Goal: Task Accomplishment & Management: Complete application form

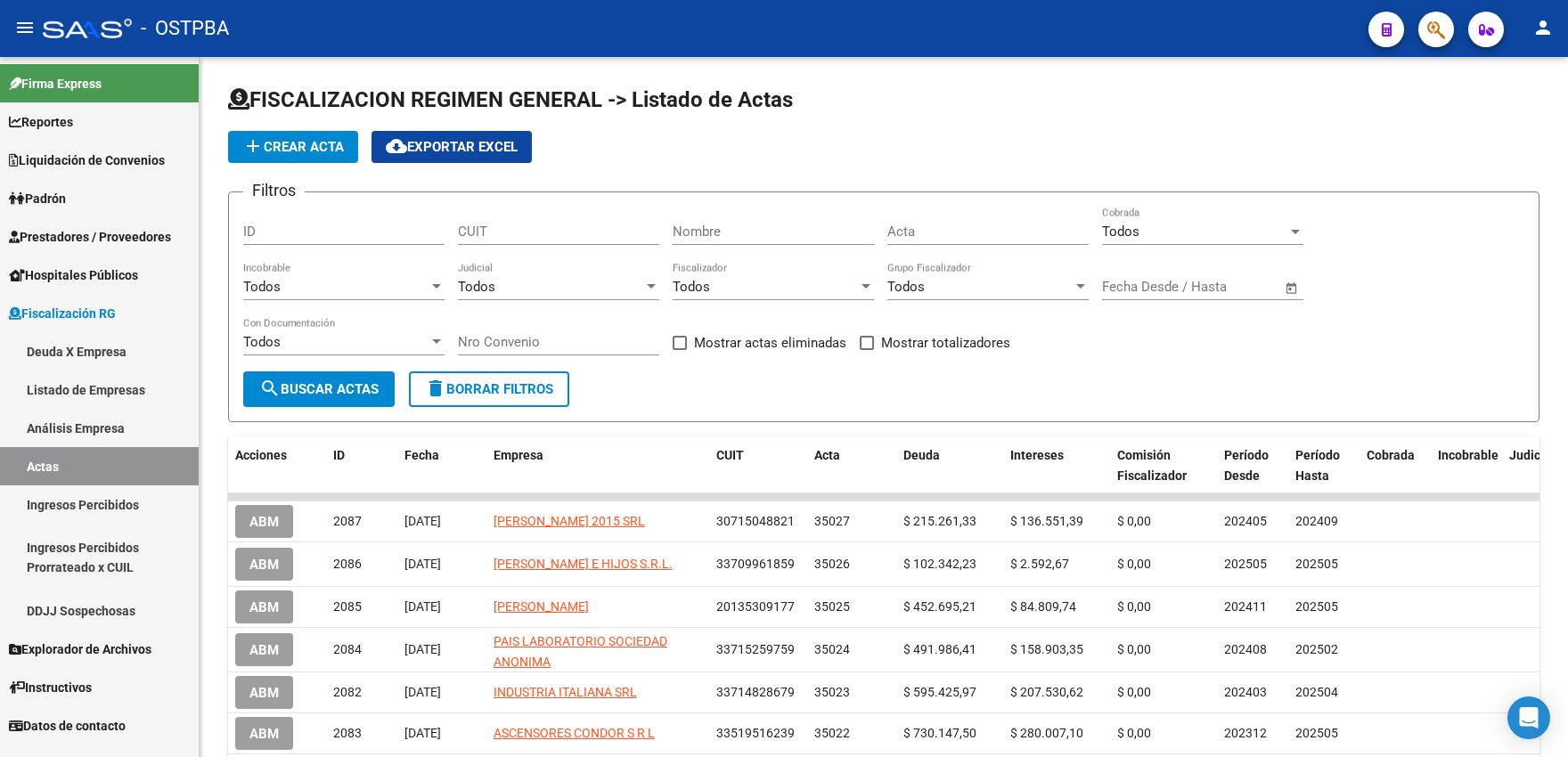
click at [72, 351] on link "Deuda X Empresa" at bounding box center [99, 351] width 199 height 38
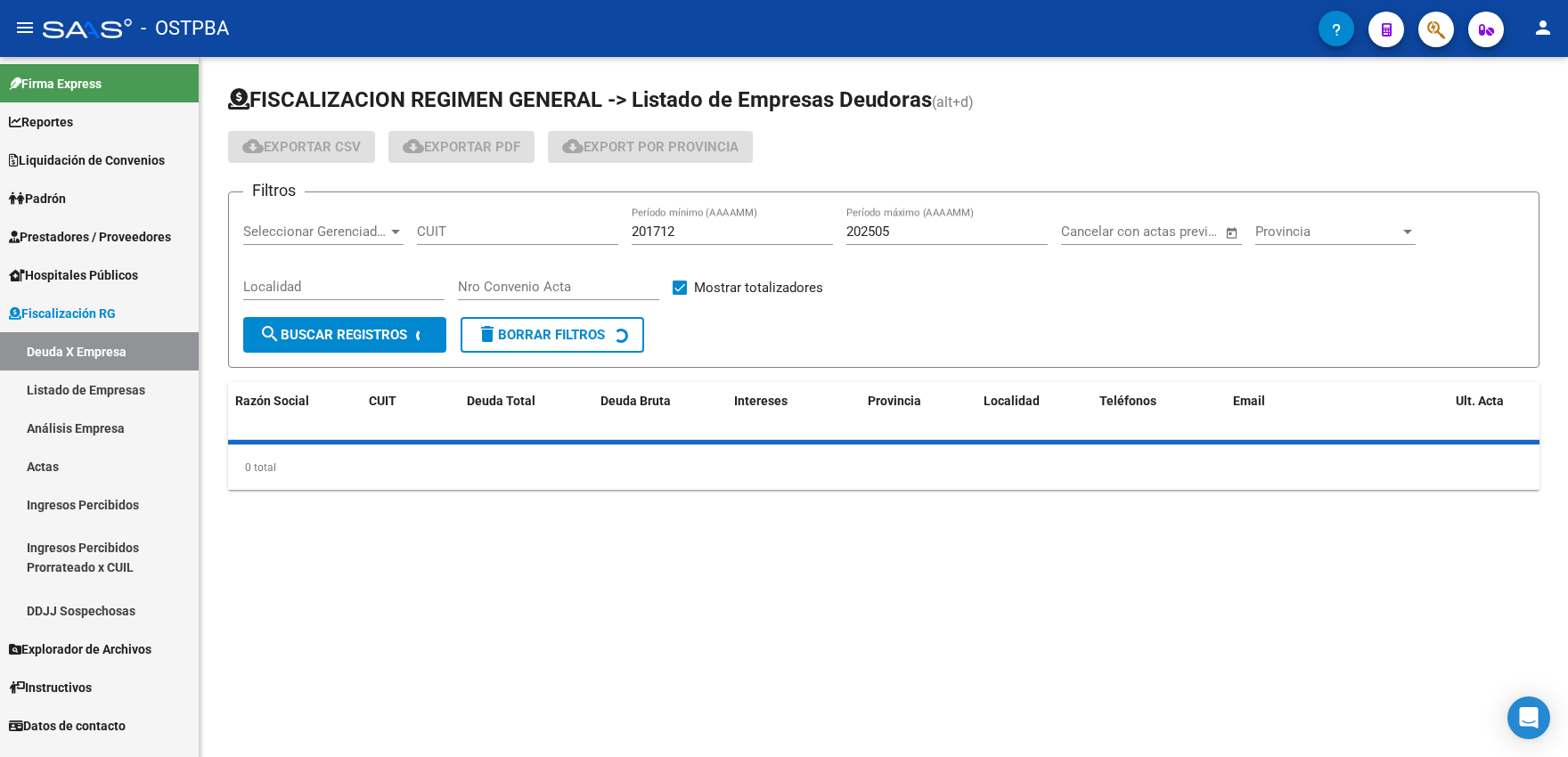
click at [88, 191] on link "Padrón" at bounding box center [99, 198] width 199 height 38
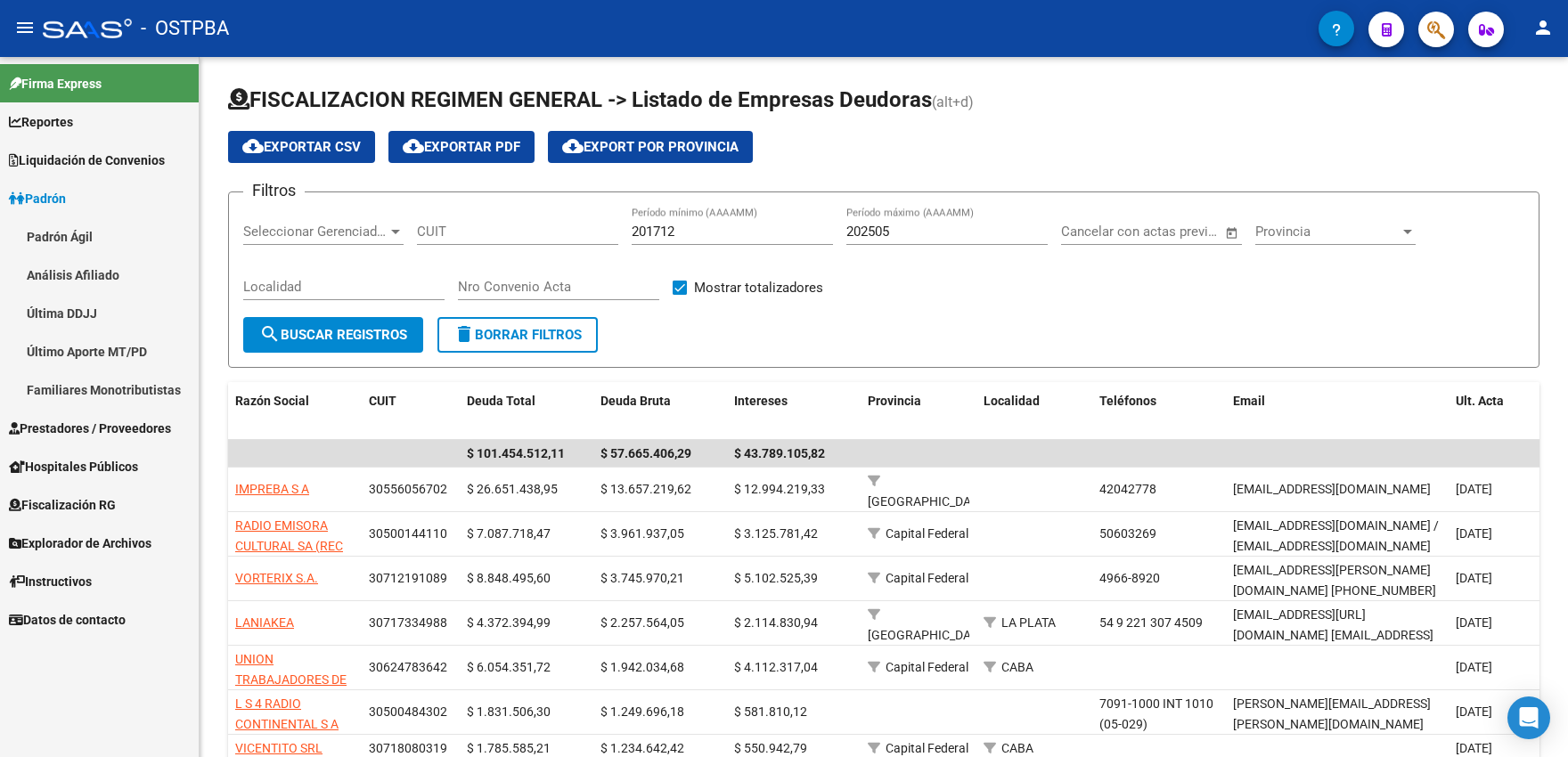
click at [88, 282] on link "Análisis Afiliado" at bounding box center [99, 274] width 199 height 38
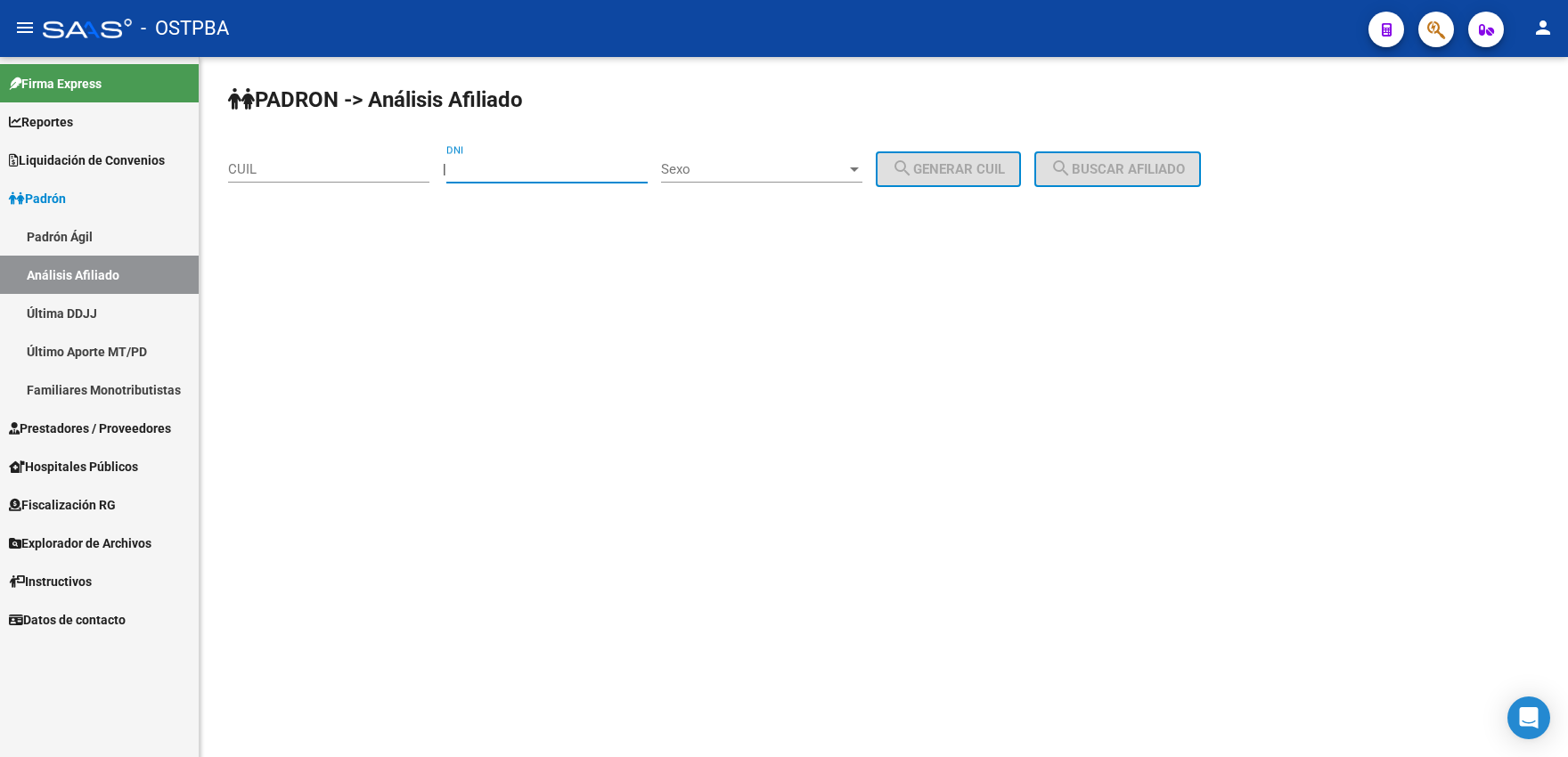
click at [560, 171] on input "DNI" at bounding box center [547, 169] width 202 height 16
type input "07765626"
click at [809, 163] on span "Sexo" at bounding box center [753, 169] width 185 height 16
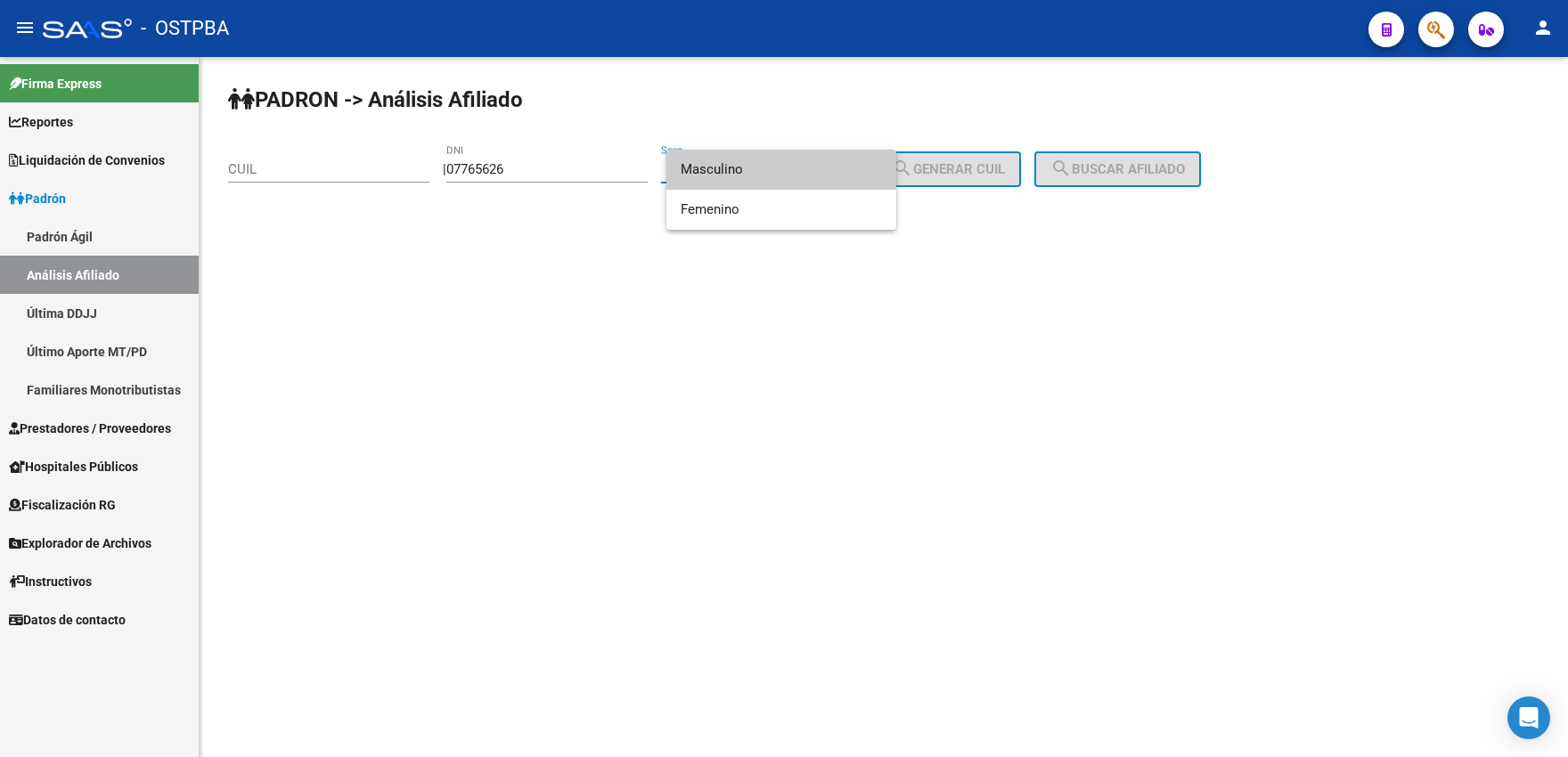
click at [740, 172] on span "Masculino" at bounding box center [781, 169] width 202 height 40
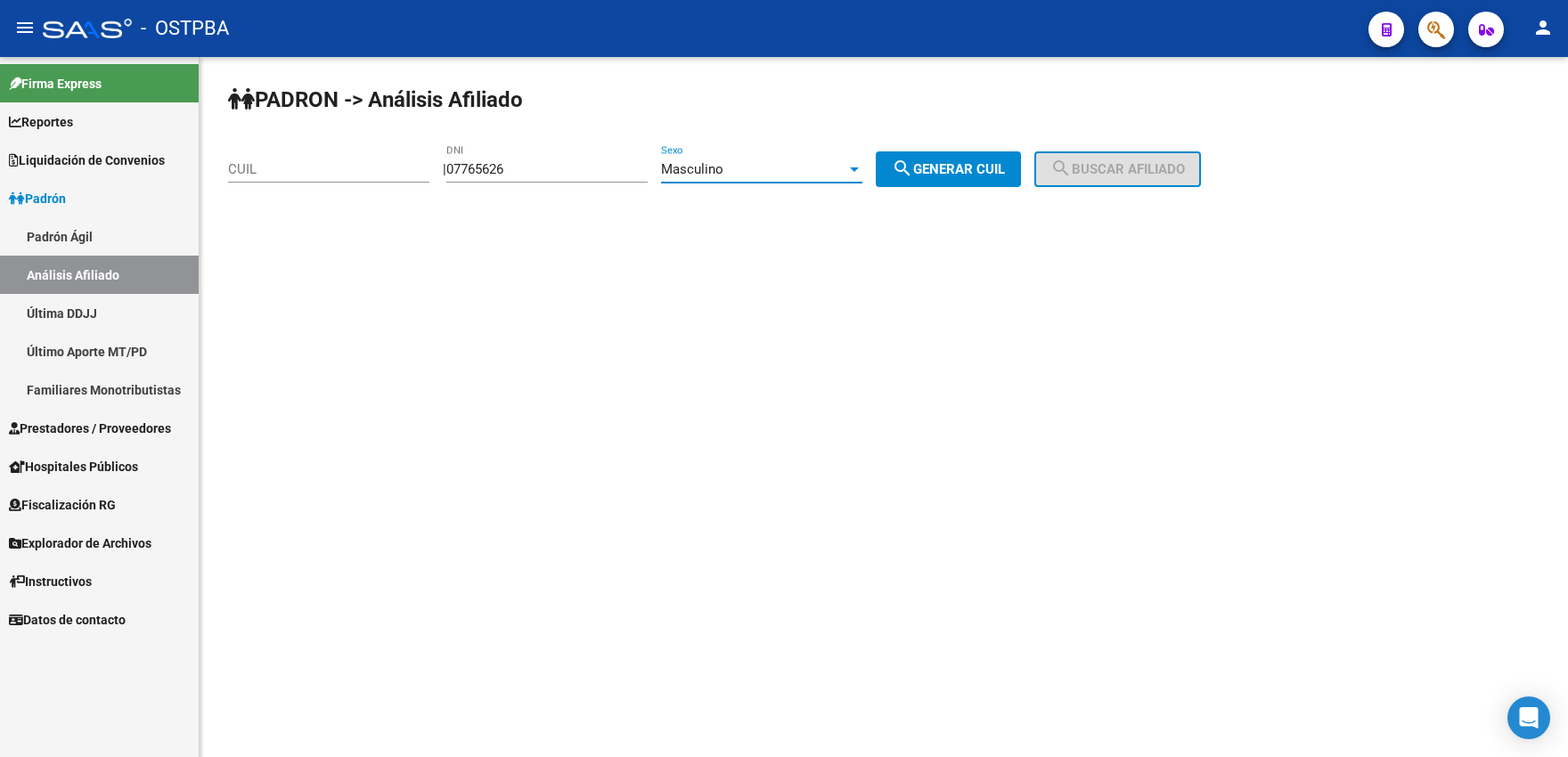
click at [913, 169] on mat-icon "search" at bounding box center [902, 168] width 21 height 21
type input "20-07765626-0"
click at [1122, 165] on span "search Buscar afiliado" at bounding box center [1117, 169] width 134 height 16
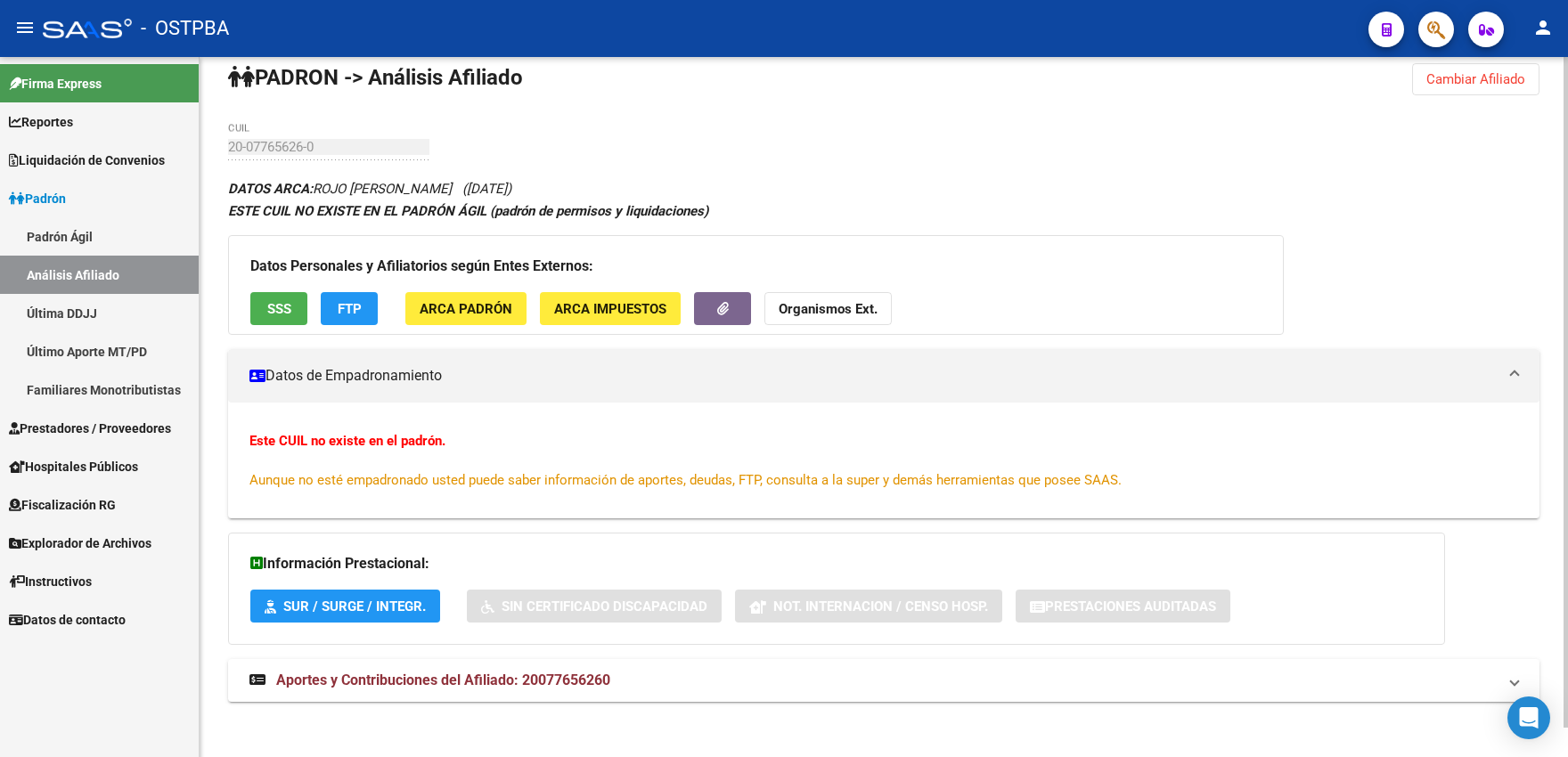
scroll to position [30, 0]
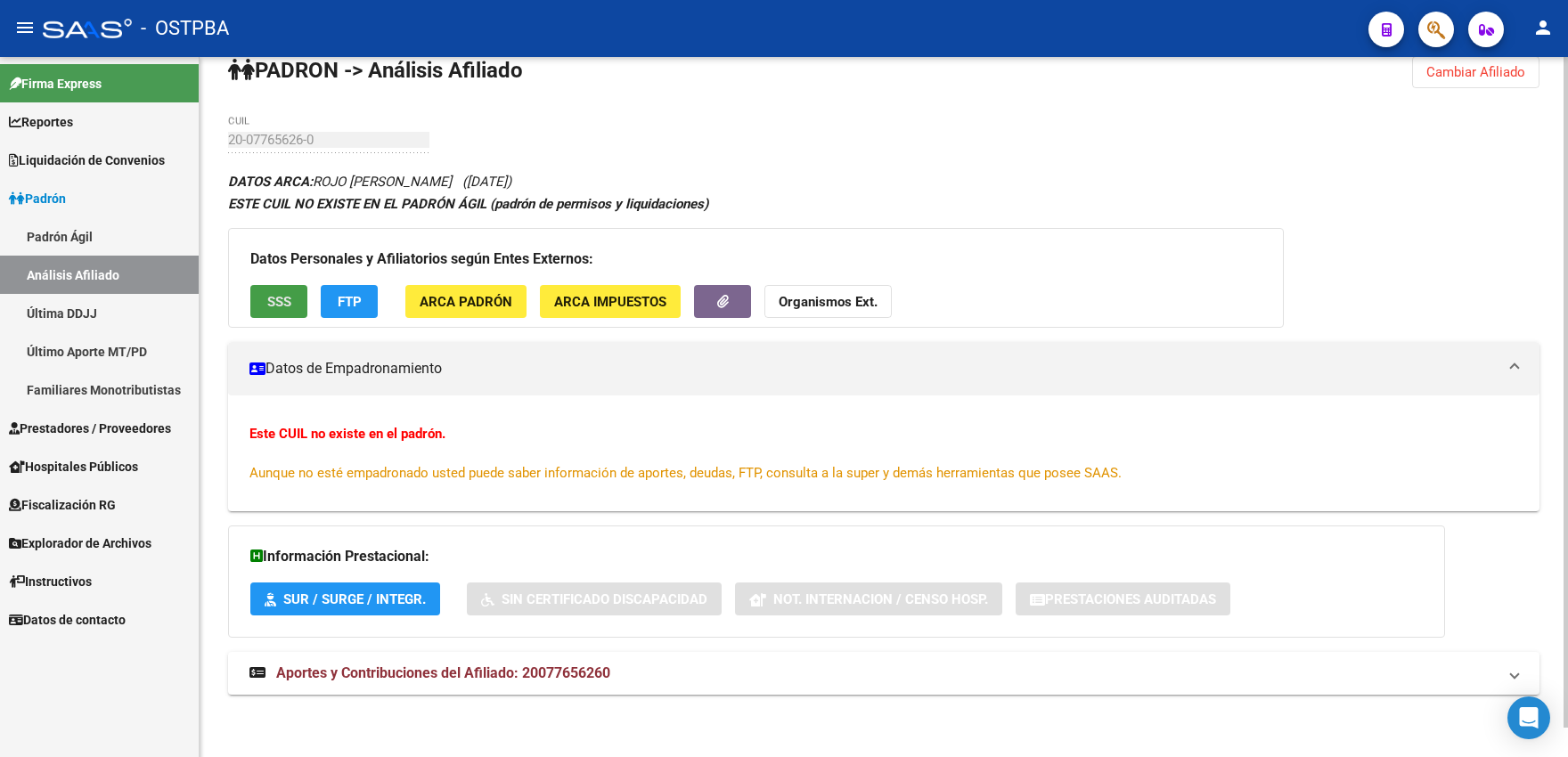
click at [300, 306] on button "SSS" at bounding box center [278, 301] width 57 height 33
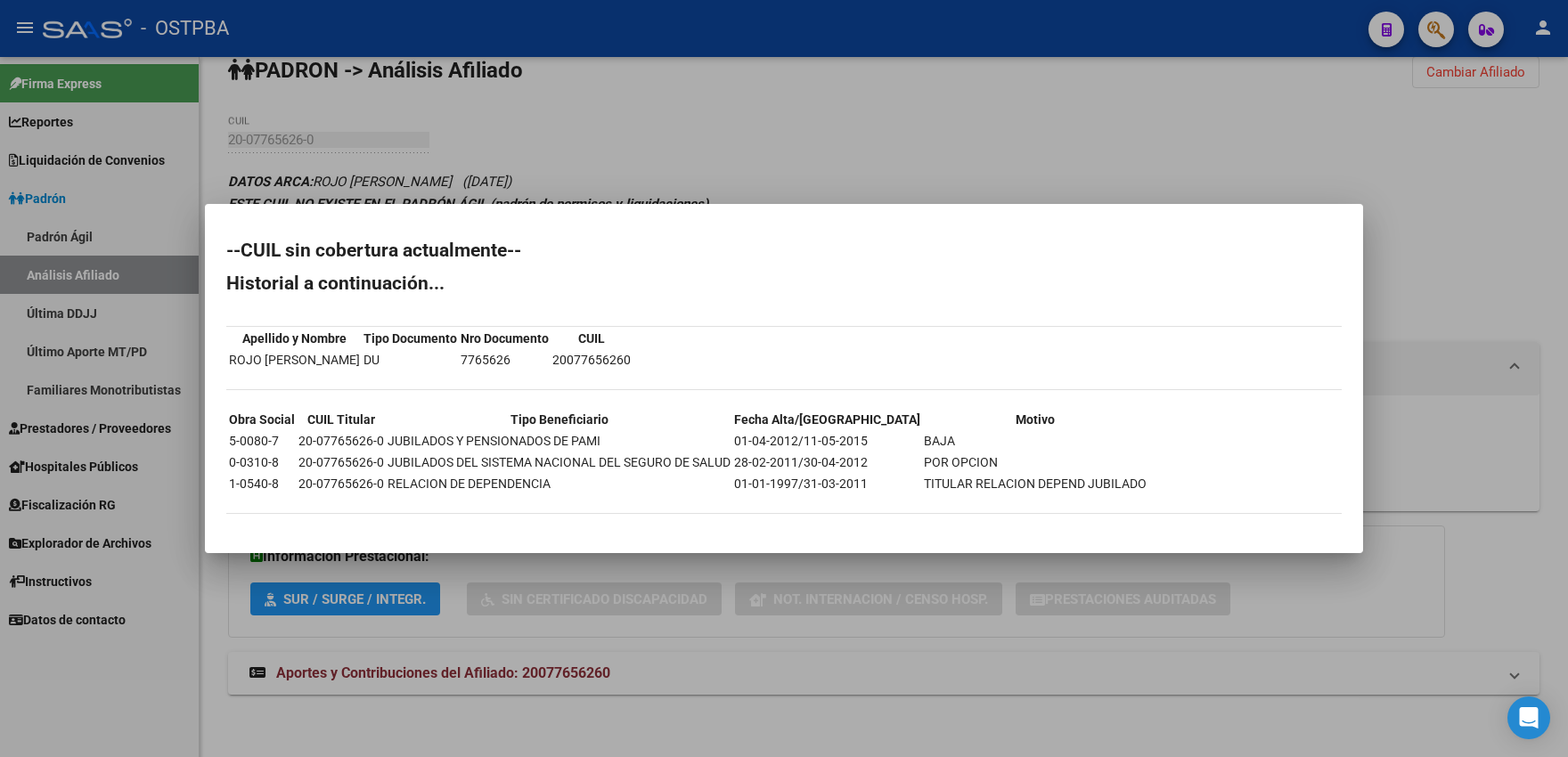
click at [773, 133] on div at bounding box center [784, 378] width 1568 height 757
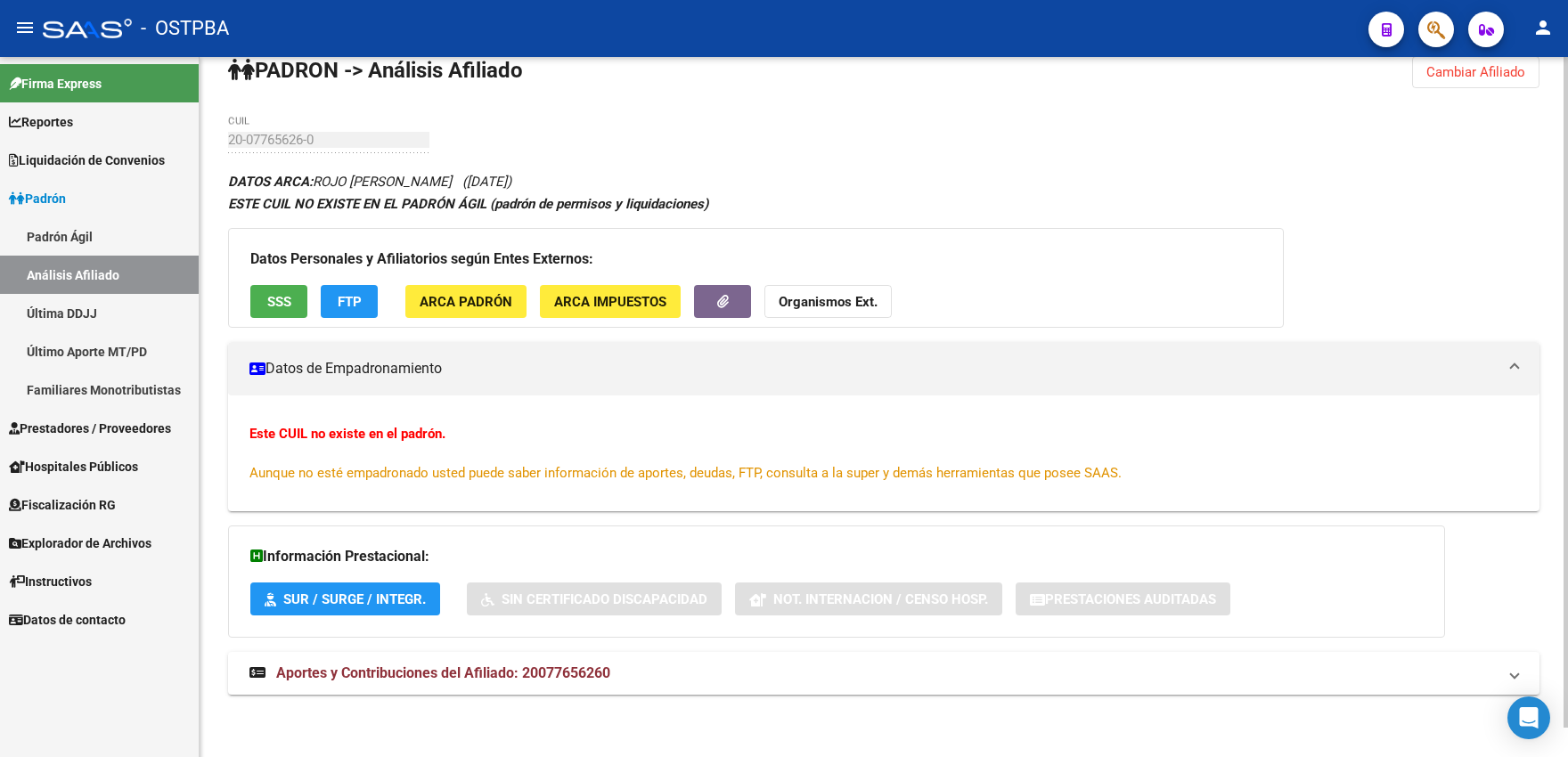
click at [439, 305] on span "ARCA Padrón" at bounding box center [465, 301] width 92 height 16
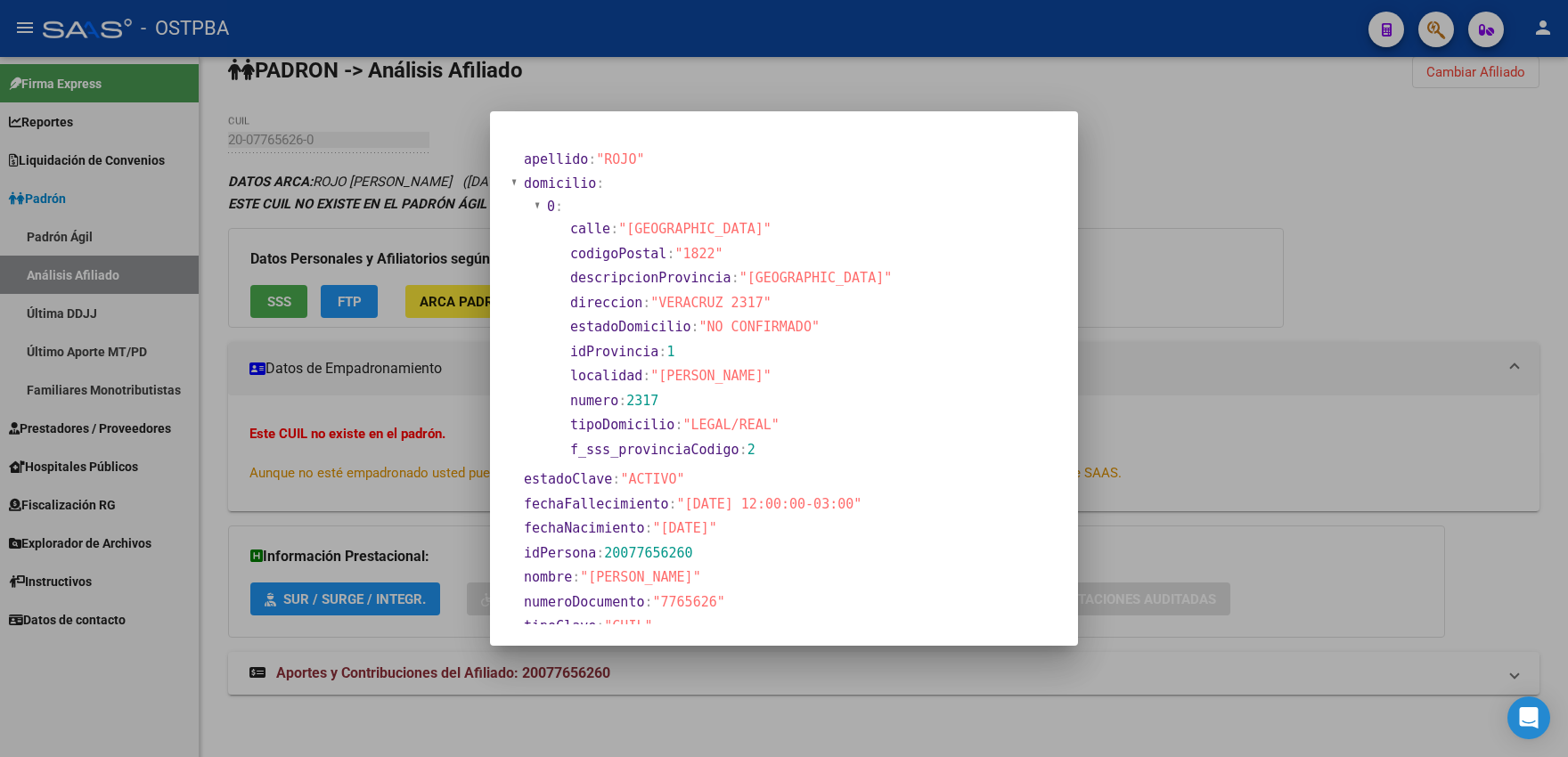
click at [715, 99] on div at bounding box center [784, 378] width 1568 height 757
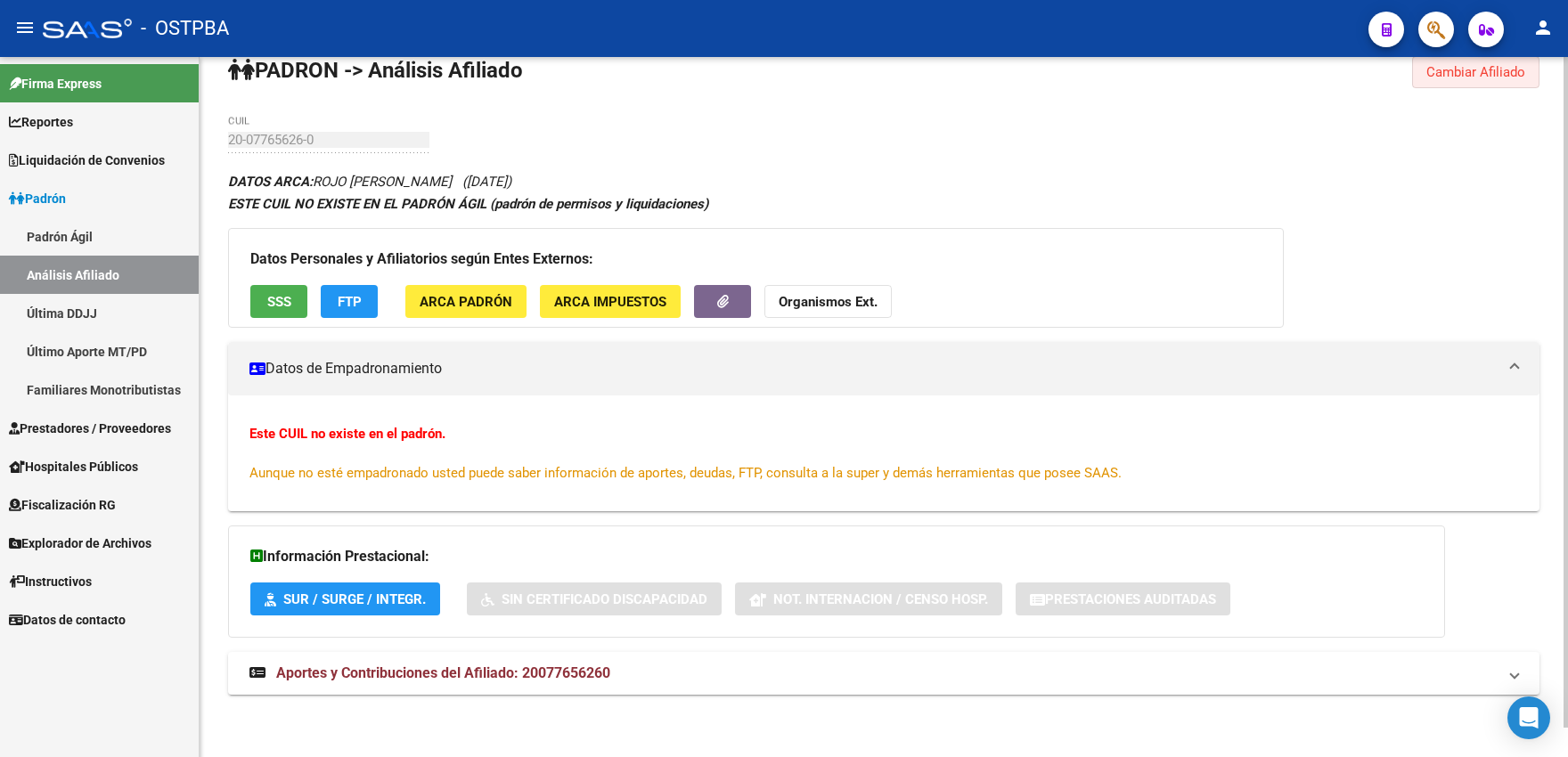
click at [1455, 76] on span "Cambiar Afiliado" at bounding box center [1476, 72] width 99 height 16
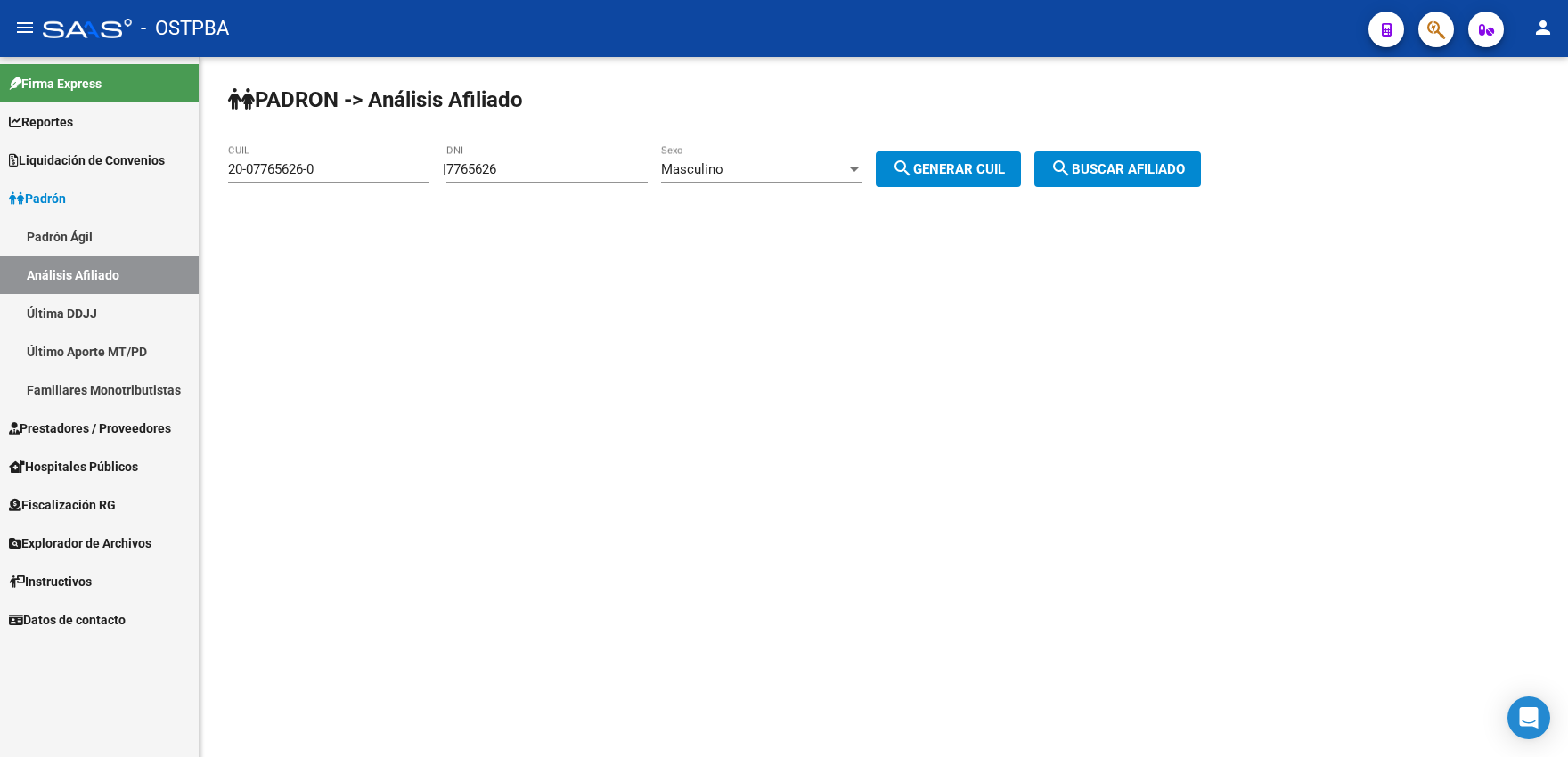
scroll to position [0, 0]
drag, startPoint x: 529, startPoint y: 170, endPoint x: 445, endPoint y: 171, distance: 84.0
click at [446, 171] on input "7765626" at bounding box center [547, 169] width 202 height 16
type input "25614574"
click at [951, 173] on span "search Generar CUIL" at bounding box center [947, 169] width 113 height 16
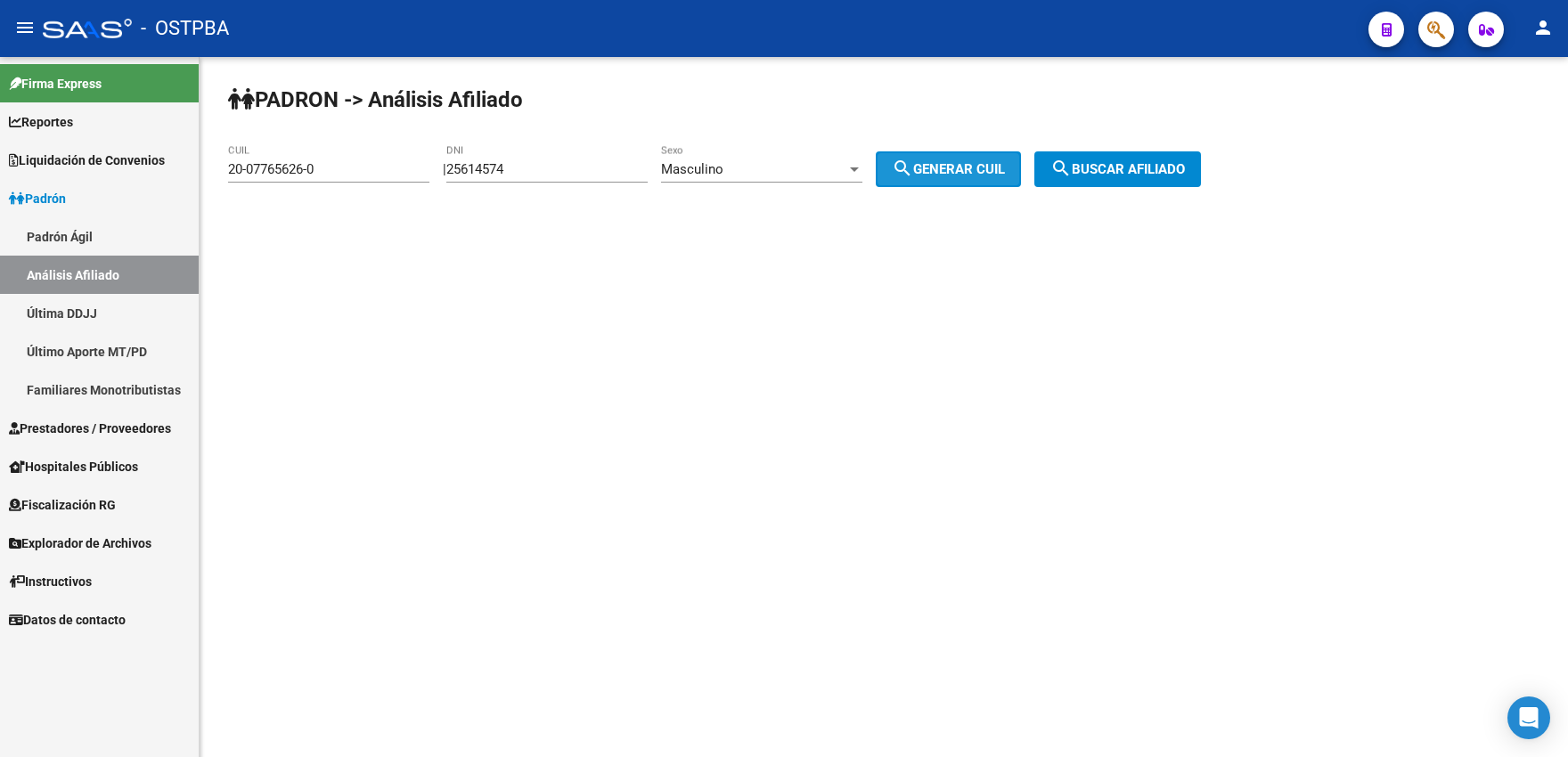
type input "20-25614574-0"
click at [1095, 169] on span "search Buscar afiliado" at bounding box center [1117, 169] width 134 height 16
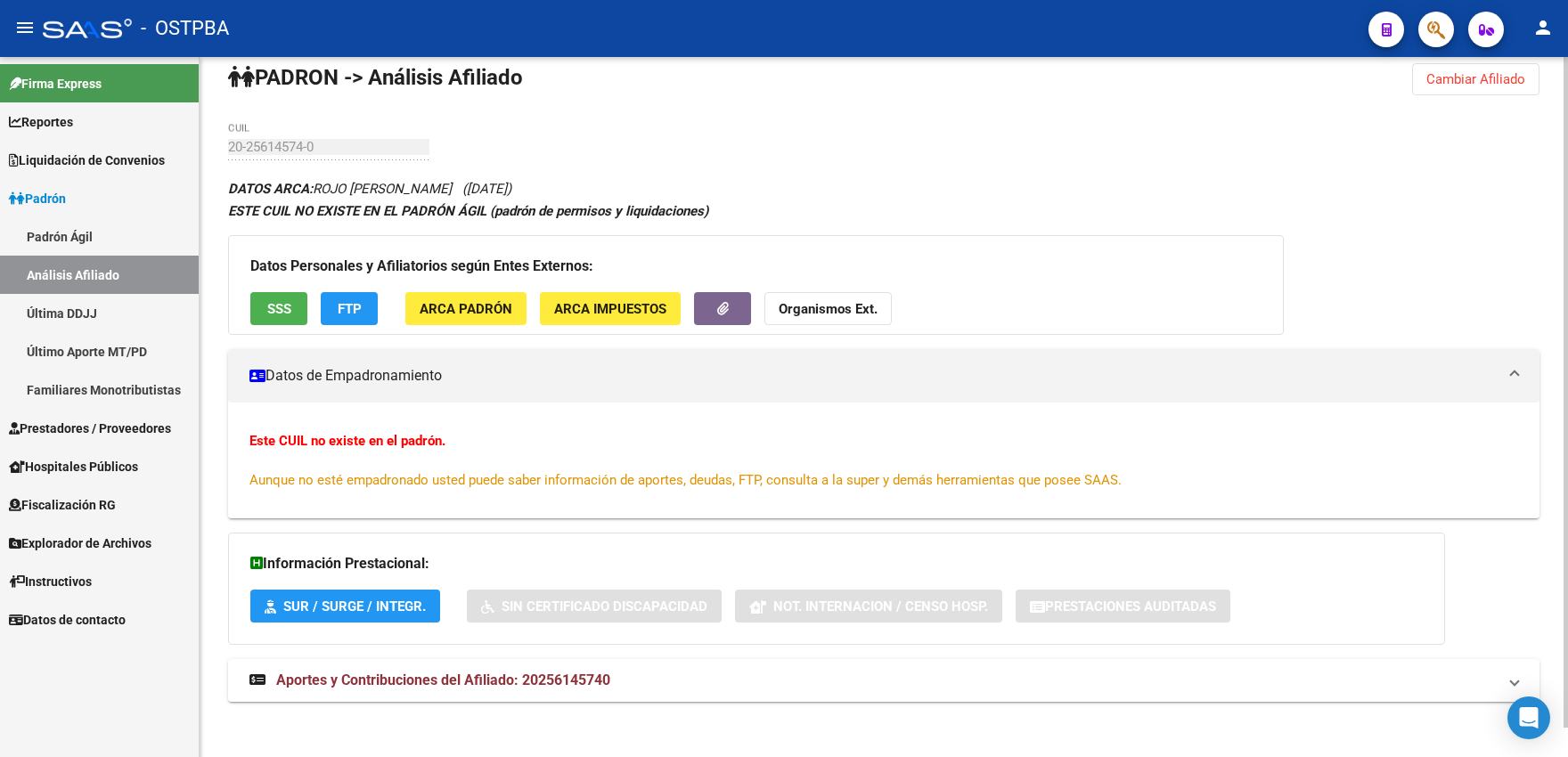
scroll to position [30, 0]
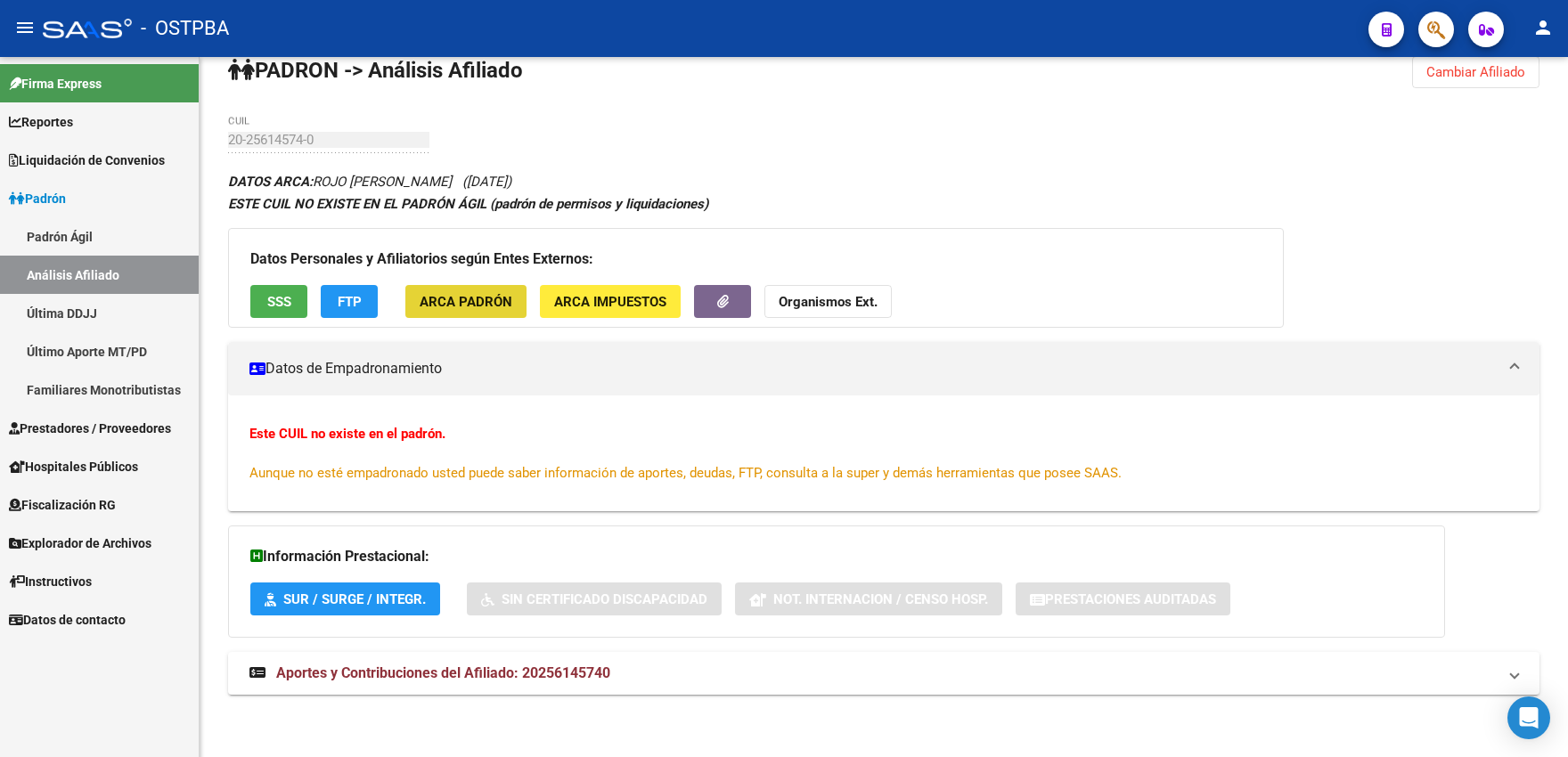
click at [484, 306] on span "ARCA Padrón" at bounding box center [465, 301] width 92 height 16
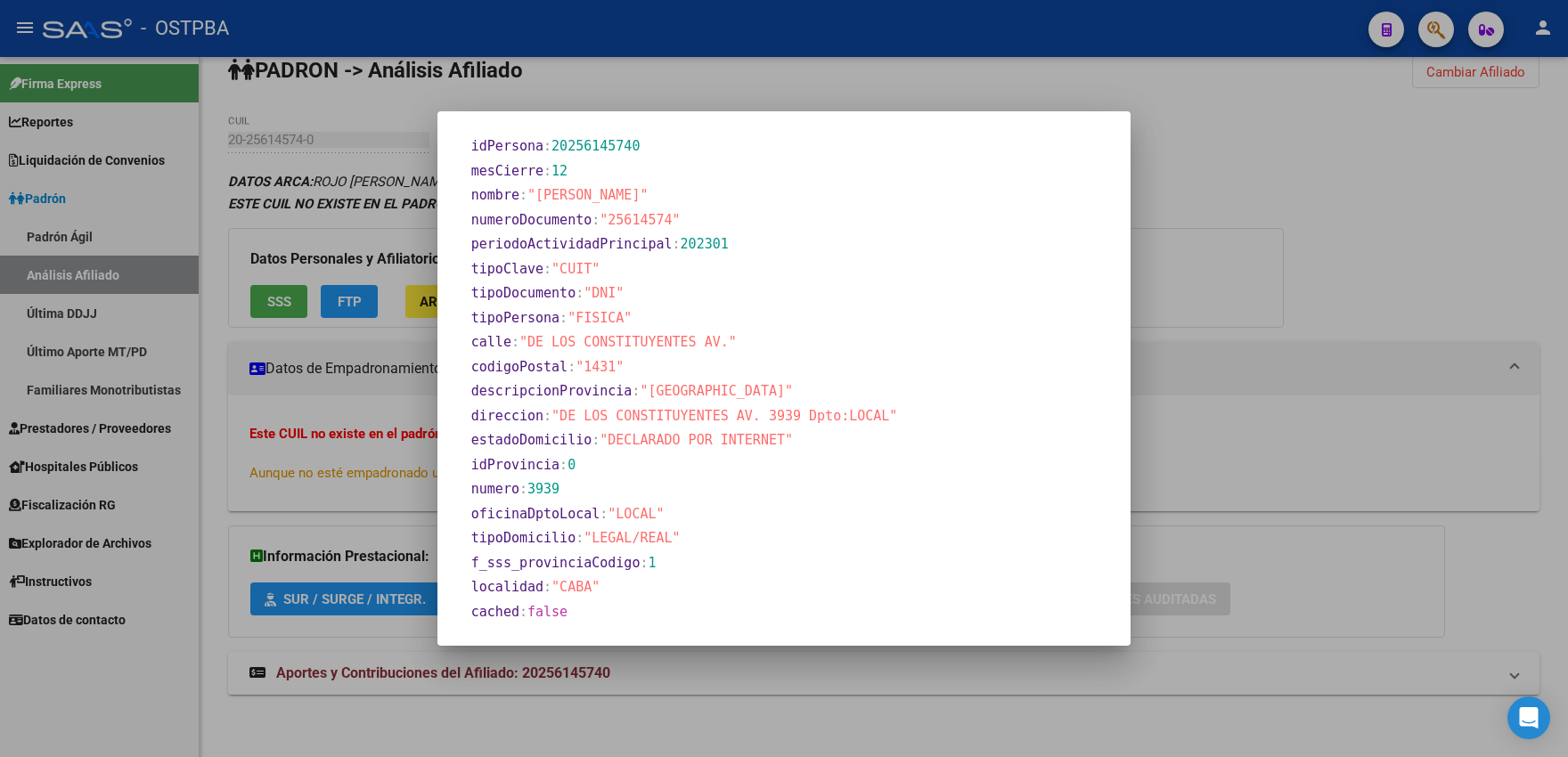
scroll to position [795, 0]
click at [373, 439] on div at bounding box center [784, 378] width 1568 height 757
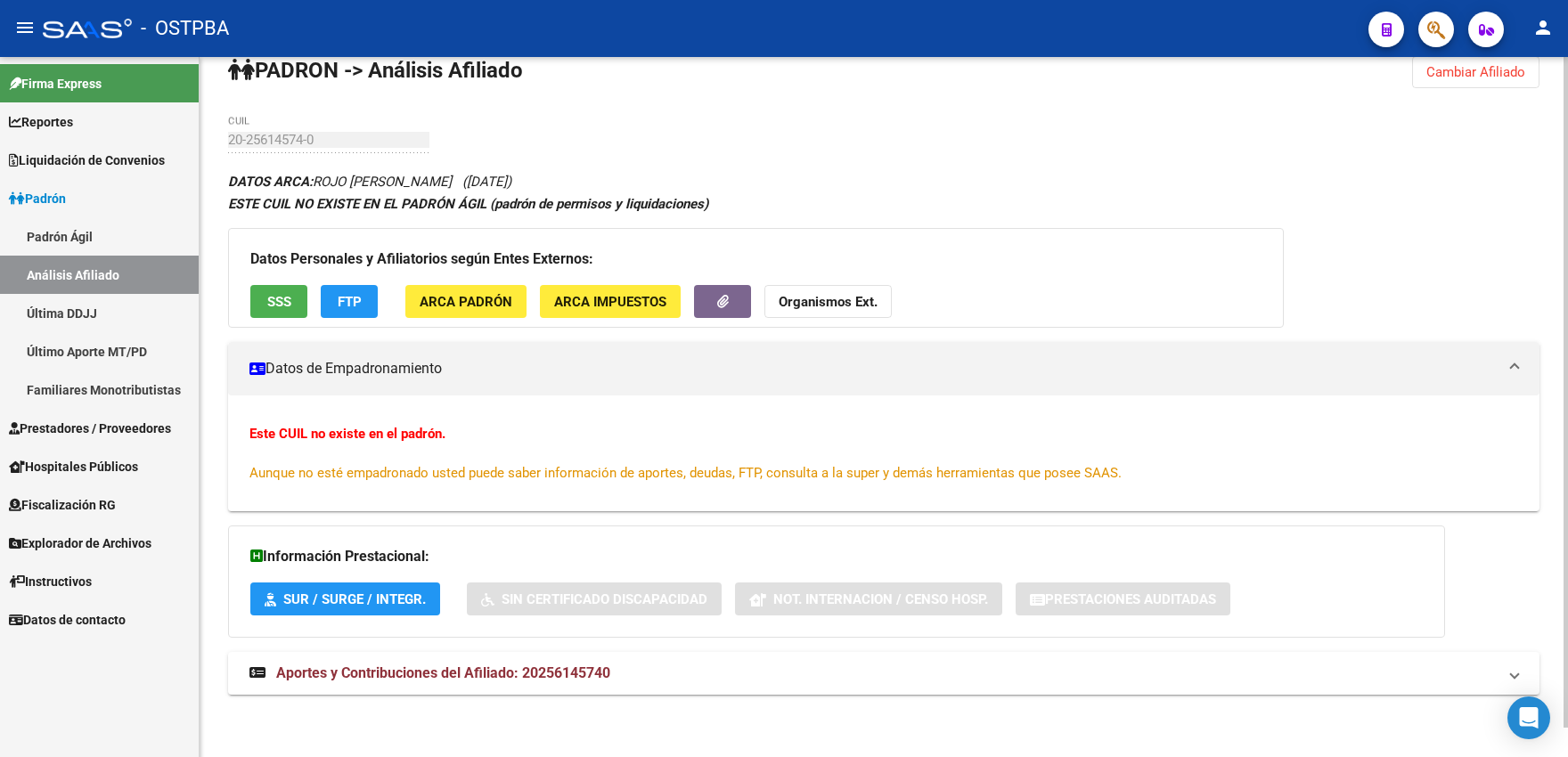
click at [1446, 76] on span "Cambiar Afiliado" at bounding box center [1476, 72] width 99 height 16
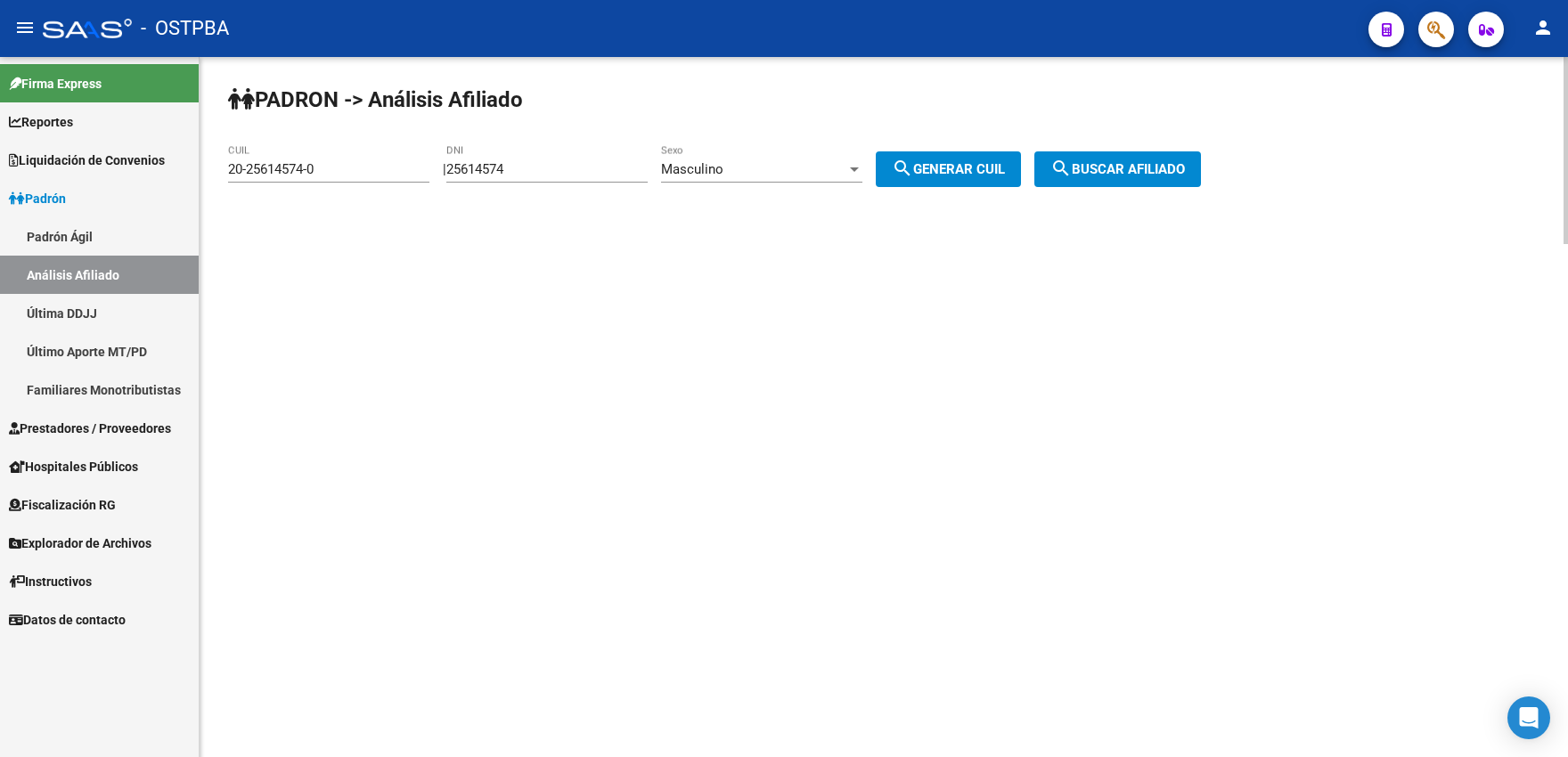
scroll to position [0, 0]
drag, startPoint x: 280, startPoint y: 170, endPoint x: 166, endPoint y: 169, distance: 114.0
click at [228, 169] on input "20-25614574-0" at bounding box center [329, 169] width 202 height 16
drag, startPoint x: 319, startPoint y: 152, endPoint x: 287, endPoint y: 152, distance: 32.0
click at [446, 161] on input "25614574" at bounding box center [547, 169] width 202 height 16
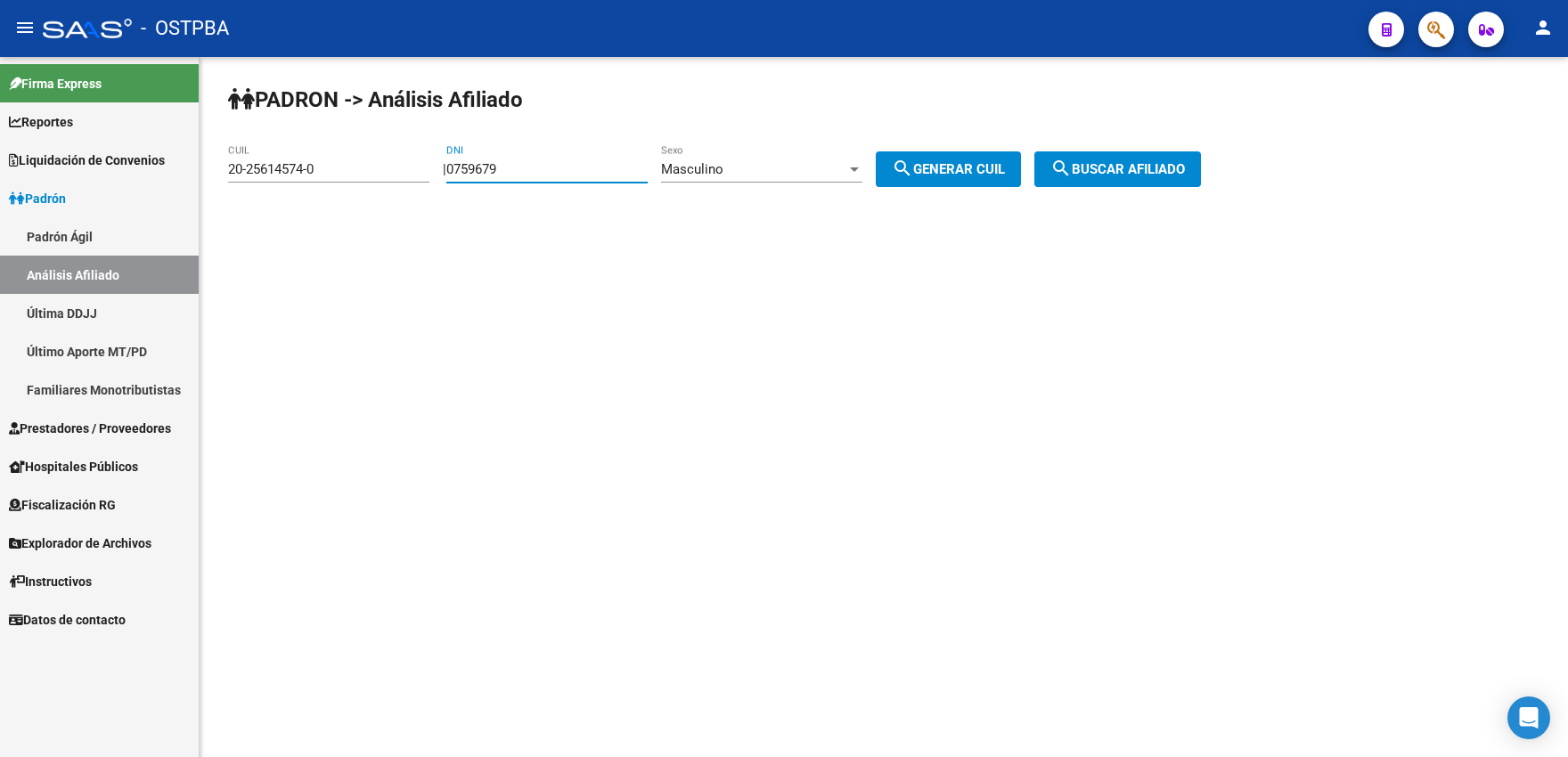
click at [1003, 165] on span "search Generar CUIL" at bounding box center [947, 169] width 113 height 16
click at [984, 171] on span "search Generar CUIL" at bounding box center [947, 169] width 113 height 16
click at [913, 166] on mat-icon "search" at bounding box center [902, 168] width 21 height 21
drag, startPoint x: 581, startPoint y: 171, endPoint x: 438, endPoint y: 175, distance: 143.1
click at [446, 175] on input "0759679" at bounding box center [547, 169] width 202 height 16
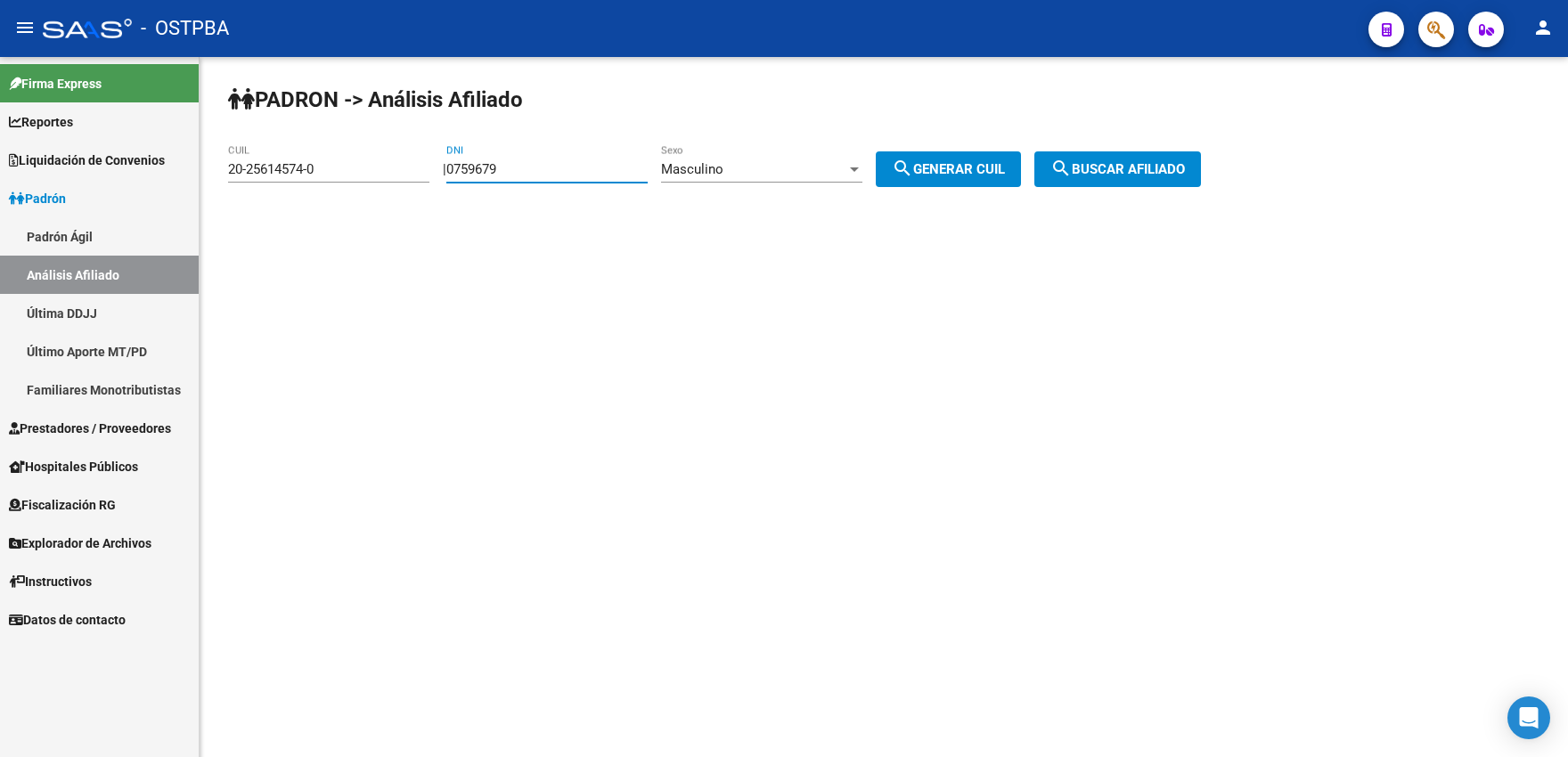
click at [469, 176] on input "0759679" at bounding box center [547, 169] width 202 height 16
type input "7759679"
click at [913, 166] on mat-icon "search" at bounding box center [902, 168] width 21 height 21
type input "20-07759679-9"
click at [1111, 154] on button "search Buscar afiliado" at bounding box center [1117, 169] width 166 height 35
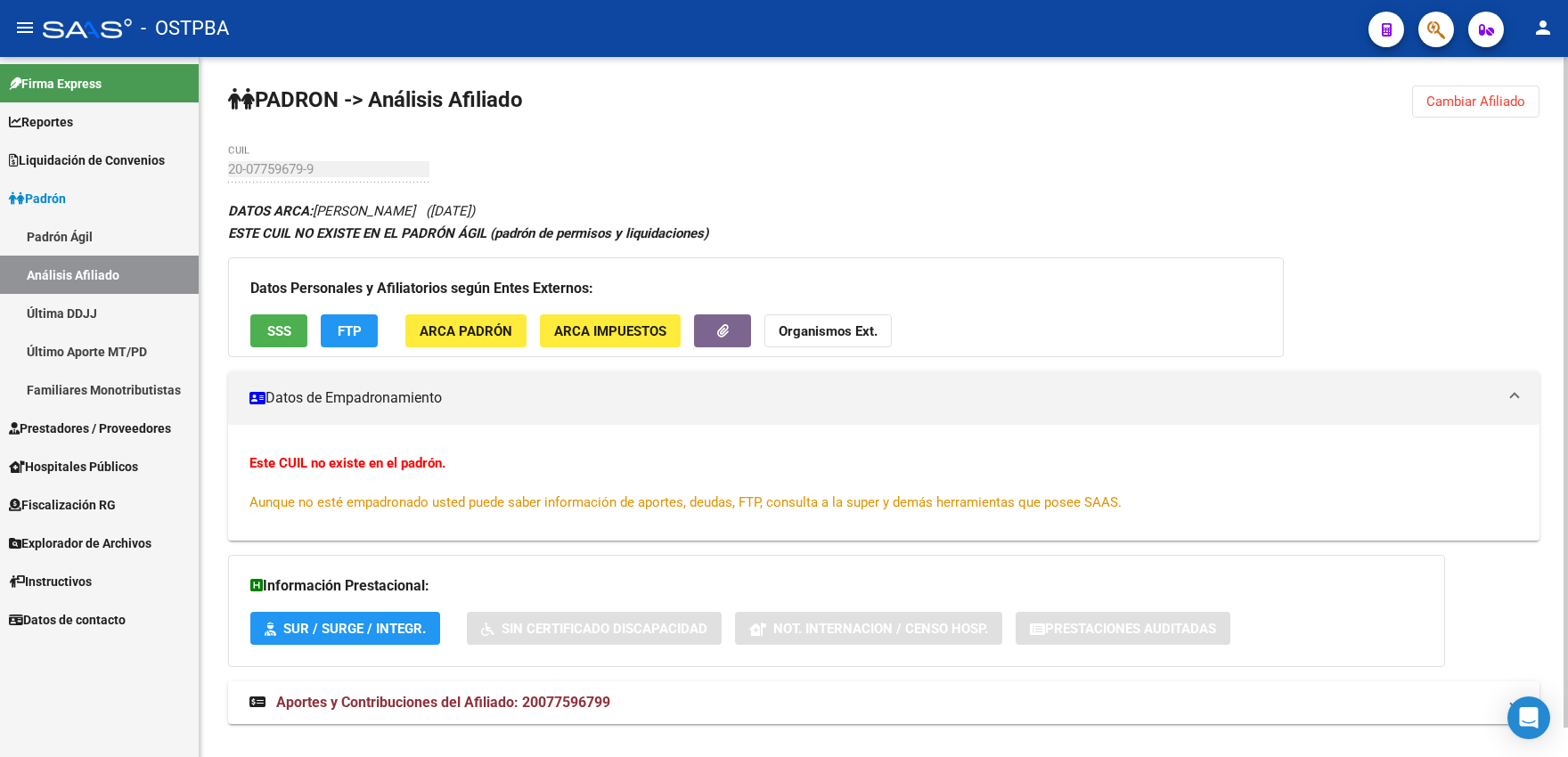
click at [276, 329] on span "SSS" at bounding box center [279, 330] width 24 height 16
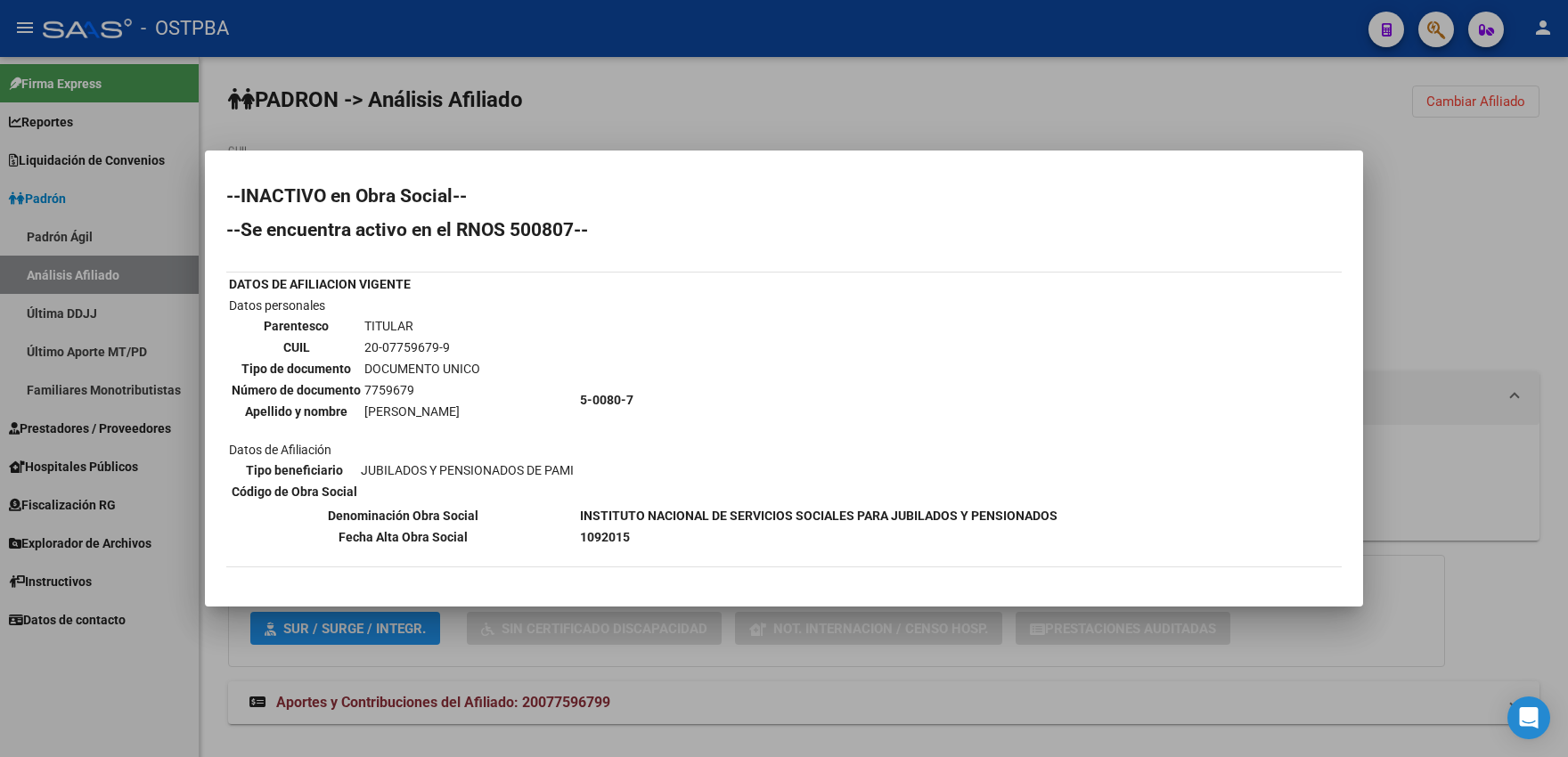
click at [633, 129] on div at bounding box center [784, 378] width 1568 height 757
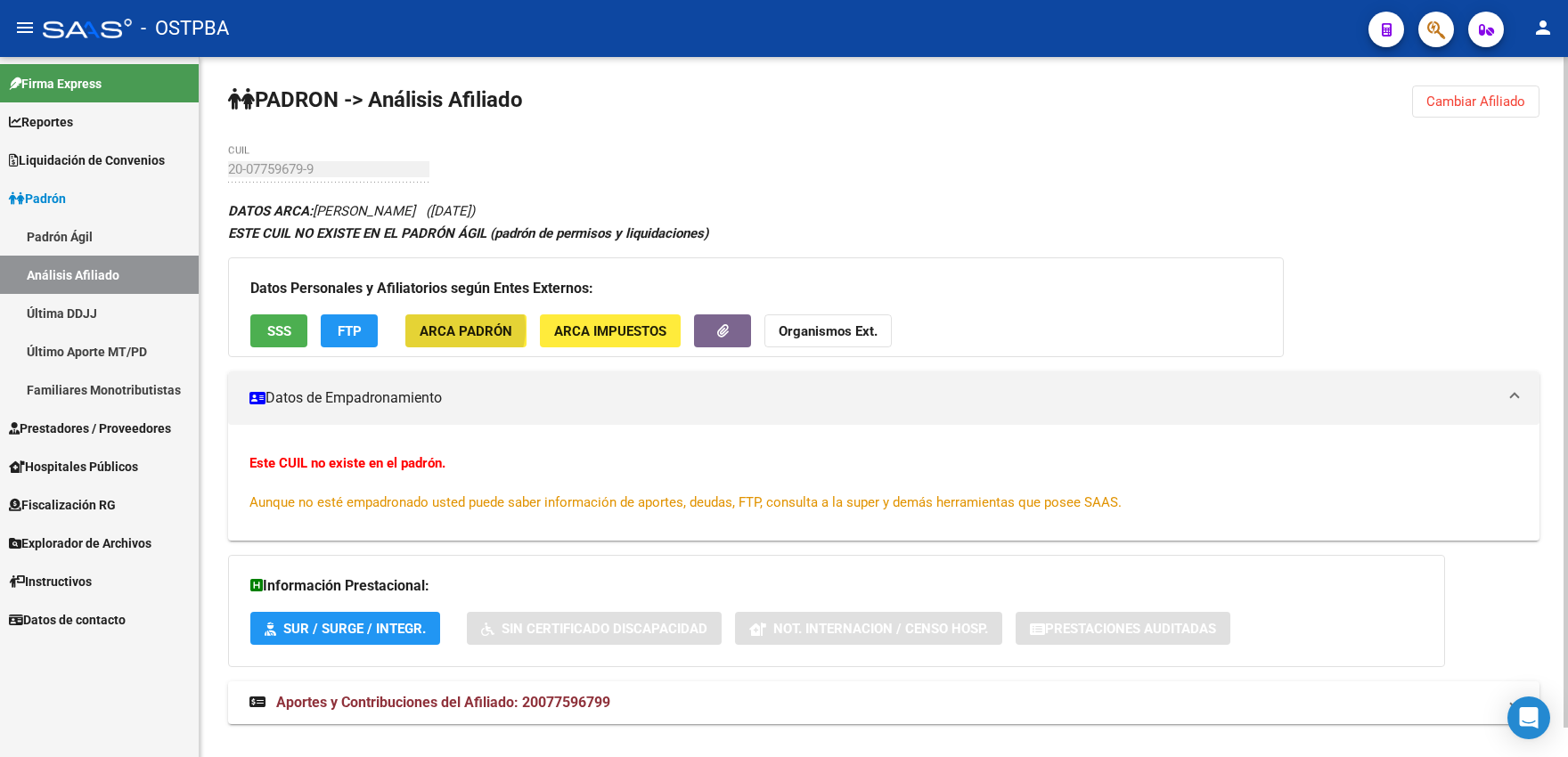
click at [449, 329] on span "ARCA Padrón" at bounding box center [465, 330] width 92 height 16
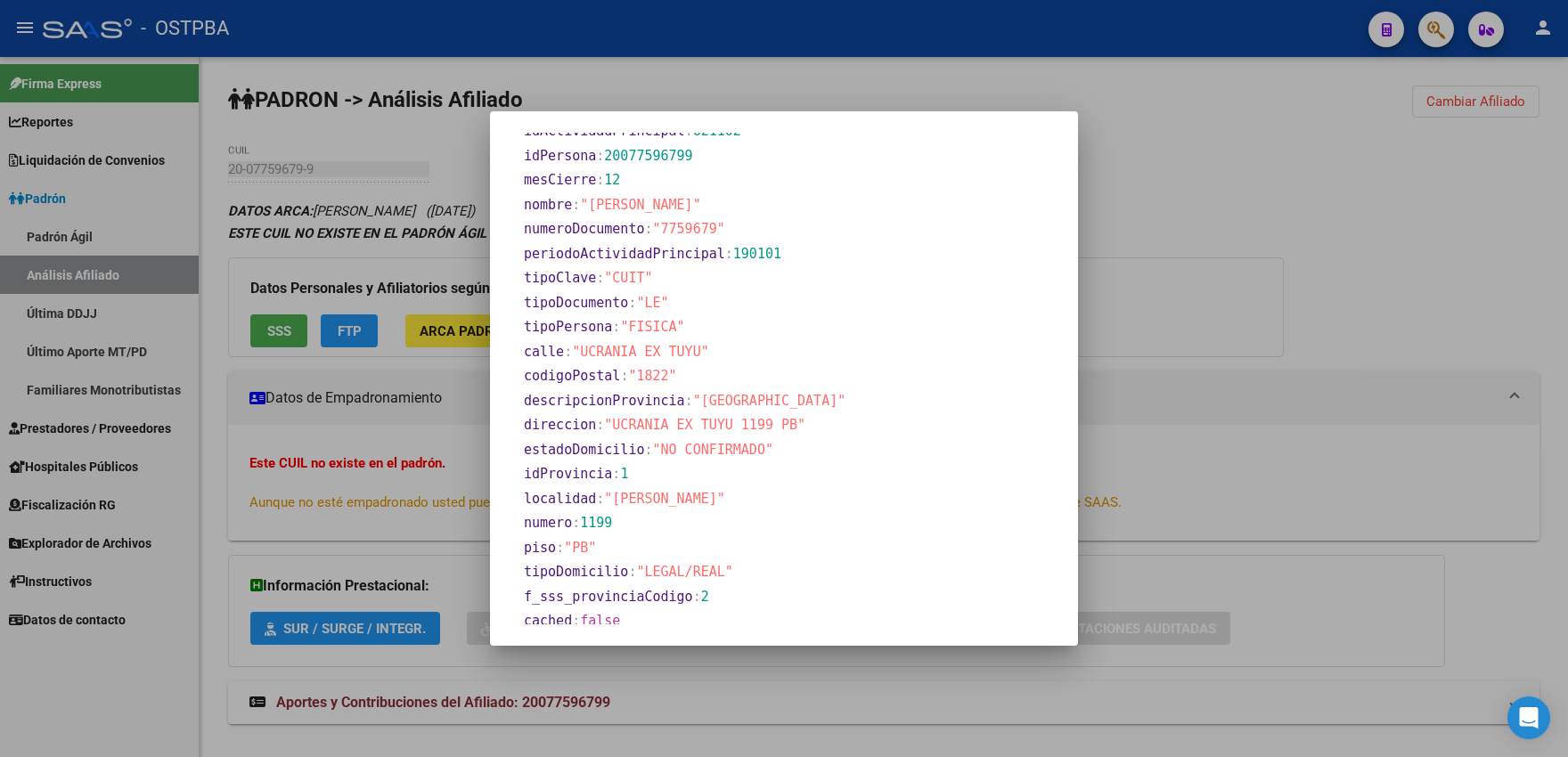
scroll to position [750, 0]
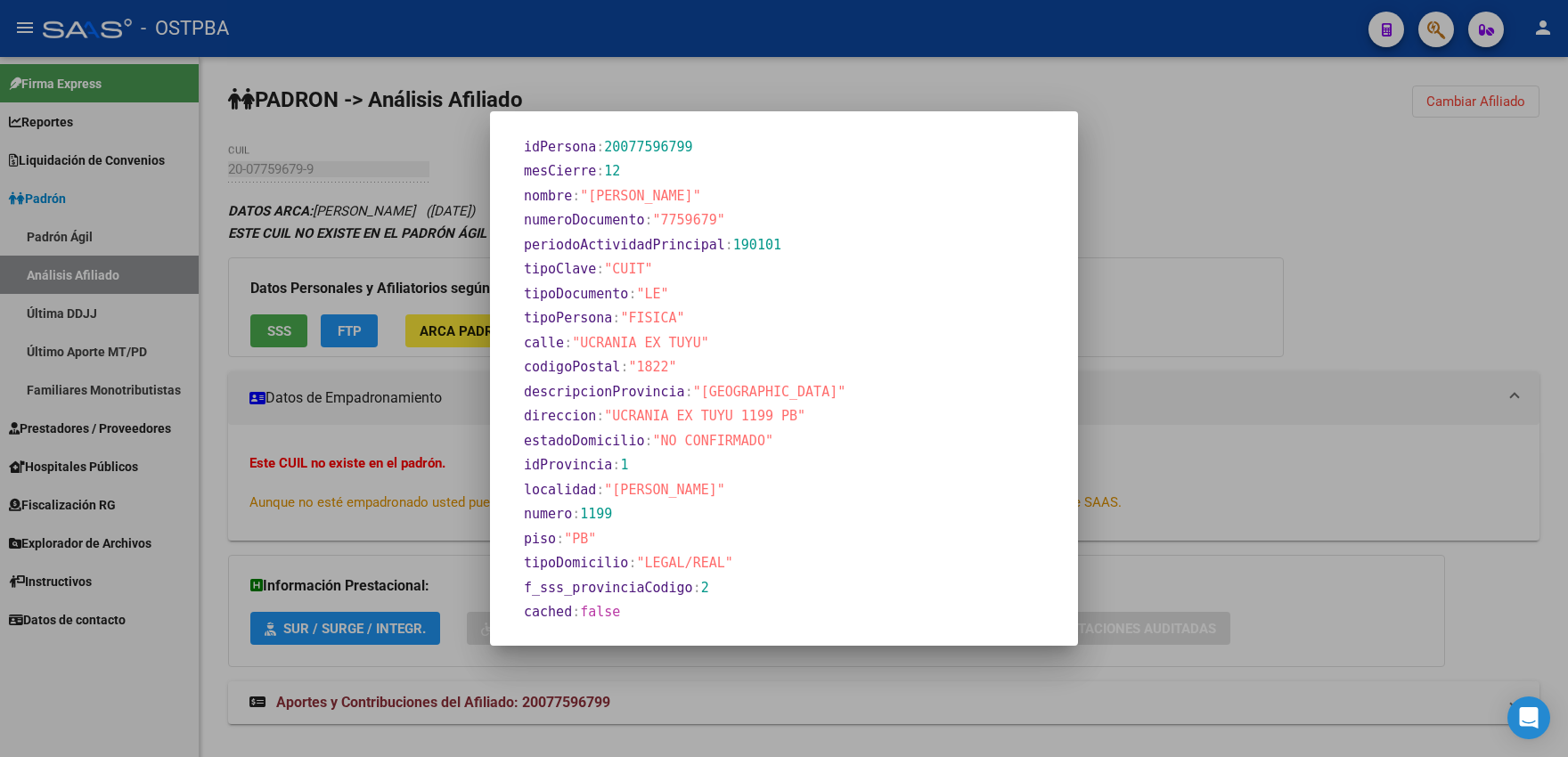
click at [450, 526] on div at bounding box center [784, 378] width 1568 height 757
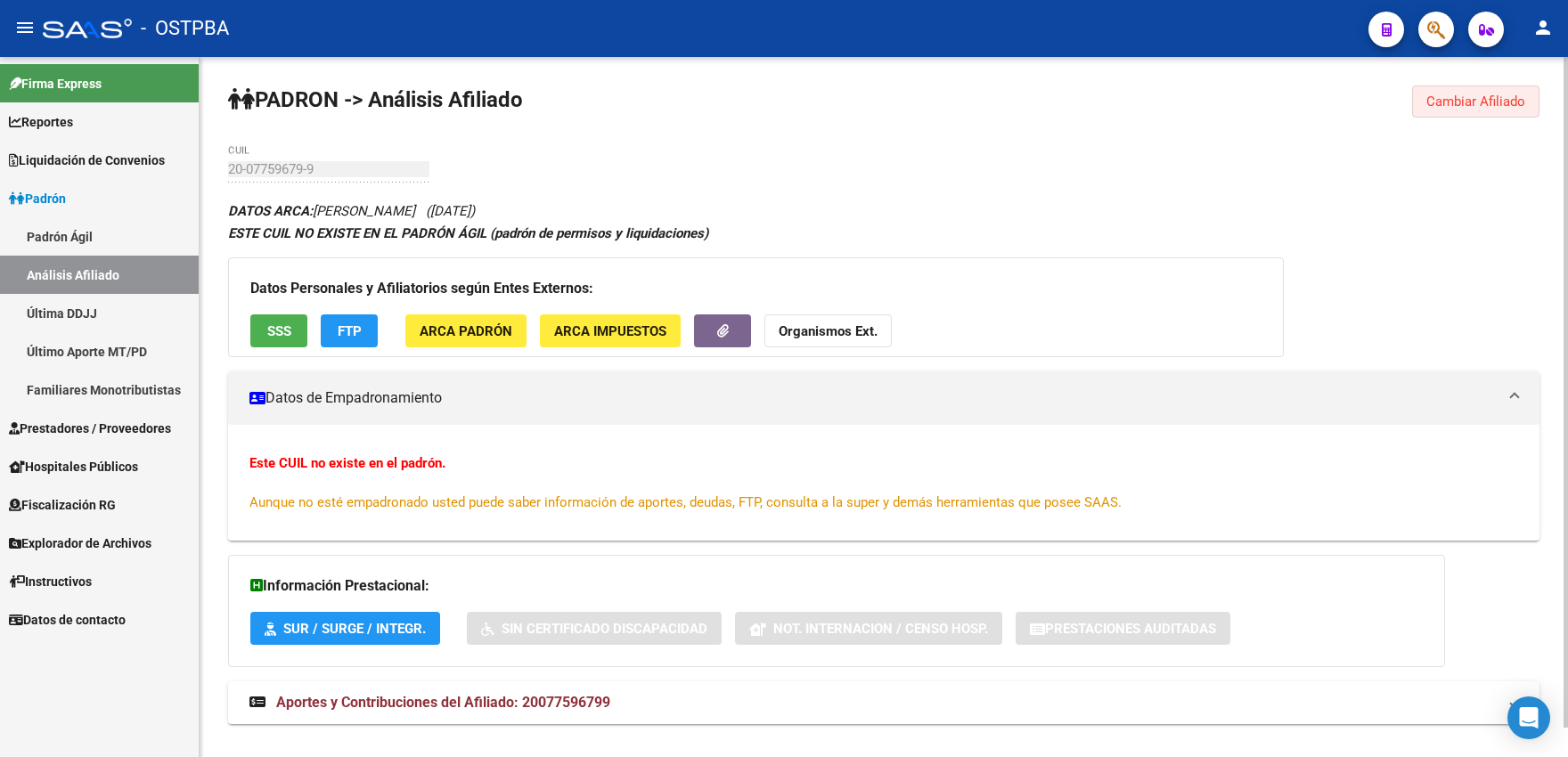
click at [1443, 104] on span "Cambiar Afiliado" at bounding box center [1476, 101] width 99 height 16
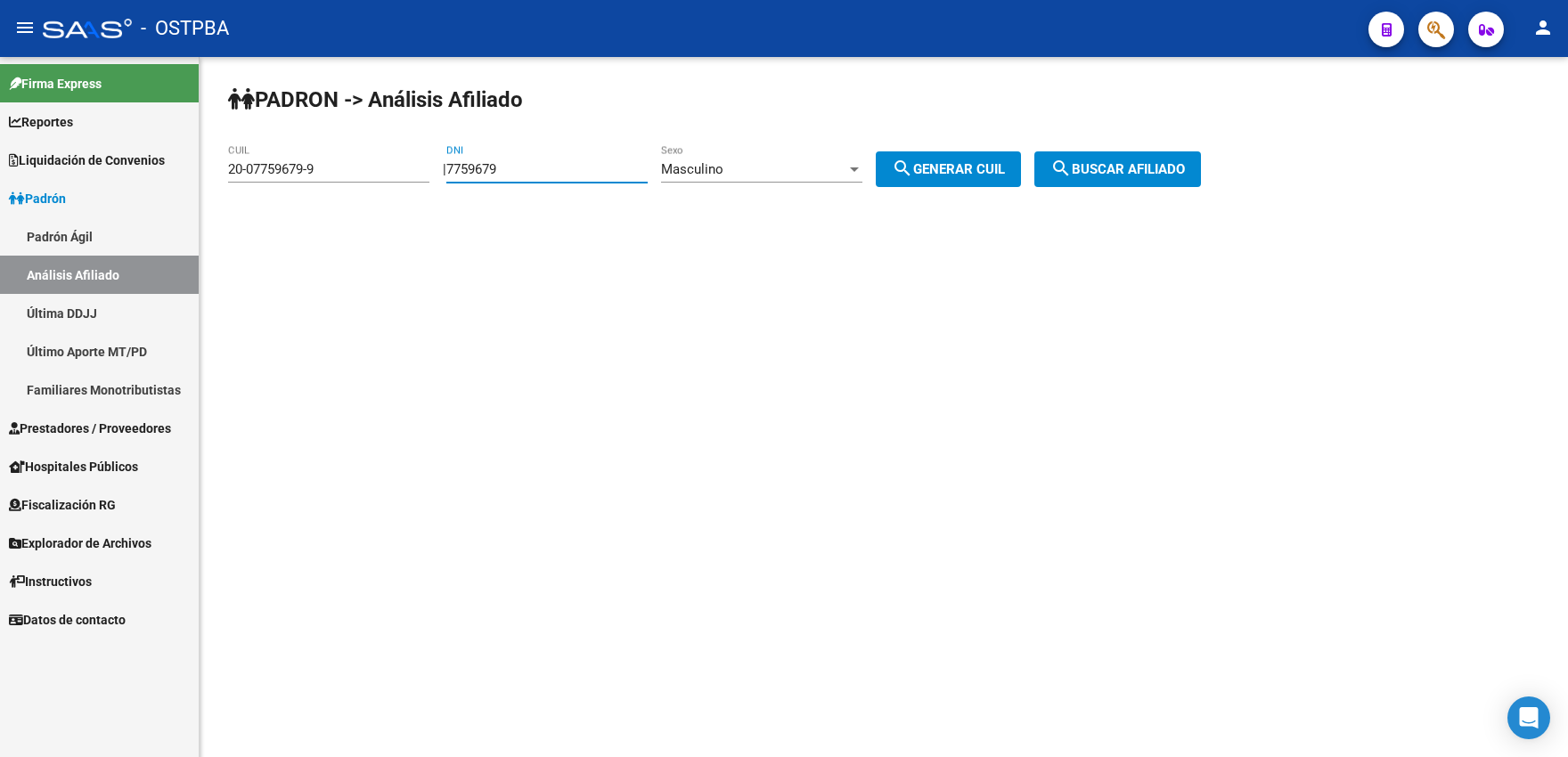
drag, startPoint x: 566, startPoint y: 165, endPoint x: 408, endPoint y: 166, distance: 158.0
click at [446, 168] on input "7759679" at bounding box center [547, 169] width 202 height 16
type input "05423228"
click at [749, 173] on div "Masculino" at bounding box center [753, 169] width 185 height 16
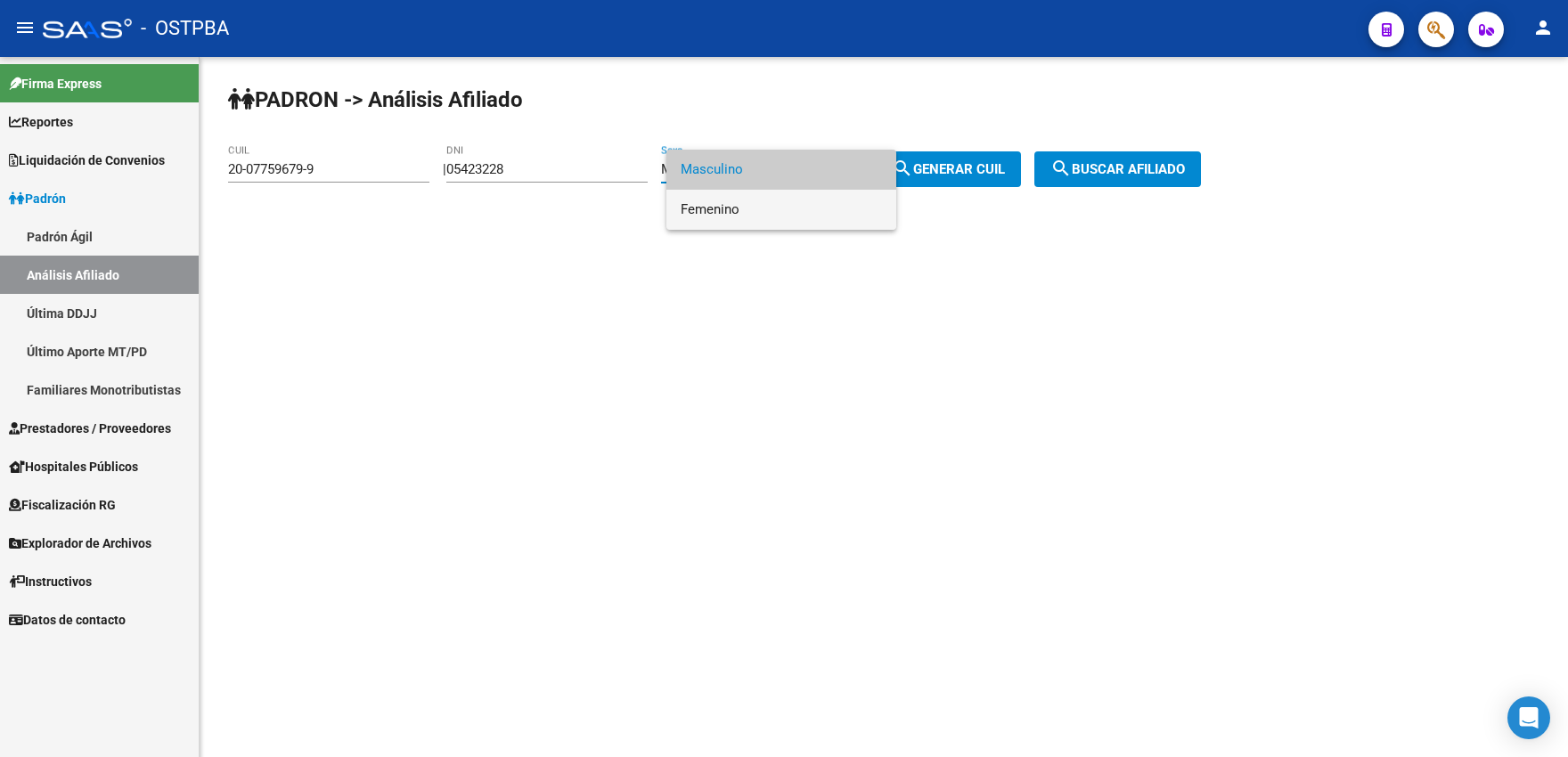
click at [719, 211] on span "Femenino" at bounding box center [781, 209] width 202 height 40
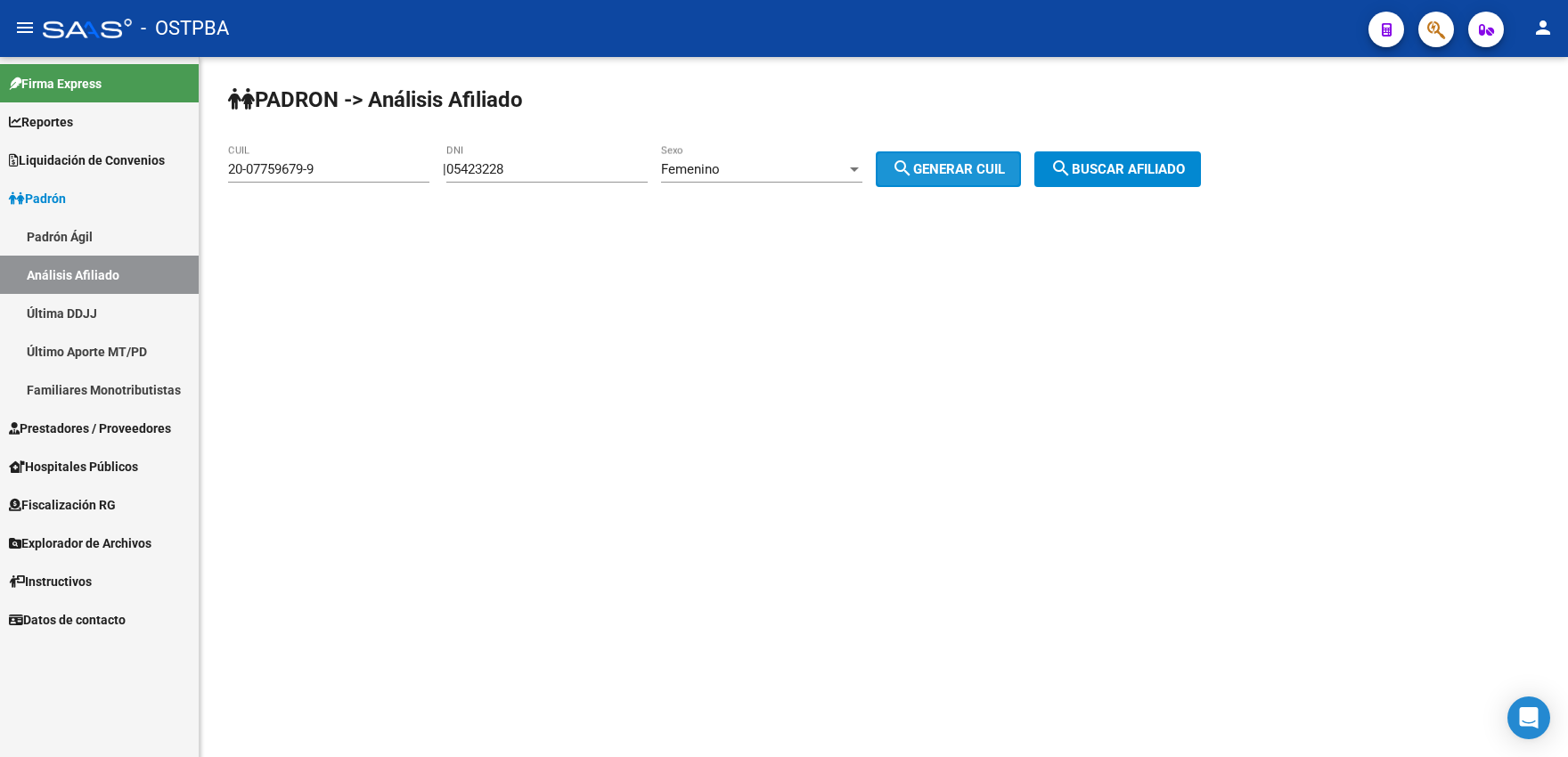
click at [940, 174] on span "search Generar CUIL" at bounding box center [947, 169] width 113 height 16
type input "23-05423228-4"
click at [1071, 175] on mat-icon "search" at bounding box center [1060, 168] width 21 height 21
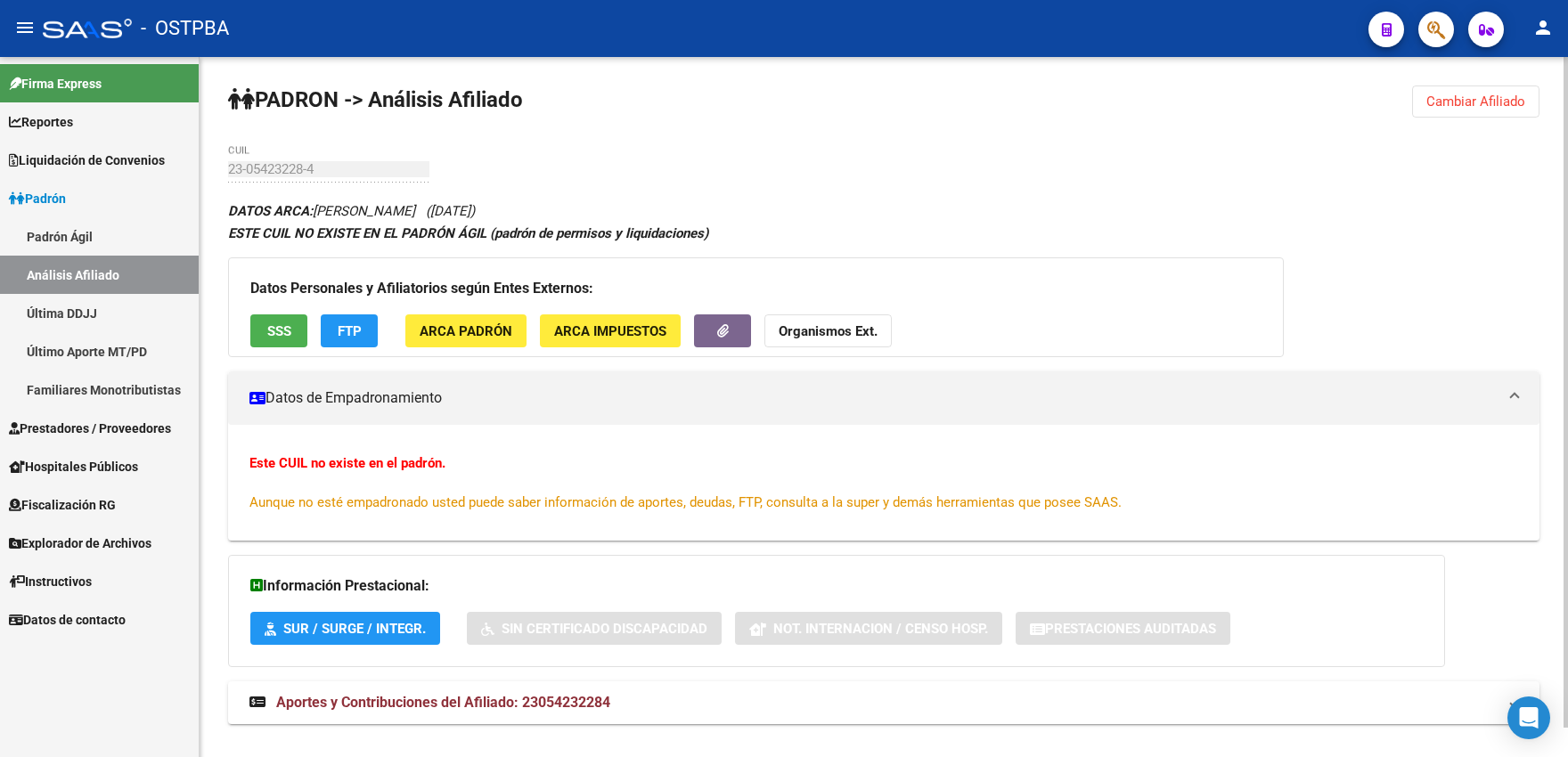
click at [271, 339] on span "SSS" at bounding box center [279, 330] width 24 height 16
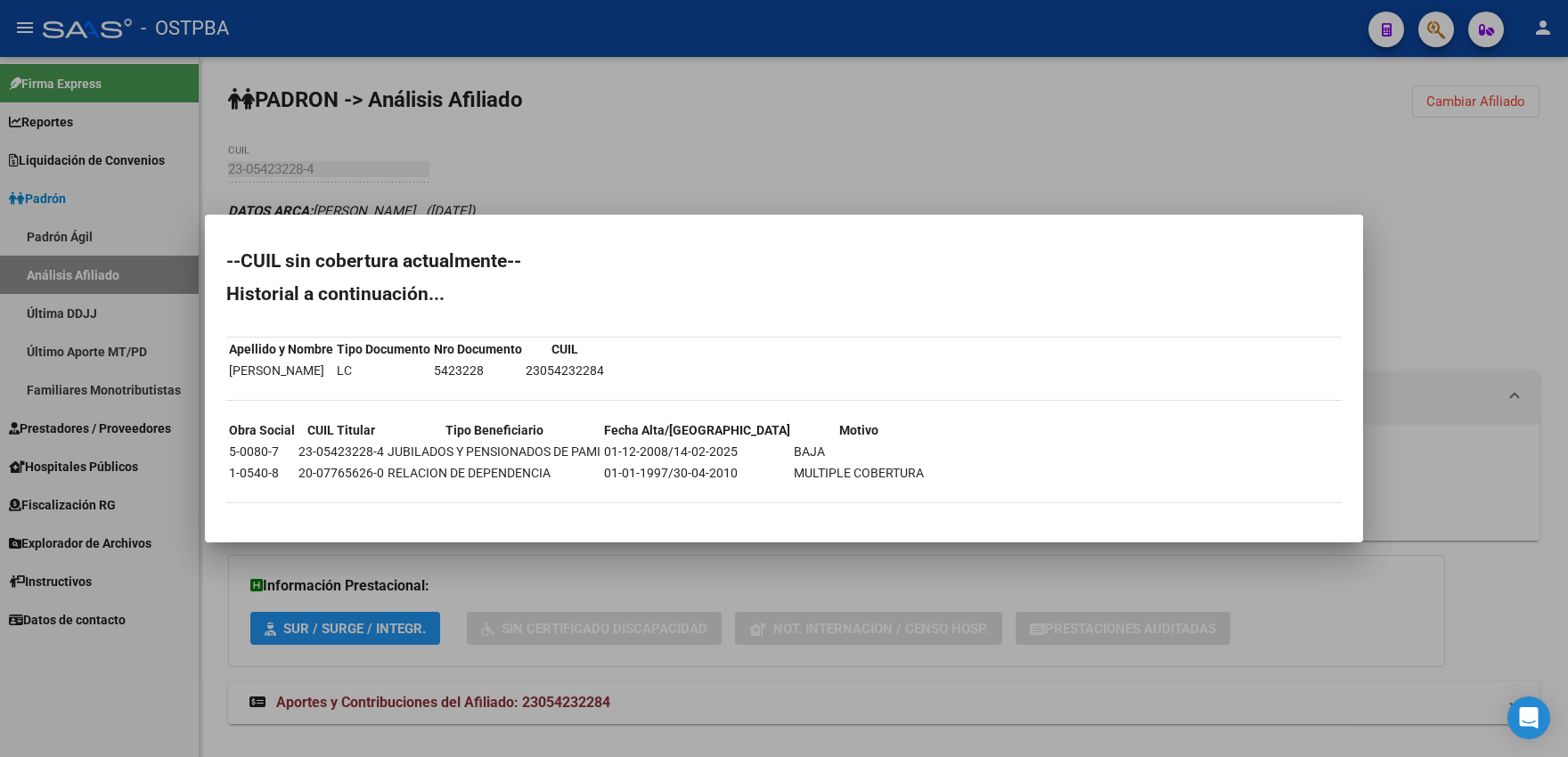
click at [536, 114] on div at bounding box center [784, 378] width 1568 height 757
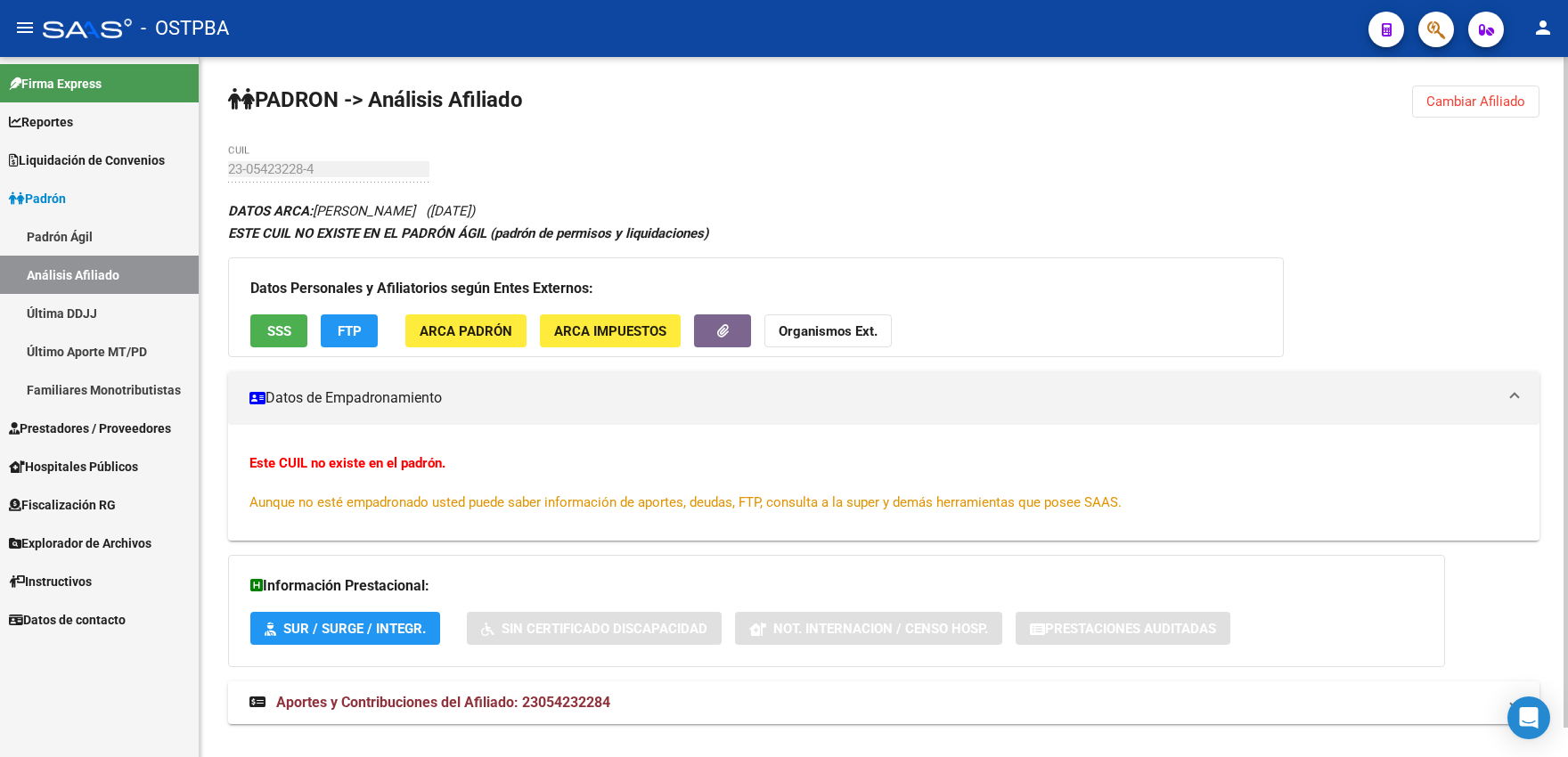
click at [427, 336] on span "ARCA Padrón" at bounding box center [465, 330] width 92 height 16
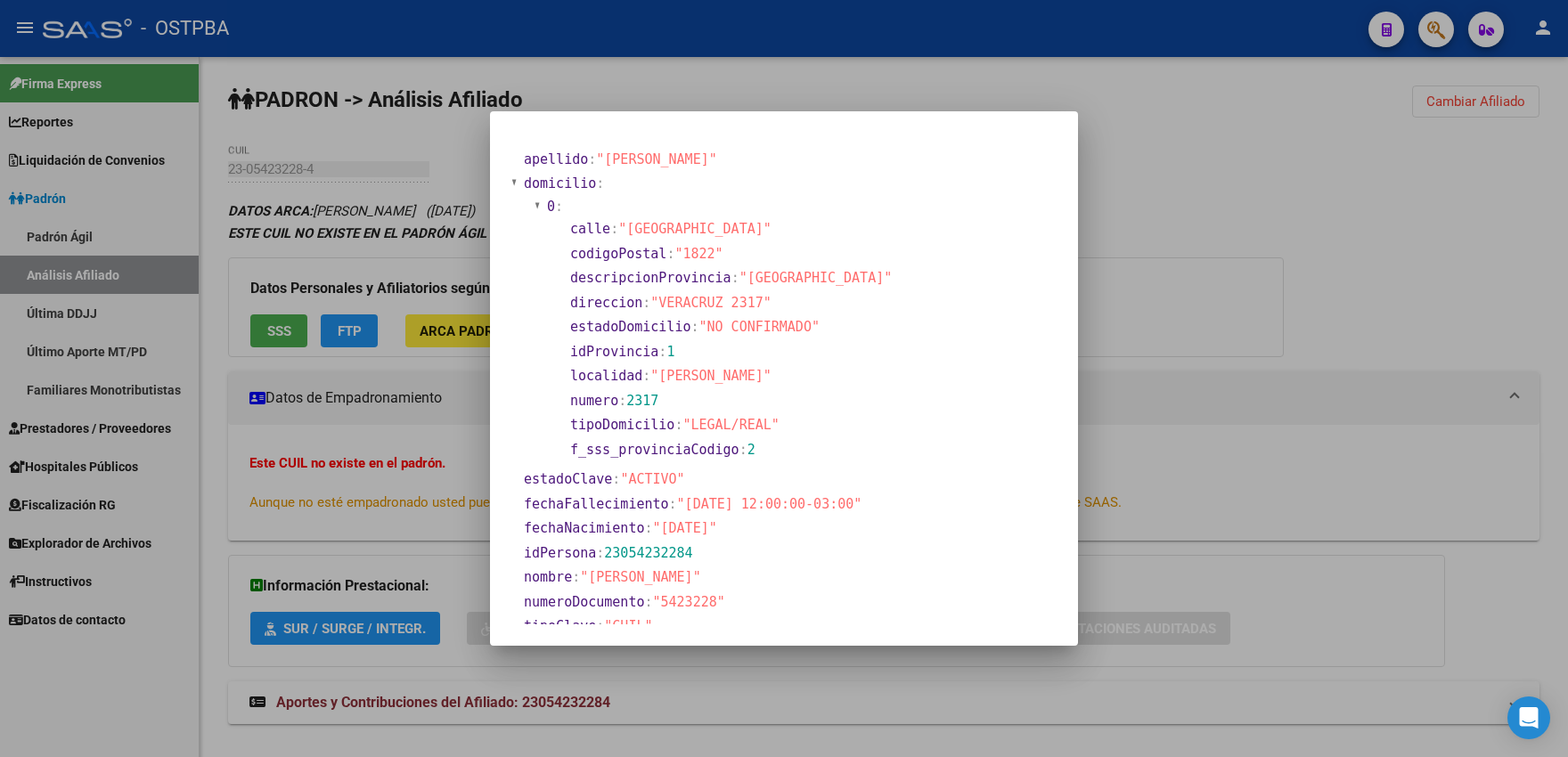
click at [765, 77] on div at bounding box center [784, 378] width 1568 height 757
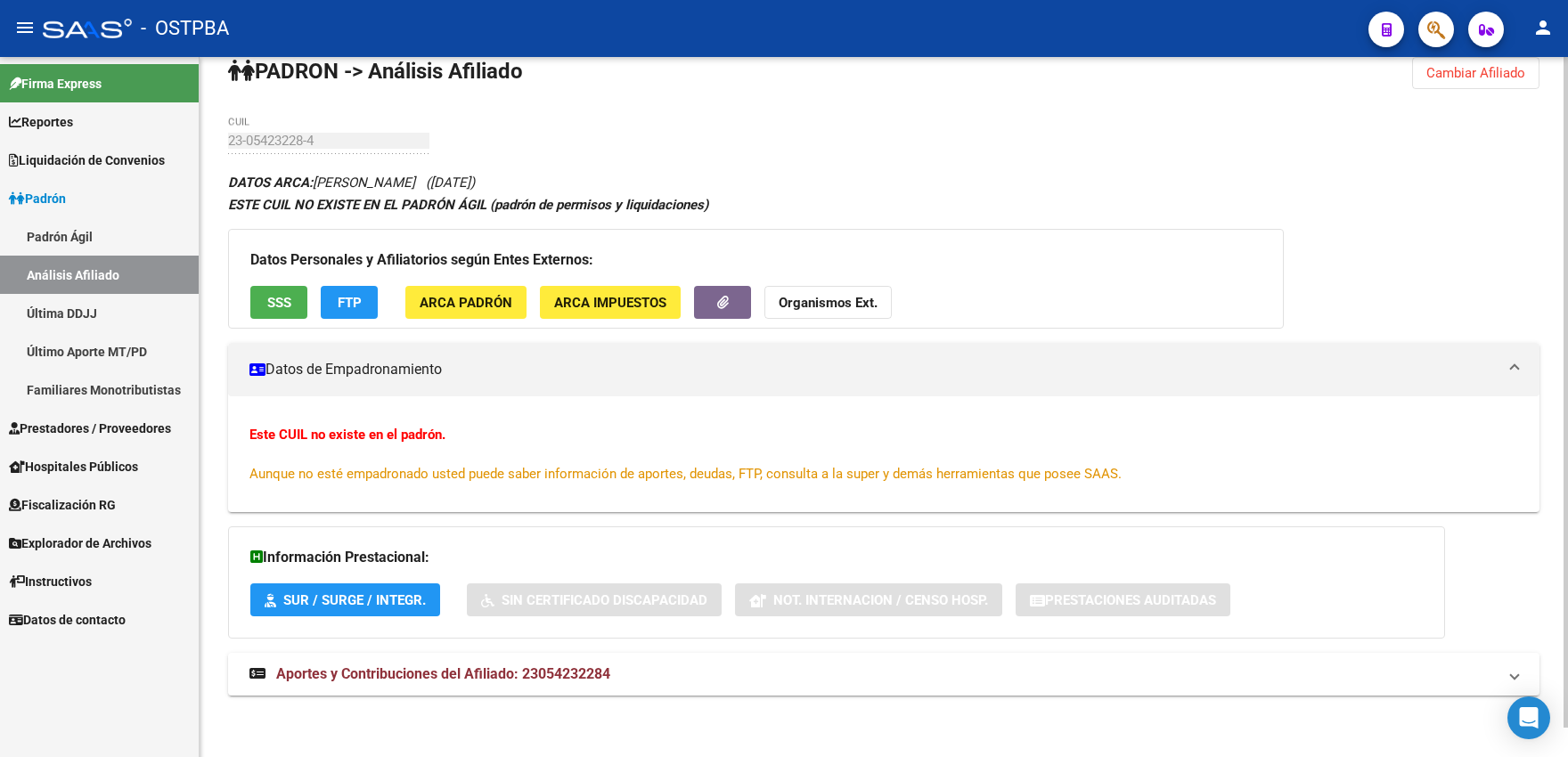
scroll to position [30, 0]
click at [1494, 87] on button "Cambiar Afiliado" at bounding box center [1476, 72] width 127 height 32
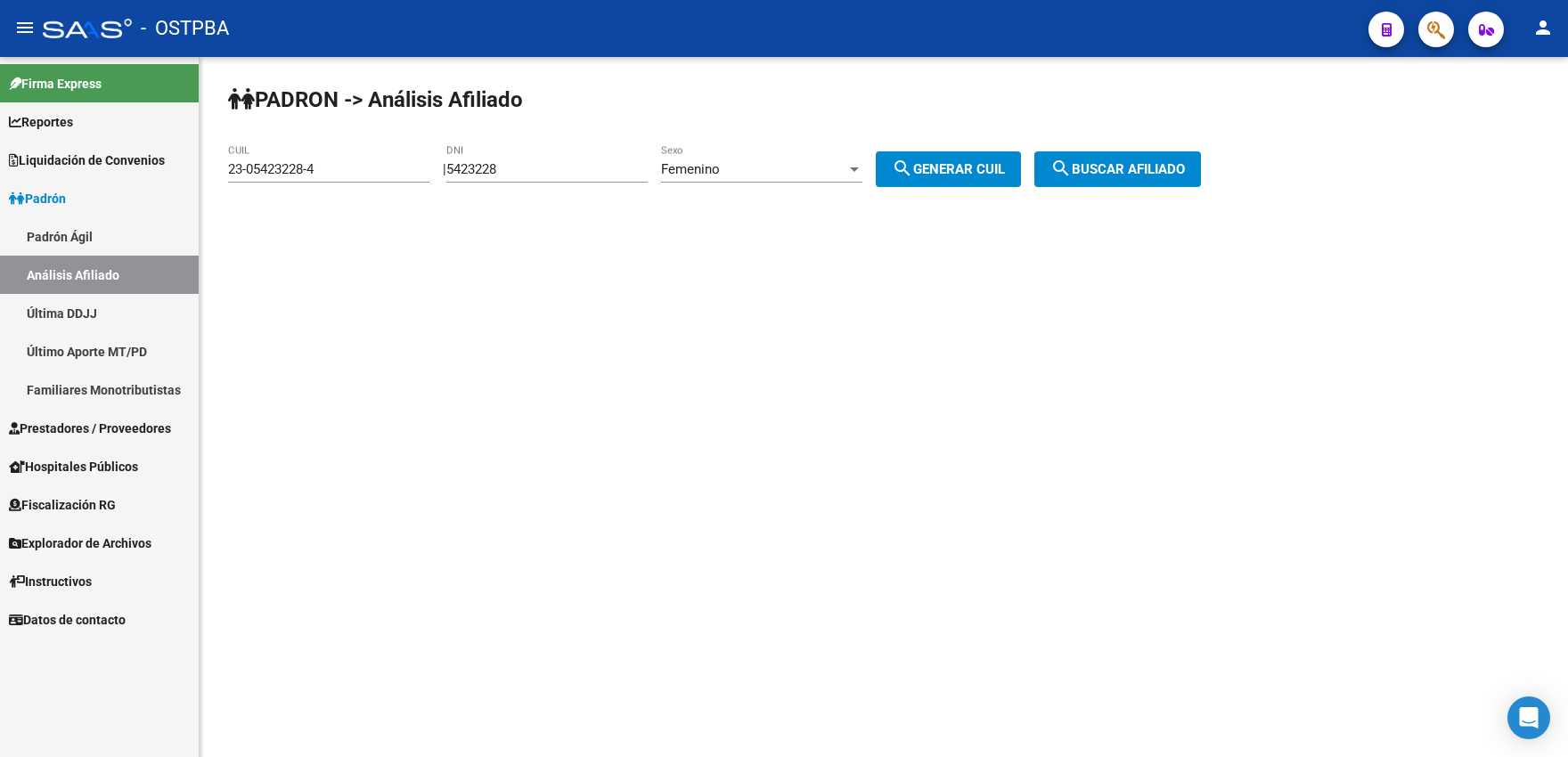
scroll to position [0, 0]
drag, startPoint x: 567, startPoint y: 173, endPoint x: 430, endPoint y: 165, distance: 137.2
click at [446, 165] on input "5423228" at bounding box center [547, 169] width 202 height 16
type input "07765626"
click at [749, 165] on div "Femenino" at bounding box center [753, 169] width 185 height 16
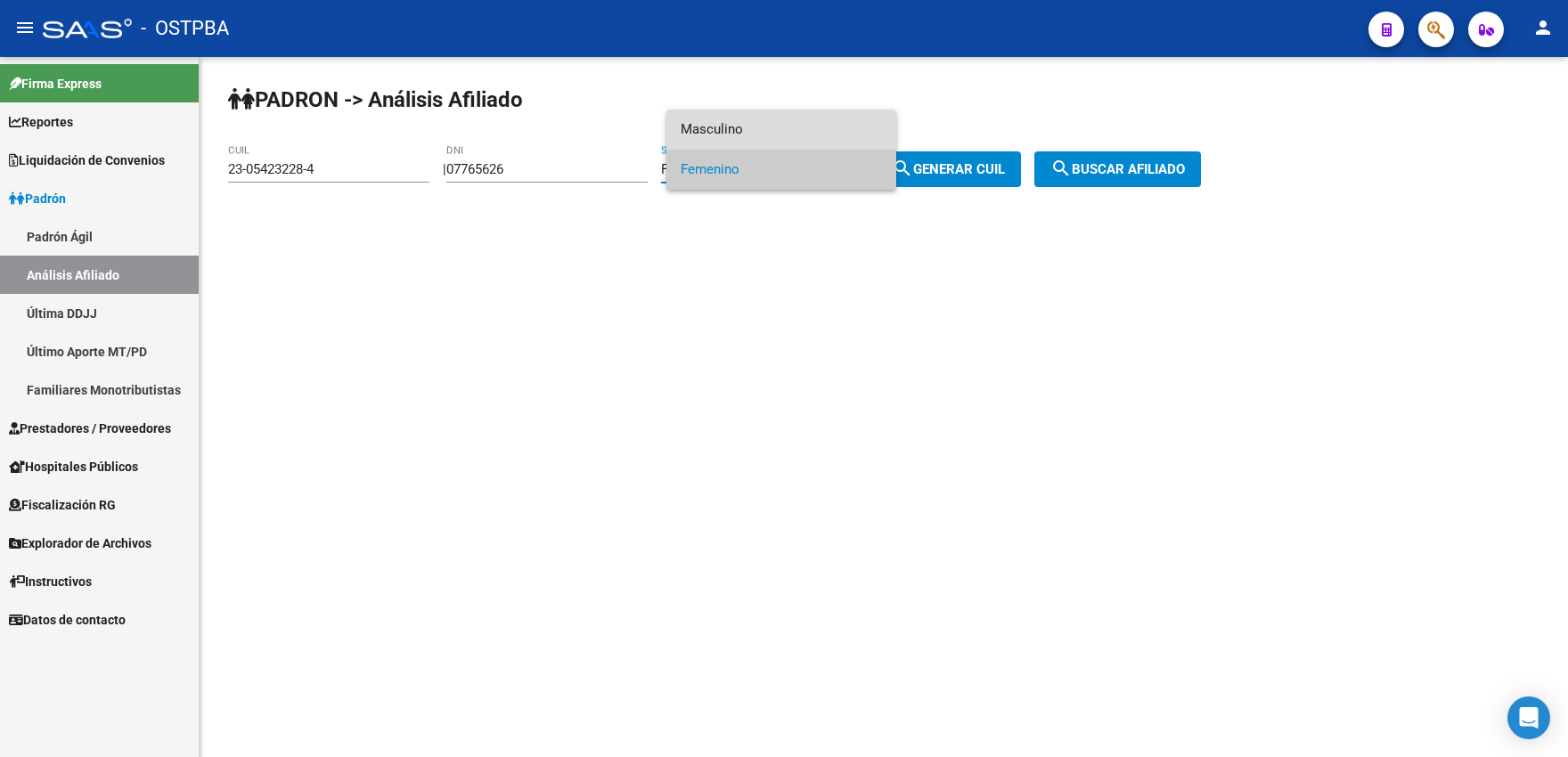
click at [732, 134] on span "Masculino" at bounding box center [781, 129] width 202 height 40
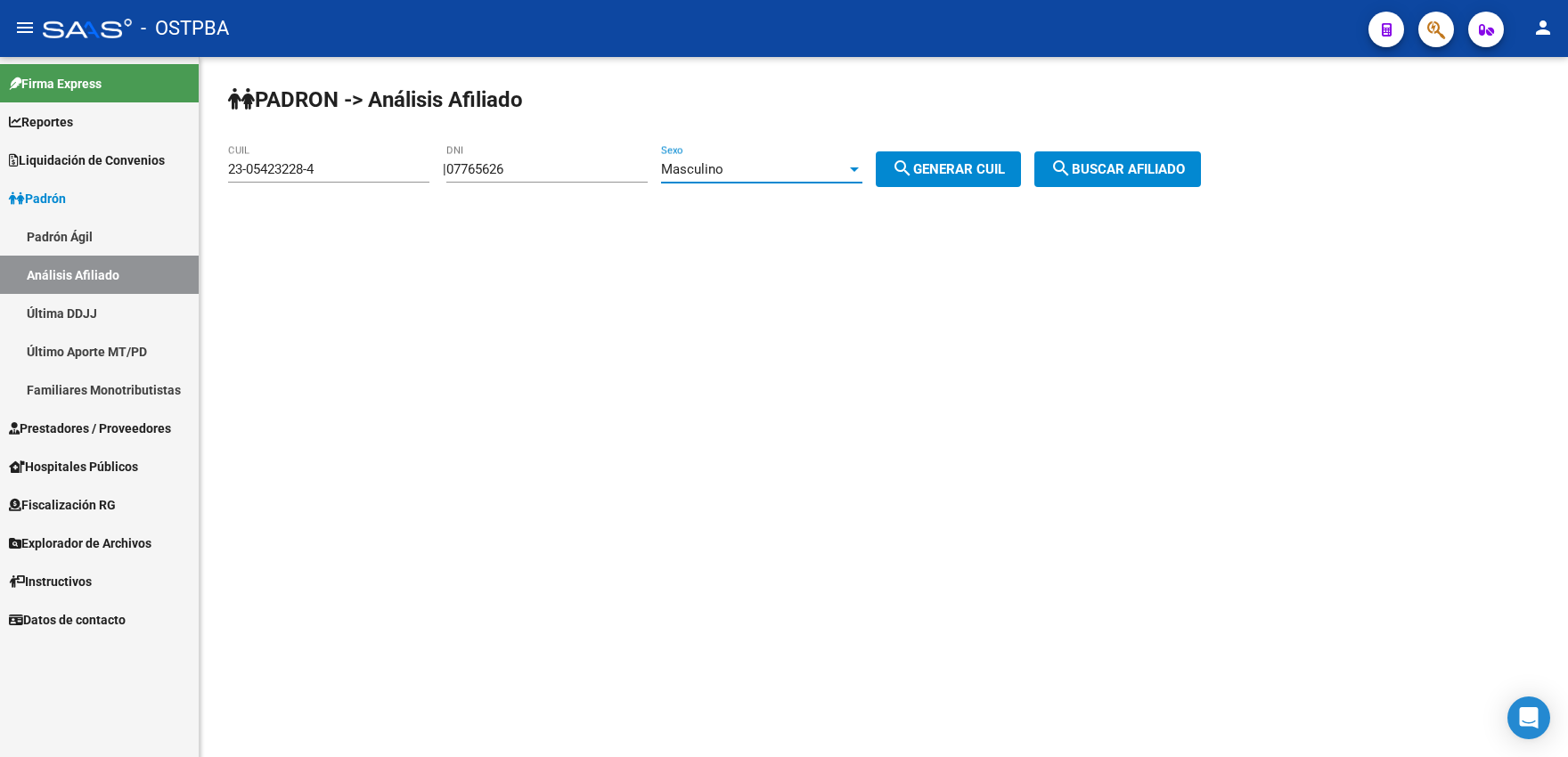
click at [961, 174] on span "search Generar CUIL" at bounding box center [947, 169] width 113 height 16
type input "20-07765626-0"
click at [1118, 152] on button "search Buscar afiliado" at bounding box center [1117, 169] width 166 height 35
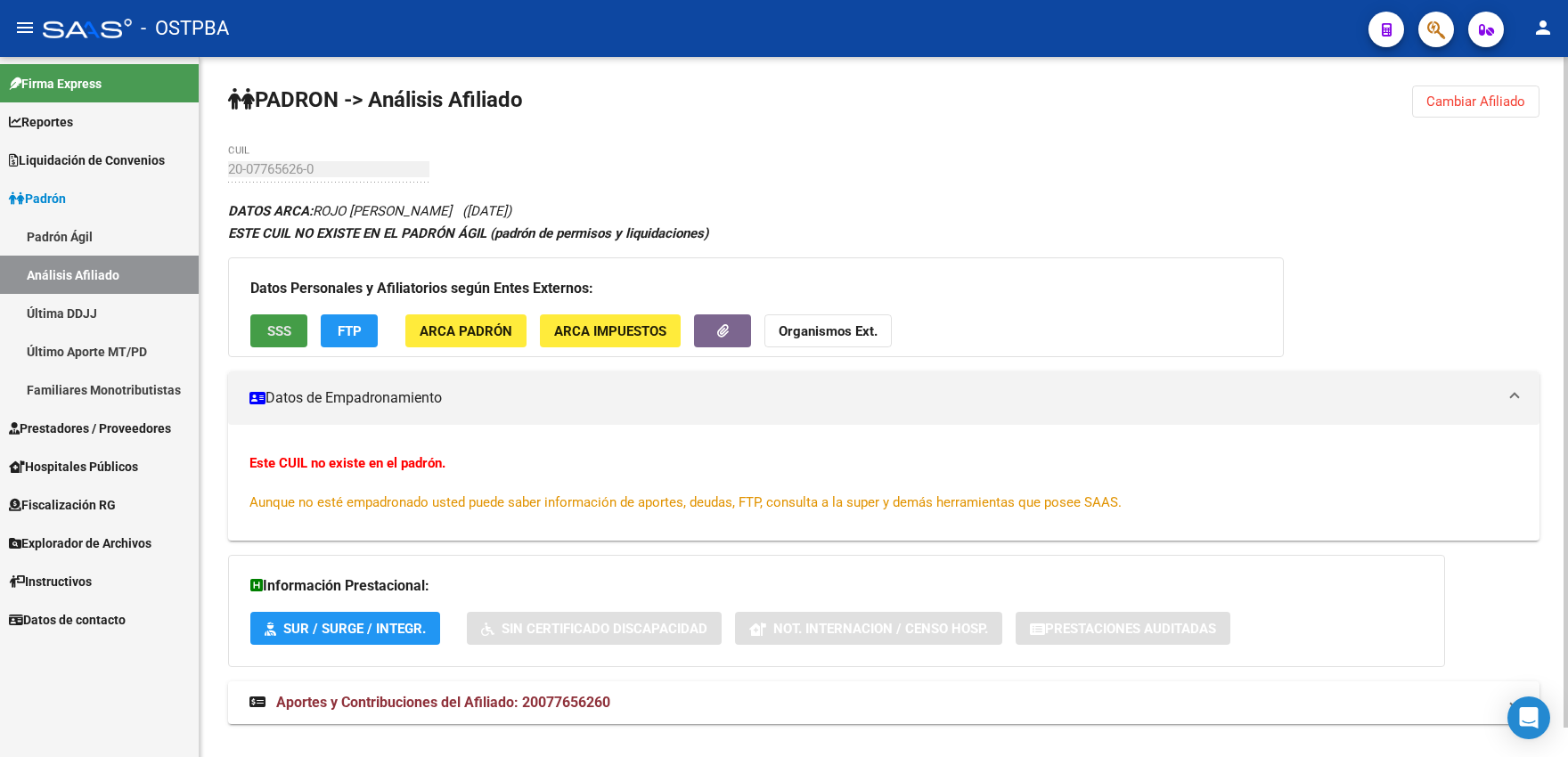
click at [280, 333] on span "SSS" at bounding box center [279, 330] width 24 height 16
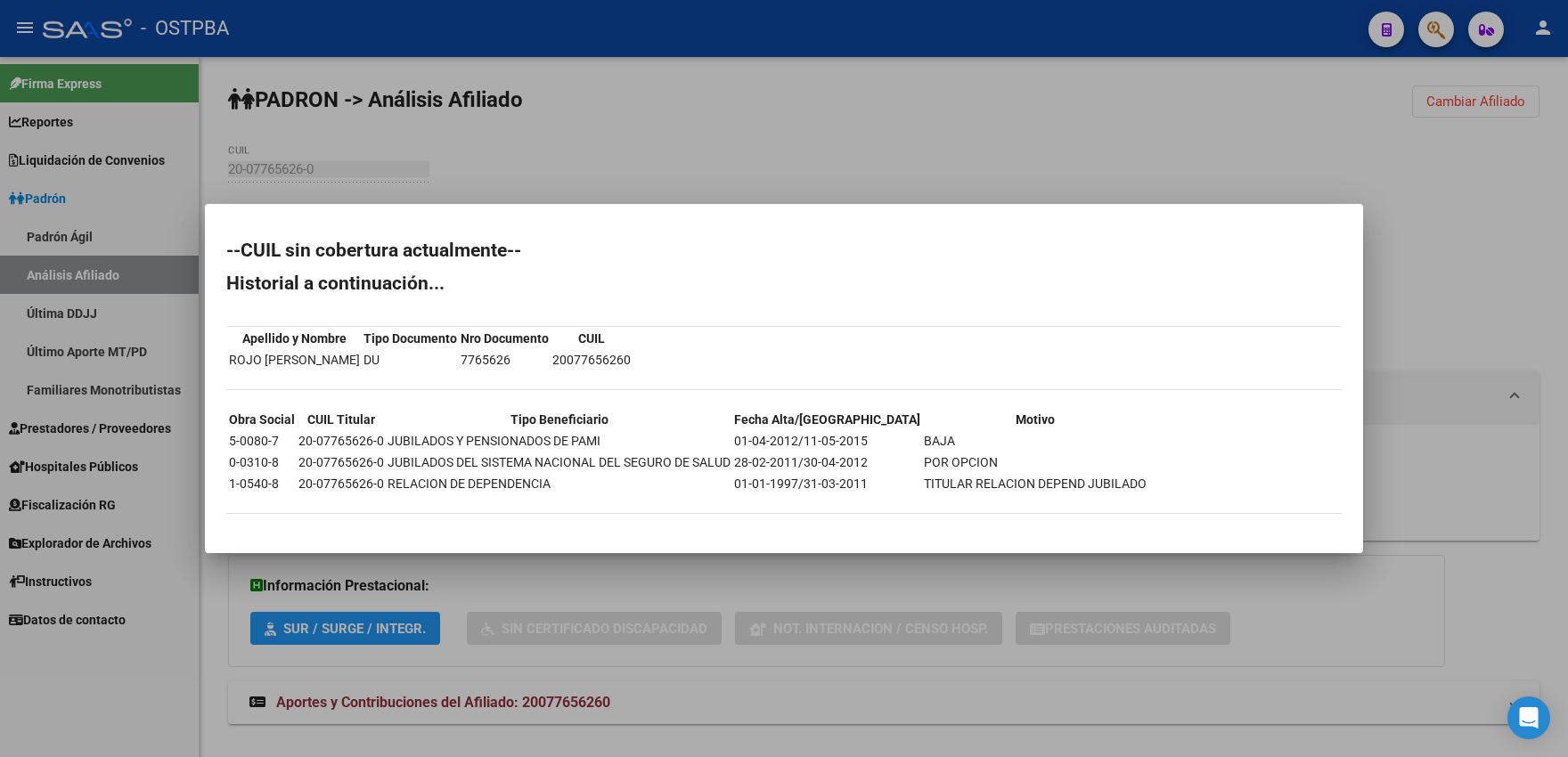
click at [798, 130] on div at bounding box center [784, 378] width 1568 height 757
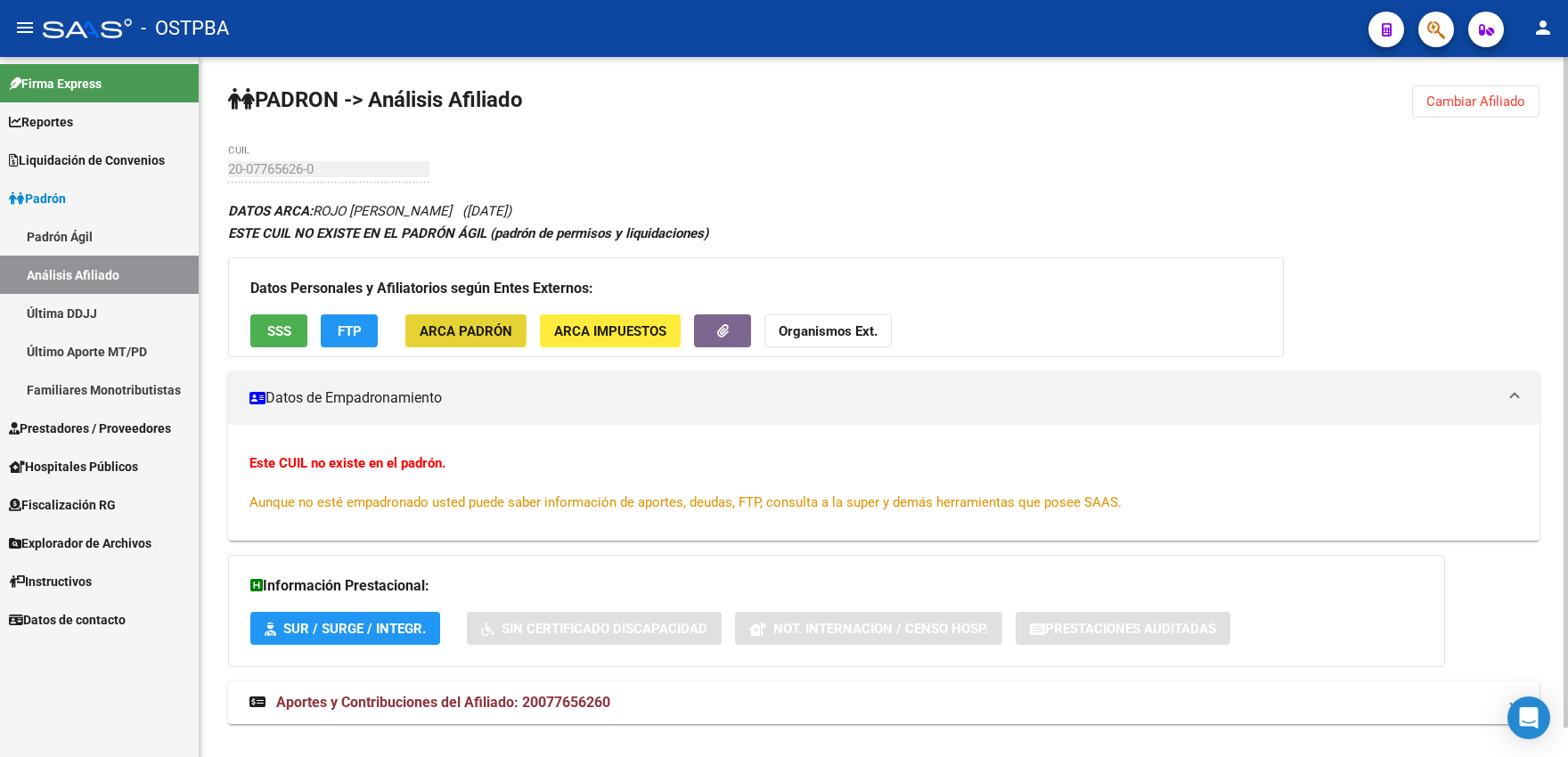
click at [441, 327] on span "ARCA Padrón" at bounding box center [465, 330] width 92 height 16
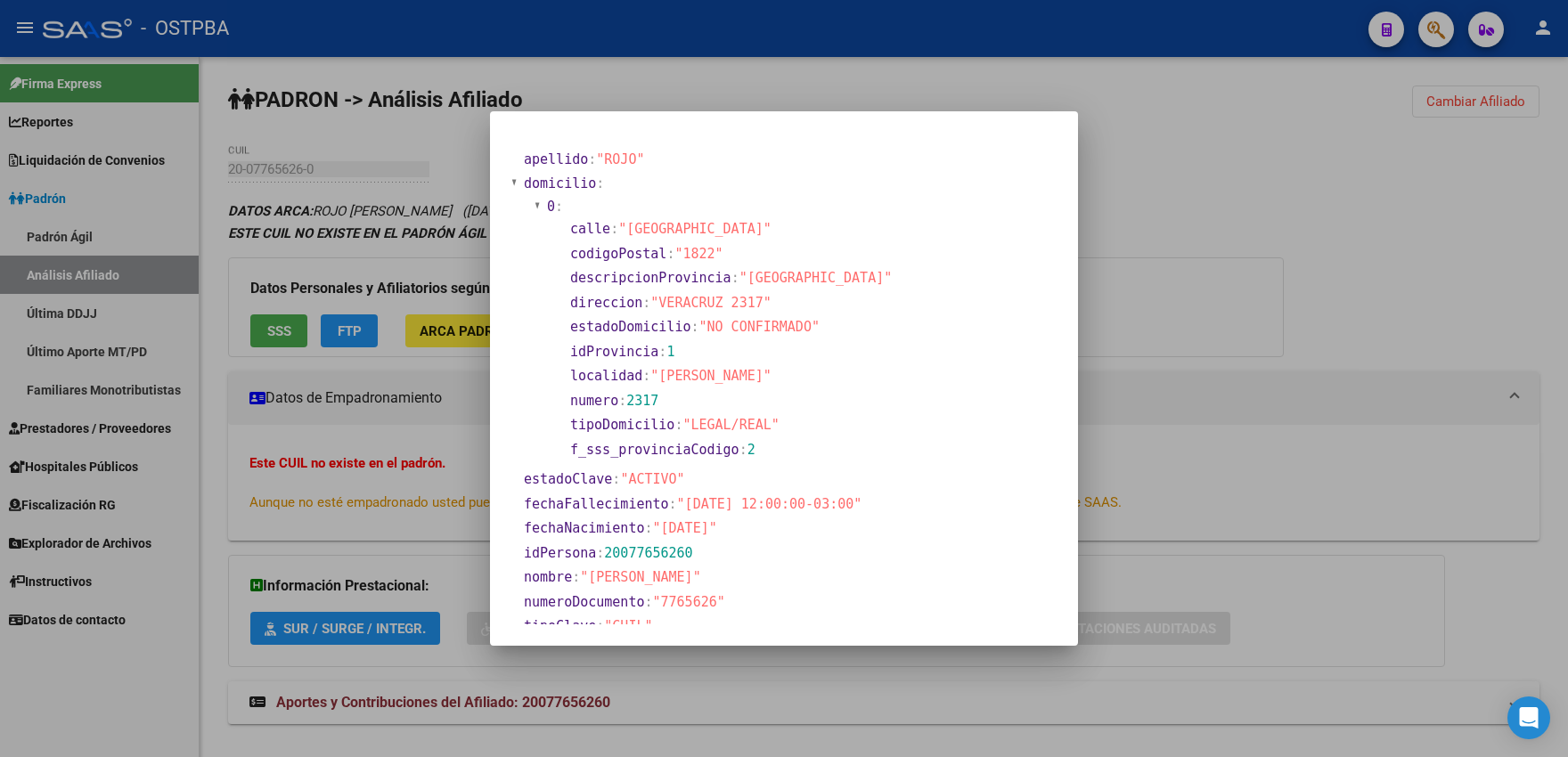
click at [718, 84] on div at bounding box center [784, 378] width 1568 height 757
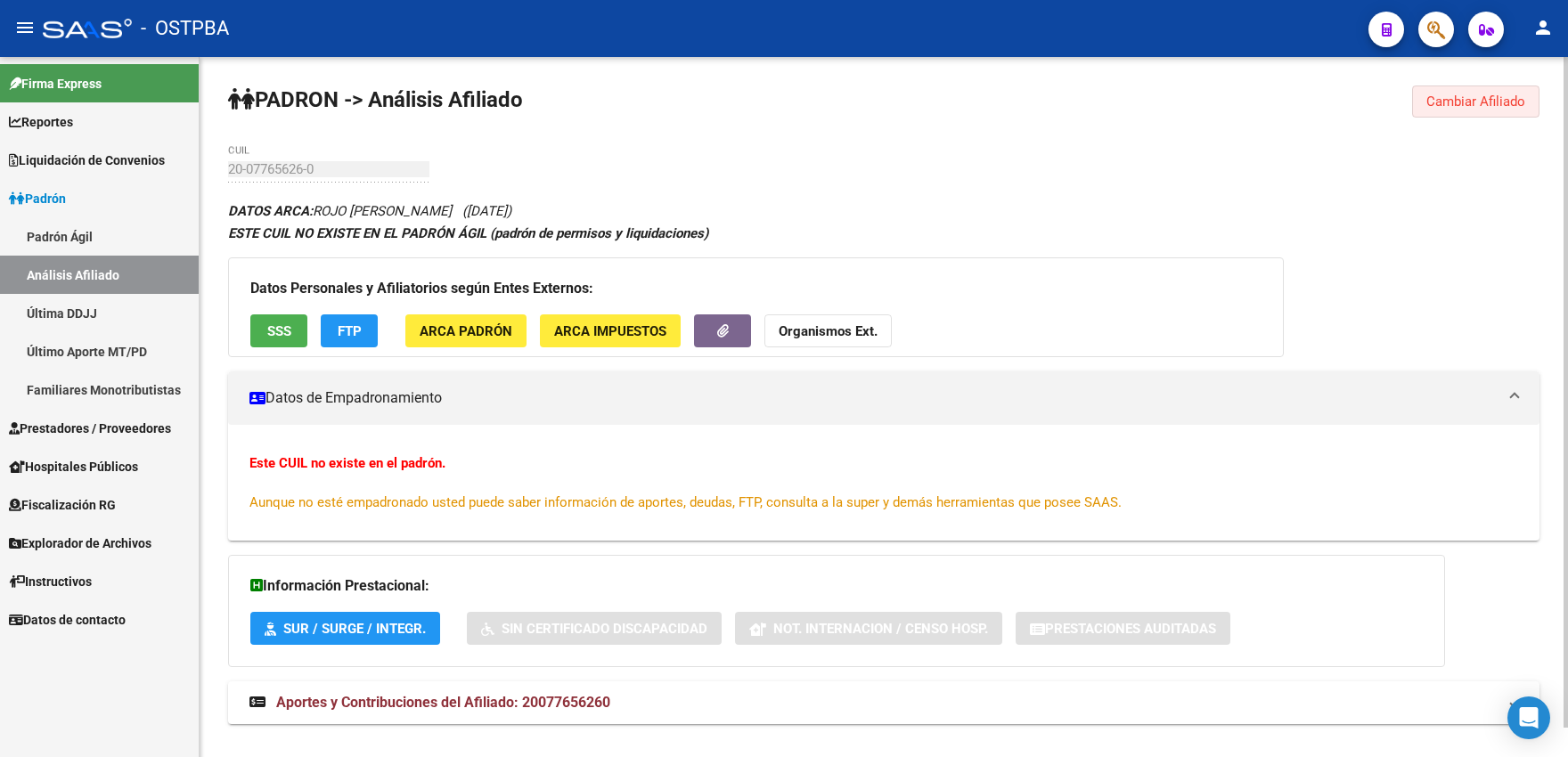
click at [1491, 102] on span "Cambiar Afiliado" at bounding box center [1476, 101] width 99 height 16
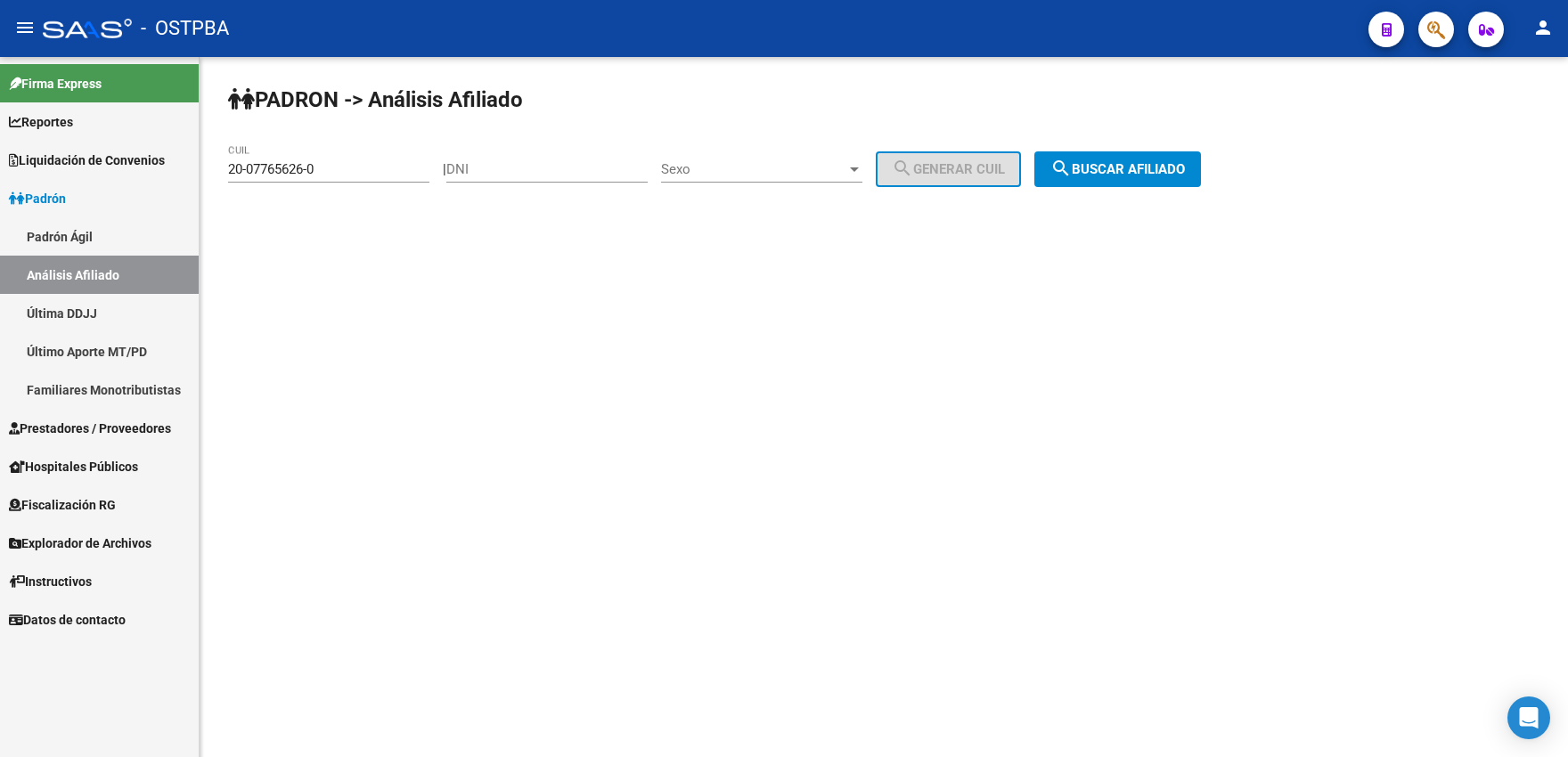
click at [532, 167] on input "DNI" at bounding box center [547, 169] width 202 height 16
type input "25614575"
click at [708, 163] on span "Sexo" at bounding box center [753, 169] width 185 height 16
click at [721, 174] on span "Masculino" at bounding box center [781, 169] width 202 height 40
drag, startPoint x: 959, startPoint y: 172, endPoint x: 1020, endPoint y: 170, distance: 61.0
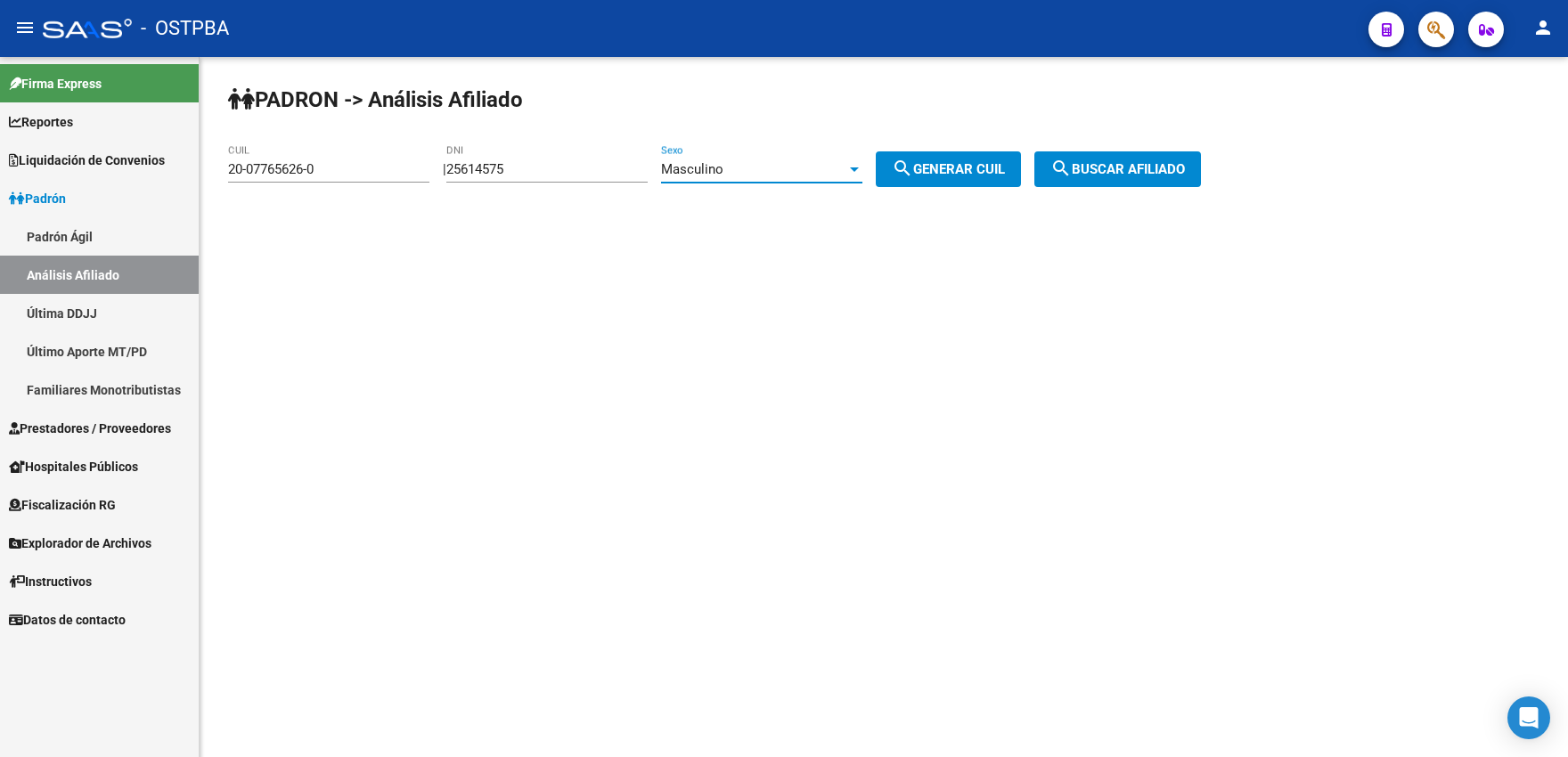
click at [960, 172] on span "search Generar CUIL" at bounding box center [947, 169] width 113 height 16
type input "20-25614575-9"
click at [1134, 175] on span "search Buscar afiliado" at bounding box center [1117, 169] width 134 height 16
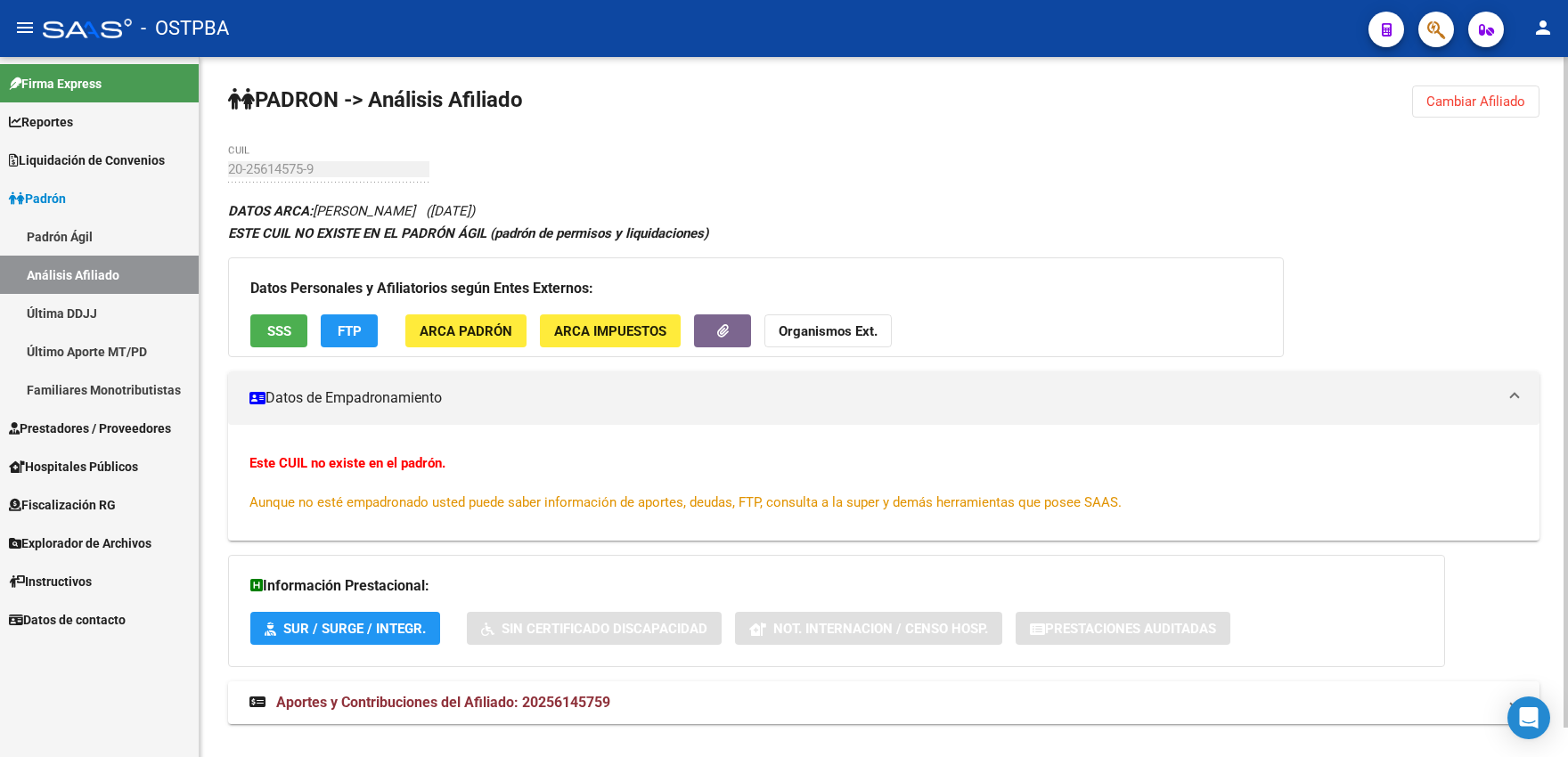
click at [1431, 100] on span "Cambiar Afiliado" at bounding box center [1476, 101] width 99 height 16
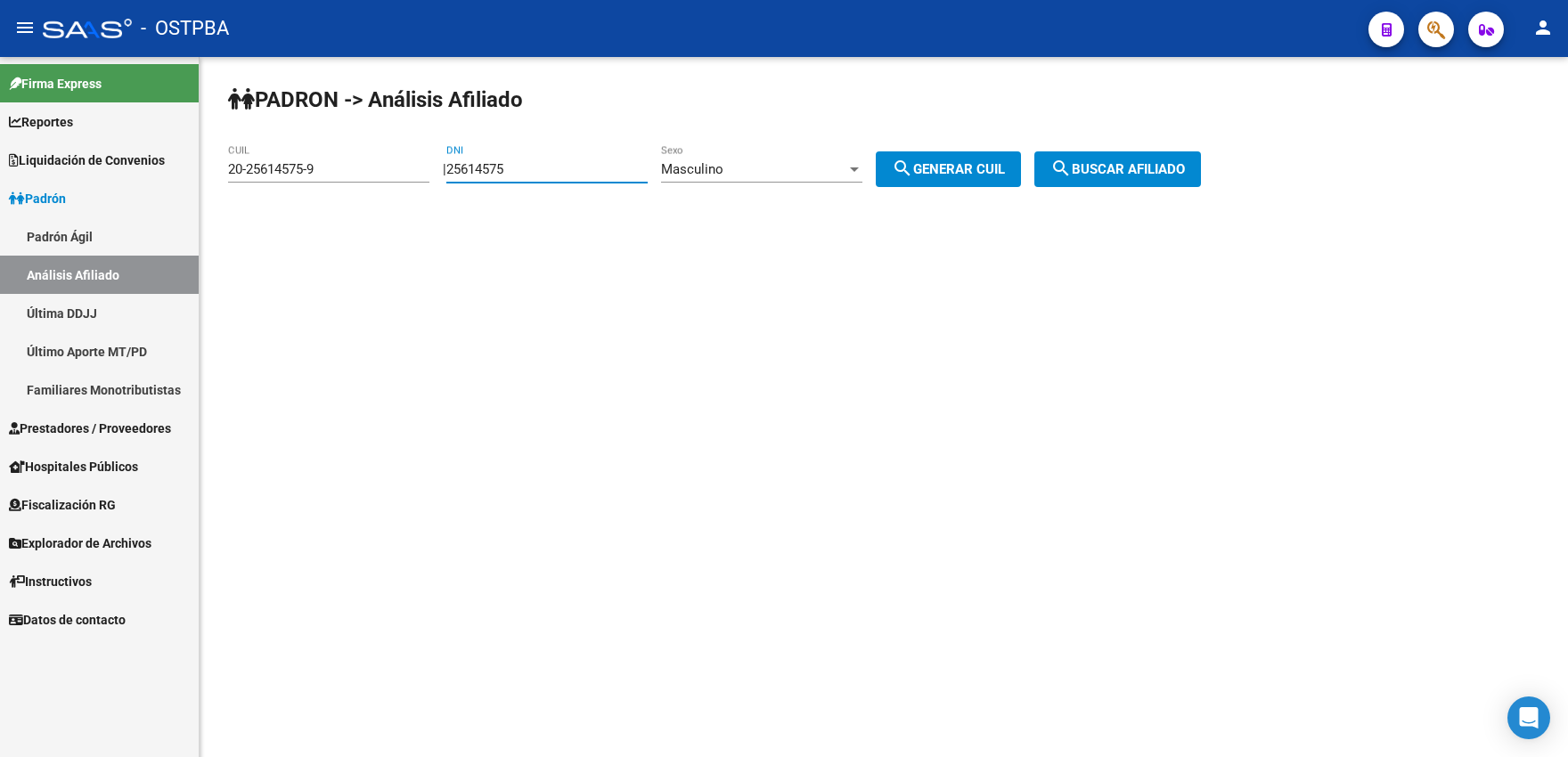
click at [488, 167] on input "25614575" at bounding box center [547, 169] width 202 height 16
click at [528, 172] on input "25614575" at bounding box center [547, 169] width 202 height 16
type input "25614574"
click at [965, 179] on button "search Generar CUIL" at bounding box center [948, 169] width 146 height 35
type input "20-25614574-0"
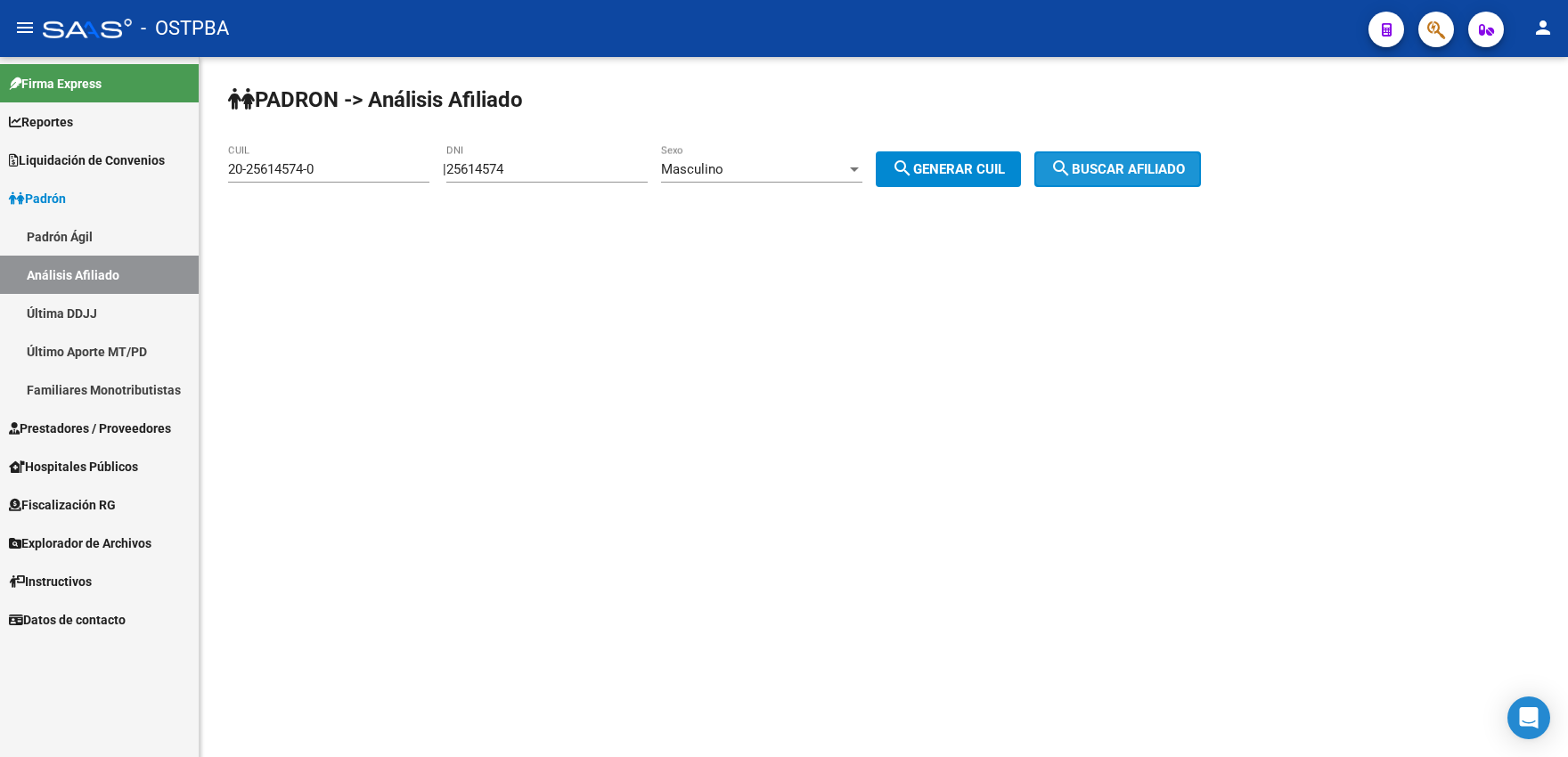
click at [1113, 173] on span "search Buscar afiliado" at bounding box center [1117, 169] width 134 height 16
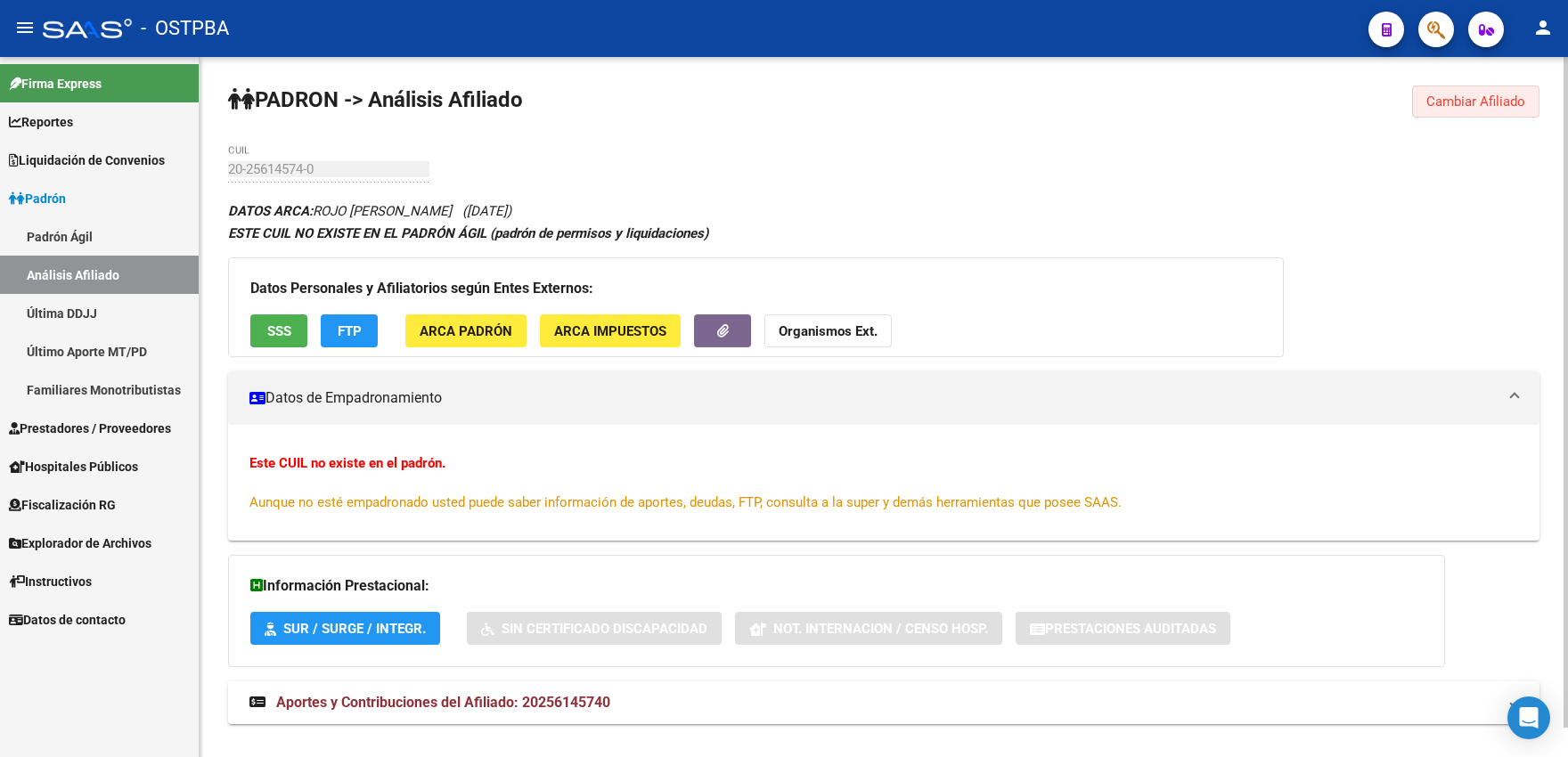
drag, startPoint x: 1455, startPoint y: 94, endPoint x: 863, endPoint y: 127, distance: 592.9
click at [1455, 95] on span "Cambiar Afiliado" at bounding box center [1476, 101] width 99 height 16
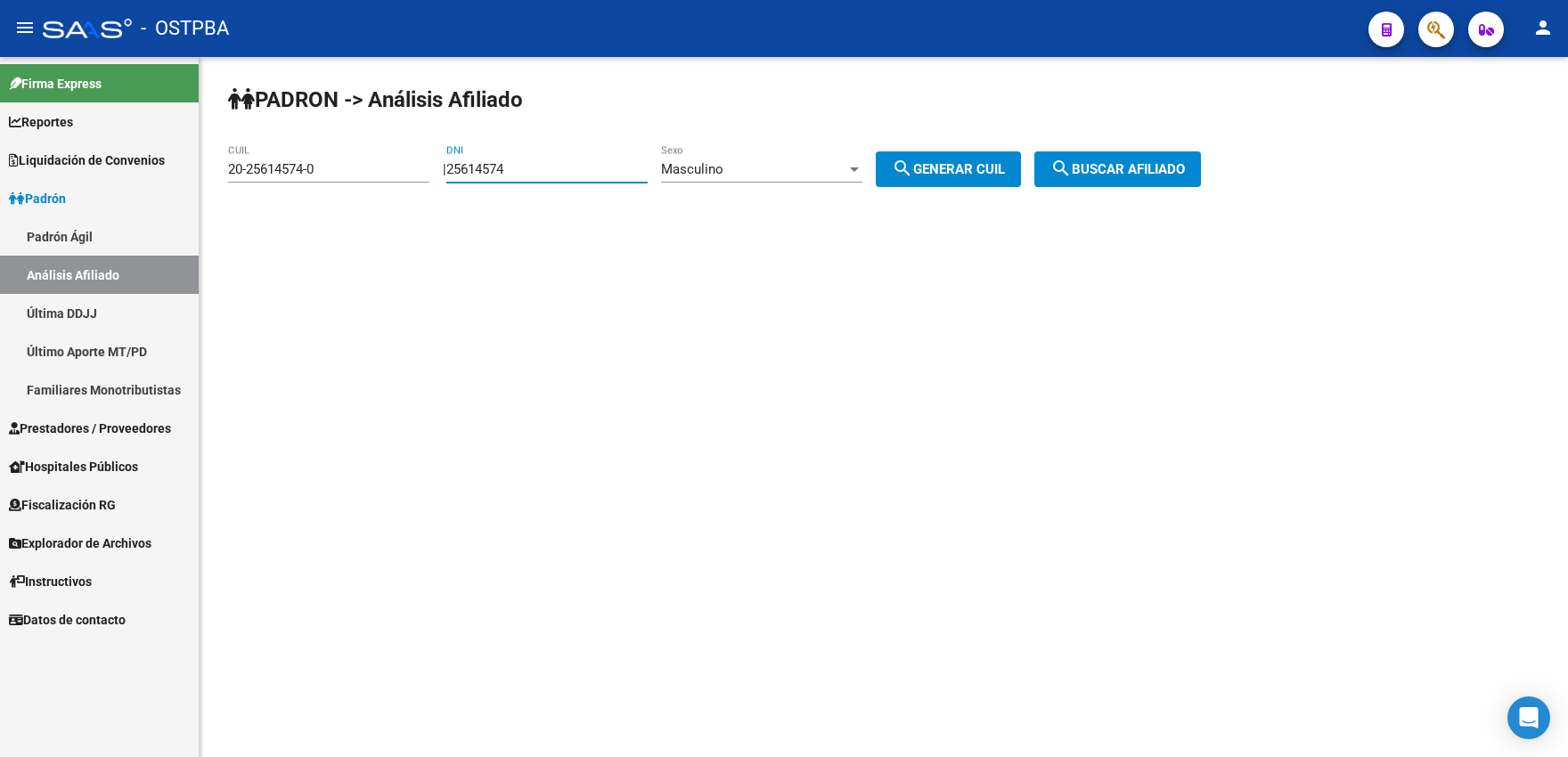
drag, startPoint x: 554, startPoint y: 171, endPoint x: 401, endPoint y: 172, distance: 153.0
click at [446, 172] on input "25614574" at bounding box center [547, 169] width 202 height 16
paste input "747616"
type input "25747616"
click at [950, 164] on span "search Generar CUIL" at bounding box center [947, 169] width 113 height 16
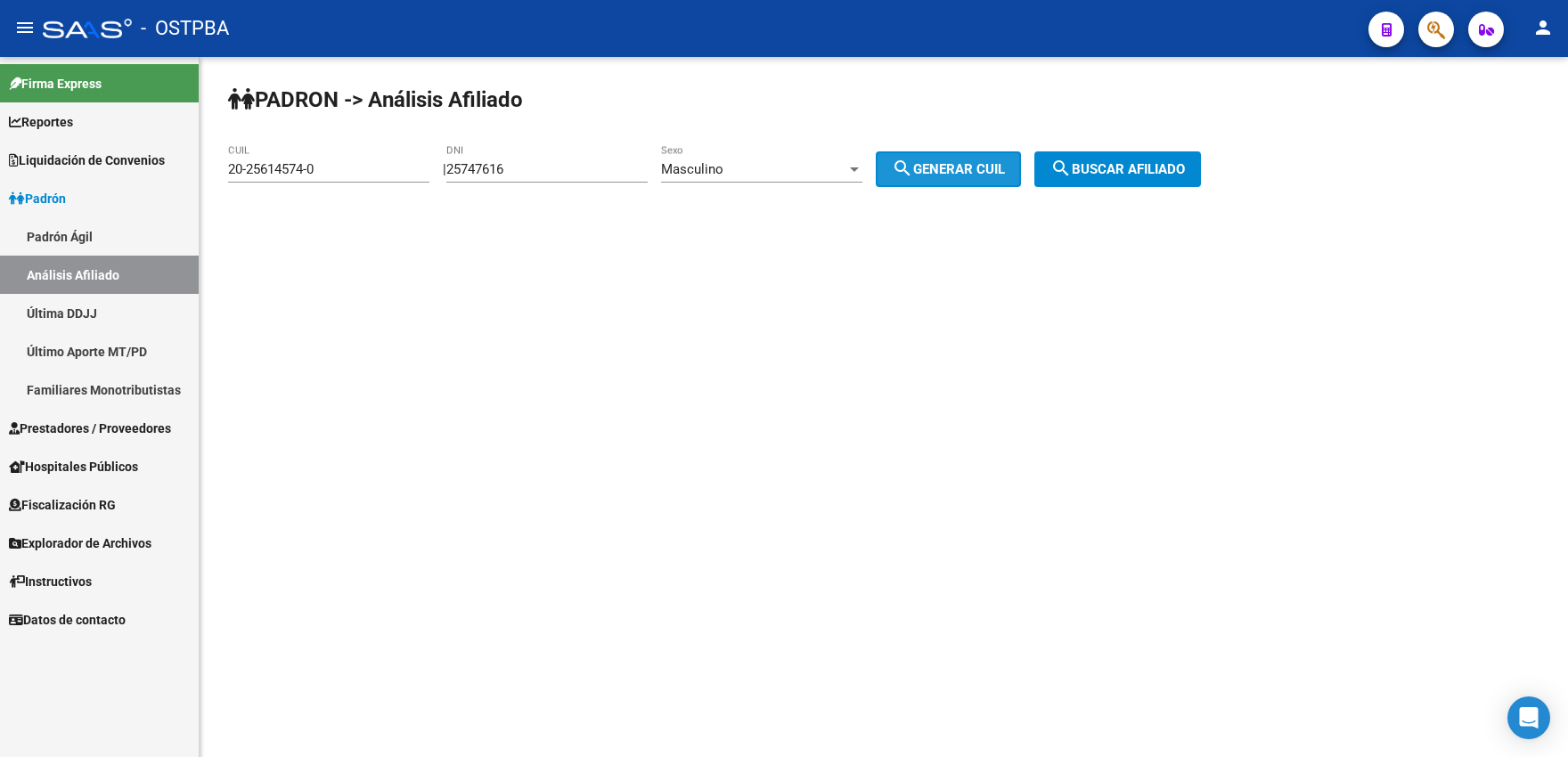
type input "20-25747616-3"
click at [1114, 167] on span "search Buscar afiliado" at bounding box center [1117, 169] width 134 height 16
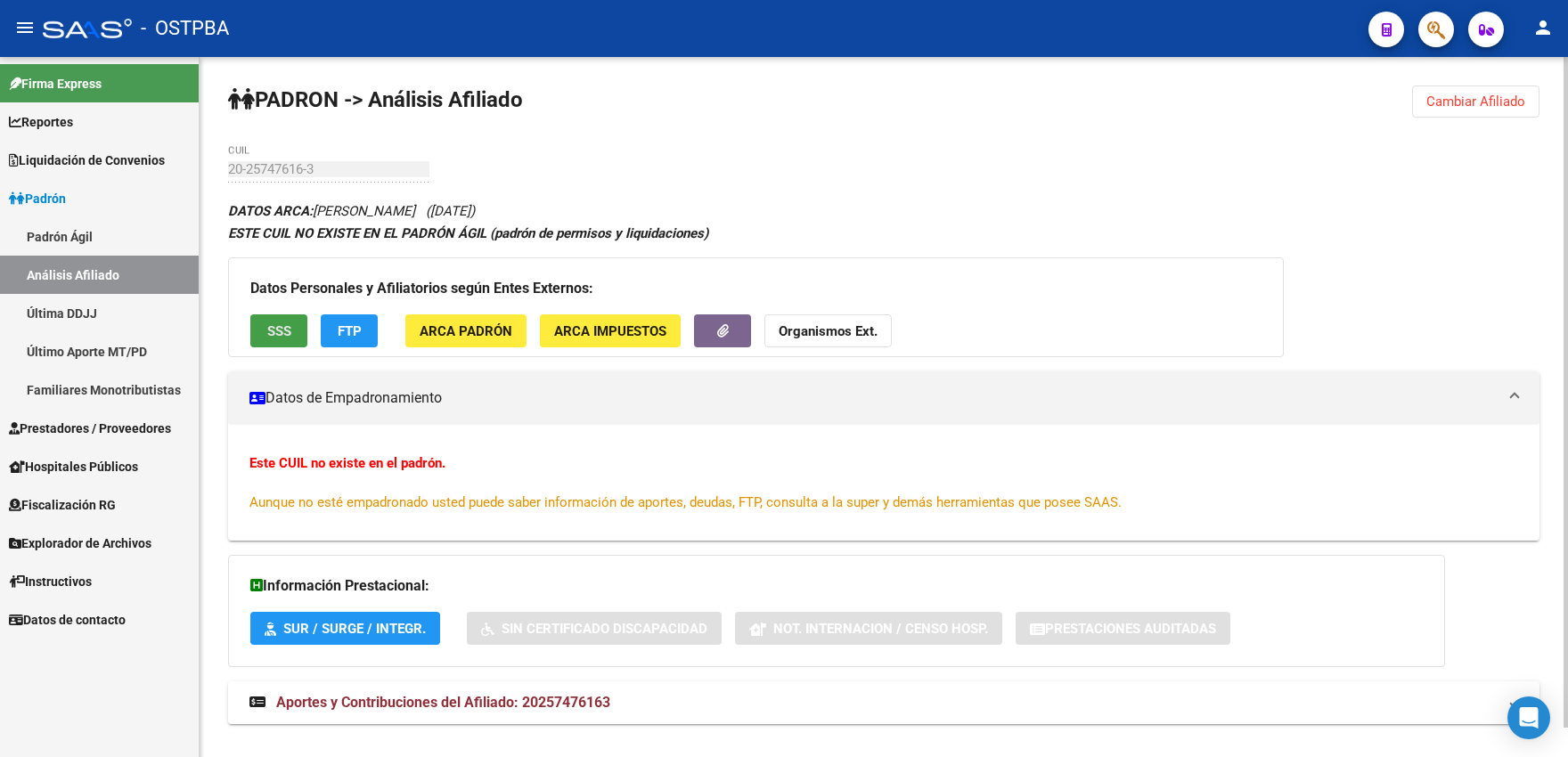
click at [272, 339] on span "SSS" at bounding box center [279, 330] width 24 height 16
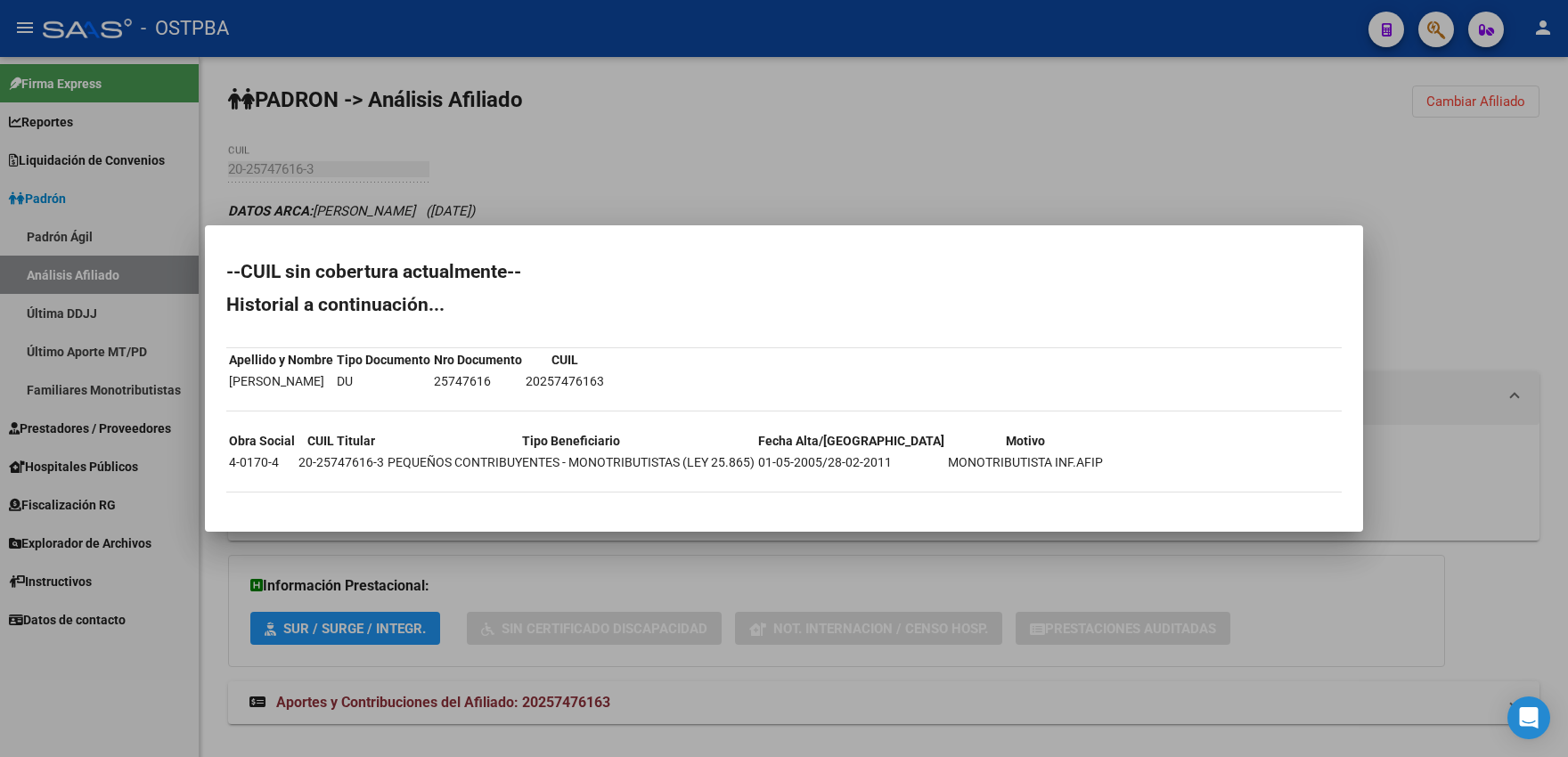
click at [824, 173] on div at bounding box center [784, 378] width 1568 height 757
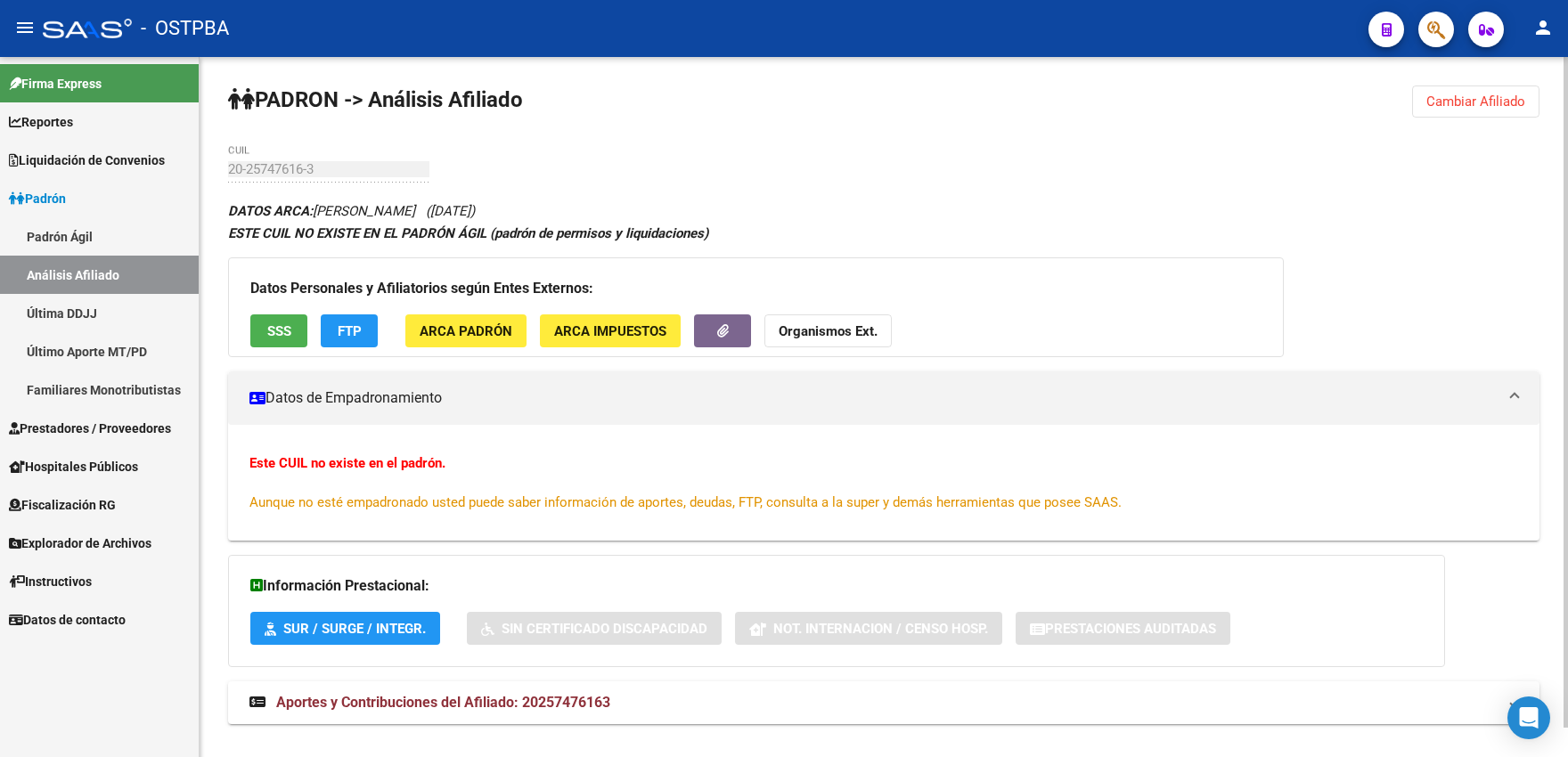
click at [429, 335] on span "ARCA Padrón" at bounding box center [465, 330] width 92 height 16
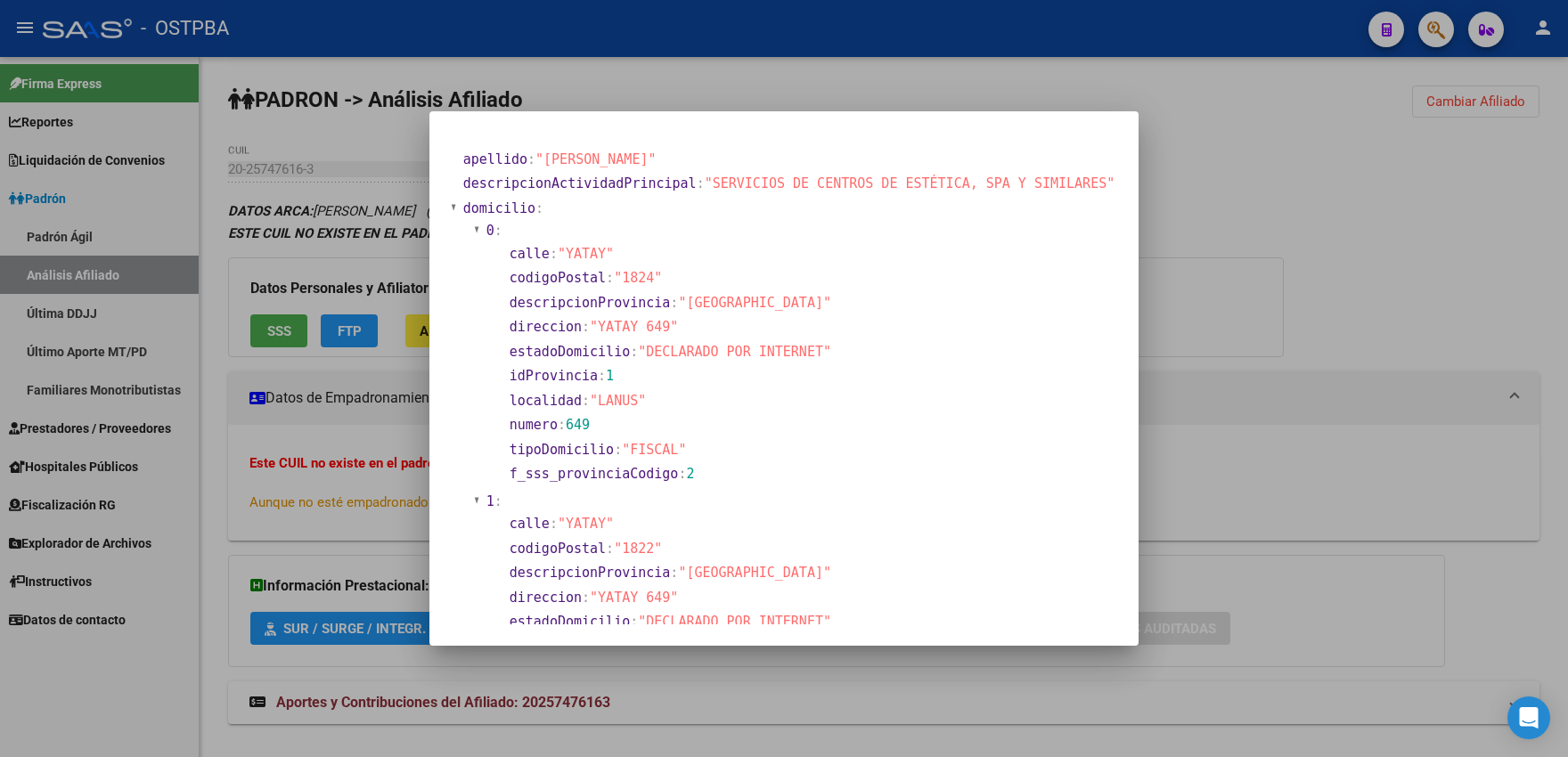
drag, startPoint x: 622, startPoint y: 347, endPoint x: 642, endPoint y: 270, distance: 79.6
click at [678, 335] on span ""YATAY 649"" at bounding box center [634, 327] width 88 height 16
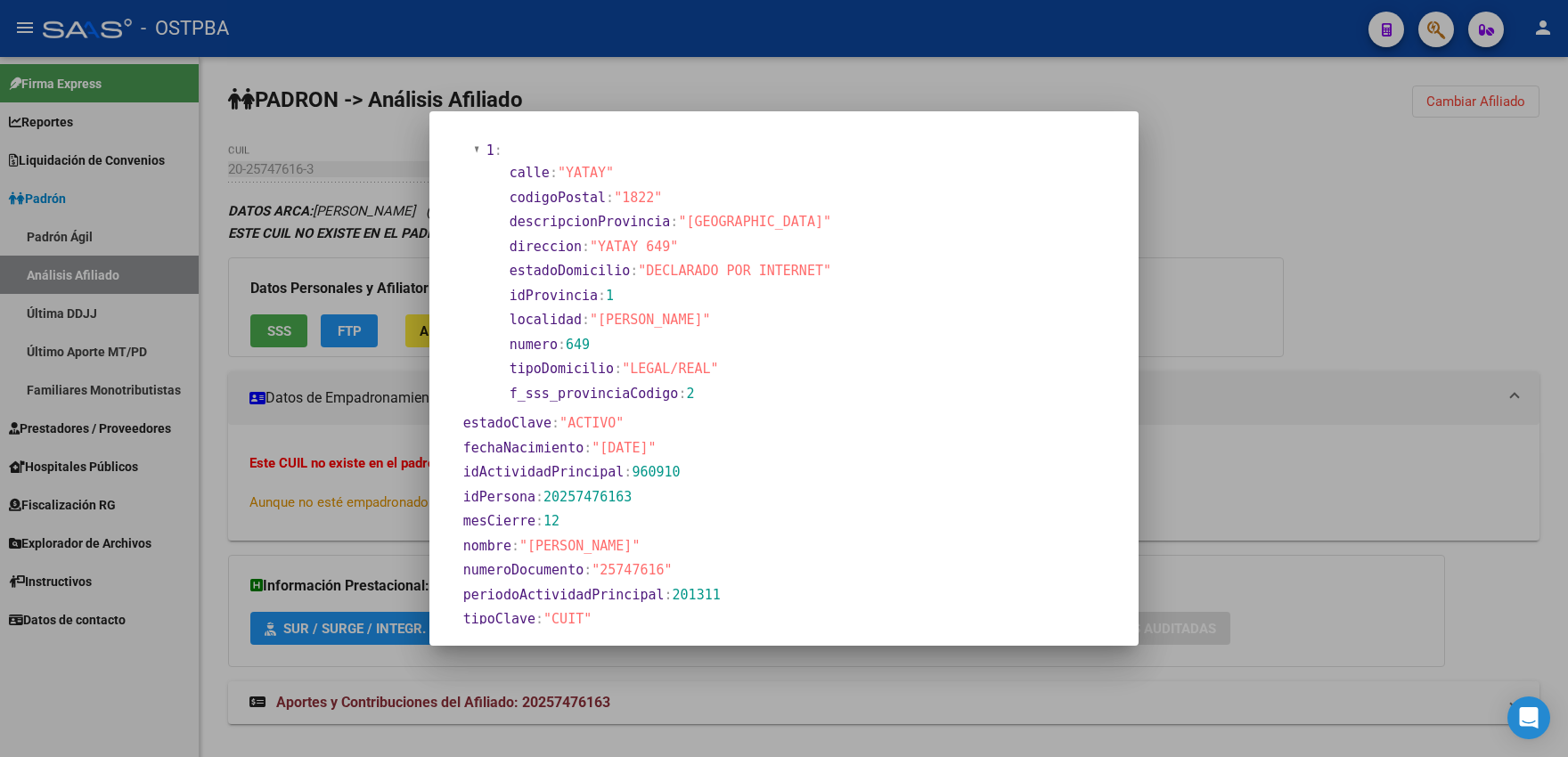
scroll to position [11, 0]
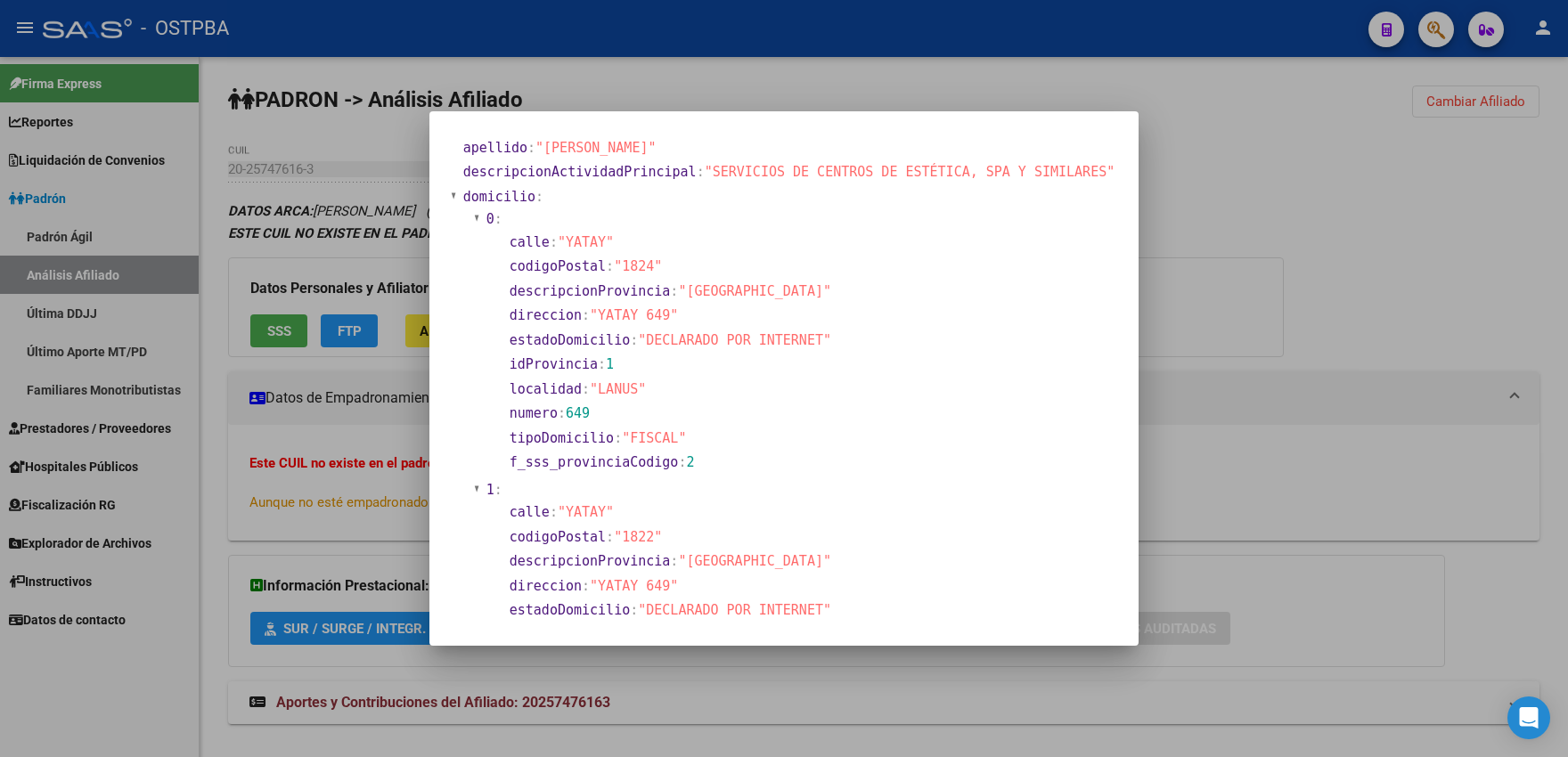
click at [640, 85] on div at bounding box center [784, 378] width 1568 height 757
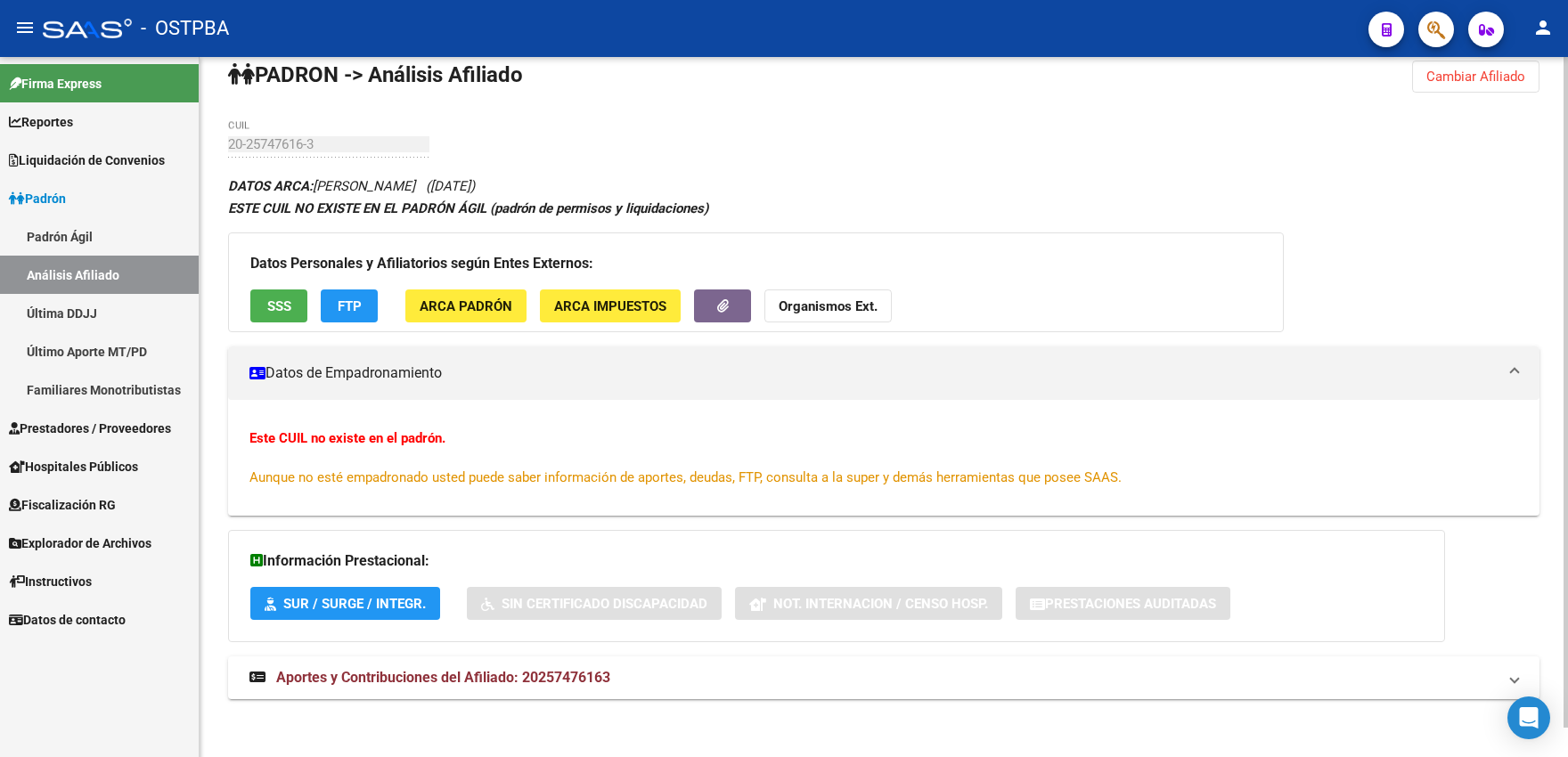
scroll to position [30, 0]
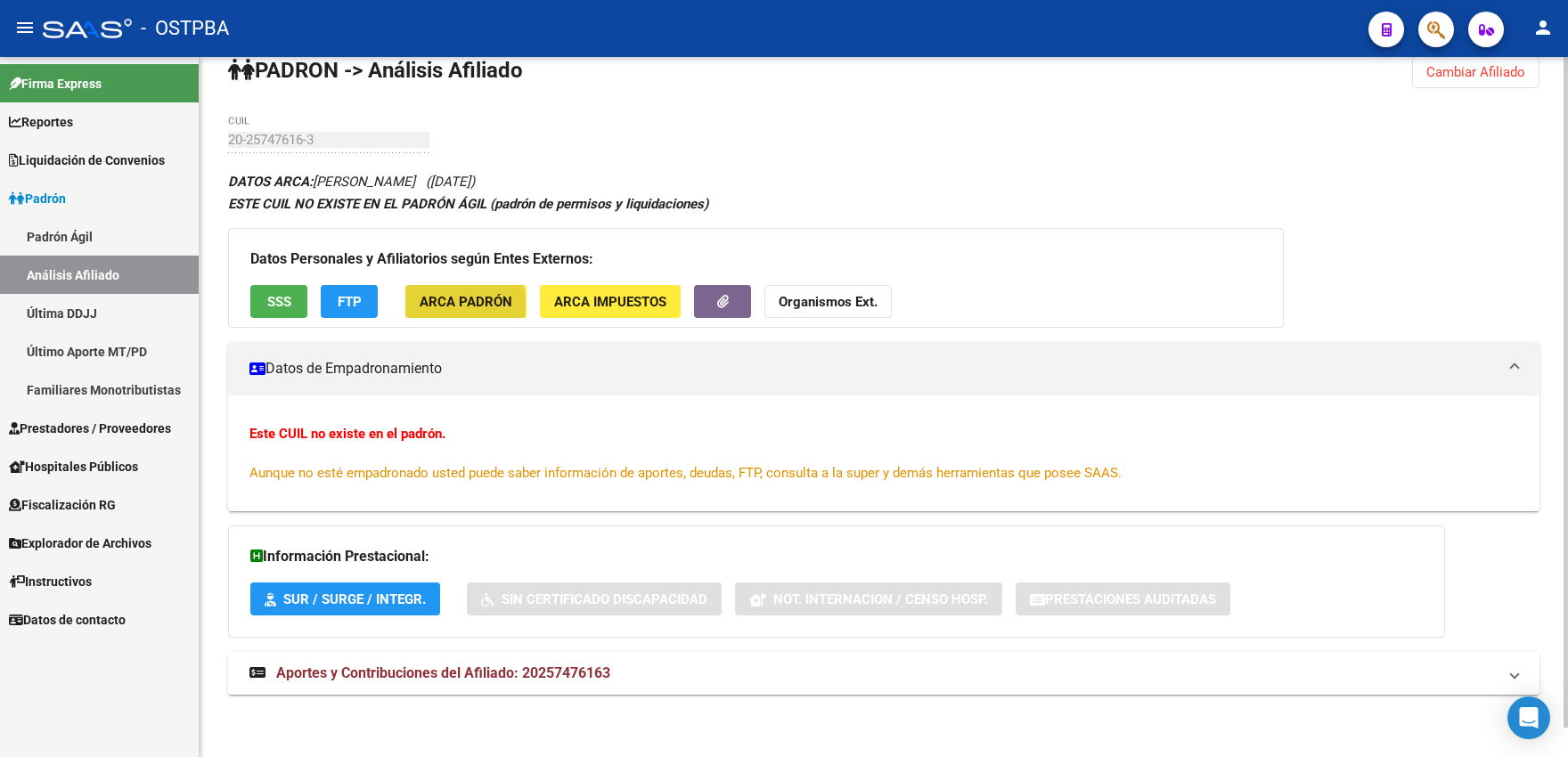
click at [417, 304] on button "ARCA Padrón" at bounding box center [466, 301] width 121 height 33
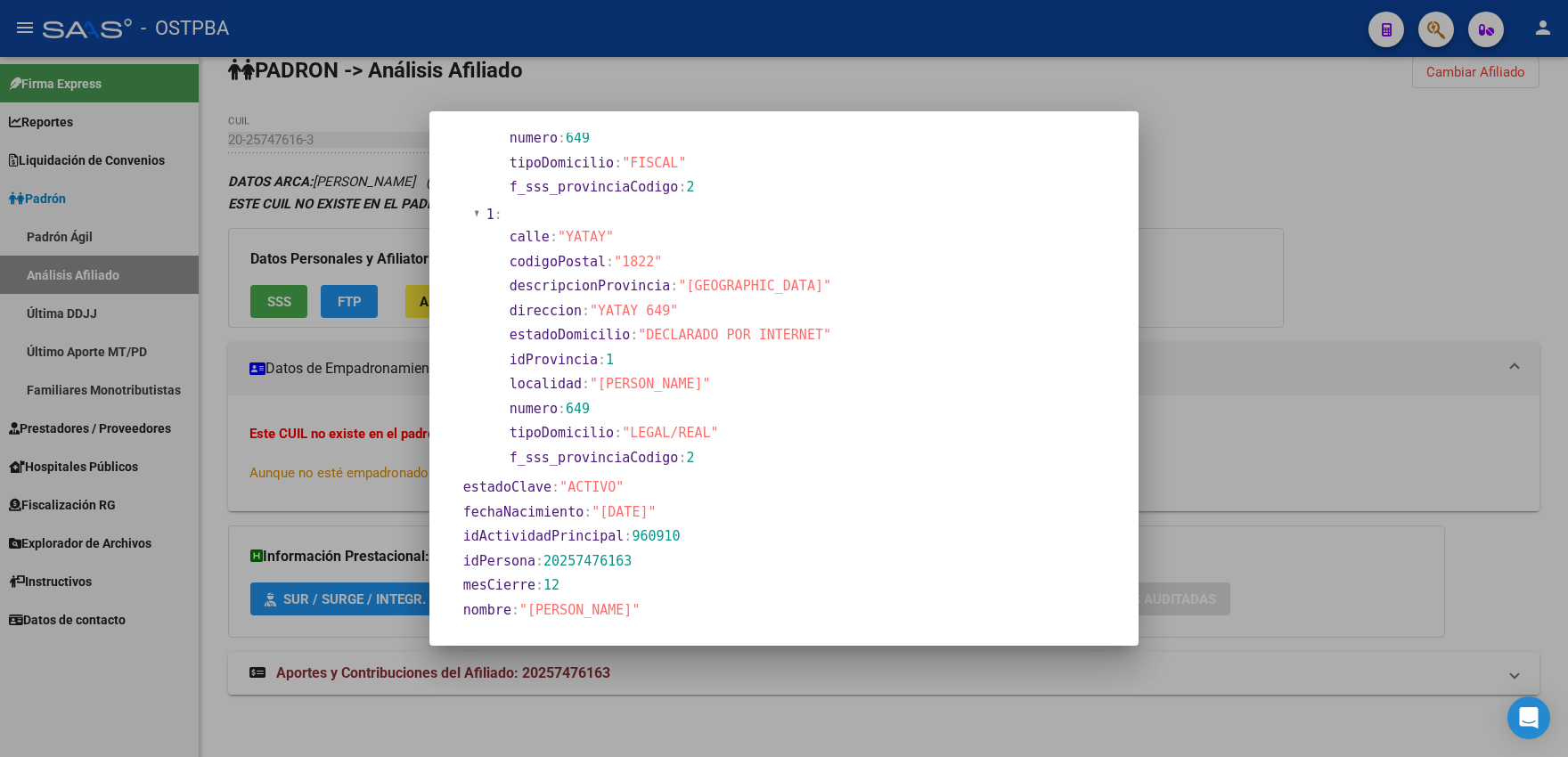
scroll to position [294, 0]
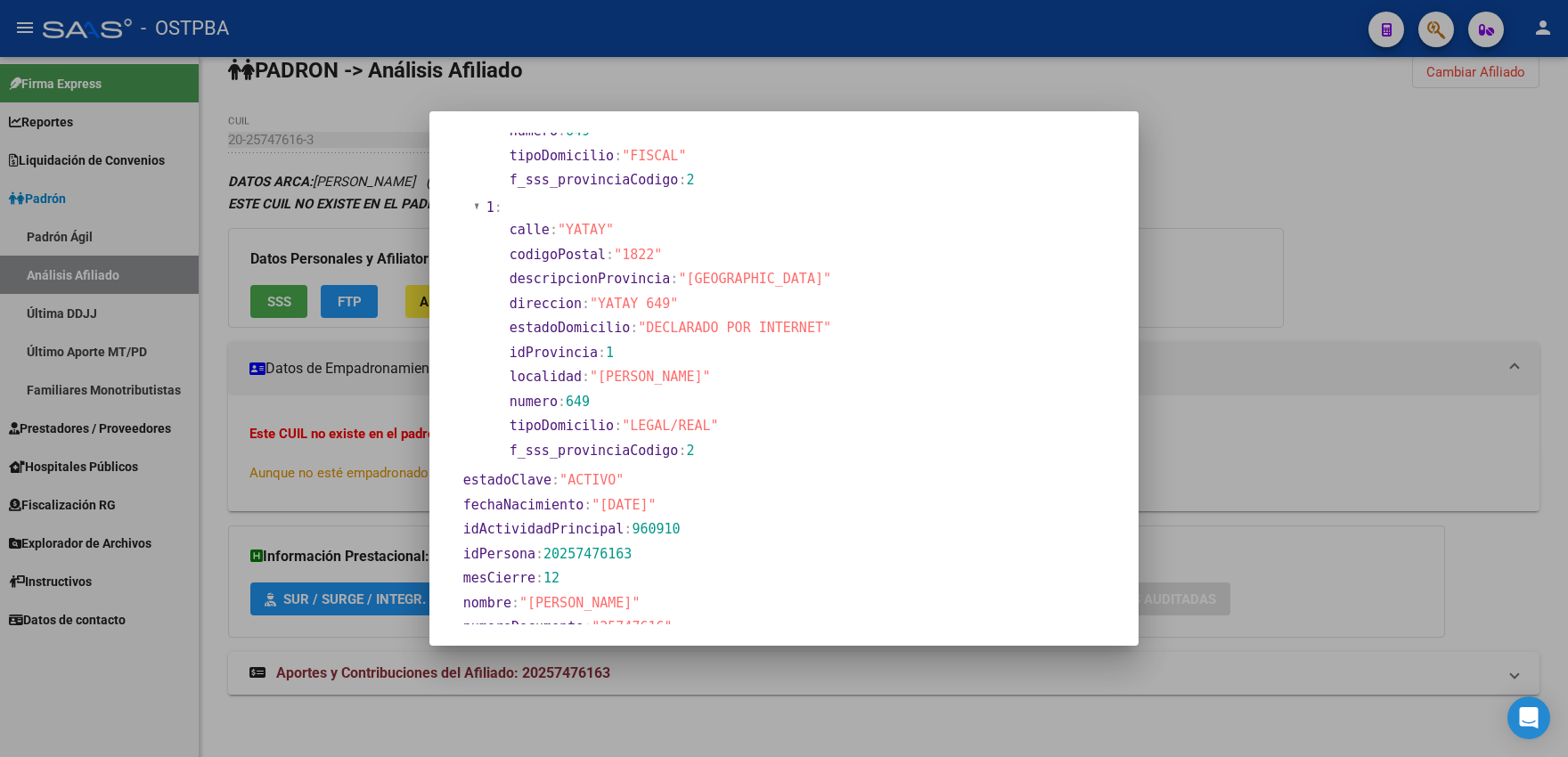
click at [489, 93] on div at bounding box center [784, 378] width 1568 height 757
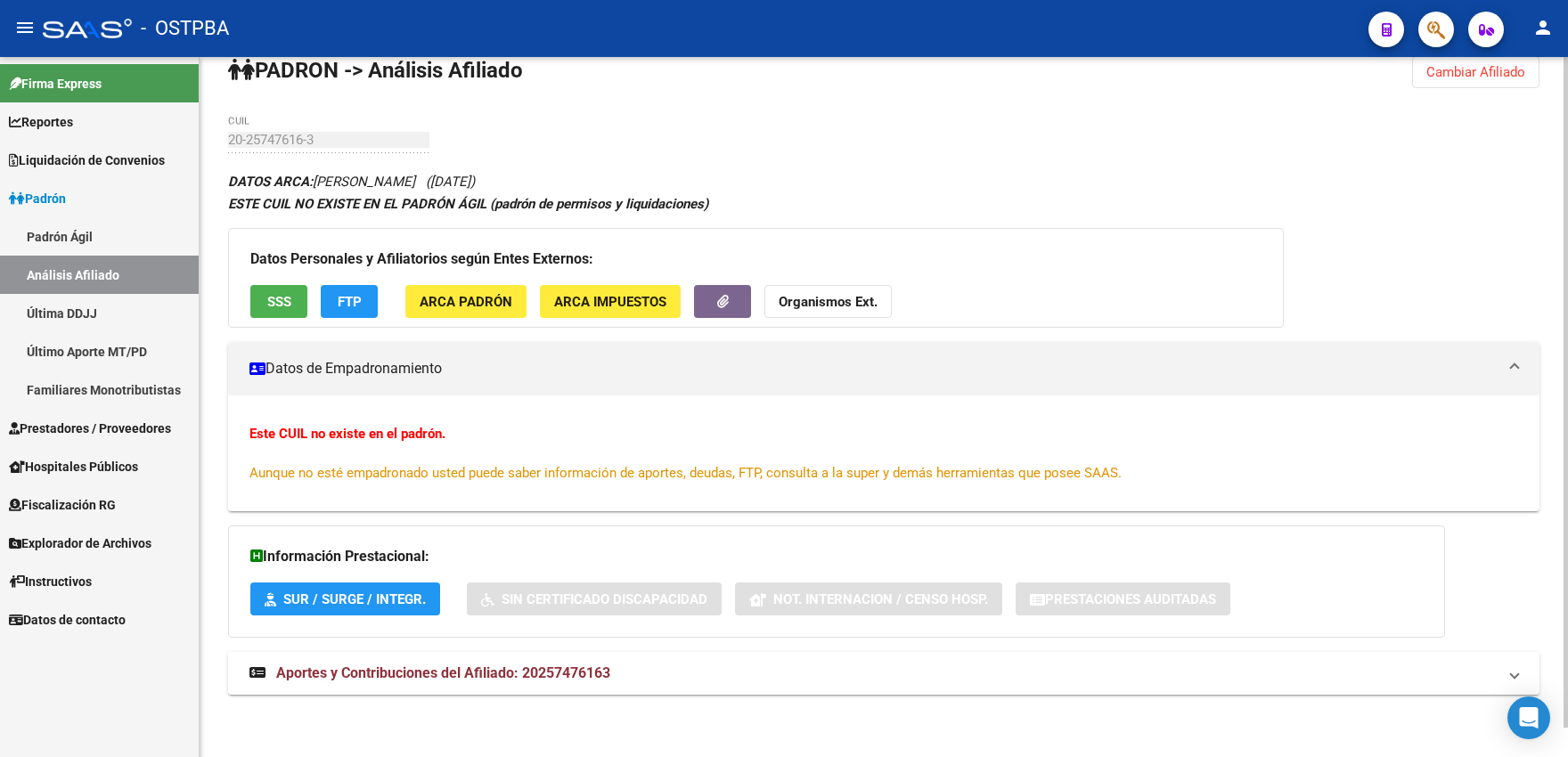
scroll to position [0, 0]
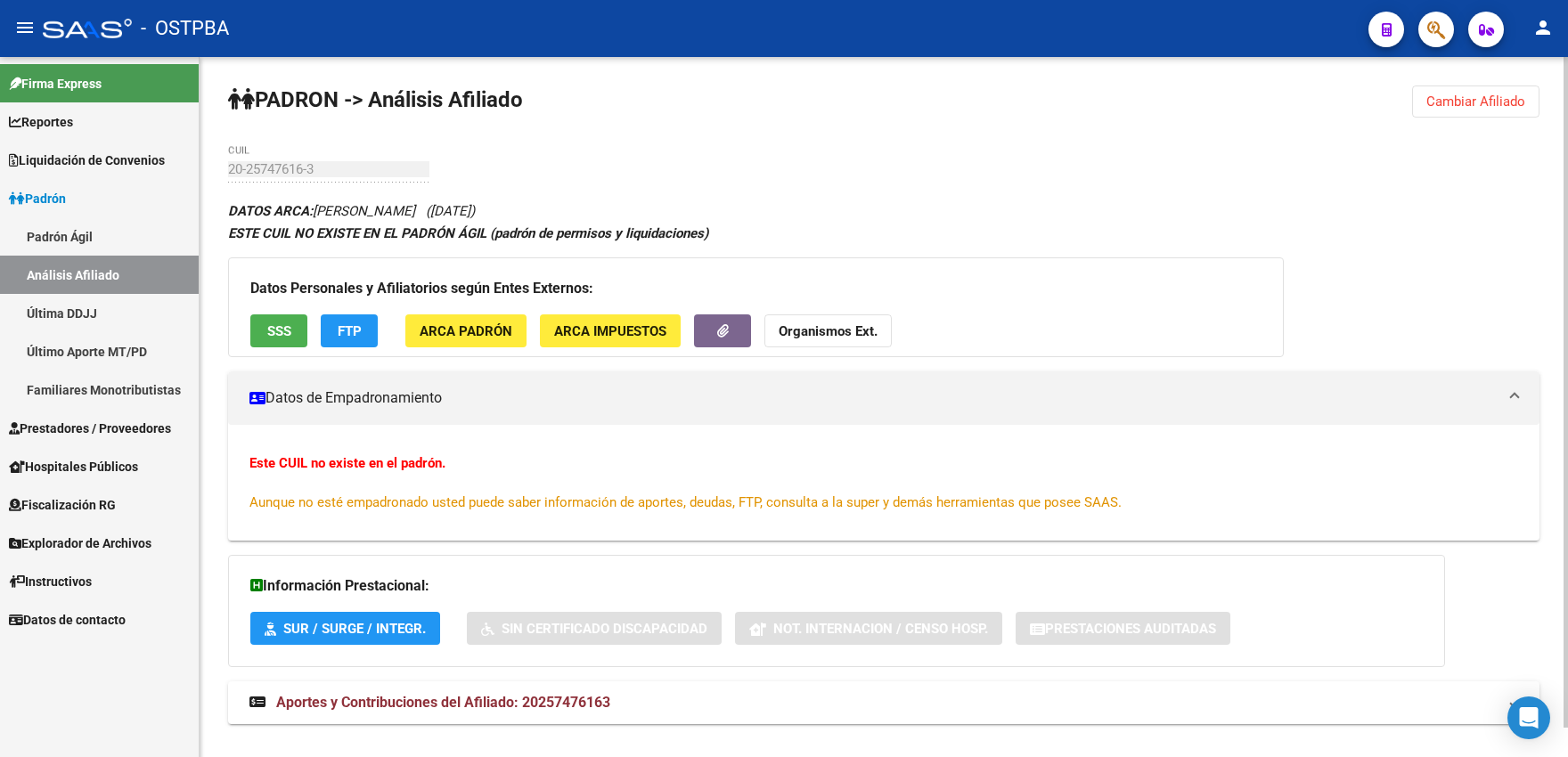
click at [1442, 105] on span "Cambiar Afiliado" at bounding box center [1476, 101] width 99 height 16
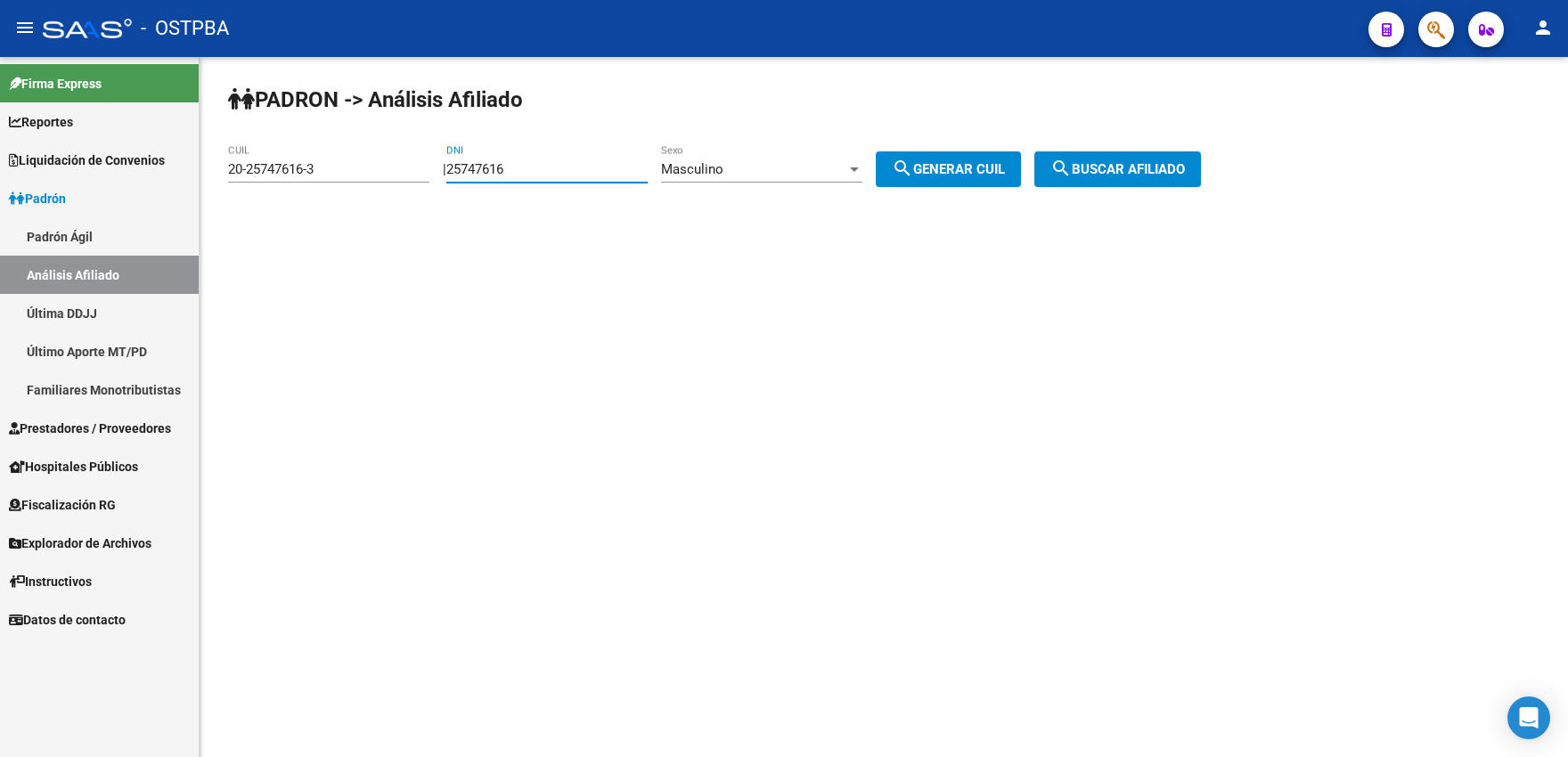
drag, startPoint x: 552, startPoint y: 168, endPoint x: 414, endPoint y: 163, distance: 138.1
click at [446, 163] on input "25747616" at bounding box center [547, 169] width 202 height 16
type input "24220296"
click at [936, 175] on span "search Generar CUIL" at bounding box center [947, 169] width 113 height 16
type input "20-24220296-2"
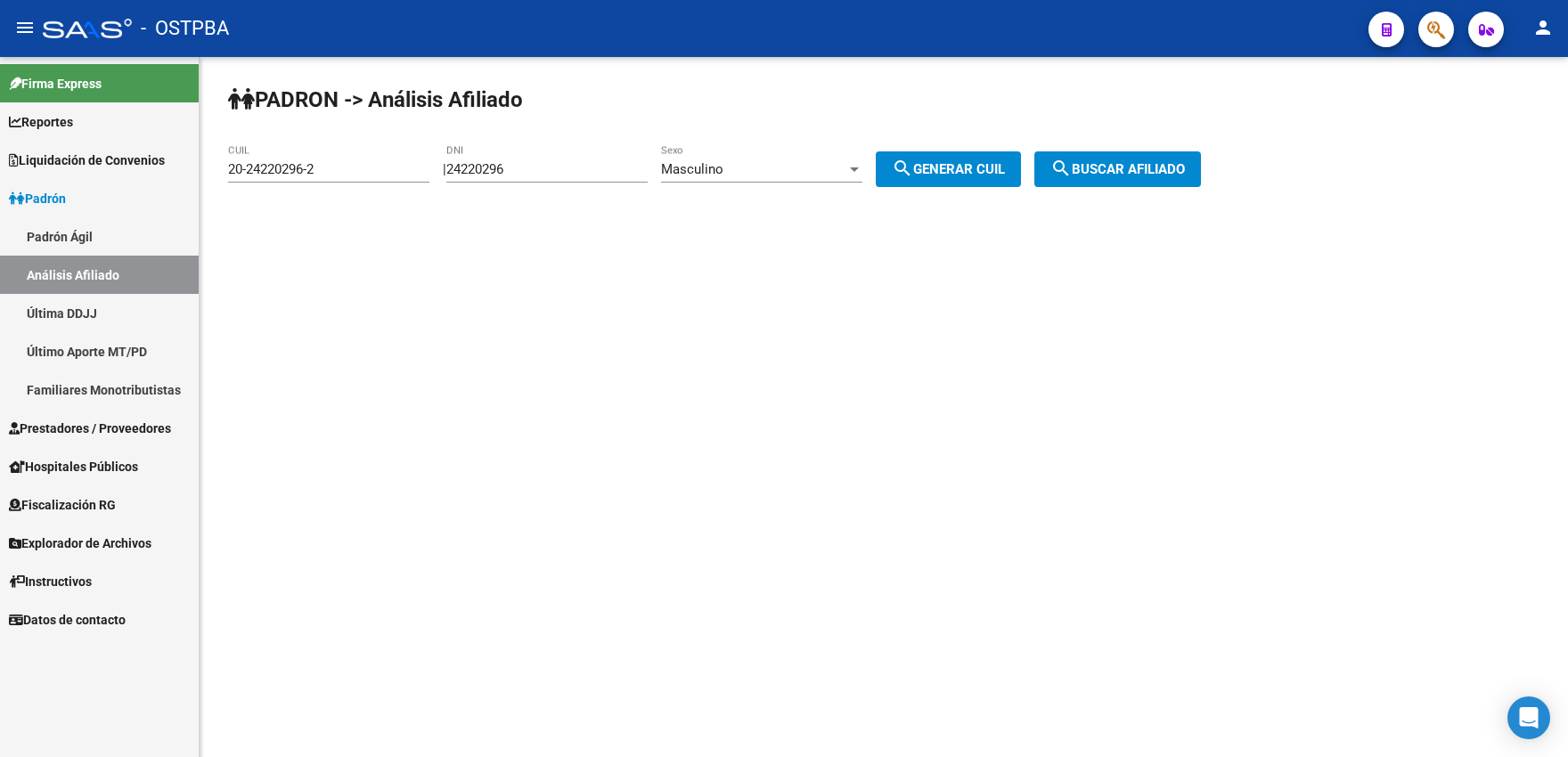
click at [1112, 183] on button "search Buscar afiliado" at bounding box center [1117, 169] width 166 height 35
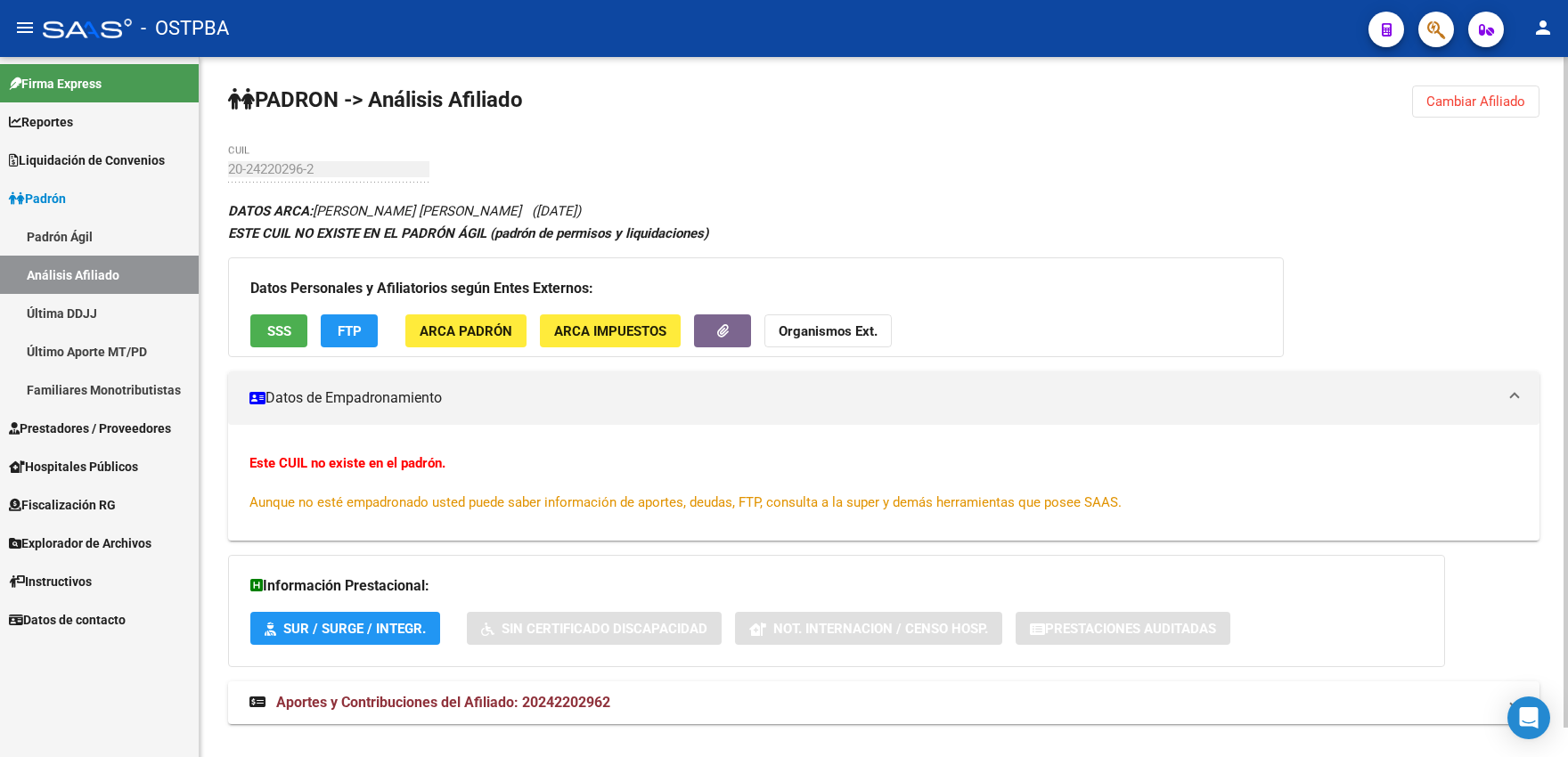
click at [1471, 113] on button "Cambiar Afiliado" at bounding box center [1476, 102] width 127 height 32
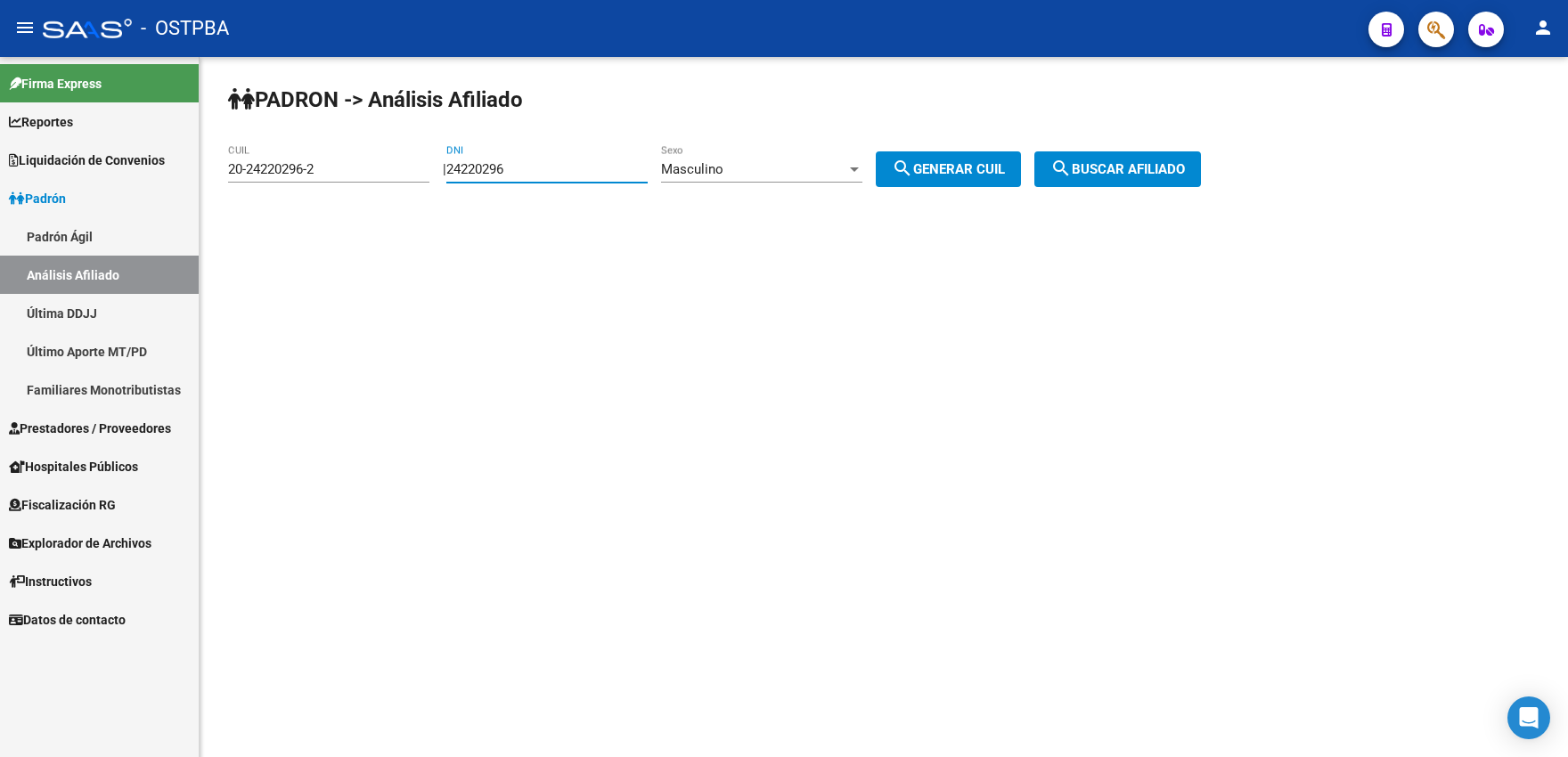
drag, startPoint x: 559, startPoint y: 169, endPoint x: 438, endPoint y: 162, distance: 121.2
click at [446, 162] on input "24220296" at bounding box center [547, 169] width 202 height 16
paste input "3815565"
type input "23815565"
click at [958, 172] on span "search Generar CUIL" at bounding box center [947, 169] width 113 height 16
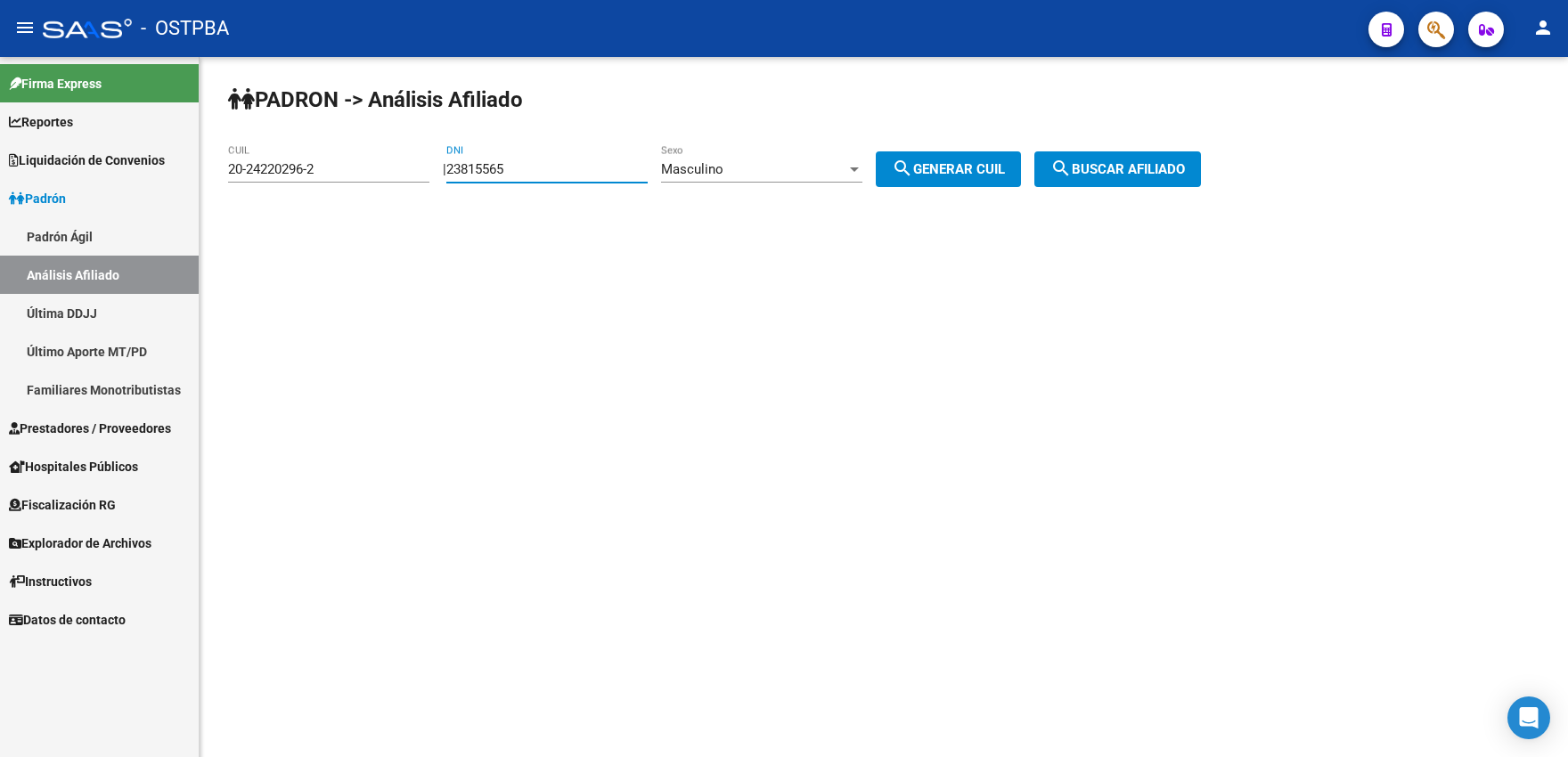
type input "20-23815565-8"
click at [1071, 167] on mat-icon "search" at bounding box center [1060, 168] width 21 height 21
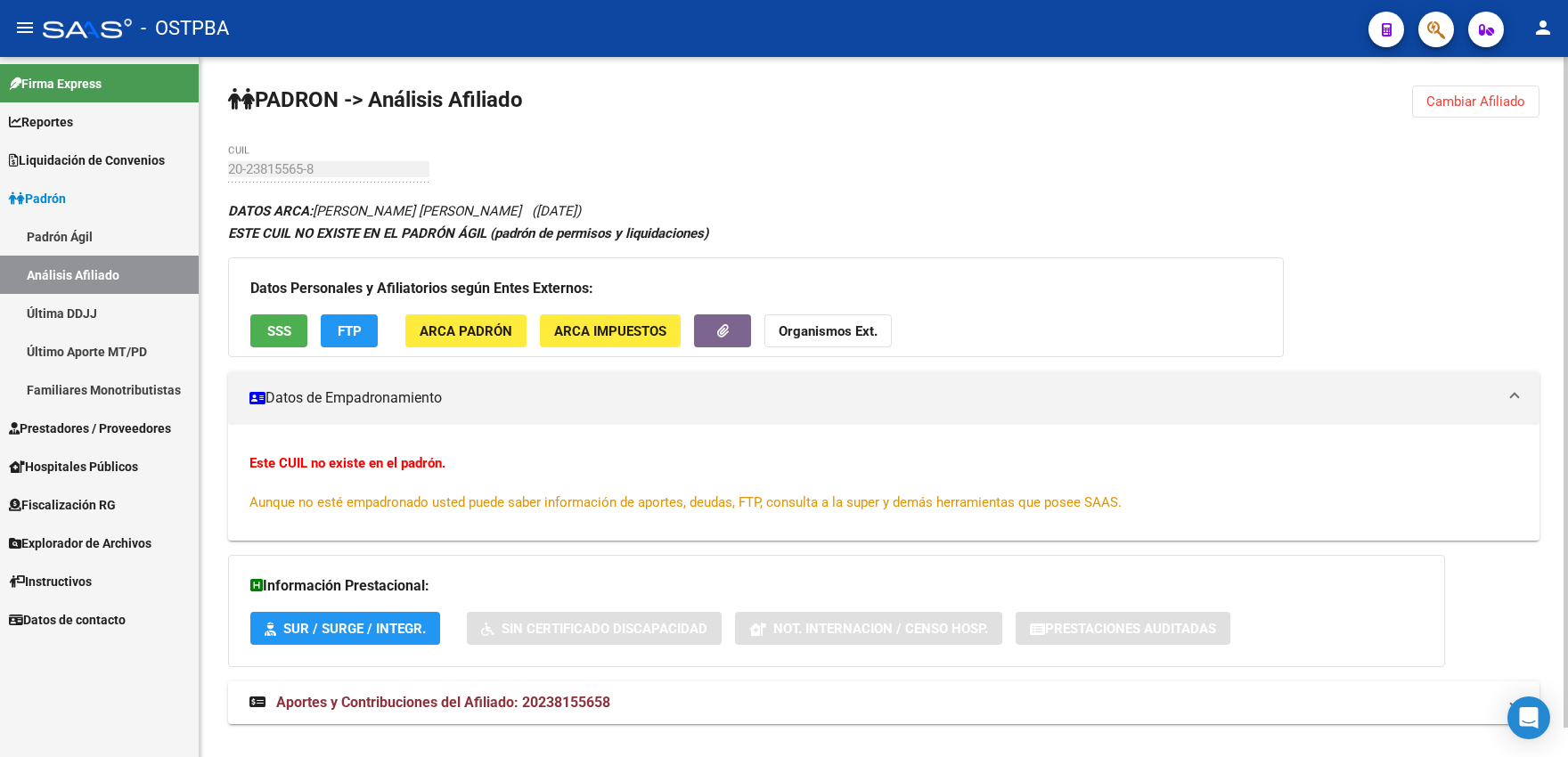
click at [290, 341] on button "SSS" at bounding box center [278, 330] width 57 height 33
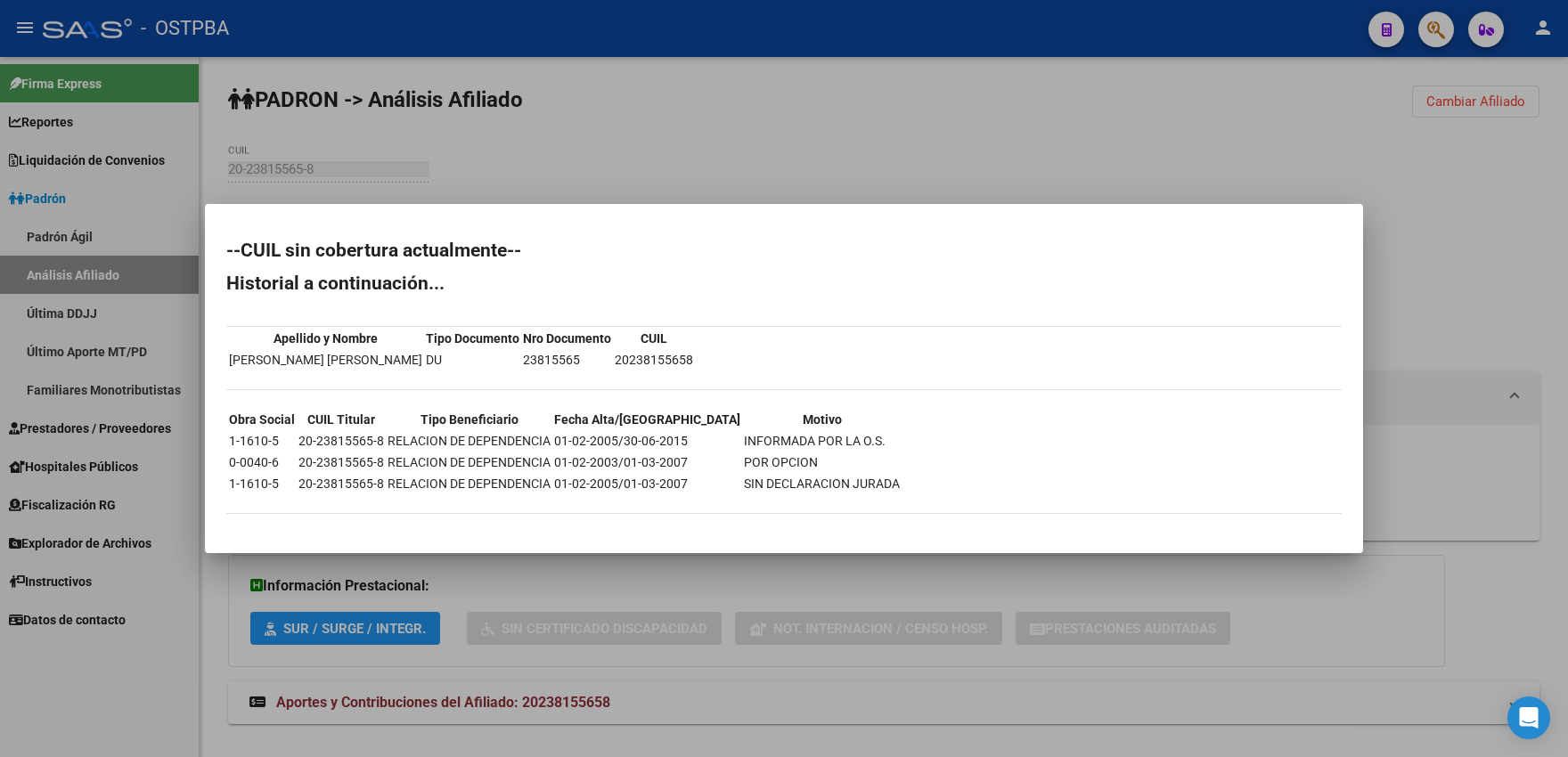
click at [849, 167] on div at bounding box center [784, 378] width 1568 height 757
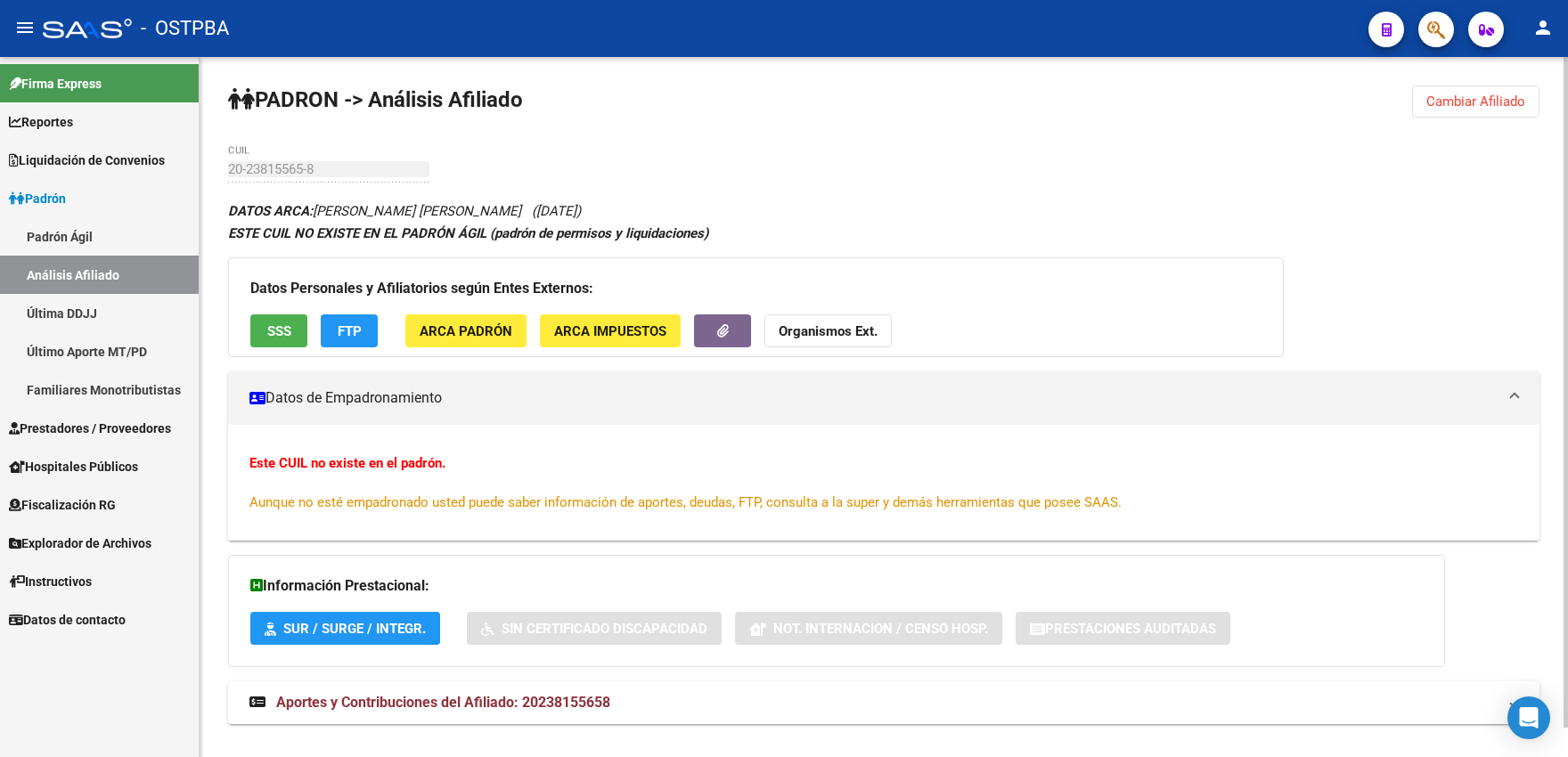
click at [462, 330] on span "ARCA Padrón" at bounding box center [465, 330] width 92 height 16
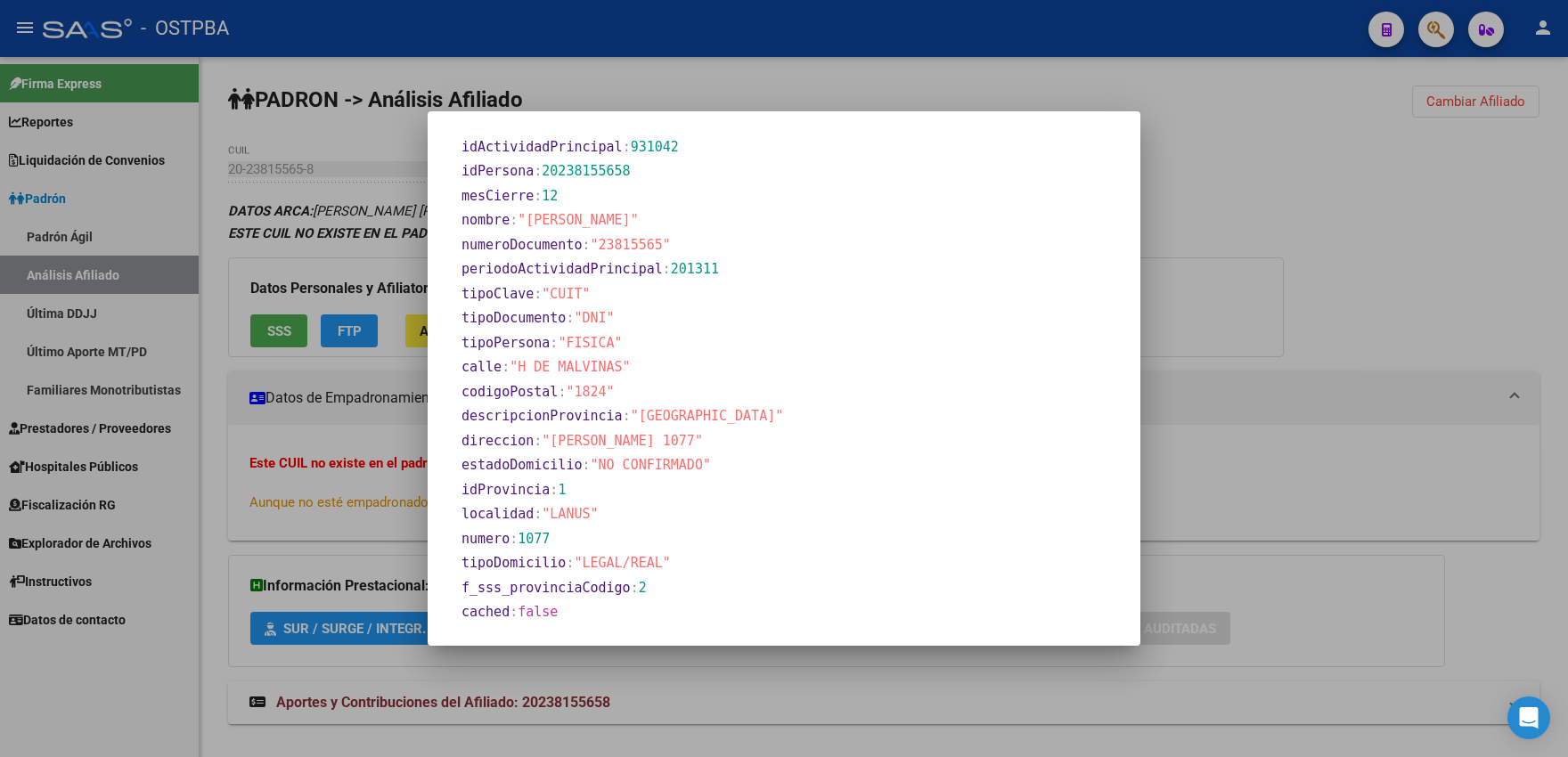
scroll to position [207, 0]
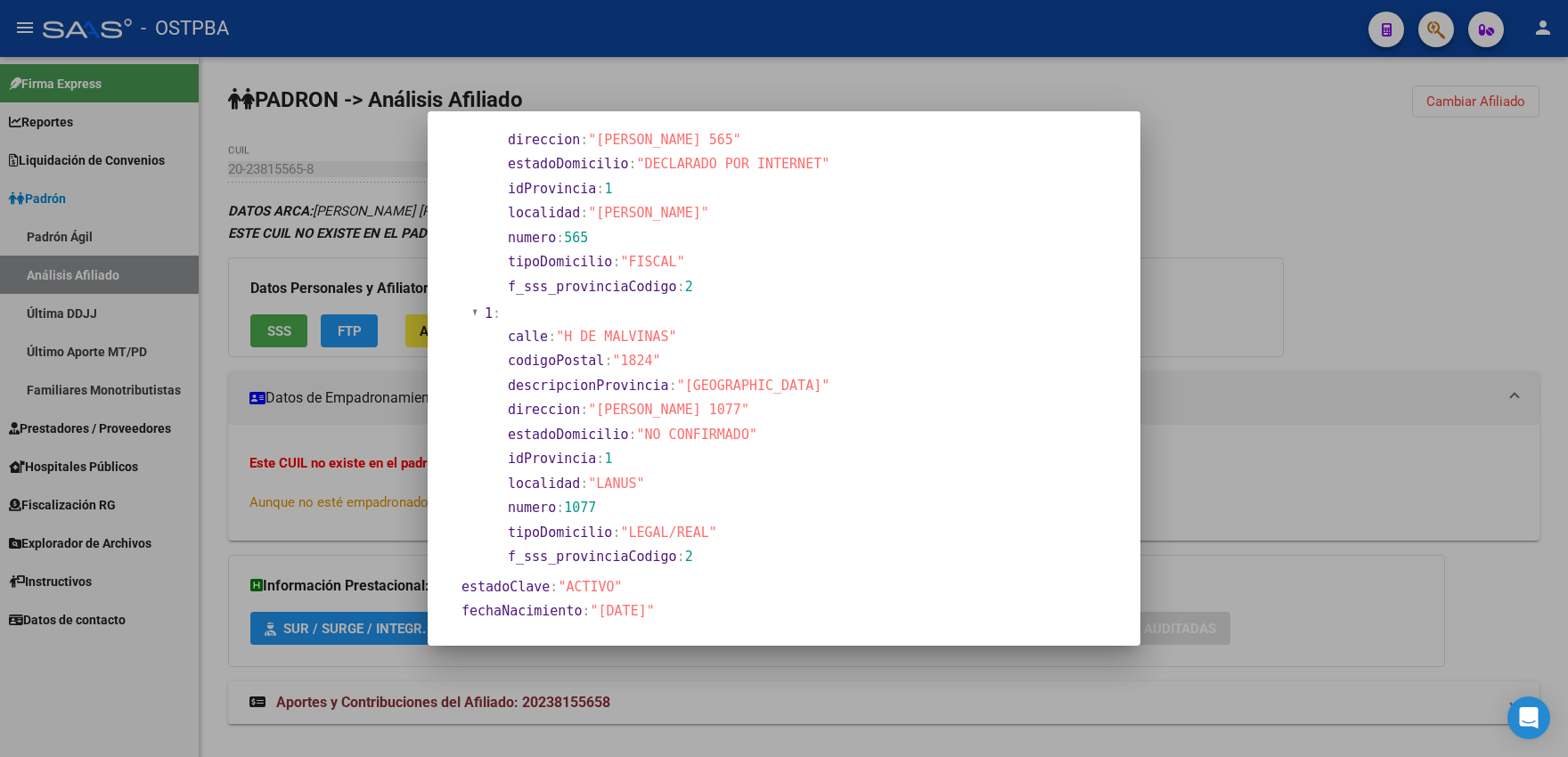
click at [909, 89] on div at bounding box center [784, 378] width 1568 height 757
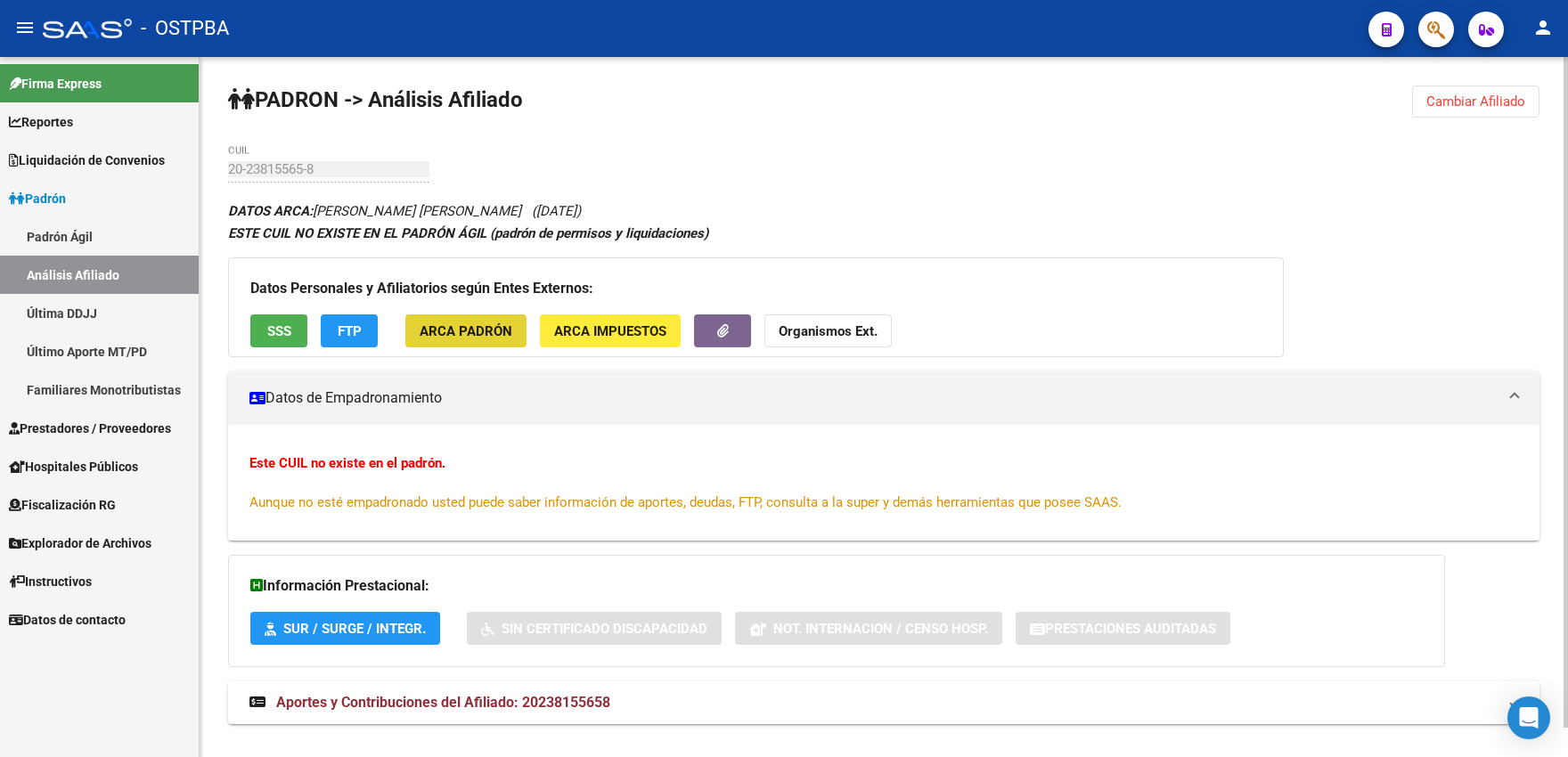
click at [482, 329] on span "ARCA Padrón" at bounding box center [465, 330] width 92 height 16
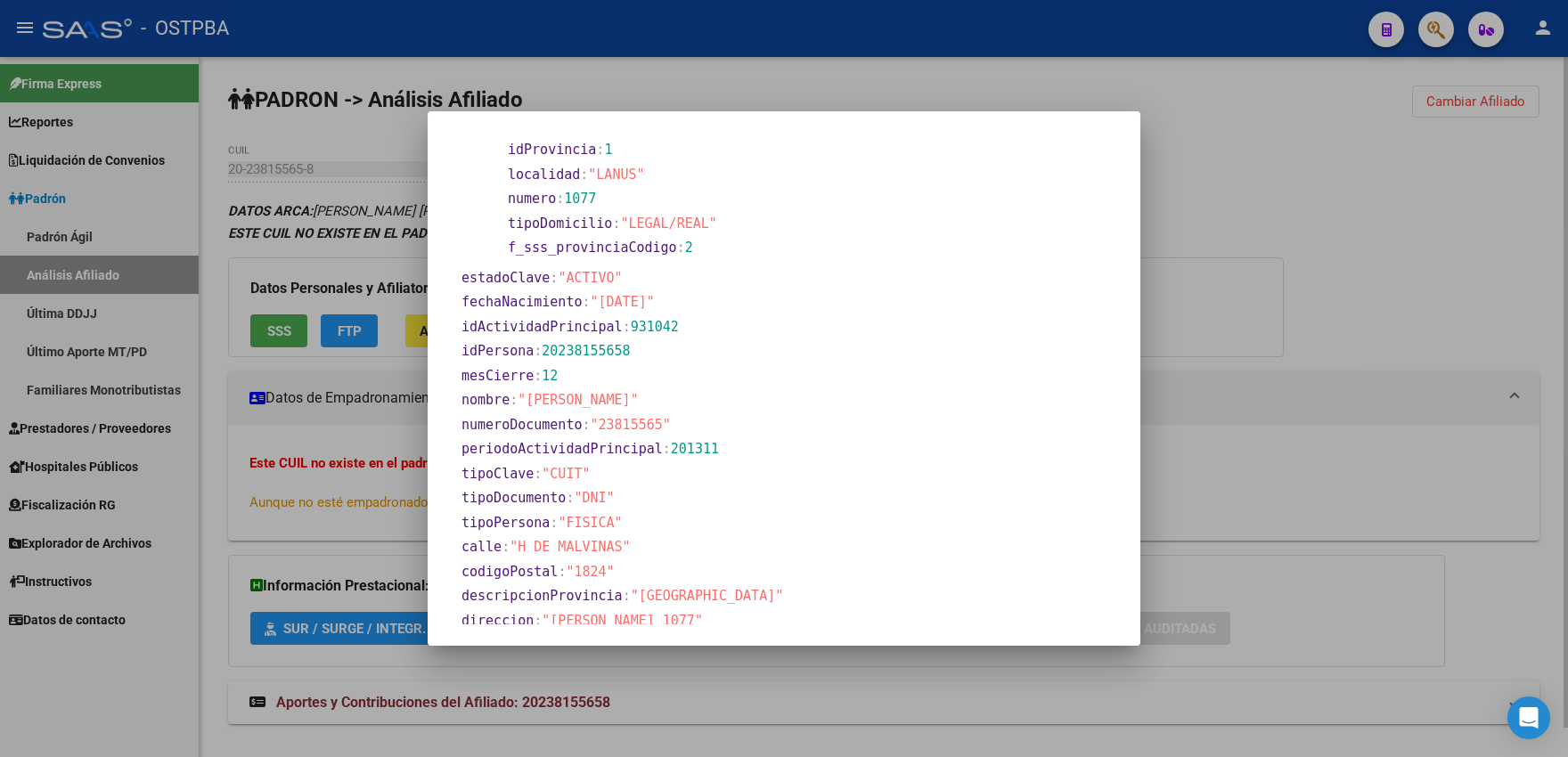
scroll to position [588, 0]
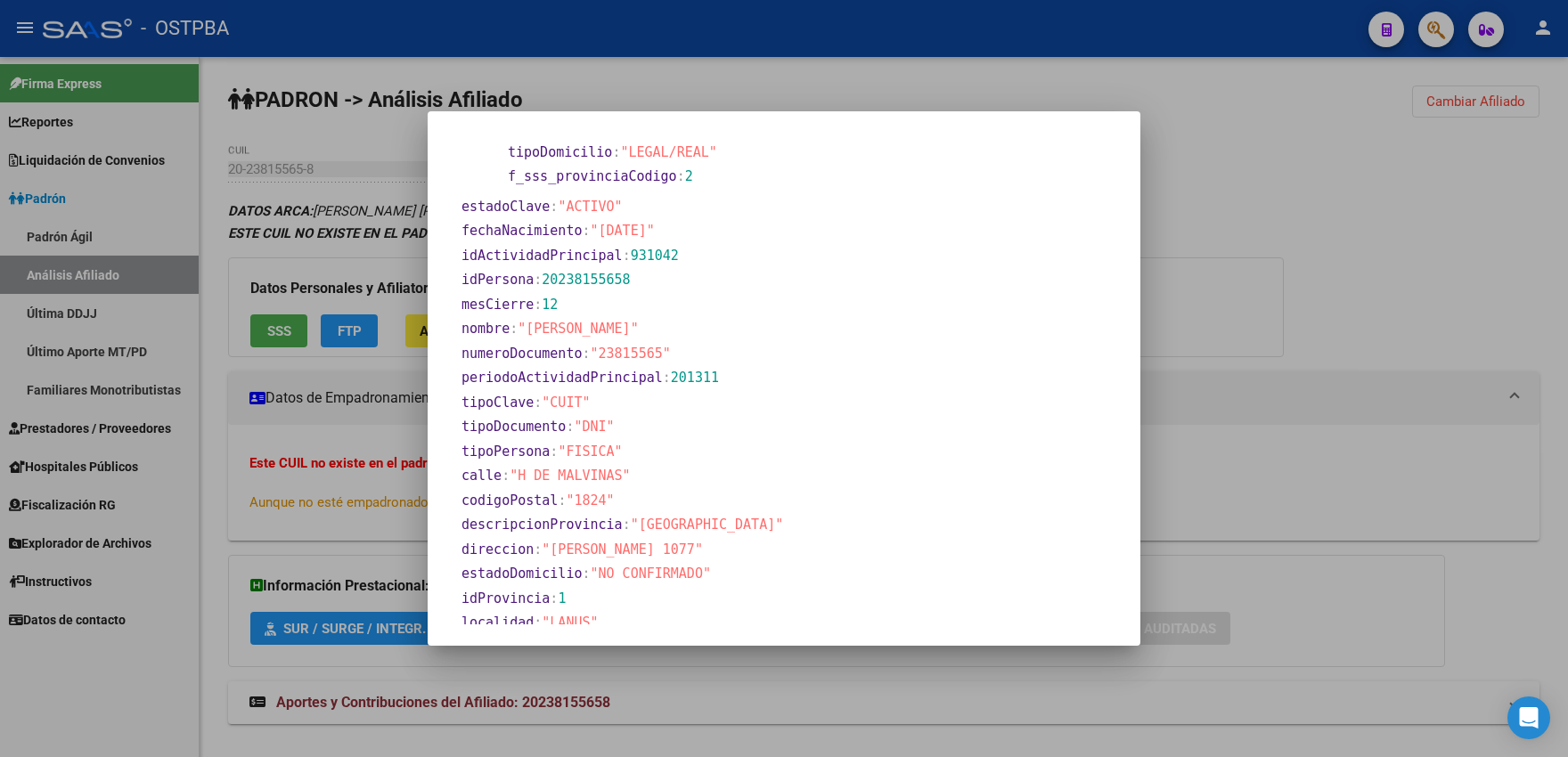
click at [375, 380] on div at bounding box center [784, 378] width 1568 height 757
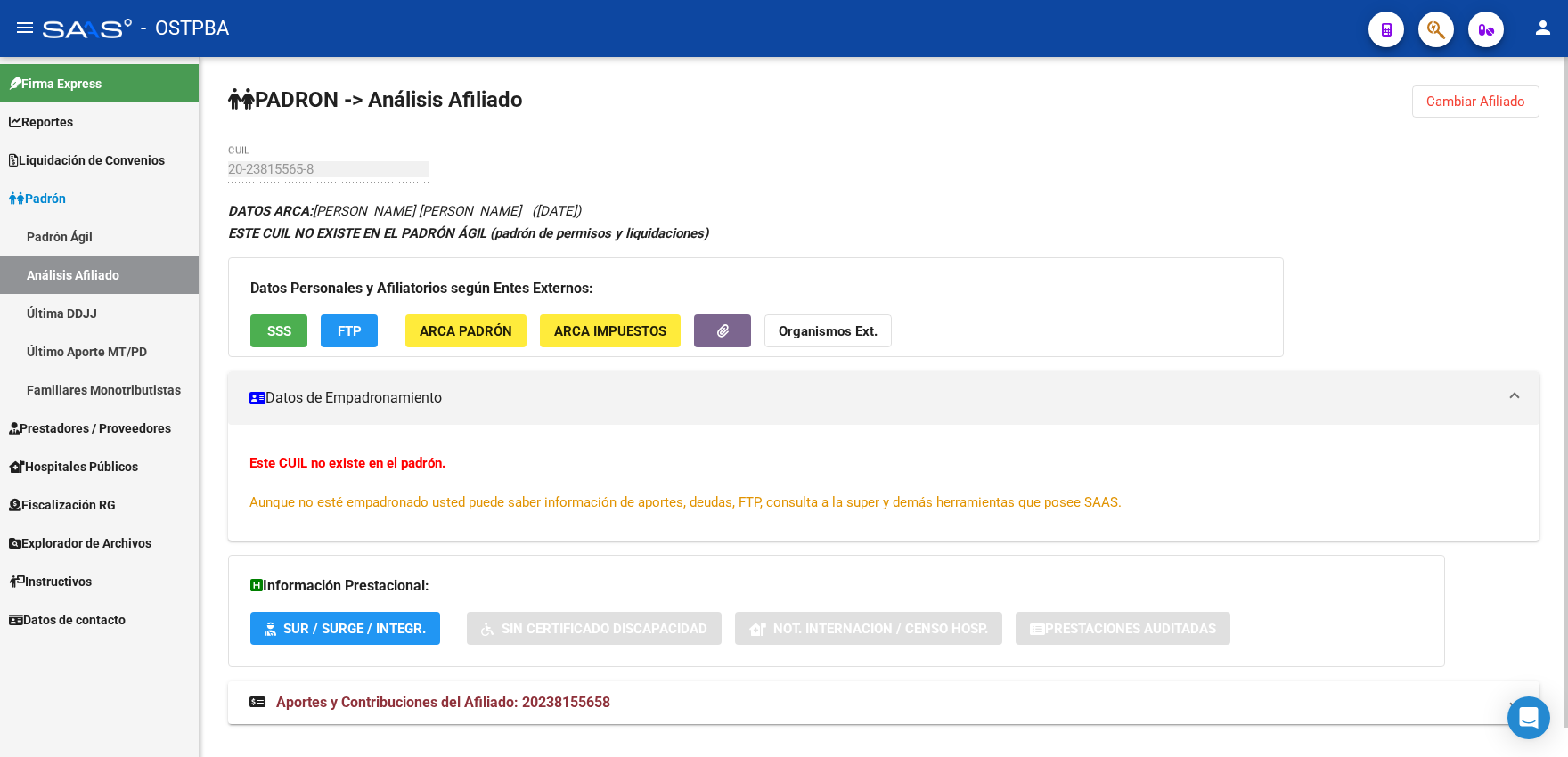
click at [449, 329] on span "ARCA Padrón" at bounding box center [465, 330] width 92 height 16
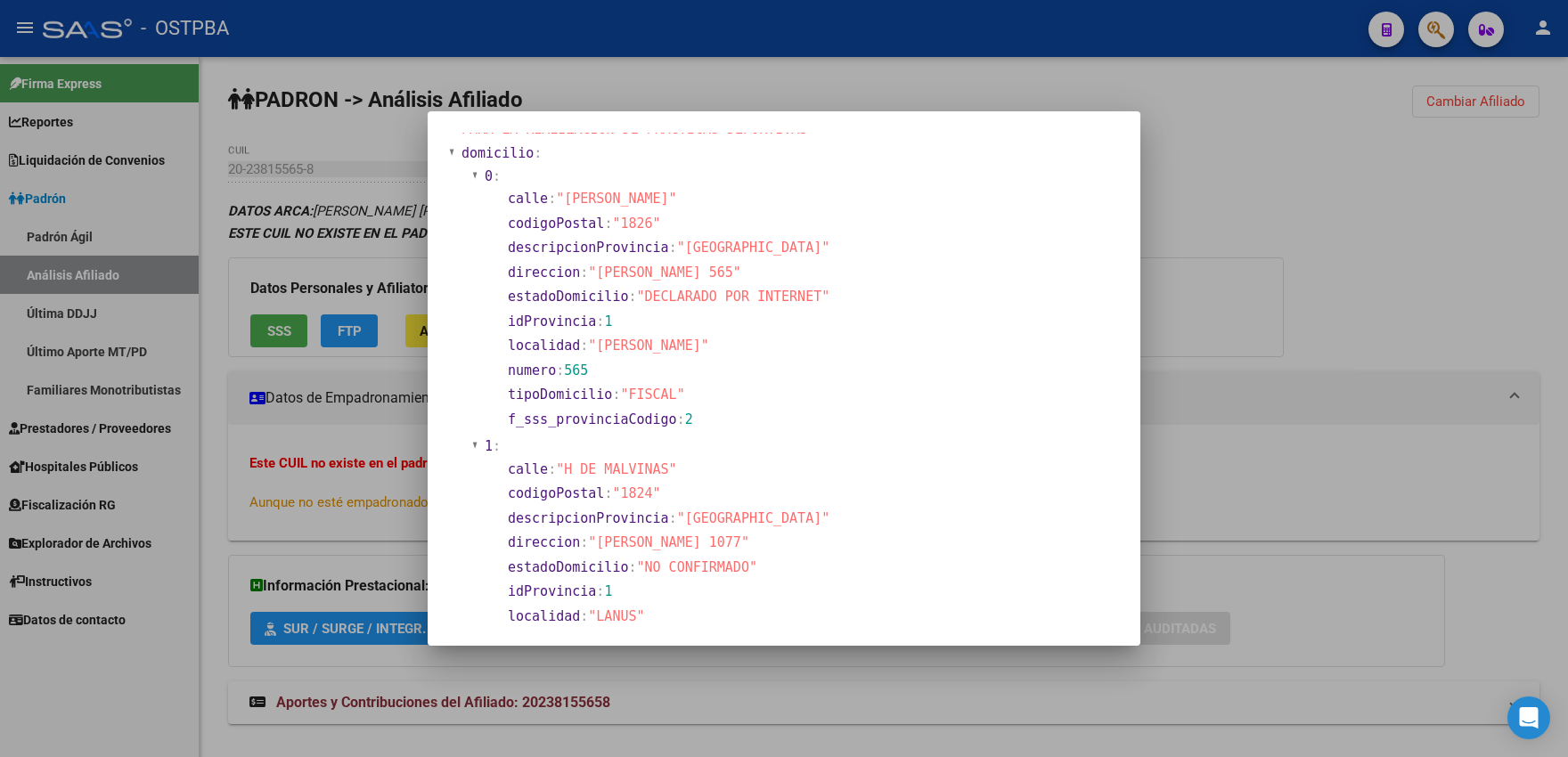
scroll to position [196, 0]
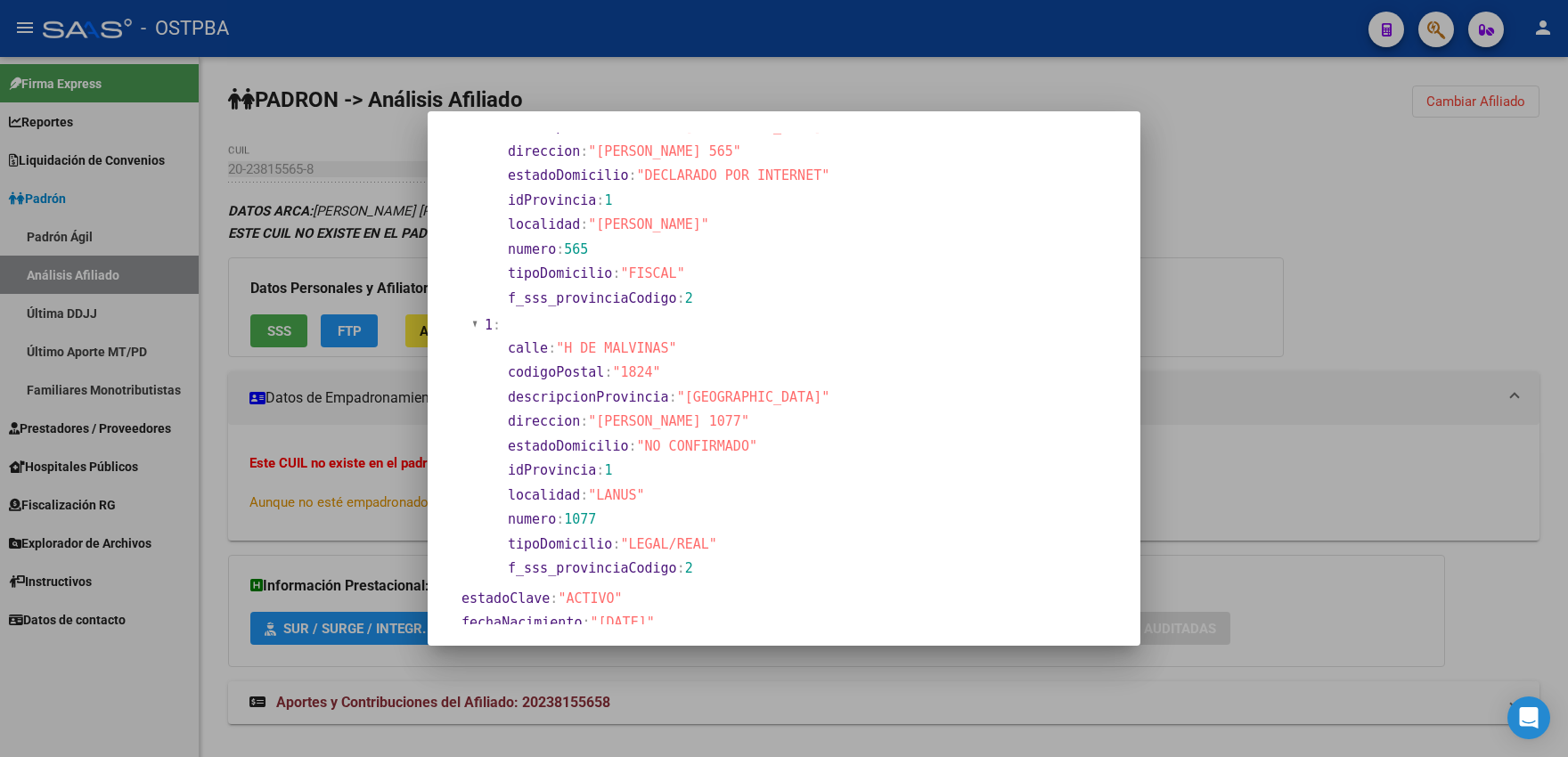
click at [662, 91] on div at bounding box center [784, 378] width 1568 height 757
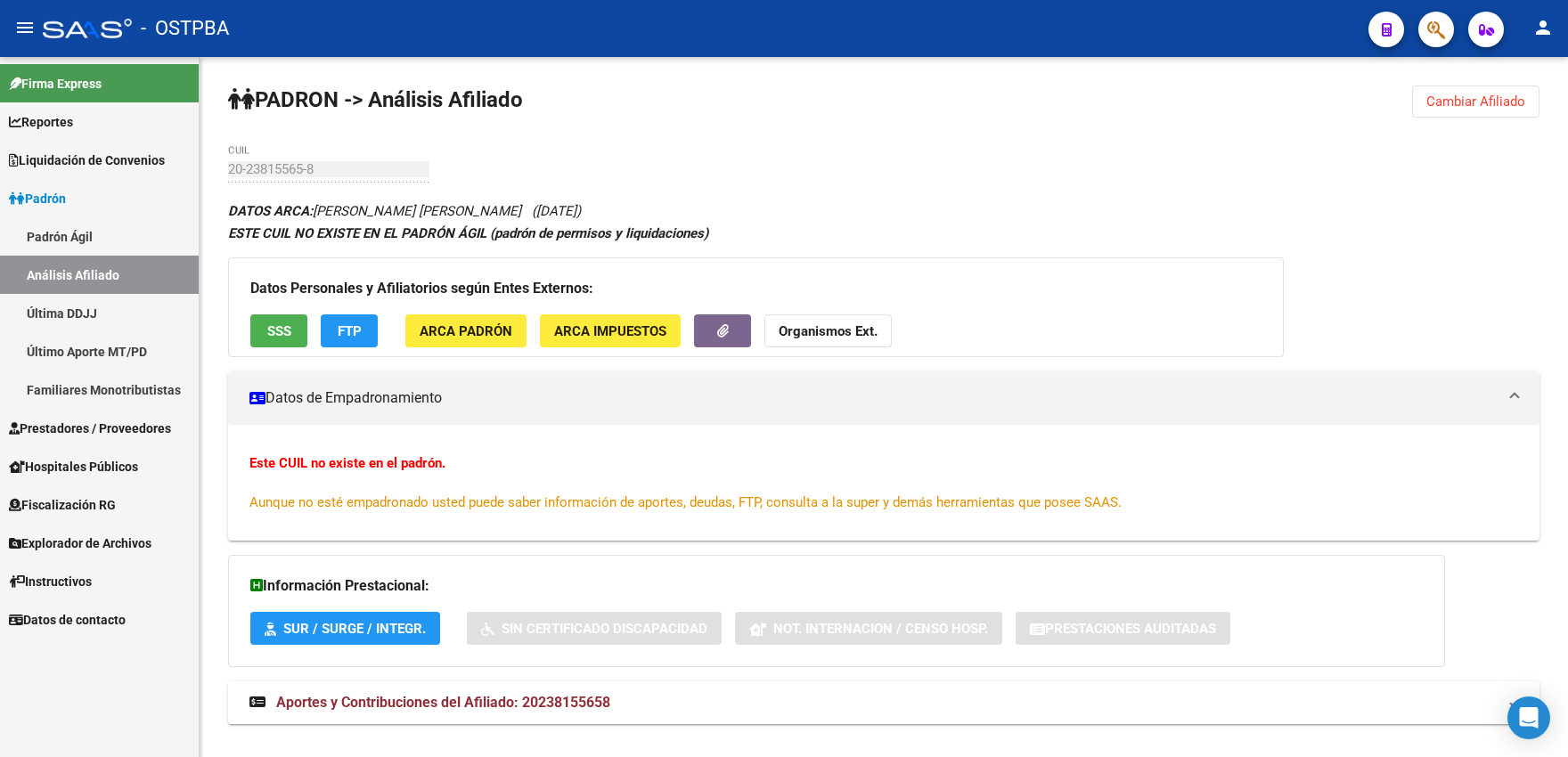
click at [82, 430] on span "Prestadores / Proveedores" at bounding box center [91, 428] width 162 height 20
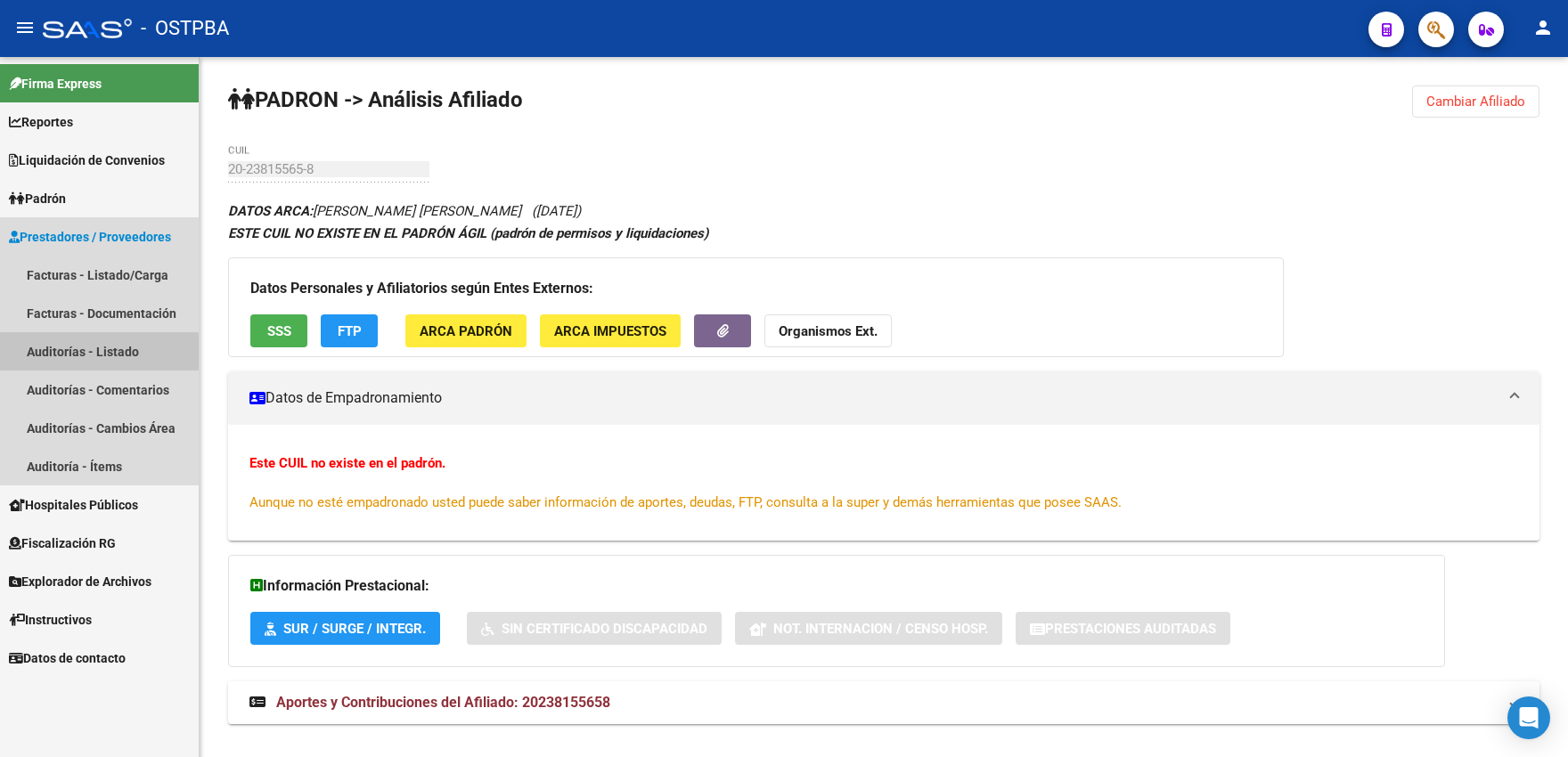
click at [91, 354] on link "Auditorías - Listado" at bounding box center [99, 351] width 199 height 38
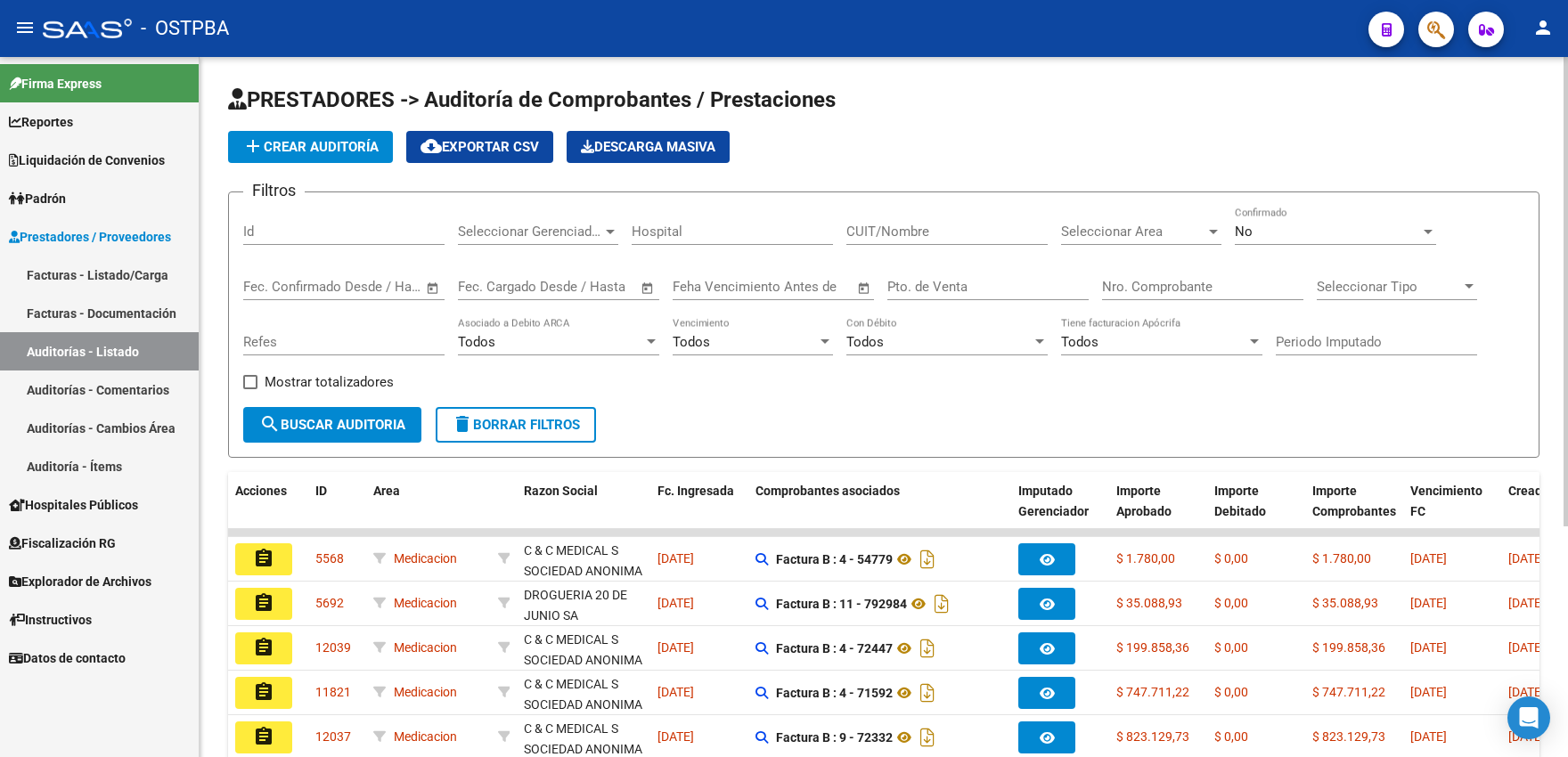
click at [1079, 229] on span "Seleccionar Area" at bounding box center [1133, 231] width 145 height 16
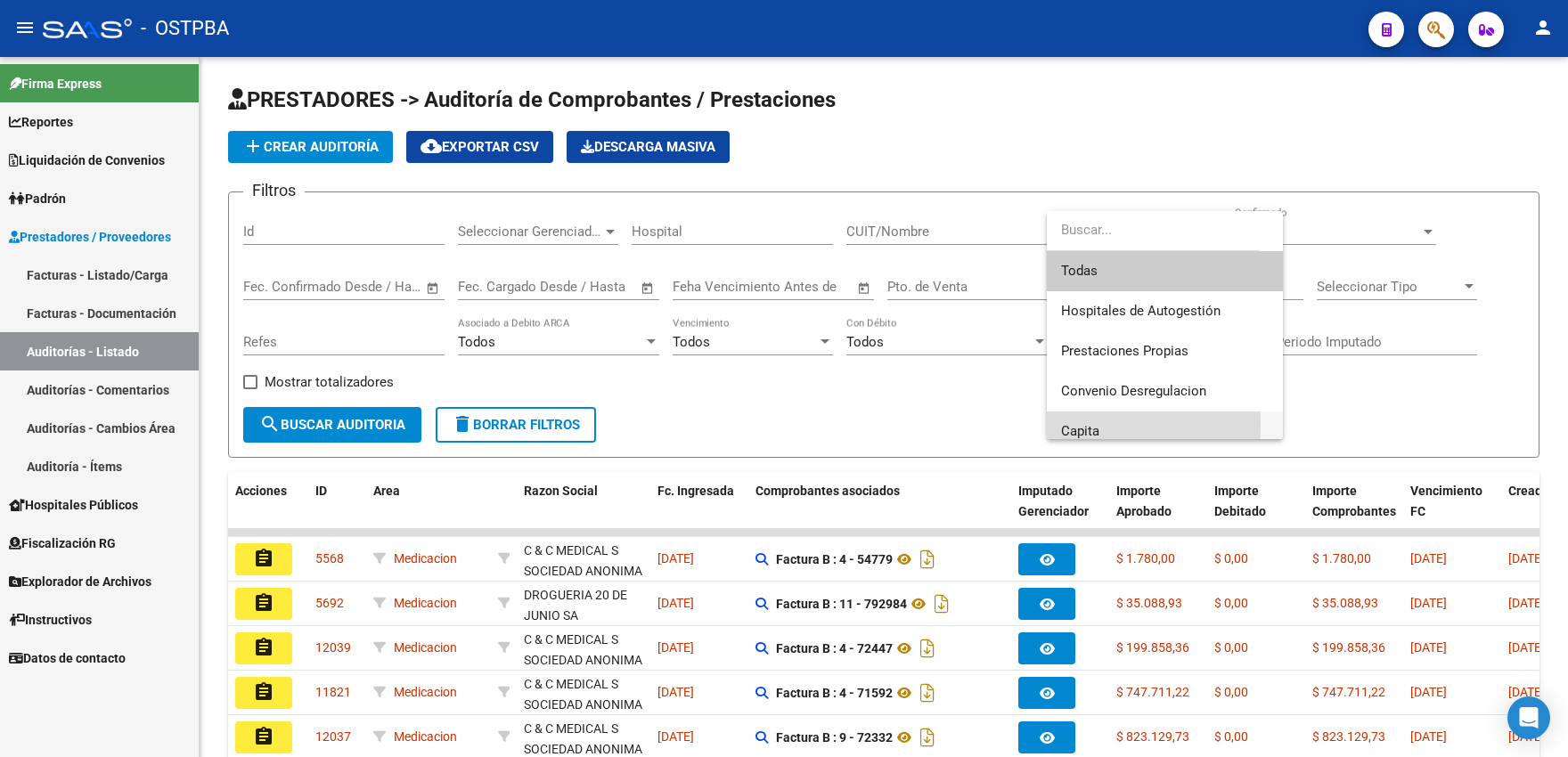
click at [1062, 426] on span "Capita" at bounding box center [1080, 430] width 38 height 16
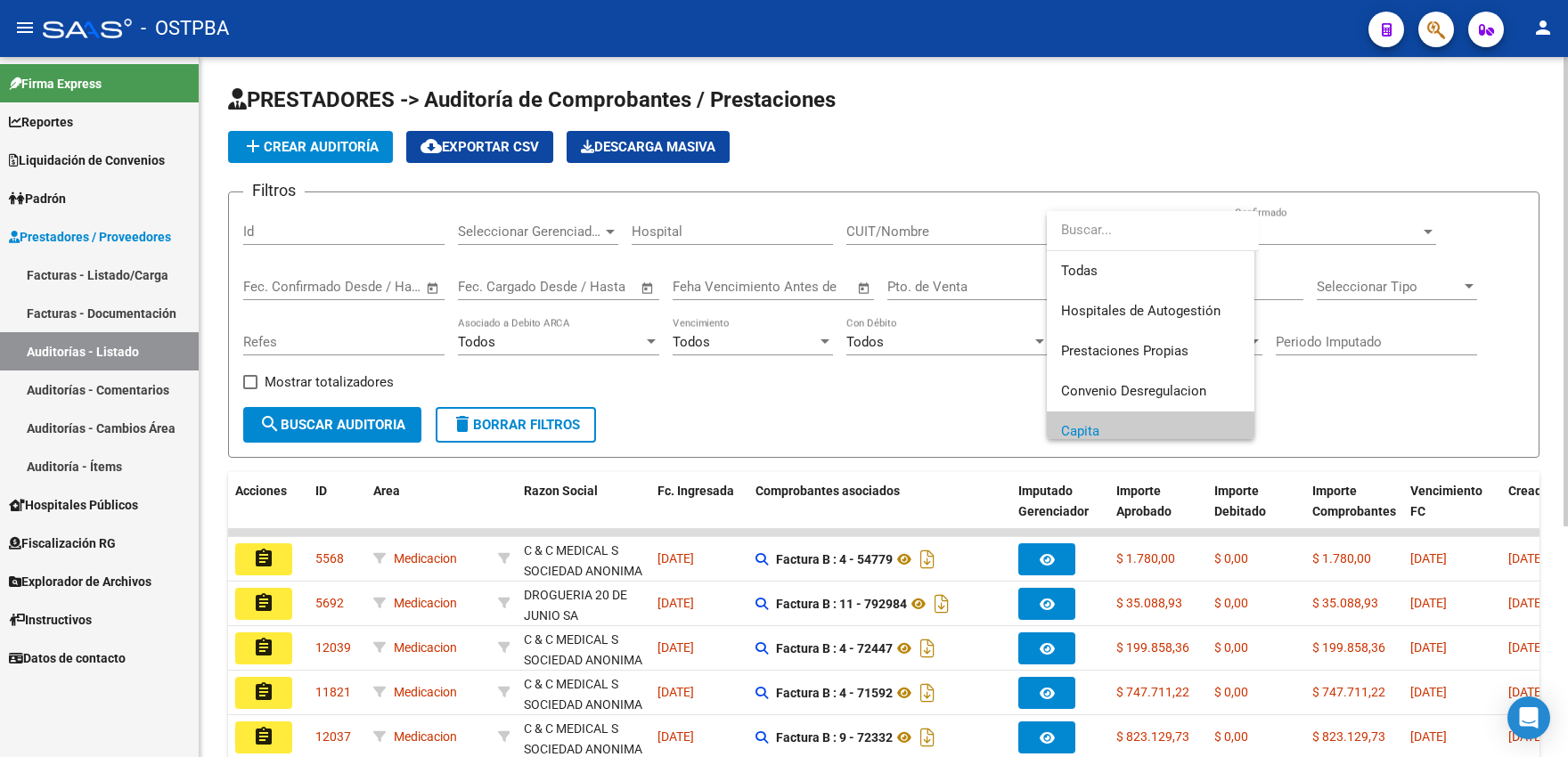
scroll to position [11, 0]
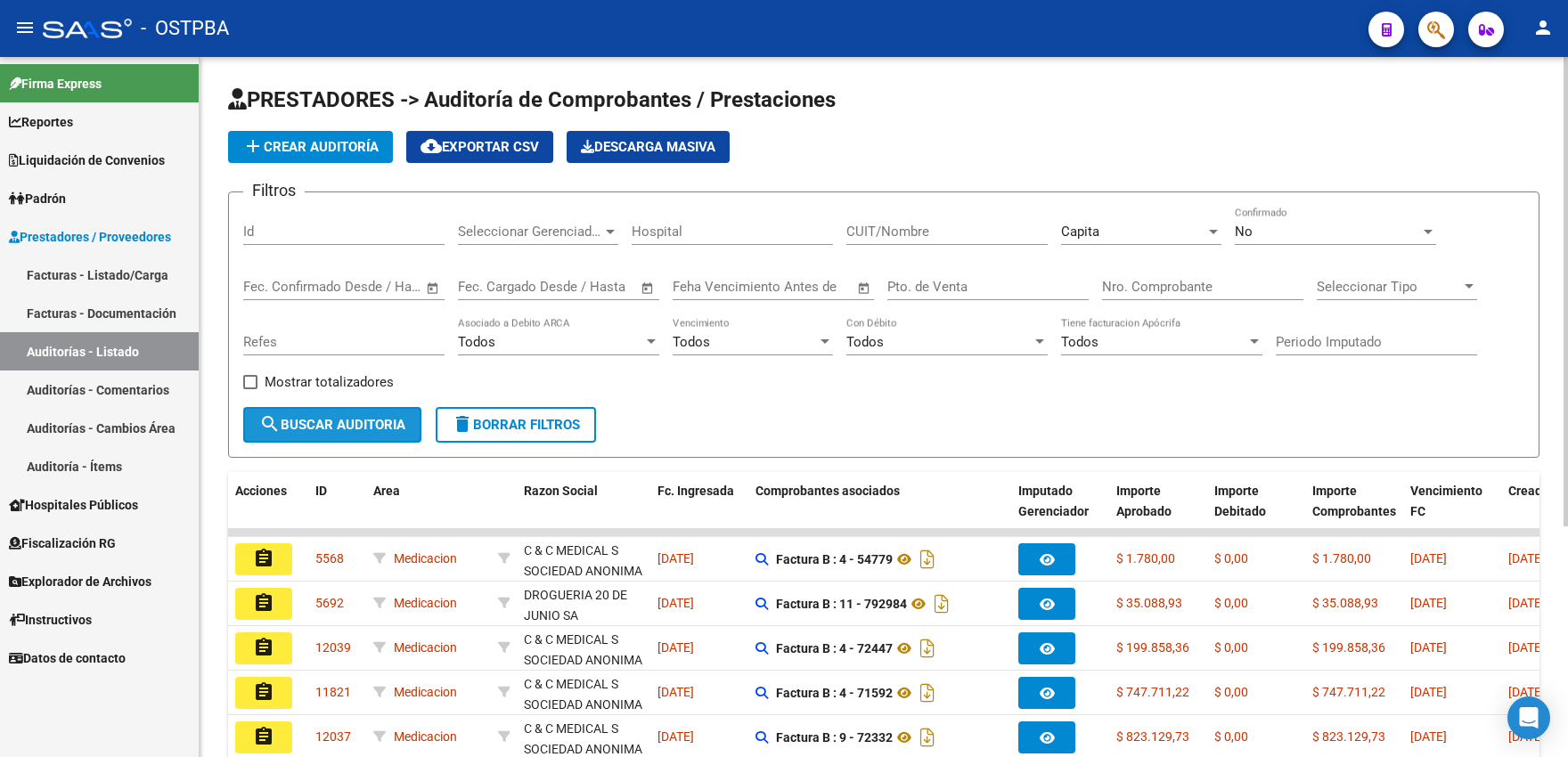
click at [322, 427] on span "search Buscar Auditoria" at bounding box center [332, 425] width 147 height 16
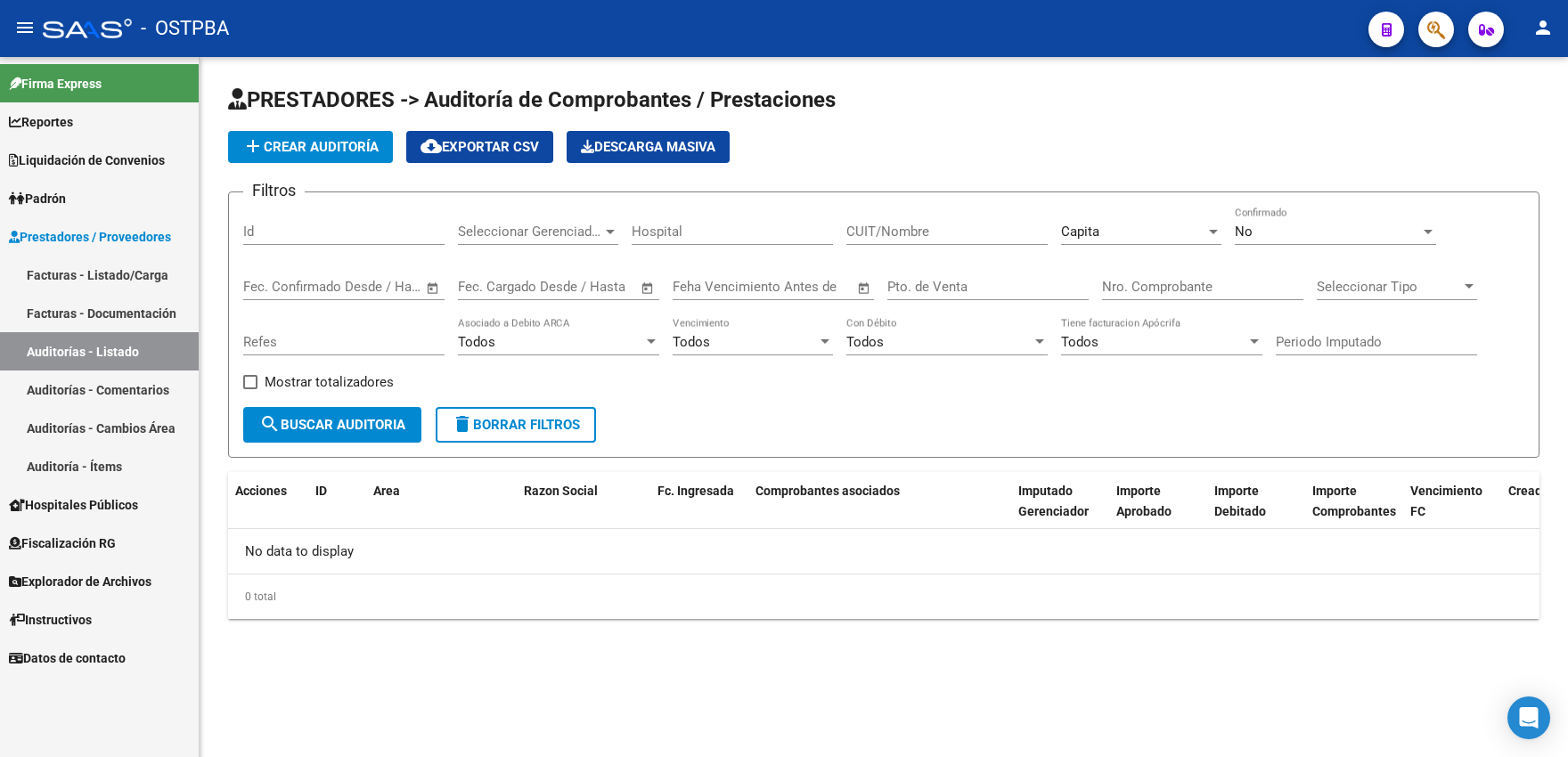
click at [319, 150] on span "add Crear Auditoría" at bounding box center [311, 147] width 136 height 16
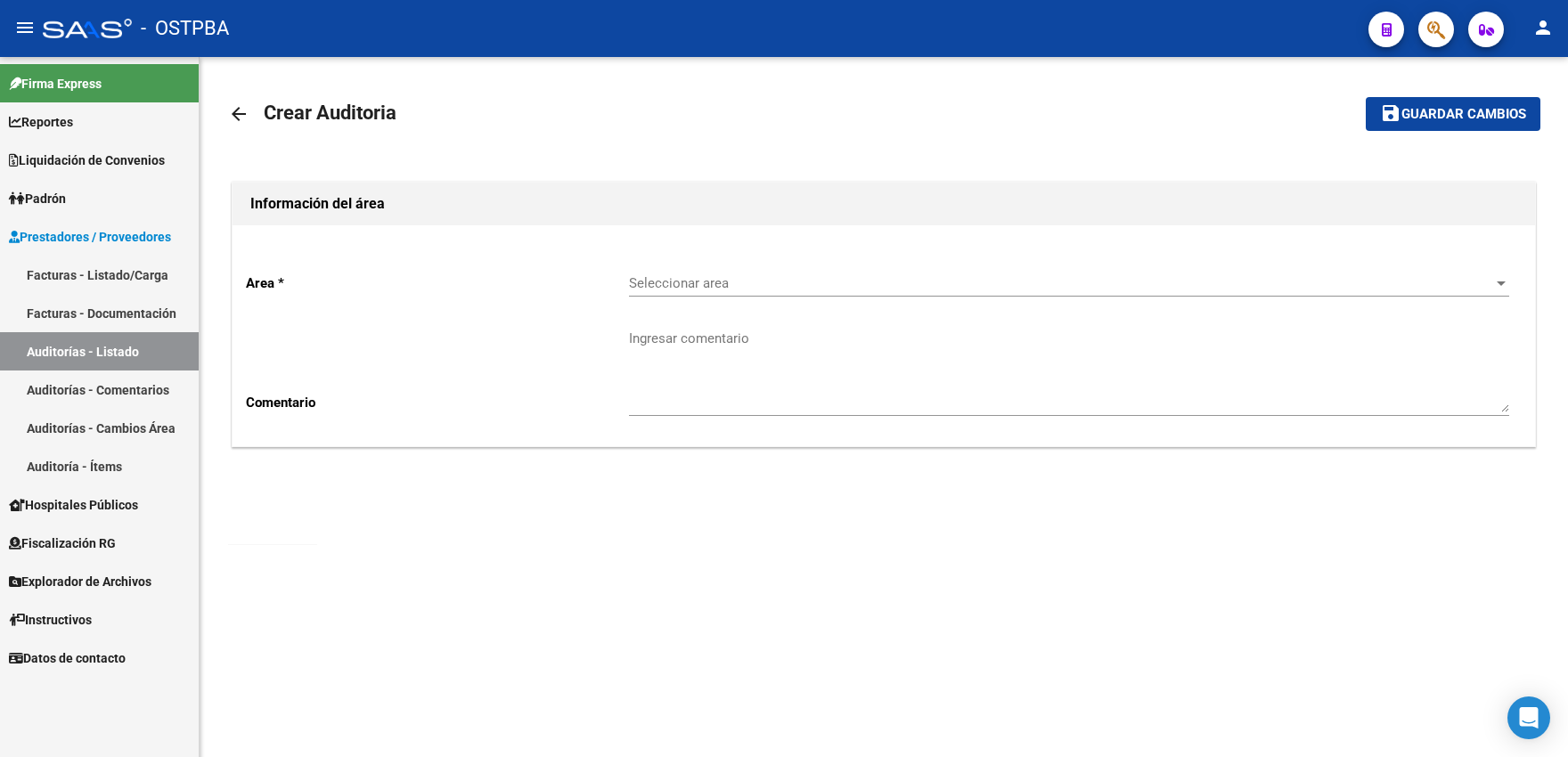
click at [659, 282] on span "Seleccionar area" at bounding box center [1061, 283] width 864 height 16
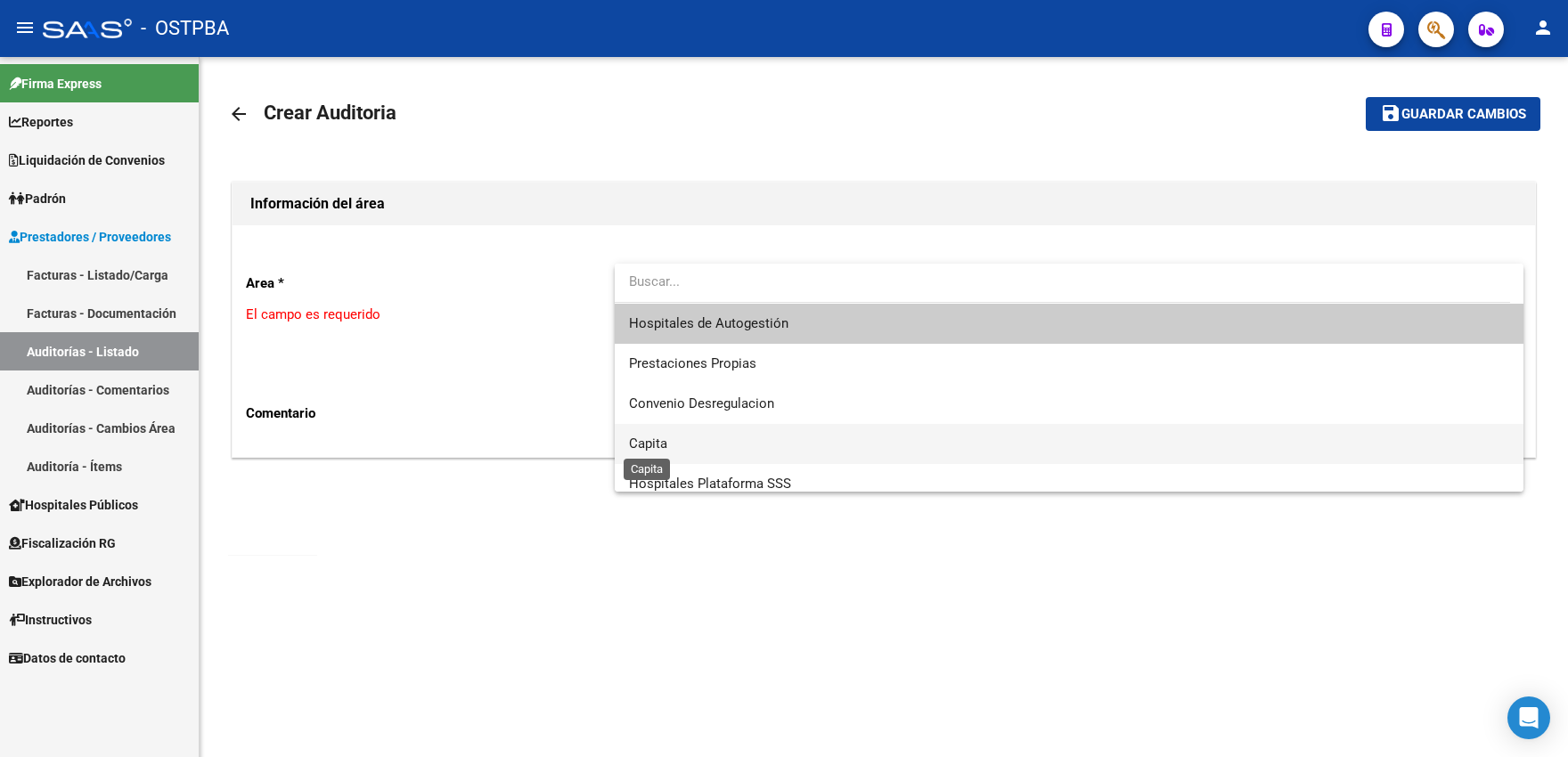
click at [634, 437] on span "Capita" at bounding box center [648, 443] width 38 height 16
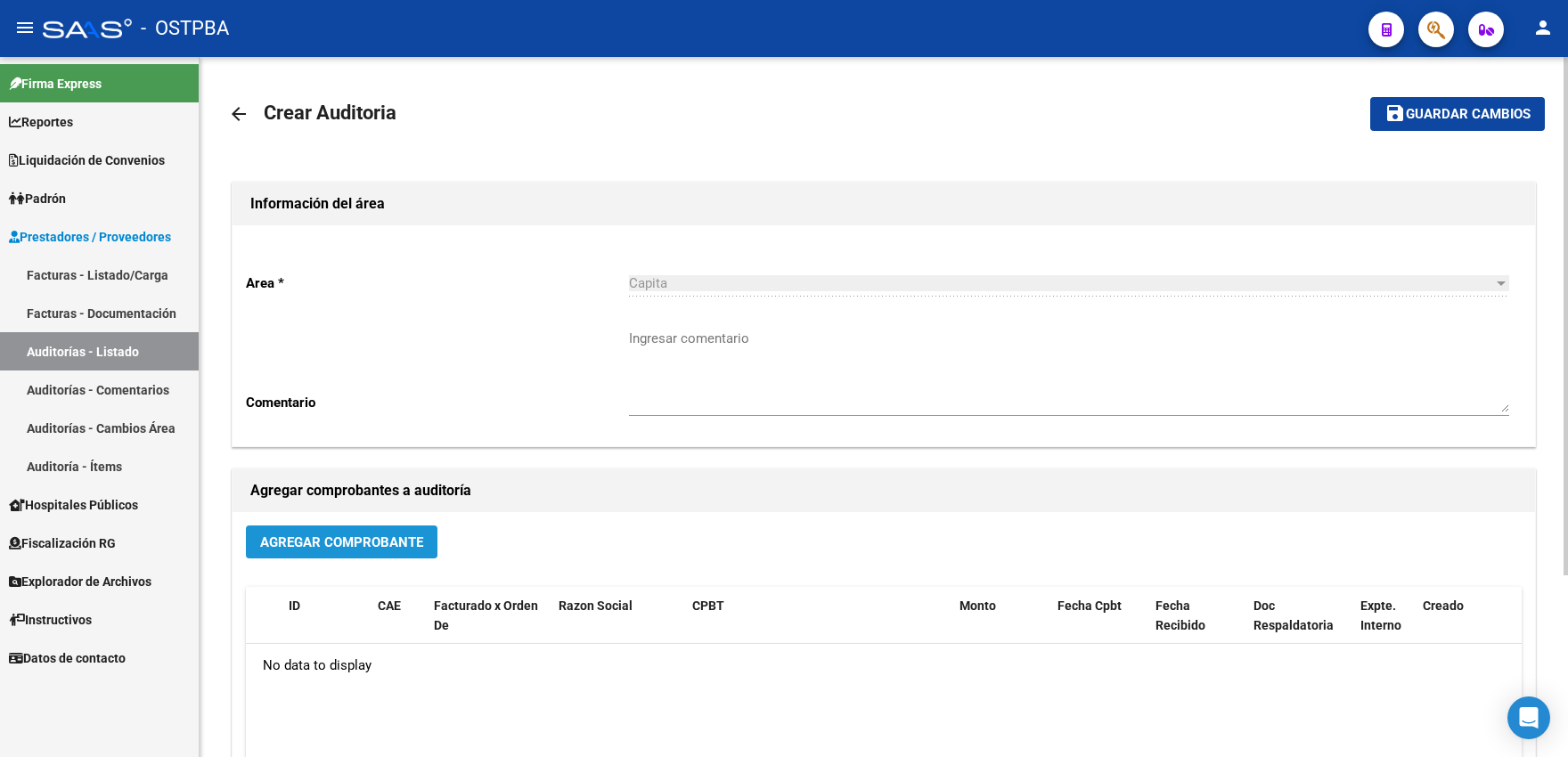
click at [387, 551] on span "Agregar Comprobante" at bounding box center [342, 542] width 163 height 16
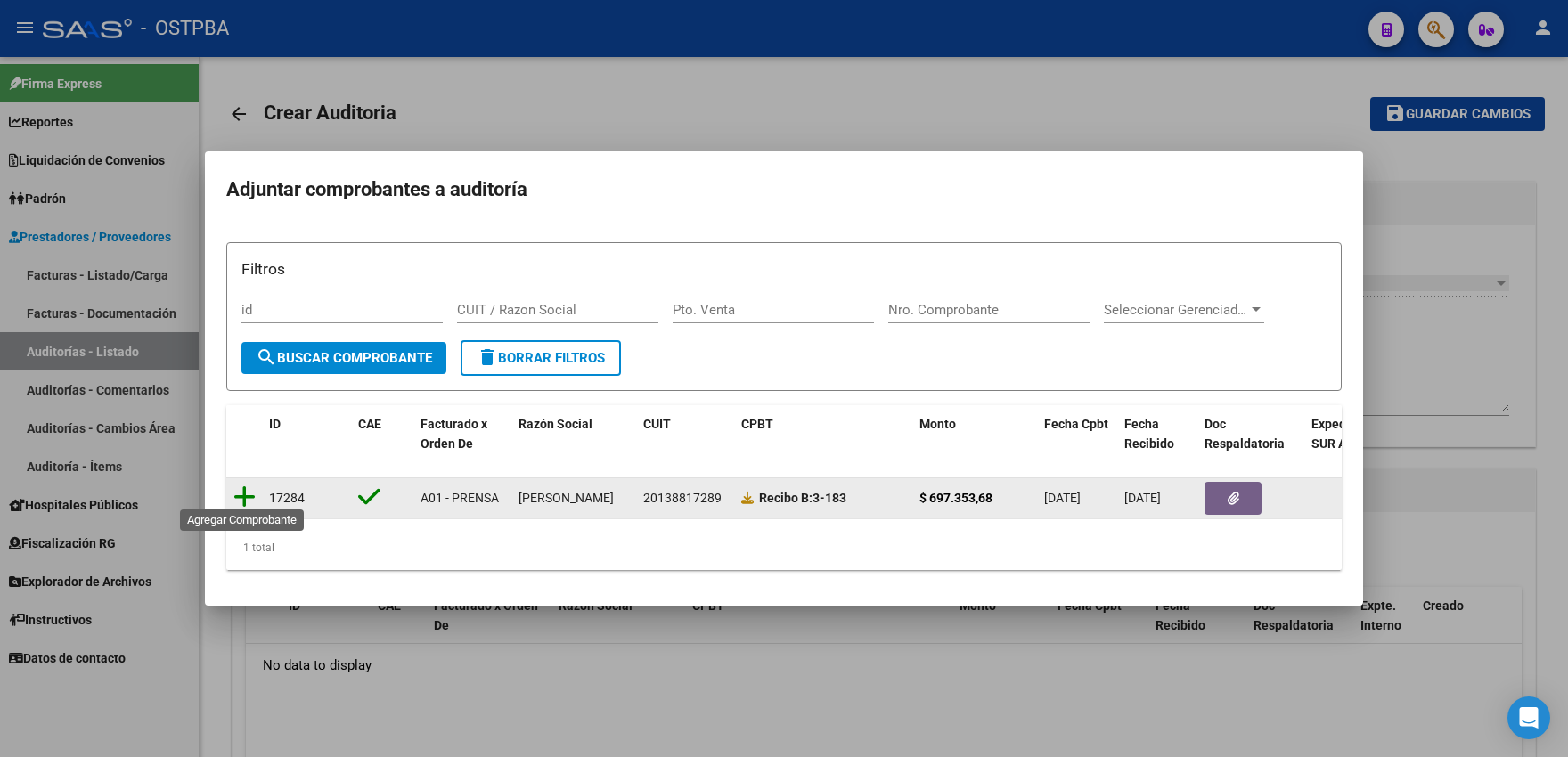
click at [247, 489] on icon at bounding box center [245, 497] width 22 height 25
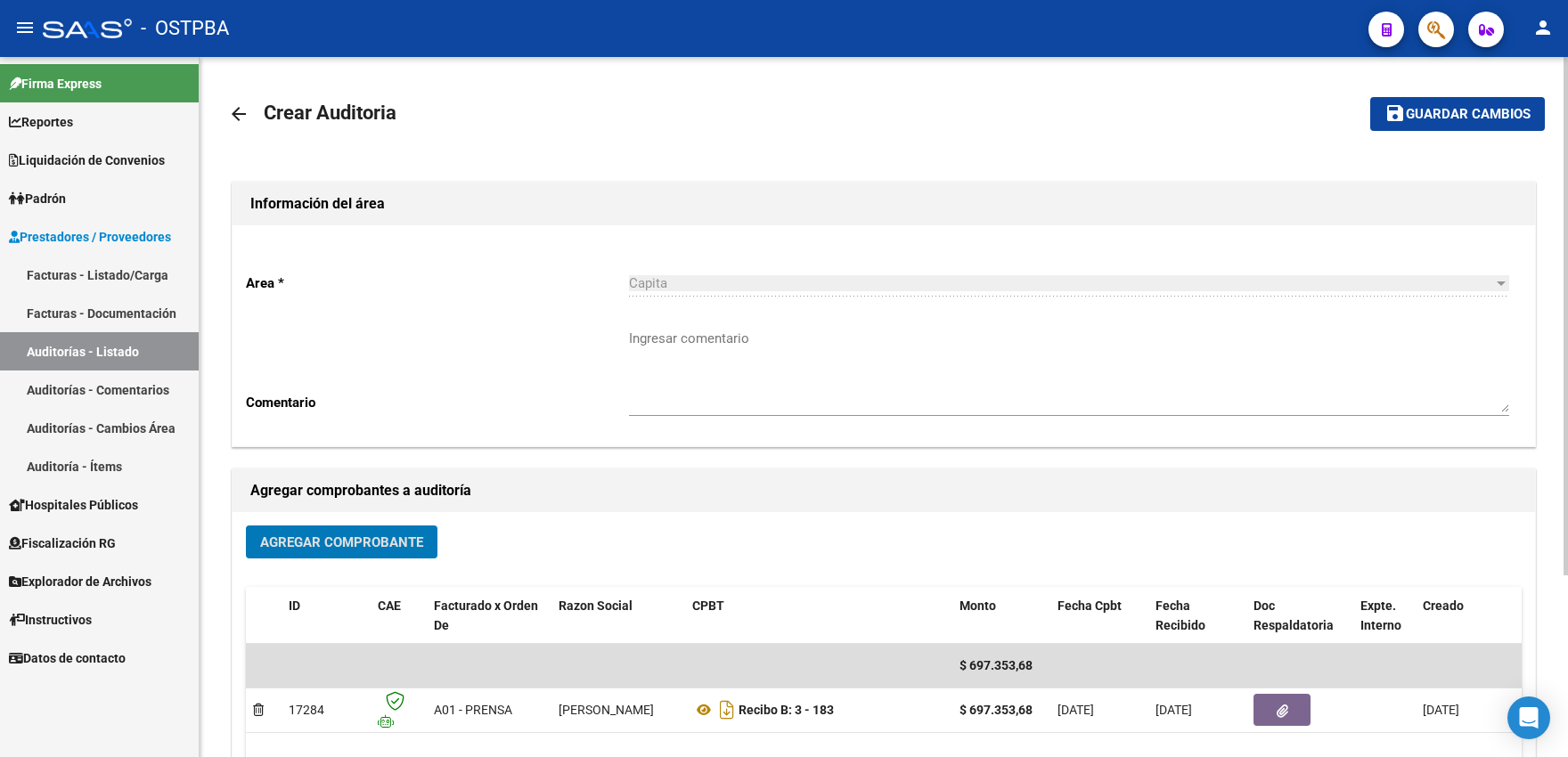
click at [472, 446] on div "Area * Capita Seleccionar area Comentario Ingresar comentario" at bounding box center [883, 335] width 1302 height 221
click at [1453, 127] on button "save Guardar cambios" at bounding box center [1457, 113] width 175 height 33
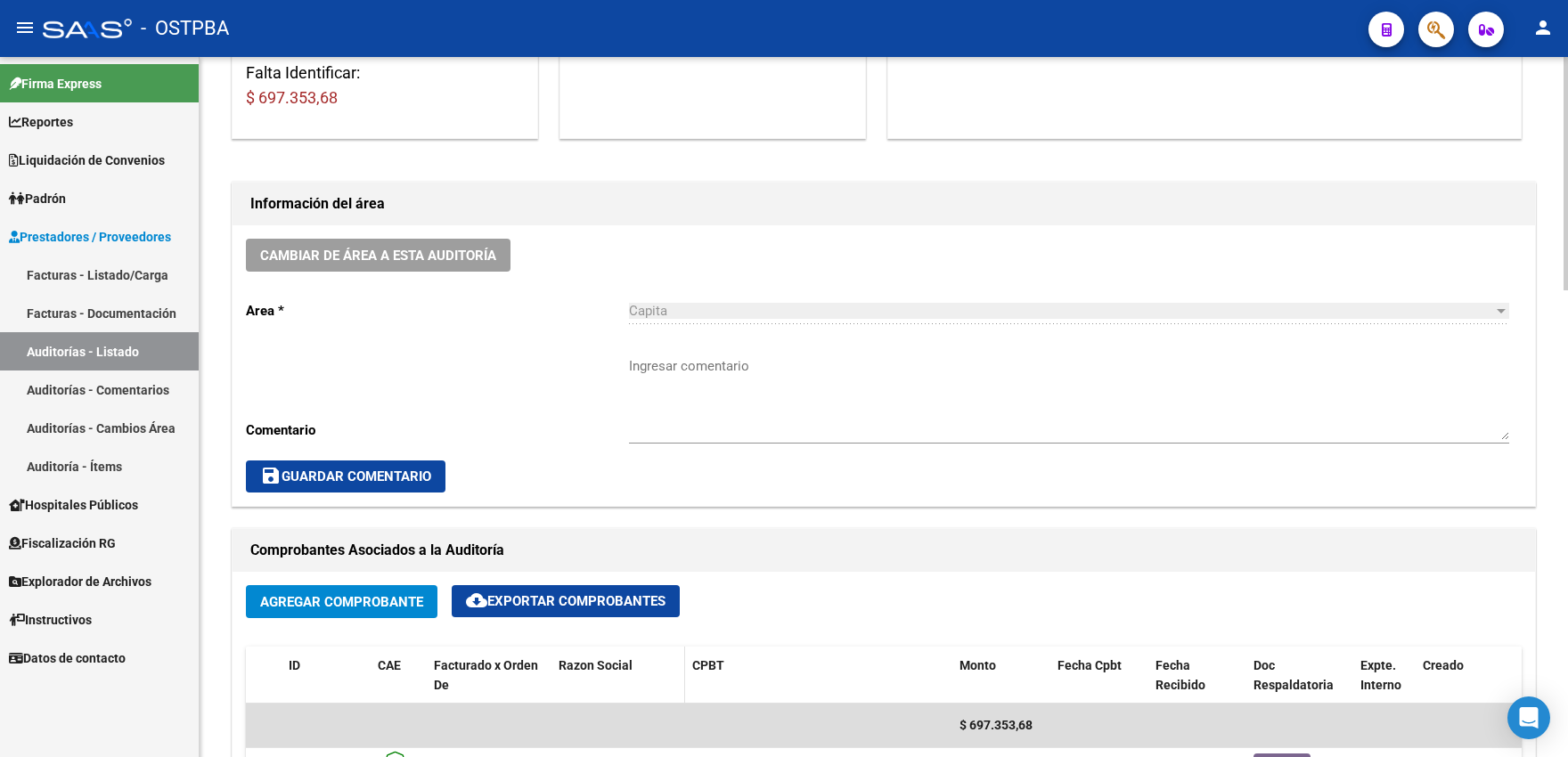
scroll to position [784, 0]
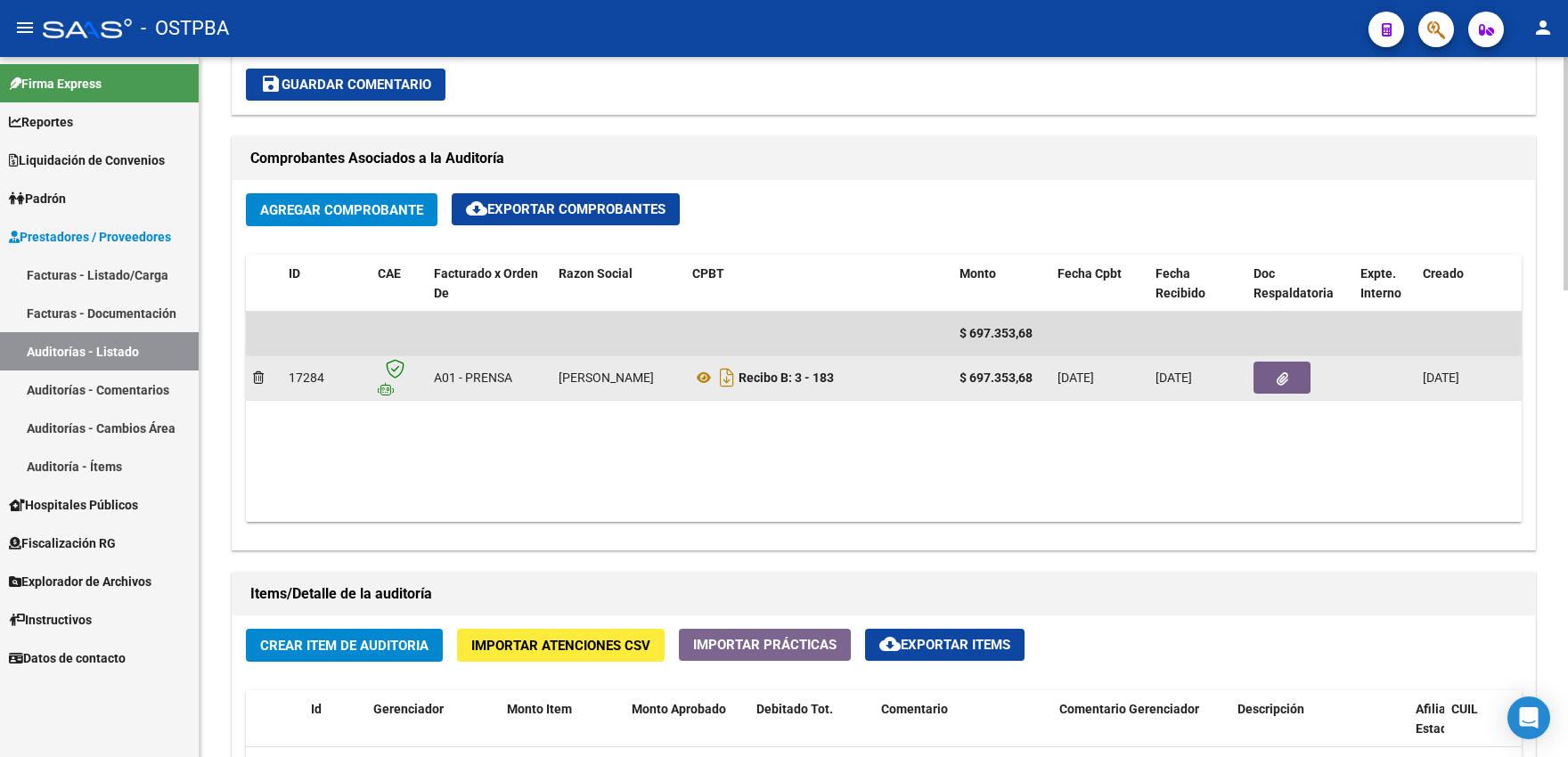
drag, startPoint x: 1283, startPoint y: 377, endPoint x: 1283, endPoint y: 387, distance: 10.0
click at [1283, 386] on icon "button" at bounding box center [1281, 379] width 11 height 13
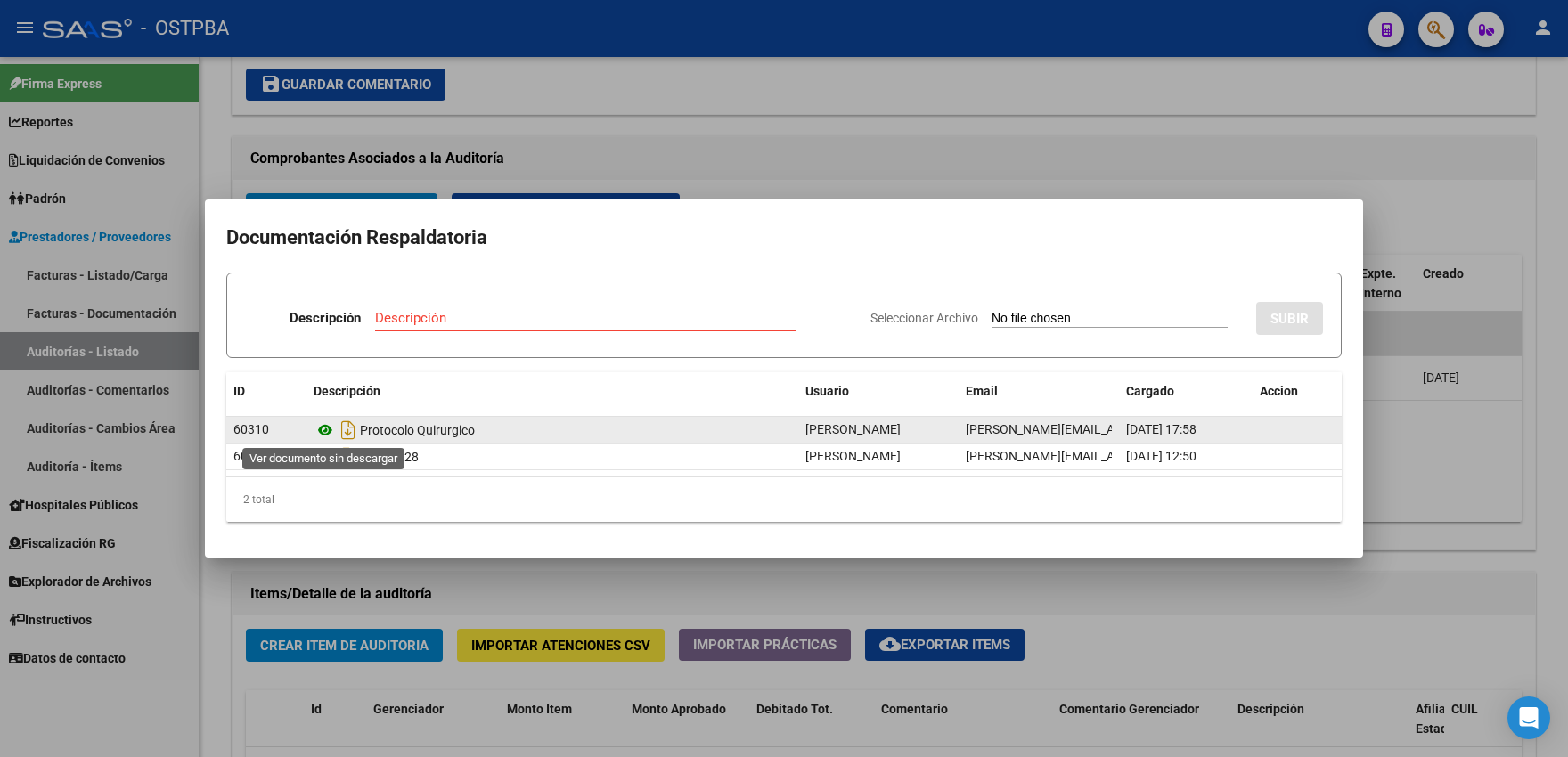
click at [323, 430] on icon at bounding box center [325, 429] width 23 height 21
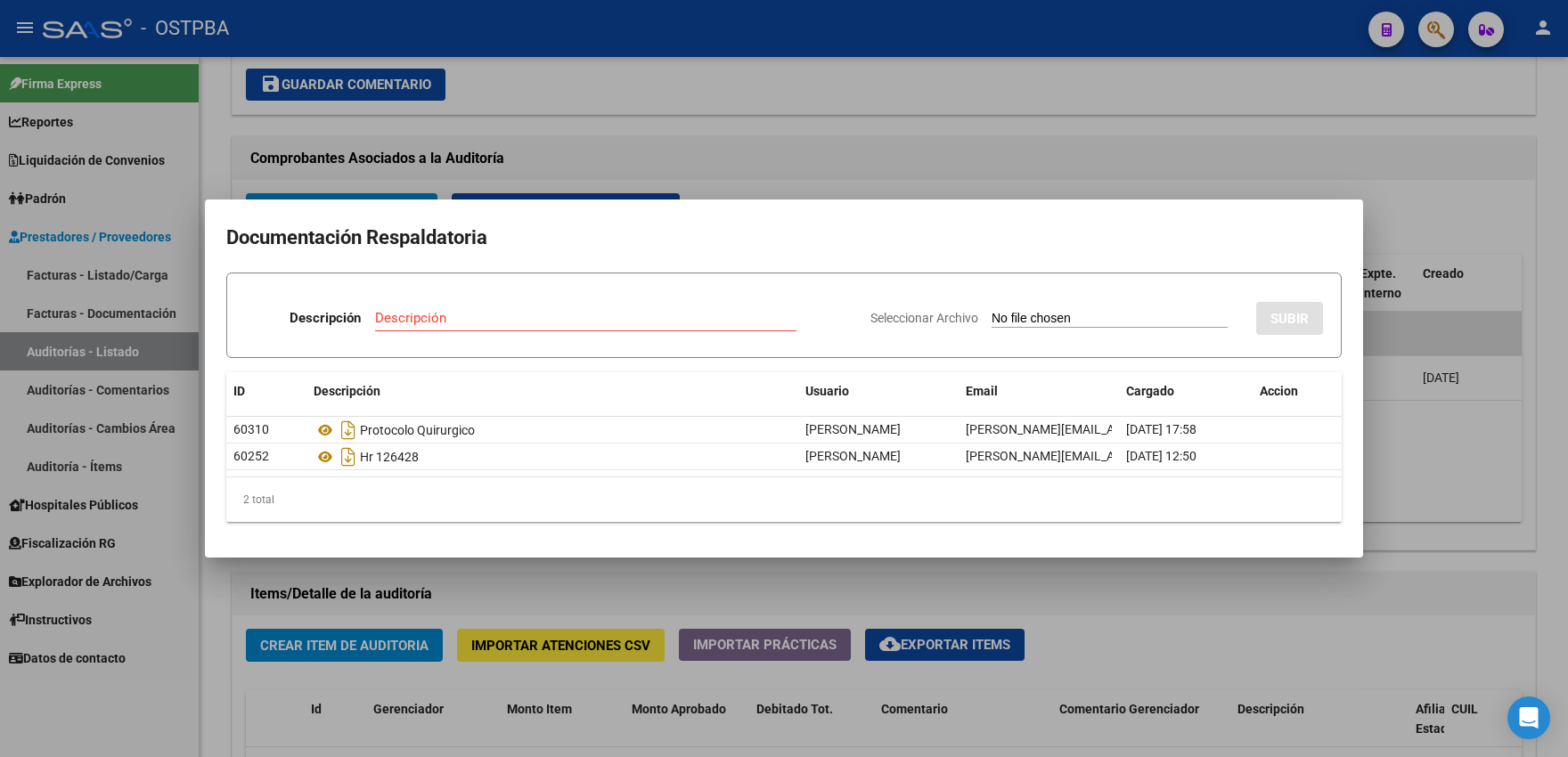
click at [469, 583] on div at bounding box center [784, 378] width 1568 height 757
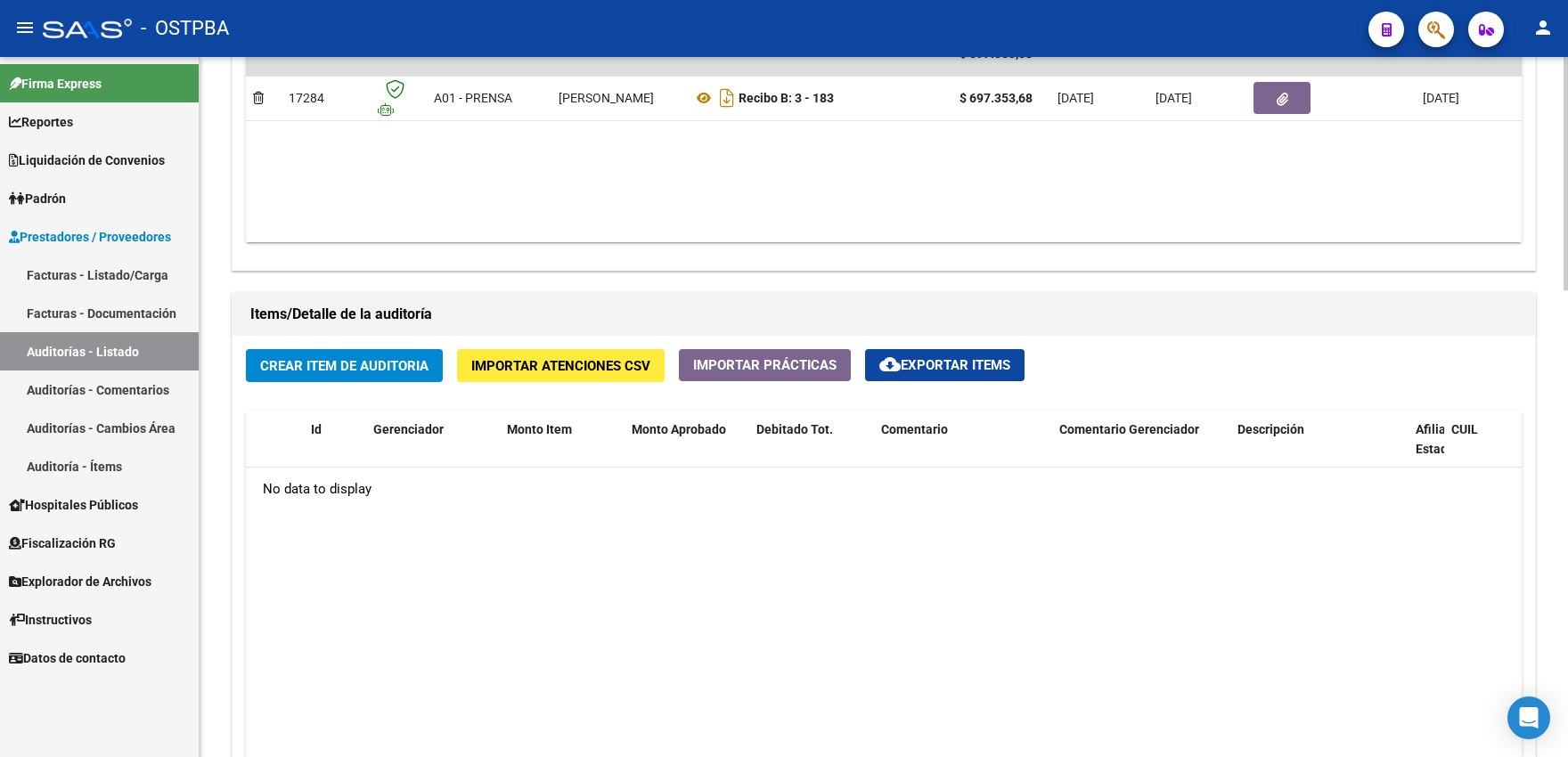
scroll to position [1176, 0]
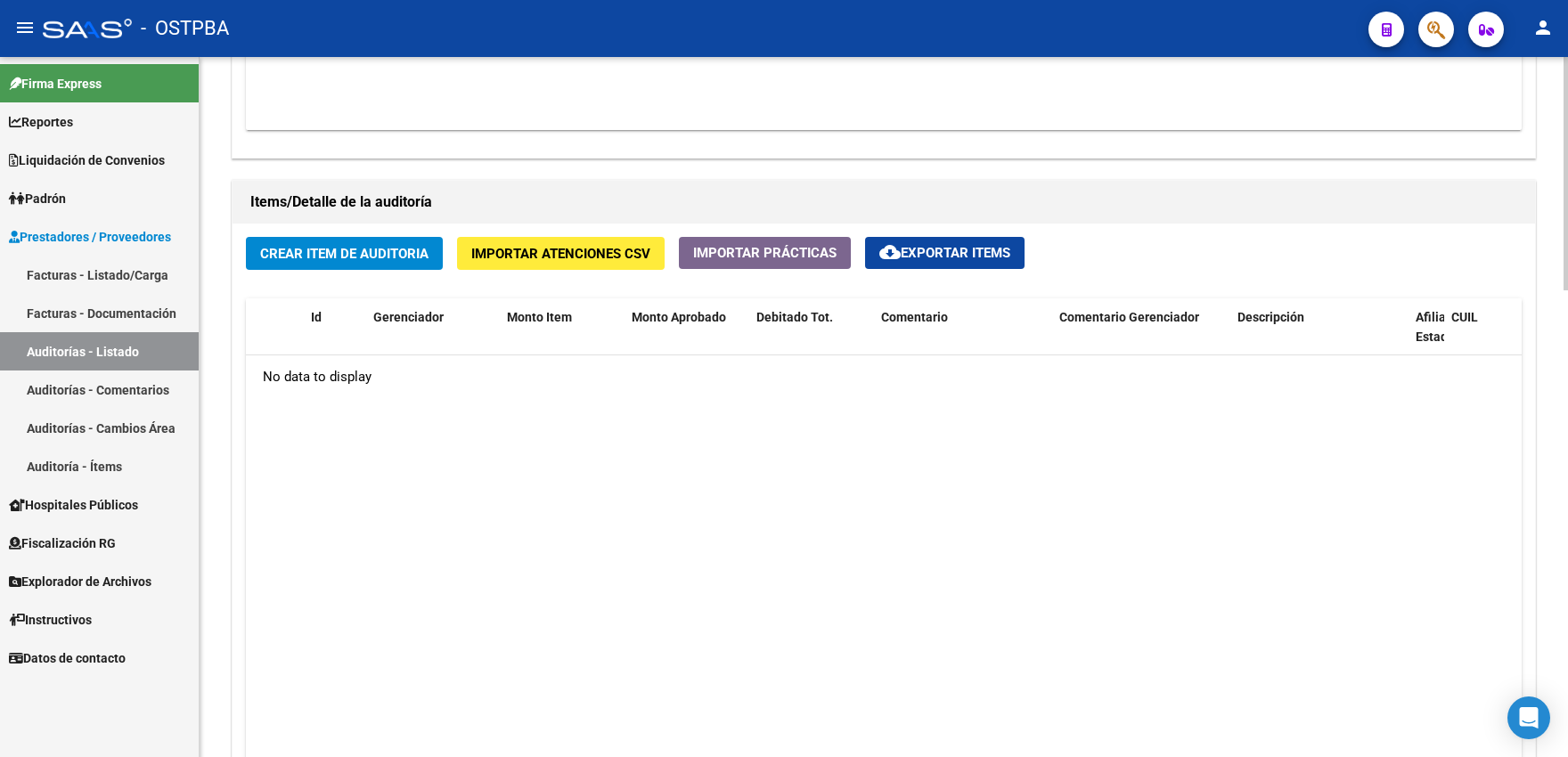
click at [304, 262] on span "Crear Item de Auditoria" at bounding box center [344, 253] width 168 height 16
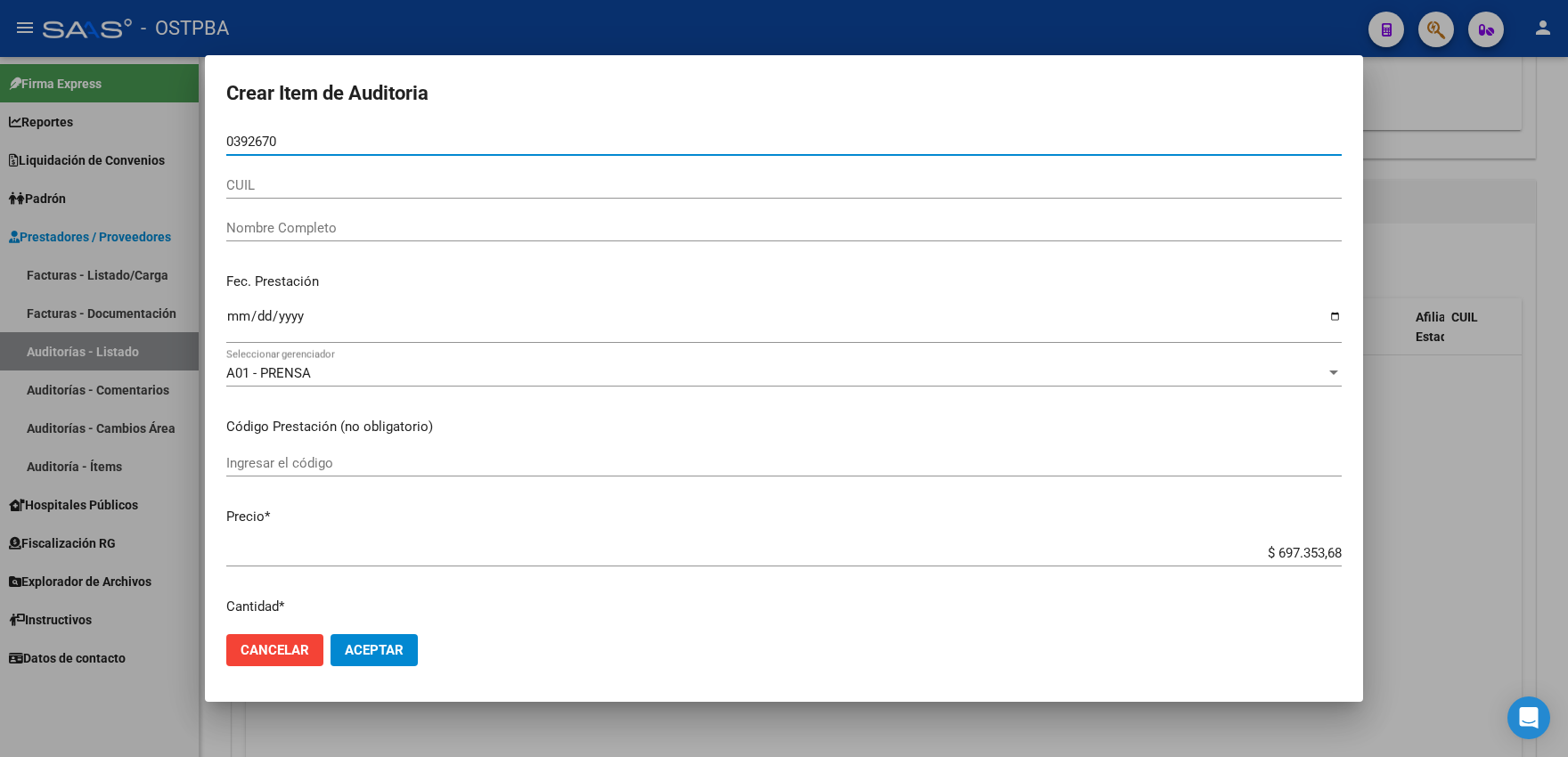
type input "03926703"
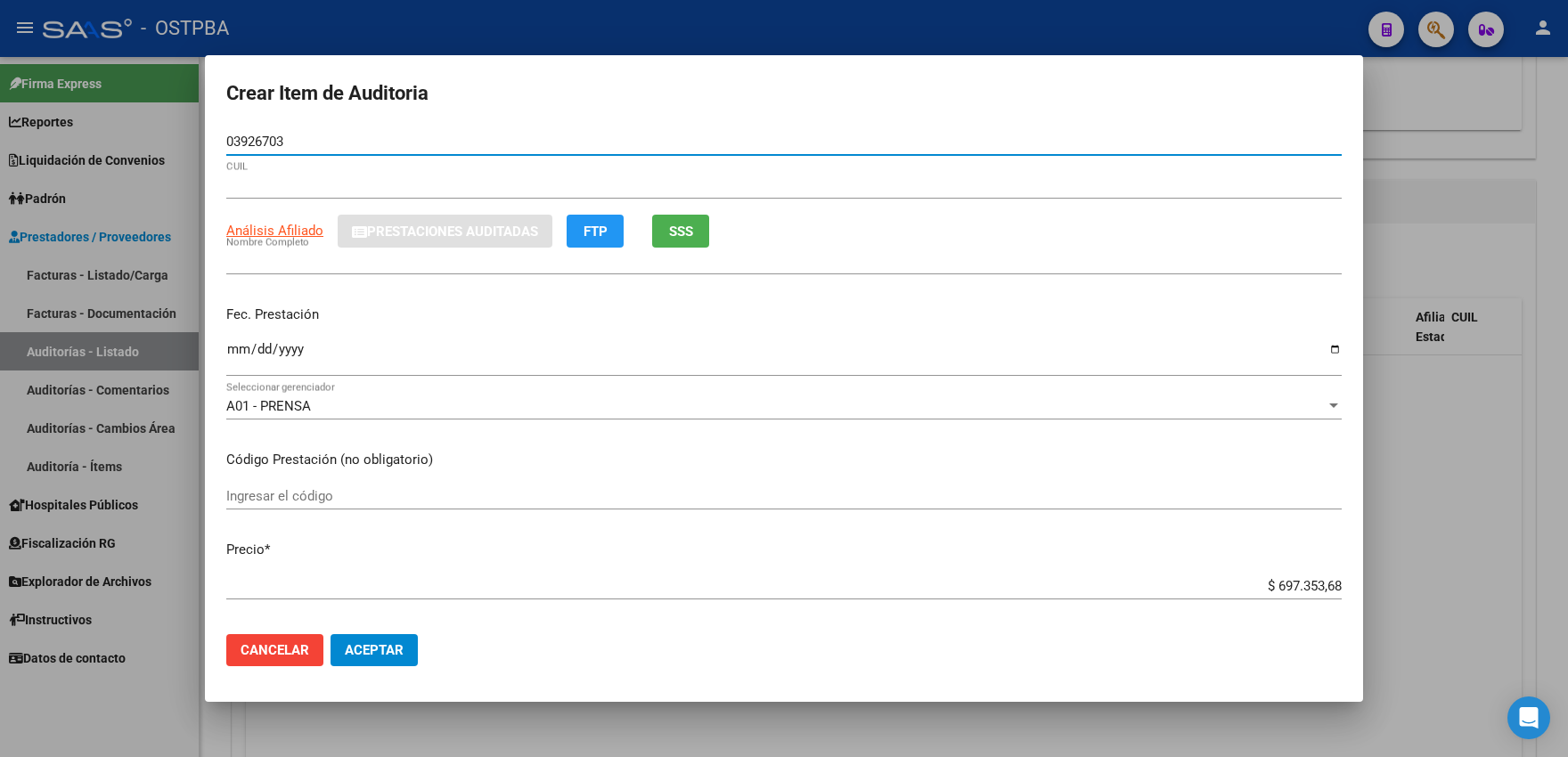
type input "27039267034"
type input "CHENA BEATRIZ"
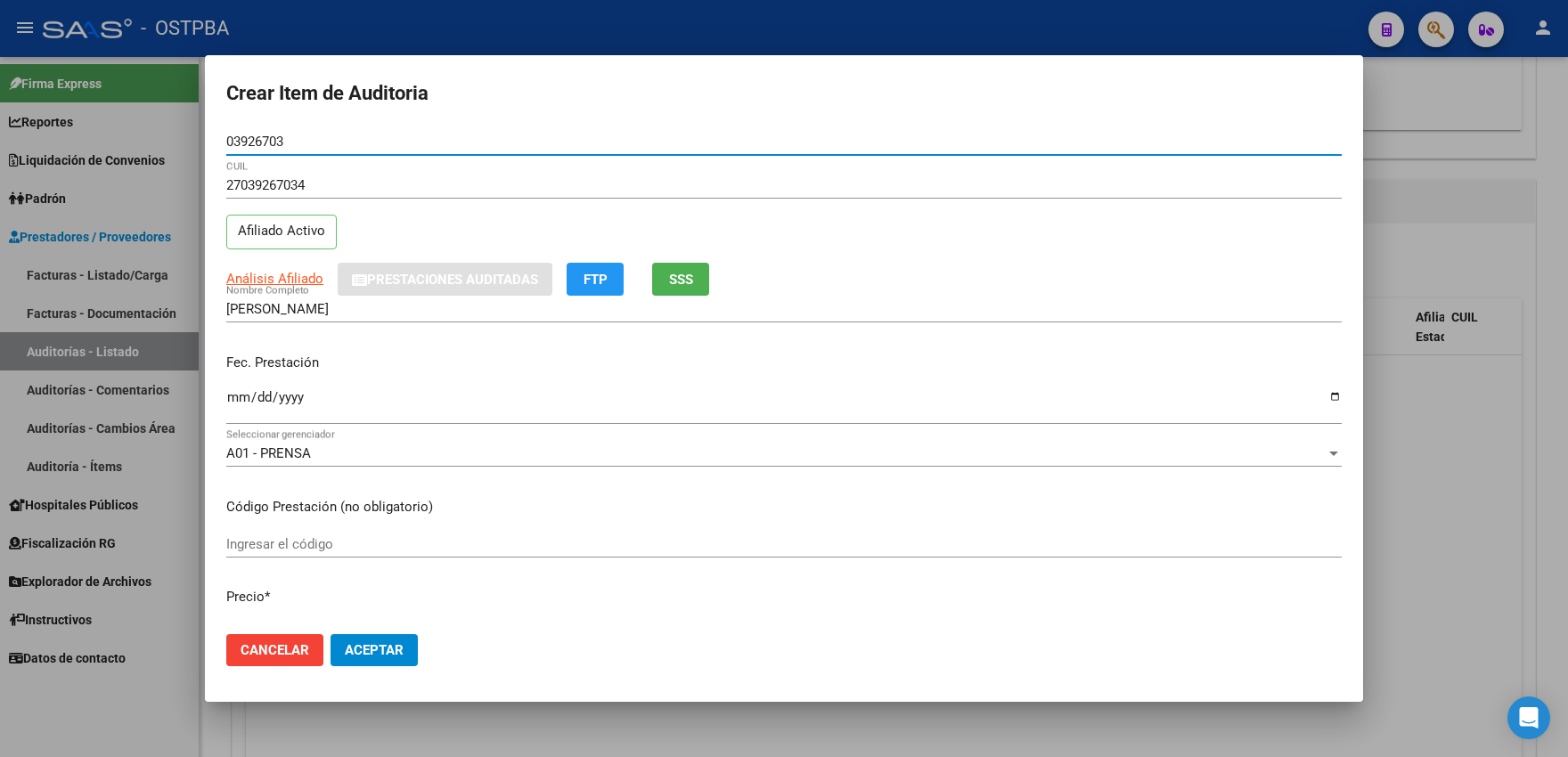
type input "03926703"
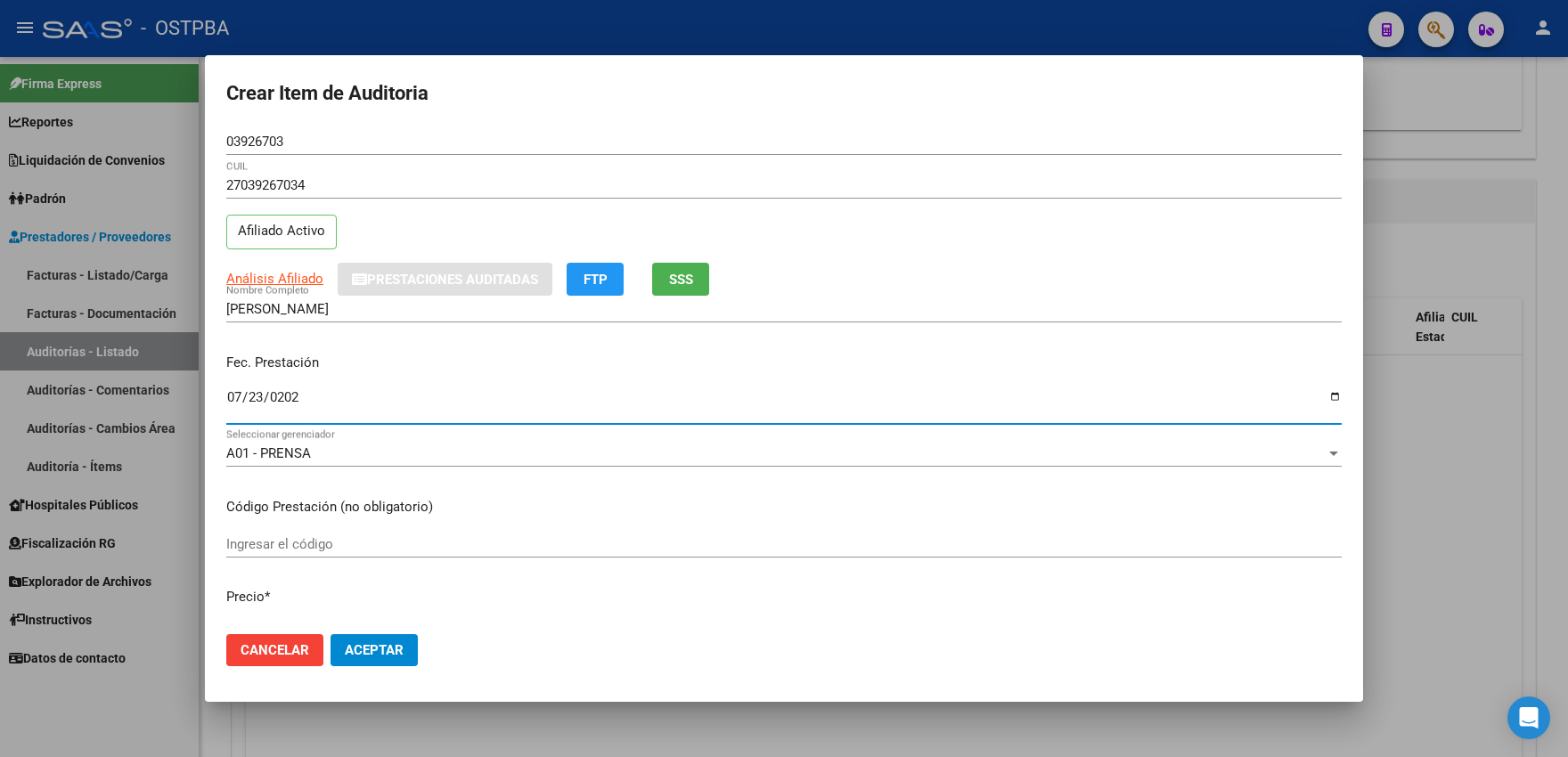
type input "2025-07-23"
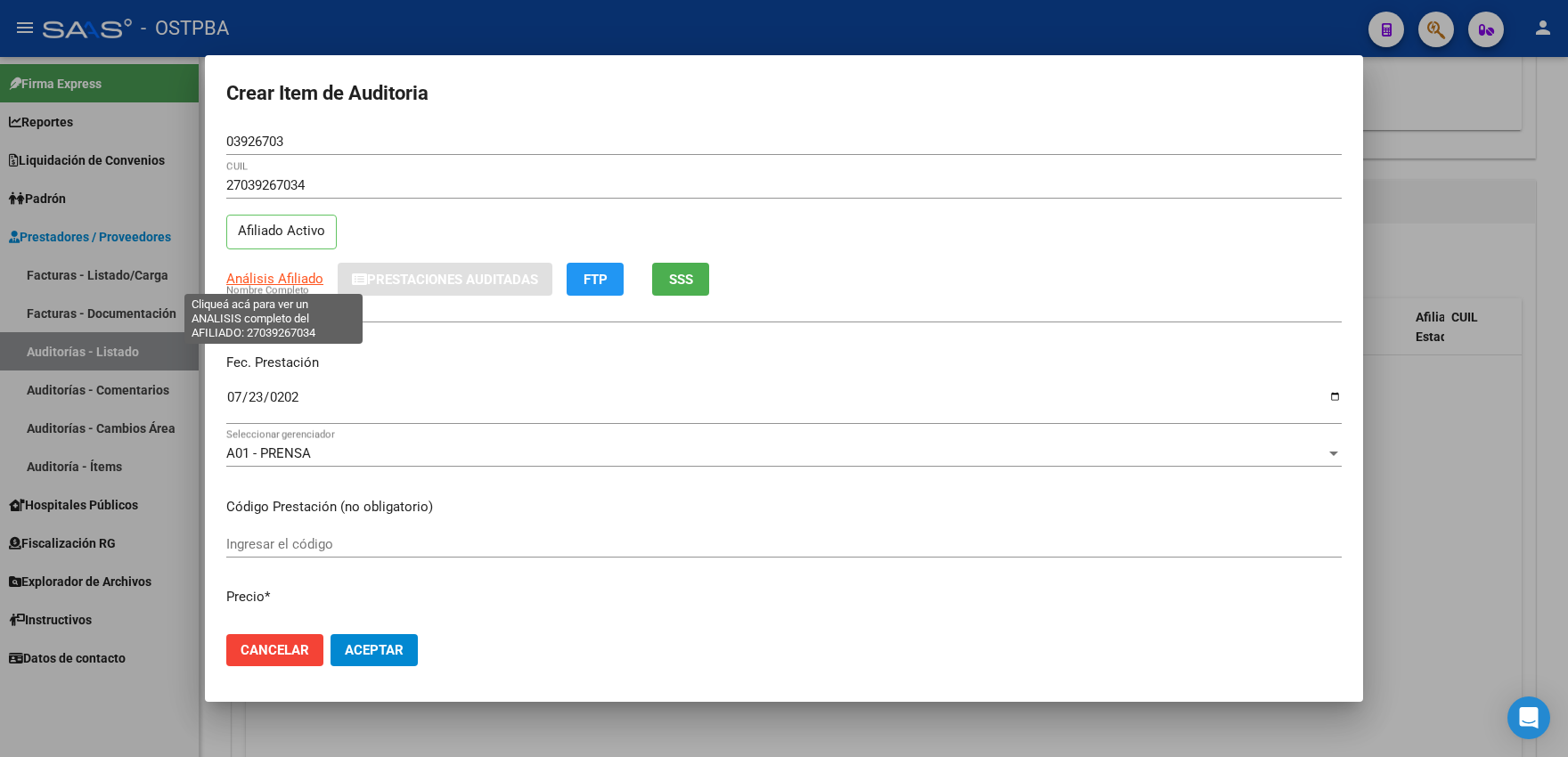
click at [263, 277] on span "Análisis Afiliado" at bounding box center [274, 278] width 97 height 16
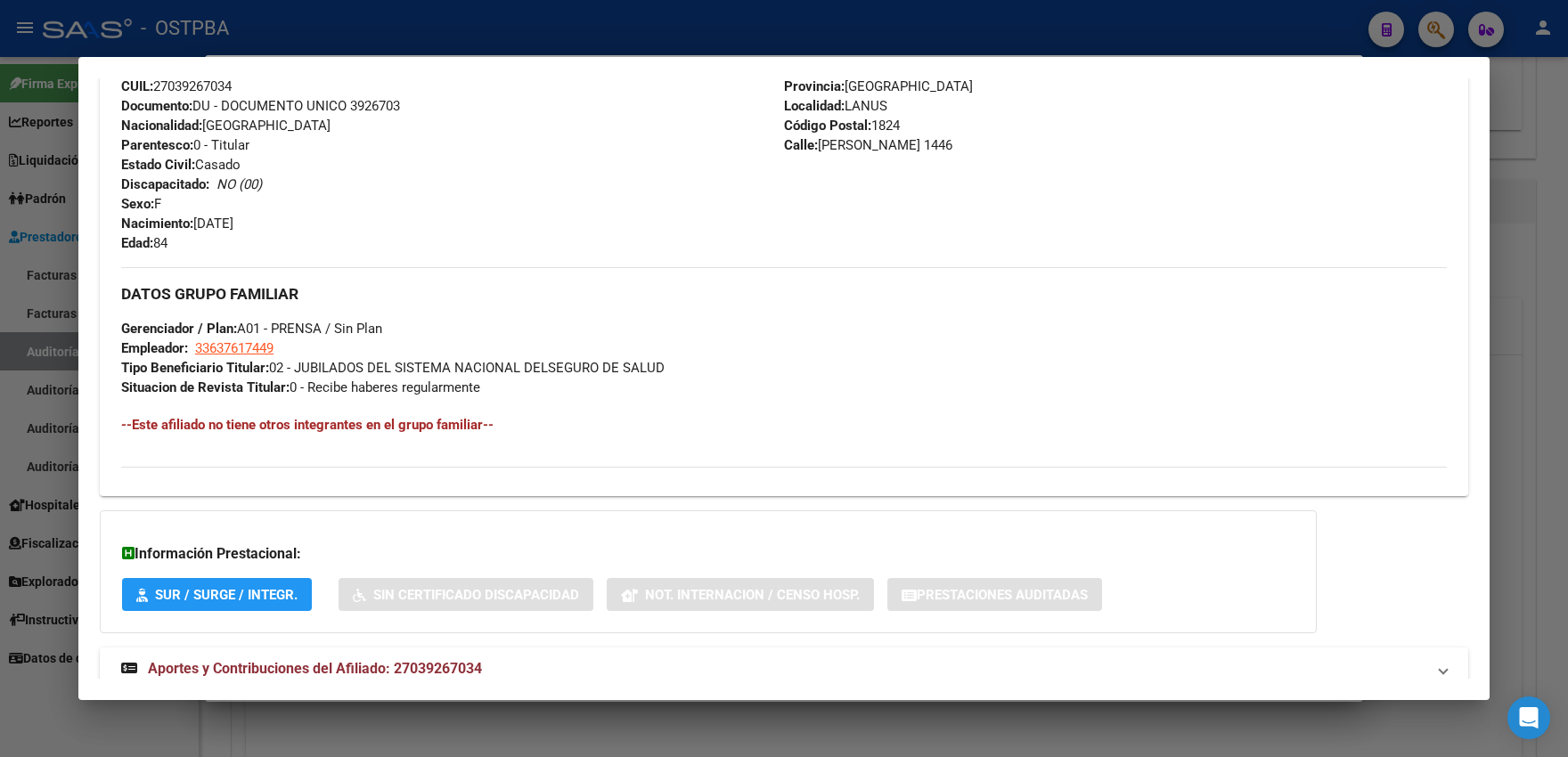
scroll to position [696, 0]
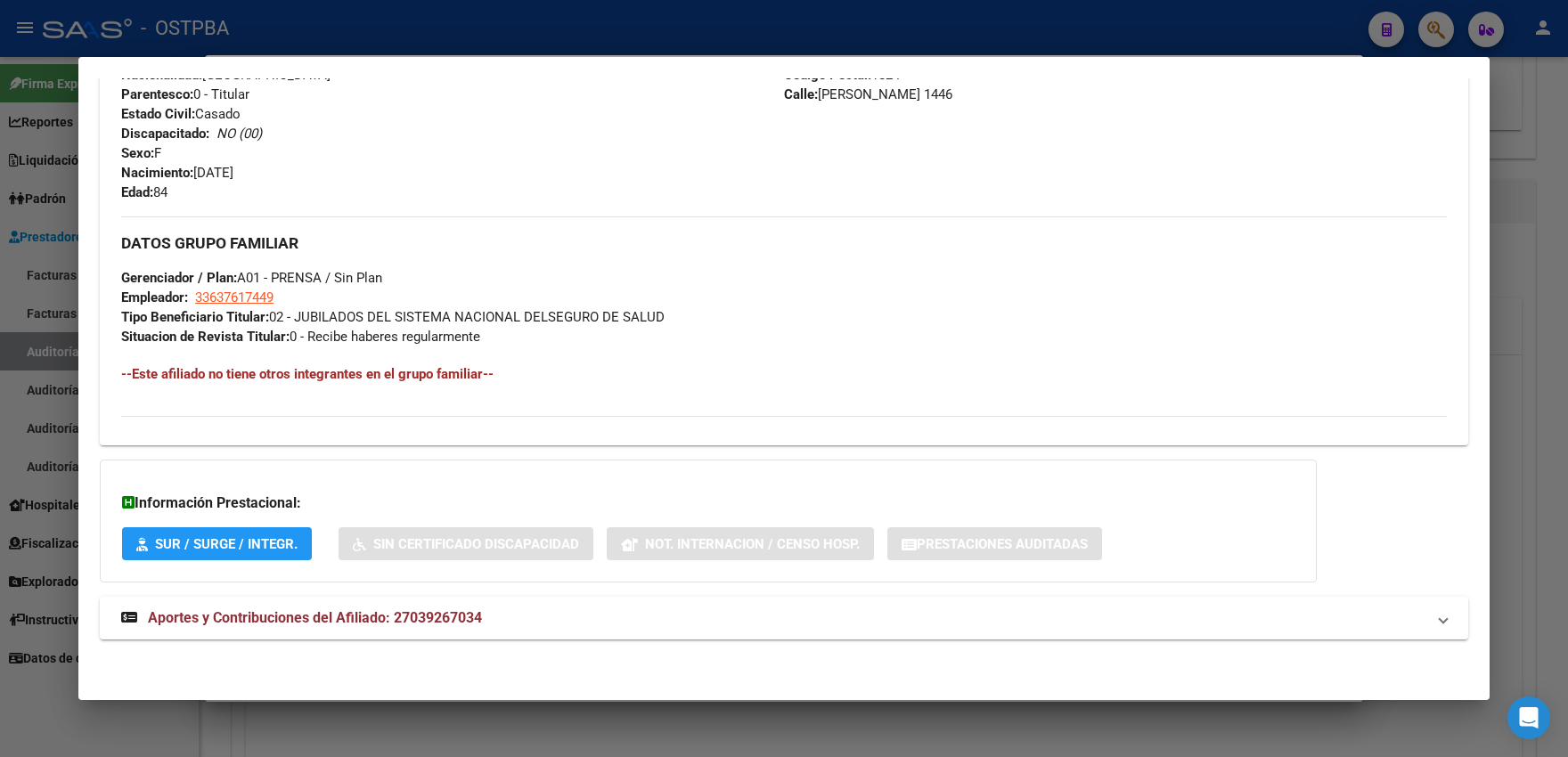
click at [33, 397] on div at bounding box center [784, 378] width 1568 height 757
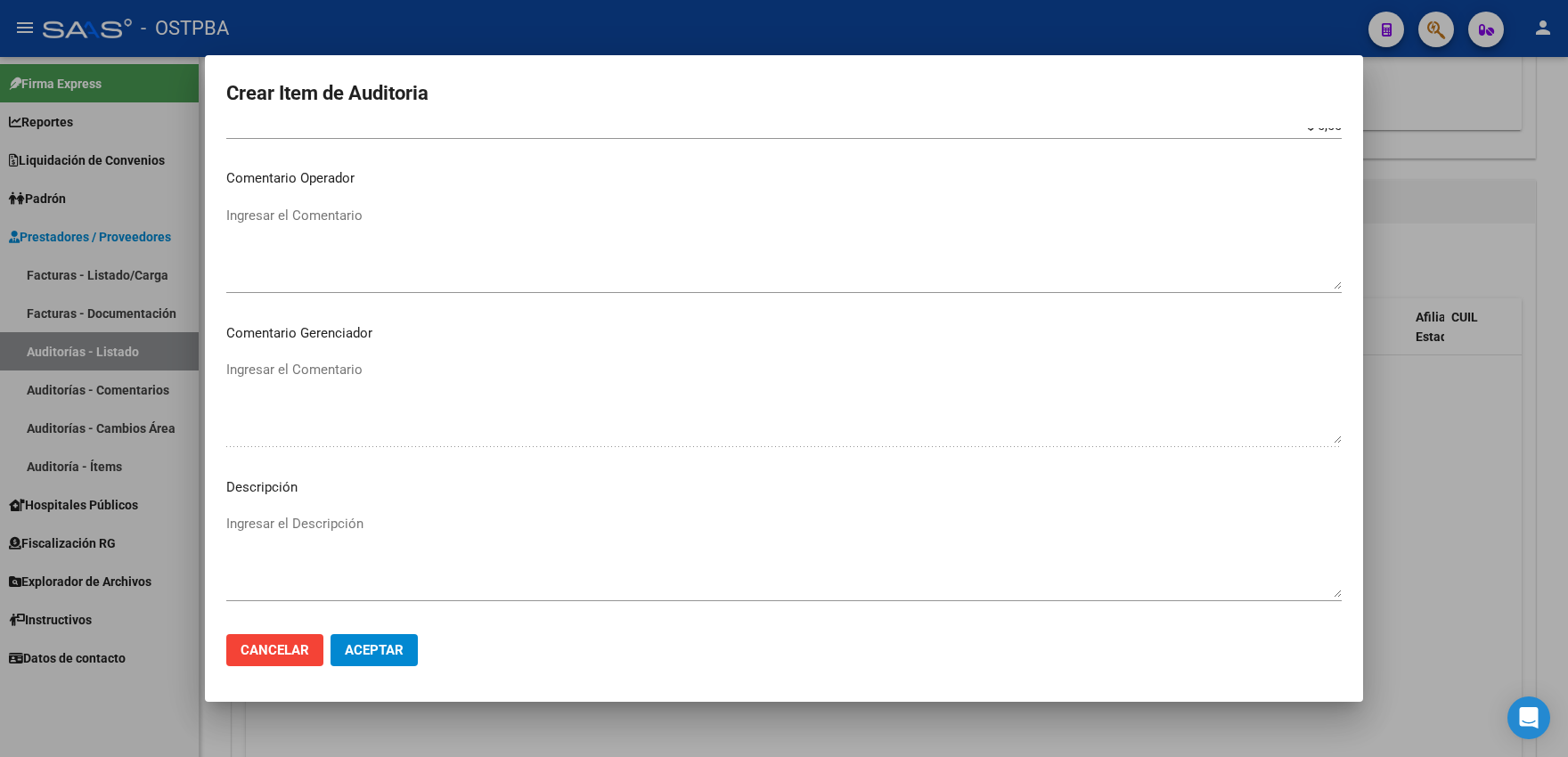
scroll to position [807, 0]
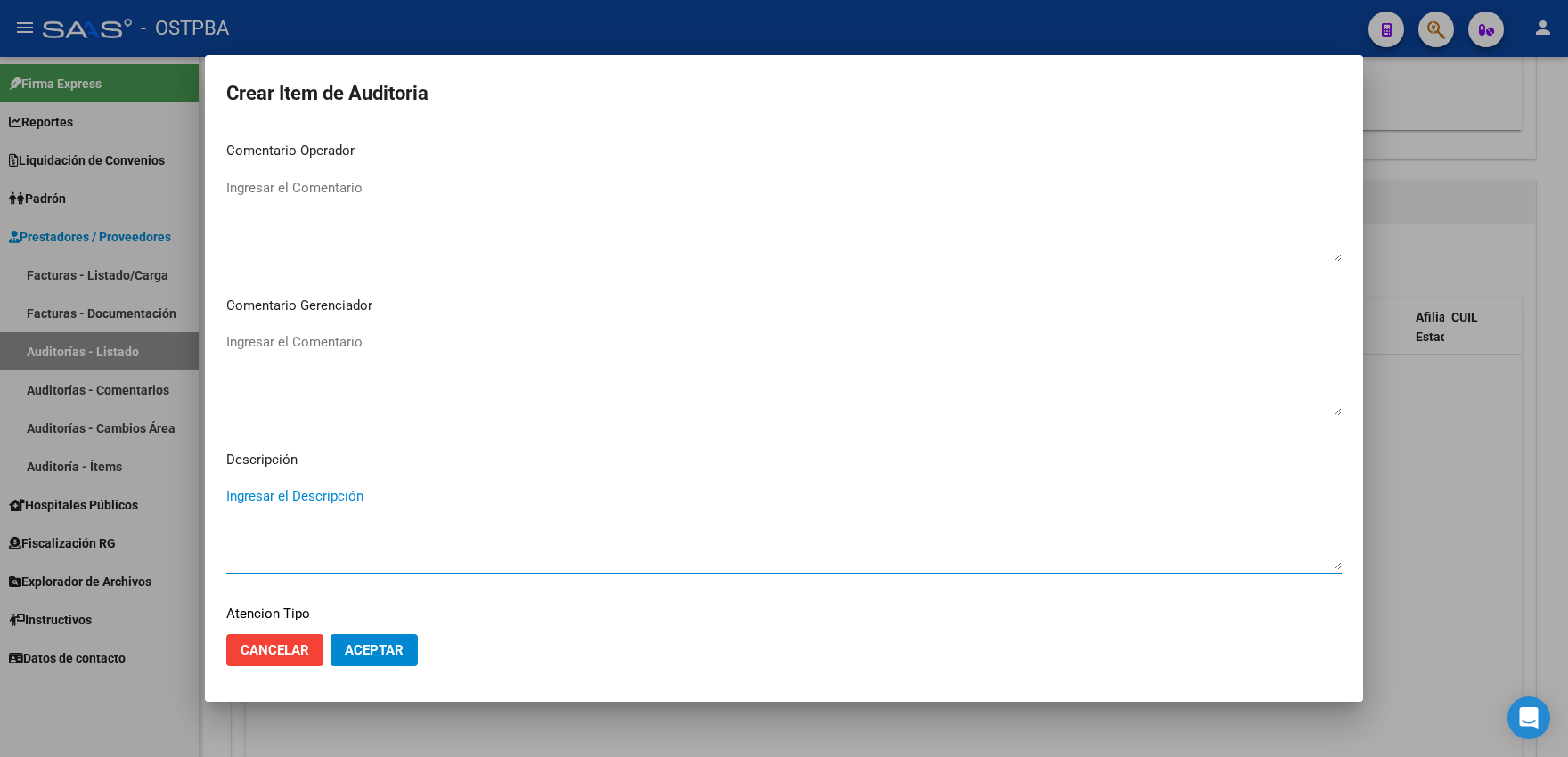
click at [244, 516] on textarea "Ingresar el Descripción" at bounding box center [783, 528] width 1115 height 84
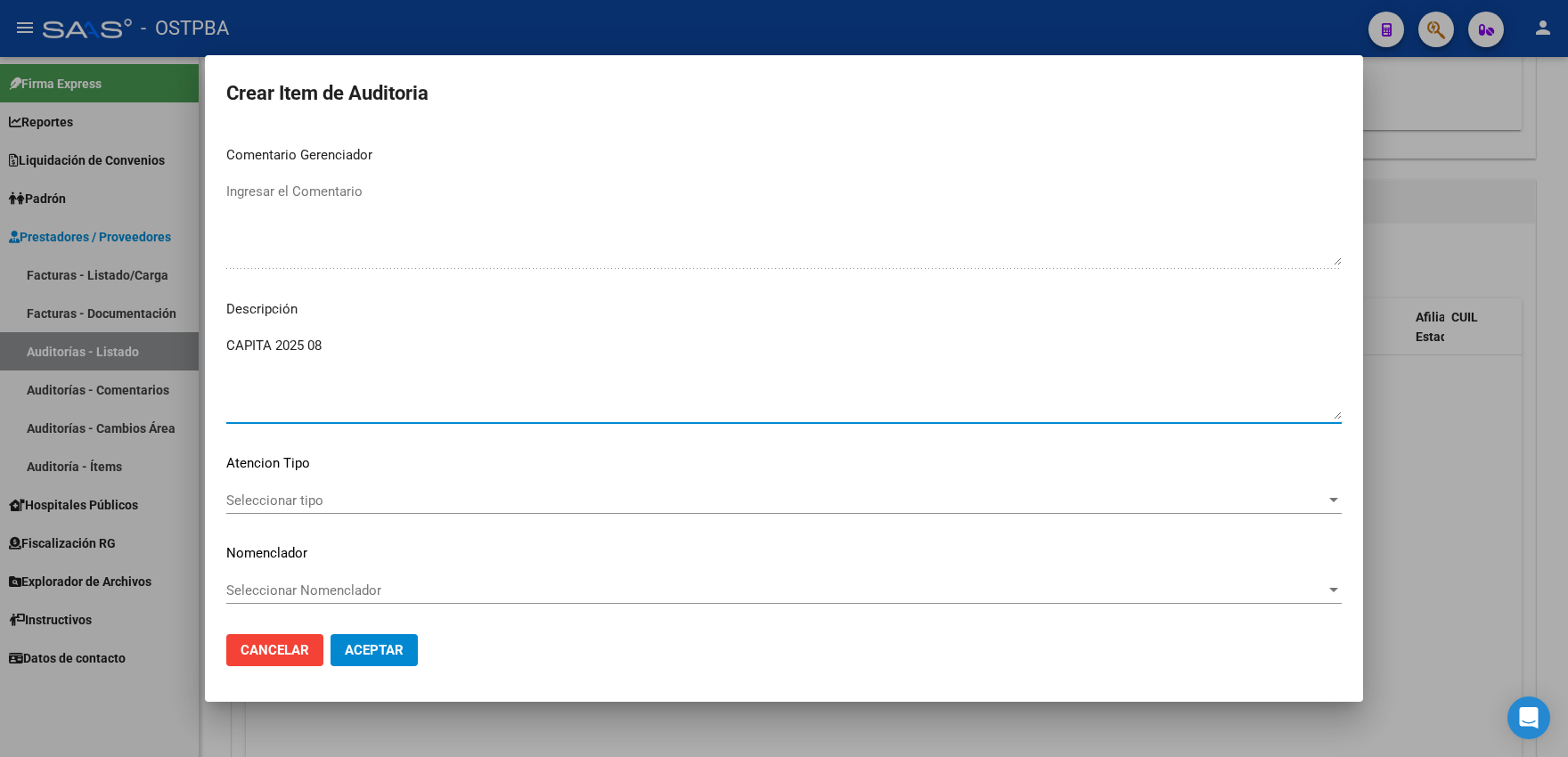
scroll to position [988, 0]
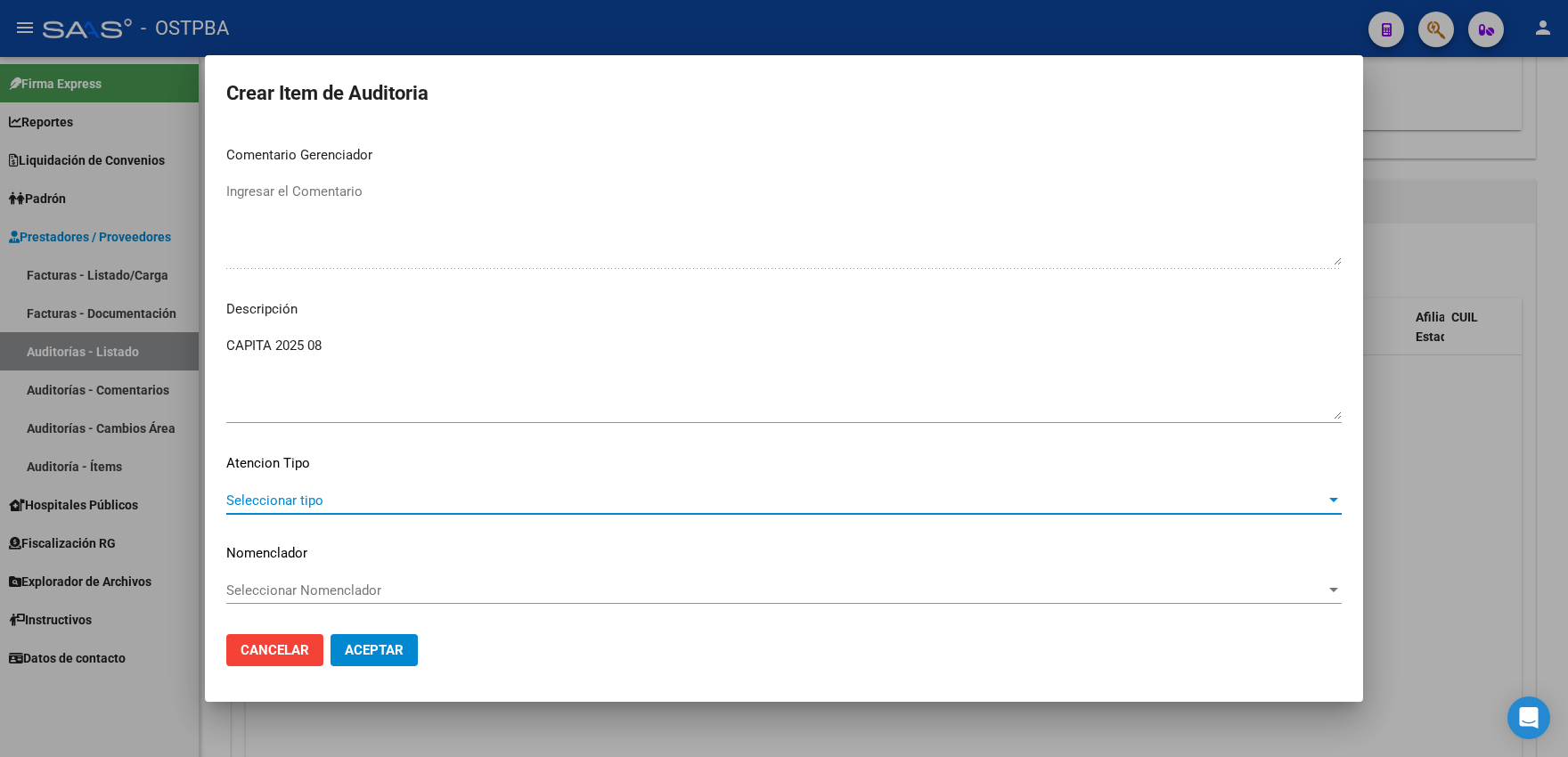
click at [285, 498] on span "Seleccionar tipo" at bounding box center [776, 500] width 1099 height 16
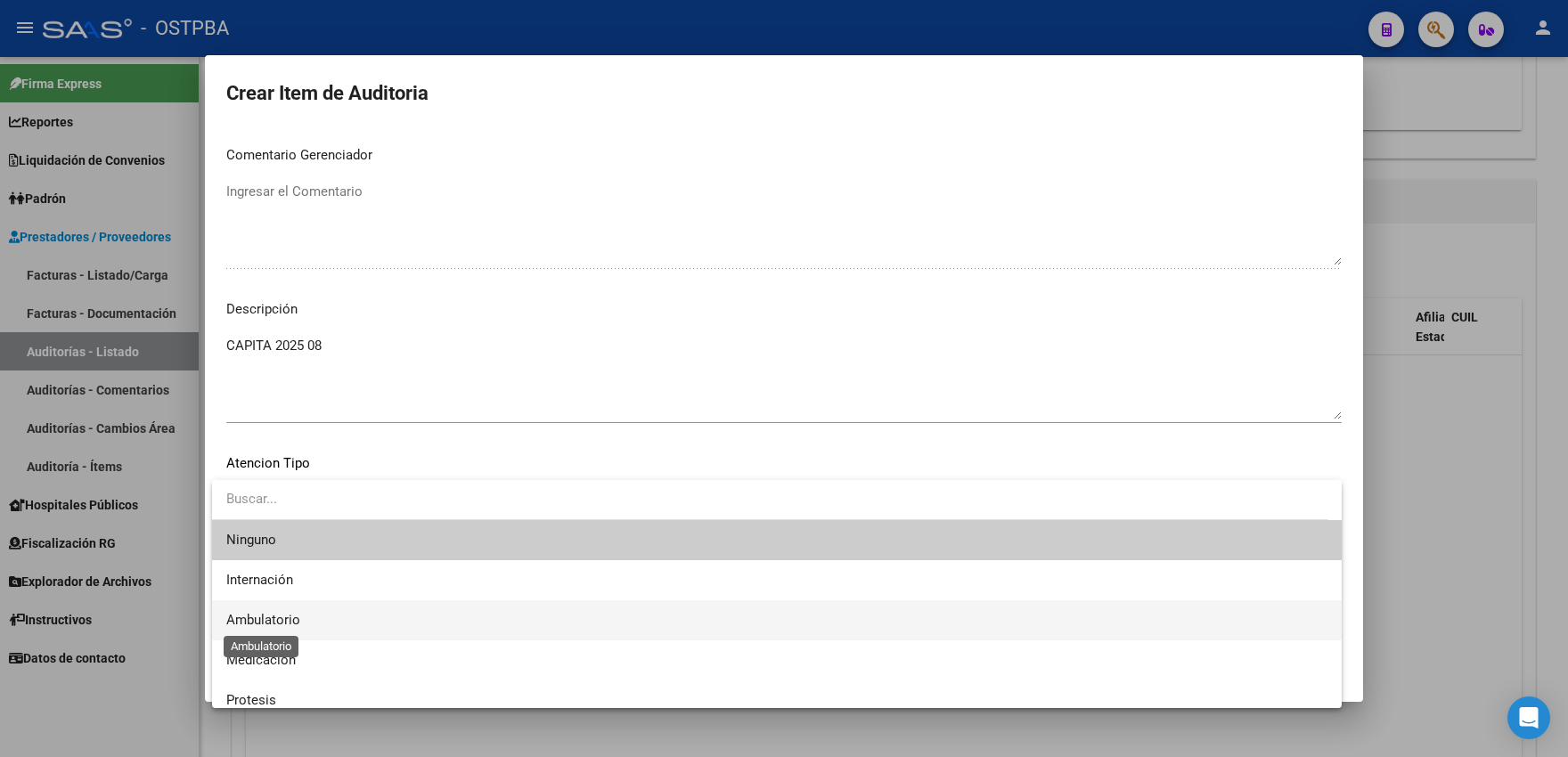
click at [278, 623] on span "Ambulatorio" at bounding box center [262, 620] width 74 height 16
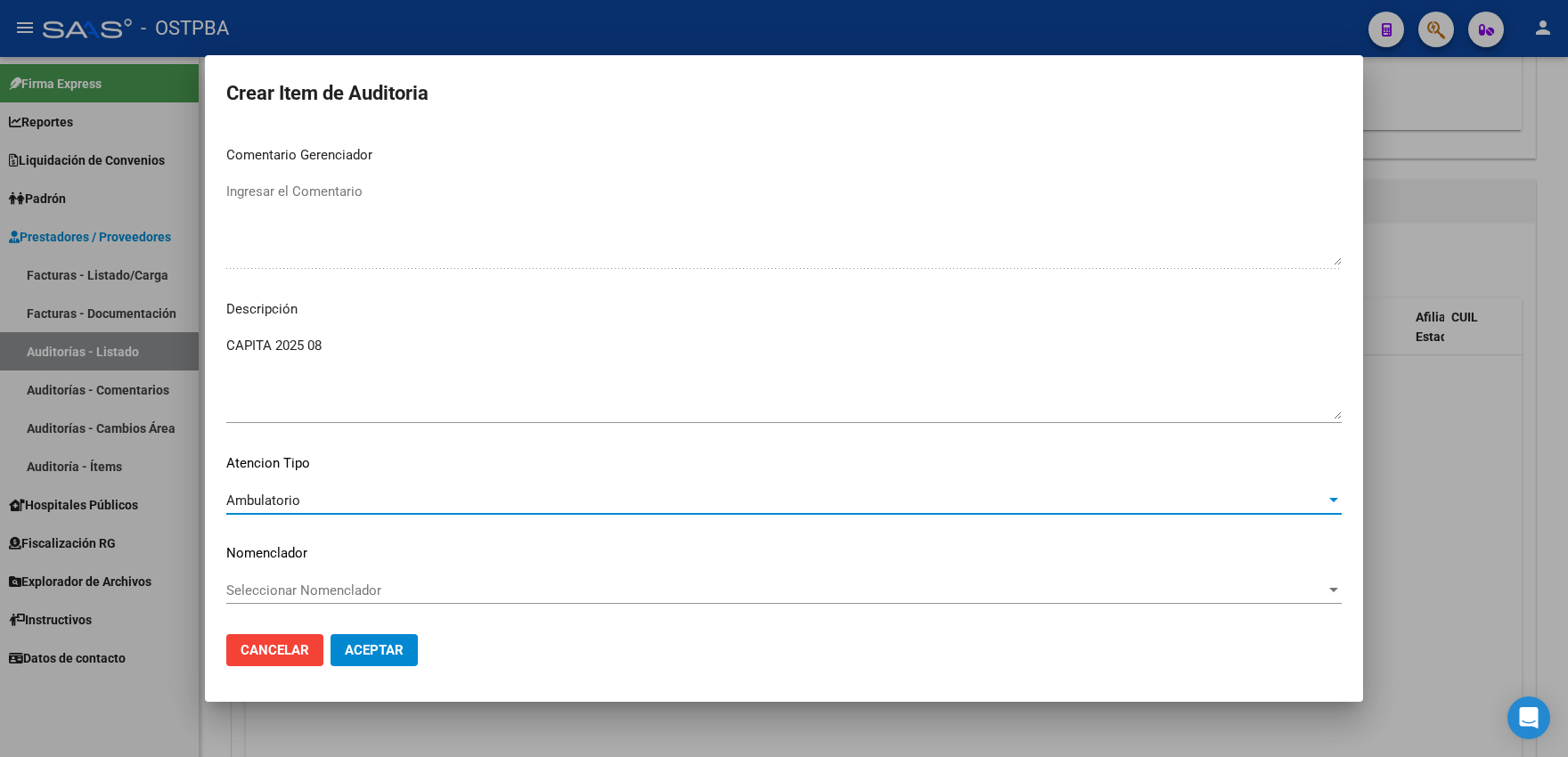
click at [345, 337] on textarea "CAPITA 2025 08" at bounding box center [783, 378] width 1115 height 84
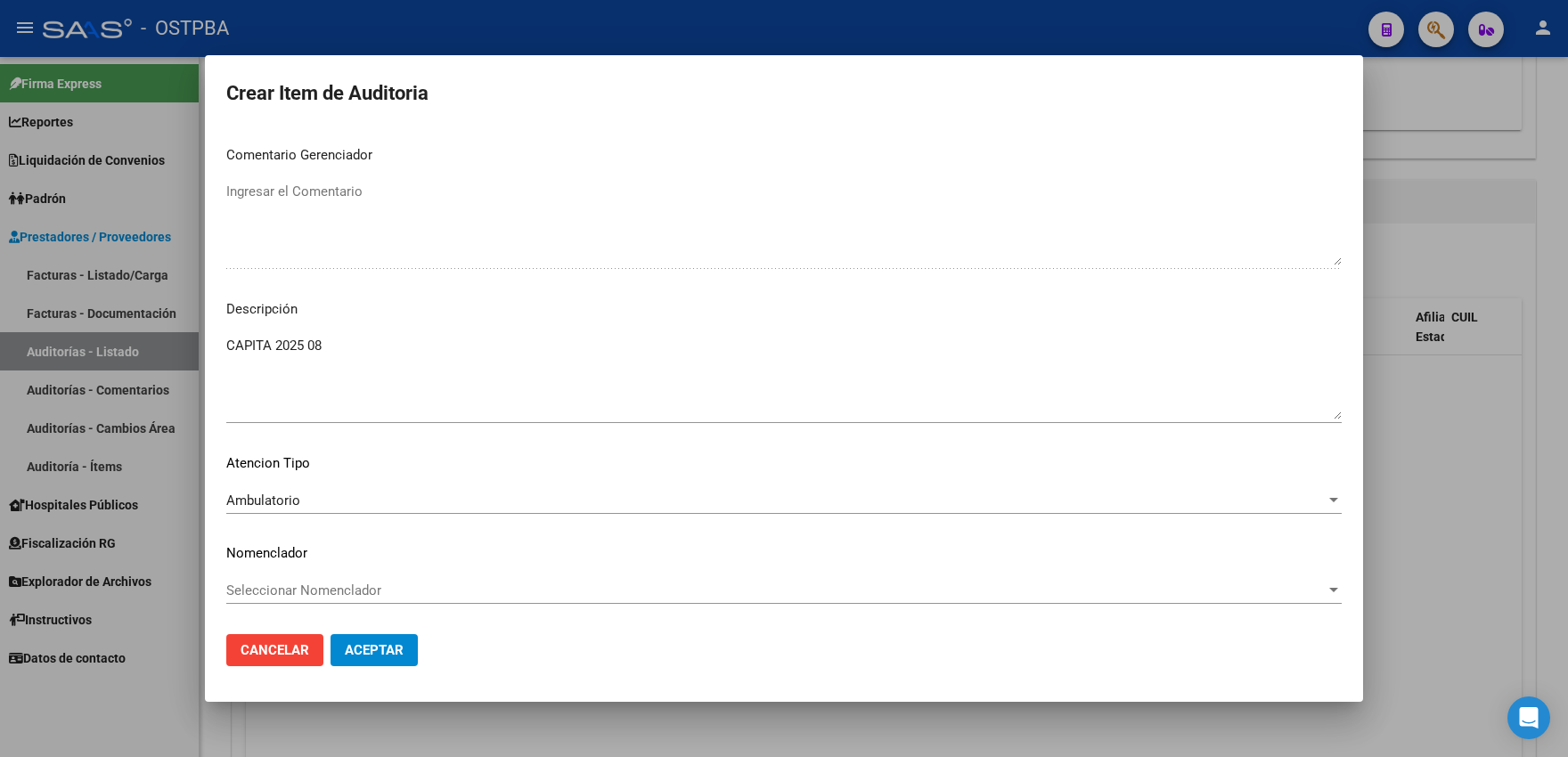
click at [226, 339] on mat-dialog-content "03926703 Nro Documento 27039267034 CUIL Afiliado Activo Análisis Afiliado Prest…" at bounding box center [783, 374] width 1158 height 493
click at [226, 333] on mat-dialog-content "03926703 Nro Documento 27039267034 CUIL Afiliado Activo Análisis Afiliado Prest…" at bounding box center [783, 374] width 1158 height 493
click at [229, 336] on textarea "CAPITA 2025 08" at bounding box center [783, 378] width 1115 height 84
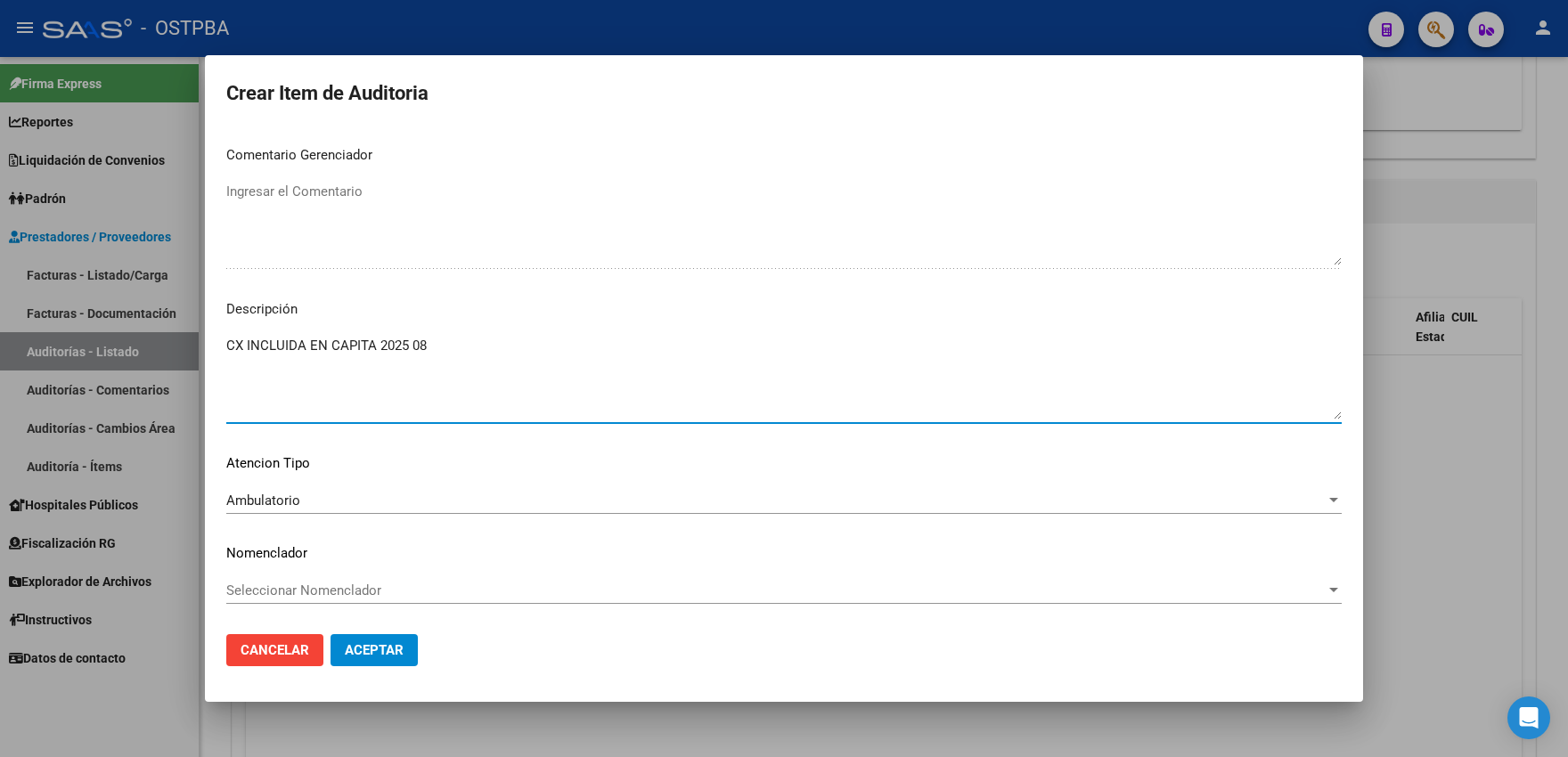
type textarea "CX INCLUIDA EN CAPITA 2025 08"
click at [376, 654] on span "Aceptar" at bounding box center [373, 650] width 59 height 16
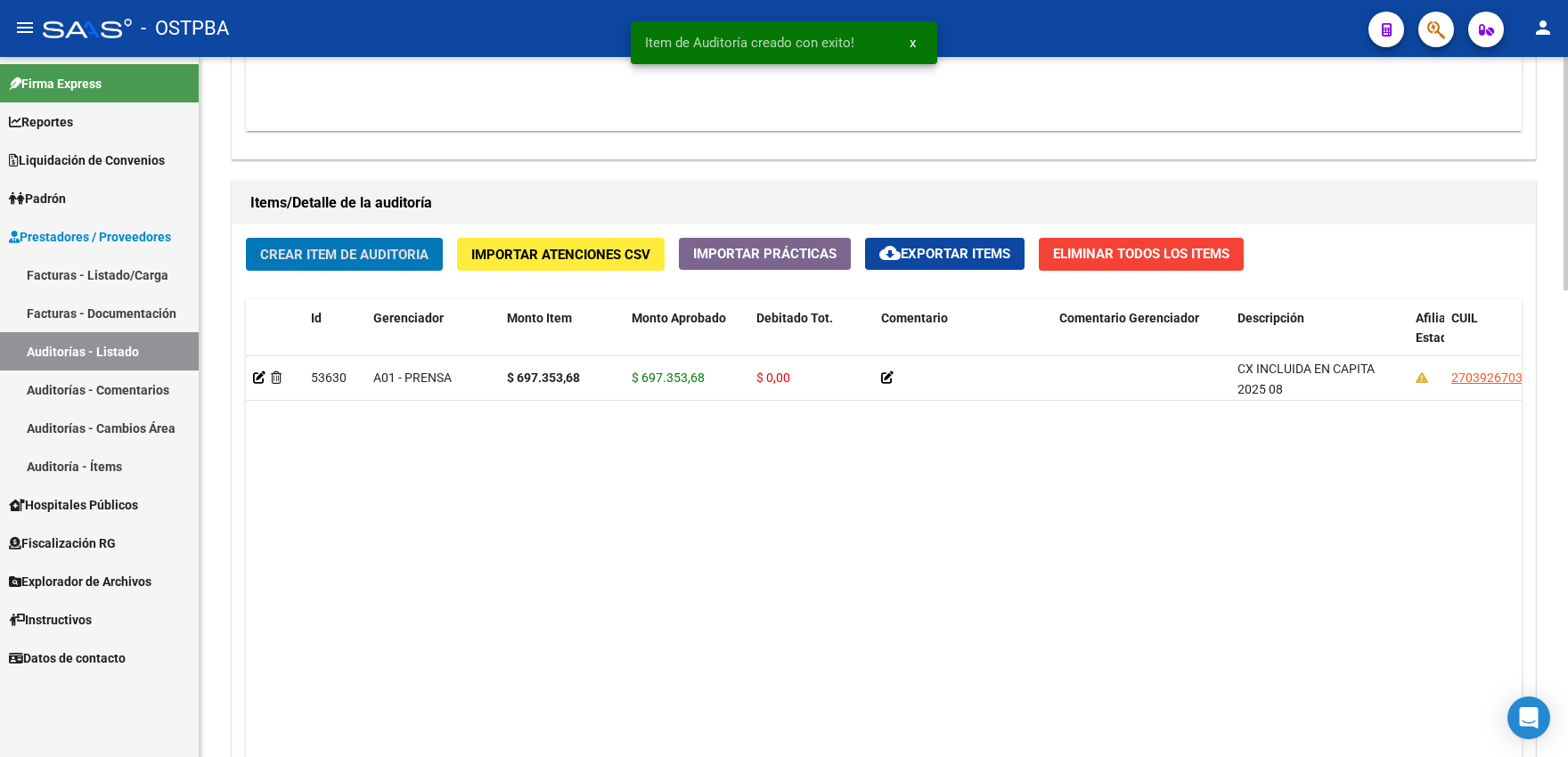
scroll to position [1177, 0]
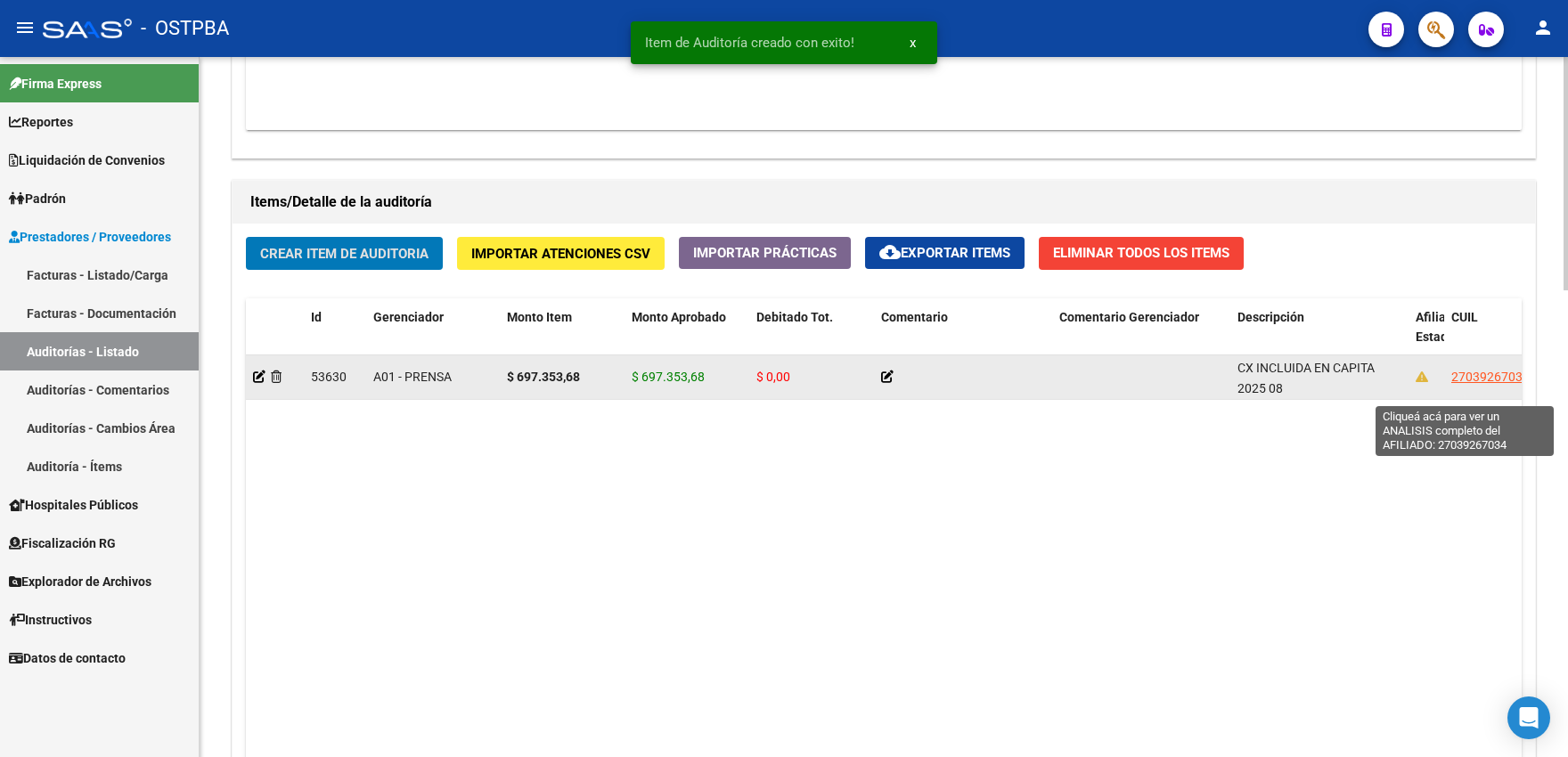
click at [1486, 384] on span "27039267034" at bounding box center [1491, 376] width 78 height 14
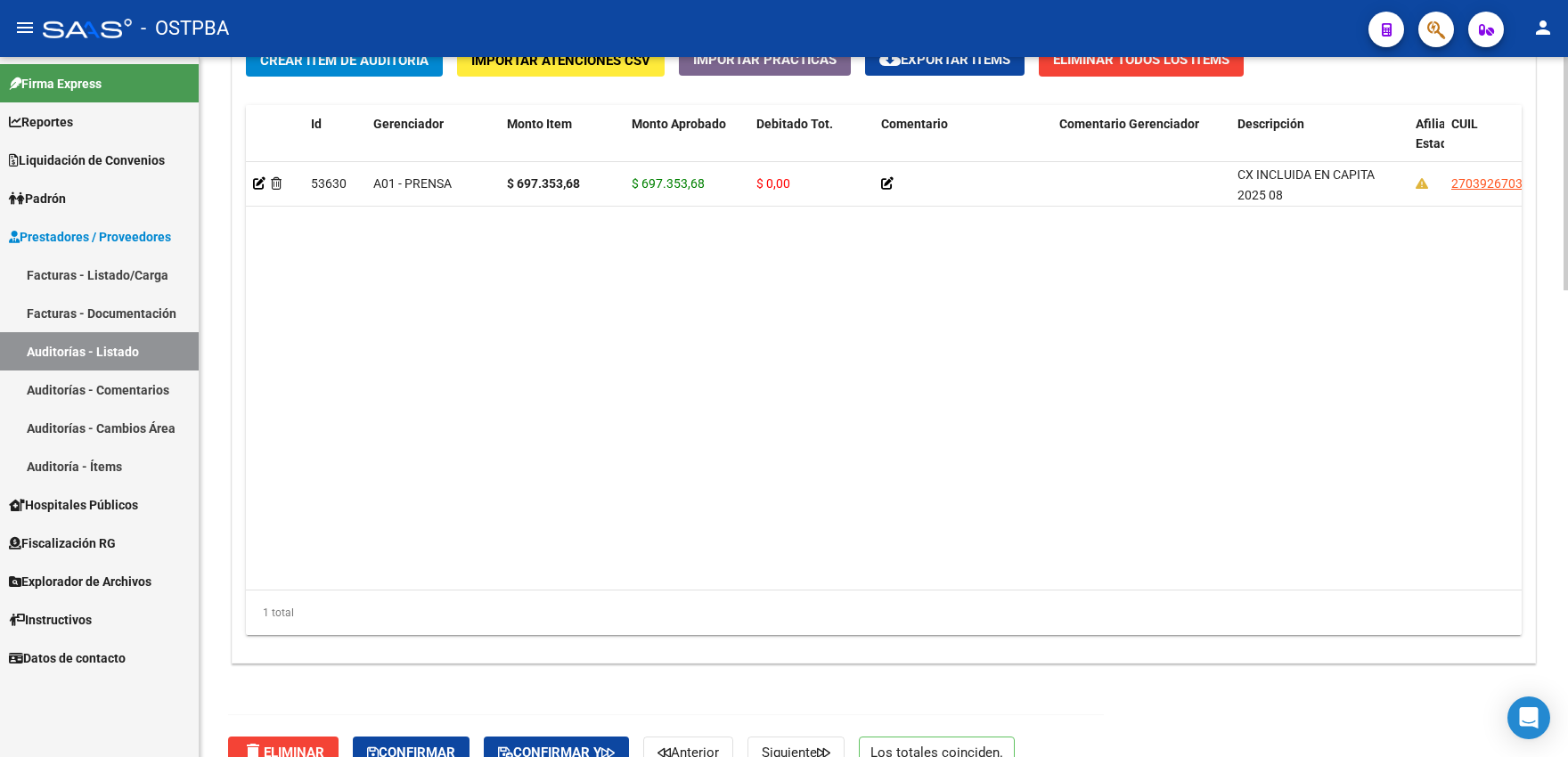
scroll to position [1397, 0]
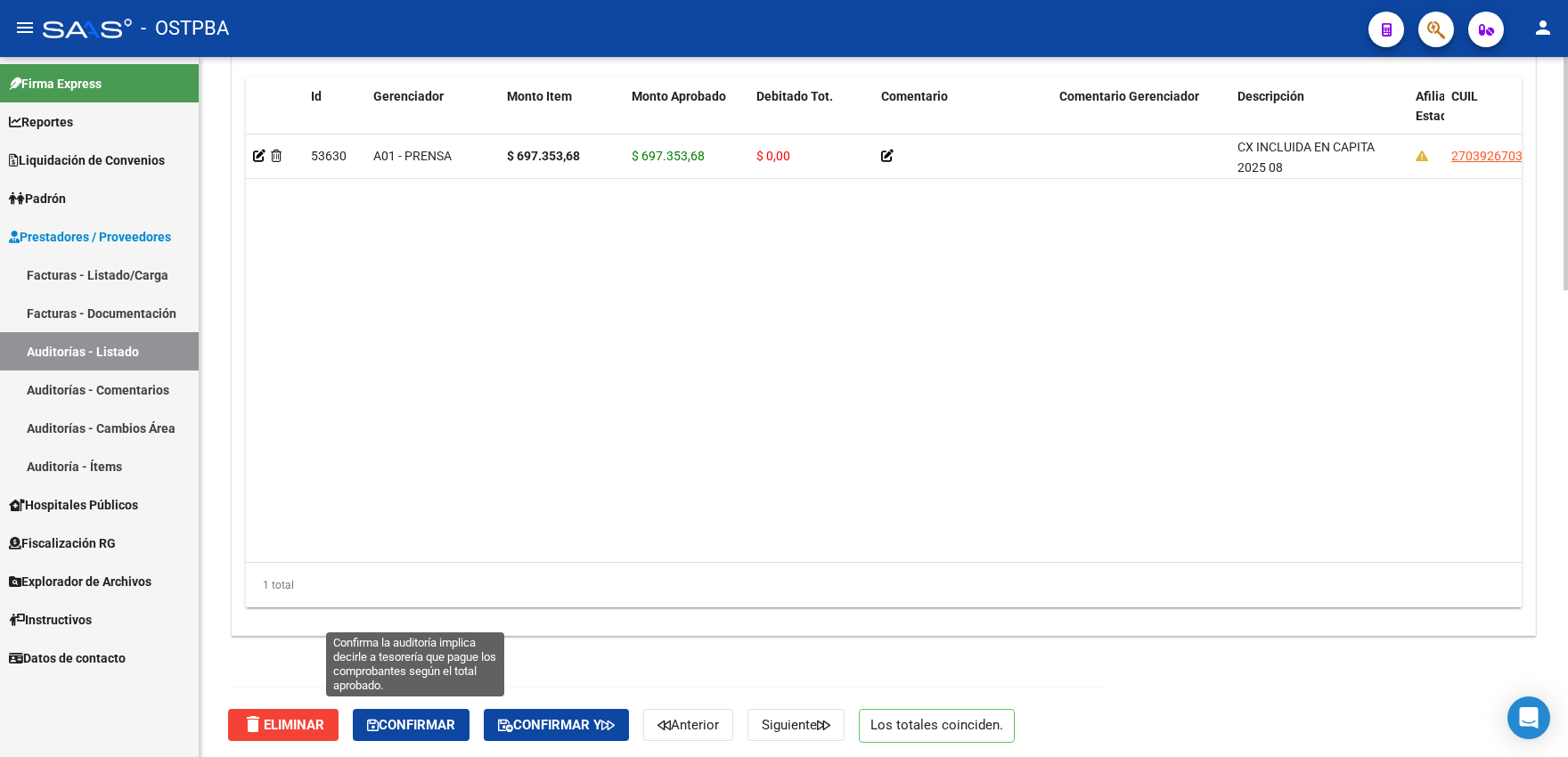
click at [420, 717] on span "Confirmar" at bounding box center [411, 724] width 88 height 16
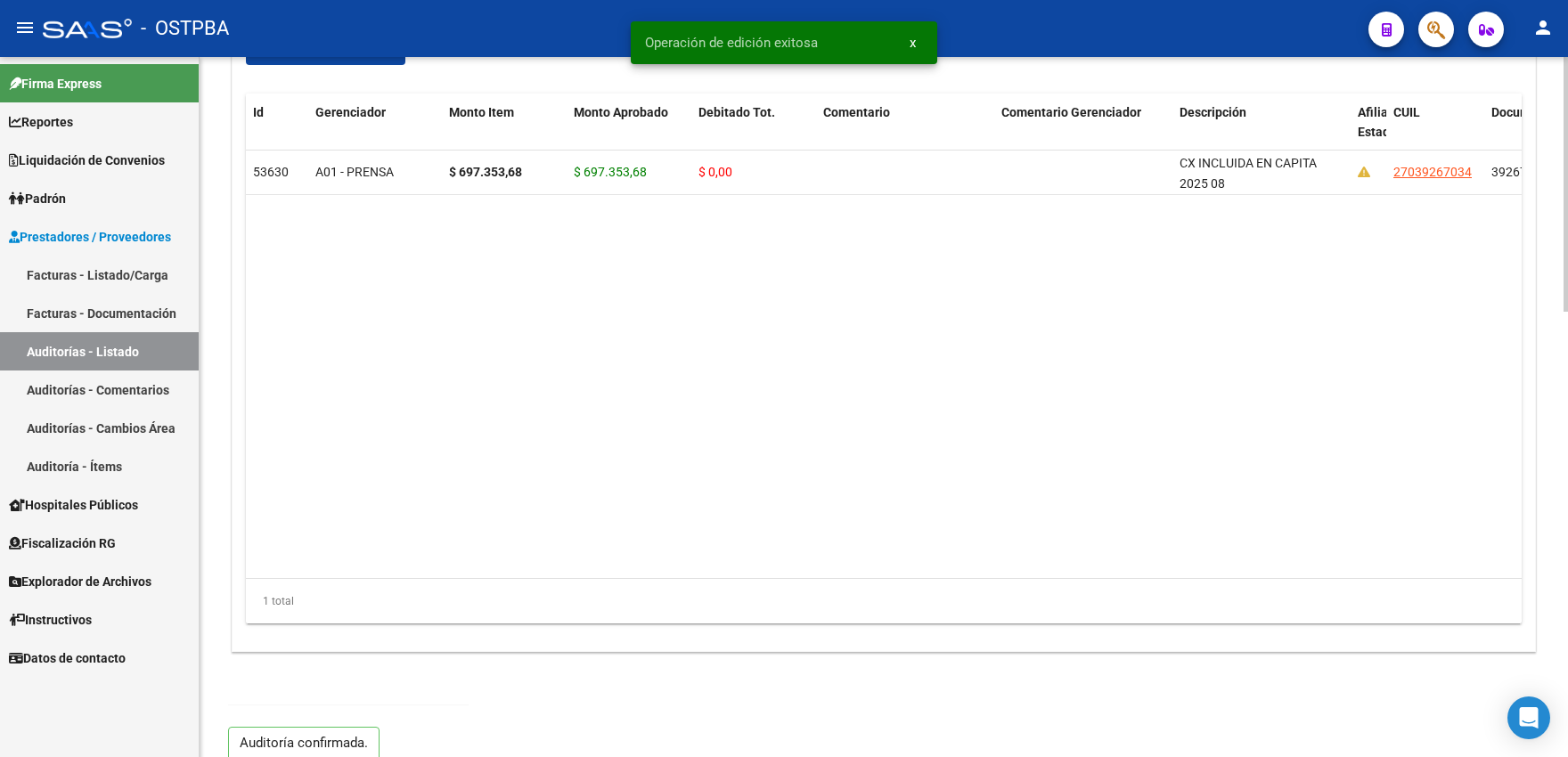
type input "202508"
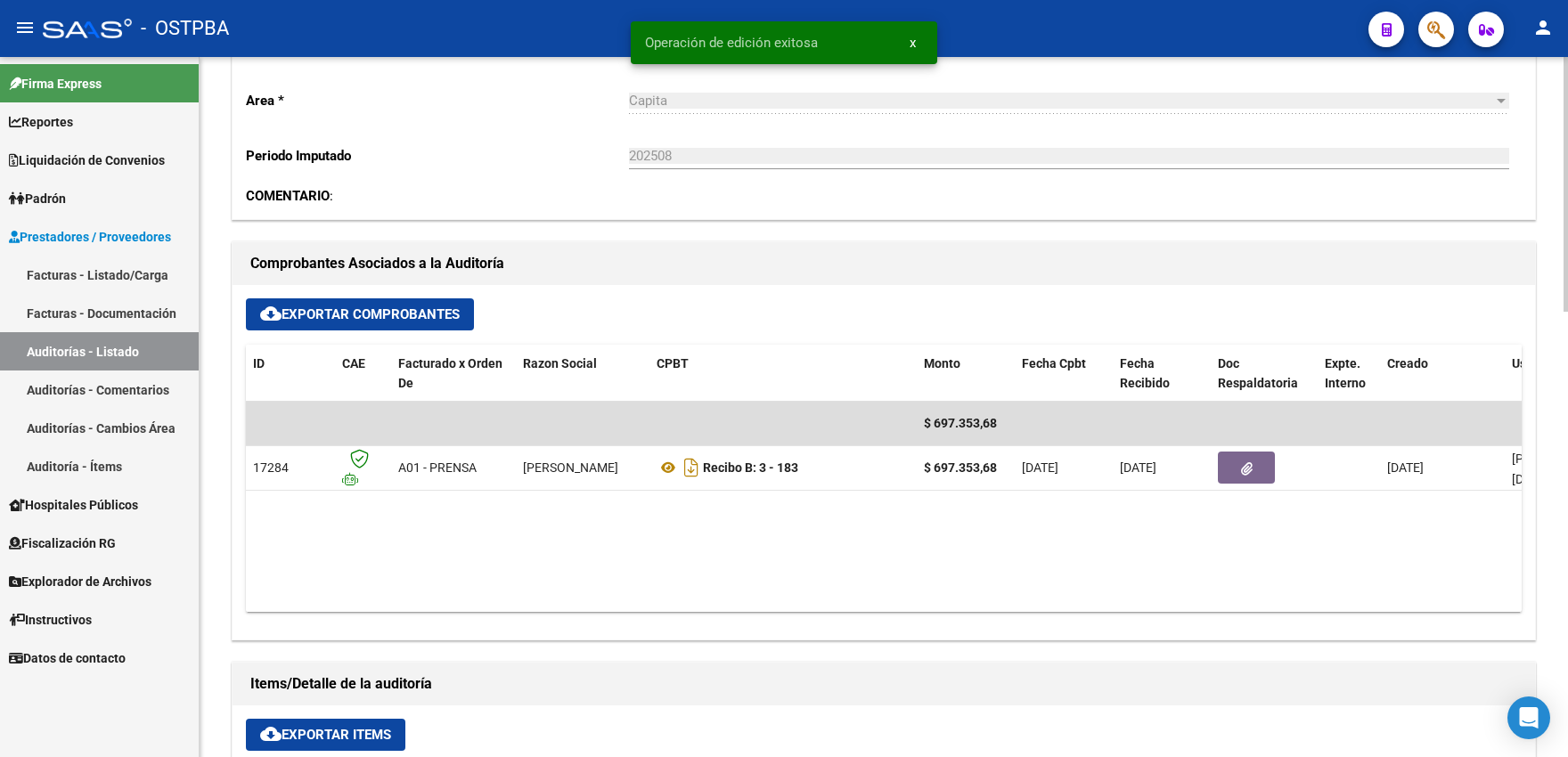
scroll to position [0, 0]
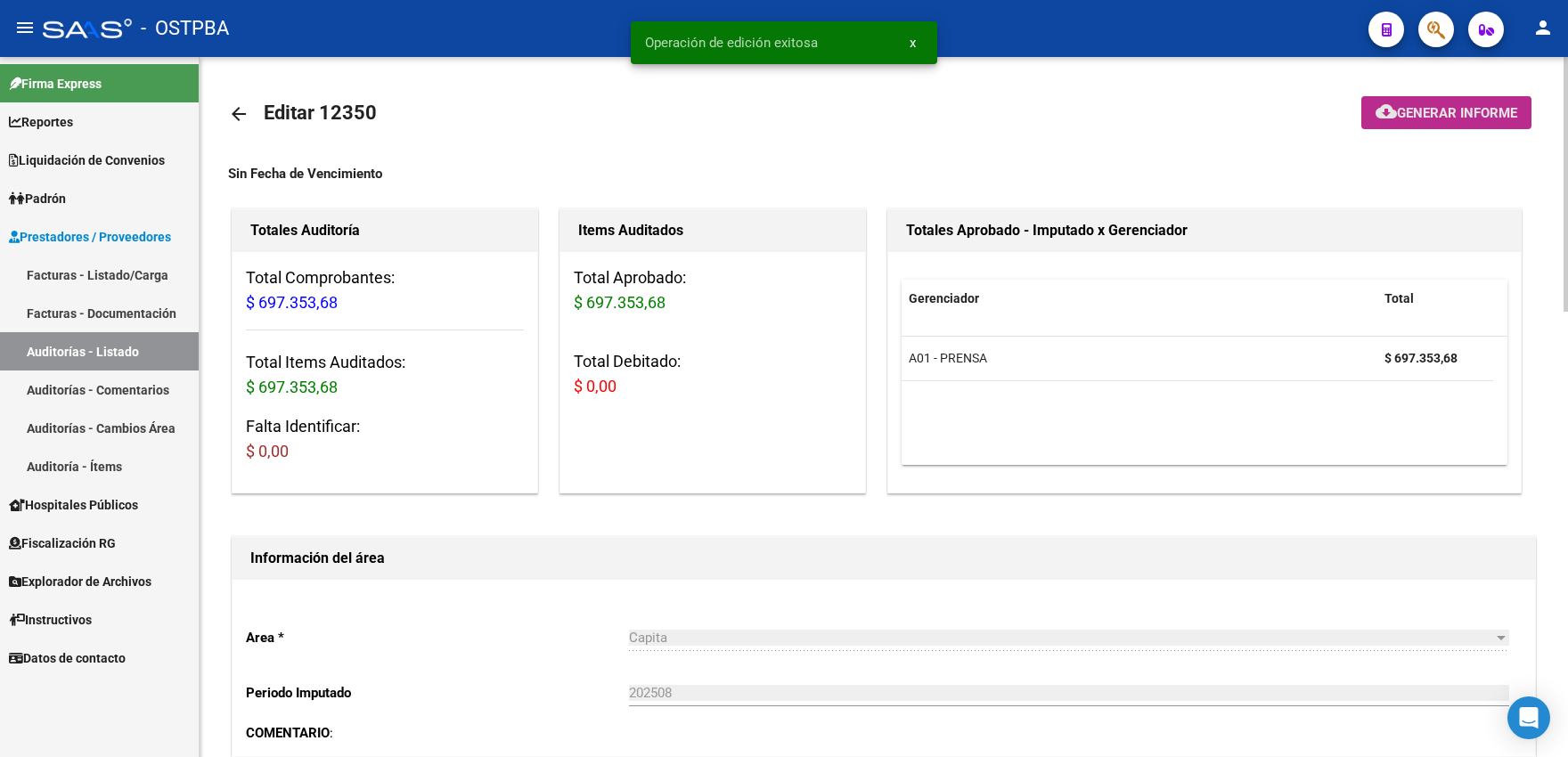
click at [1407, 117] on span "Generar informe" at bounding box center [1456, 113] width 120 height 16
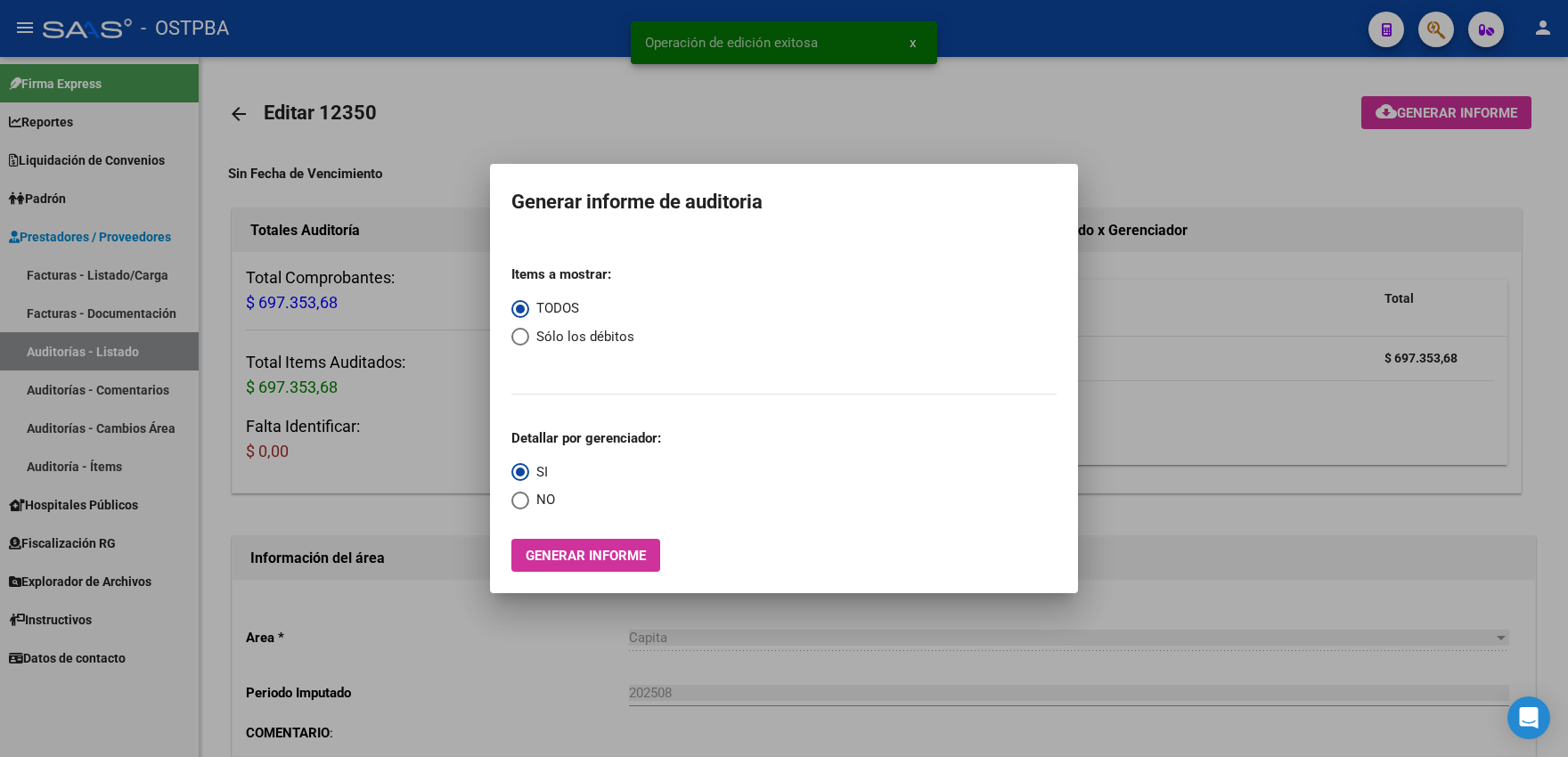
click at [510, 336] on mat-dialog-content "Items a mostrar: TODOS Sólo los débitos Detallar por gerenciador: SI NO Generar…" at bounding box center [784, 404] width 588 height 335
click at [516, 339] on span "Select an option" at bounding box center [520, 336] width 18 height 18
click at [516, 339] on input "Sólo los débitos" at bounding box center [520, 336] width 18 height 18
radio input "true"
click at [581, 554] on span "Generar informe" at bounding box center [585, 555] width 120 height 16
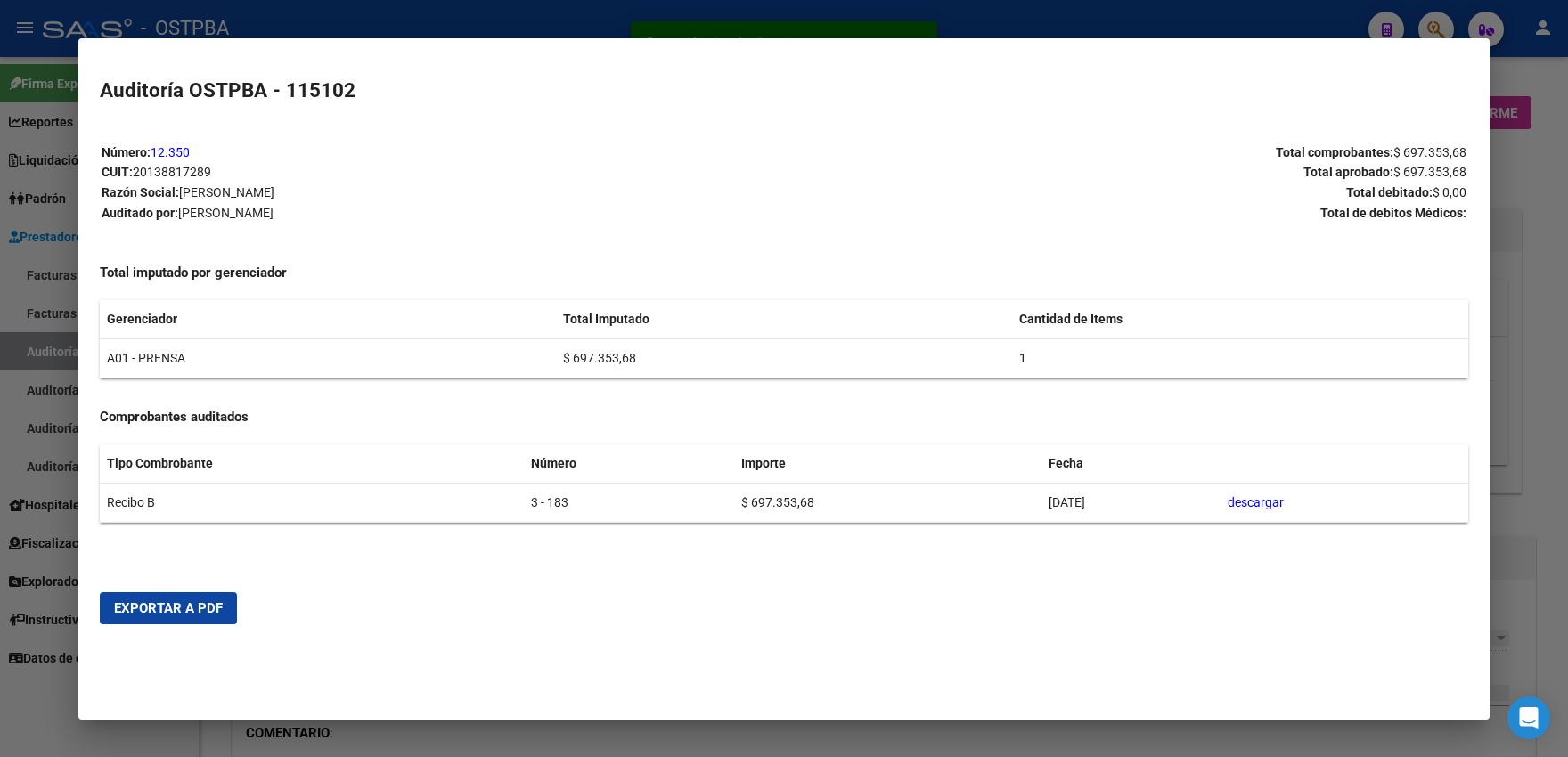
click at [197, 603] on span "Exportar a PDF" at bounding box center [168, 608] width 108 height 16
click at [14, 221] on div at bounding box center [784, 378] width 1568 height 757
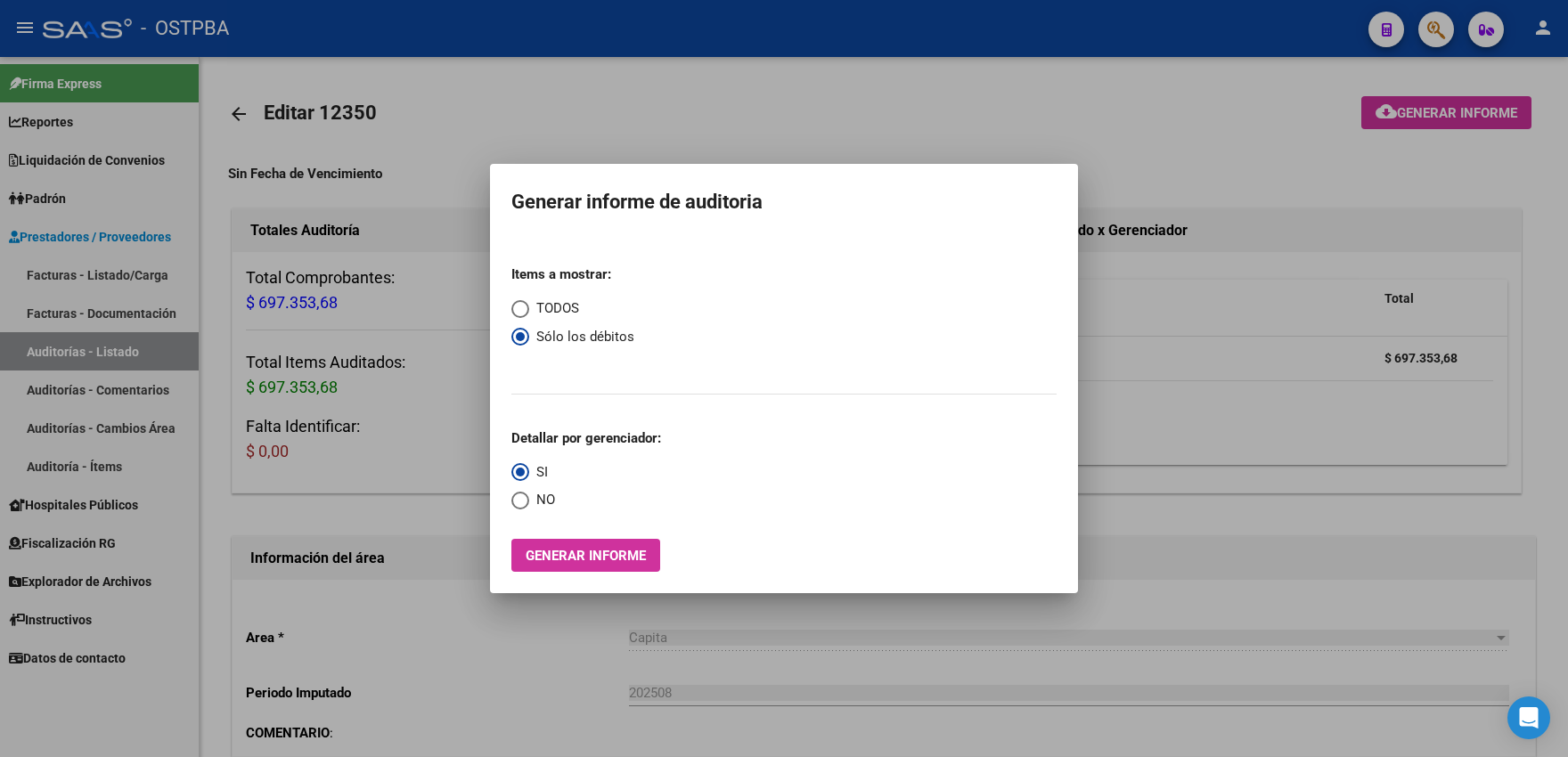
click at [29, 247] on div at bounding box center [784, 378] width 1568 height 757
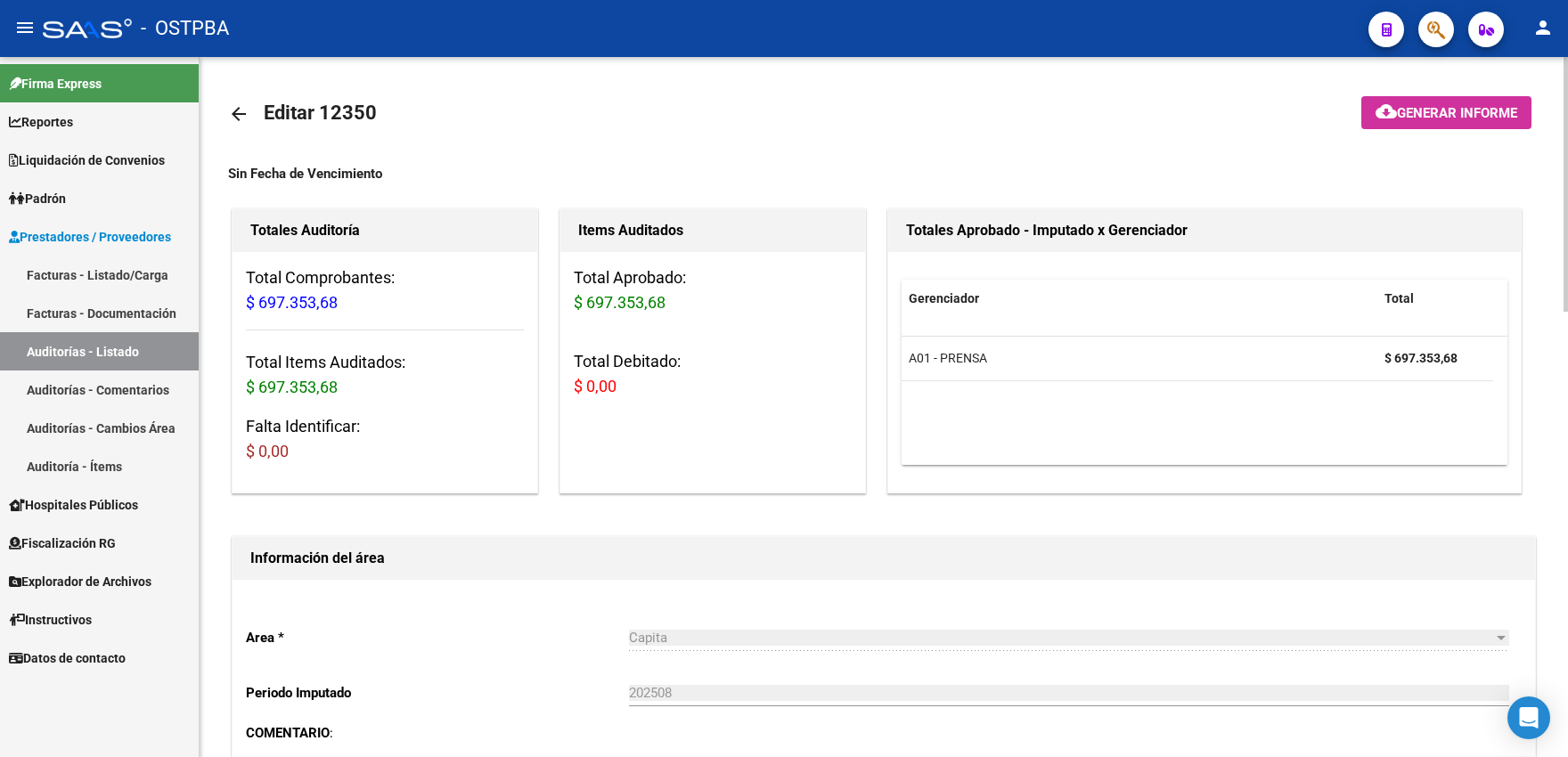
click at [231, 115] on mat-icon "arrow_back" at bounding box center [238, 114] width 21 height 21
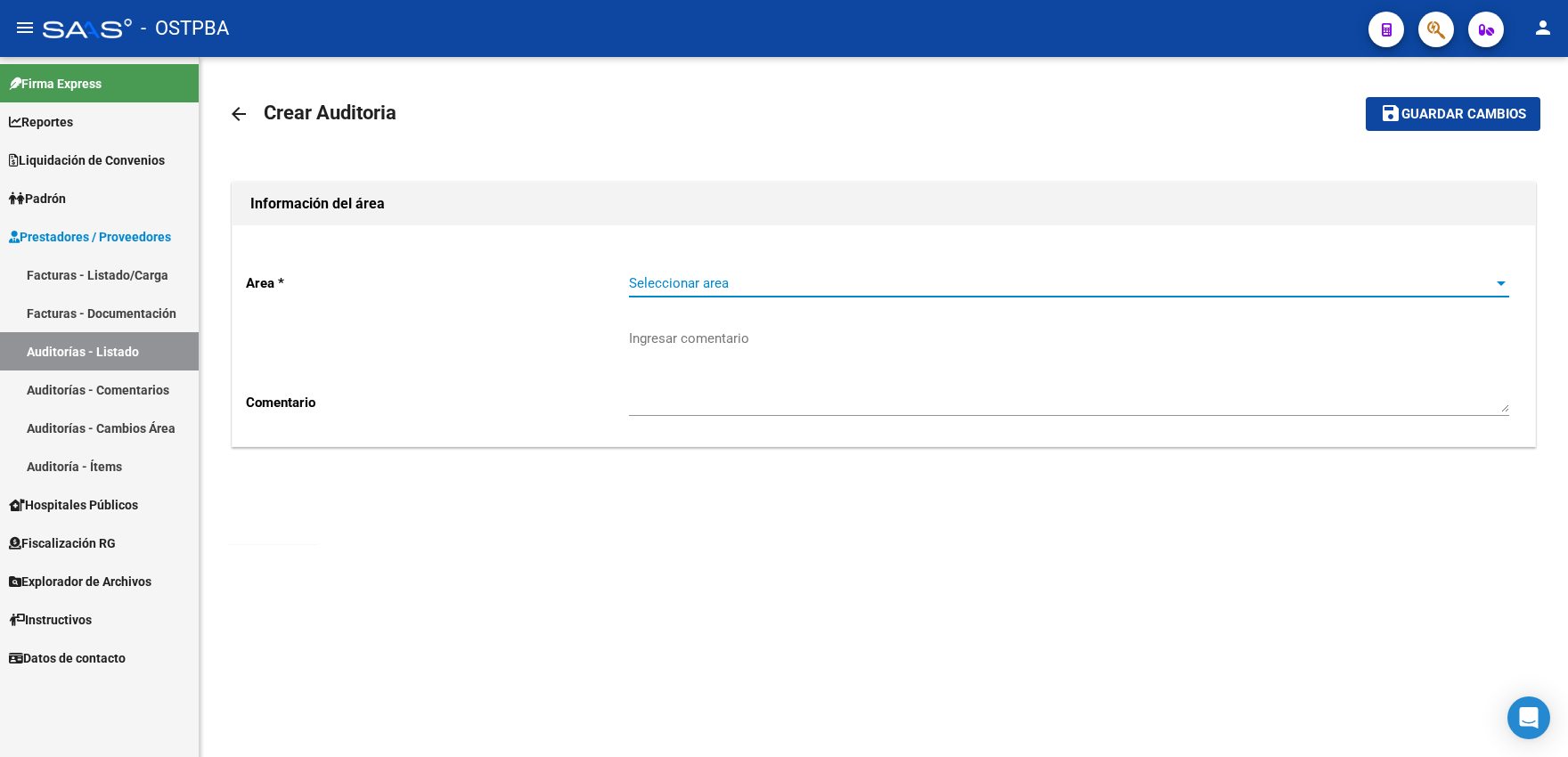
click at [672, 283] on span "Seleccionar area" at bounding box center [1061, 283] width 864 height 16
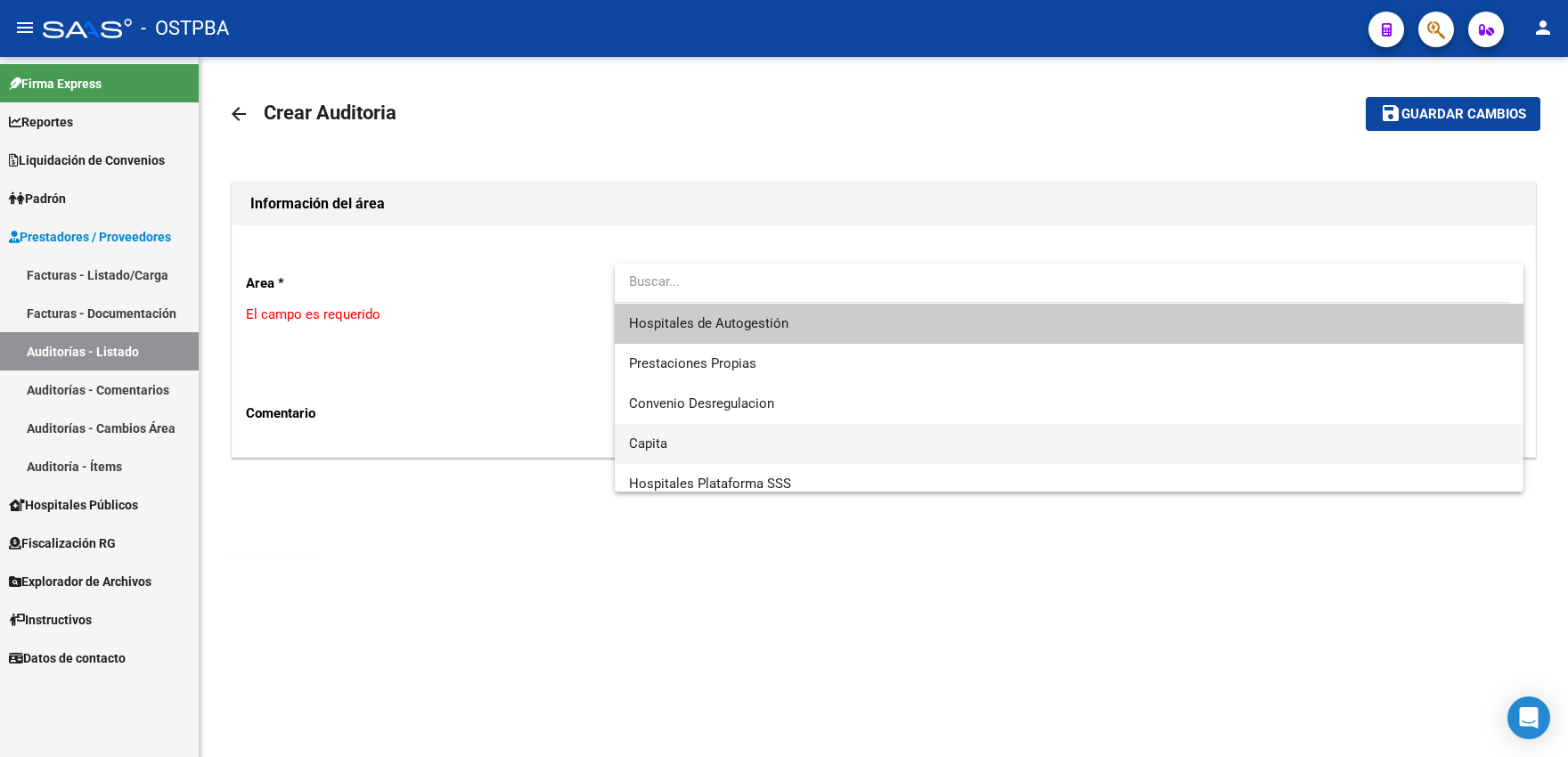
click at [682, 445] on span "Capita" at bounding box center [1069, 443] width 880 height 40
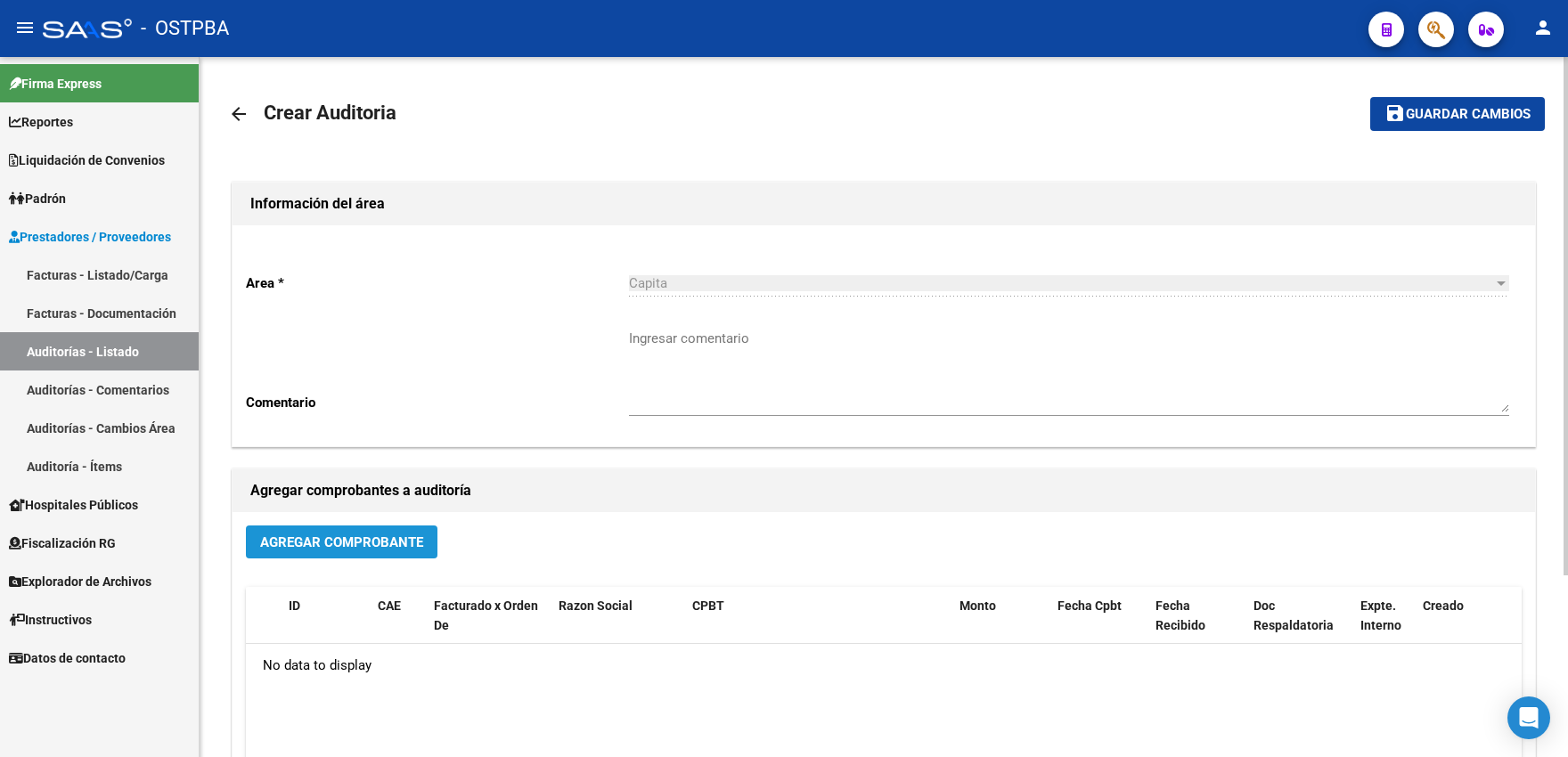
click at [384, 551] on span "Agregar Comprobante" at bounding box center [342, 542] width 163 height 16
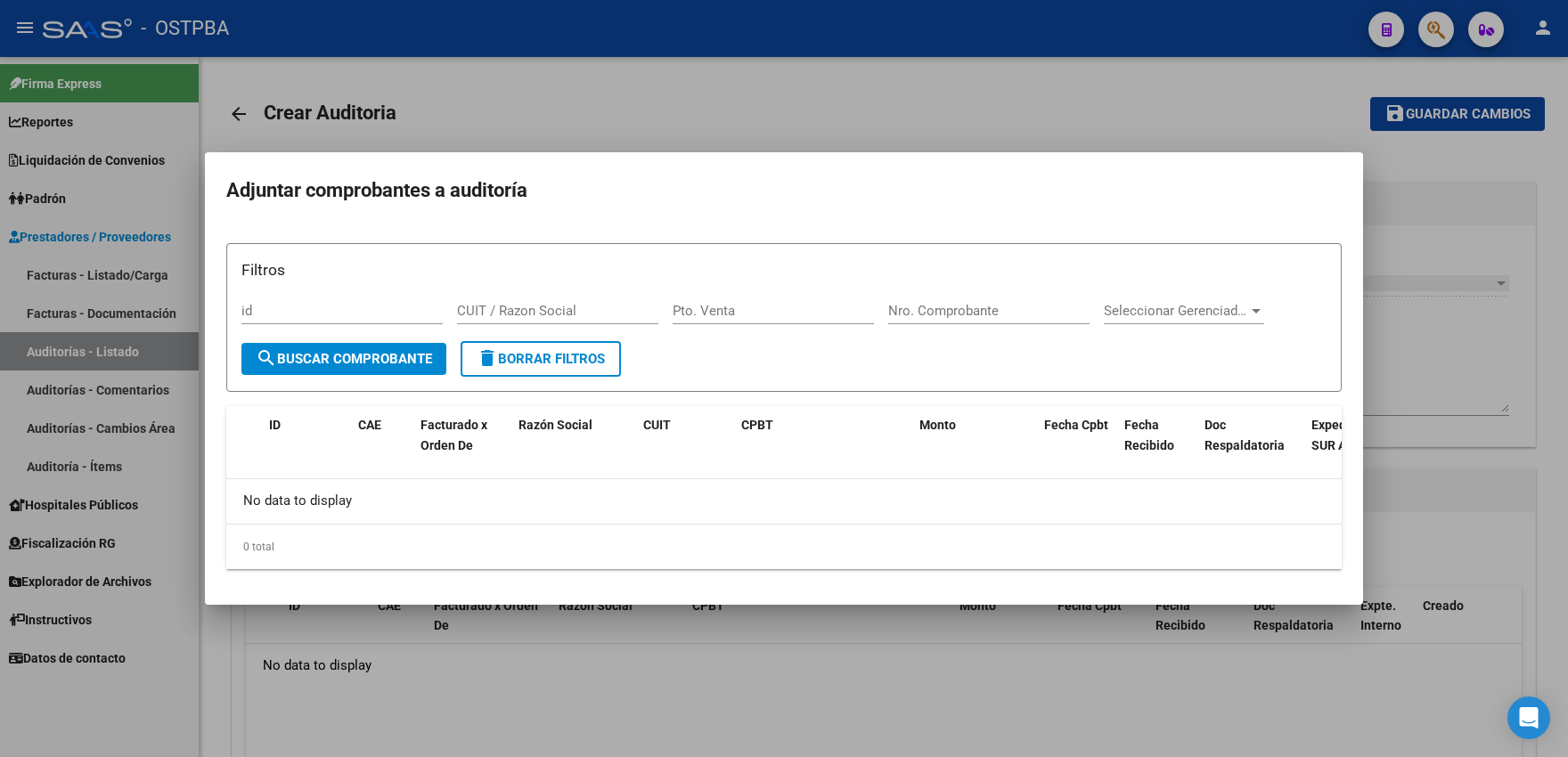
click at [455, 120] on div at bounding box center [784, 378] width 1568 height 757
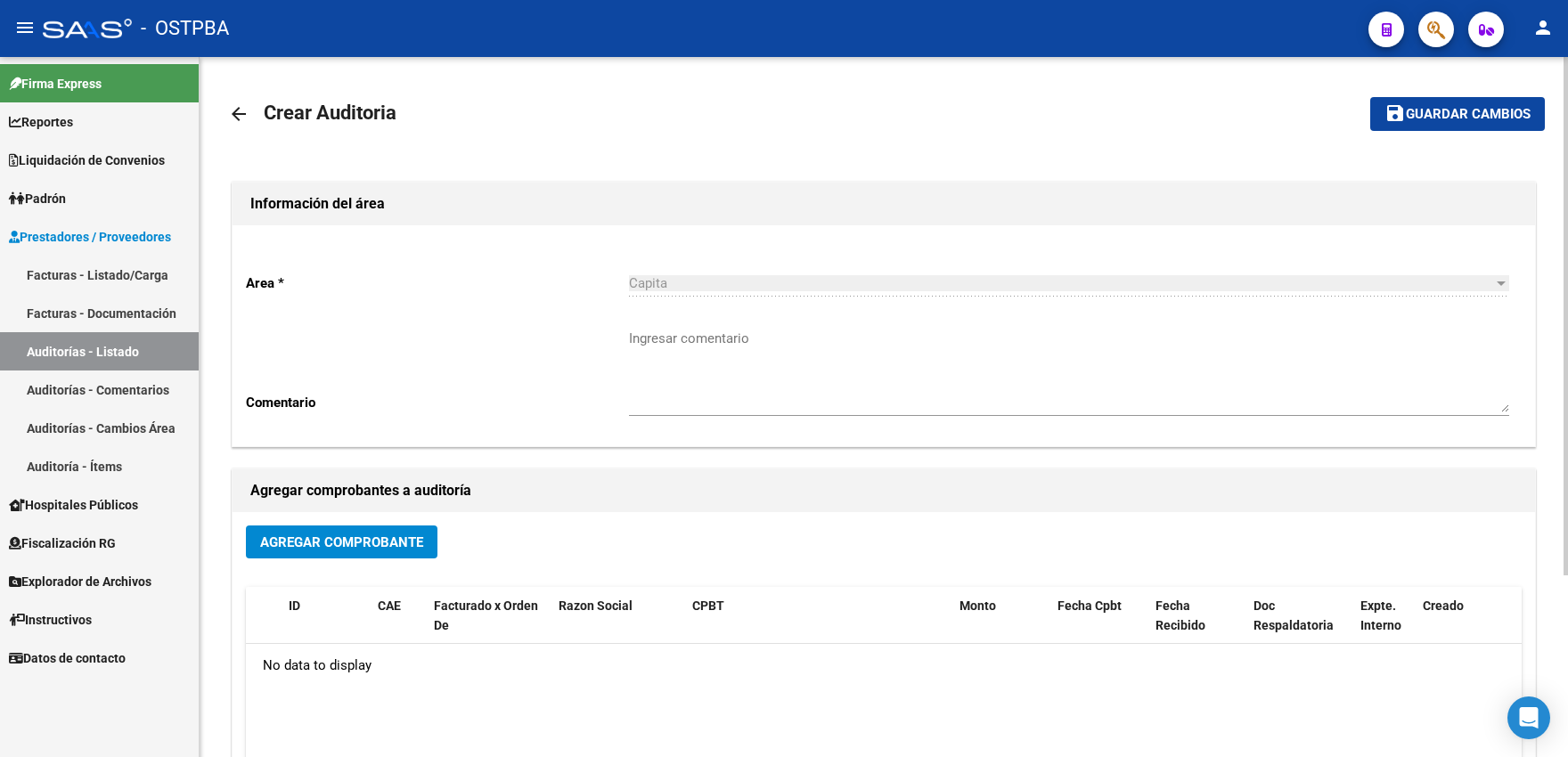
click at [244, 112] on mat-icon "arrow_back" at bounding box center [238, 114] width 21 height 21
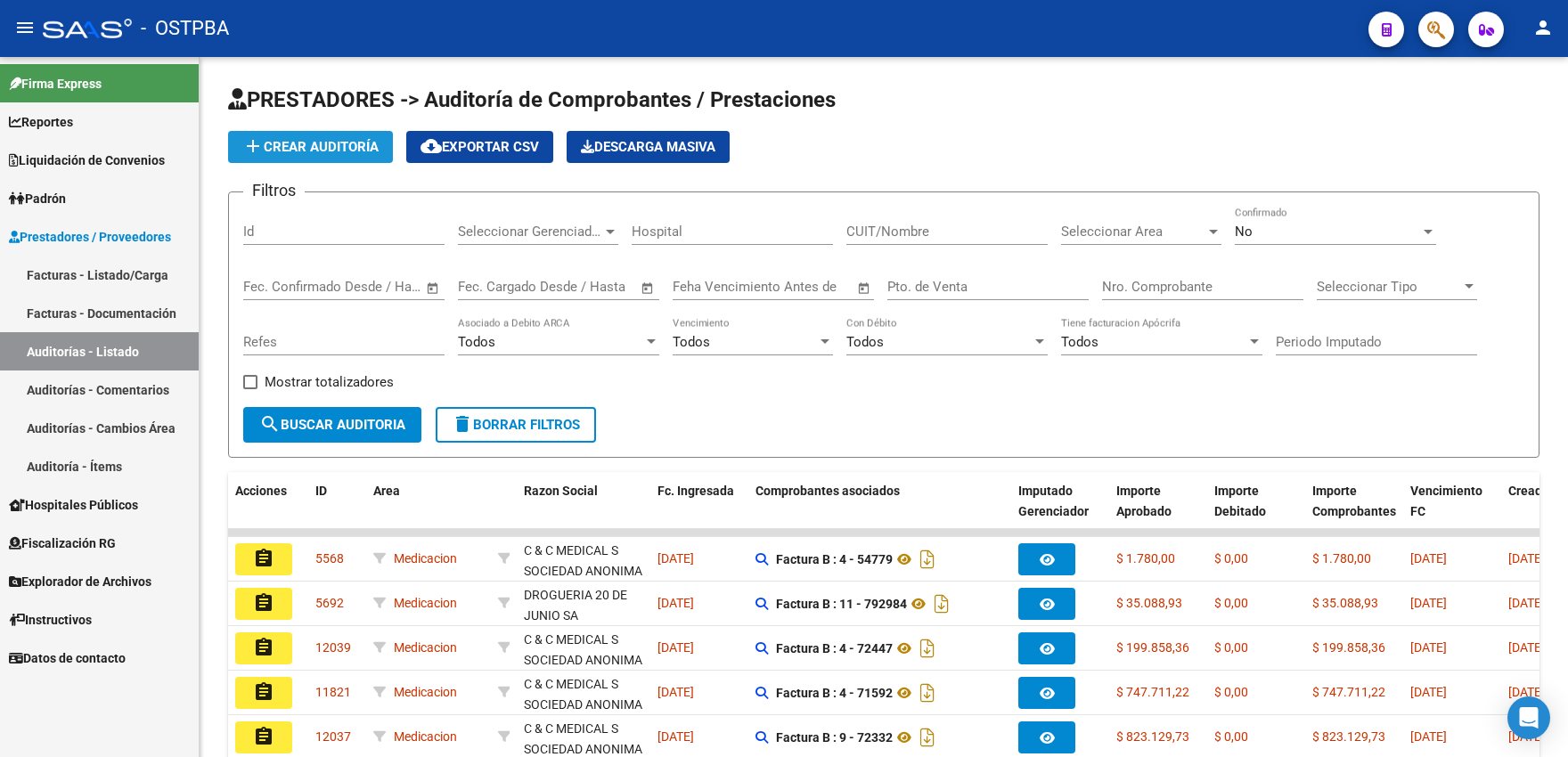
click at [310, 147] on span "add Crear Auditoría" at bounding box center [311, 147] width 136 height 16
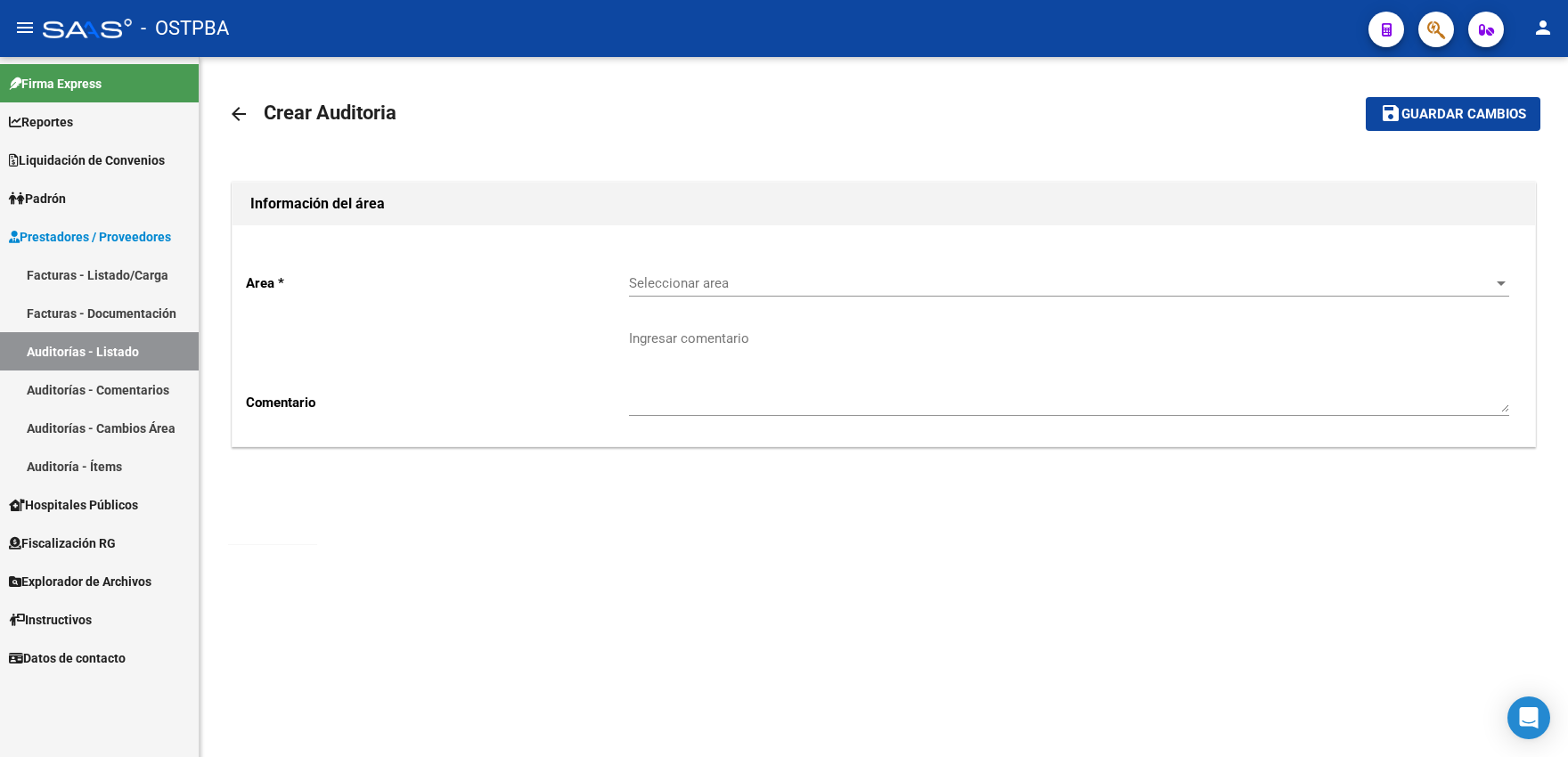
click at [685, 291] on div "Seleccionar area Seleccionar area" at bounding box center [1069, 277] width 880 height 38
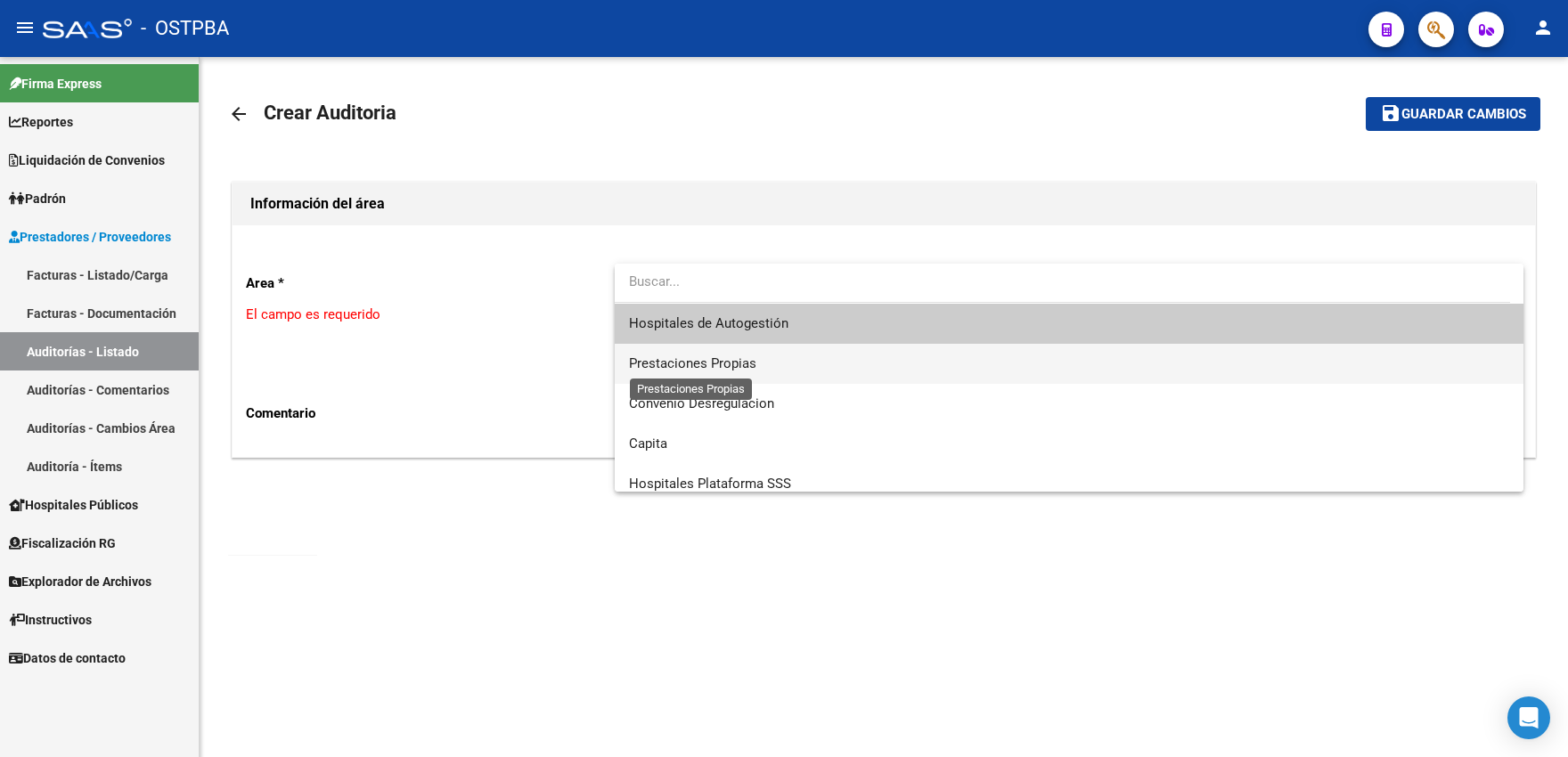
click at [703, 365] on span "Prestaciones Propias" at bounding box center [693, 363] width 127 height 16
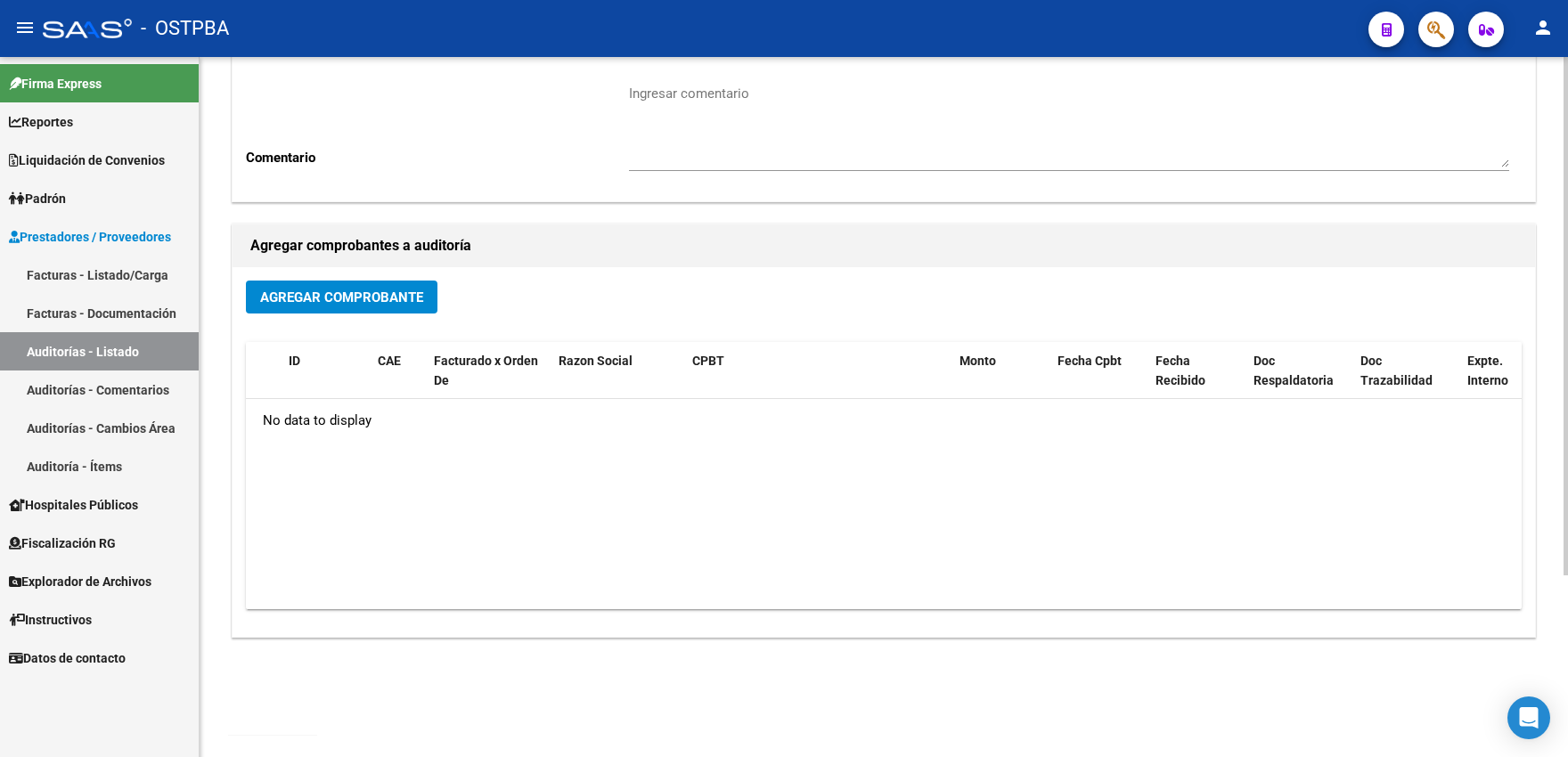
scroll to position [245, 0]
click at [357, 299] on button "Agregar Comprobante" at bounding box center [341, 296] width 191 height 33
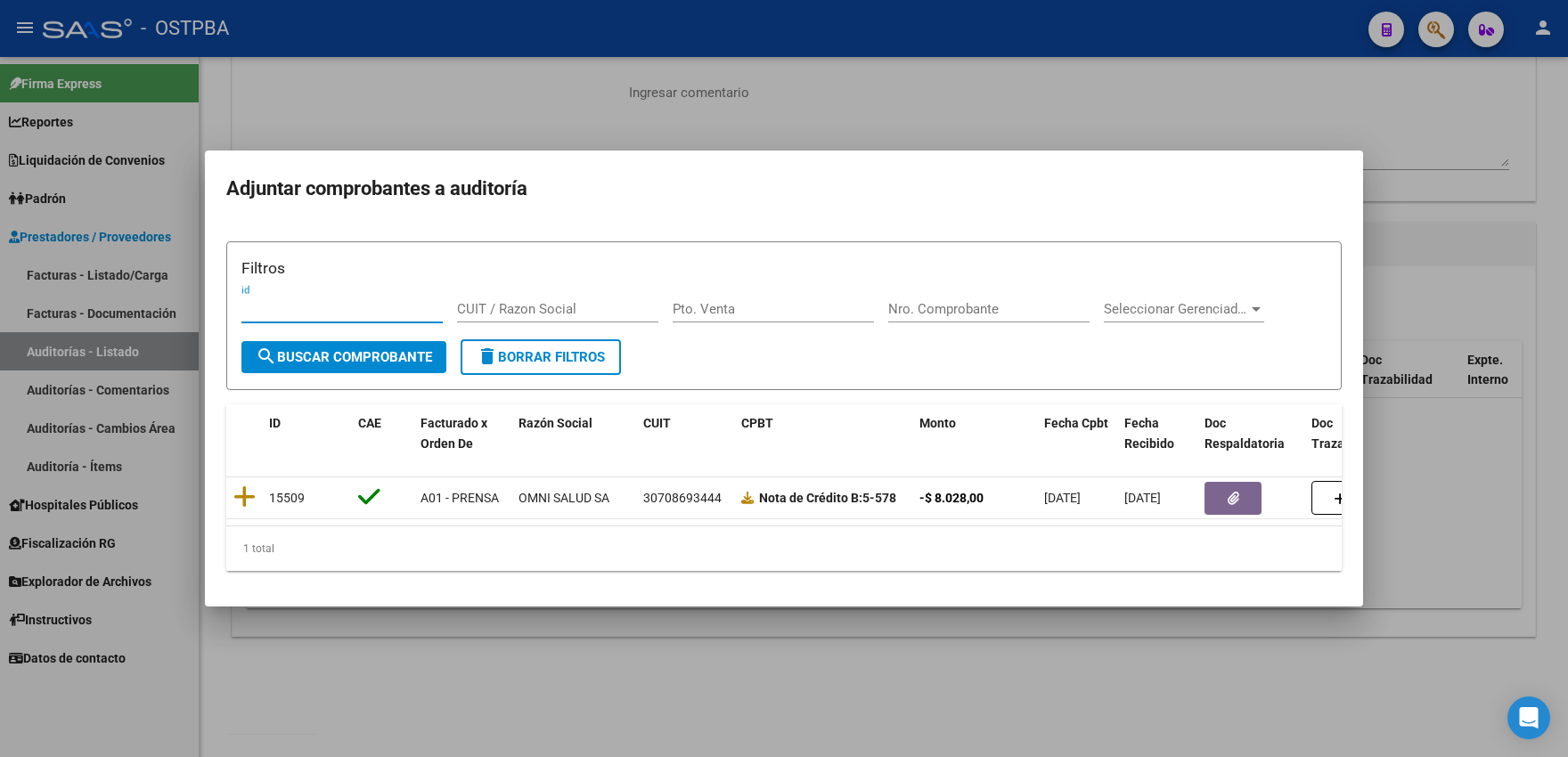
click at [427, 105] on div at bounding box center [784, 378] width 1568 height 757
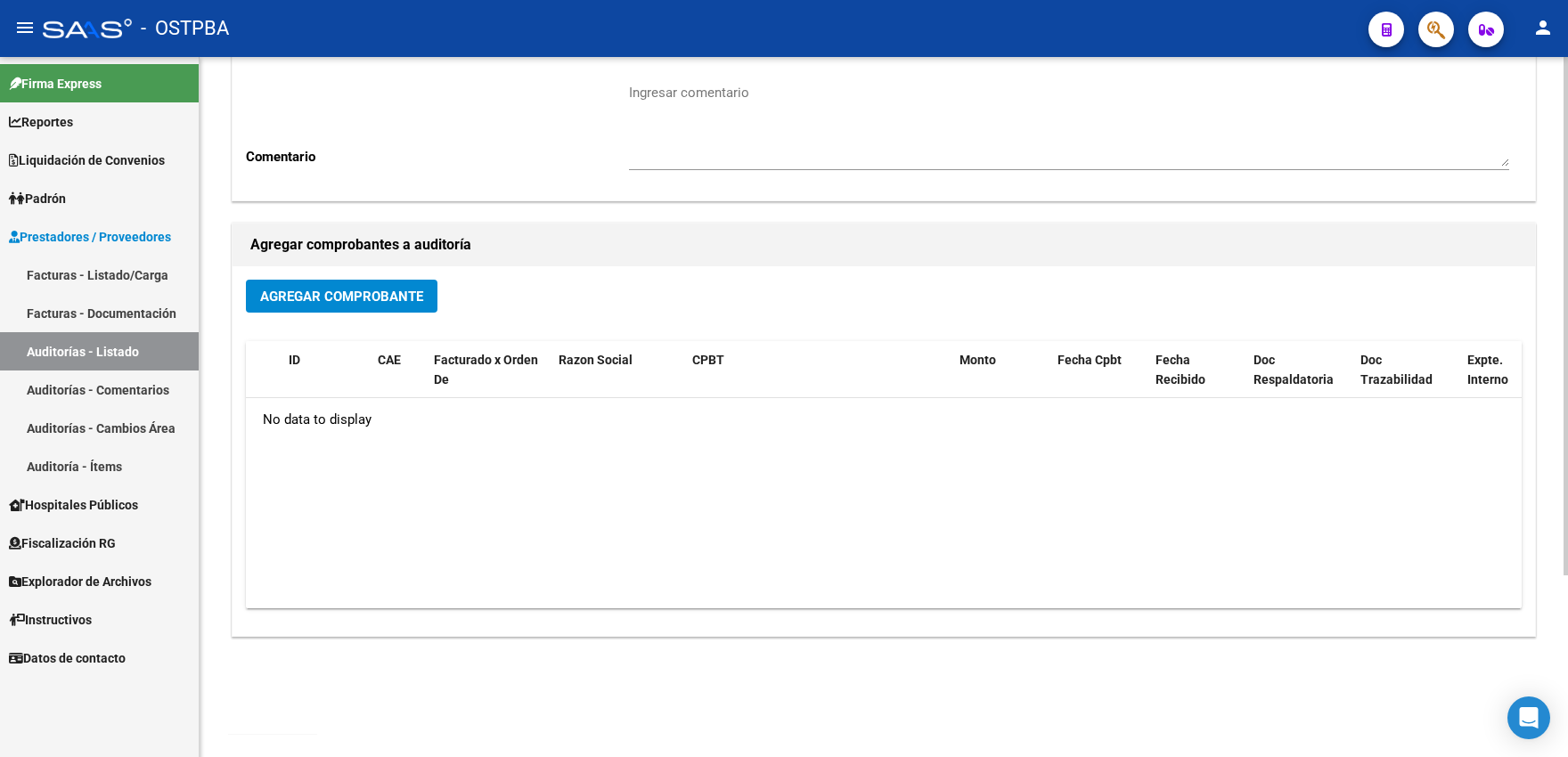
scroll to position [0, 0]
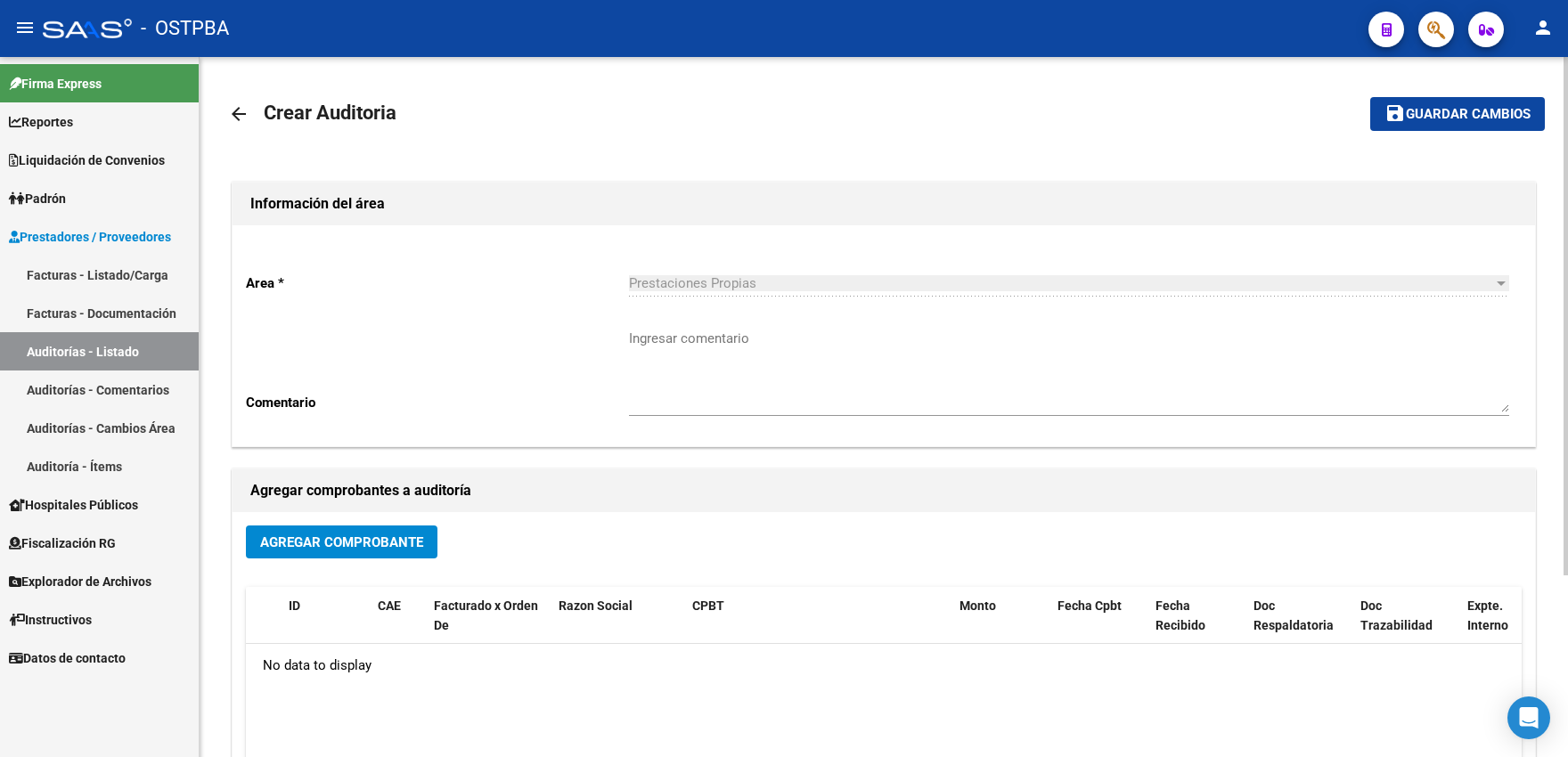
click at [235, 113] on mat-icon "arrow_back" at bounding box center [238, 114] width 21 height 21
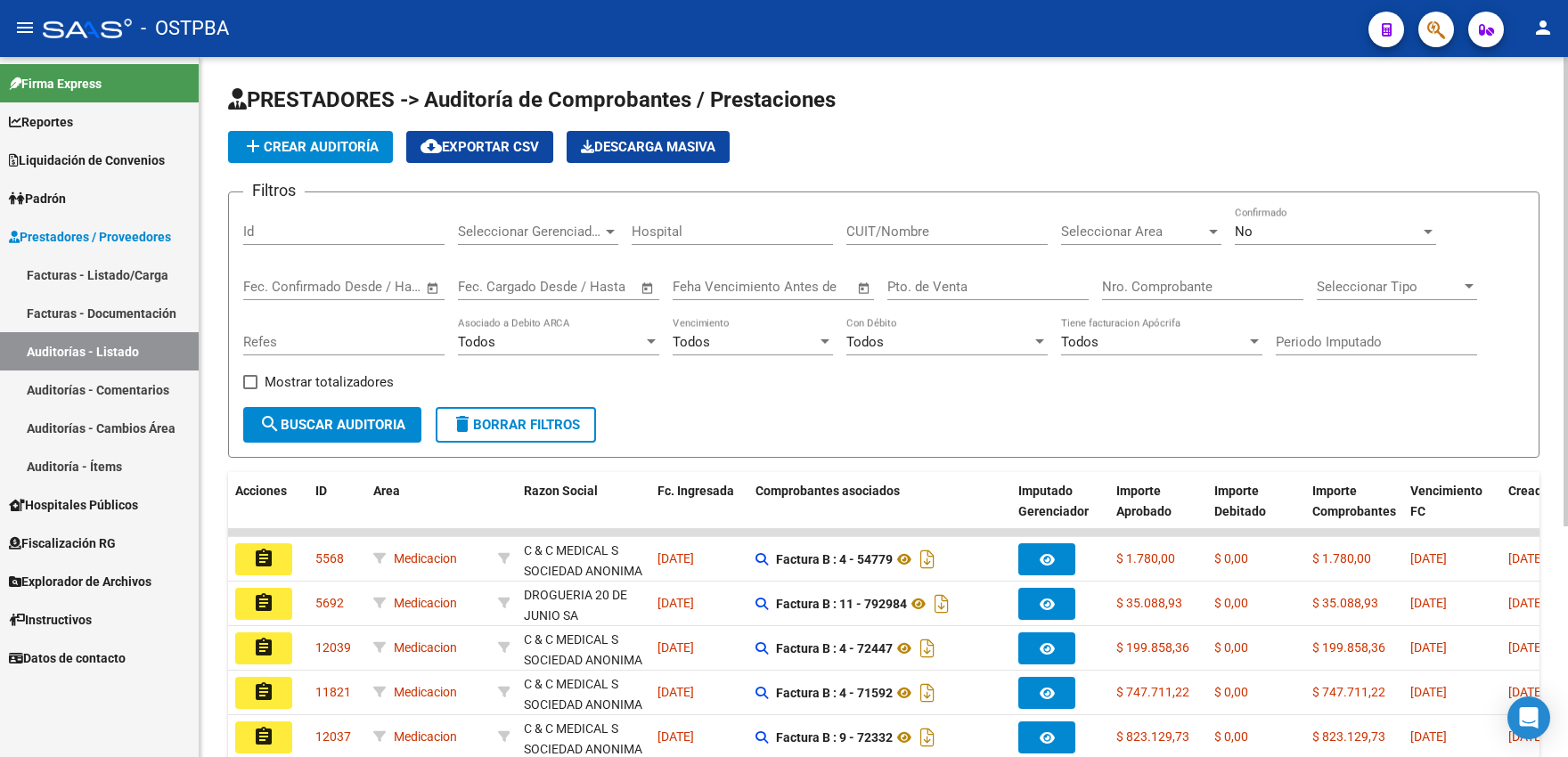
click at [1089, 245] on div "Seleccionar Area Seleccionar Area" at bounding box center [1141, 233] width 161 height 55
click at [1093, 236] on span "Seleccionar Area" at bounding box center [1133, 231] width 145 height 16
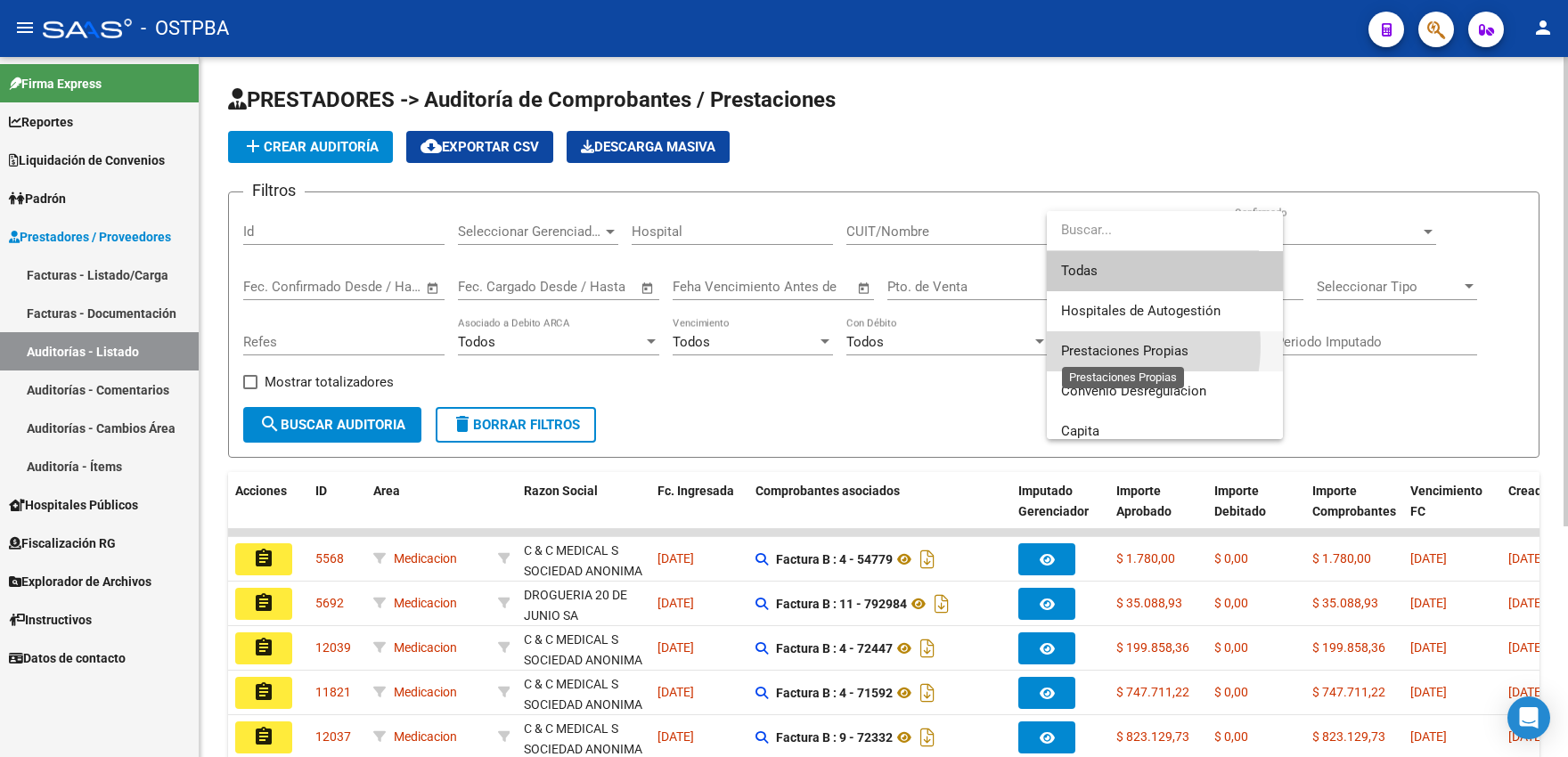
drag, startPoint x: 1093, startPoint y: 345, endPoint x: 1031, endPoint y: 346, distance: 62.0
click at [1085, 346] on span "Prestaciones Propias" at bounding box center [1125, 350] width 127 height 16
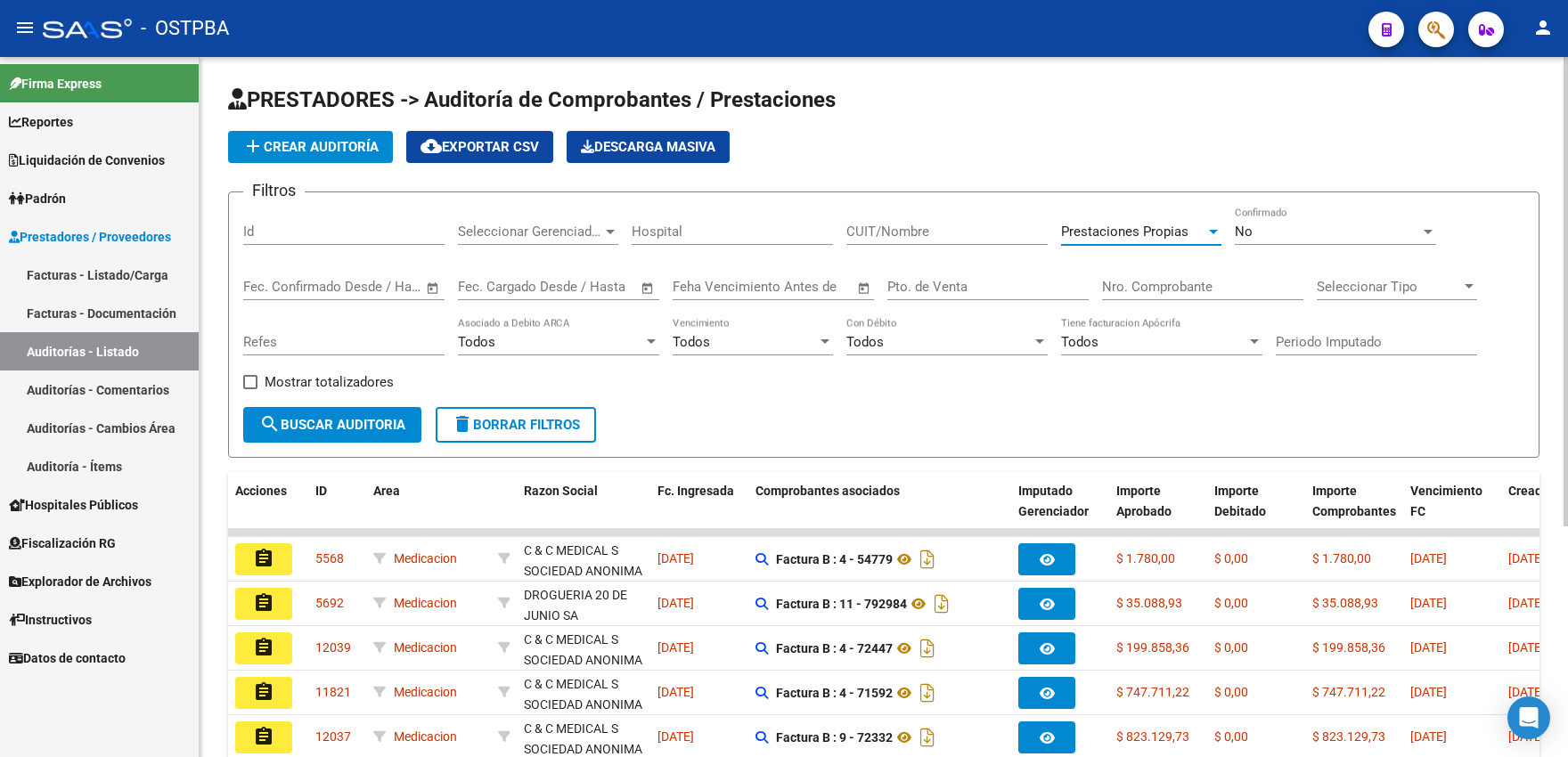
click at [379, 428] on span "search Buscar Auditoria" at bounding box center [332, 425] width 147 height 16
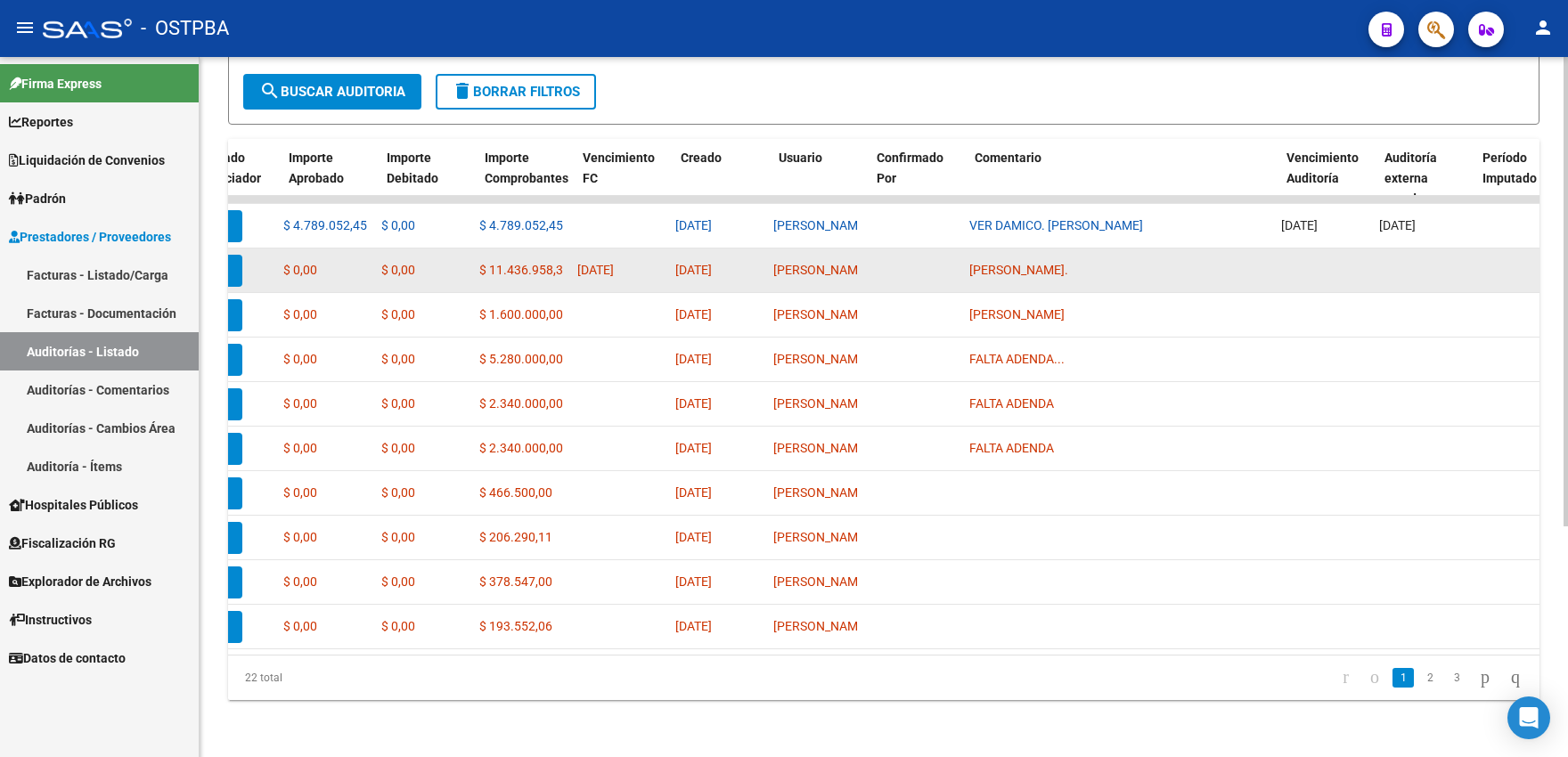
scroll to position [0, 828]
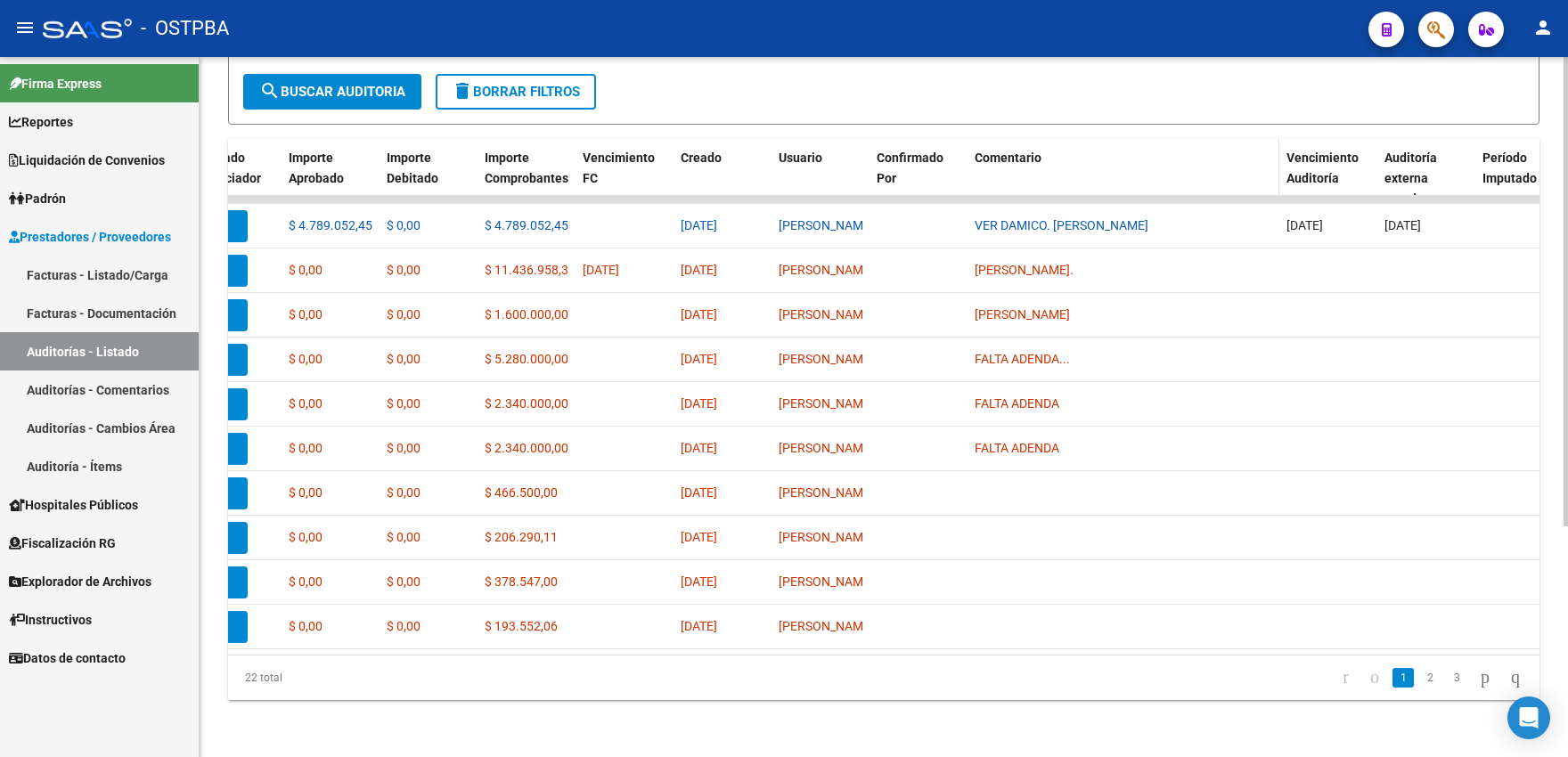
click at [1015, 150] on span "Comentario" at bounding box center [1008, 157] width 67 height 14
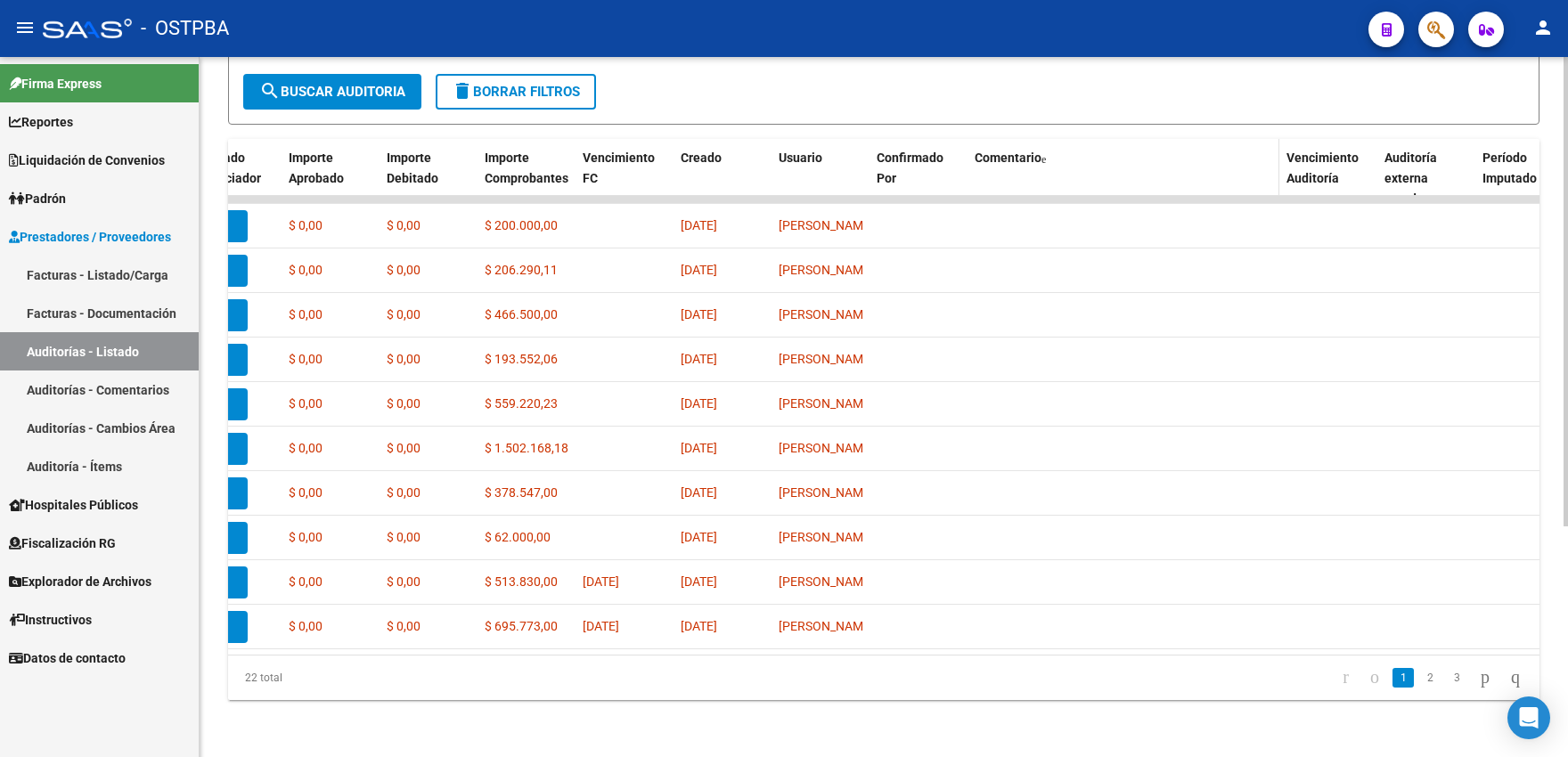
click at [1043, 154] on span at bounding box center [1043, 159] width 5 height 10
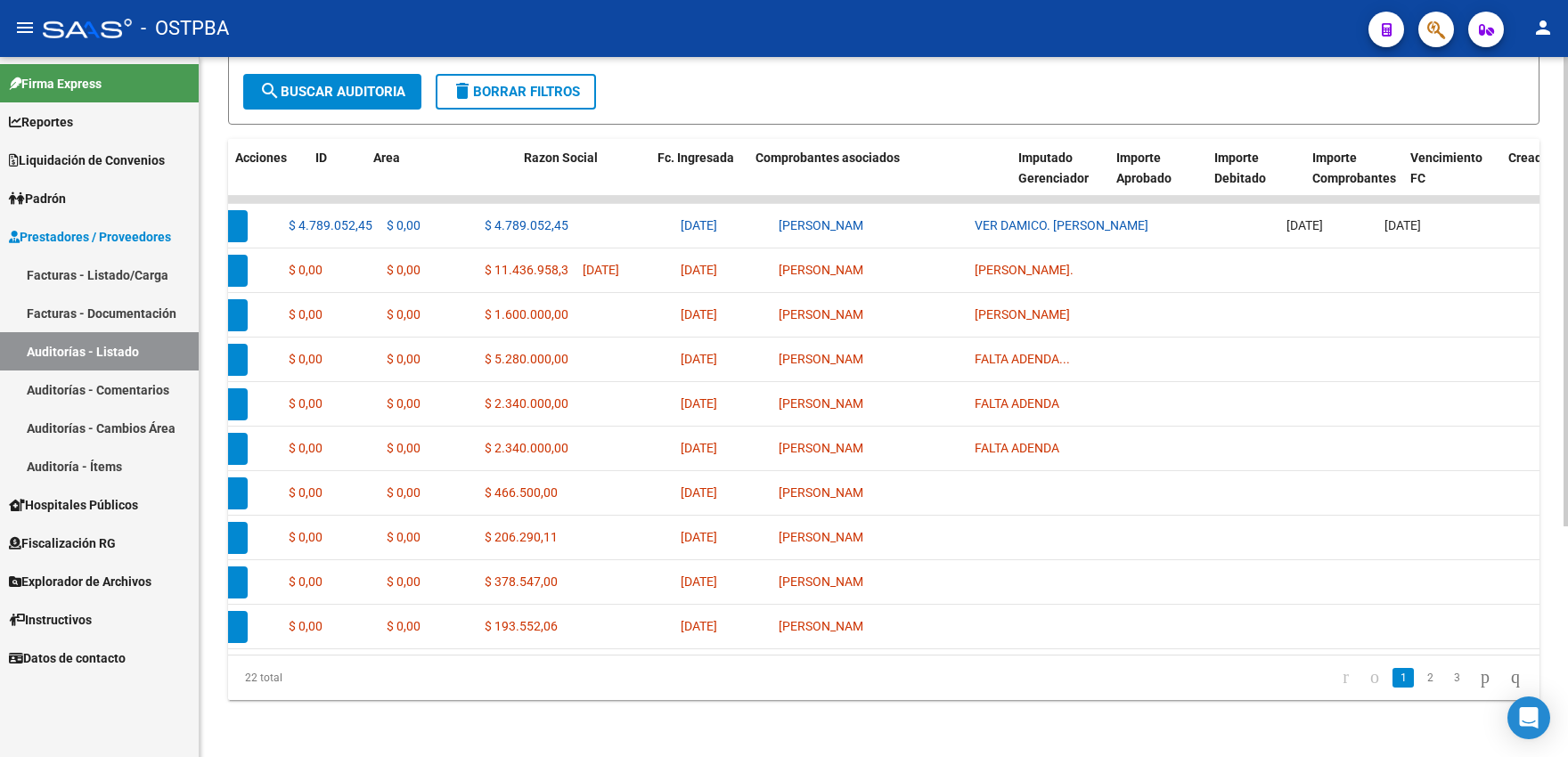
scroll to position [0, 0]
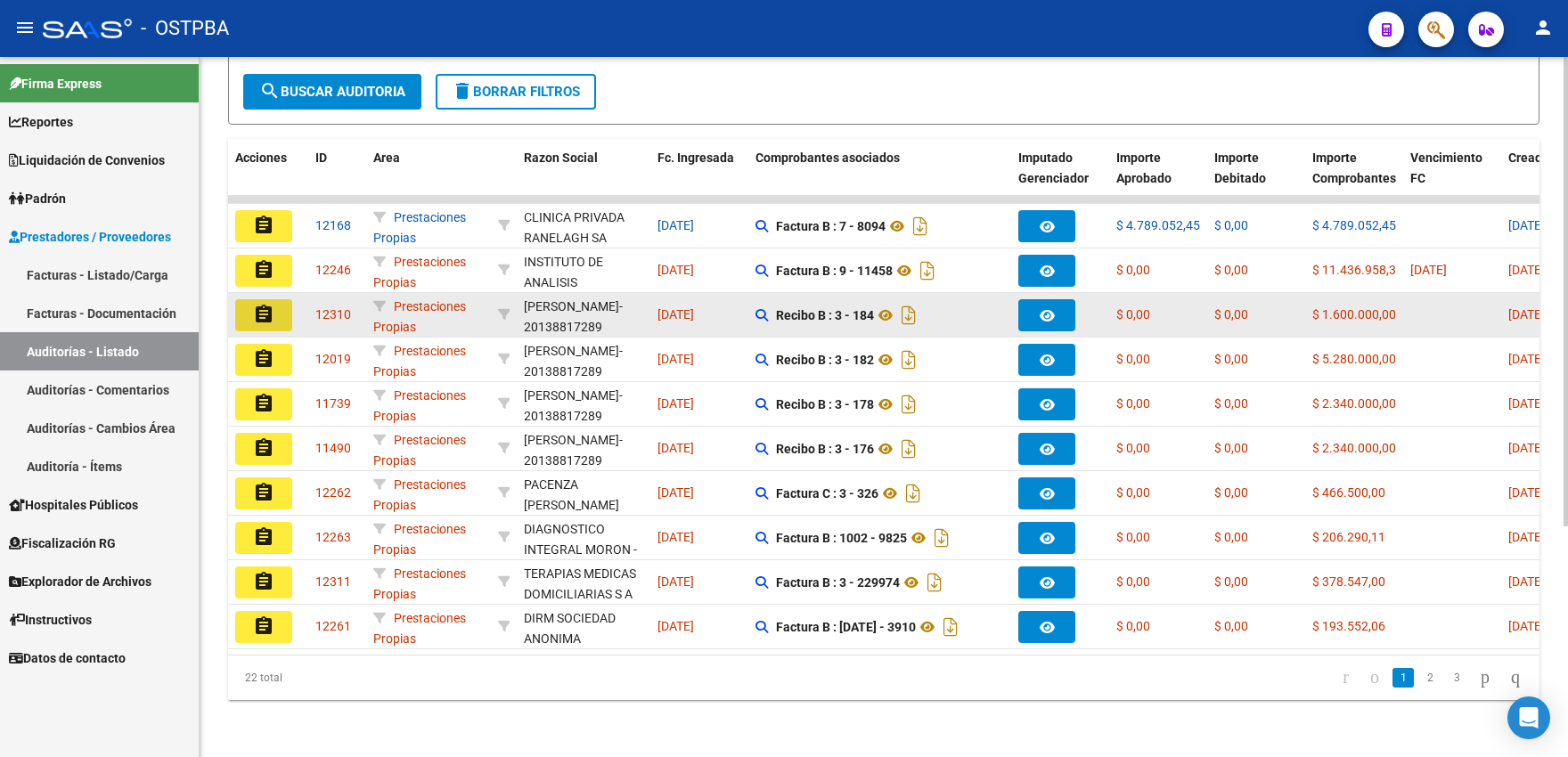
click at [258, 309] on mat-icon "assignment" at bounding box center [263, 314] width 21 height 21
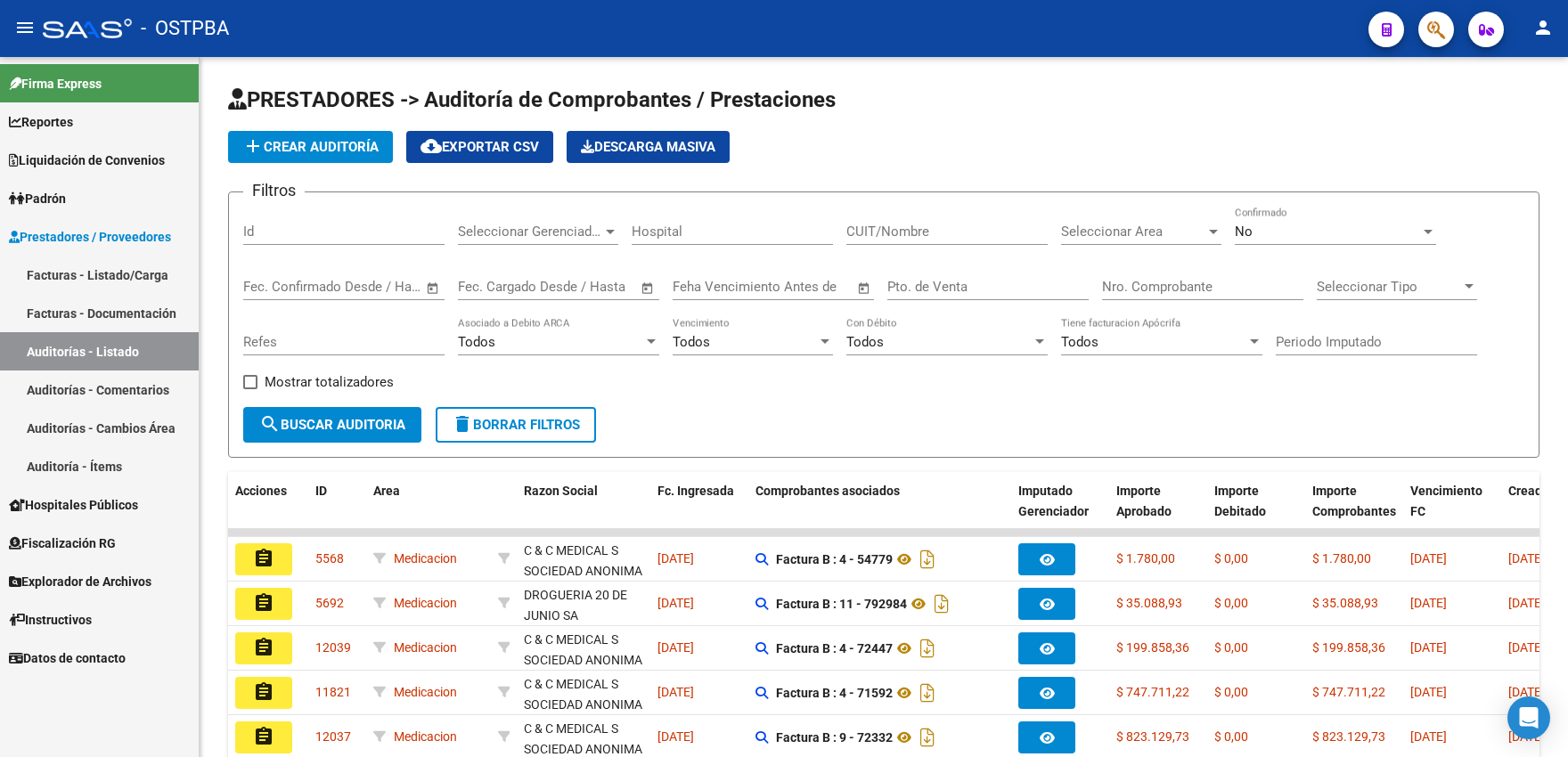
click at [60, 193] on span "Padrón" at bounding box center [37, 198] width 57 height 20
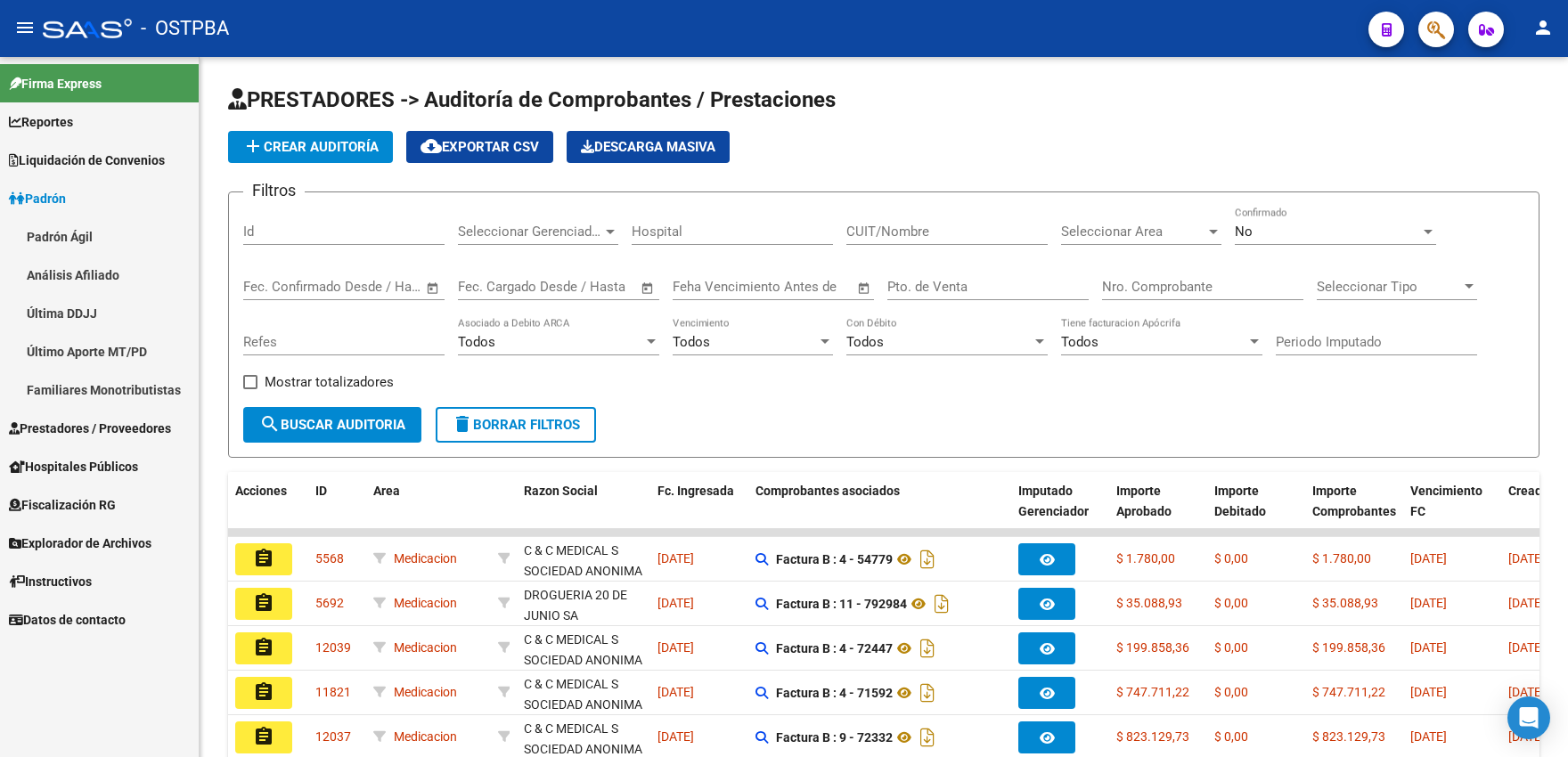
click at [75, 271] on link "Análisis Afiliado" at bounding box center [99, 274] width 199 height 38
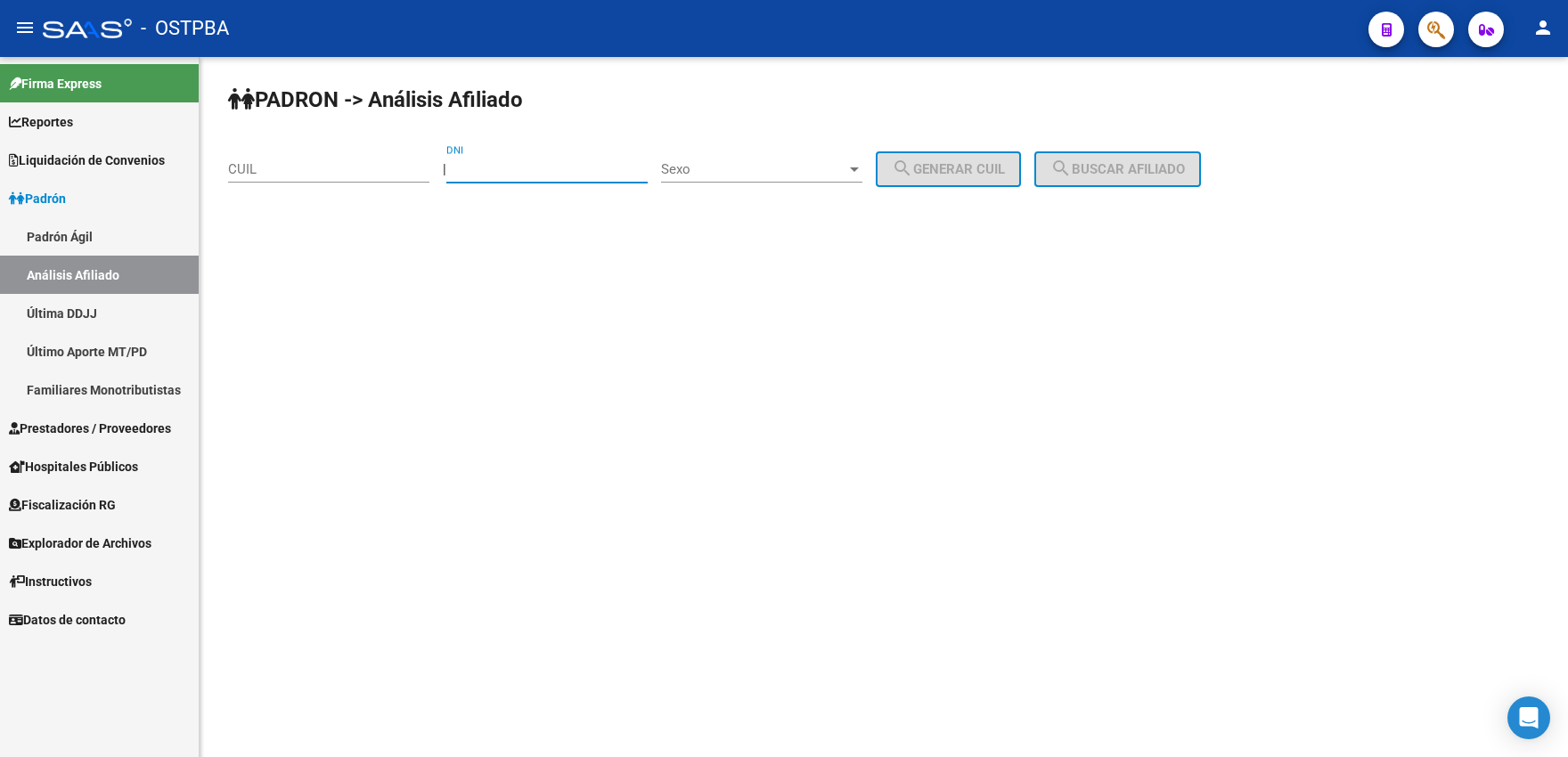
click at [552, 176] on input "DNI" at bounding box center [547, 169] width 202 height 16
type input "37183501"
click at [805, 182] on div "Sexo Sexo" at bounding box center [762, 163] width 202 height 38
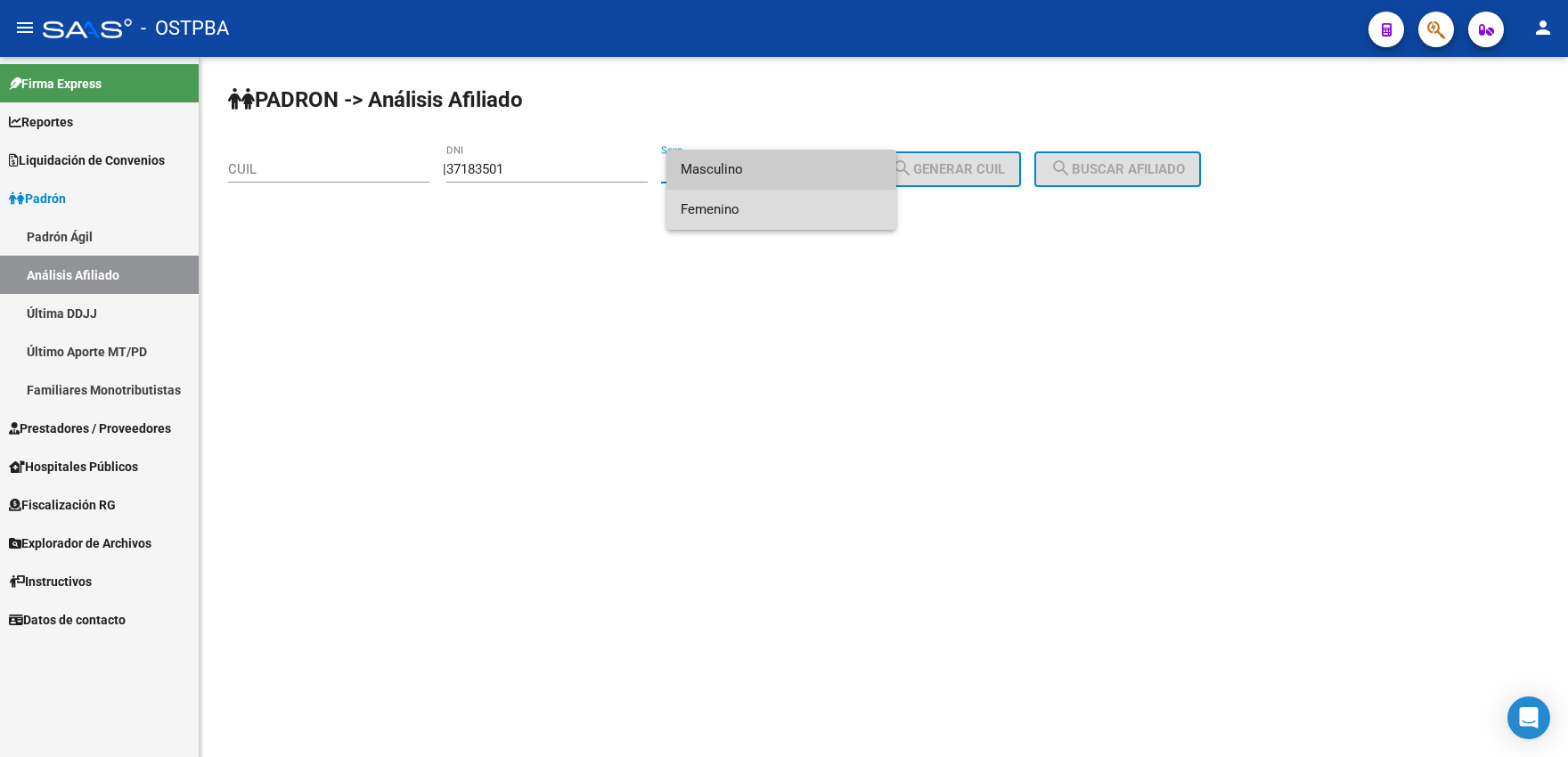
click at [723, 213] on span "Femenino" at bounding box center [781, 209] width 202 height 40
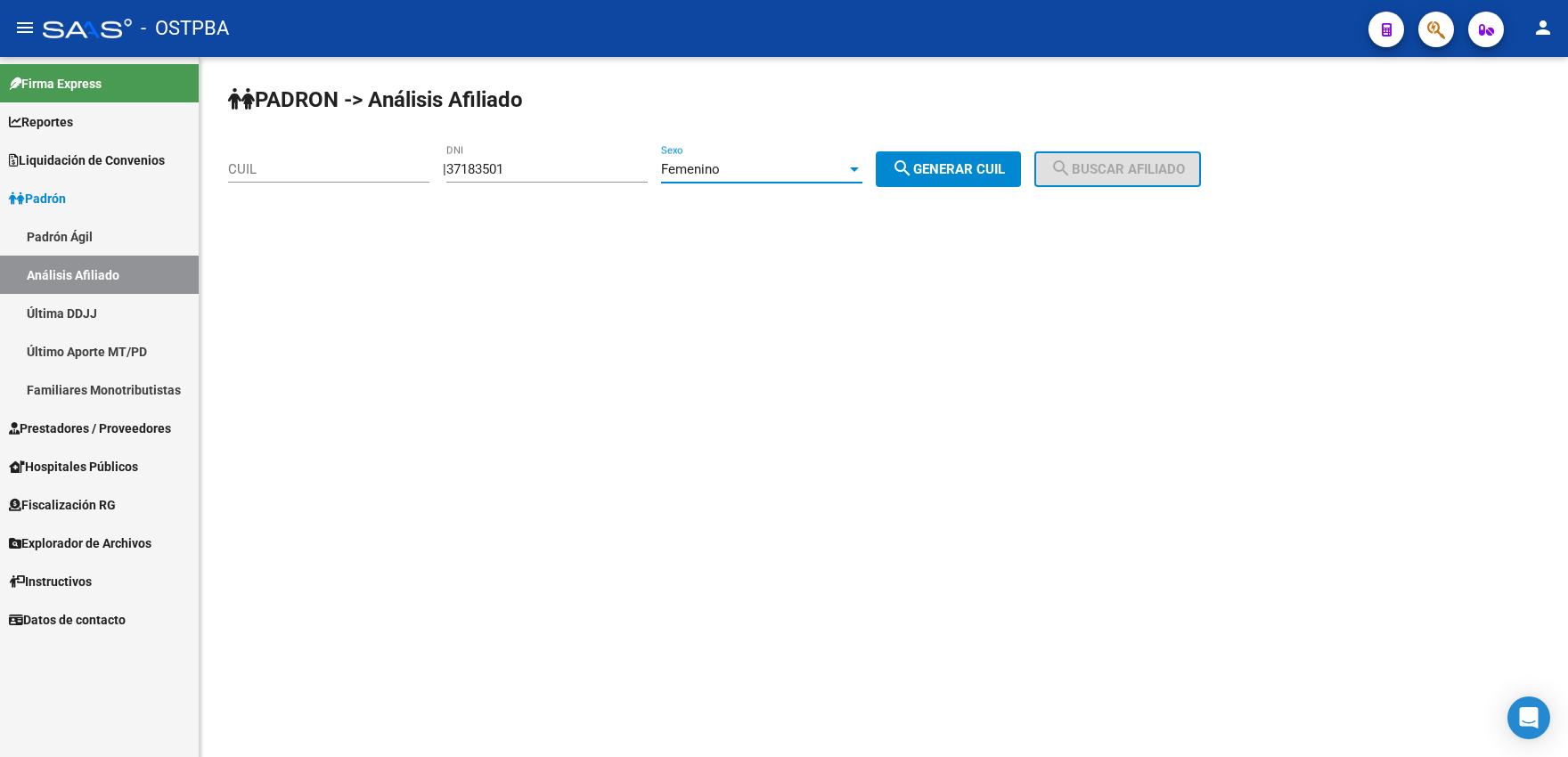
click at [913, 163] on mat-icon "search" at bounding box center [902, 168] width 21 height 21
type input "27-37183501-1"
drag, startPoint x: 1124, startPoint y: 176, endPoint x: 1102, endPoint y: 186, distance: 24.2
click at [1122, 178] on button "search Buscar afiliado" at bounding box center [1117, 169] width 166 height 35
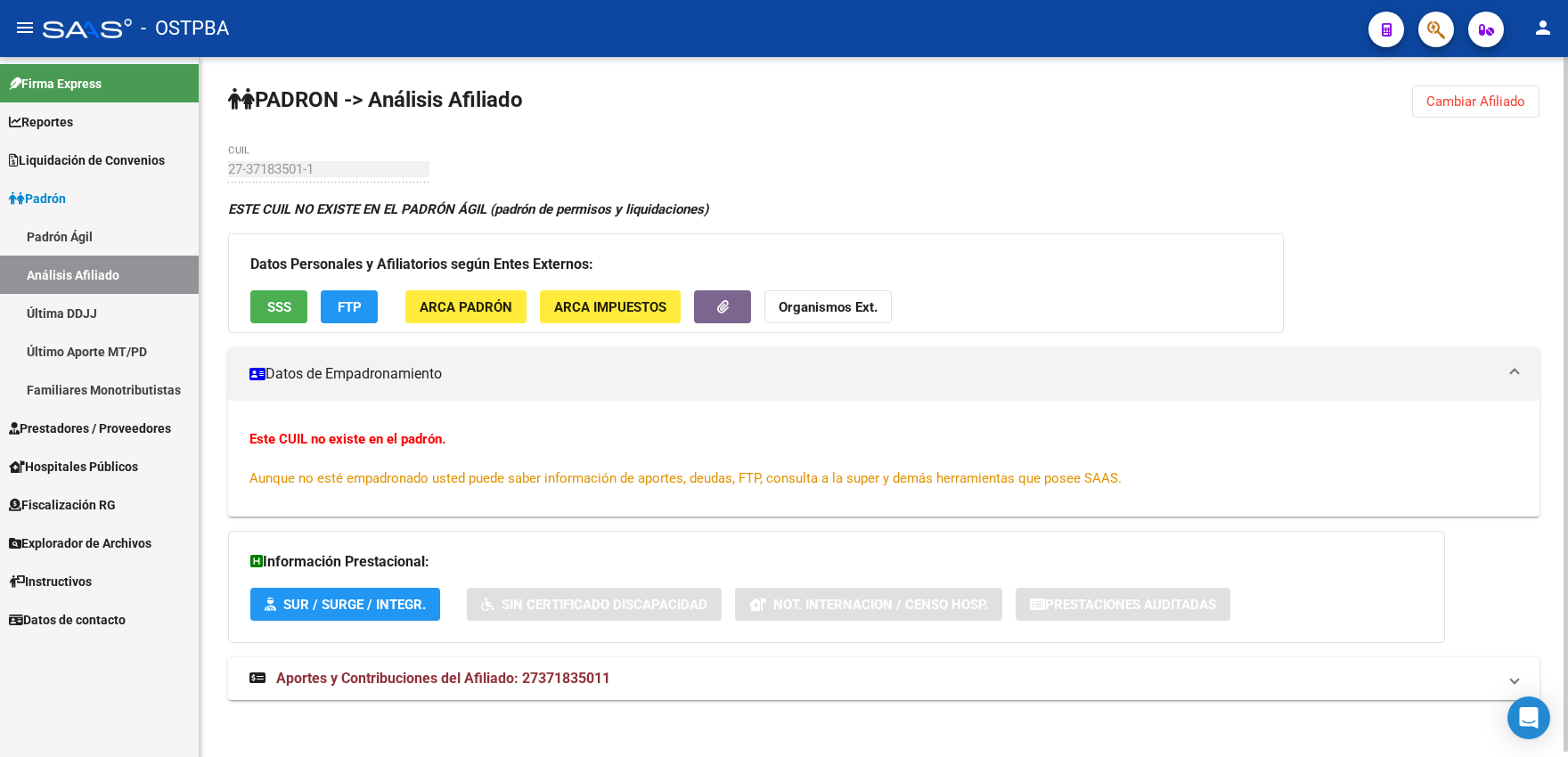
drag, startPoint x: 1469, startPoint y: 101, endPoint x: 1318, endPoint y: 138, distance: 155.5
click at [1465, 103] on span "Cambiar Afiliado" at bounding box center [1476, 101] width 99 height 16
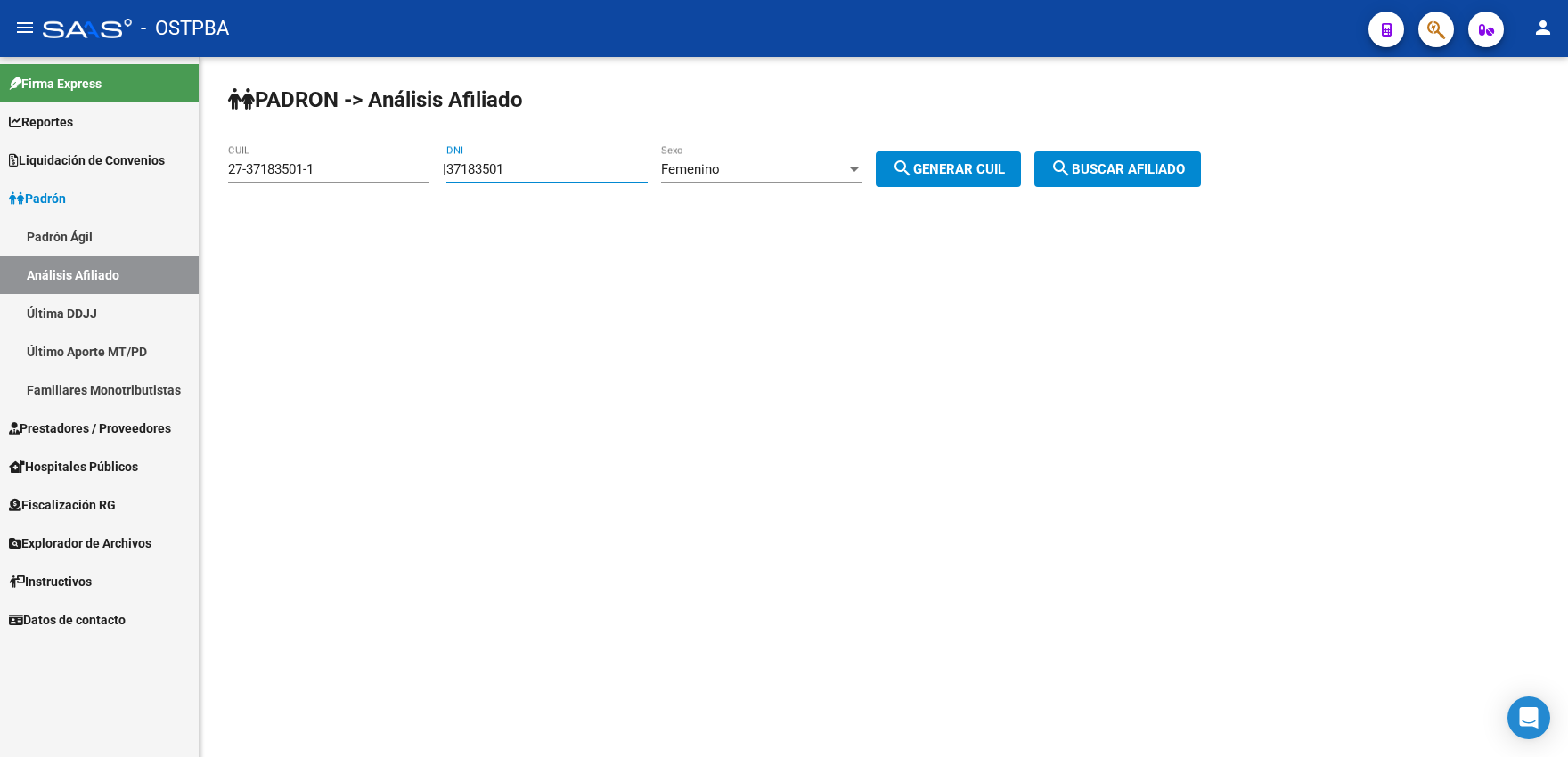
drag, startPoint x: 519, startPoint y: 172, endPoint x: 531, endPoint y: 170, distance: 12.2
click at [531, 170] on input "37183501" at bounding box center [547, 169] width 202 height 16
type input "37183502"
click at [944, 173] on span "search Generar CUIL" at bounding box center [947, 169] width 113 height 16
type input "23-37183502-4"
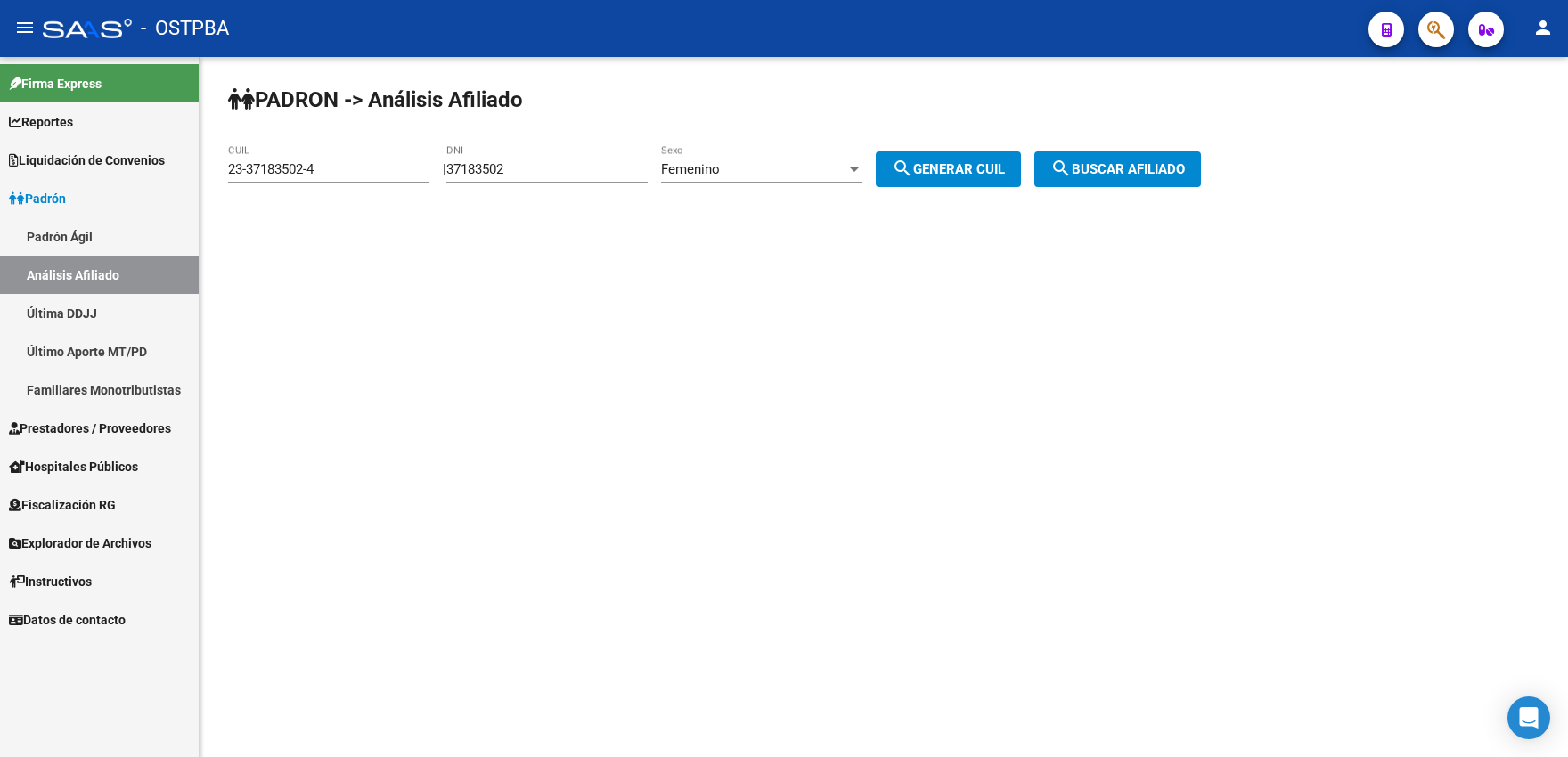
click at [1071, 165] on mat-icon "search" at bounding box center [1060, 168] width 21 height 21
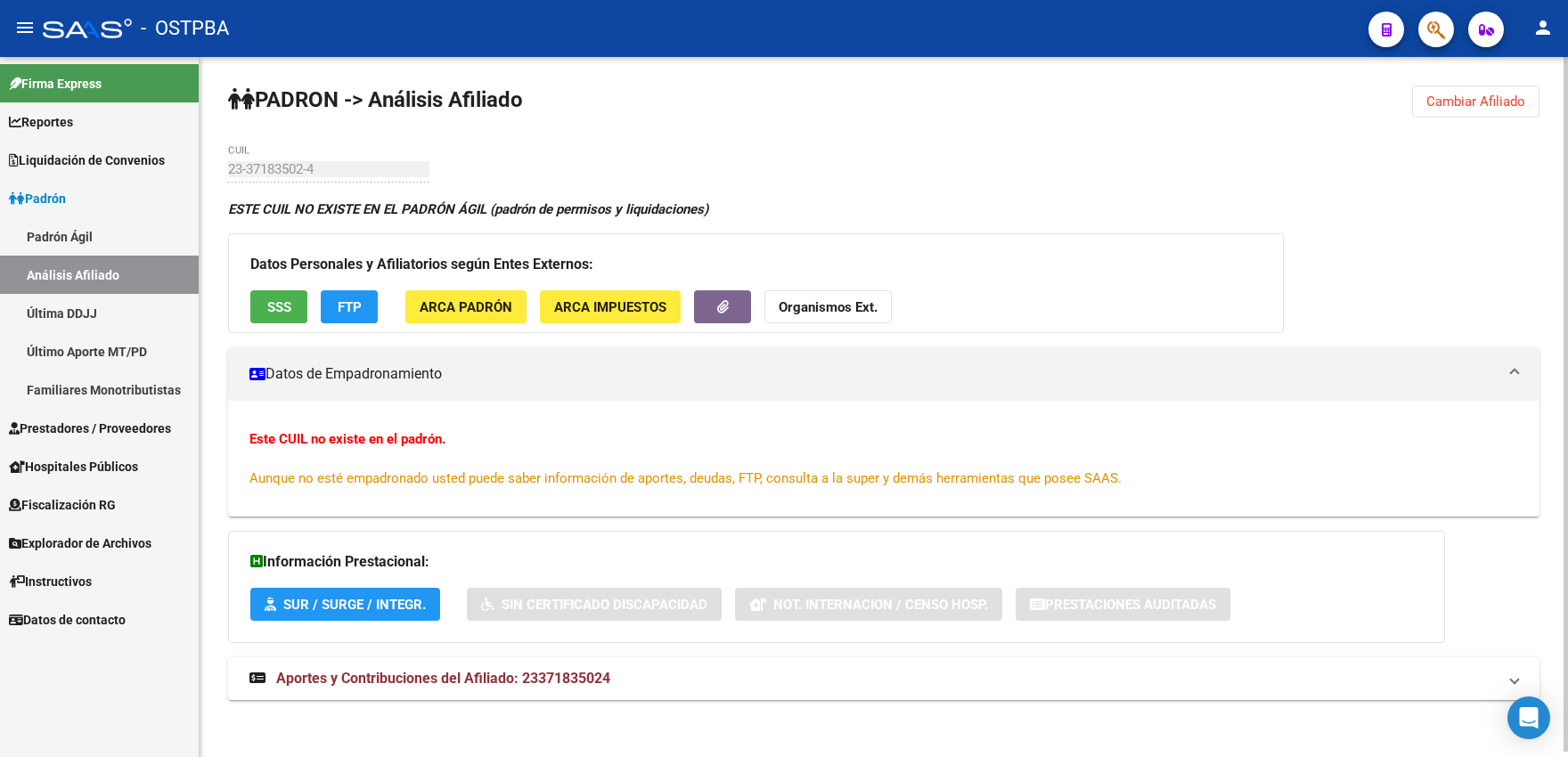
click at [1456, 100] on span "Cambiar Afiliado" at bounding box center [1476, 101] width 99 height 16
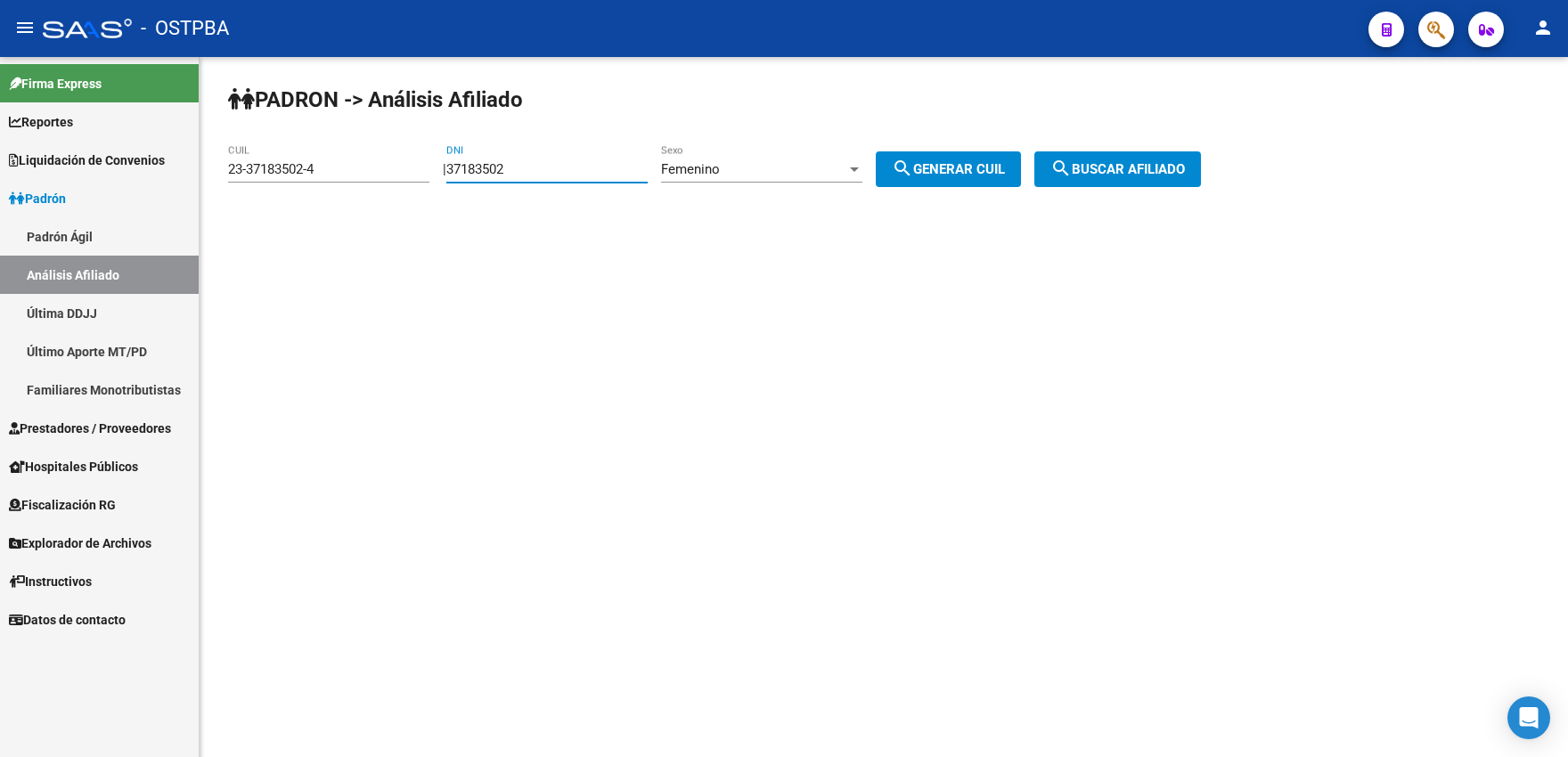
drag, startPoint x: 516, startPoint y: 173, endPoint x: 532, endPoint y: 172, distance: 16.0
click at [532, 172] on input "37183502" at bounding box center [547, 169] width 202 height 16
type input "37183503"
click at [913, 165] on mat-icon "search" at bounding box center [902, 168] width 21 height 21
type input "27-37183503-8"
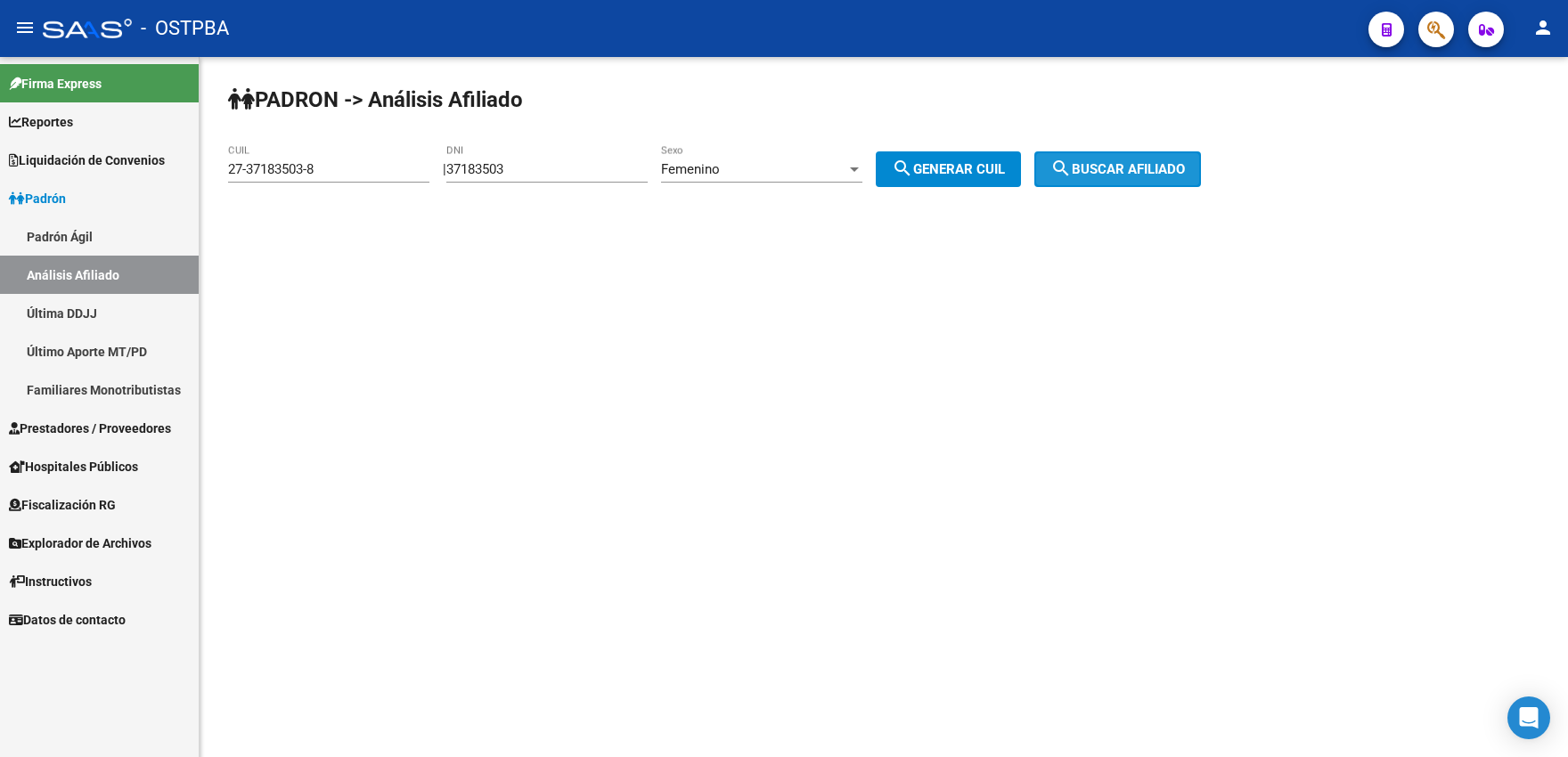
click at [1071, 169] on mat-icon "search" at bounding box center [1060, 168] width 21 height 21
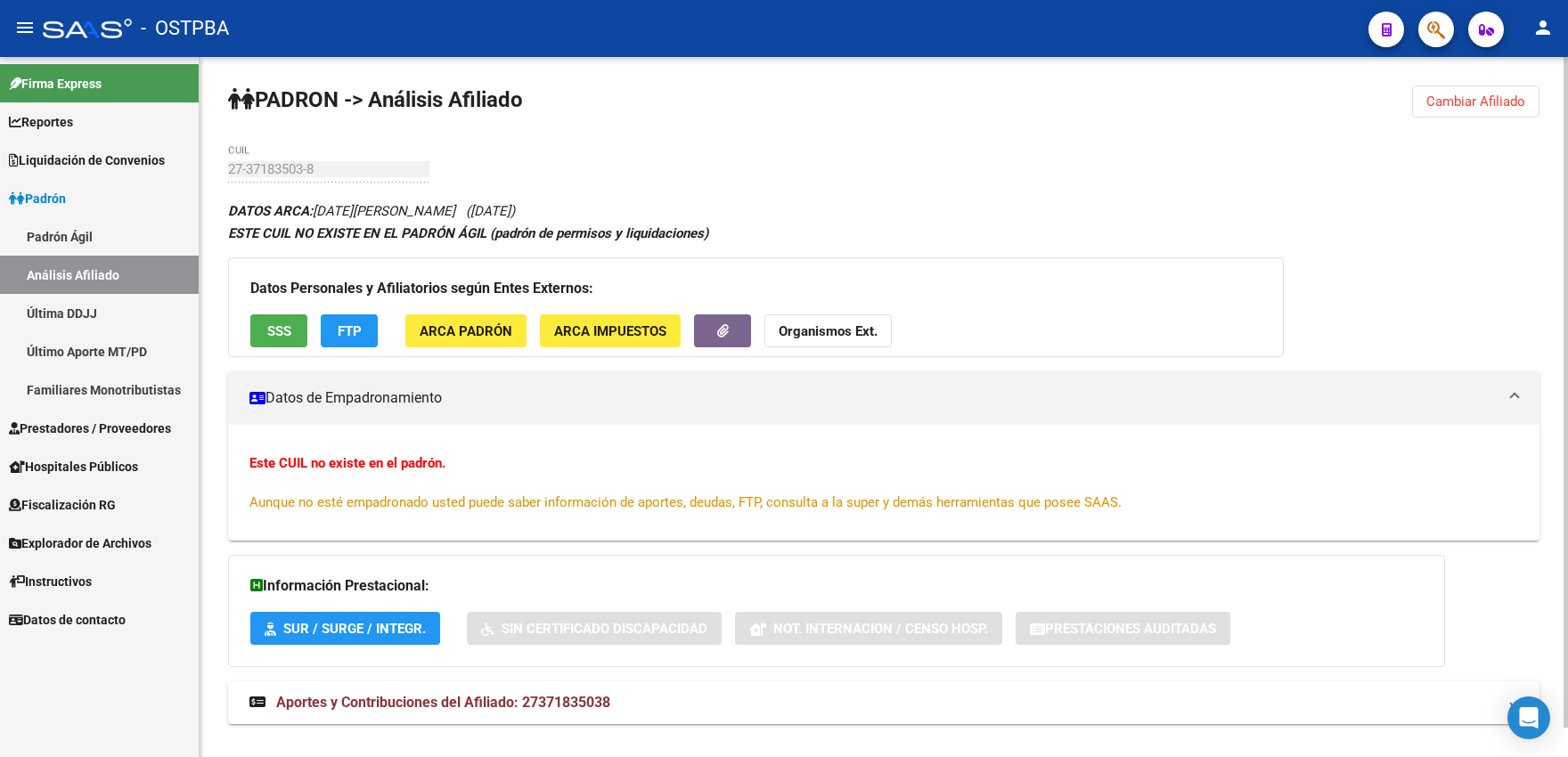
click at [1463, 98] on span "Cambiar Afiliado" at bounding box center [1476, 101] width 99 height 16
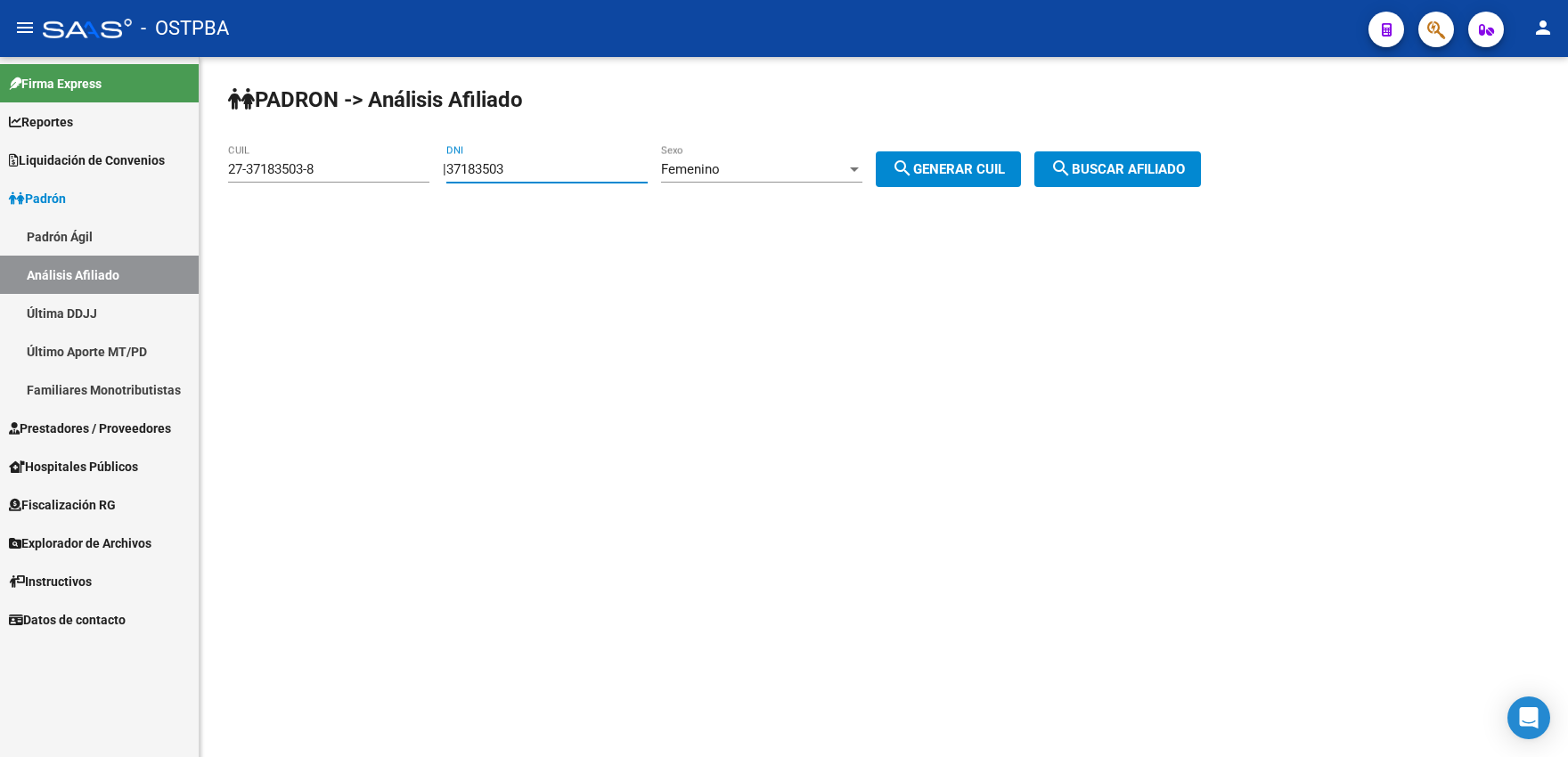
drag, startPoint x: 516, startPoint y: 166, endPoint x: 531, endPoint y: 168, distance: 15.1
click at [527, 168] on input "37183503" at bounding box center [547, 169] width 202 height 16
type input "37183504"
click at [943, 168] on span "search Generar CUIL" at bounding box center [947, 169] width 113 height 16
type input "27-37183504-6"
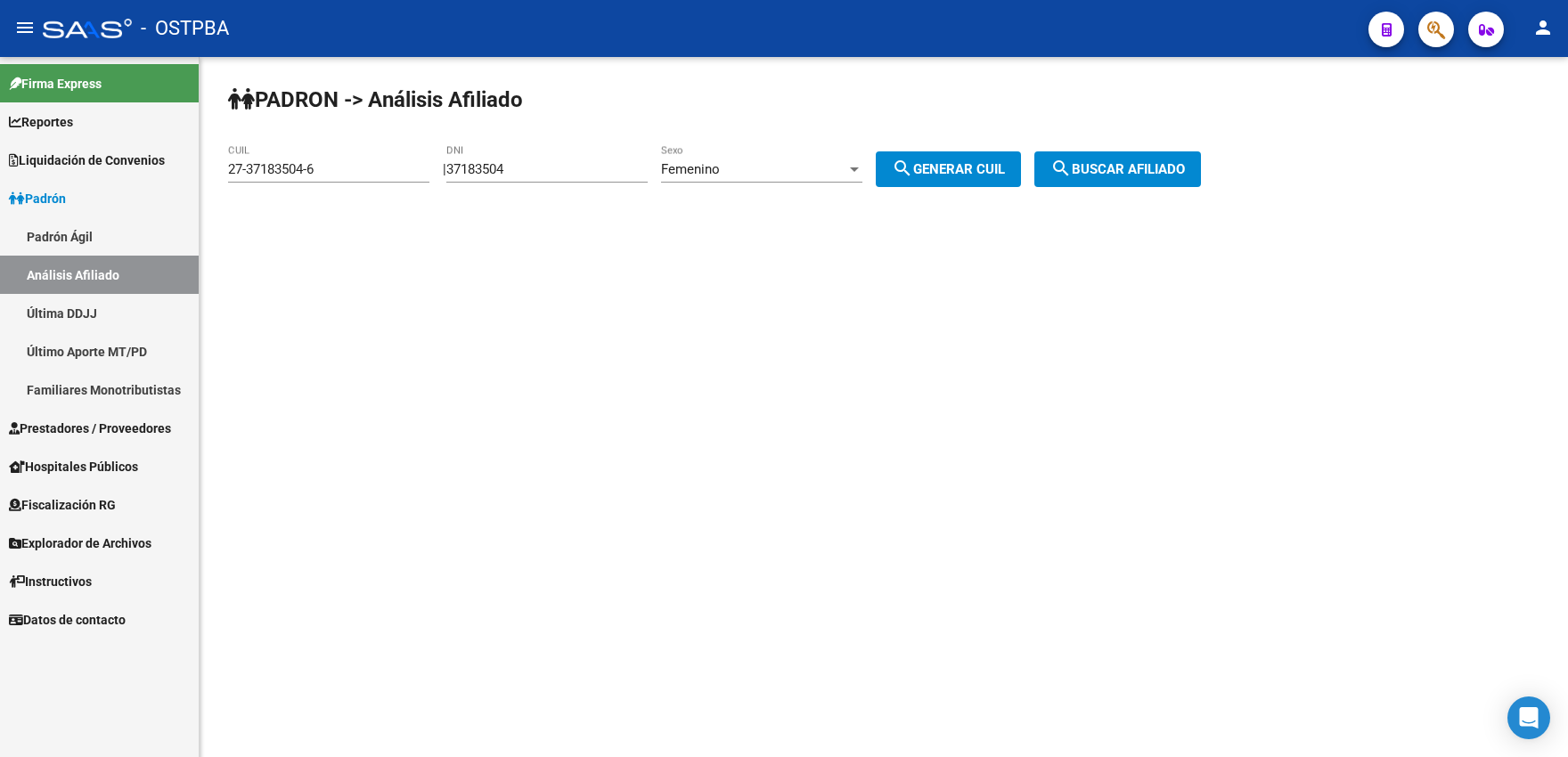
click at [1113, 176] on span "search Buscar afiliado" at bounding box center [1117, 169] width 134 height 16
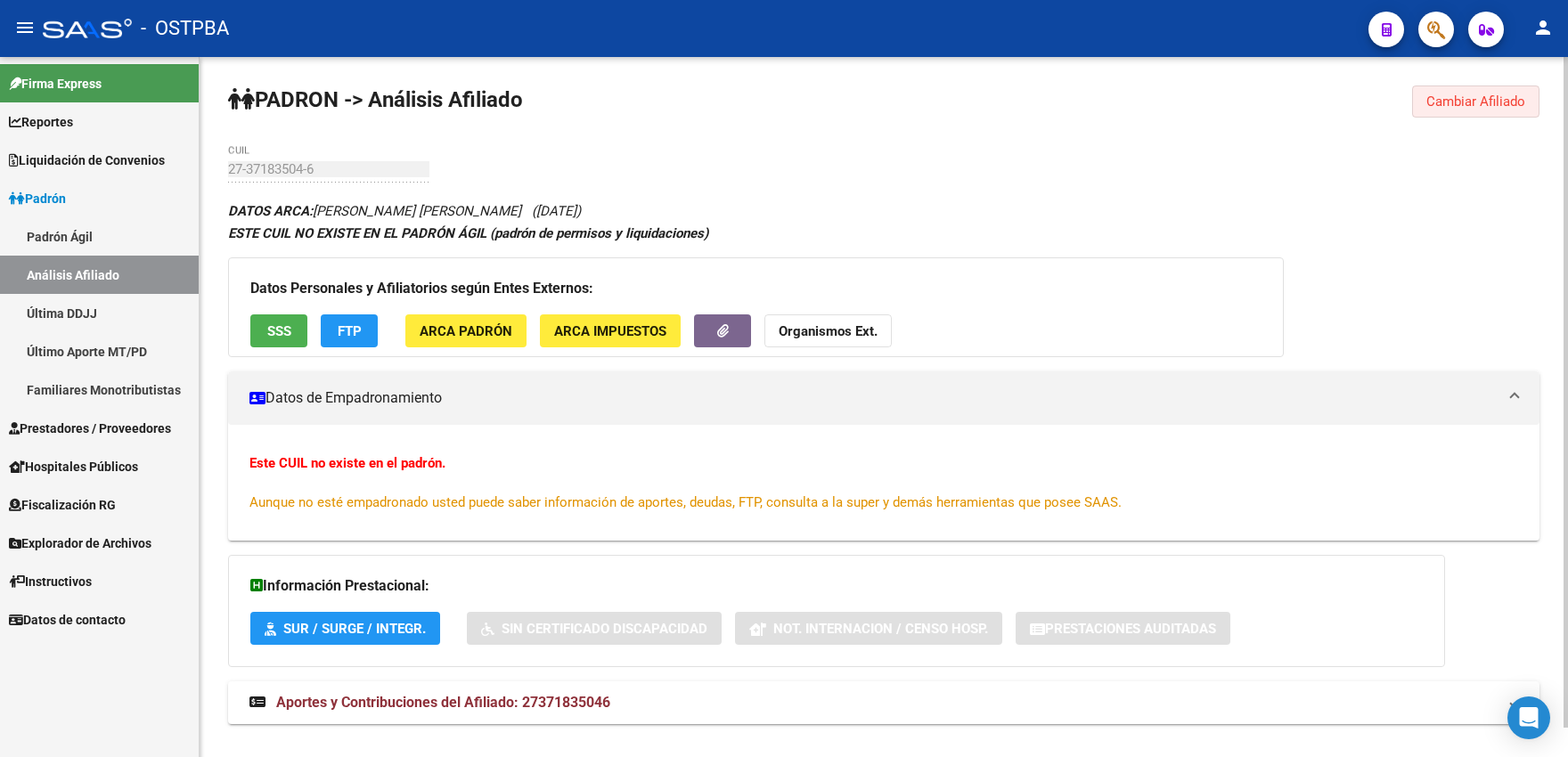
click at [1449, 102] on span "Cambiar Afiliado" at bounding box center [1476, 101] width 99 height 16
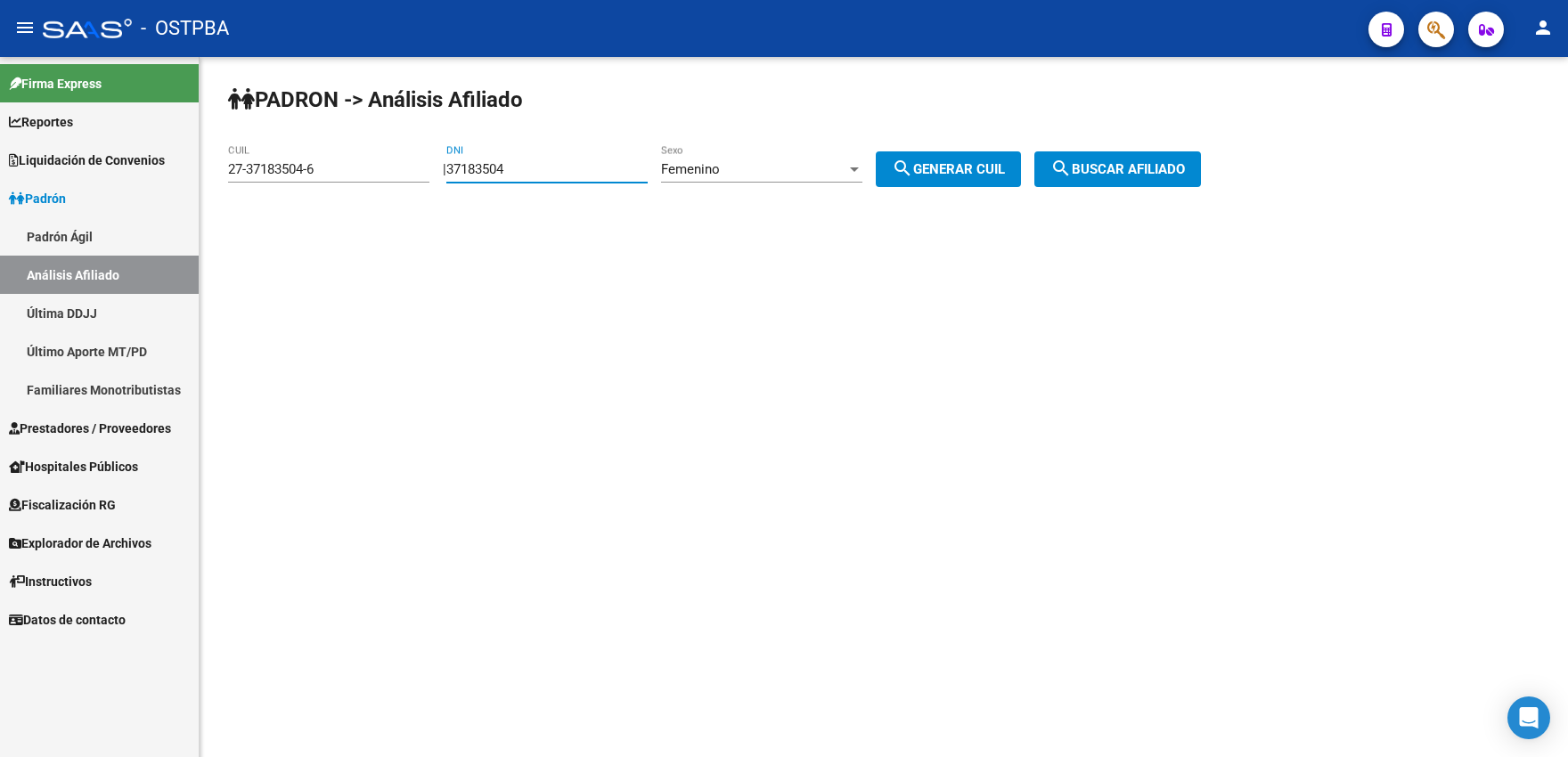
drag, startPoint x: 517, startPoint y: 166, endPoint x: 544, endPoint y: 165, distance: 27.0
click at [543, 166] on input "37183504" at bounding box center [547, 169] width 202 height 16
type input "37183505"
click at [945, 175] on span "search Generar CUIL" at bounding box center [947, 169] width 113 height 16
type input "27-37183505-4"
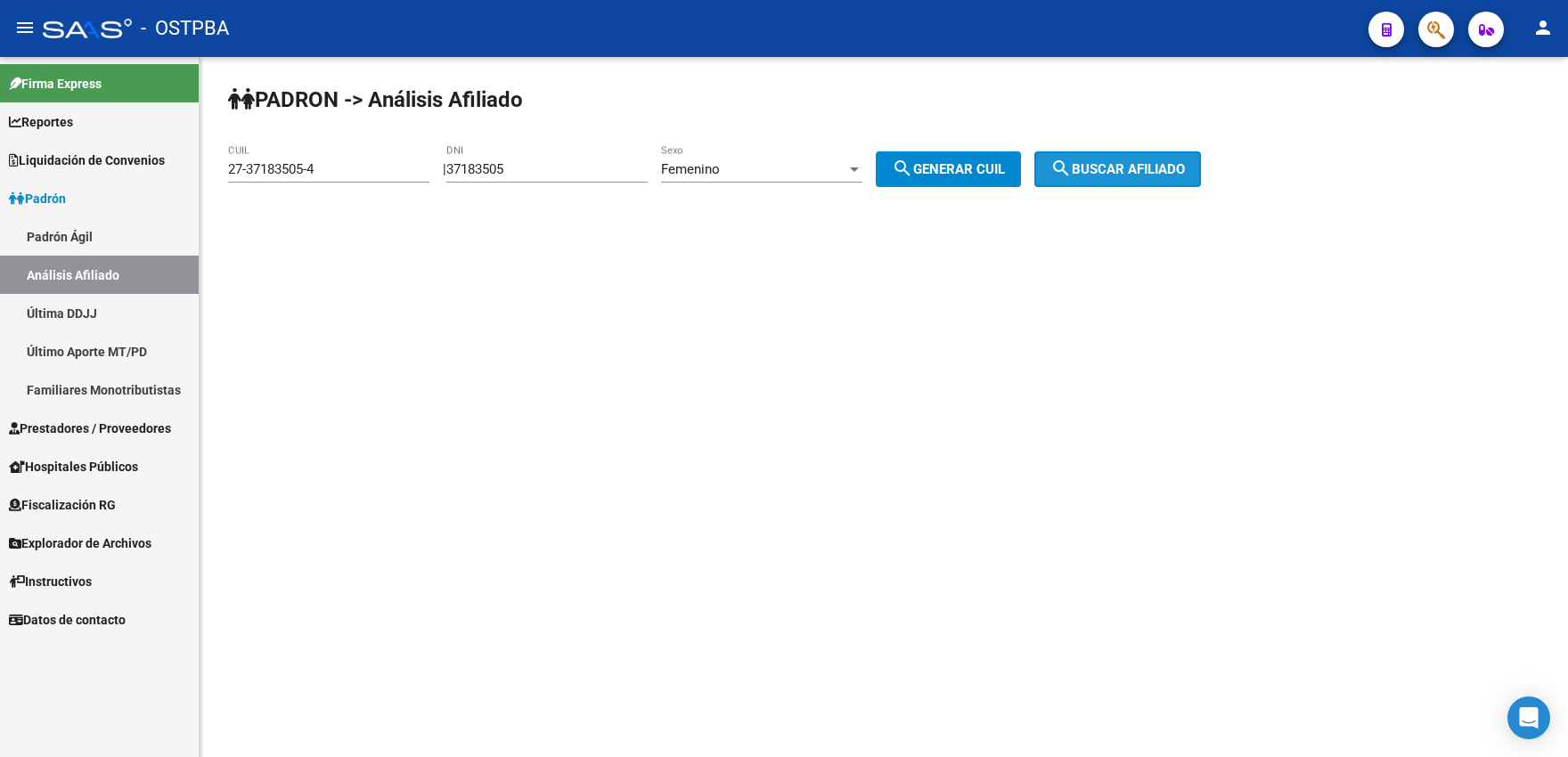
click at [1112, 182] on button "search Buscar afiliado" at bounding box center [1117, 169] width 166 height 35
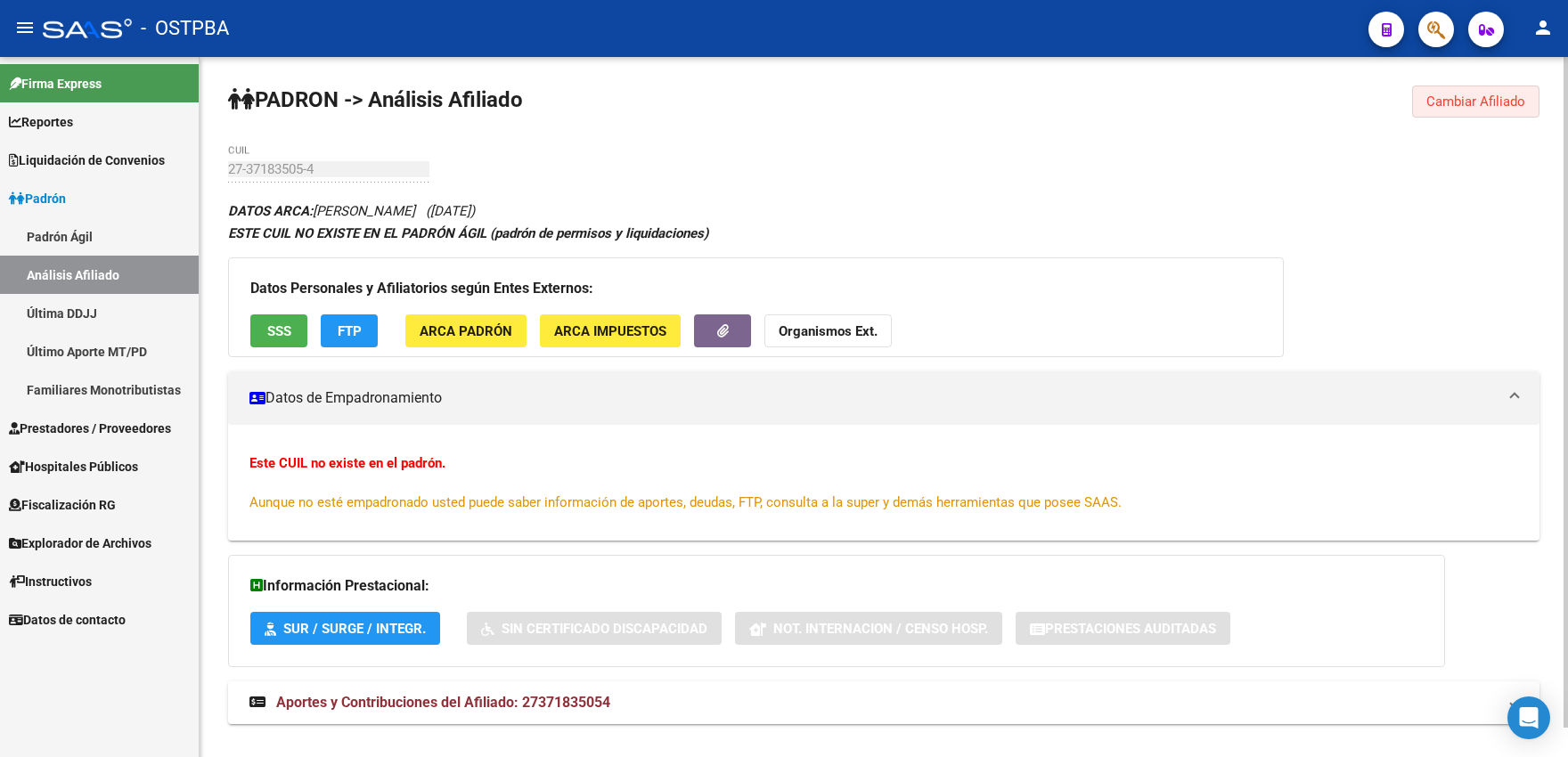
drag, startPoint x: 1463, startPoint y: 106, endPoint x: 1180, endPoint y: 139, distance: 284.9
click at [1462, 106] on span "Cambiar Afiliado" at bounding box center [1476, 101] width 99 height 16
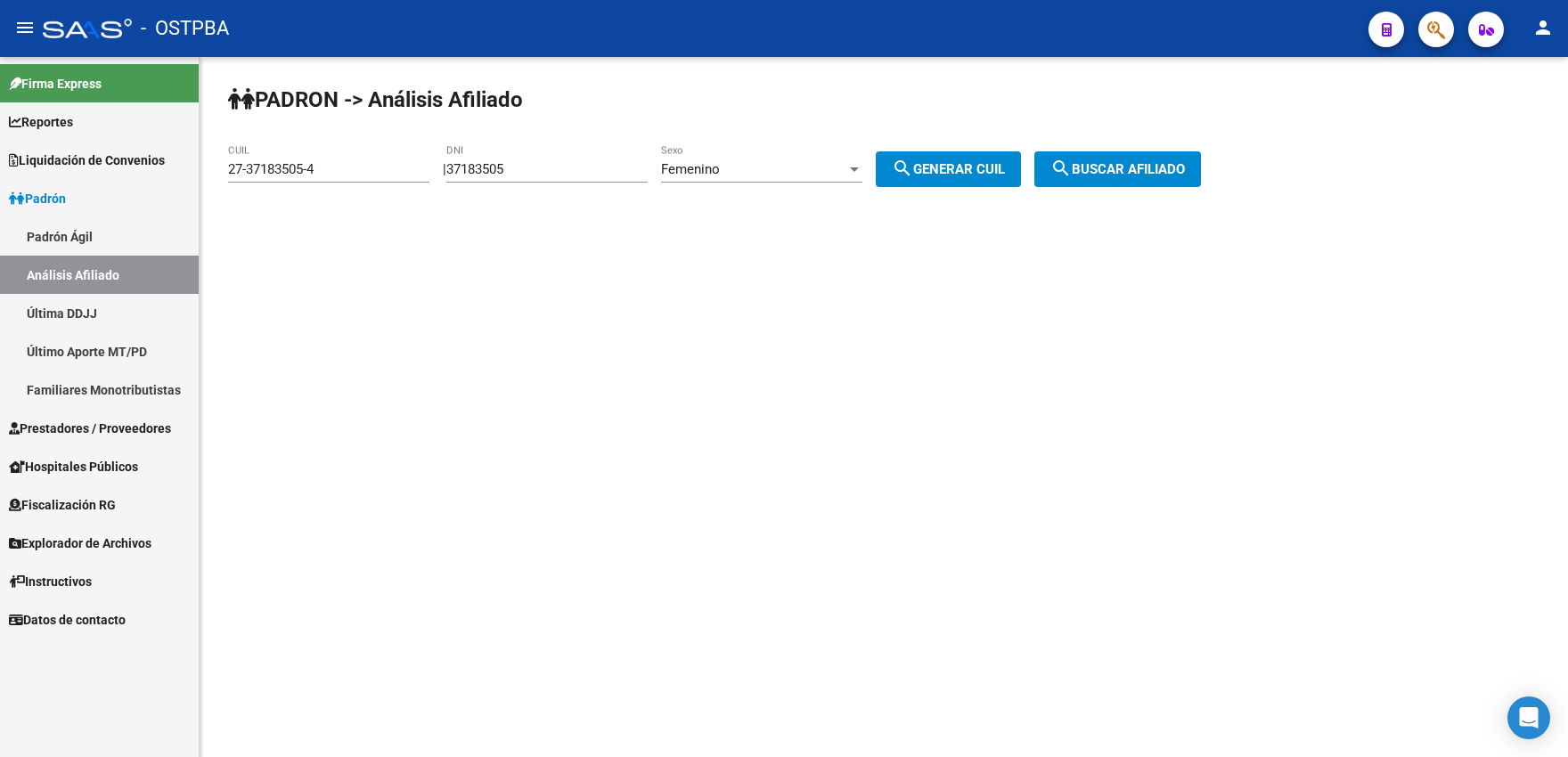
drag, startPoint x: 521, startPoint y: 168, endPoint x: 542, endPoint y: 166, distance: 21.1
click at [542, 166] on input "37183505" at bounding box center [547, 169] width 202 height 16
type input "37183506"
click at [913, 161] on mat-icon "search" at bounding box center [902, 168] width 21 height 21
type input "27-37183506-2"
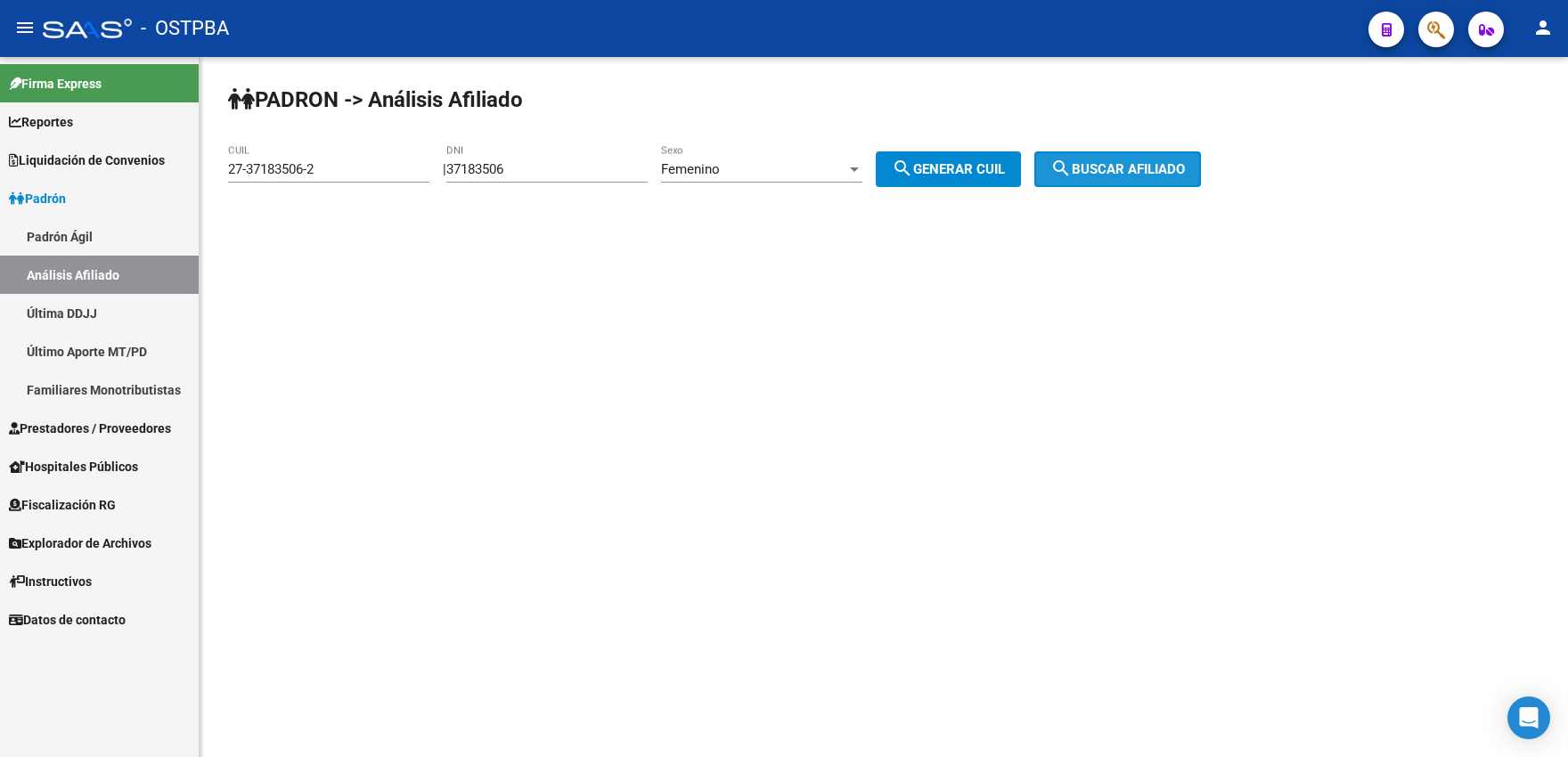
click at [1113, 163] on span "search Buscar afiliado" at bounding box center [1117, 169] width 134 height 16
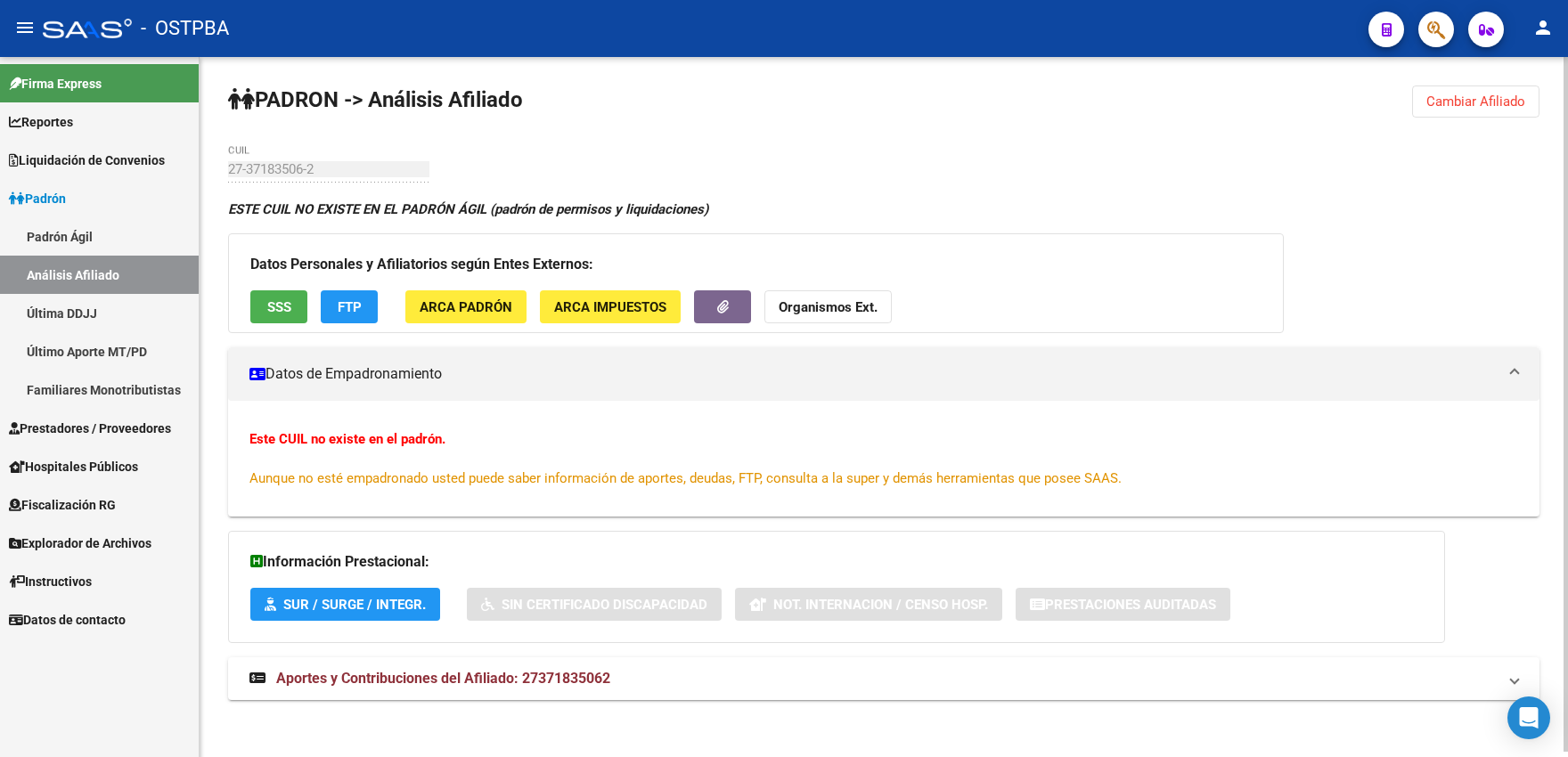
click at [1441, 93] on span "Cambiar Afiliado" at bounding box center [1476, 101] width 99 height 16
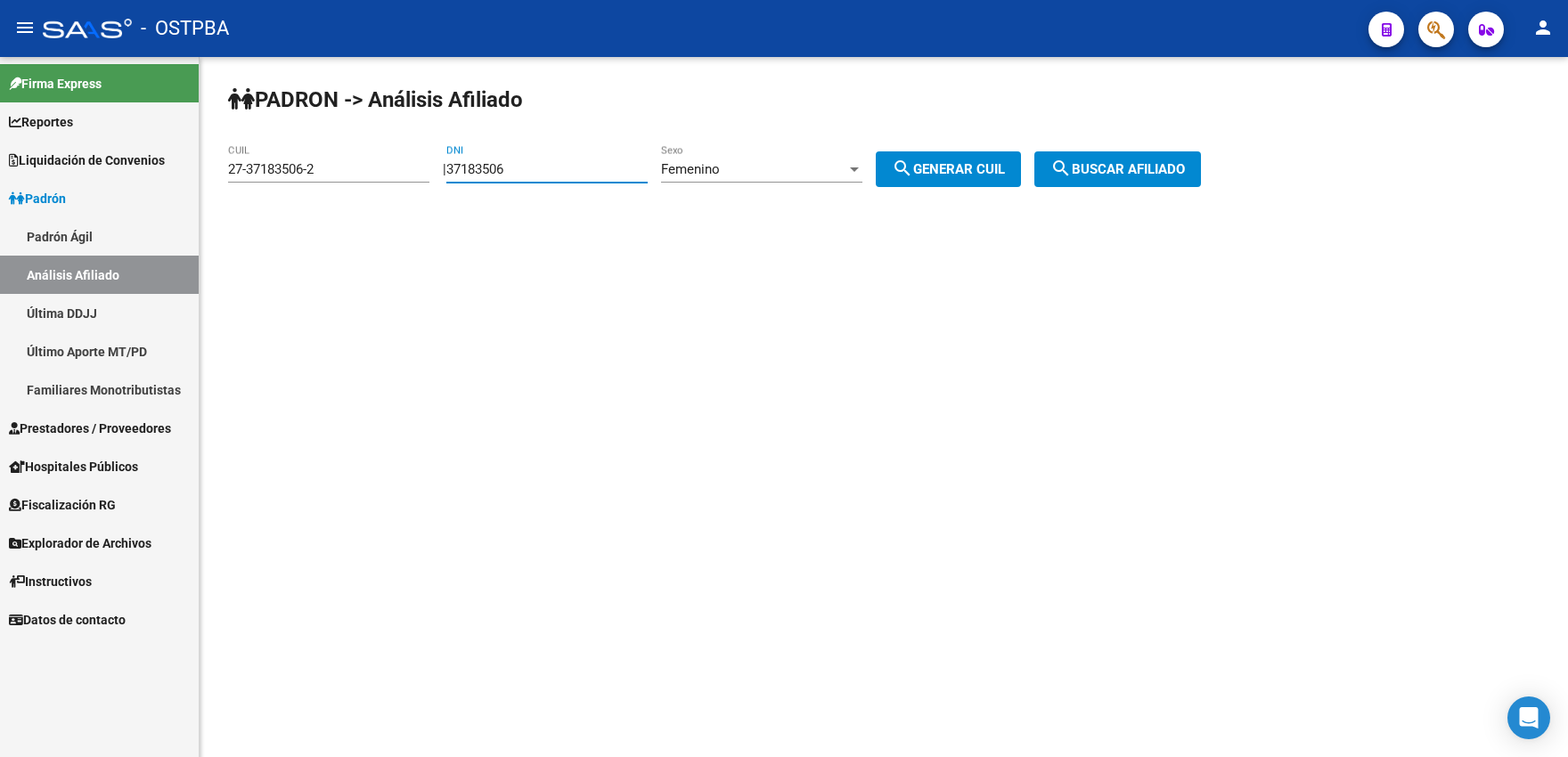
click at [535, 171] on input "37183506" at bounding box center [547, 169] width 202 height 16
type input "37183507"
click at [992, 169] on span "search Generar CUIL" at bounding box center [947, 169] width 113 height 16
type input "27-37183507-0"
click at [1102, 182] on button "search Buscar afiliado" at bounding box center [1117, 169] width 166 height 35
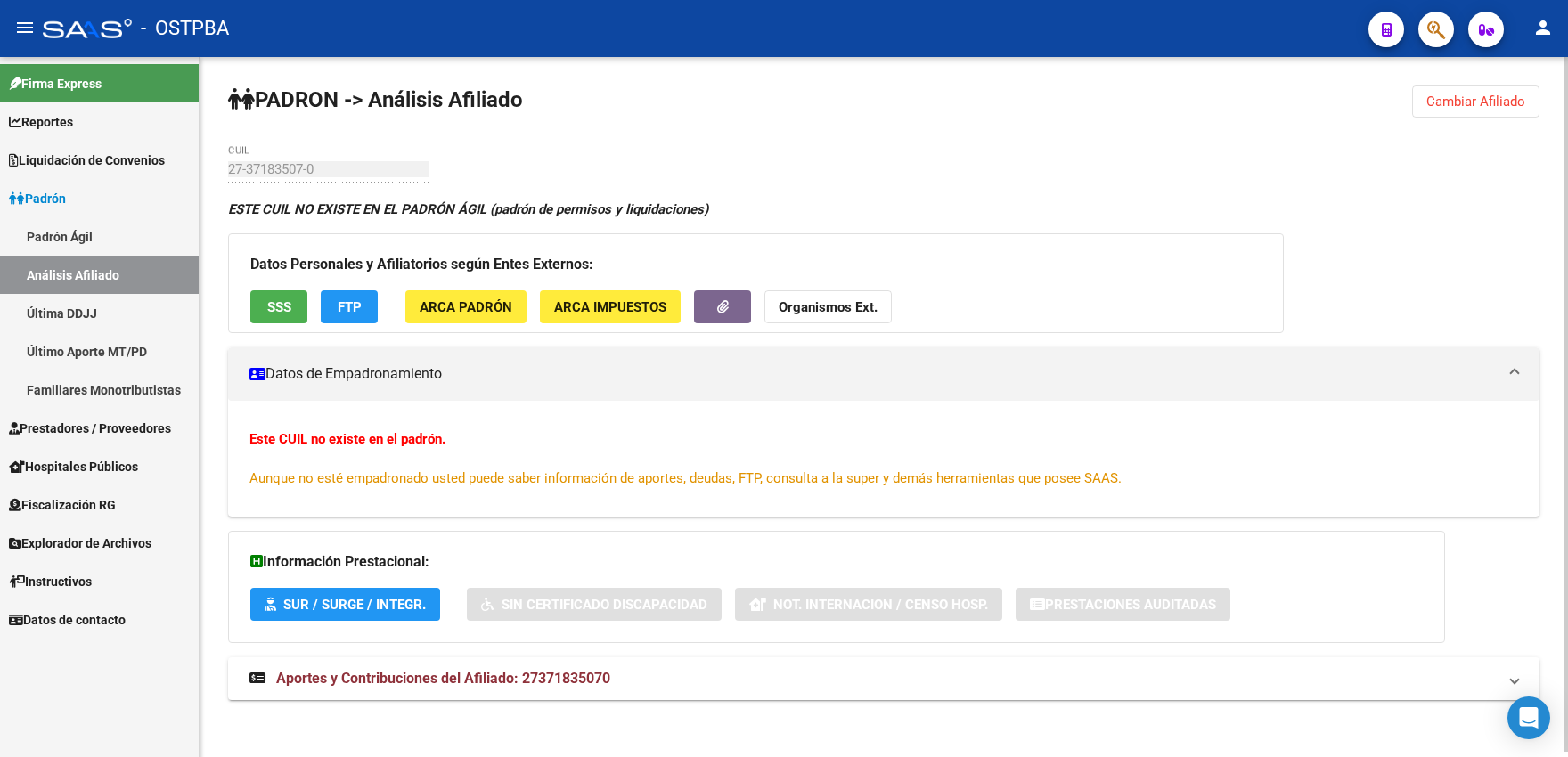
drag, startPoint x: 1464, startPoint y: 99, endPoint x: 1266, endPoint y: 122, distance: 199.3
click at [1455, 99] on span "Cambiar Afiliado" at bounding box center [1476, 101] width 99 height 16
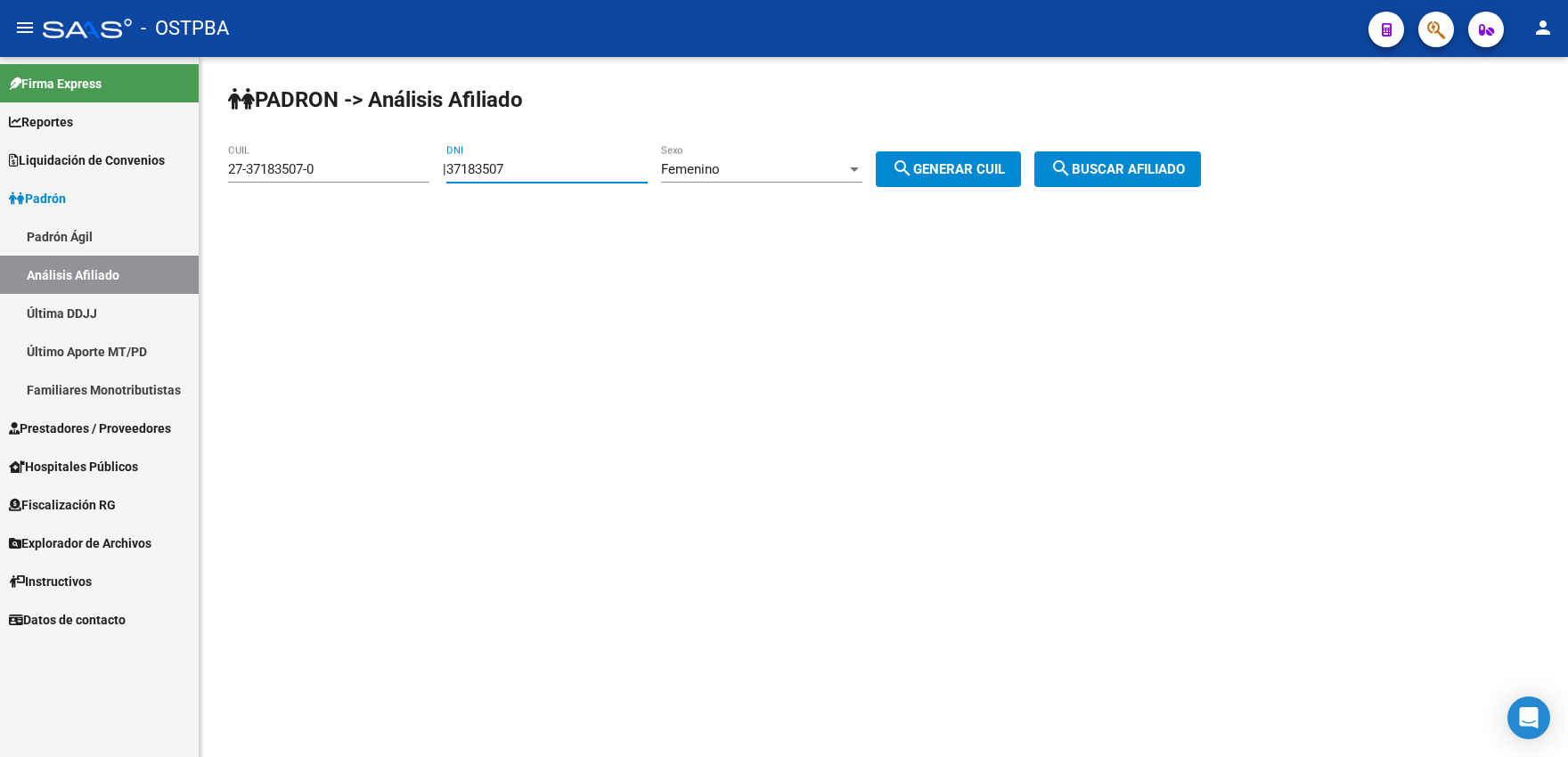
drag, startPoint x: 512, startPoint y: 169, endPoint x: 553, endPoint y: 164, distance: 41.3
click at [551, 164] on input "37183507" at bounding box center [547, 169] width 202 height 16
type input "37183508"
click at [987, 166] on span "search Generar CUIL" at bounding box center [947, 169] width 113 height 16
type input "27-37183508-9"
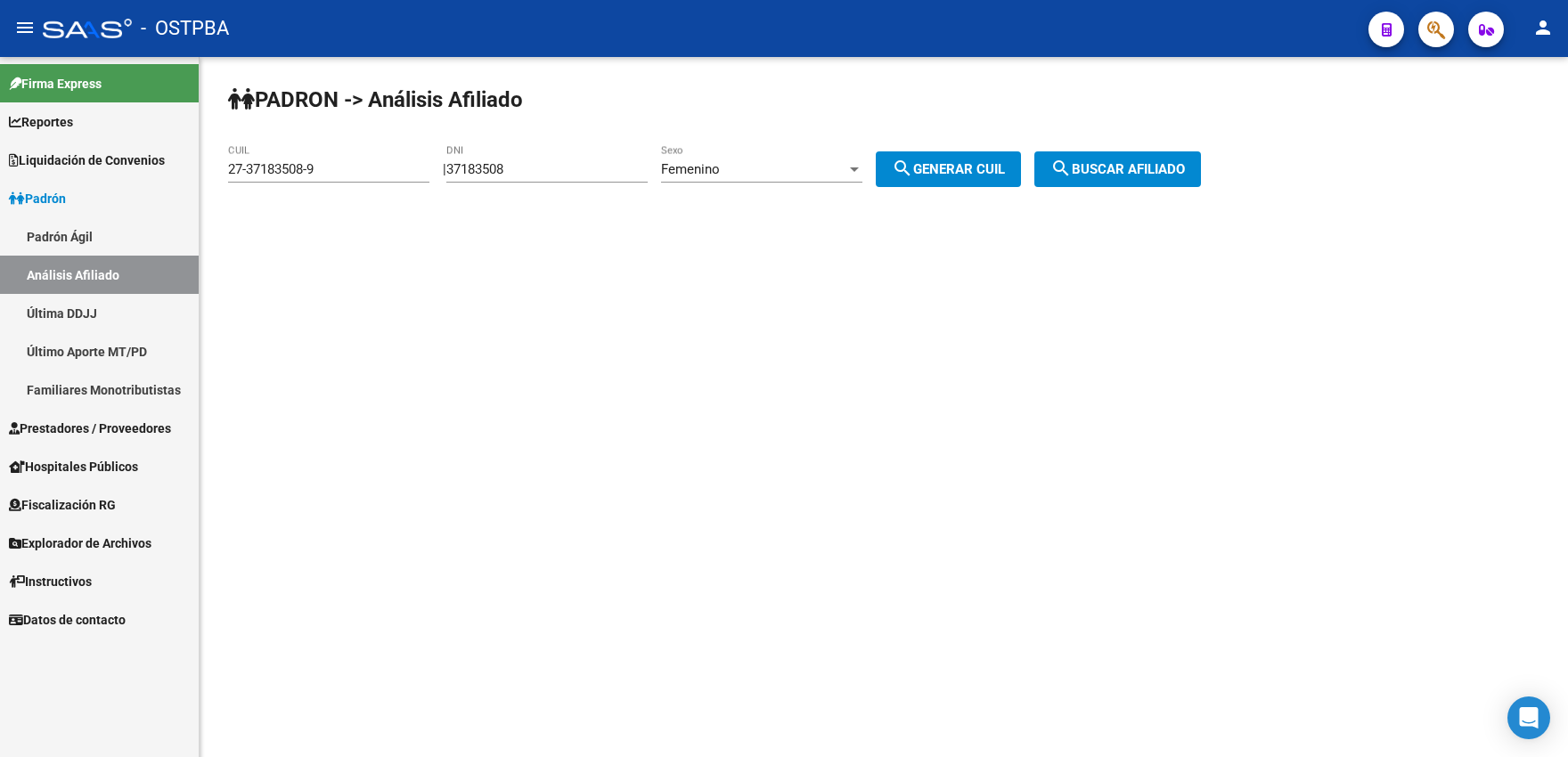
click at [1119, 174] on span "search Buscar afiliado" at bounding box center [1117, 169] width 134 height 16
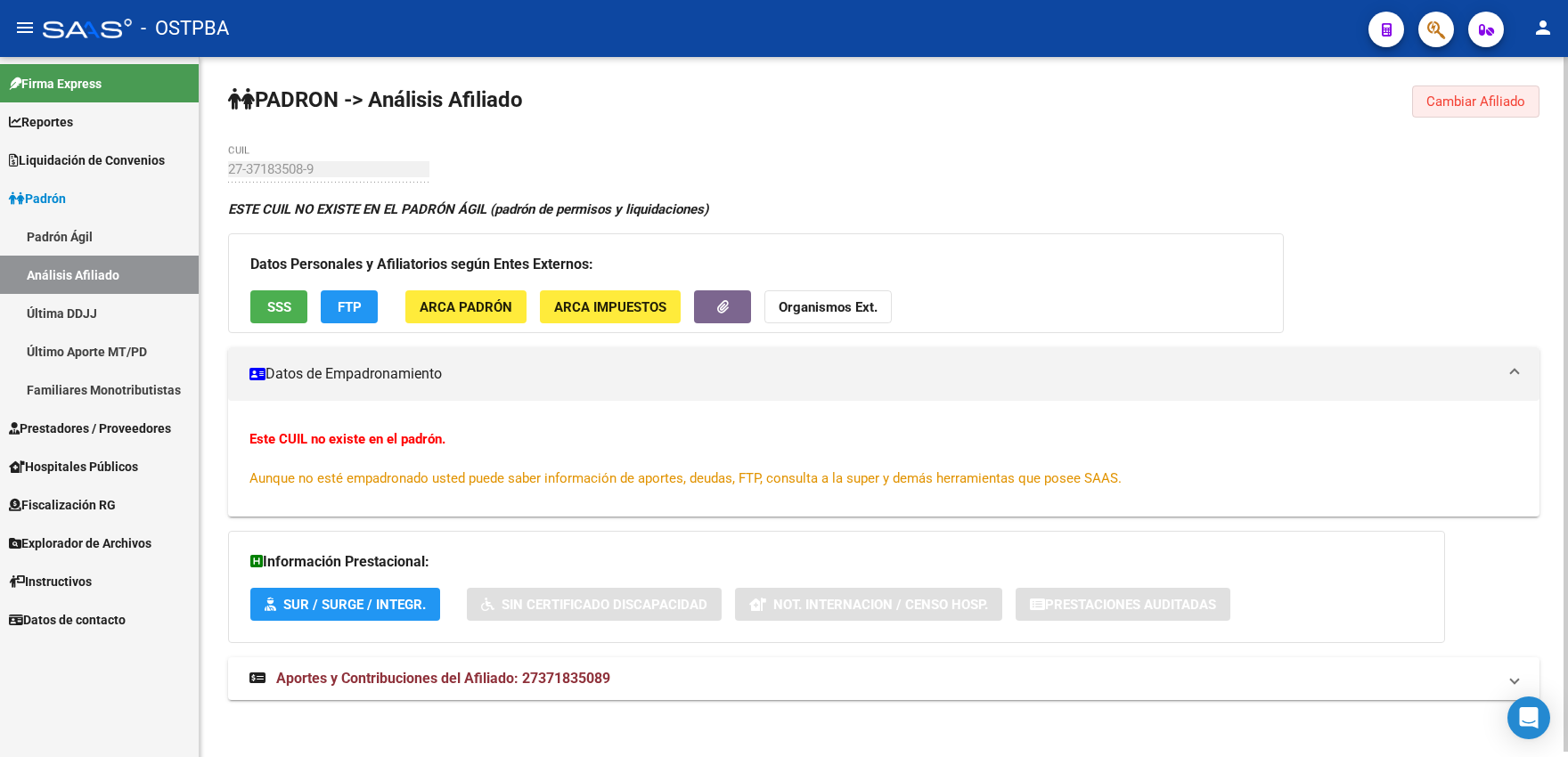
drag, startPoint x: 1444, startPoint y: 101, endPoint x: 1287, endPoint y: 126, distance: 159.0
click at [1444, 102] on span "Cambiar Afiliado" at bounding box center [1476, 101] width 99 height 16
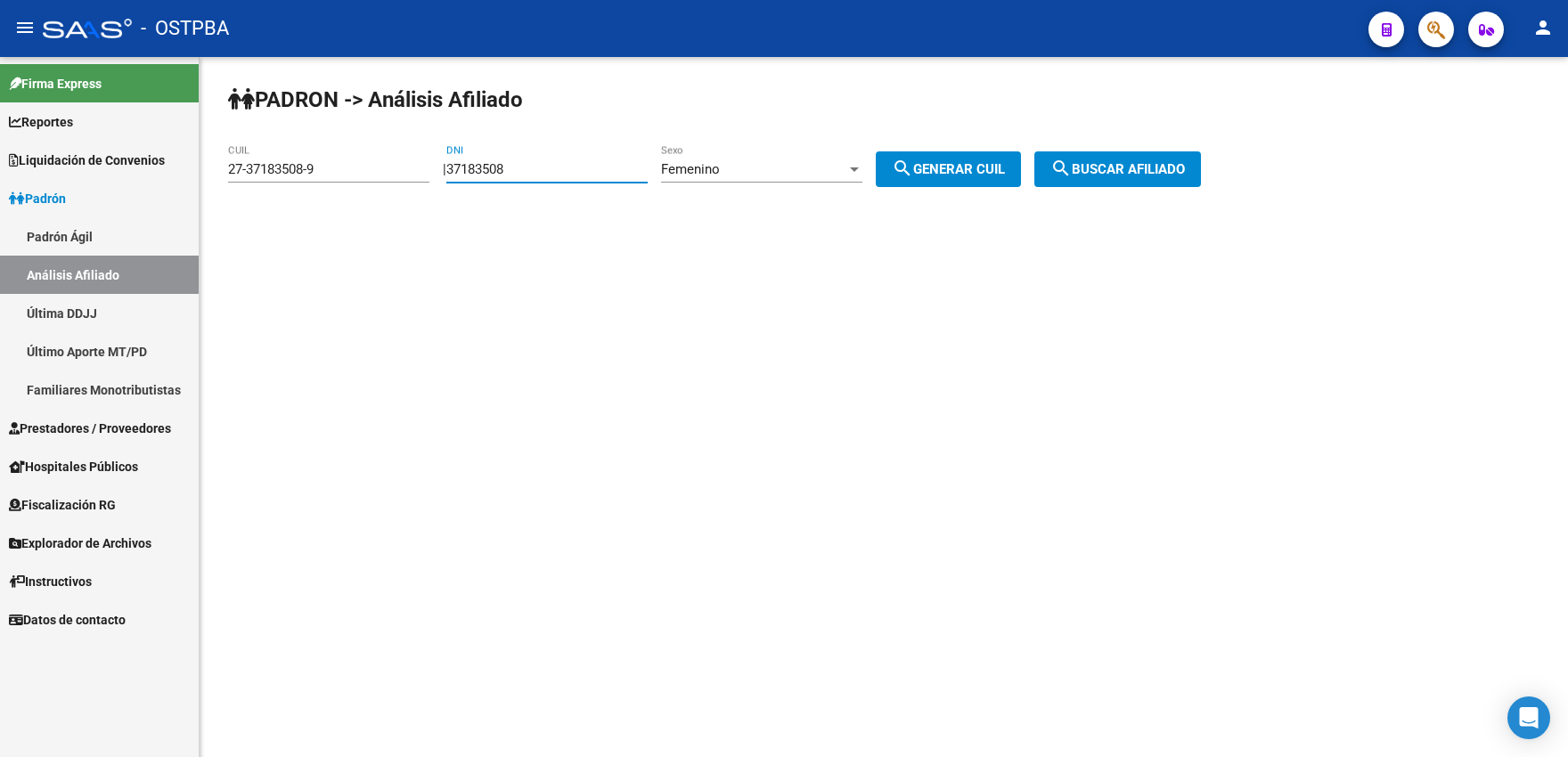
drag, startPoint x: 515, startPoint y: 167, endPoint x: 566, endPoint y: 169, distance: 51.0
click at [571, 165] on input "37183508" at bounding box center [547, 169] width 202 height 16
type input "37183509"
click at [913, 165] on mat-icon "search" at bounding box center [902, 168] width 21 height 21
type input "27-37183509-7"
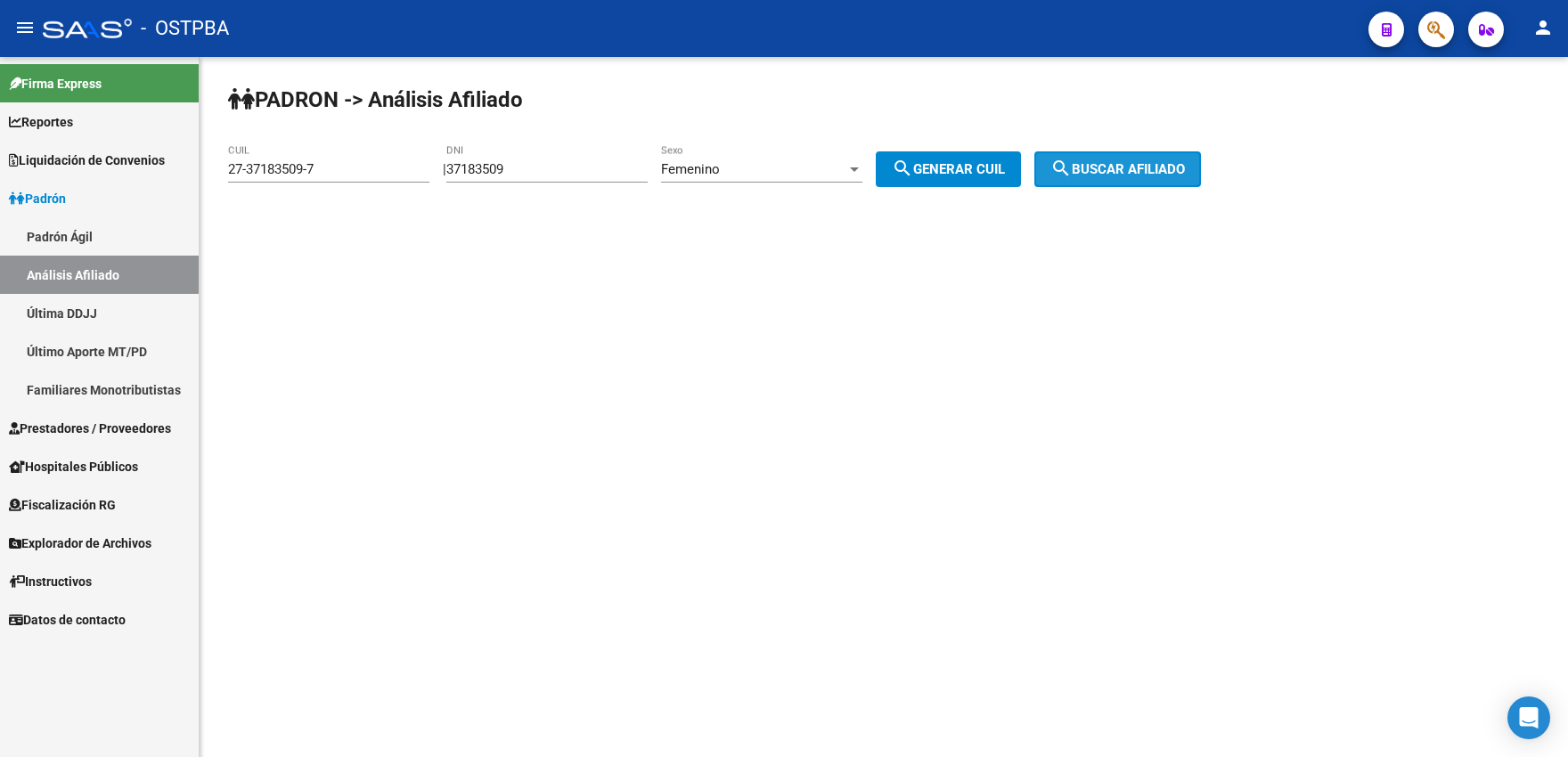
click at [1102, 160] on button "search Buscar afiliado" at bounding box center [1117, 169] width 166 height 35
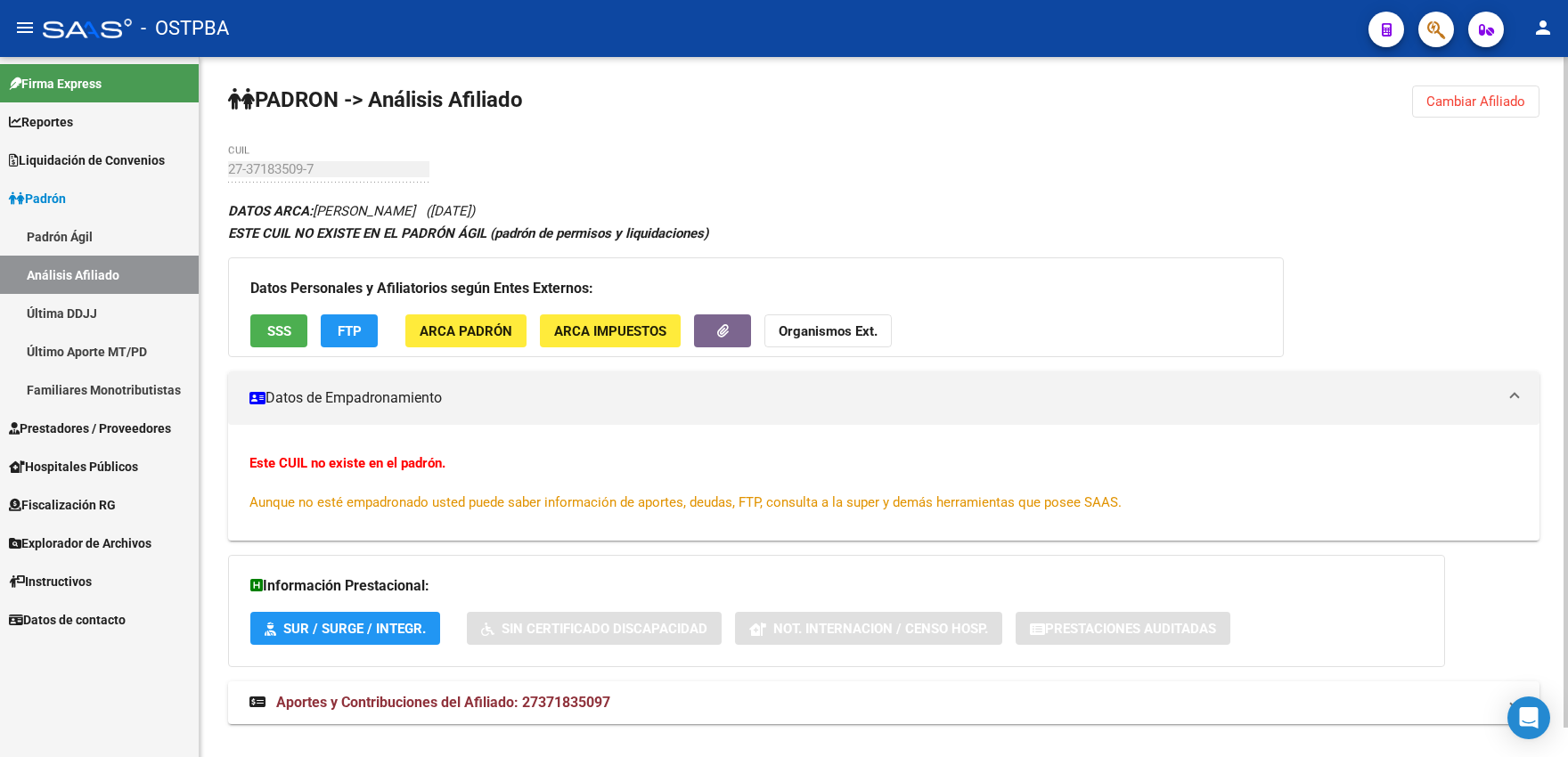
click at [1464, 100] on span "Cambiar Afiliado" at bounding box center [1476, 101] width 99 height 16
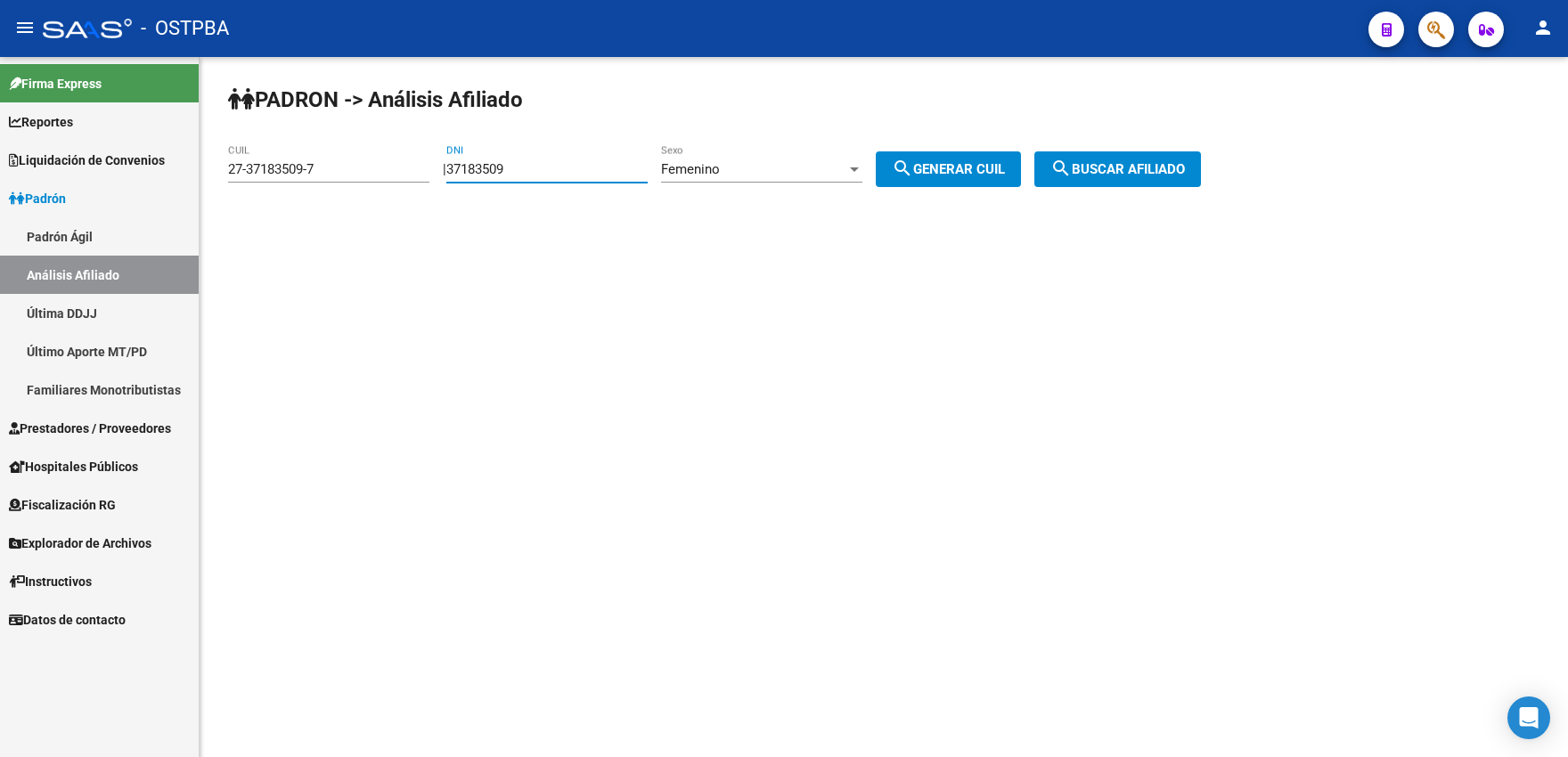
drag, startPoint x: 508, startPoint y: 170, endPoint x: 556, endPoint y: 165, distance: 48.3
click at [555, 165] on input "37183509" at bounding box center [547, 169] width 202 height 16
type input "37183510"
click at [939, 157] on button "search Generar CUIL" at bounding box center [948, 169] width 146 height 35
type input "27-37183510-0"
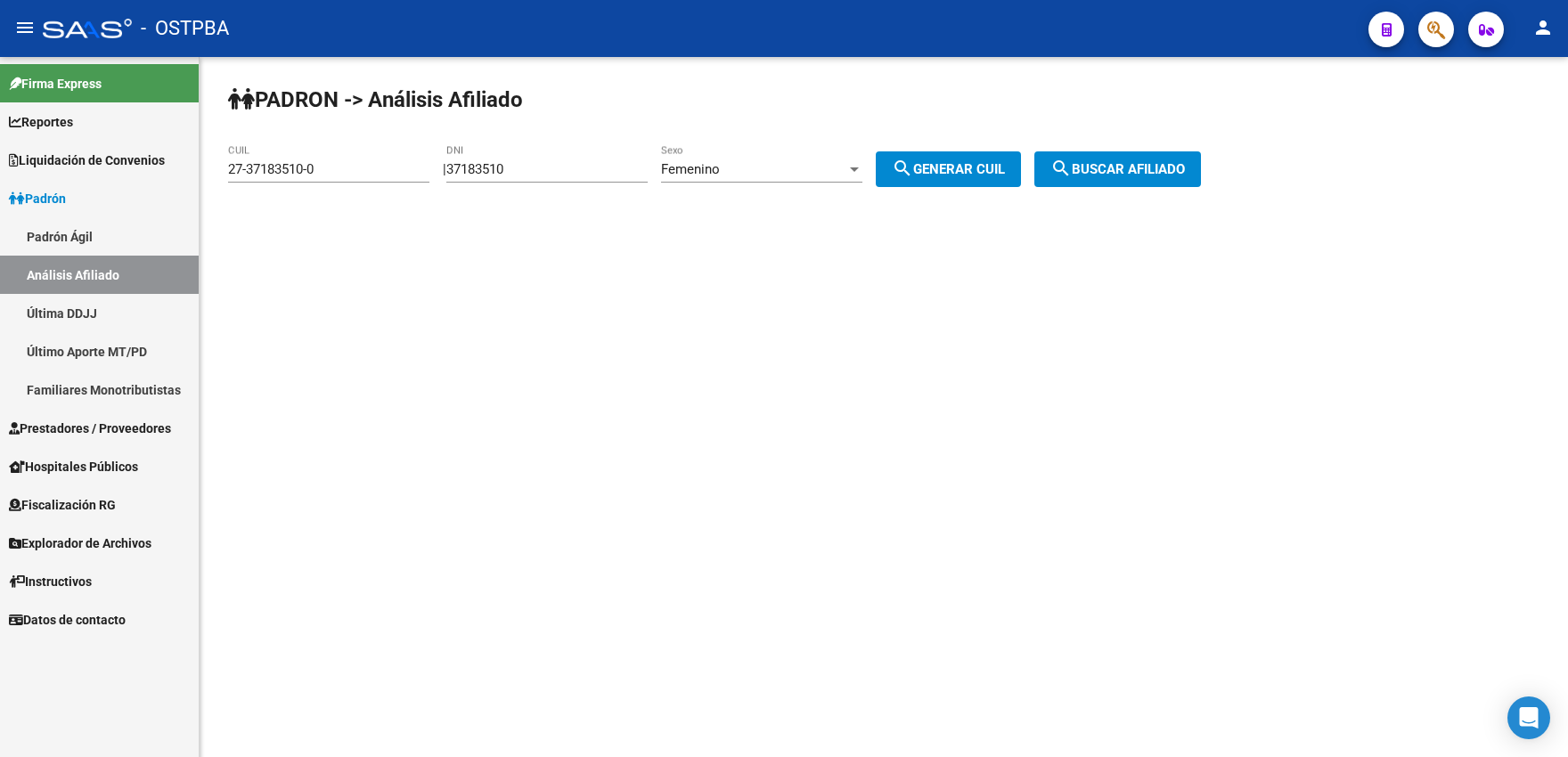
click at [1104, 168] on span "search Buscar afiliado" at bounding box center [1117, 169] width 134 height 16
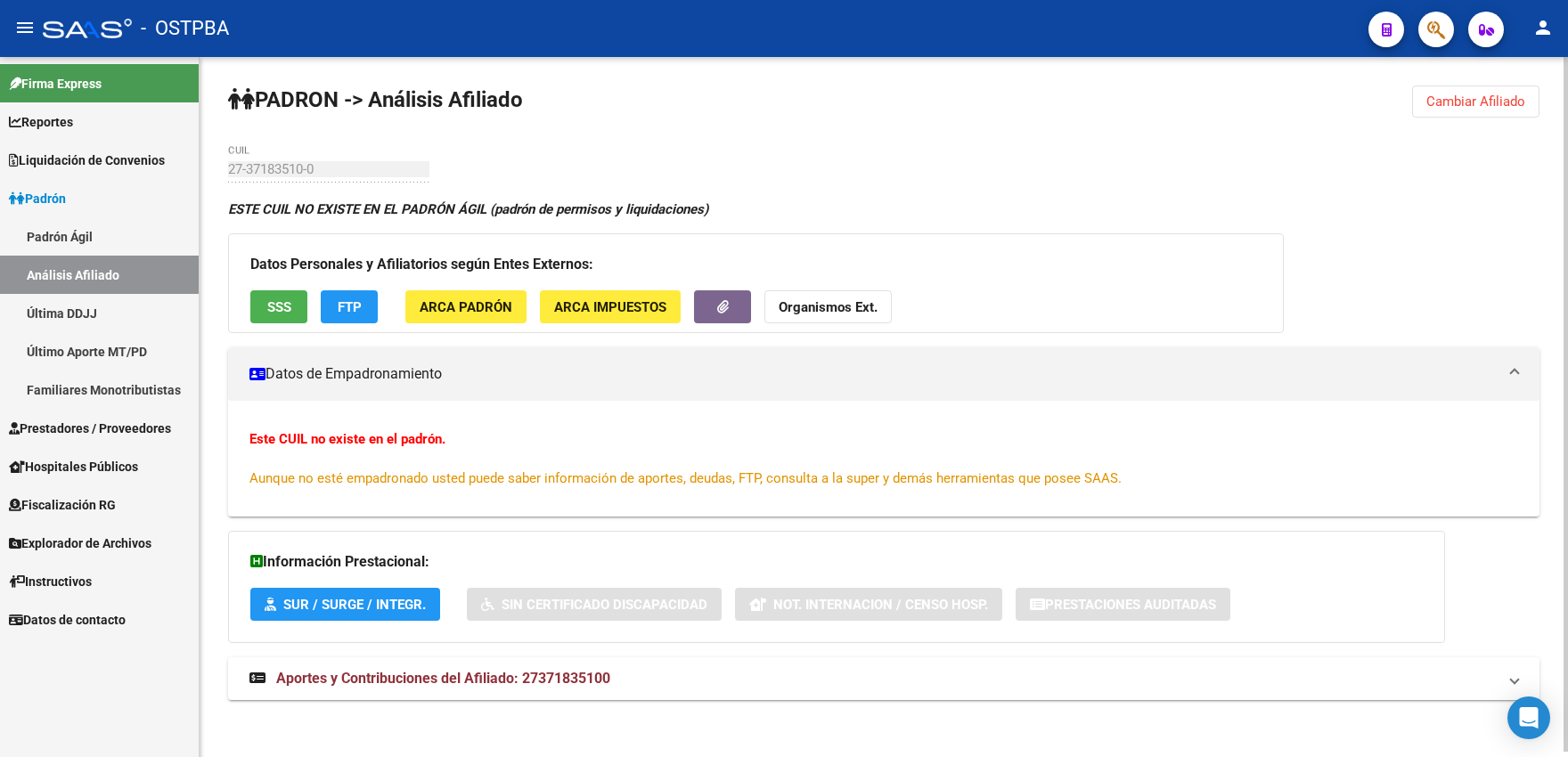
drag, startPoint x: 1491, startPoint y: 101, endPoint x: 1323, endPoint y: 104, distance: 168.0
click at [1471, 103] on span "Cambiar Afiliado" at bounding box center [1476, 101] width 99 height 16
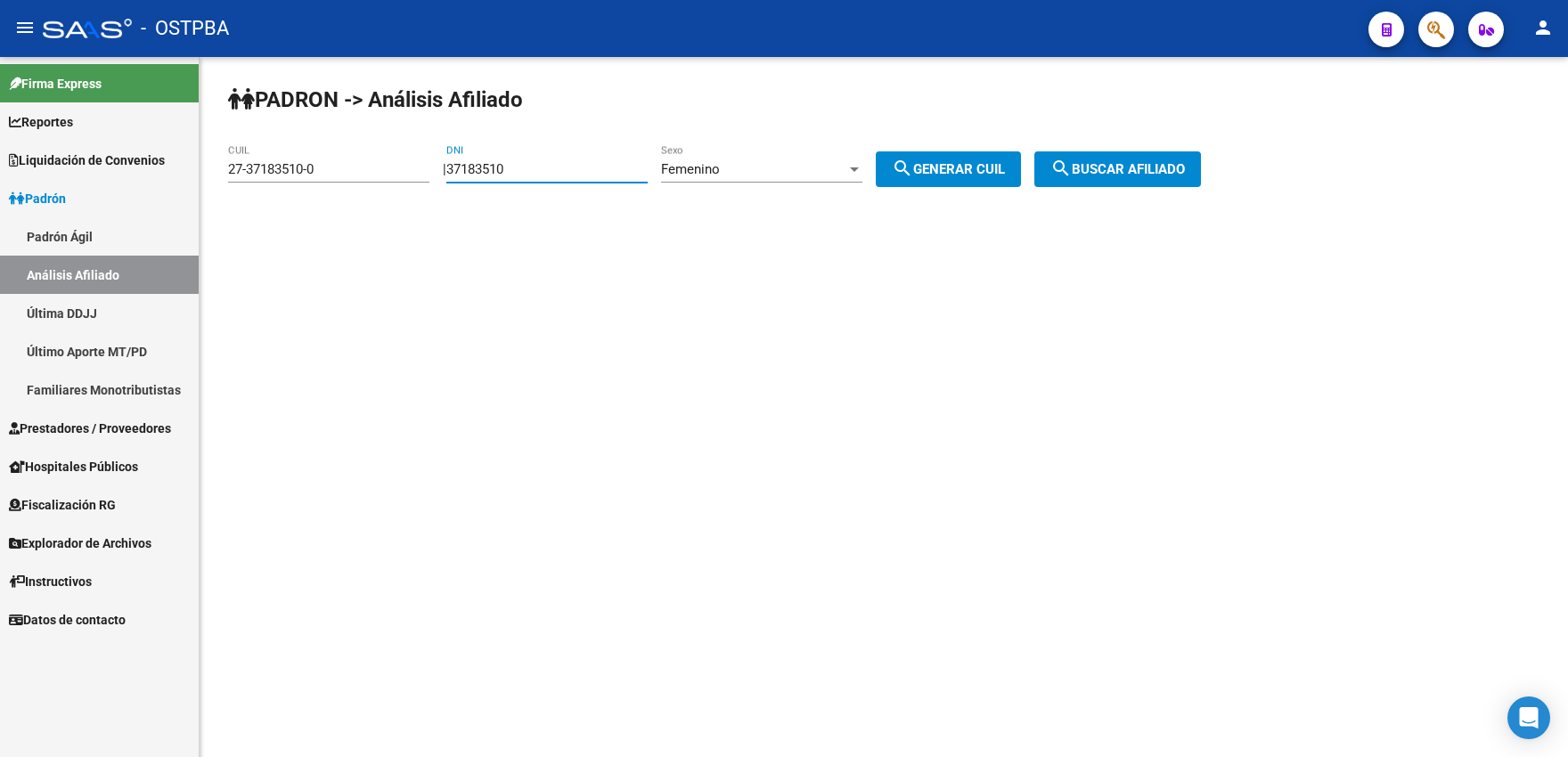
drag, startPoint x: 519, startPoint y: 171, endPoint x: 546, endPoint y: 159, distance: 29.5
click at [546, 161] on input "37183510" at bounding box center [547, 169] width 202 height 16
type input "37183511"
click at [1004, 165] on span "search Generar CUIL" at bounding box center [947, 169] width 113 height 16
type input "27-37183511-9"
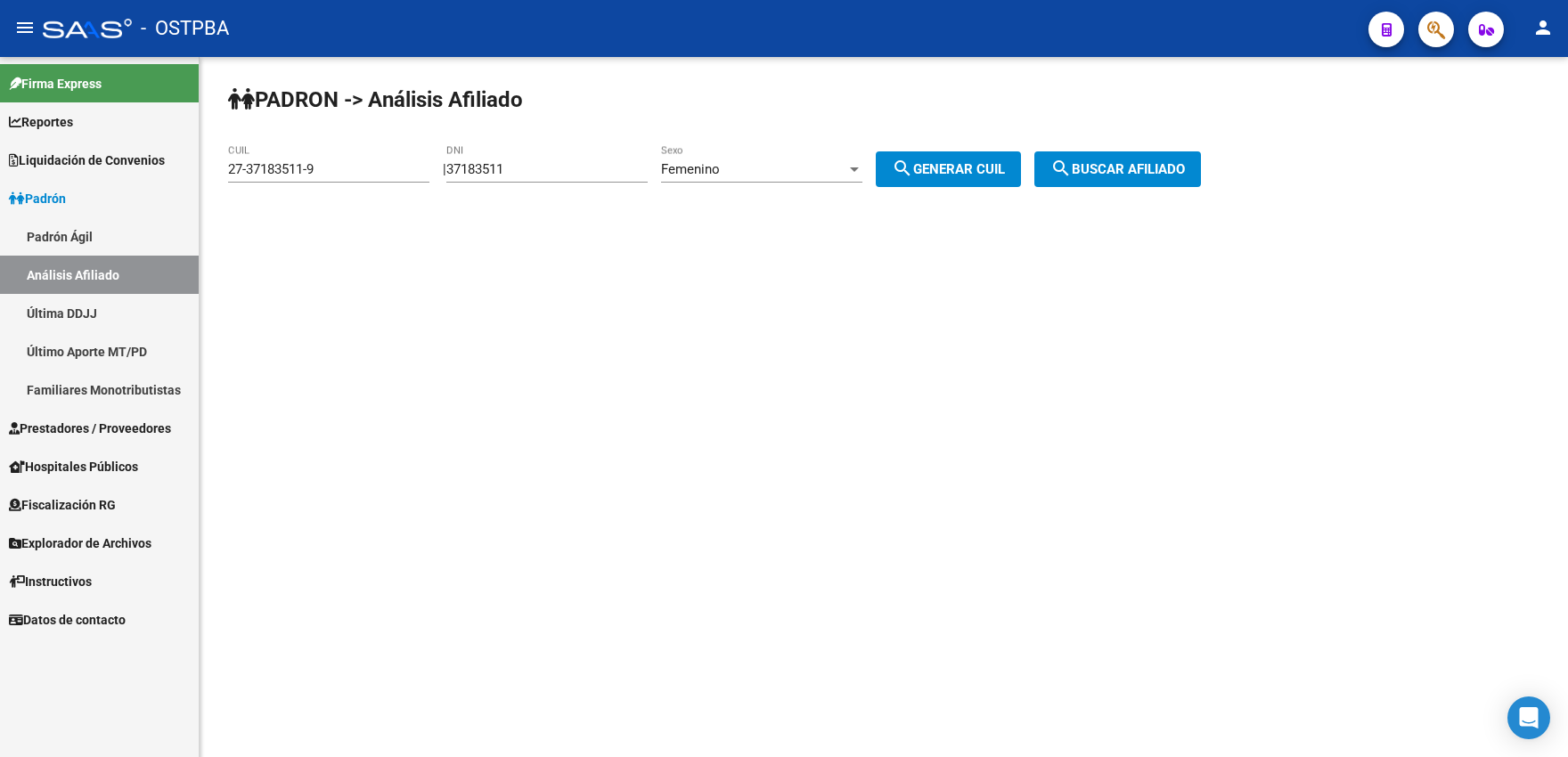
click at [1108, 163] on span "search Buscar afiliado" at bounding box center [1117, 169] width 134 height 16
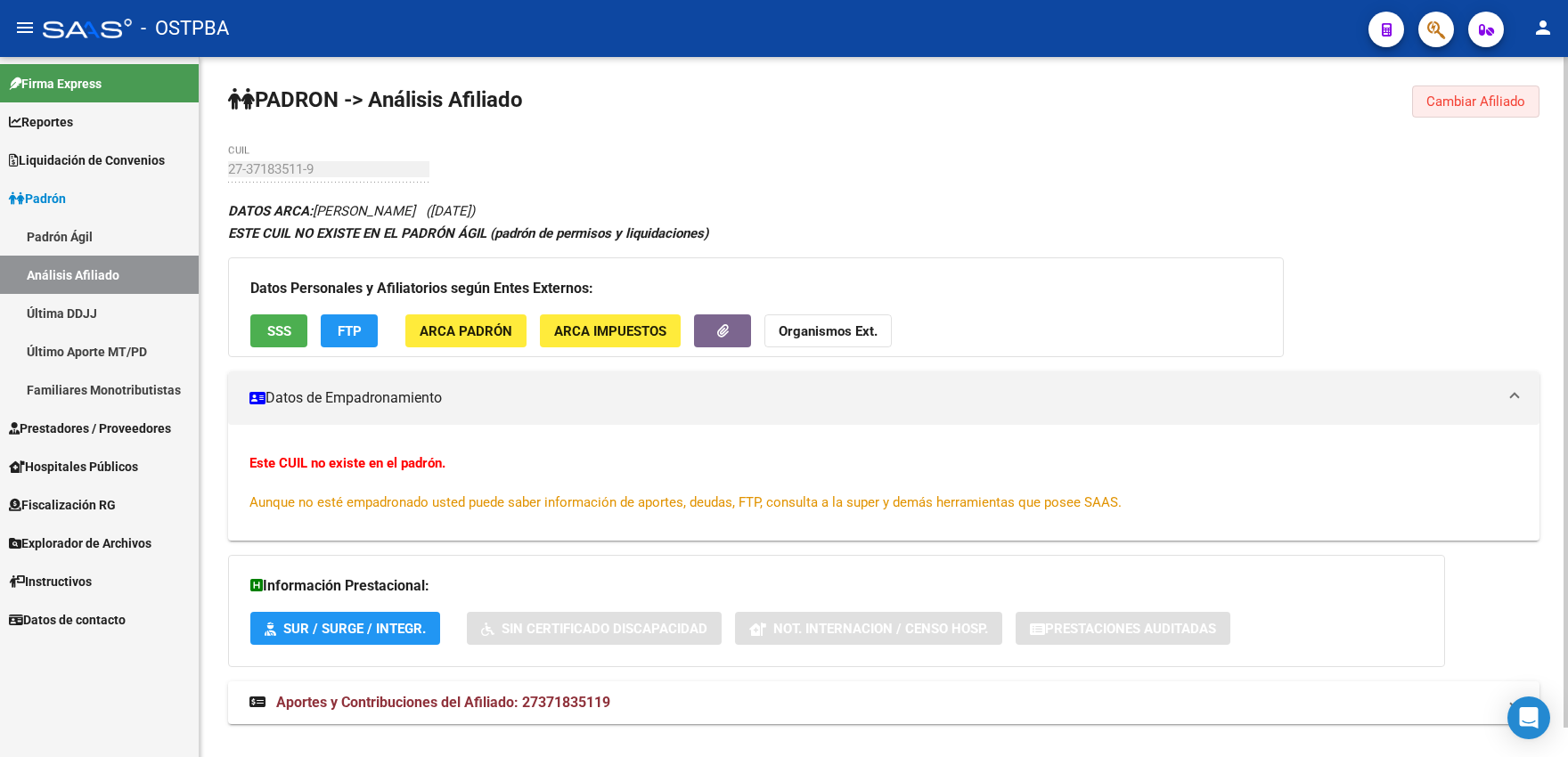
drag, startPoint x: 1524, startPoint y: 98, endPoint x: 1112, endPoint y: 118, distance: 412.5
click at [1509, 104] on span "Cambiar Afiliado" at bounding box center [1476, 101] width 99 height 16
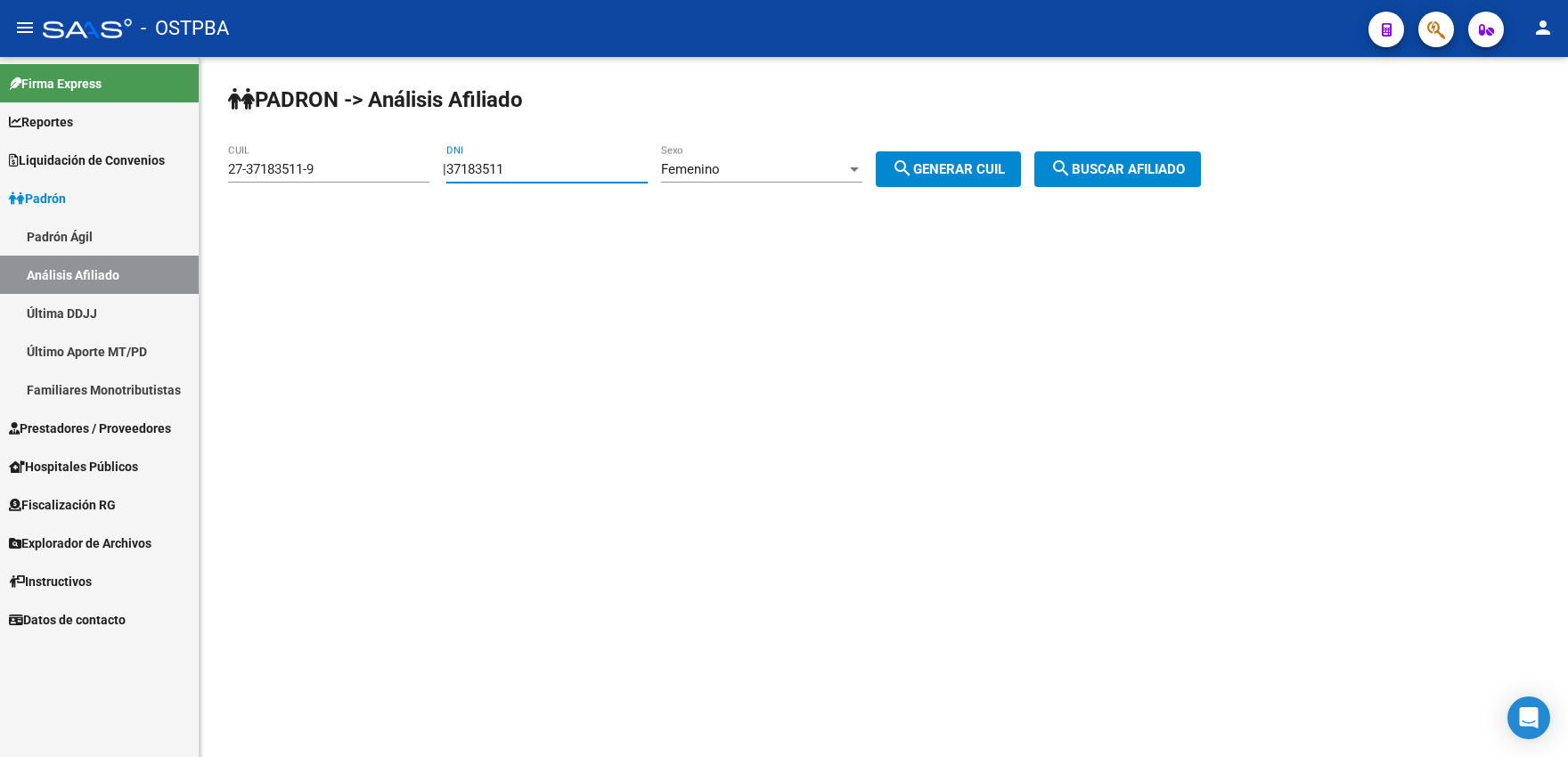
click at [524, 167] on input "37183511" at bounding box center [547, 169] width 202 height 16
type input "37183512"
click at [984, 177] on button "search Generar CUIL" at bounding box center [948, 169] width 146 height 35
type input "27-37183512-7"
click at [1127, 162] on span "search Buscar afiliado" at bounding box center [1117, 169] width 134 height 16
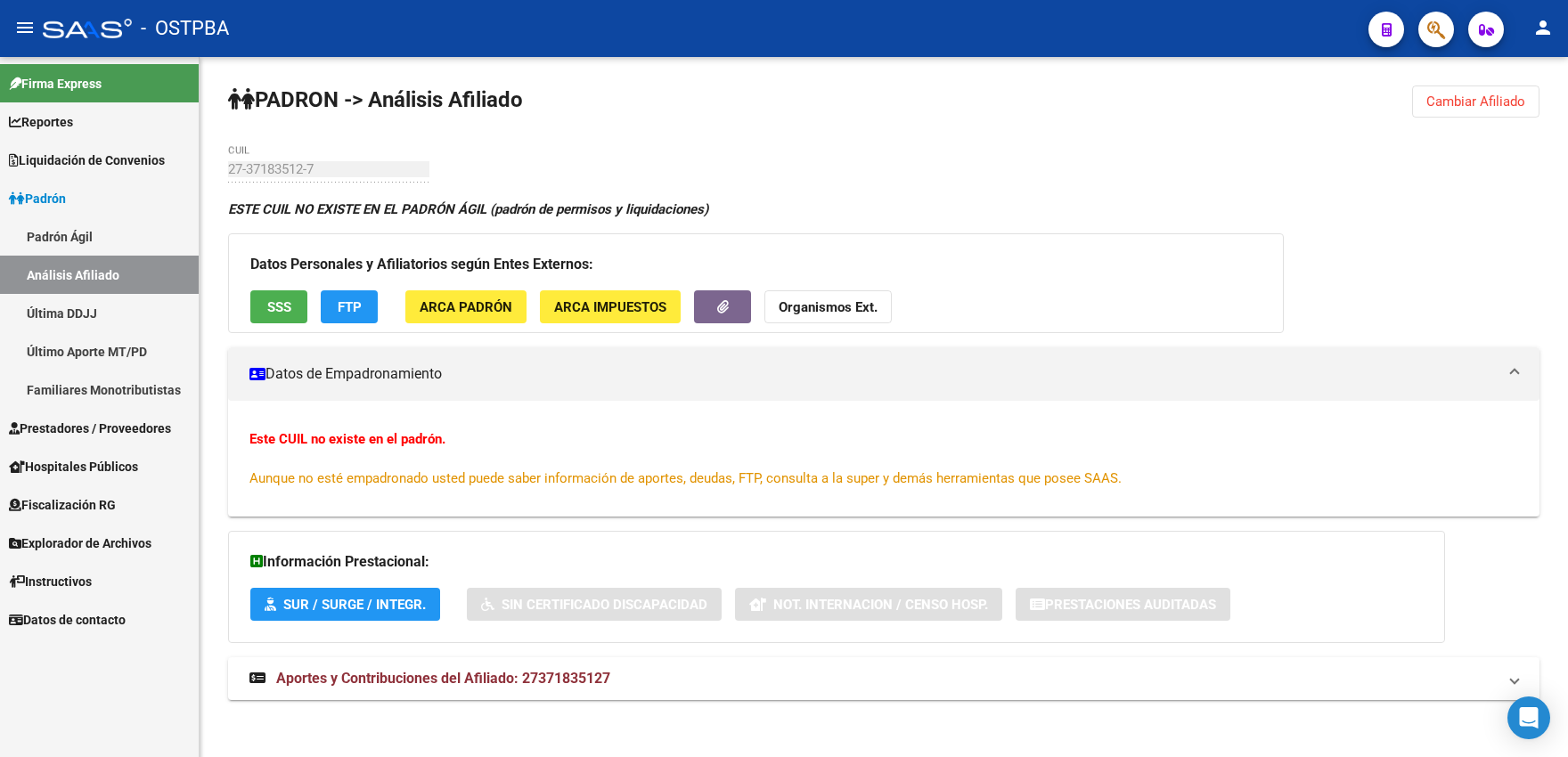
drag, startPoint x: 1428, startPoint y: 107, endPoint x: 1376, endPoint y: 115, distance: 52.6
click at [1426, 108] on span "Cambiar Afiliado" at bounding box center [1476, 101] width 99 height 16
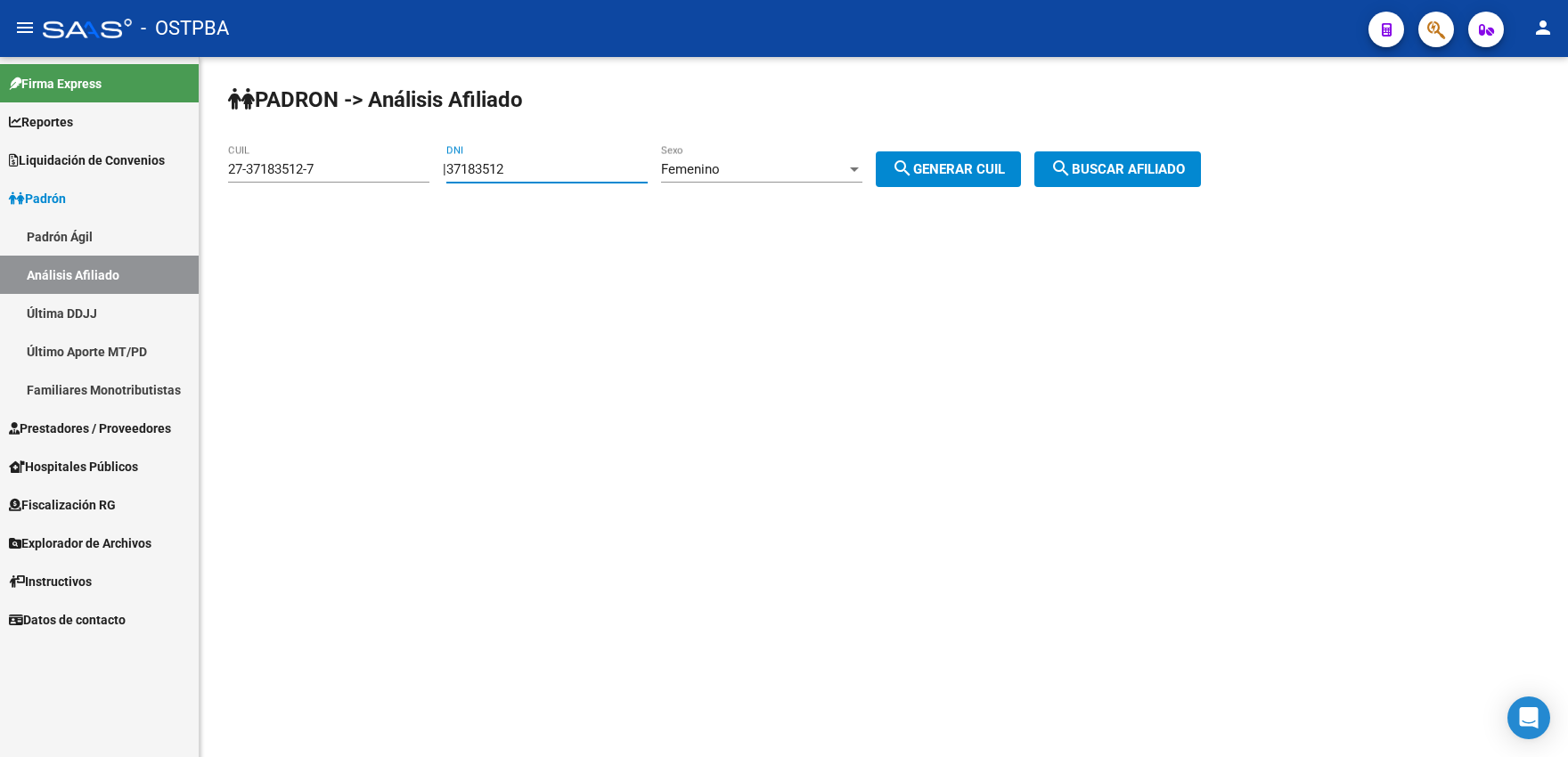
drag, startPoint x: 518, startPoint y: 169, endPoint x: 537, endPoint y: 169, distance: 19.0
click at [537, 169] on input "37183512" at bounding box center [547, 169] width 202 height 16
type input "37183513"
click at [946, 165] on span "search Generar CUIL" at bounding box center [947, 169] width 113 height 16
type input "27-37183513-5"
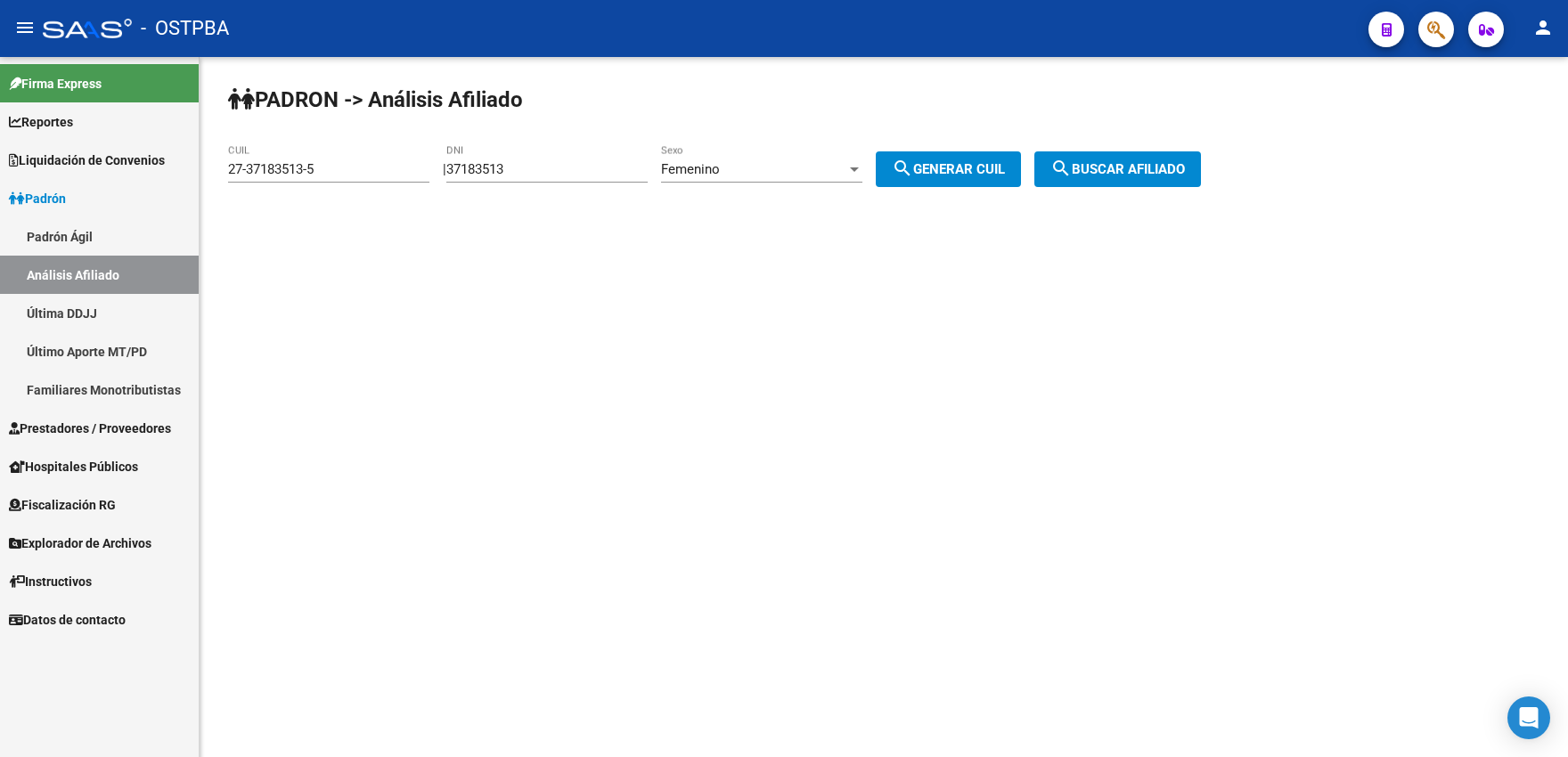
click at [1071, 173] on mat-icon "search" at bounding box center [1060, 168] width 21 height 21
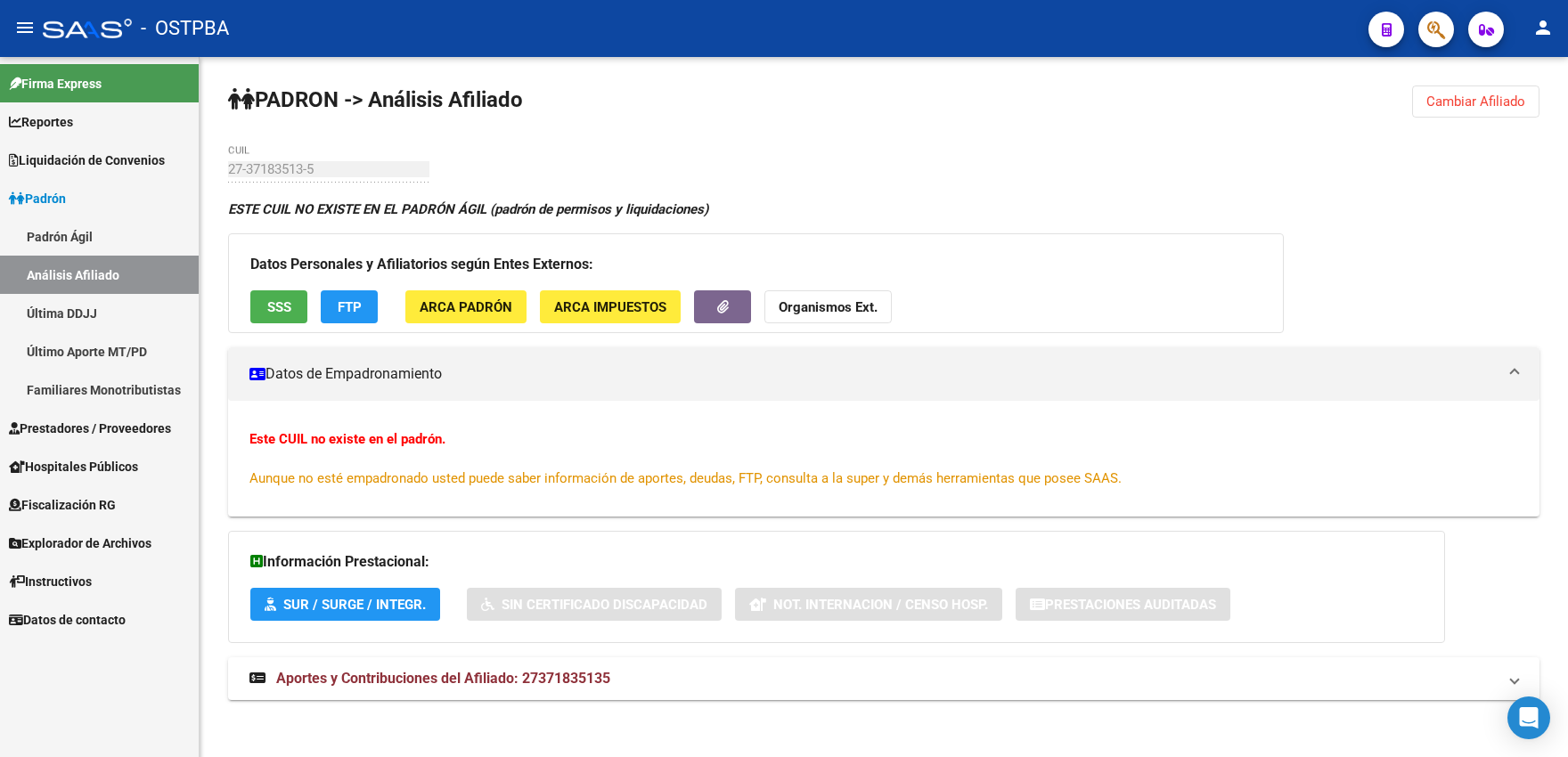
click at [1437, 114] on button "Cambiar Afiliado" at bounding box center [1476, 102] width 127 height 32
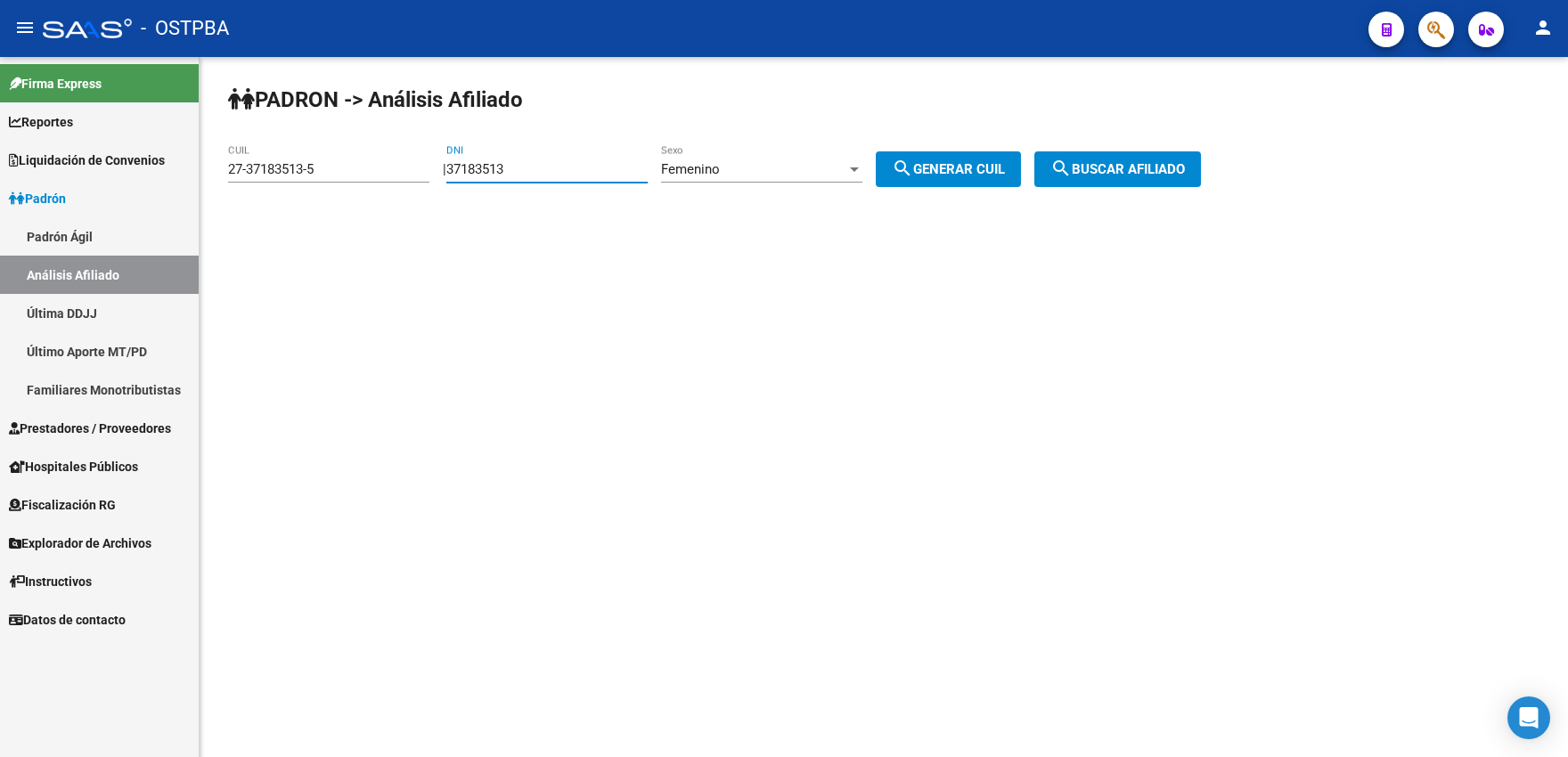
drag, startPoint x: 518, startPoint y: 165, endPoint x: 536, endPoint y: 165, distance: 18.0
click at [536, 165] on input "37183513" at bounding box center [547, 169] width 202 height 16
type input "37183514"
click at [984, 179] on button "search Generar CUIL" at bounding box center [948, 169] width 146 height 35
type input "27-37183514-3"
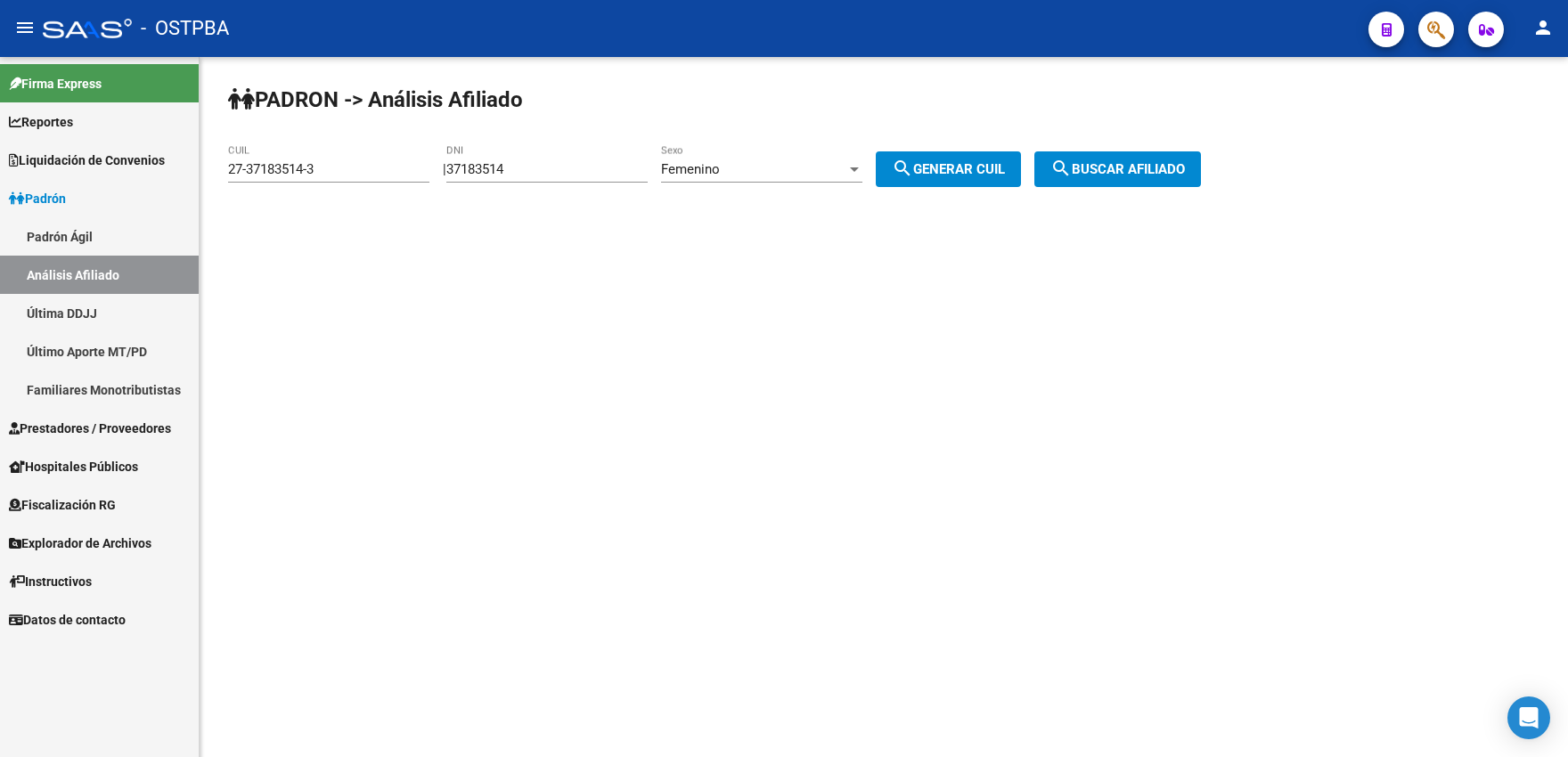
click at [1071, 164] on mat-icon "search" at bounding box center [1060, 168] width 21 height 21
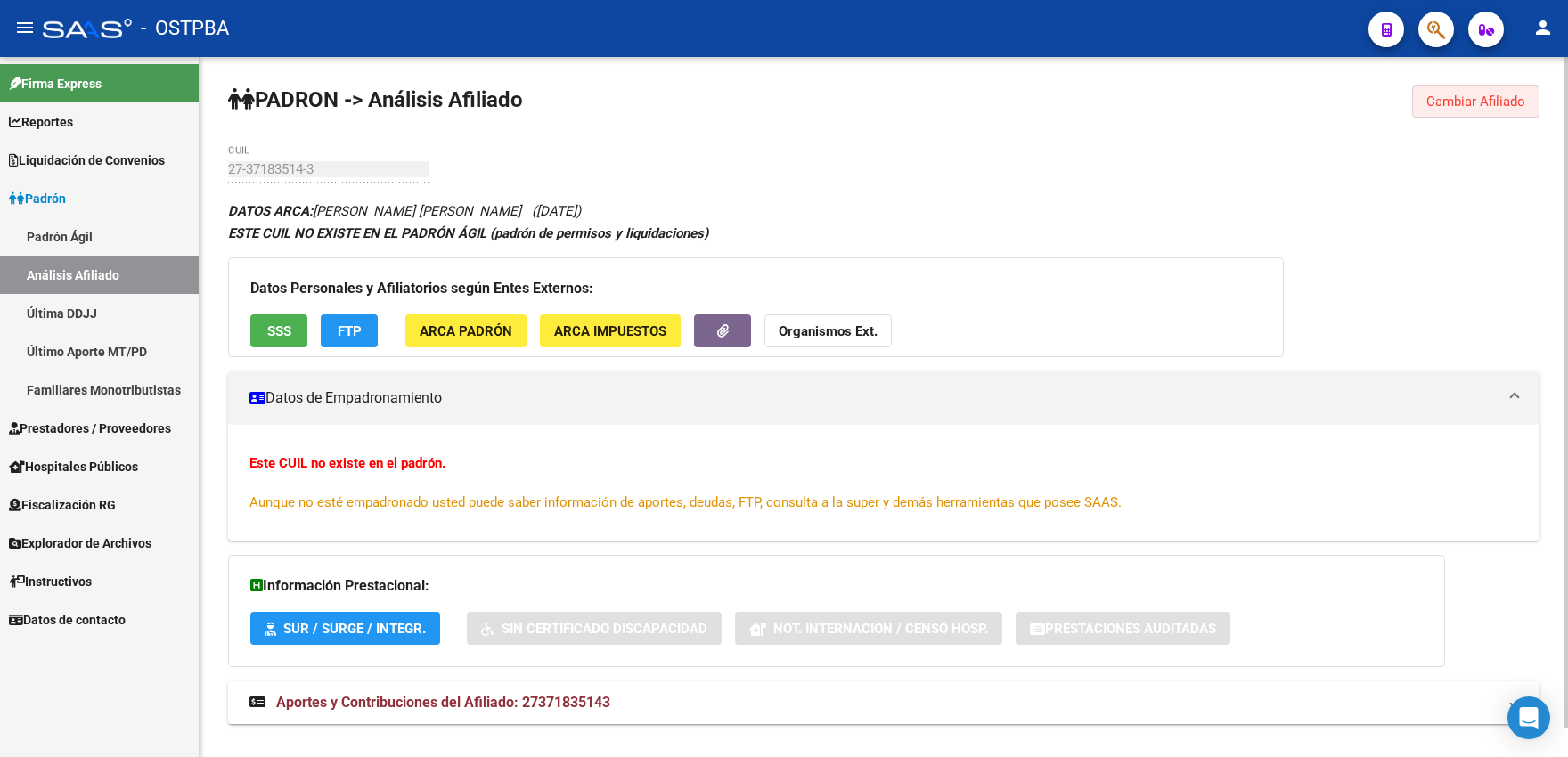
drag, startPoint x: 1444, startPoint y: 99, endPoint x: 1367, endPoint y: 123, distance: 80.7
click at [1444, 100] on span "Cambiar Afiliado" at bounding box center [1476, 101] width 99 height 16
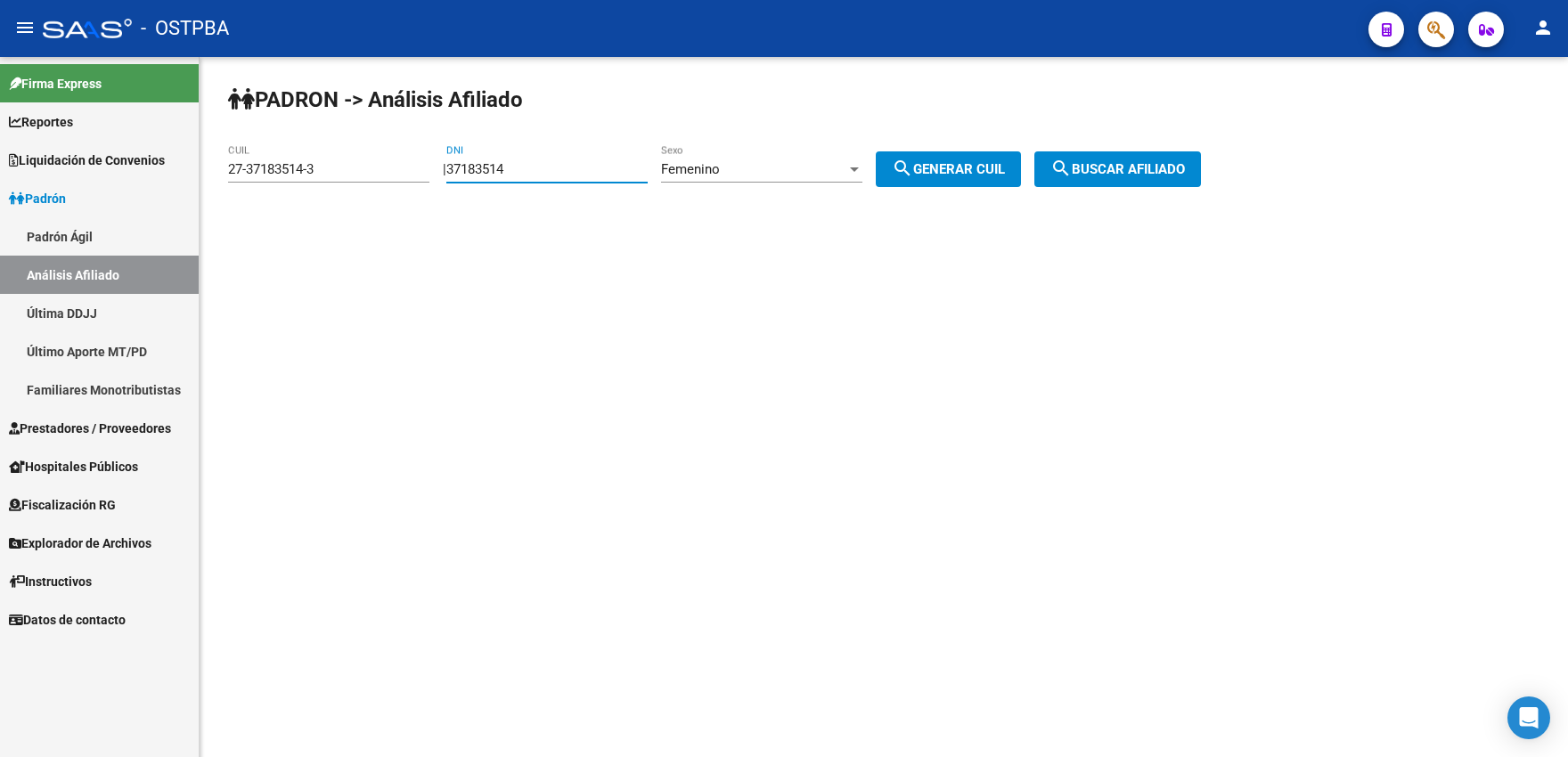
drag, startPoint x: 511, startPoint y: 170, endPoint x: 554, endPoint y: 174, distance: 43.2
click at [540, 164] on input "37183514" at bounding box center [547, 169] width 202 height 16
type input "37183515"
click at [936, 165] on span "search Generar CUIL" at bounding box center [947, 169] width 113 height 16
type input "27-37183515-1"
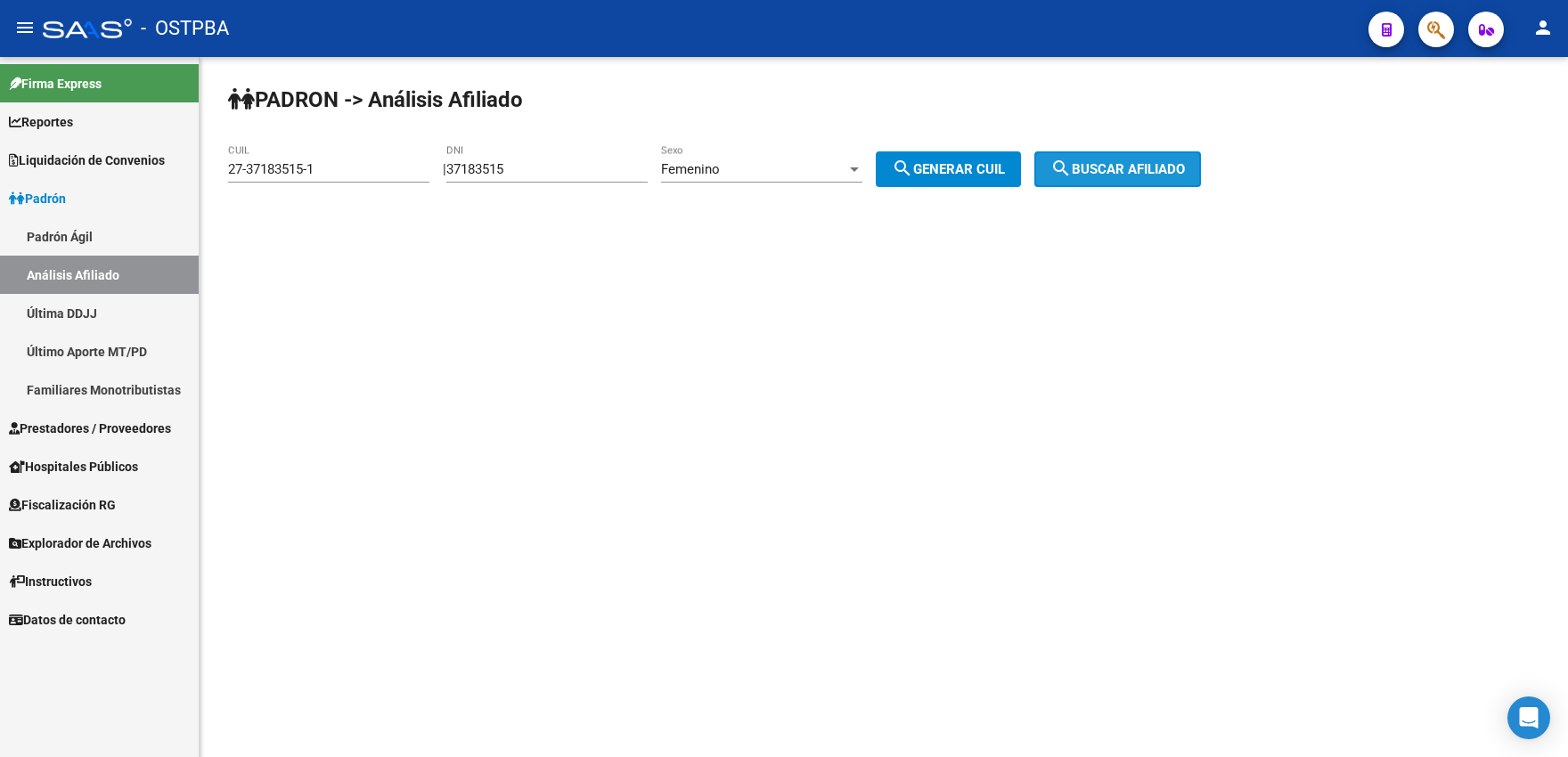
click at [1111, 165] on span "search Buscar afiliado" at bounding box center [1117, 169] width 134 height 16
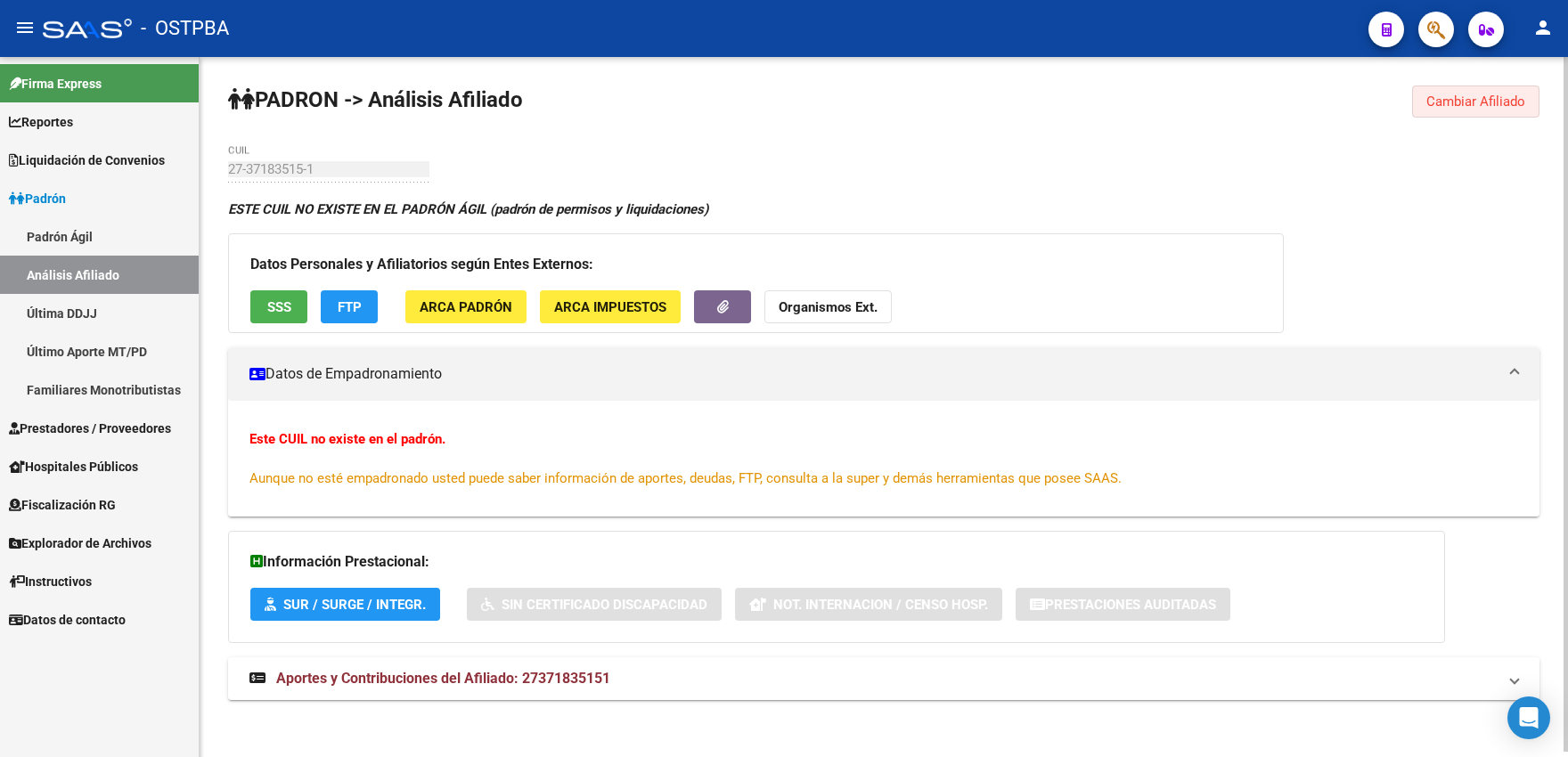
drag, startPoint x: 1431, startPoint y: 98, endPoint x: 1057, endPoint y: 183, distance: 383.5
click at [1443, 101] on span "Cambiar Afiliado" at bounding box center [1476, 101] width 99 height 16
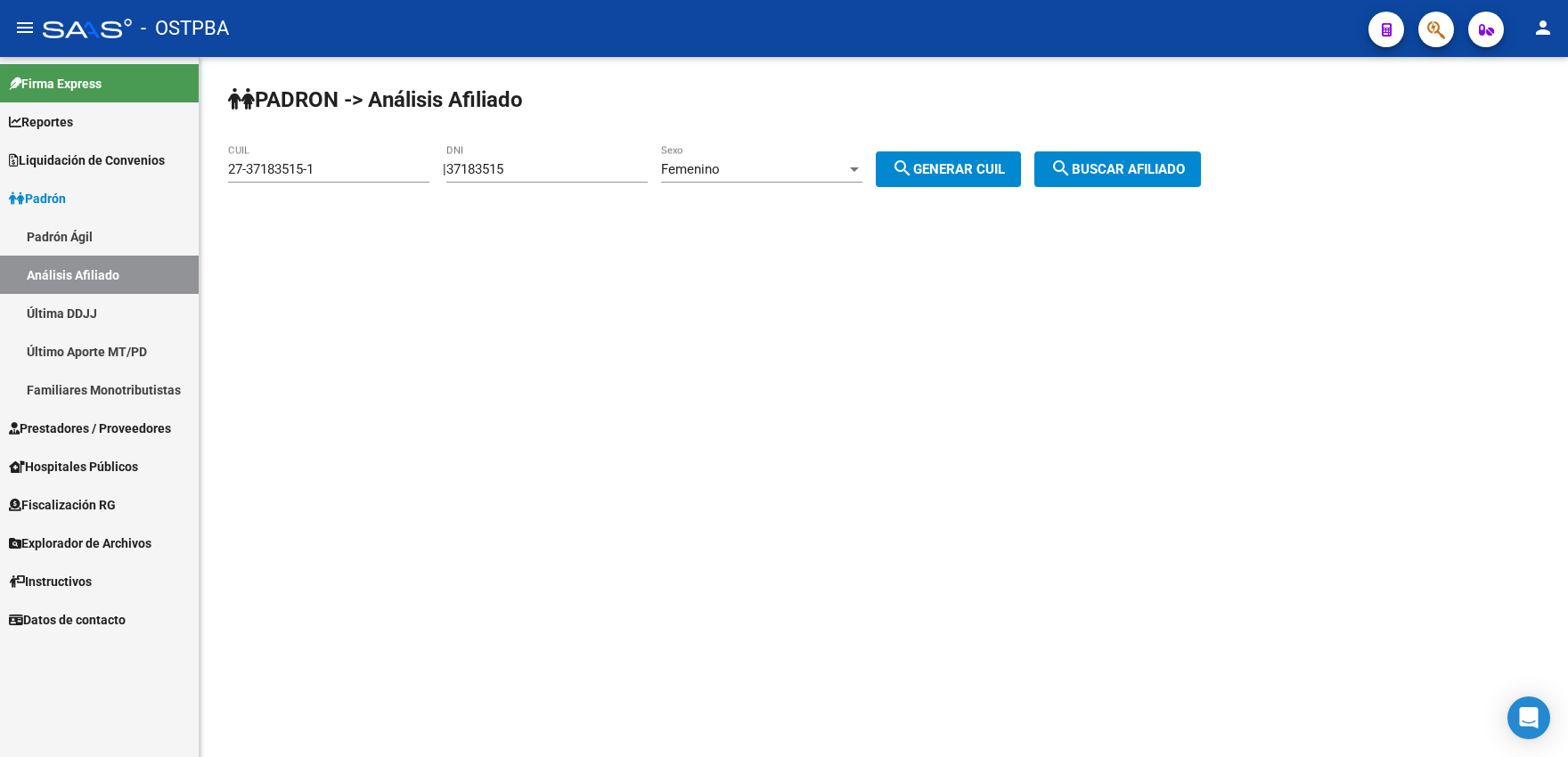
drag, startPoint x: 518, startPoint y: 167, endPoint x: 568, endPoint y: 161, distance: 50.4
click at [568, 161] on input "37183515" at bounding box center [547, 169] width 202 height 16
type input "37183516"
click at [952, 171] on span "search Generar CUIL" at bounding box center [947, 169] width 113 height 16
type input "23-37183516-4"
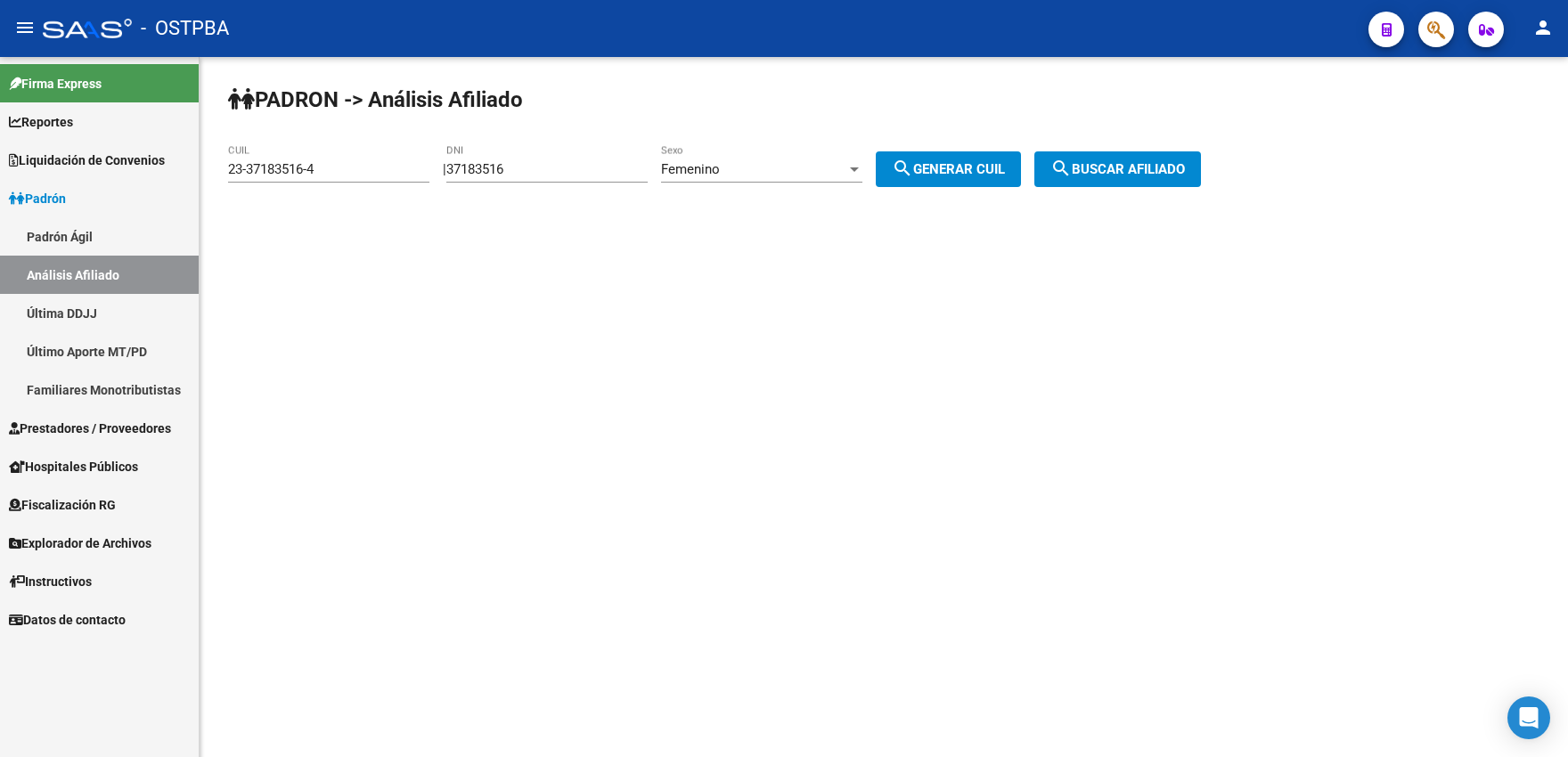
click at [1132, 176] on span "search Buscar afiliado" at bounding box center [1117, 169] width 134 height 16
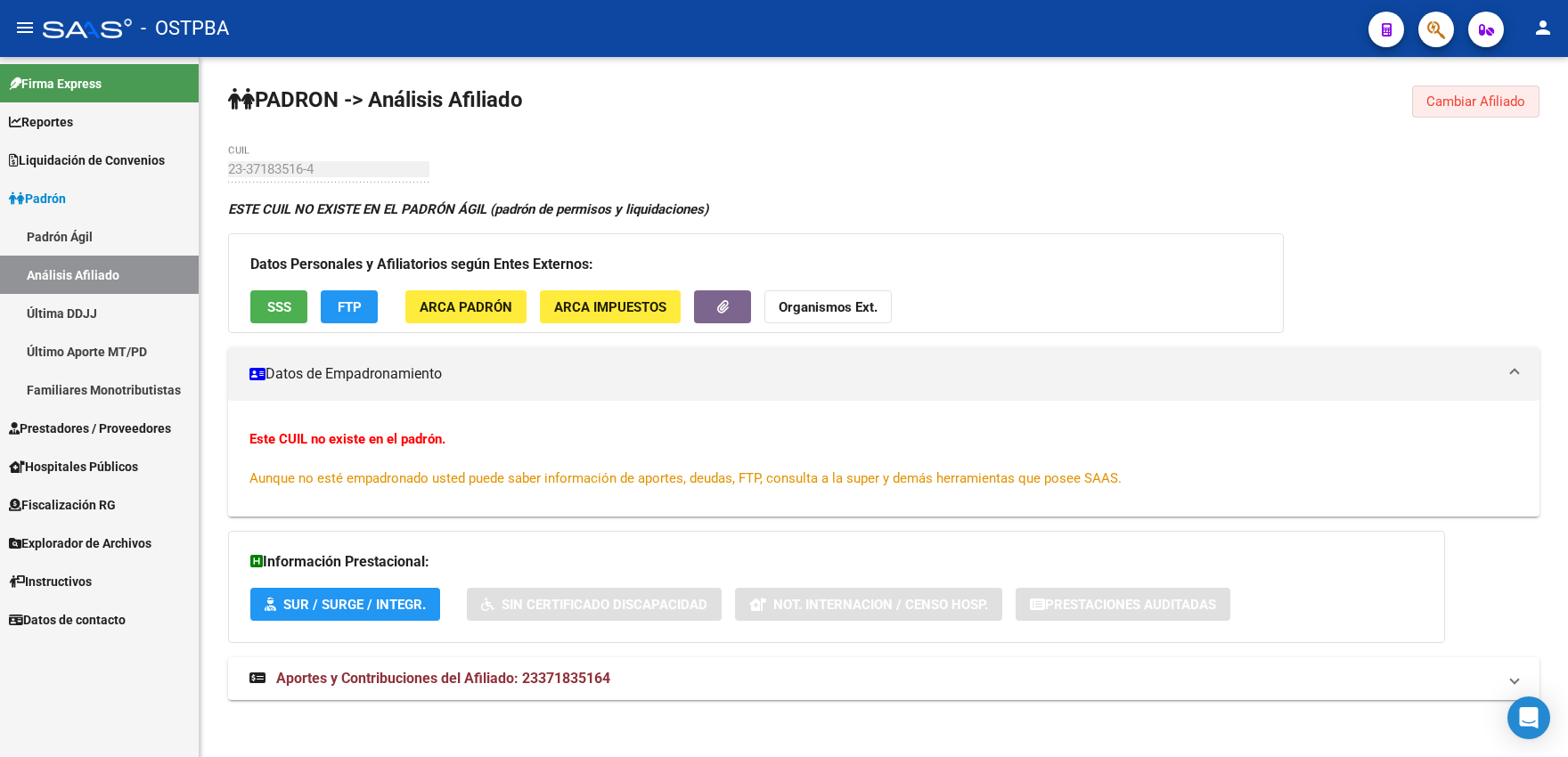
drag, startPoint x: 1451, startPoint y: 103, endPoint x: 947, endPoint y: 119, distance: 504.3
click at [1446, 105] on span "Cambiar Afiliado" at bounding box center [1476, 101] width 99 height 16
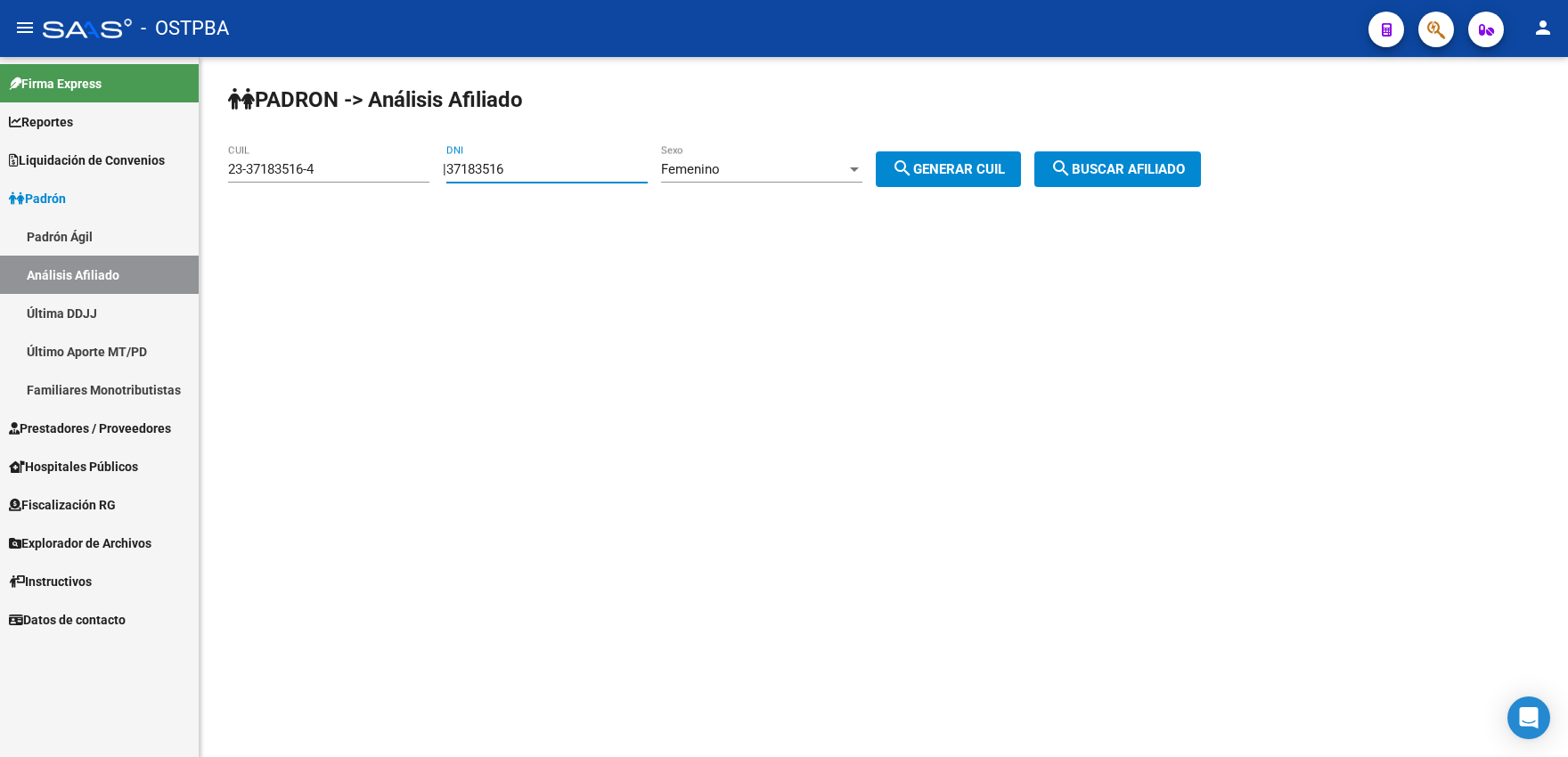
drag, startPoint x: 515, startPoint y: 165, endPoint x: 554, endPoint y: 164, distance: 39.0
click at [553, 164] on input "37183516" at bounding box center [547, 169] width 202 height 16
type input "37183517"
click at [958, 158] on button "search Generar CUIL" at bounding box center [948, 169] width 146 height 35
type input "27-37183517-8"
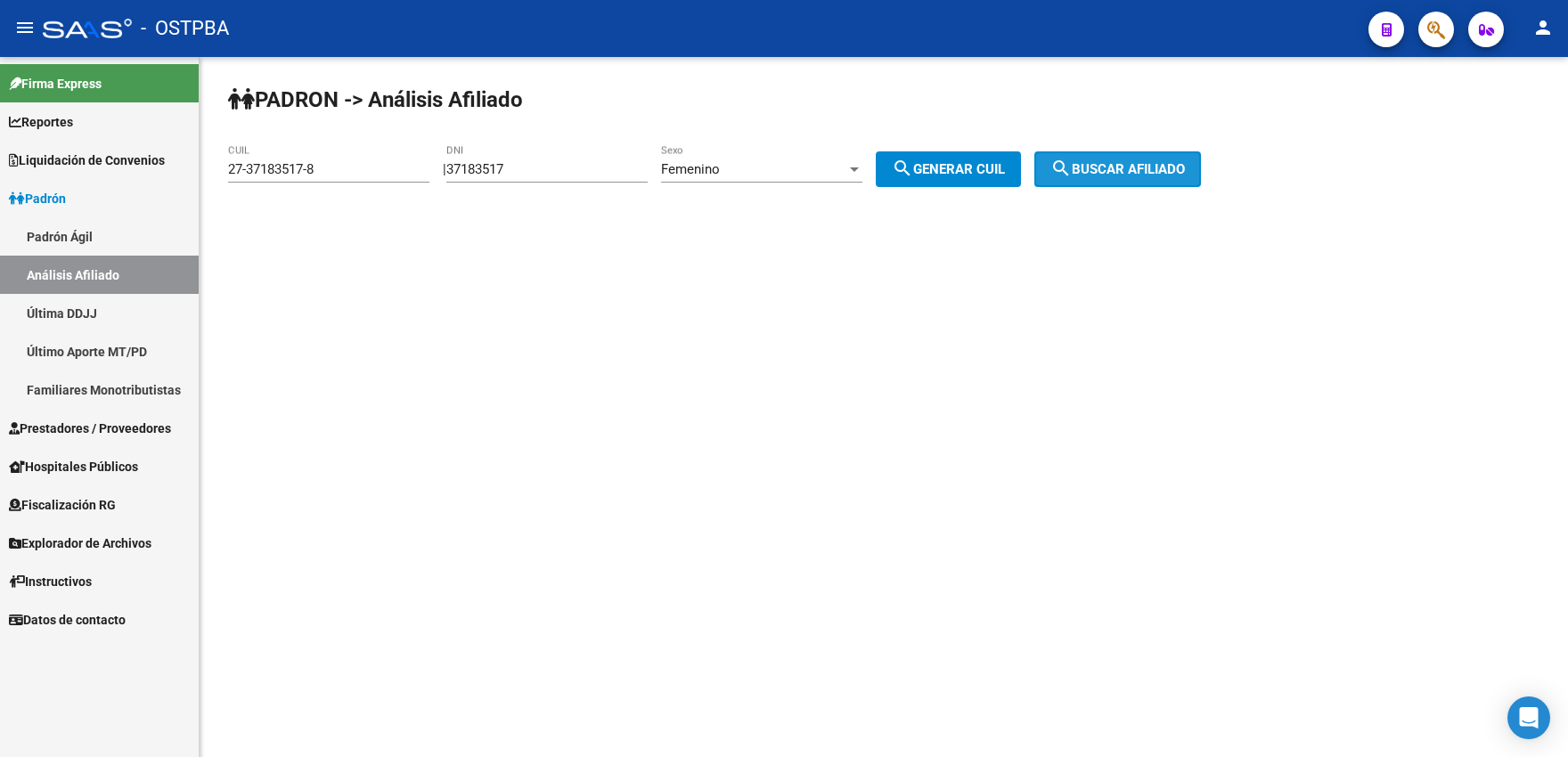
click at [1099, 162] on span "search Buscar afiliado" at bounding box center [1117, 169] width 134 height 16
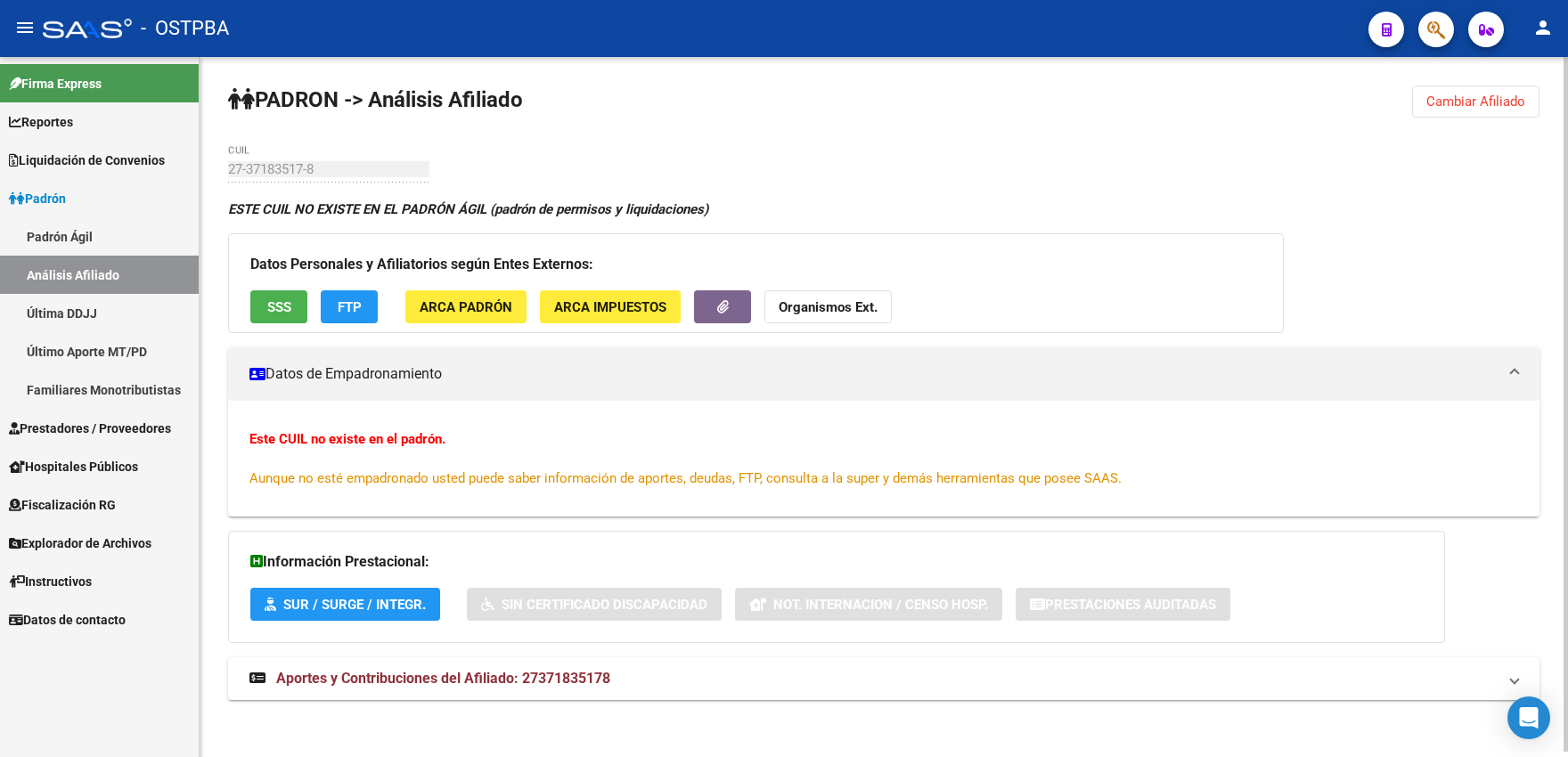
click at [1425, 95] on button "Cambiar Afiliado" at bounding box center [1476, 102] width 127 height 32
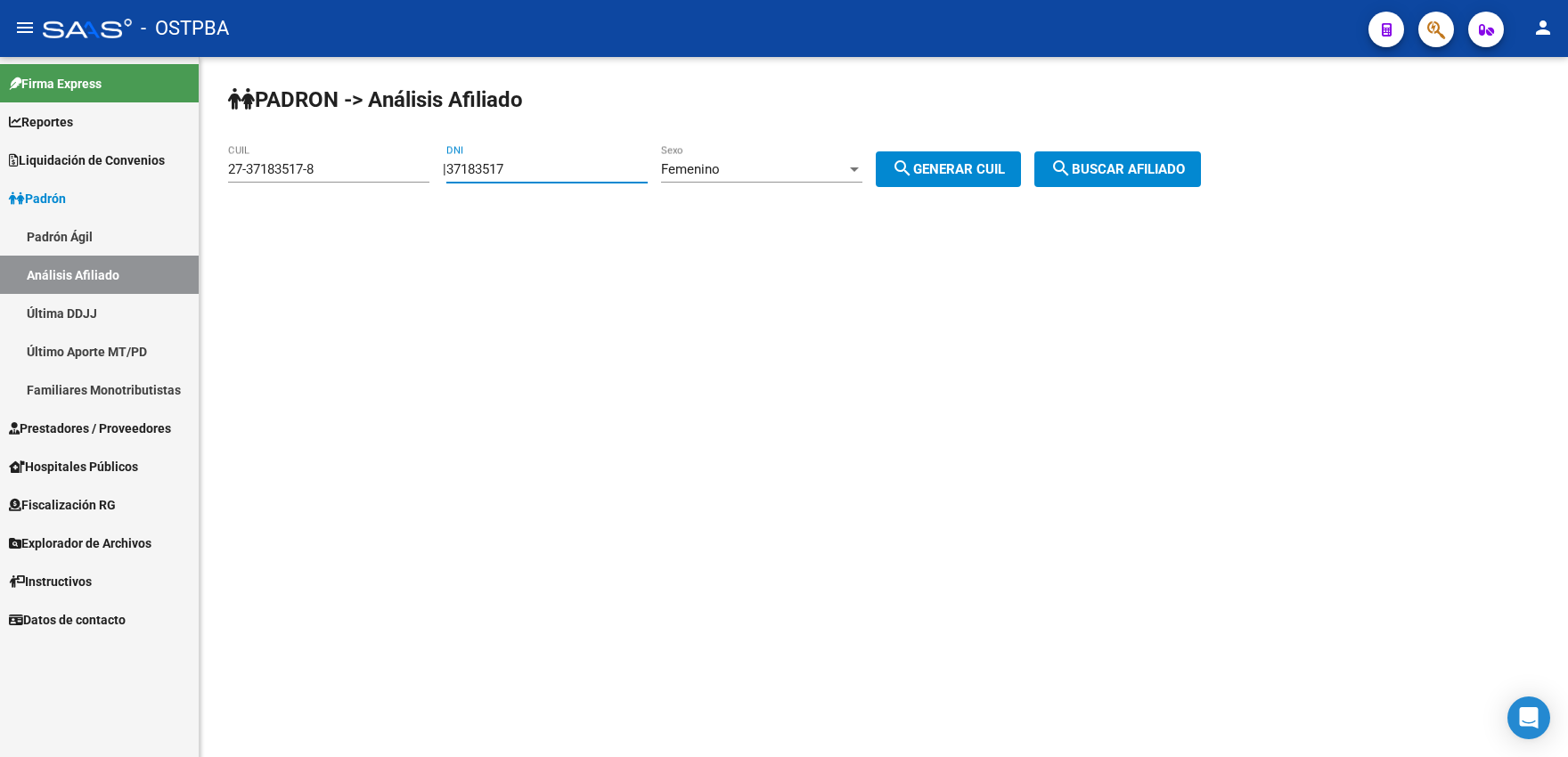
click at [534, 172] on input "37183517" at bounding box center [547, 169] width 202 height 16
type input "37183518"
click at [913, 174] on mat-icon "search" at bounding box center [902, 168] width 21 height 21
type input "27-37183518-6"
click at [1135, 182] on button "search Buscar afiliado" at bounding box center [1117, 169] width 166 height 35
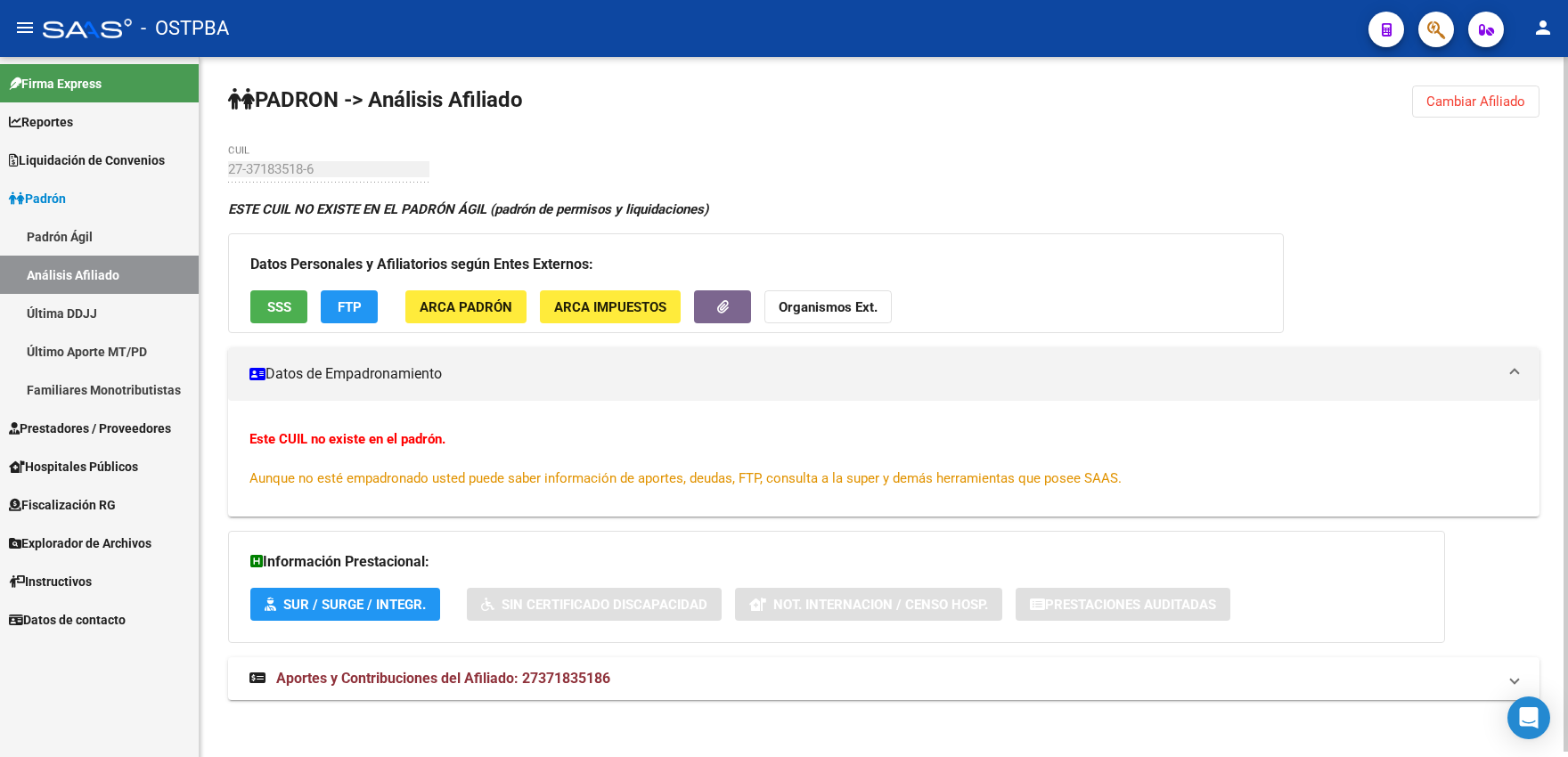
drag, startPoint x: 1447, startPoint y: 99, endPoint x: 1412, endPoint y: 114, distance: 38.1
click at [1446, 99] on span "Cambiar Afiliado" at bounding box center [1476, 101] width 99 height 16
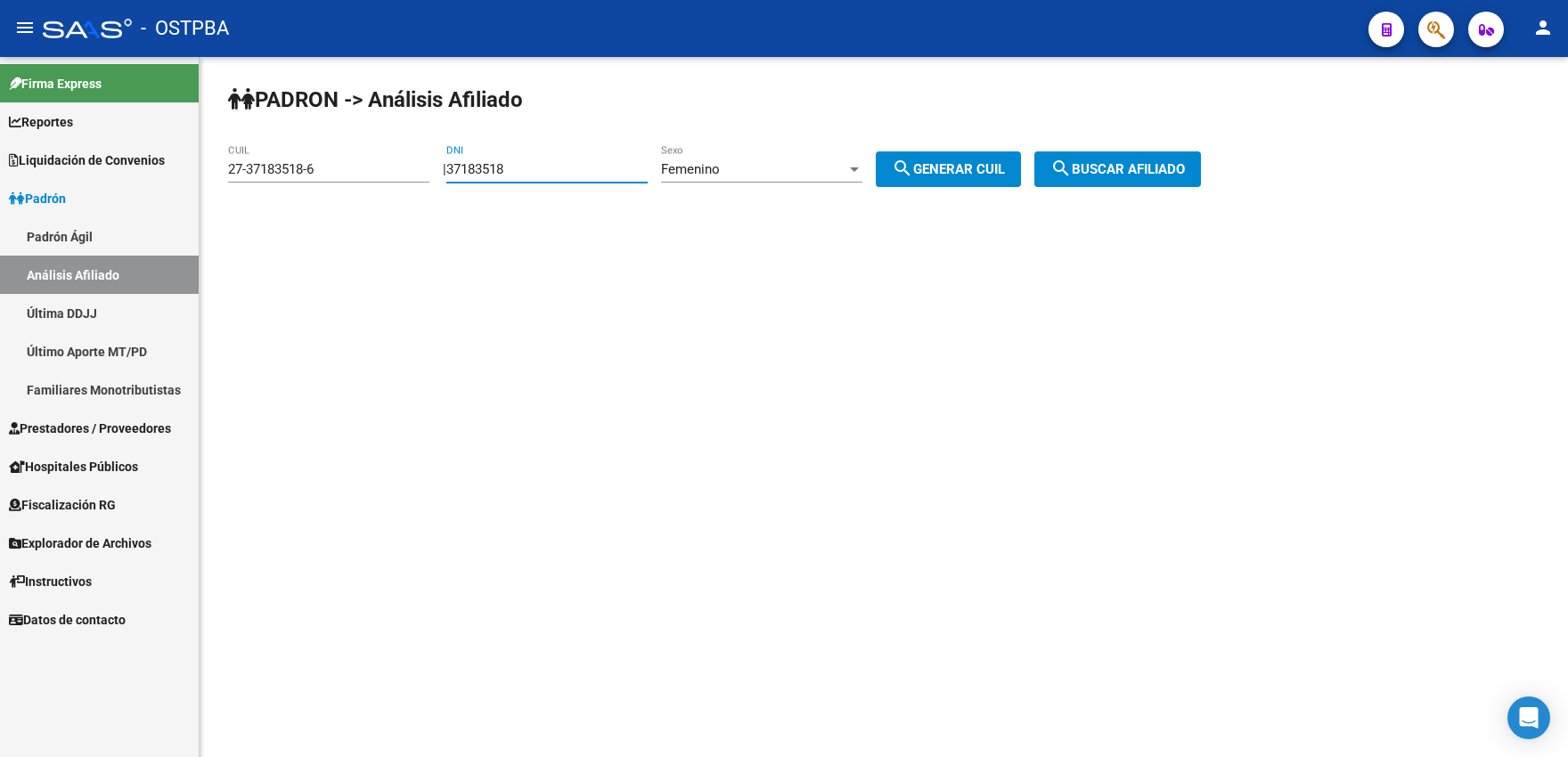
drag, startPoint x: 511, startPoint y: 175, endPoint x: 526, endPoint y: 172, distance: 15.3
click at [526, 172] on input "37183518" at bounding box center [547, 169] width 202 height 16
type input "37183519"
click at [943, 158] on button "search Generar CUIL" at bounding box center [948, 169] width 146 height 35
type input "27-37183519-4"
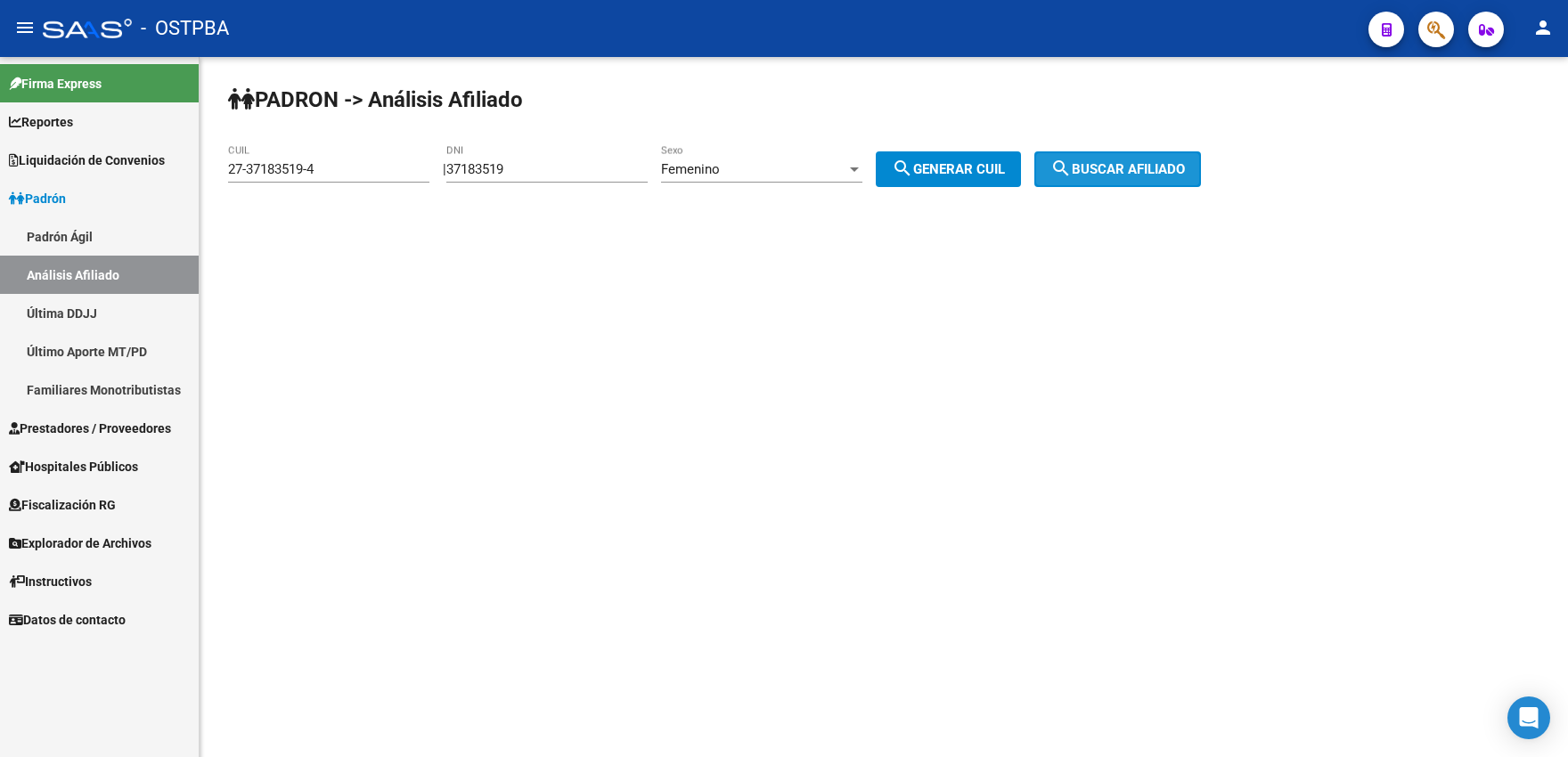
click at [1098, 175] on span "search Buscar afiliado" at bounding box center [1117, 169] width 134 height 16
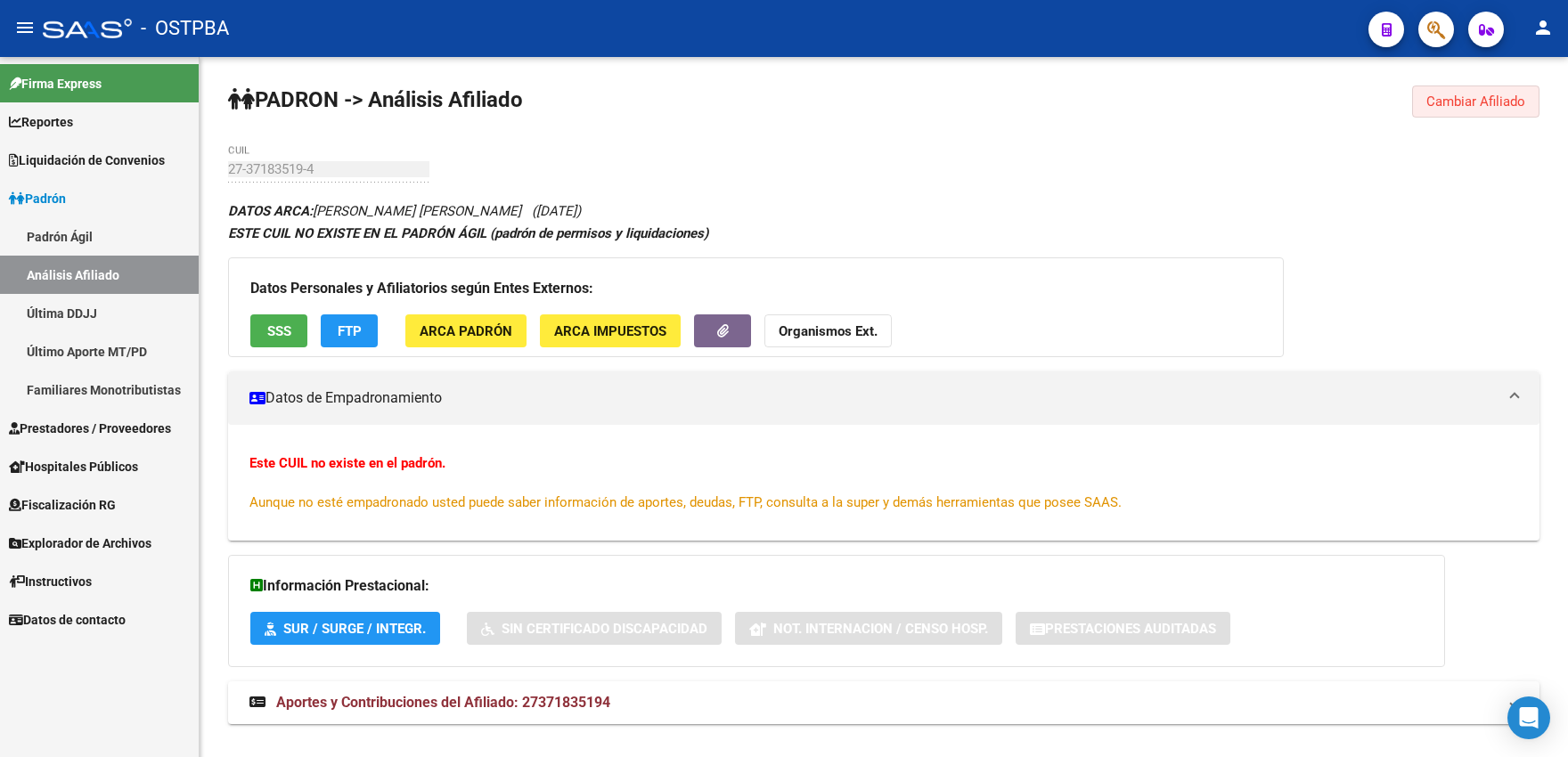
click at [1426, 91] on button "Cambiar Afiliado" at bounding box center [1476, 102] width 127 height 32
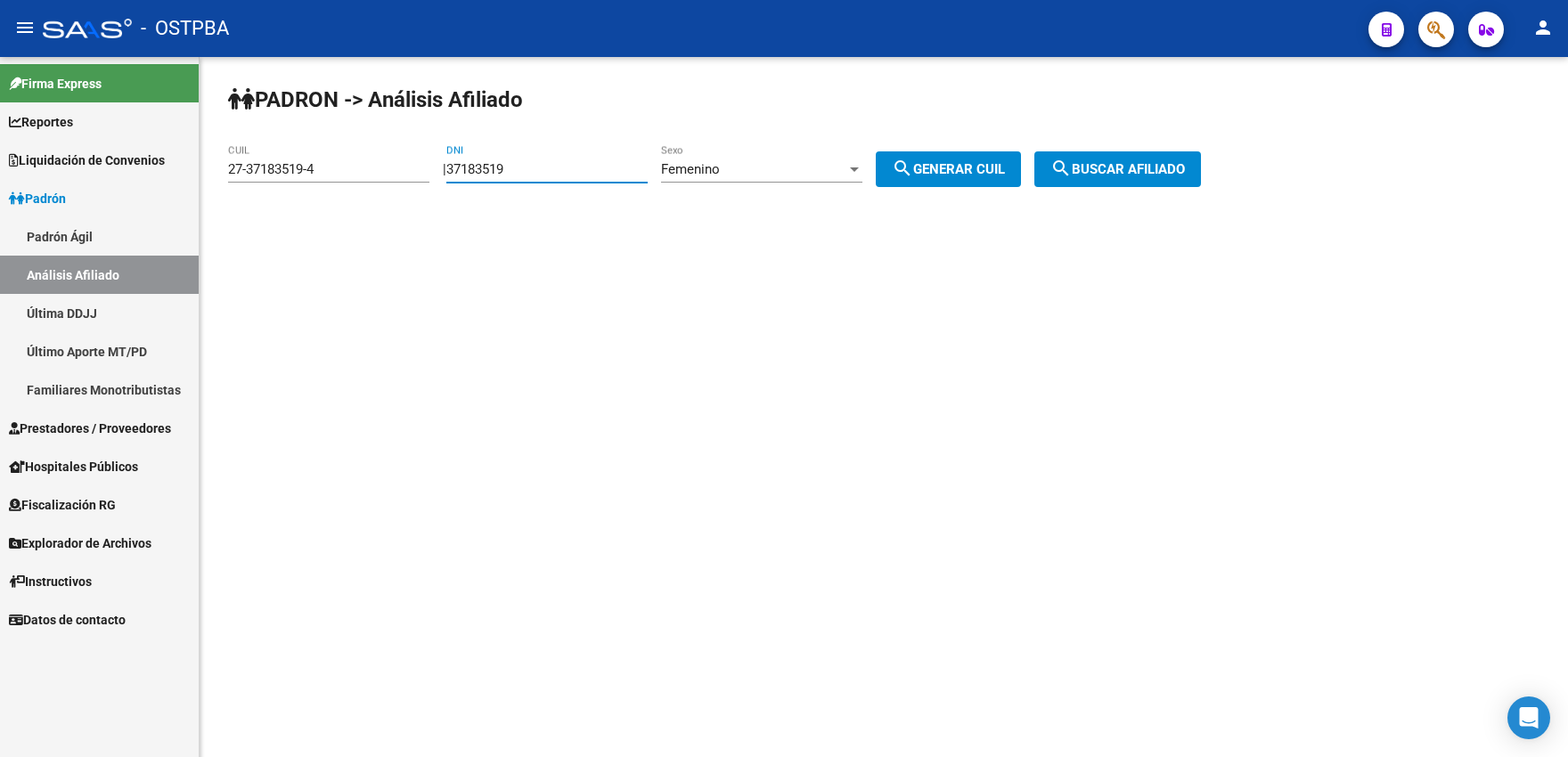
drag, startPoint x: 513, startPoint y: 165, endPoint x: 571, endPoint y: 148, distance: 60.4
click at [582, 166] on input "37183519" at bounding box center [547, 169] width 202 height 16
type input "37183520"
drag, startPoint x: 953, startPoint y: 154, endPoint x: 960, endPoint y: 161, distance: 9.9
click at [953, 155] on button "search Generar CUIL" at bounding box center [948, 169] width 146 height 35
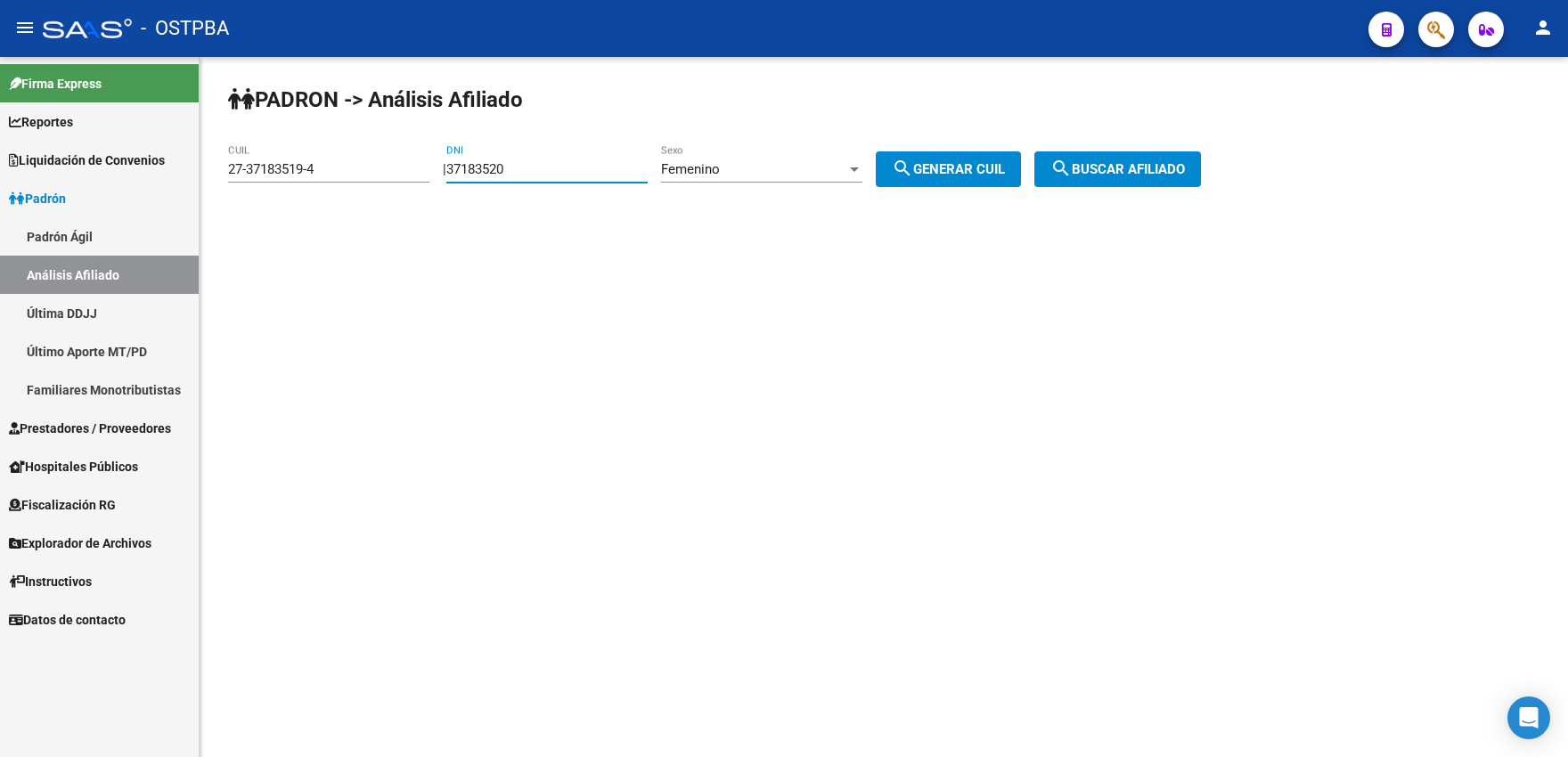
type input "27-37183520-8"
click at [1098, 161] on button "search Buscar afiliado" at bounding box center [1117, 169] width 166 height 35
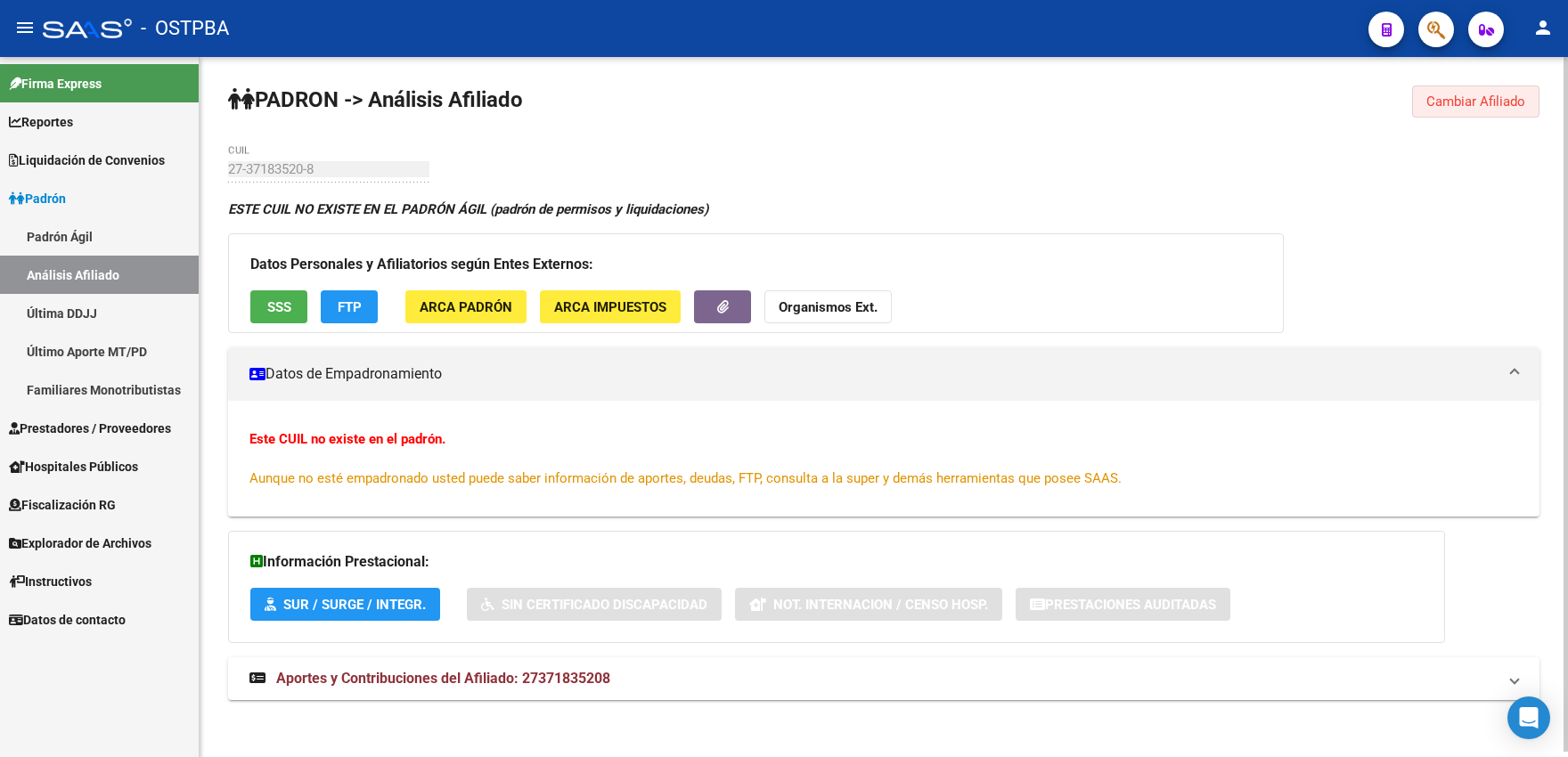
drag, startPoint x: 1442, startPoint y: 101, endPoint x: 838, endPoint y: 119, distance: 604.3
click at [1436, 102] on span "Cambiar Afiliado" at bounding box center [1476, 101] width 99 height 16
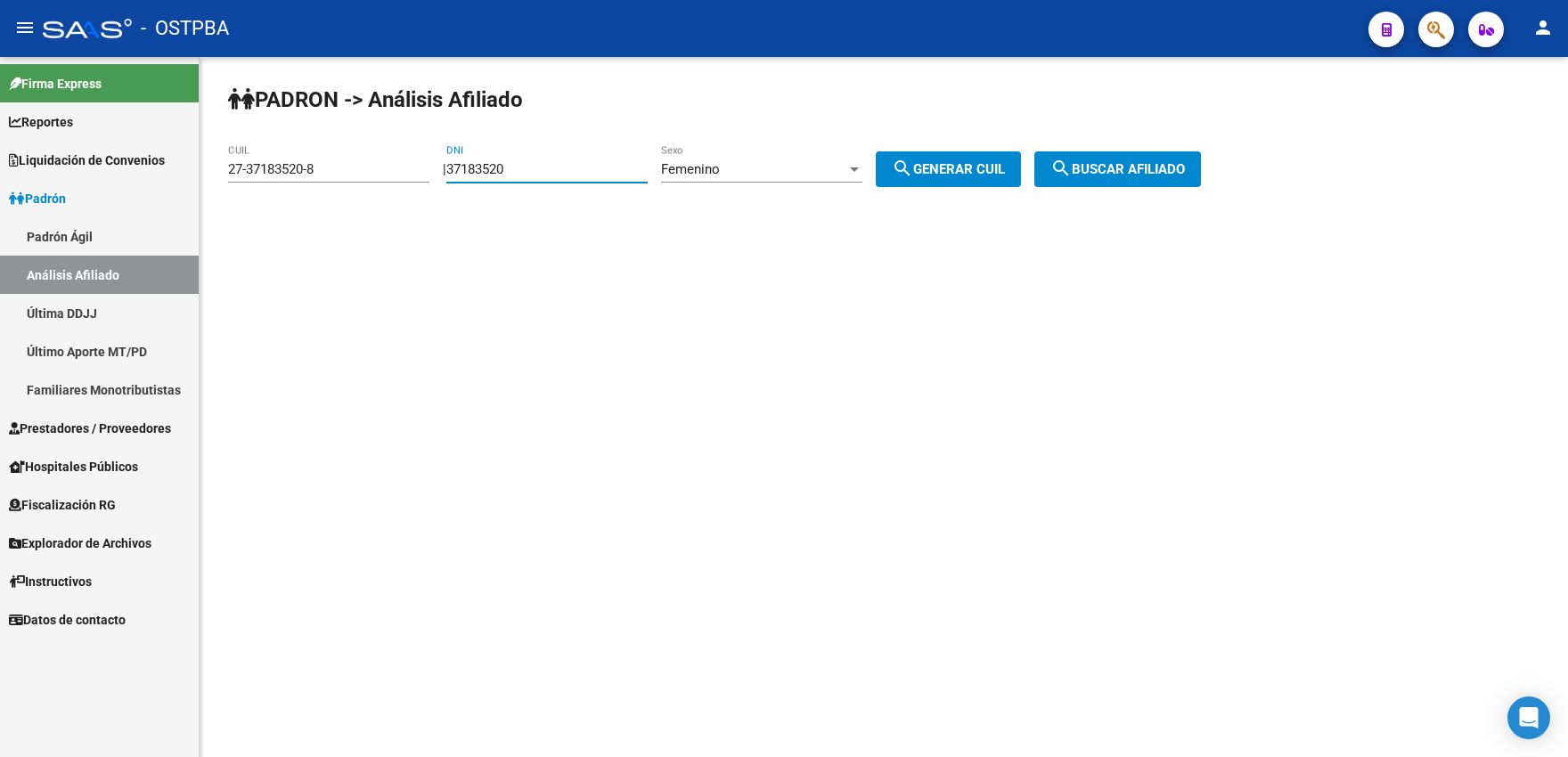
drag, startPoint x: 535, startPoint y: 170, endPoint x: 547, endPoint y: 169, distance: 12.0
click at [547, 169] on input "37183520" at bounding box center [547, 169] width 202 height 16
type input "37183521"
click at [987, 182] on button "search Generar CUIL" at bounding box center [948, 169] width 146 height 35
type input "27-37183521-6"
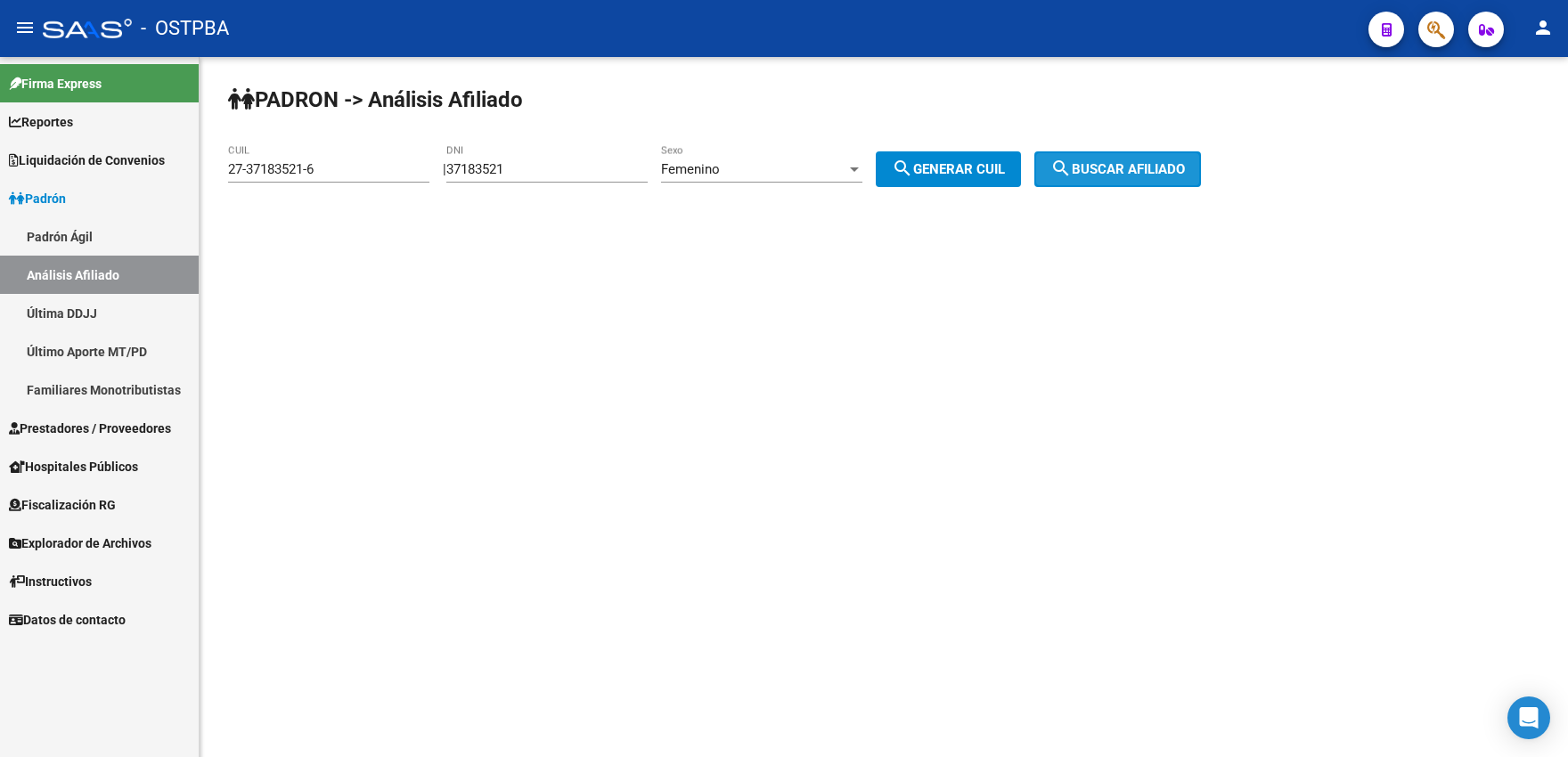
click at [1095, 175] on span "search Buscar afiliado" at bounding box center [1117, 169] width 134 height 16
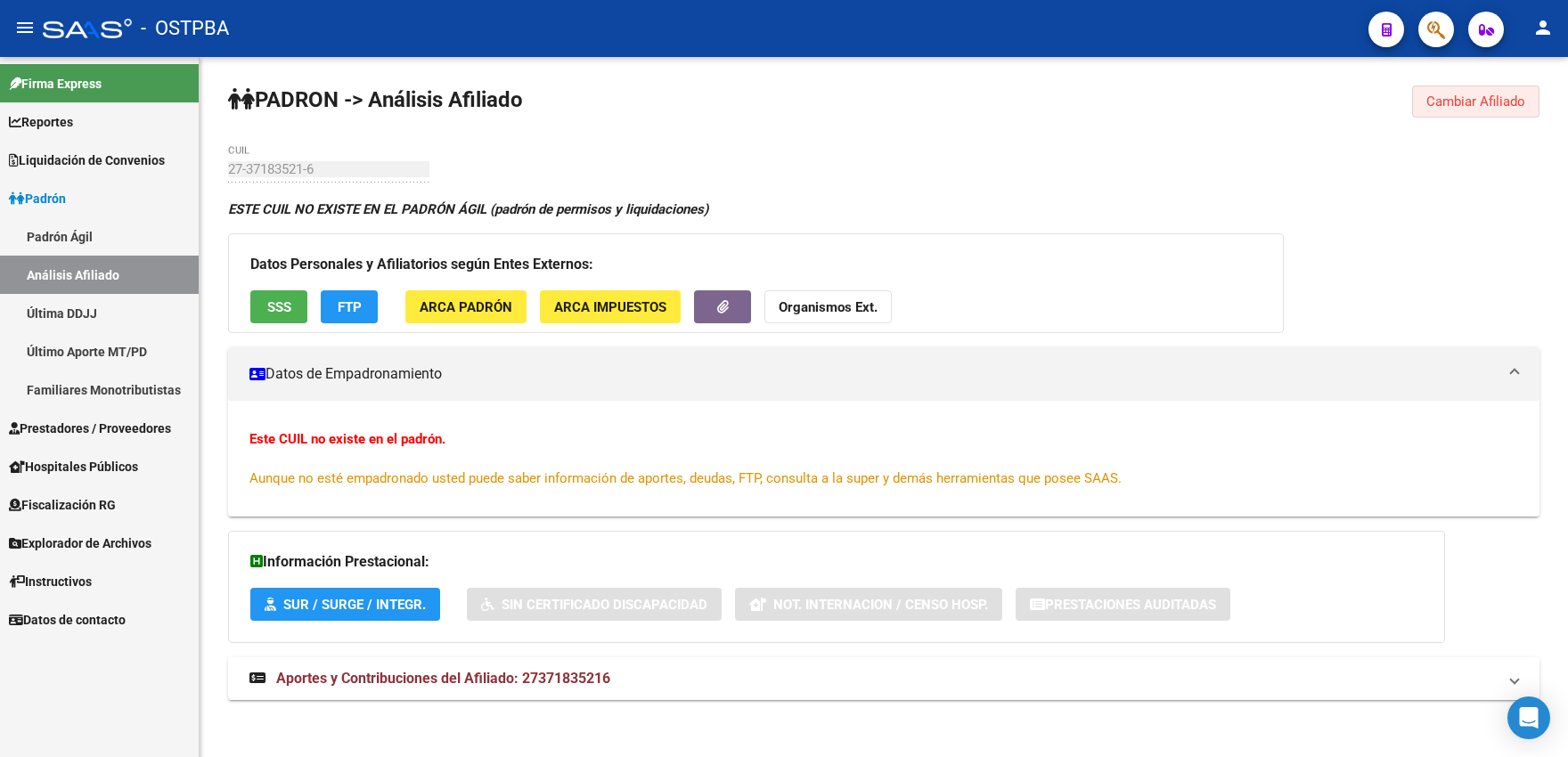
drag, startPoint x: 1430, startPoint y: 103, endPoint x: 1098, endPoint y: 116, distance: 332.3
click at [1430, 104] on span "Cambiar Afiliado" at bounding box center [1476, 101] width 99 height 16
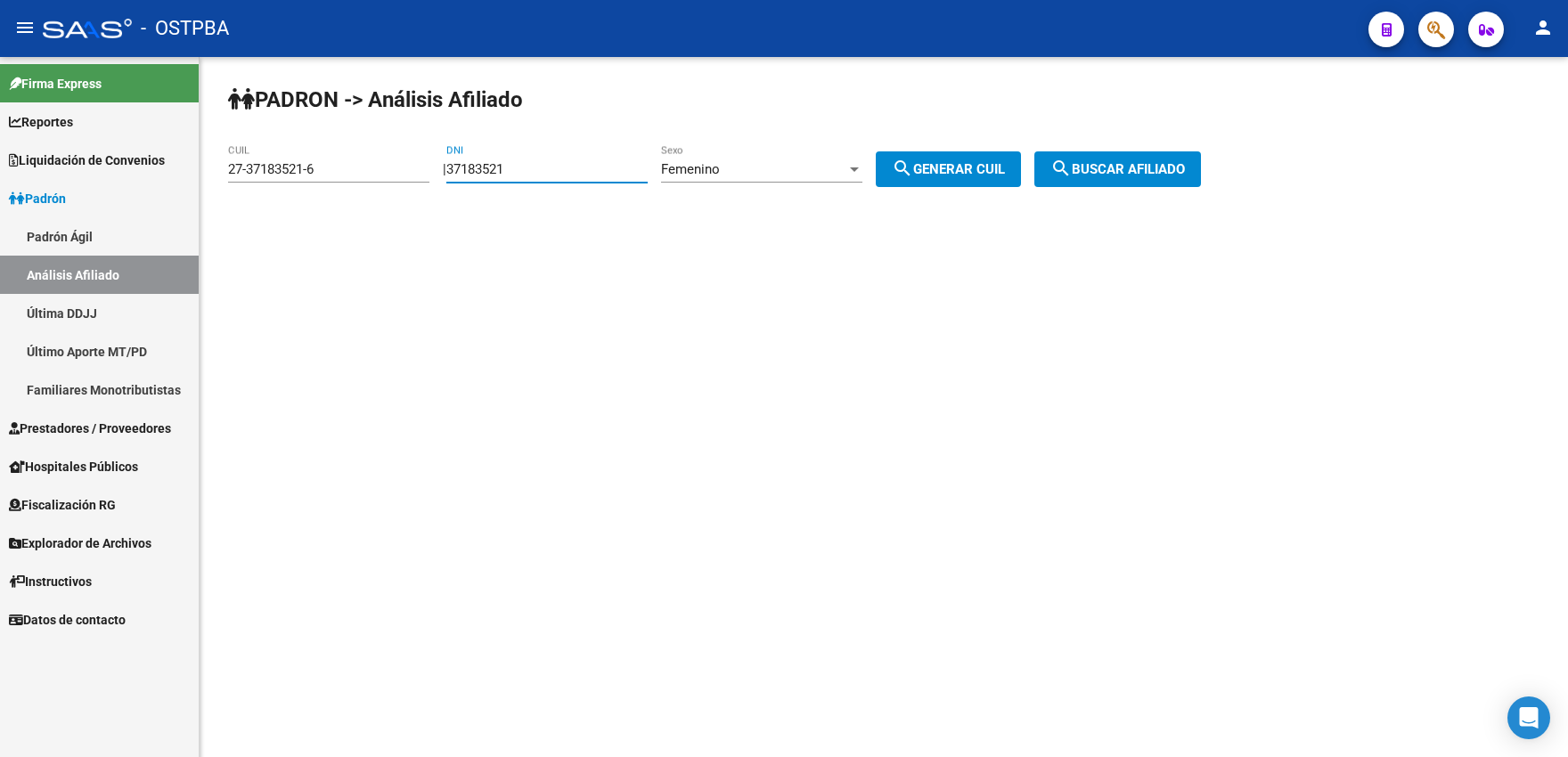
drag, startPoint x: 509, startPoint y: 170, endPoint x: 545, endPoint y: 172, distance: 36.1
click at [545, 172] on input "37183521" at bounding box center [547, 169] width 202 height 16
type input "37183522"
click at [977, 176] on span "search Generar CUIL" at bounding box center [947, 169] width 113 height 16
type input "27-37183522-4"
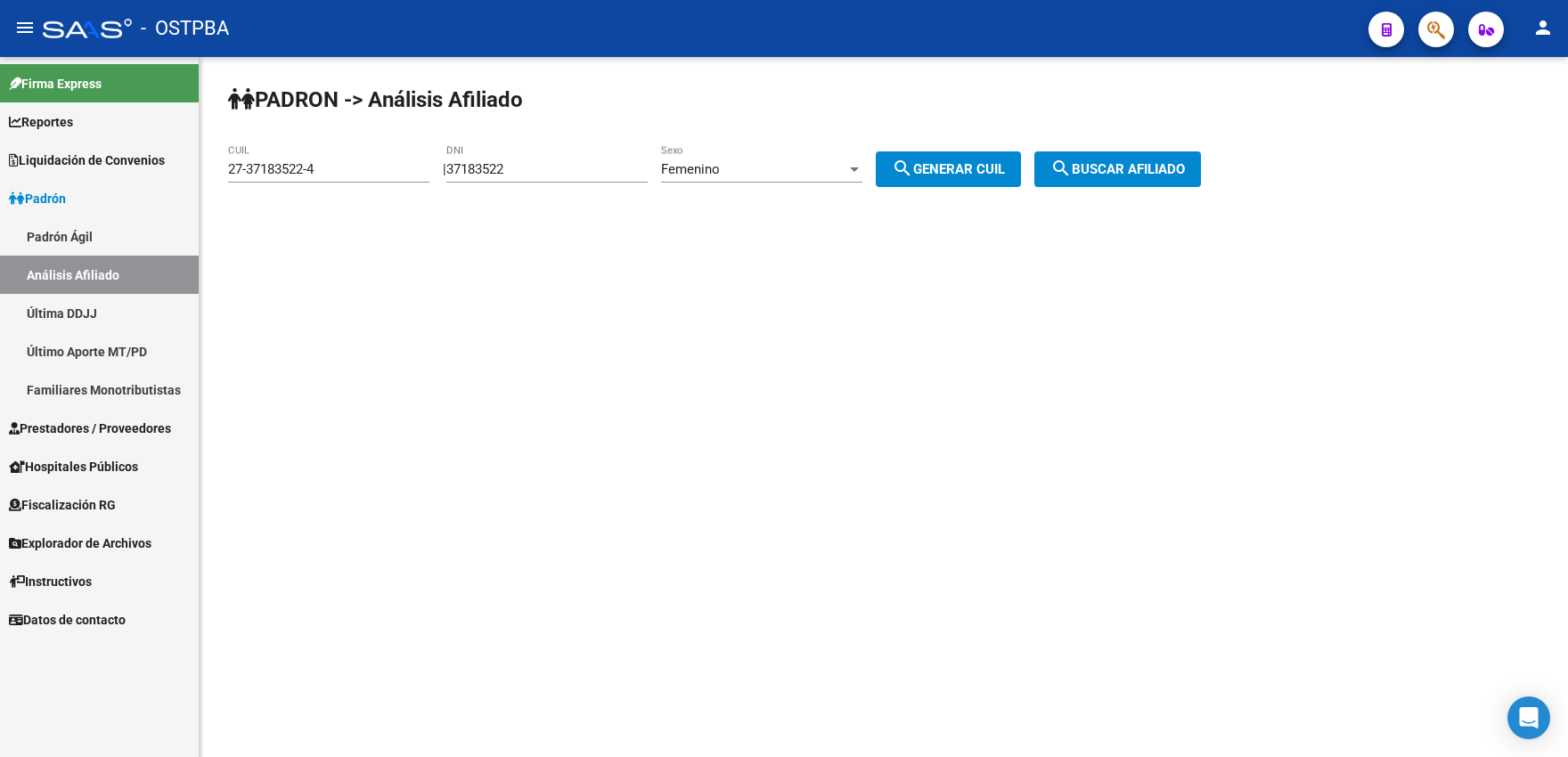
click at [1136, 184] on button "search Buscar afiliado" at bounding box center [1117, 169] width 166 height 35
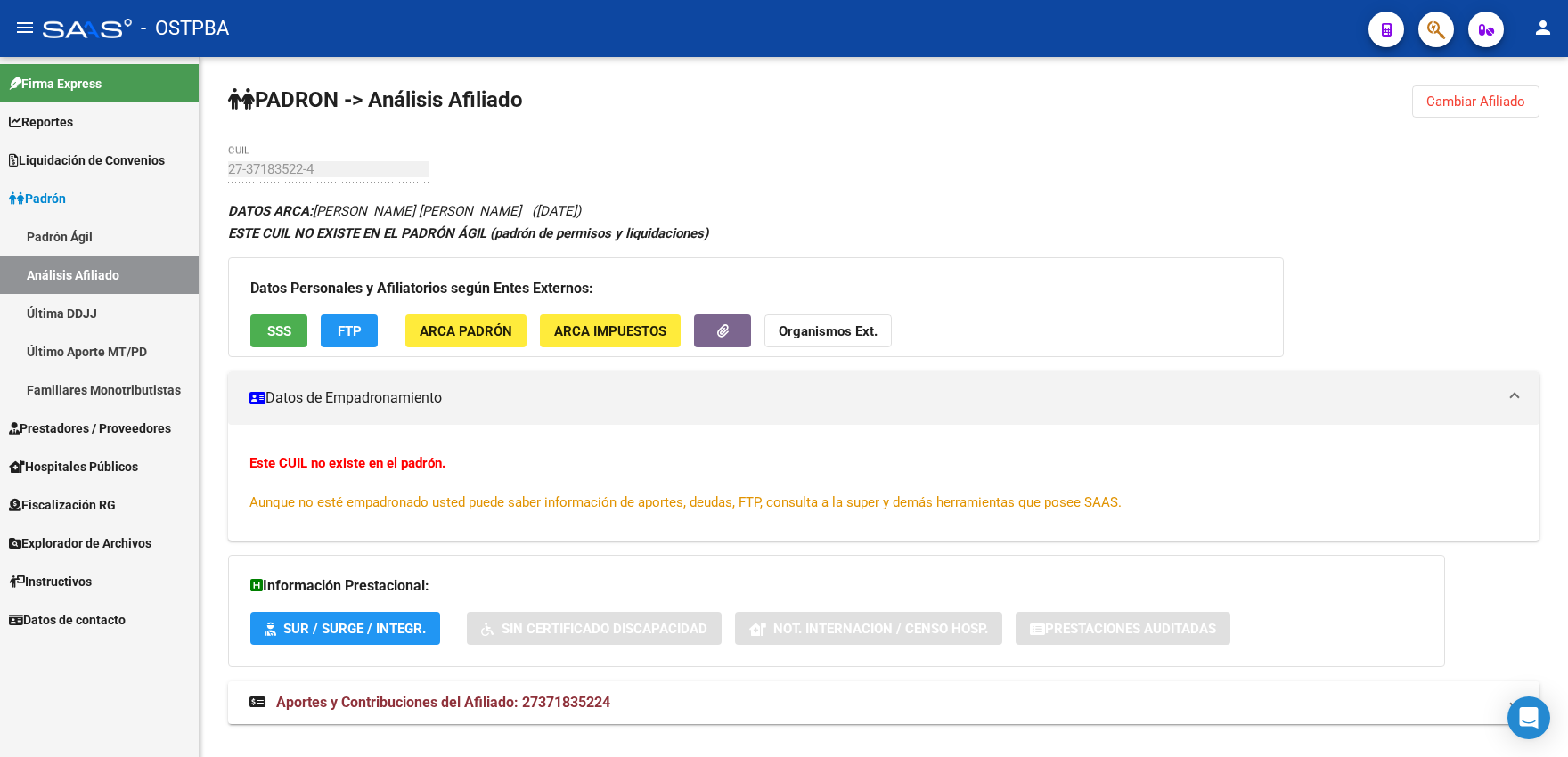
click at [1455, 94] on span "Cambiar Afiliado" at bounding box center [1476, 101] width 99 height 16
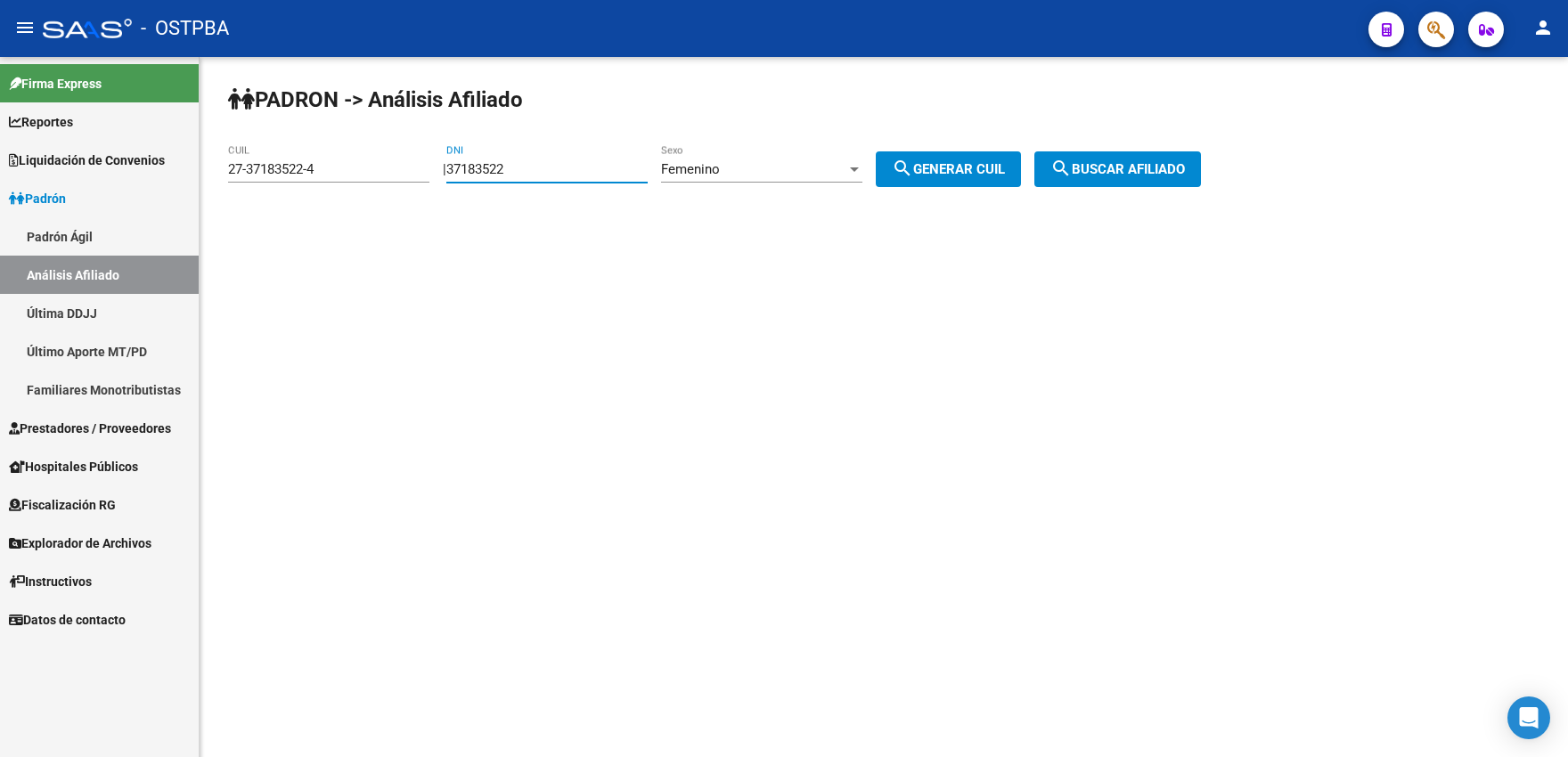
drag, startPoint x: 518, startPoint y: 174, endPoint x: 534, endPoint y: 173, distance: 16.0
click at [534, 173] on input "37183522" at bounding box center [547, 169] width 202 height 16
type input "37183523"
click at [972, 172] on span "search Generar CUIL" at bounding box center [947, 169] width 113 height 16
type input "27-37183523-2"
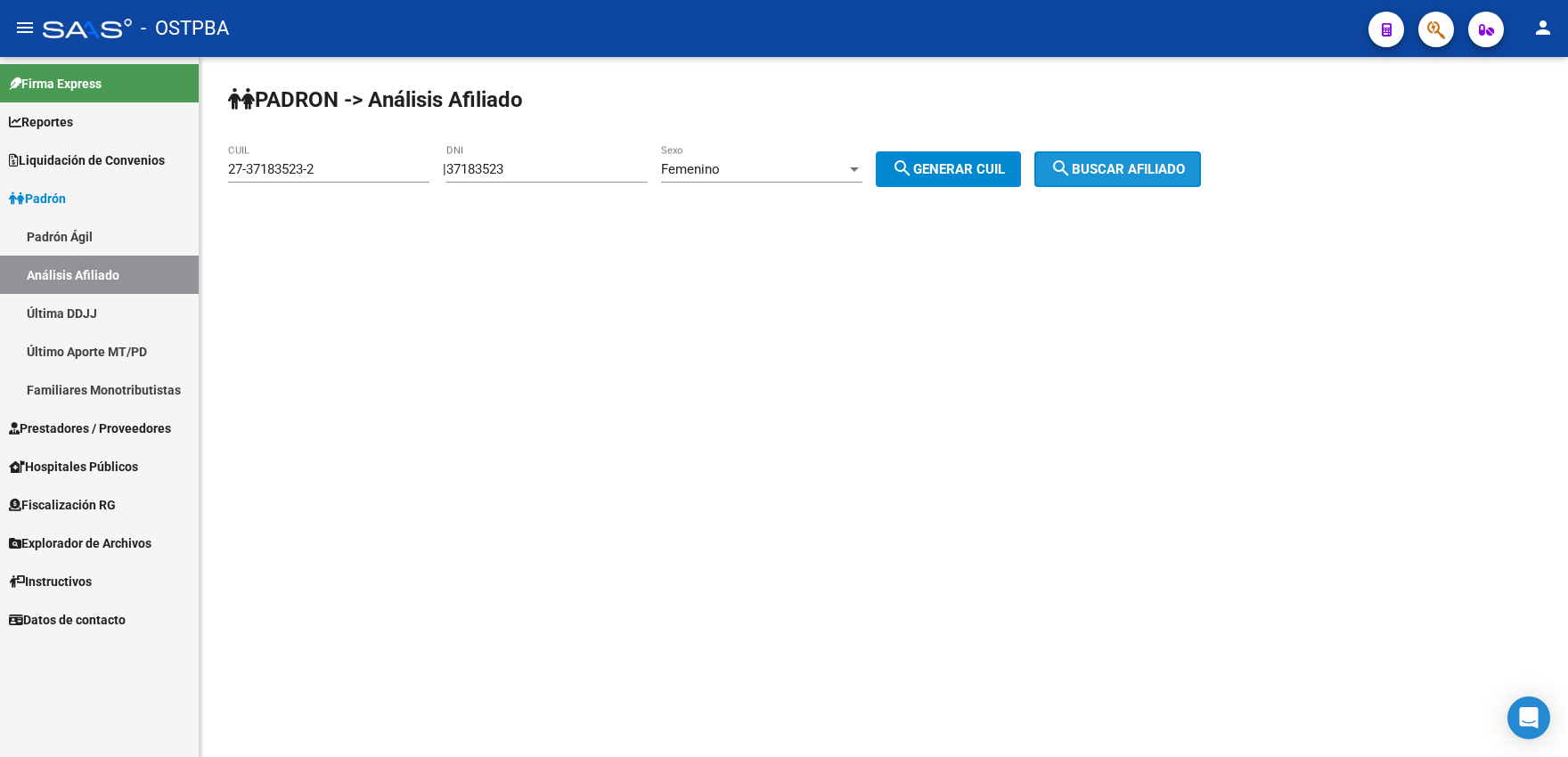
click at [1127, 159] on button "search Buscar afiliado" at bounding box center [1117, 169] width 166 height 35
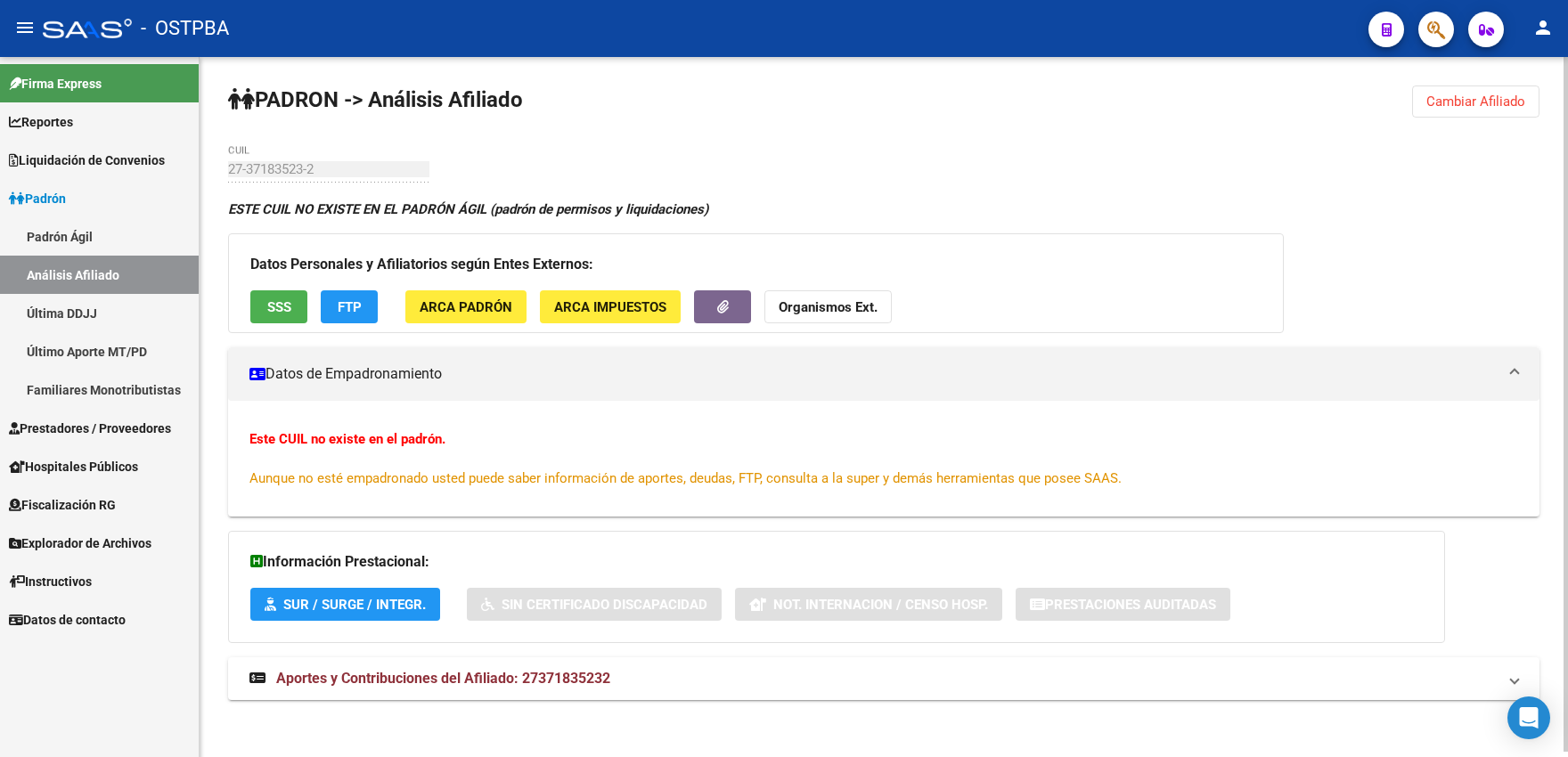
click at [1451, 105] on span "Cambiar Afiliado" at bounding box center [1476, 101] width 99 height 16
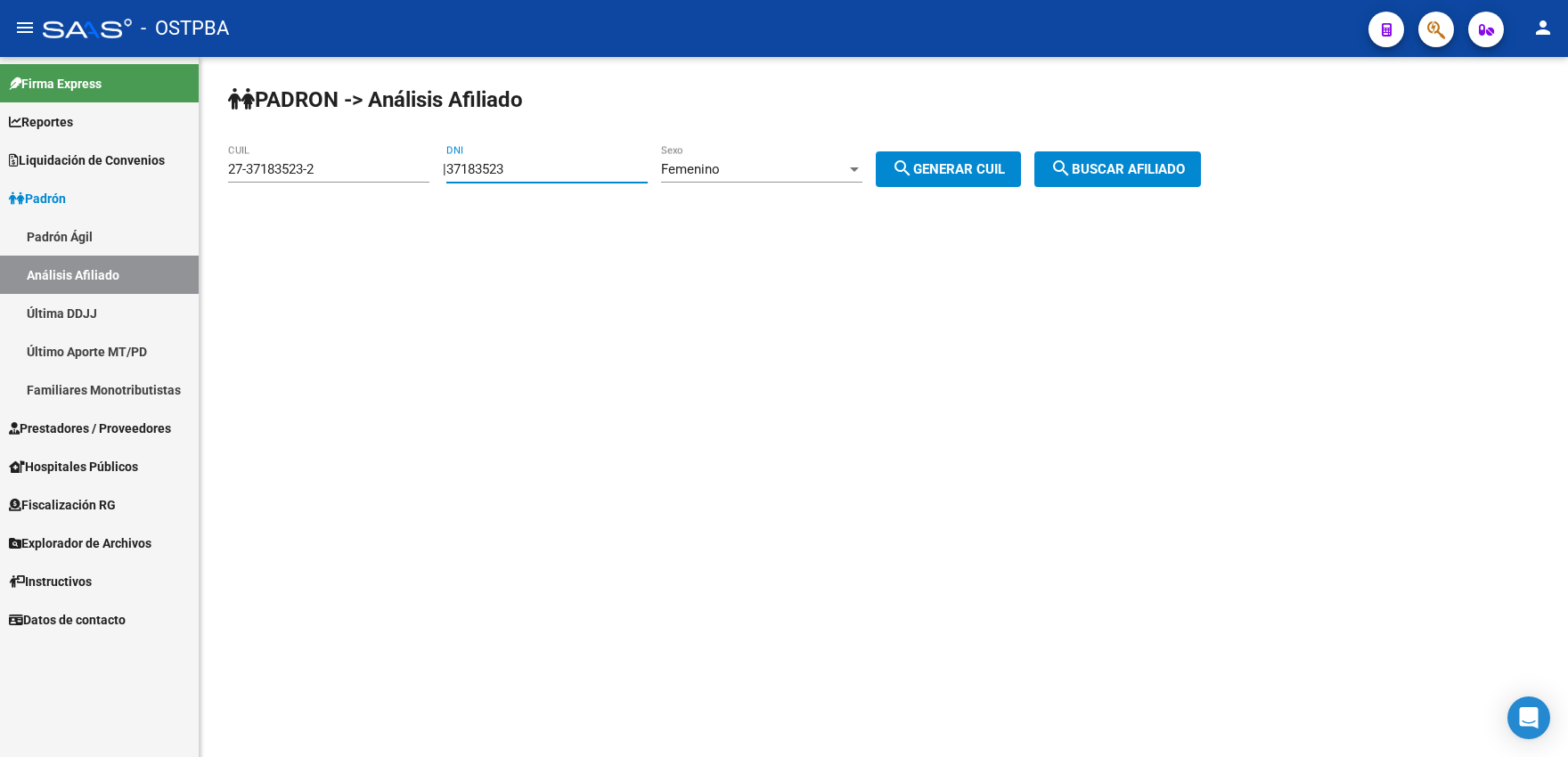
drag, startPoint x: 516, startPoint y: 173, endPoint x: 532, endPoint y: 174, distance: 16.0
click at [532, 174] on input "37183523" at bounding box center [547, 169] width 202 height 16
type input "37183524"
click at [956, 162] on span "search Generar CUIL" at bounding box center [947, 169] width 113 height 16
type input "27-37183524-0"
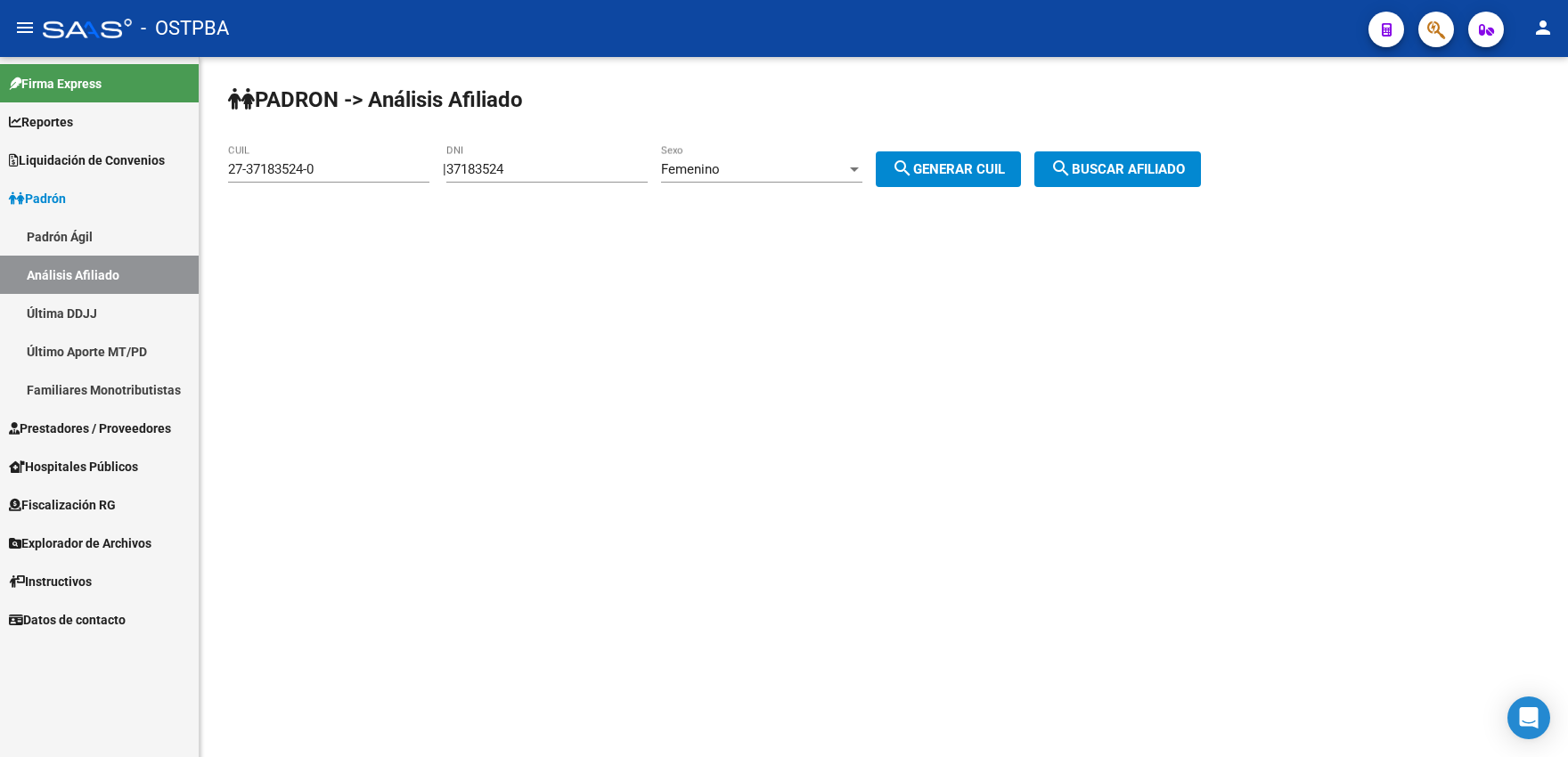
click at [1150, 182] on button "search Buscar afiliado" at bounding box center [1117, 169] width 166 height 35
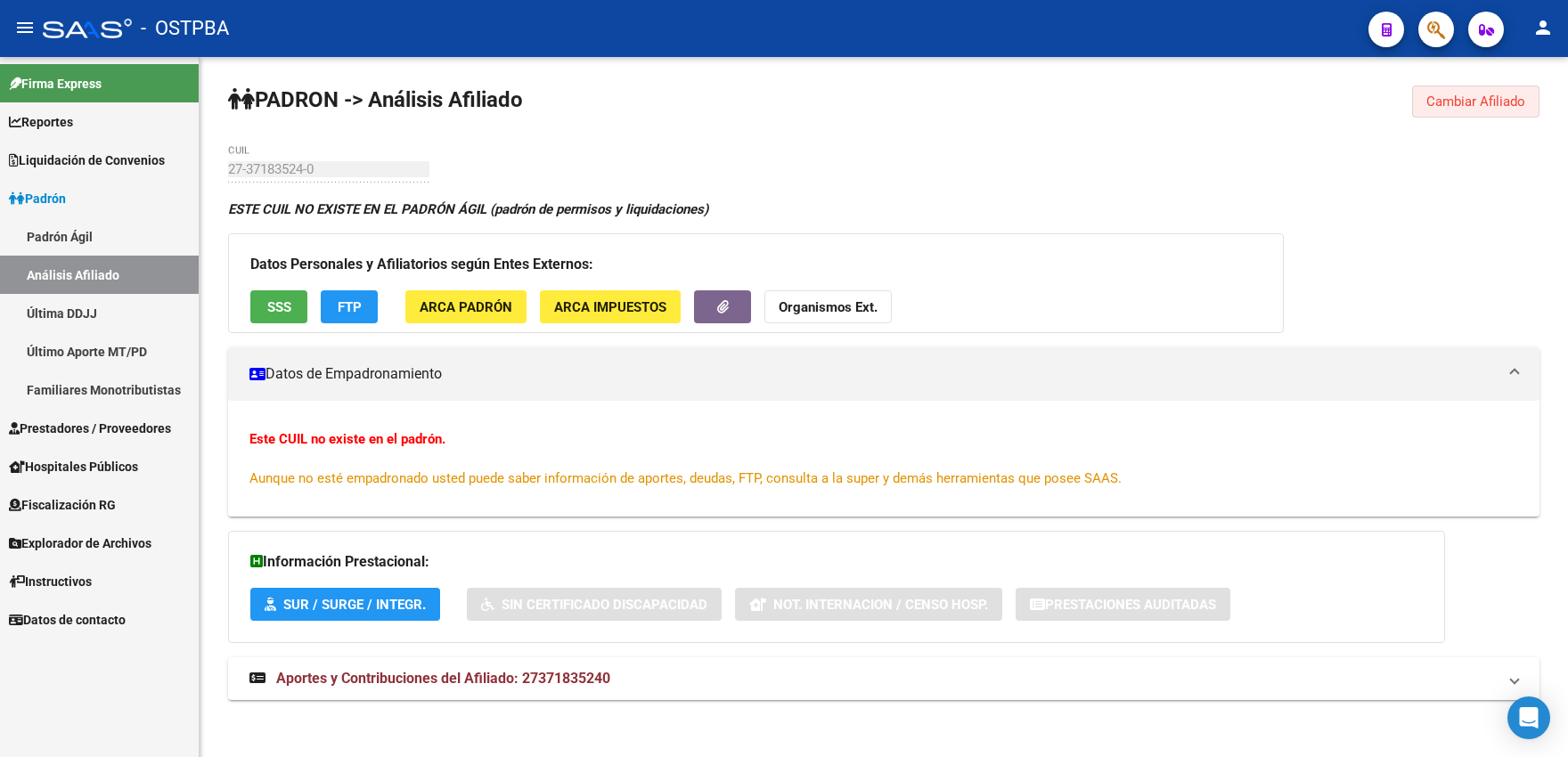
click at [1466, 105] on span "Cambiar Afiliado" at bounding box center [1476, 101] width 99 height 16
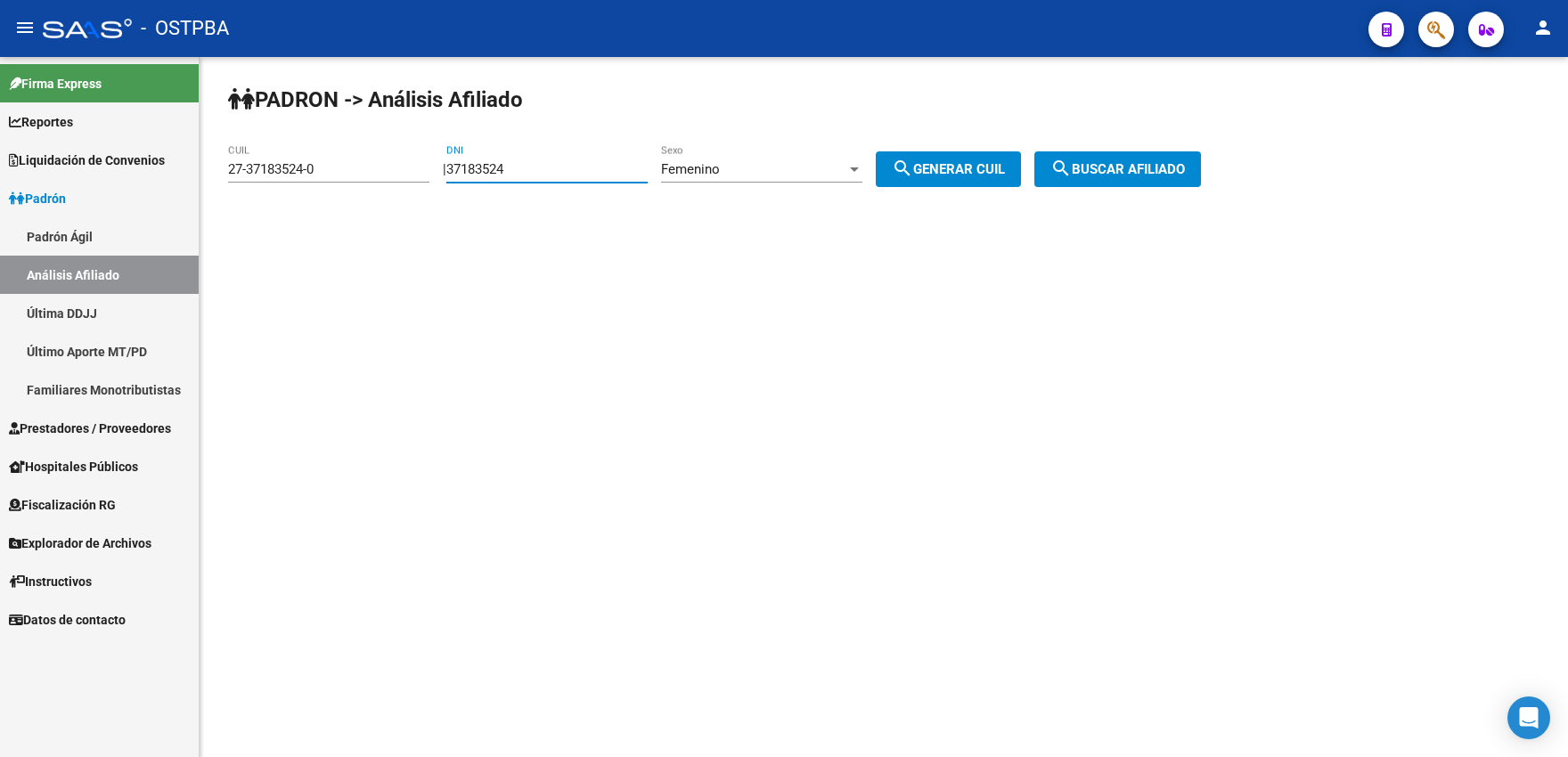
drag, startPoint x: 522, startPoint y: 171, endPoint x: 533, endPoint y: 173, distance: 11.2
click at [533, 173] on input "37183524" at bounding box center [547, 169] width 202 height 16
type input "37183525"
drag, startPoint x: 939, startPoint y: 172, endPoint x: 936, endPoint y: 182, distance: 10.4
click at [937, 180] on button "search Generar CUIL" at bounding box center [948, 169] width 146 height 35
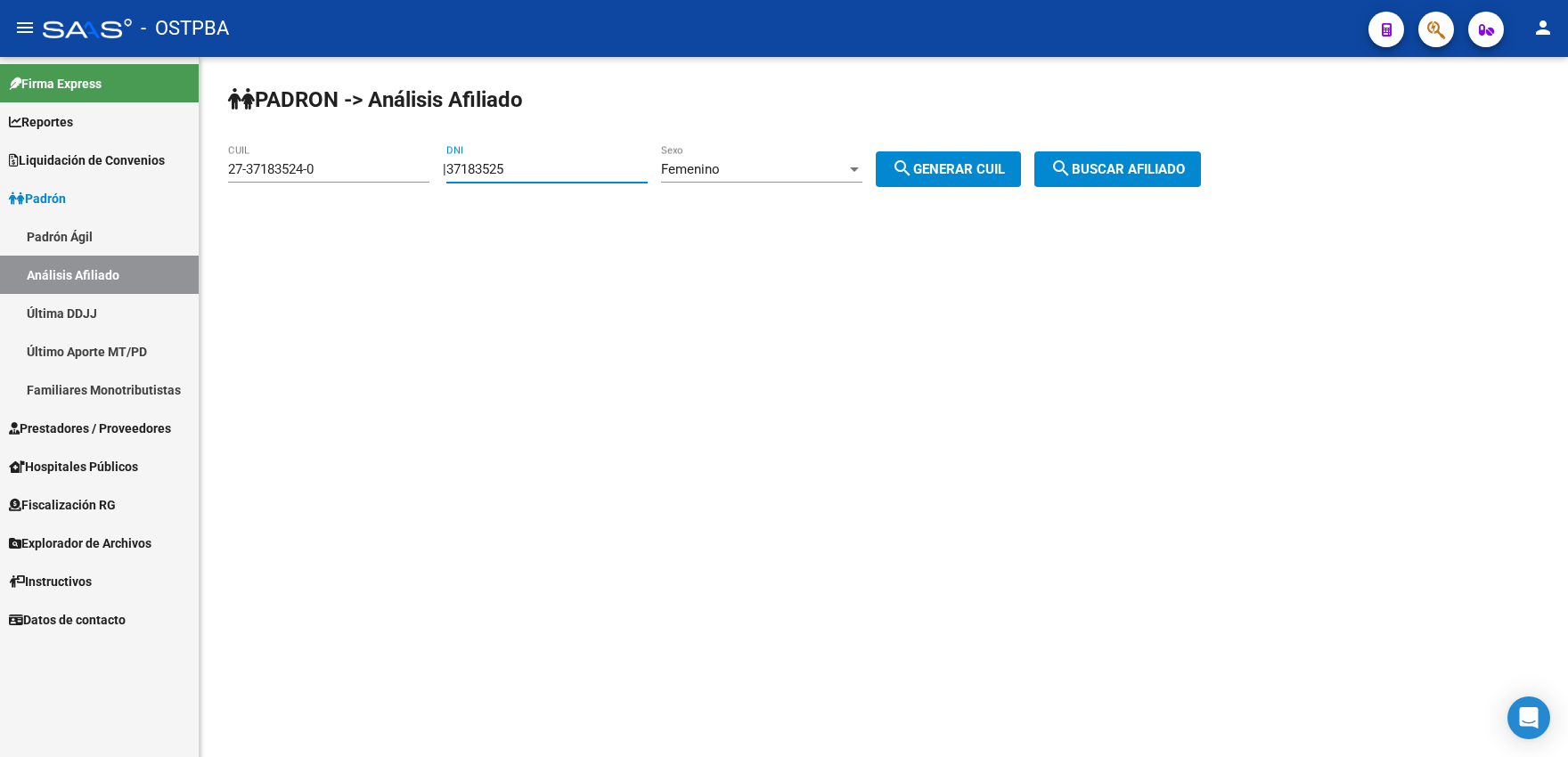
type input "27-37183525-9"
click at [939, 181] on button "search Generar CUIL" at bounding box center [948, 169] width 146 height 35
click at [1071, 178] on mat-icon "search" at bounding box center [1060, 168] width 21 height 21
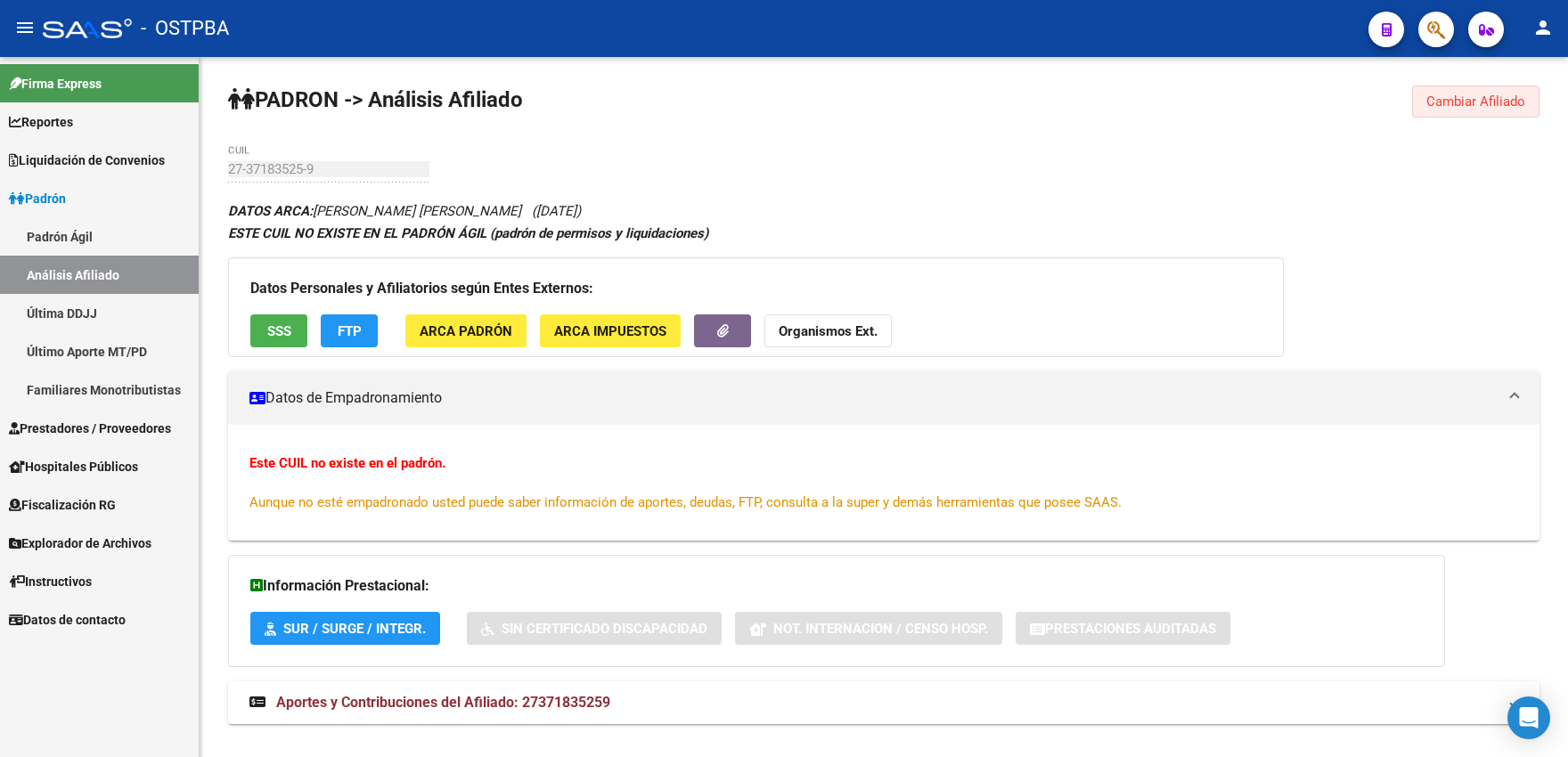
click at [1432, 104] on span "Cambiar Afiliado" at bounding box center [1476, 101] width 99 height 16
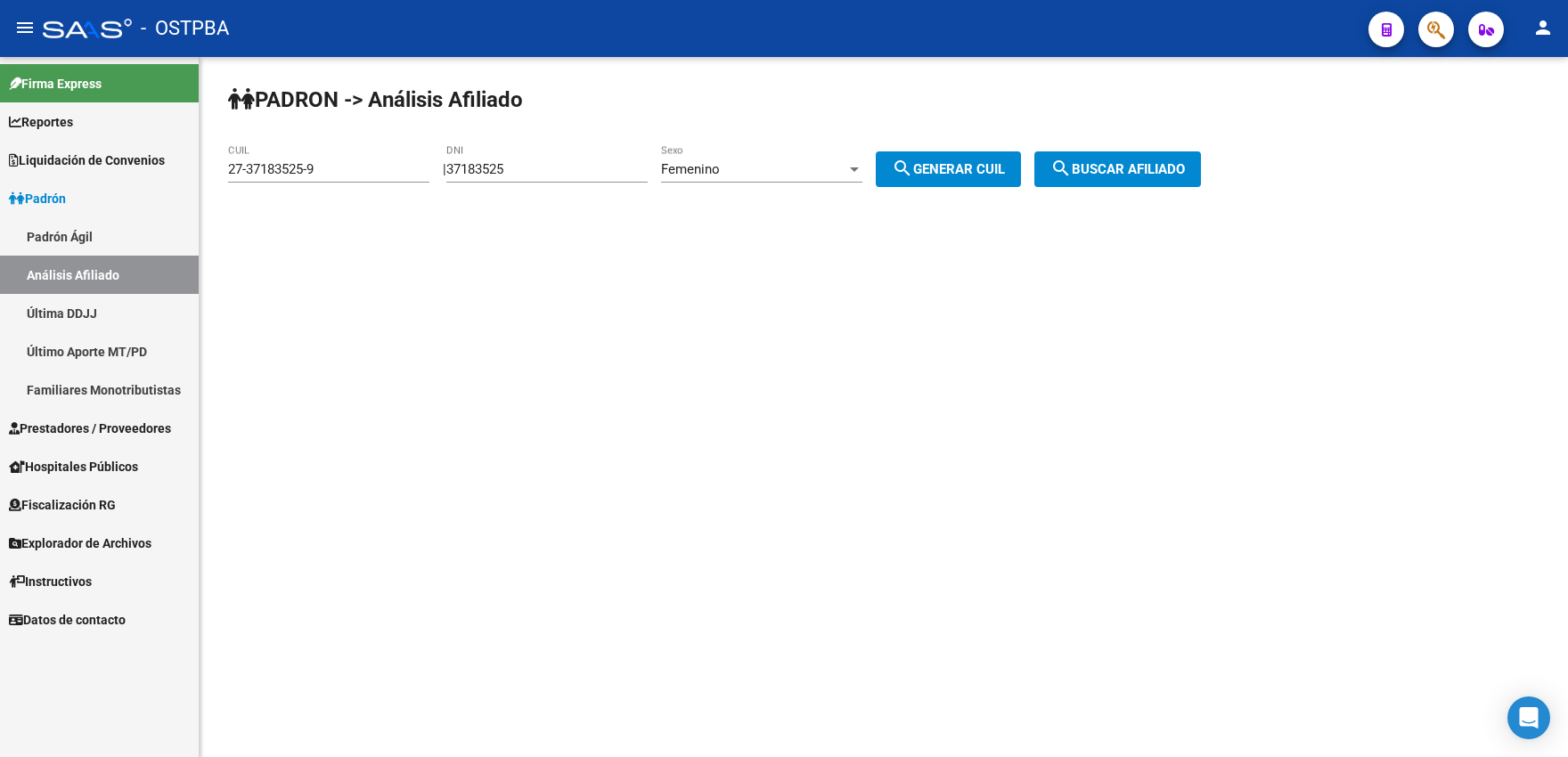
click at [532, 168] on input "37183525" at bounding box center [547, 169] width 202 height 16
type input "37183526"
click at [994, 175] on span "search Generar CUIL" at bounding box center [947, 169] width 113 height 16
type input "27-37183526-7"
click at [1071, 169] on mat-icon "search" at bounding box center [1060, 168] width 21 height 21
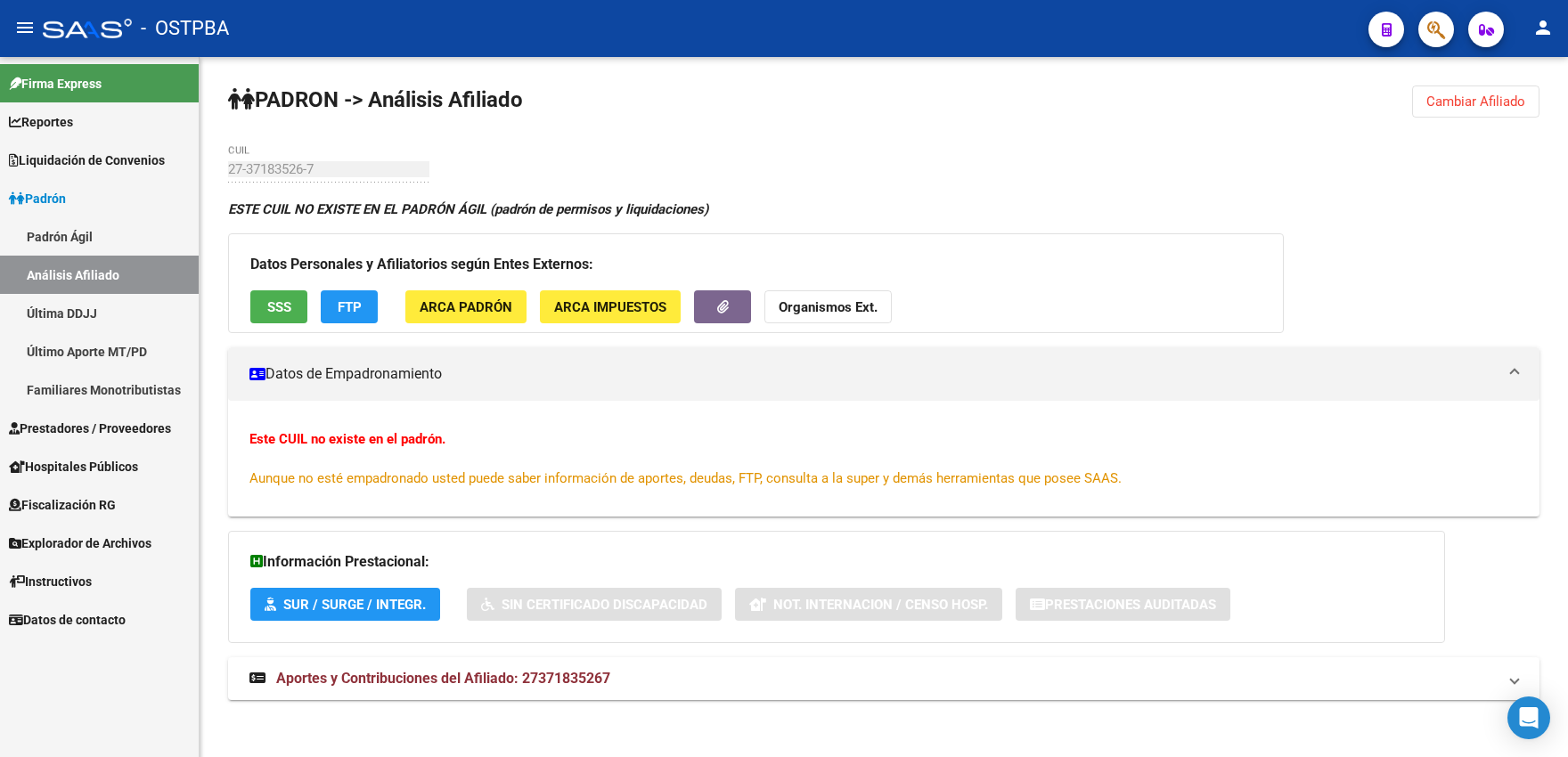
click at [1463, 103] on span "Cambiar Afiliado" at bounding box center [1476, 101] width 99 height 16
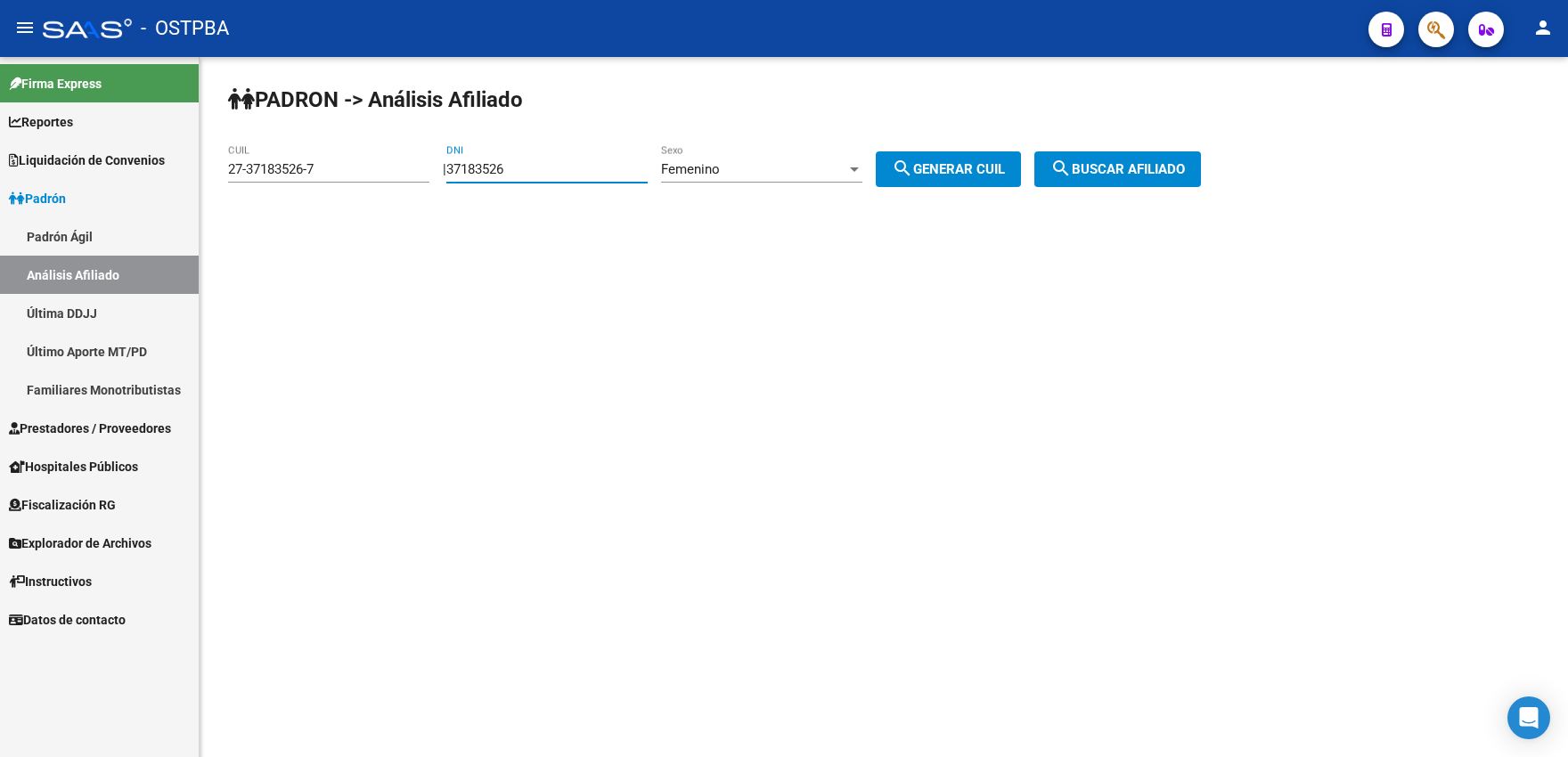
click at [535, 165] on input "37183526" at bounding box center [547, 169] width 202 height 16
type input "37183527"
click at [1004, 175] on span "search Generar CUIL" at bounding box center [947, 169] width 113 height 16
type input "27-37183527-5"
click at [1106, 162] on span "search Buscar afiliado" at bounding box center [1117, 169] width 134 height 16
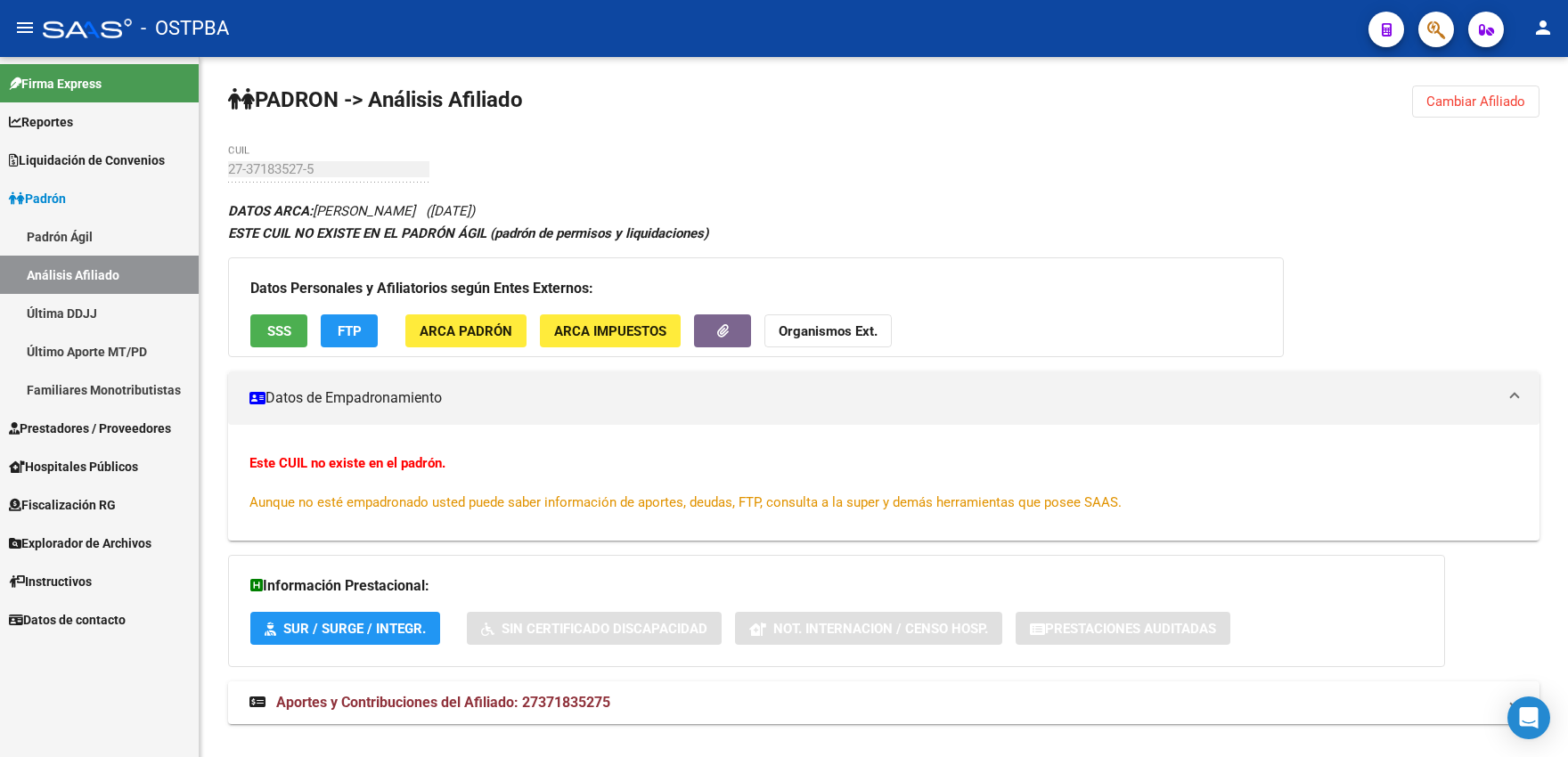
click at [1421, 99] on button "Cambiar Afiliado" at bounding box center [1476, 102] width 127 height 32
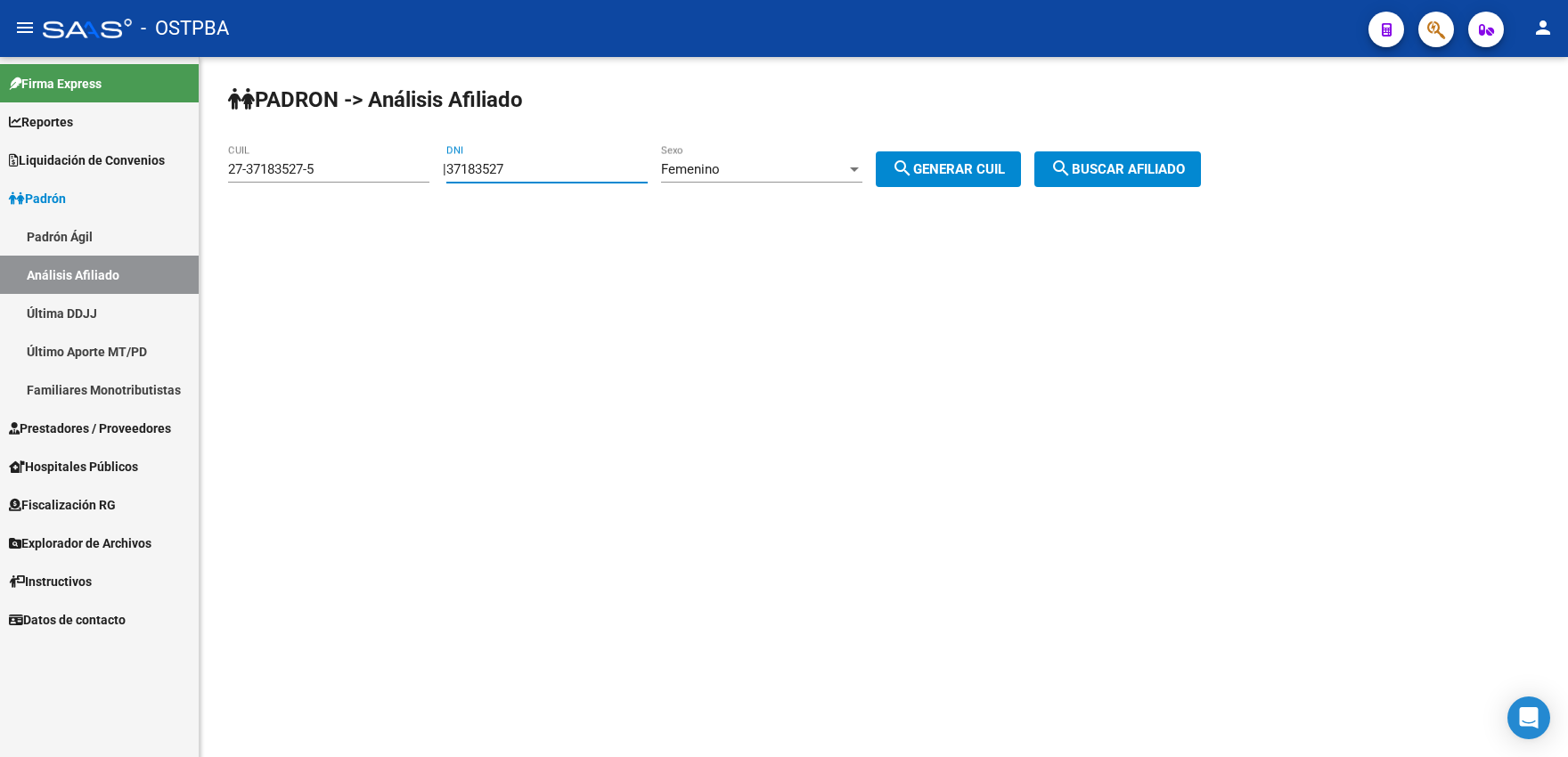
drag, startPoint x: 517, startPoint y: 166, endPoint x: 539, endPoint y: 164, distance: 22.1
click at [540, 164] on input "37183527" at bounding box center [547, 169] width 202 height 16
type input "37183528"
click at [913, 165] on mat-icon "search" at bounding box center [902, 168] width 21 height 21
type input "27-37183528-3"
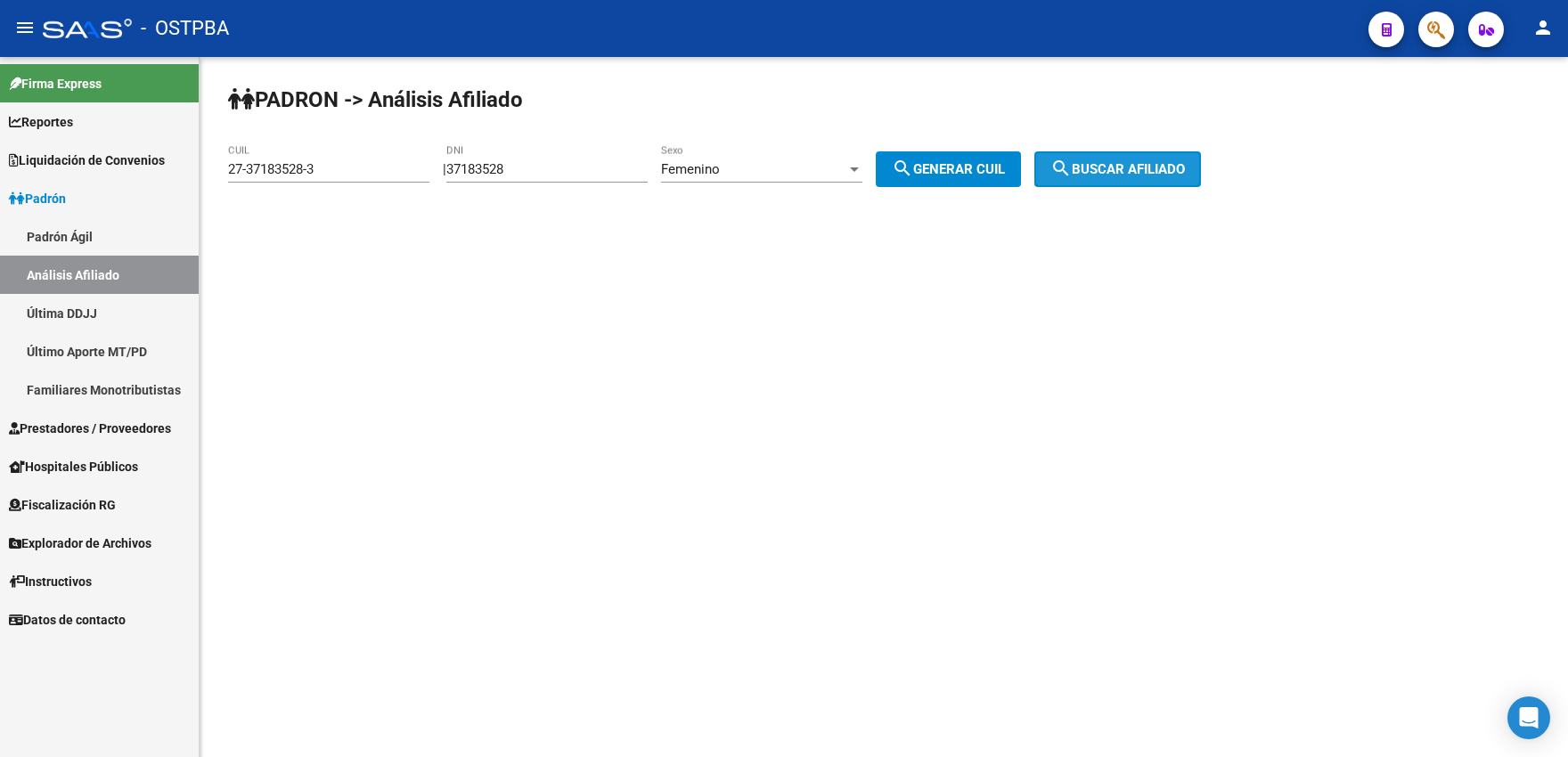
click at [1120, 175] on span "search Buscar afiliado" at bounding box center [1117, 169] width 134 height 16
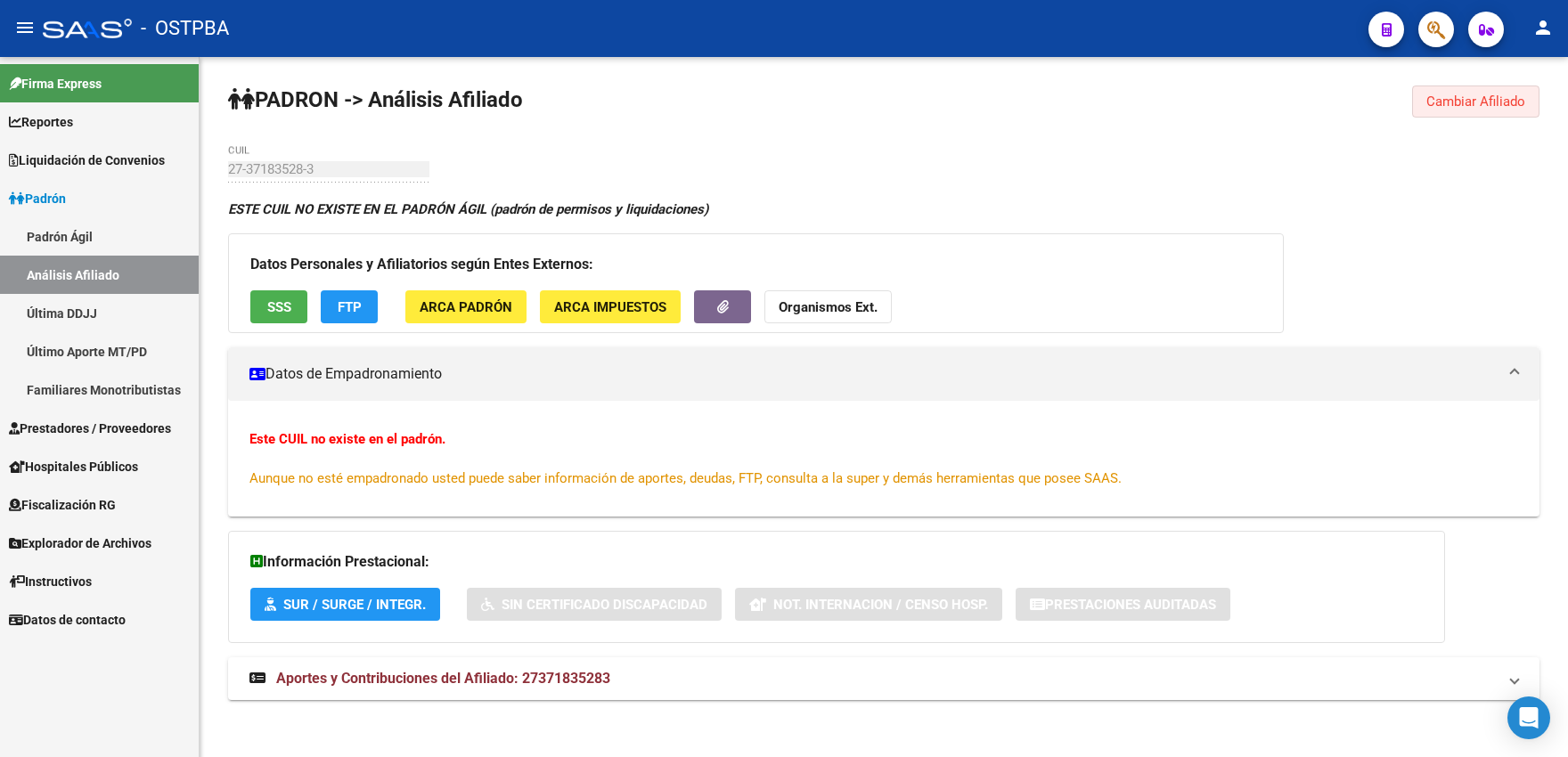
drag, startPoint x: 1461, startPoint y: 106, endPoint x: 1145, endPoint y: 113, distance: 316.1
click at [1451, 105] on span "Cambiar Afiliado" at bounding box center [1476, 101] width 99 height 16
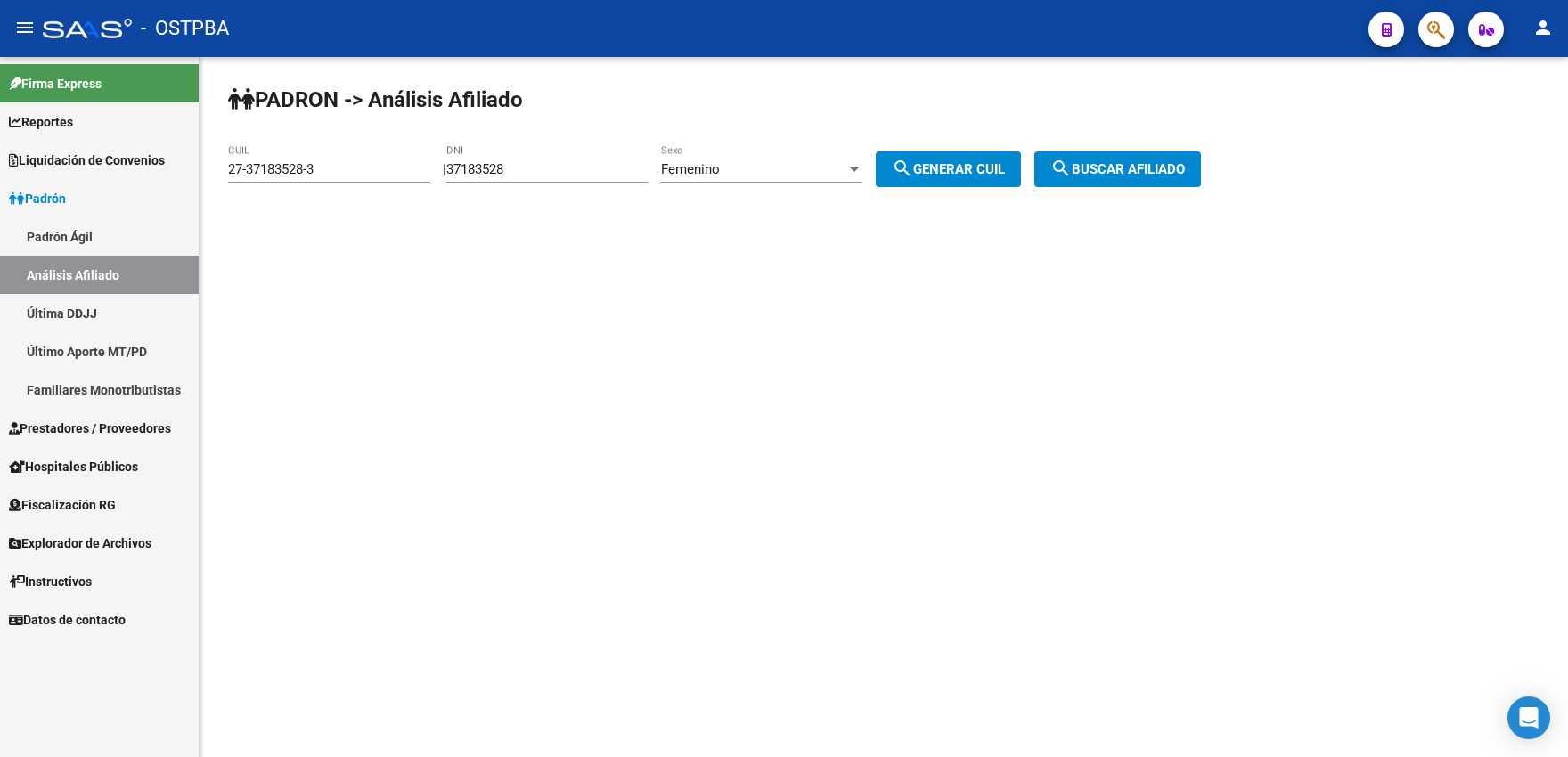
click at [525, 171] on input "37183528" at bounding box center [547, 169] width 202 height 16
type input "37183529"
click at [981, 161] on button "search Generar CUIL" at bounding box center [948, 169] width 146 height 35
type input "27-37183529-1"
click at [1117, 170] on span "search Buscar afiliado" at bounding box center [1117, 169] width 134 height 16
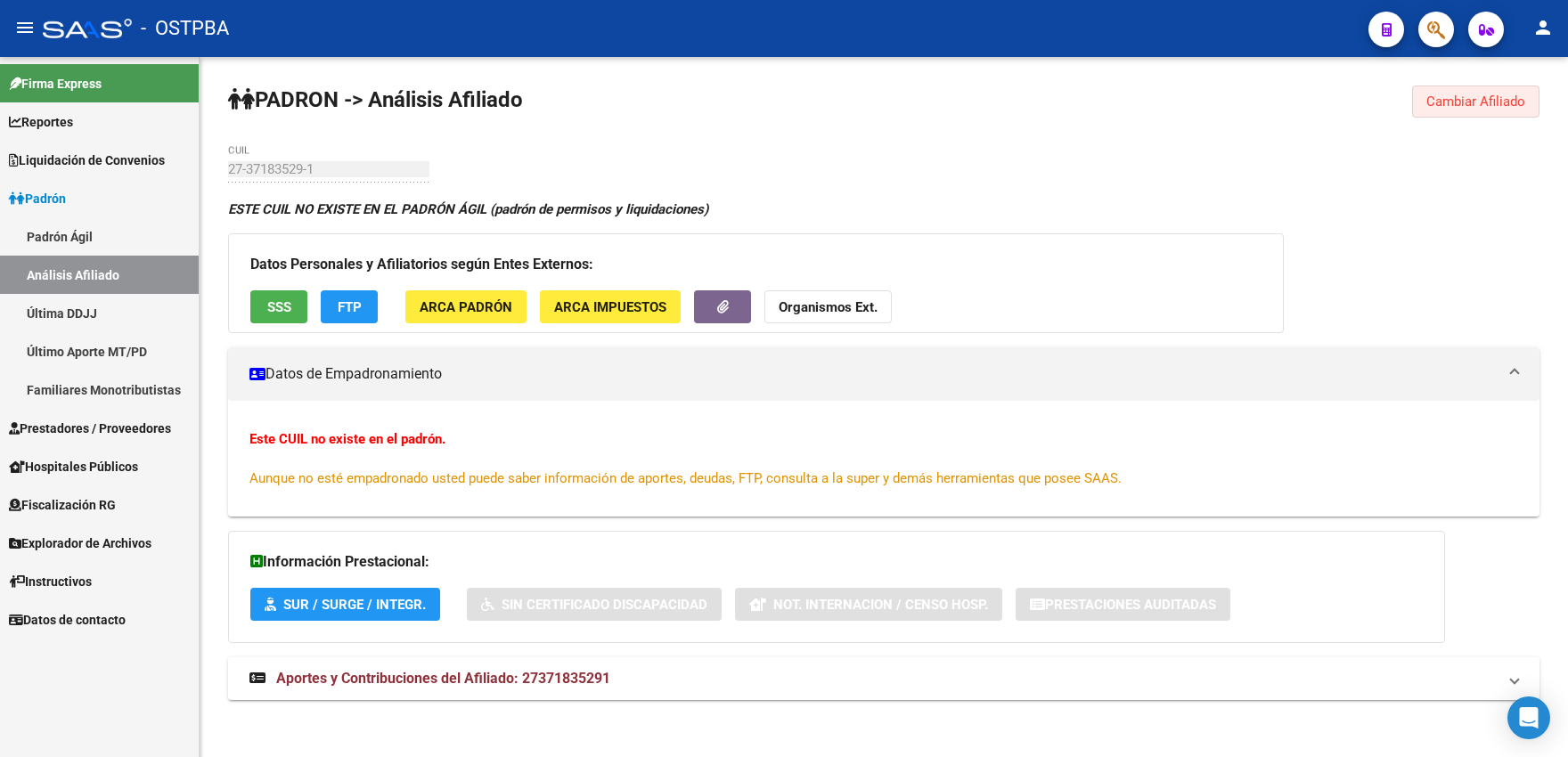
drag, startPoint x: 1429, startPoint y: 100, endPoint x: 1385, endPoint y: 116, distance: 46.8
click at [1428, 104] on span "Cambiar Afiliado" at bounding box center [1476, 101] width 99 height 16
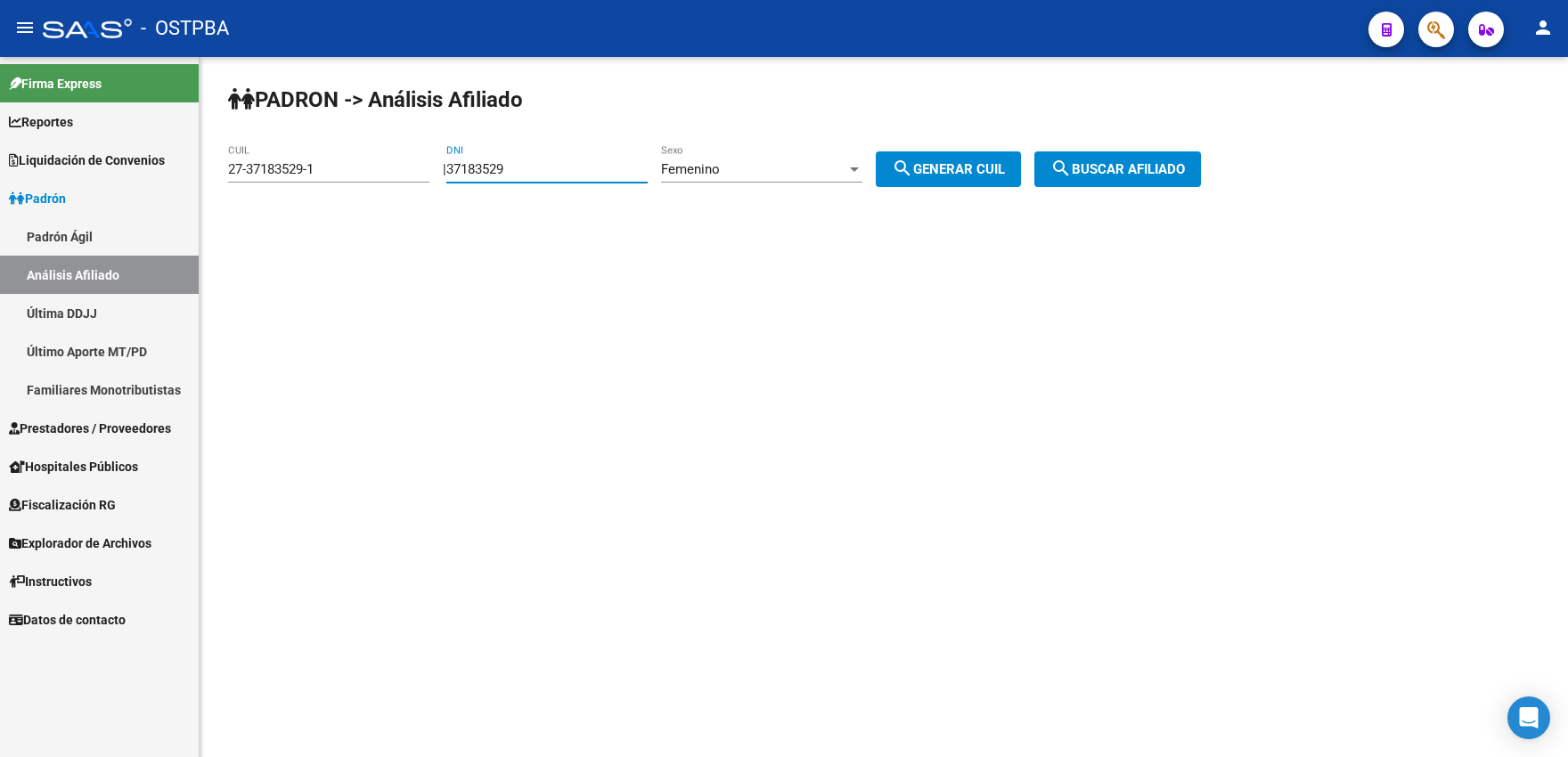
drag, startPoint x: 509, startPoint y: 174, endPoint x: 543, endPoint y: 172, distance: 34.1
click at [543, 172] on input "37183529" at bounding box center [547, 169] width 202 height 16
type input "37183530"
click at [945, 162] on span "search Generar CUIL" at bounding box center [947, 169] width 113 height 16
type input "27-37183530-5"
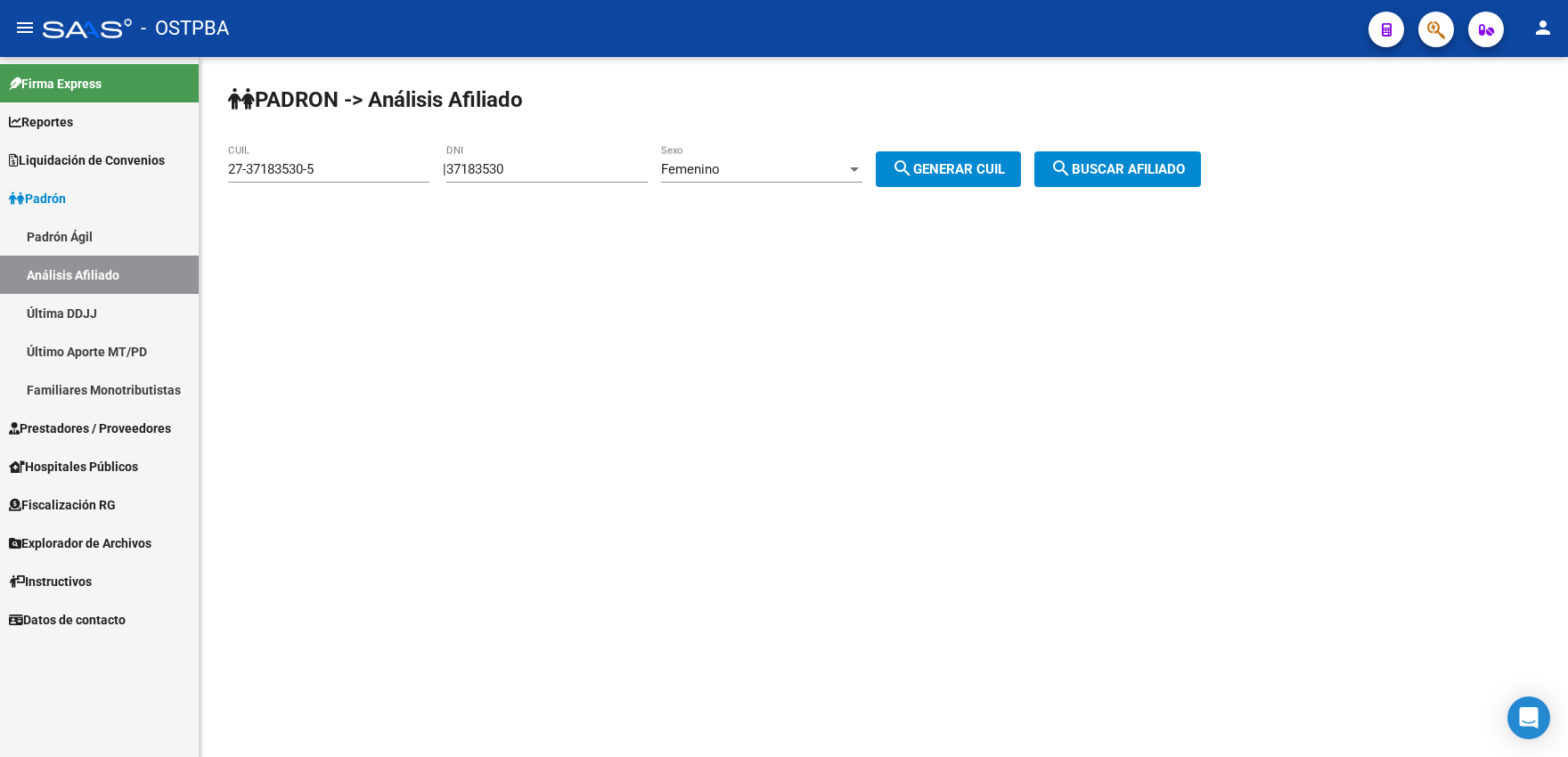
click at [1093, 175] on span "search Buscar afiliado" at bounding box center [1117, 169] width 134 height 16
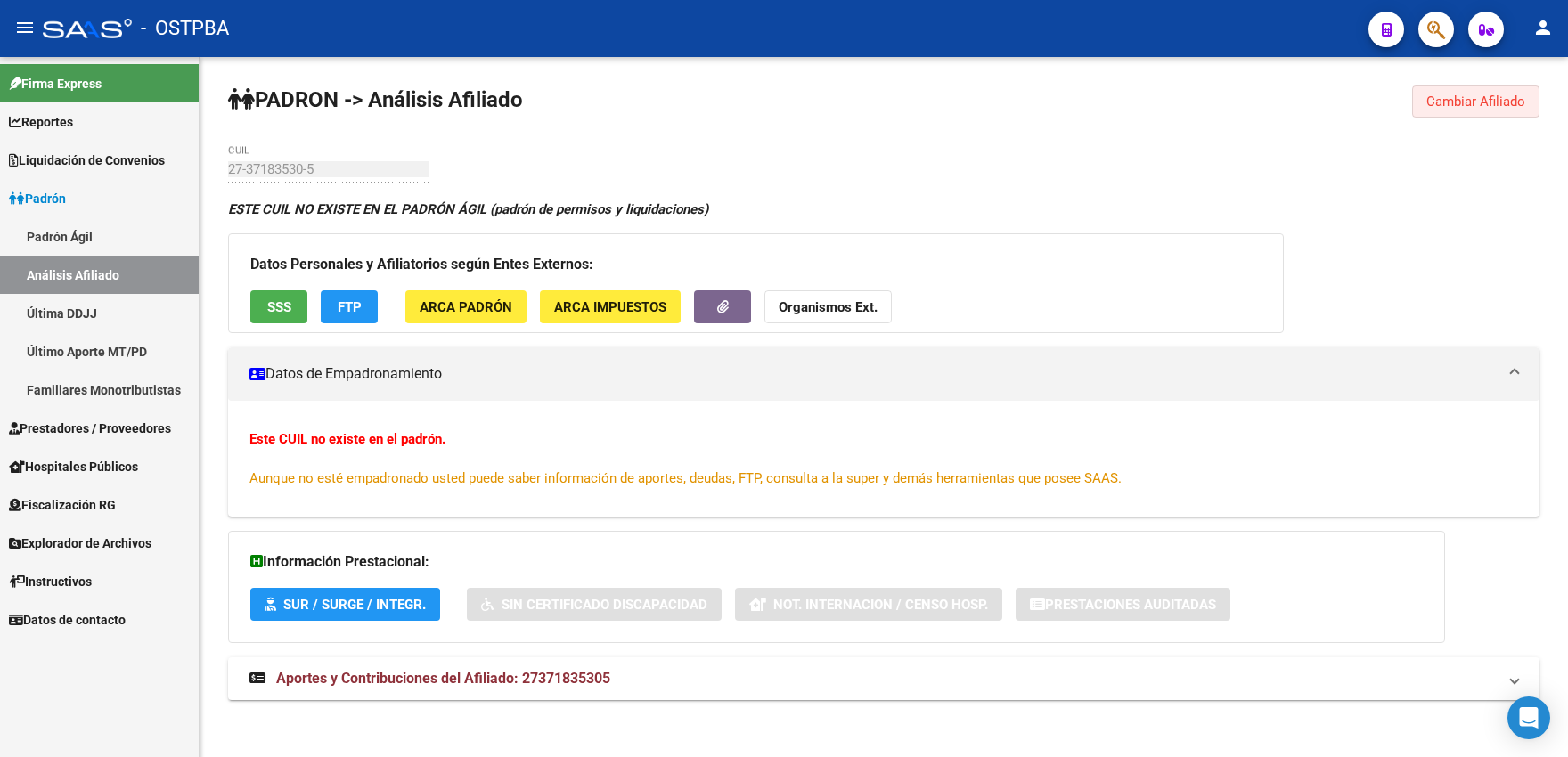
drag, startPoint x: 1491, startPoint y: 109, endPoint x: 1181, endPoint y: 187, distance: 319.7
click at [1485, 112] on button "Cambiar Afiliado" at bounding box center [1476, 102] width 127 height 32
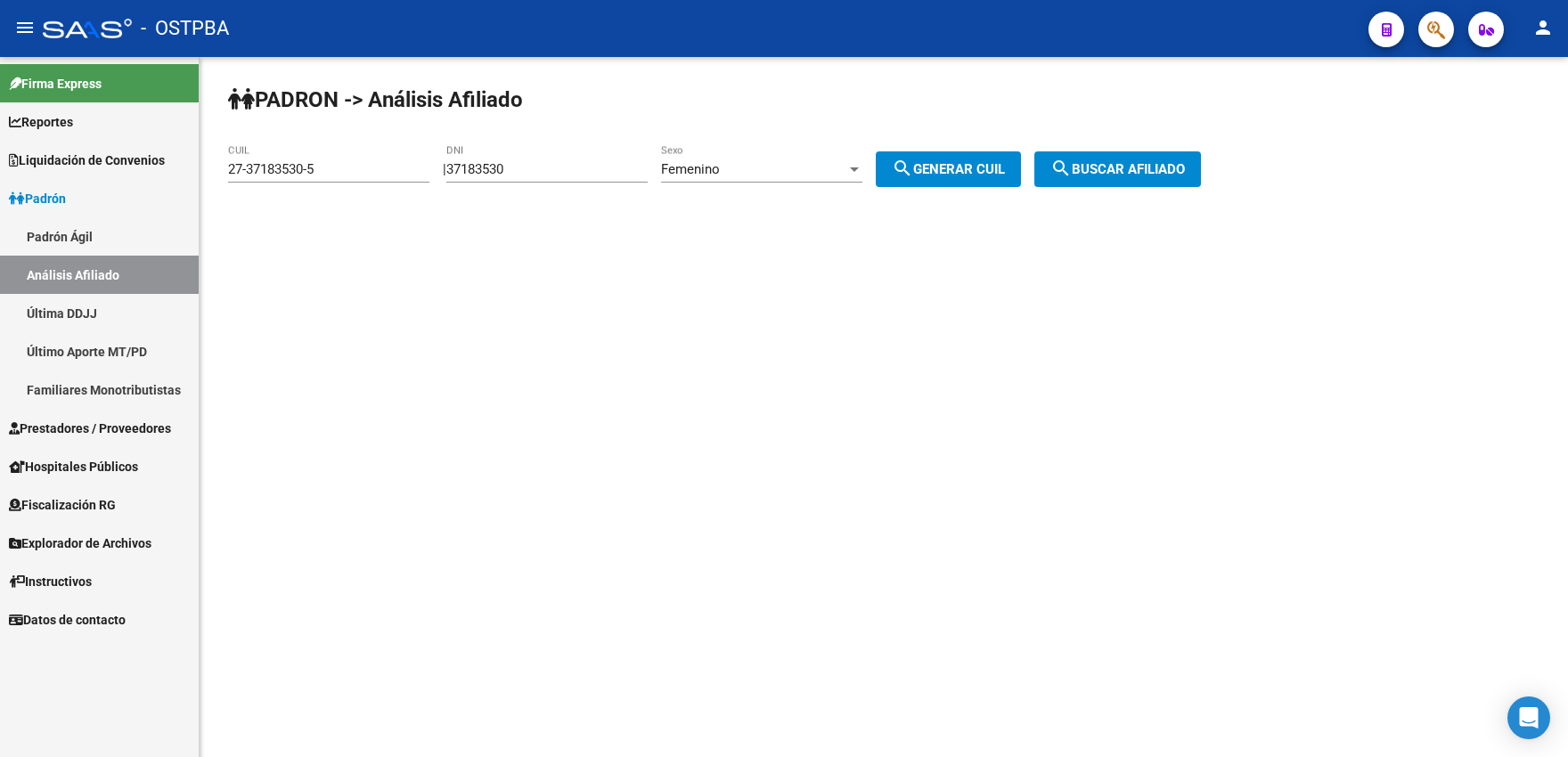
drag, startPoint x: 520, startPoint y: 172, endPoint x: 539, endPoint y: 171, distance: 19.0
click at [539, 171] on input "37183530" at bounding box center [547, 169] width 202 height 16
type input "37183531"
click at [1008, 178] on button "search Generar CUIL" at bounding box center [948, 169] width 146 height 35
type input "27-37183531-3"
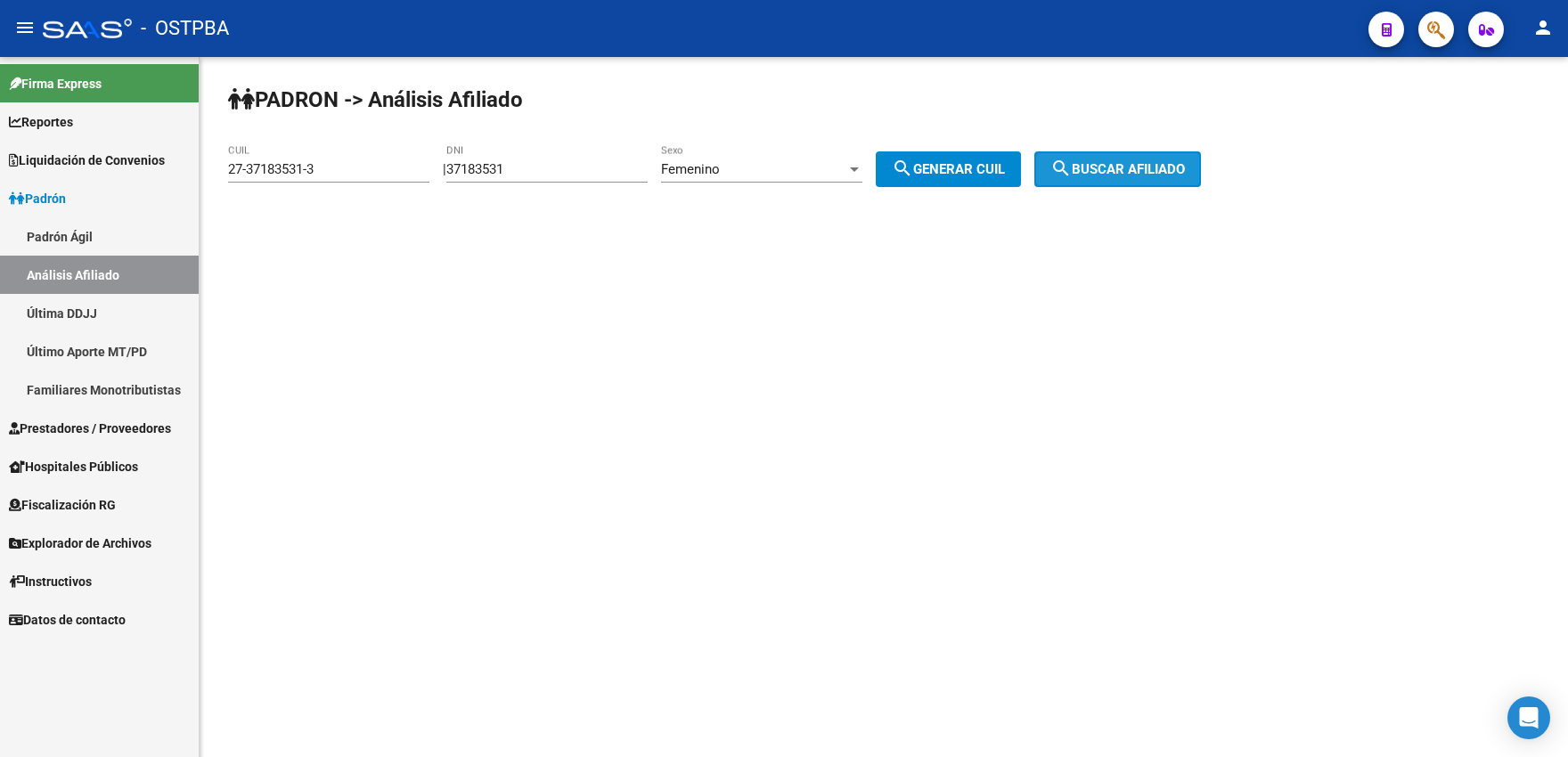
click at [1071, 173] on mat-icon "search" at bounding box center [1060, 168] width 21 height 21
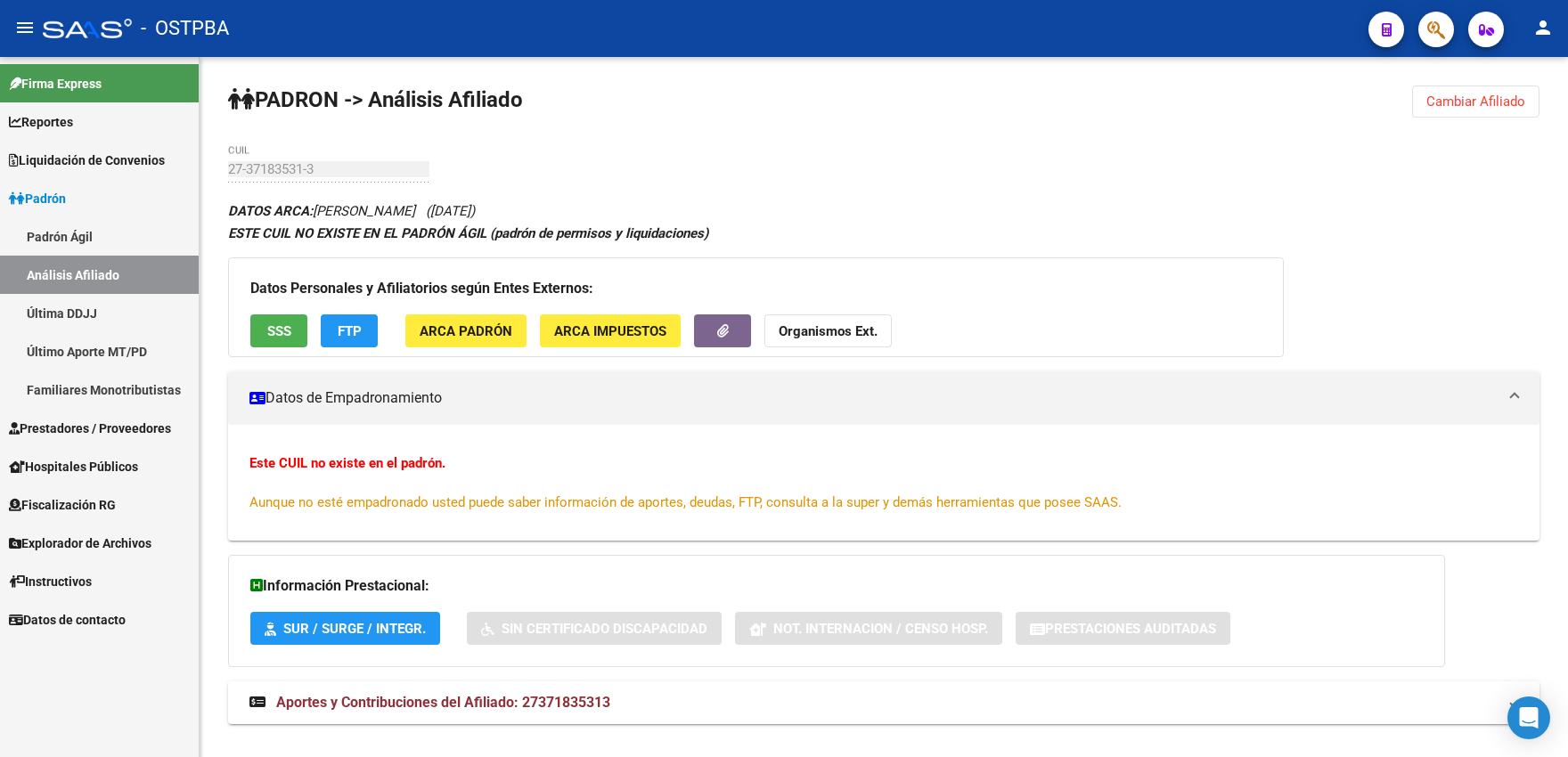
click at [1451, 110] on button "Cambiar Afiliado" at bounding box center [1476, 102] width 127 height 32
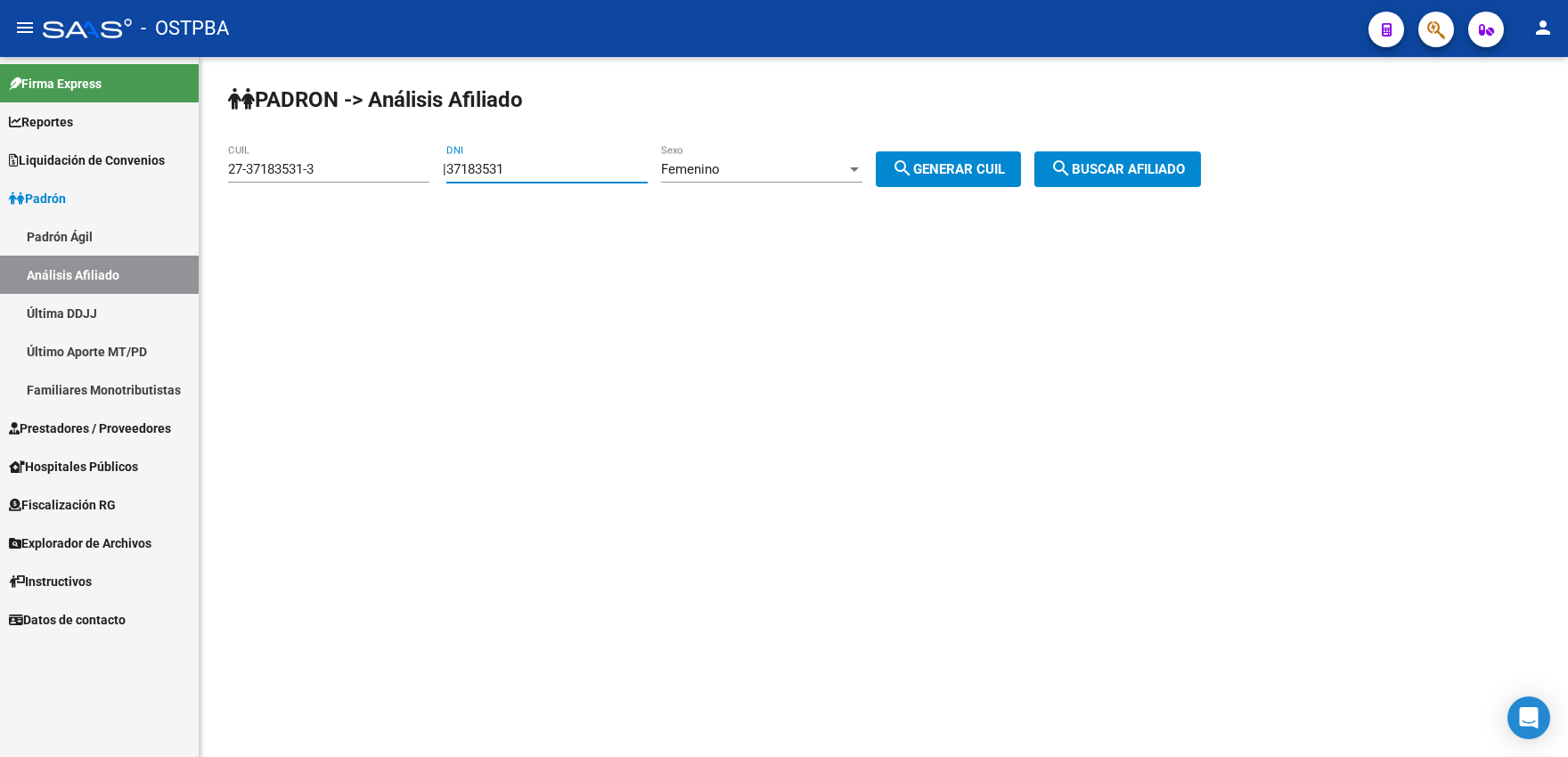
click at [541, 165] on input "37183531" at bounding box center [547, 169] width 202 height 16
type input "37183532"
click at [1021, 164] on button "search Generar CUIL" at bounding box center [948, 169] width 146 height 35
type input "27-37183532-1"
click at [1104, 176] on span "search Buscar afiliado" at bounding box center [1117, 169] width 134 height 16
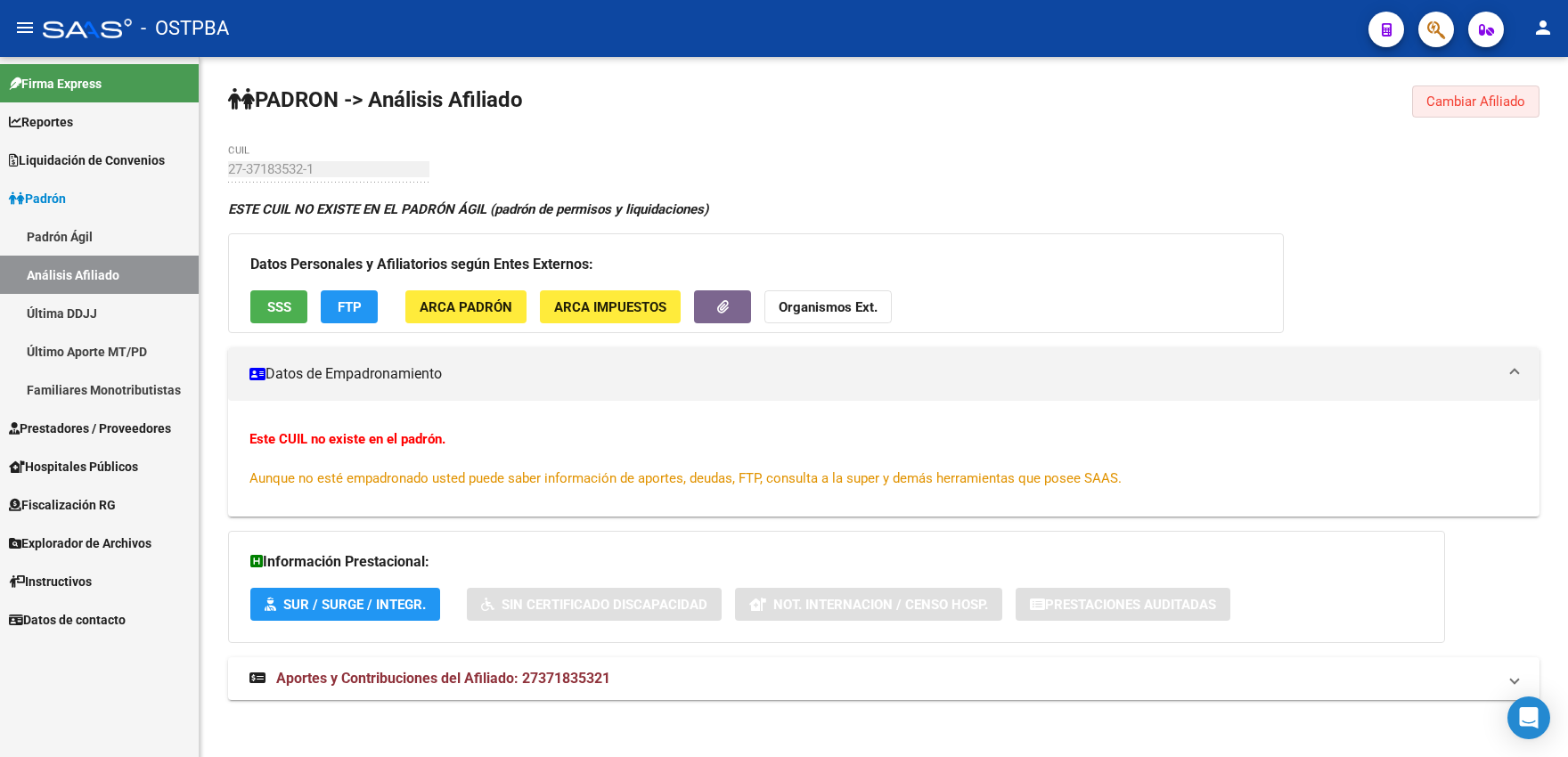
click at [1464, 104] on span "Cambiar Afiliado" at bounding box center [1476, 101] width 99 height 16
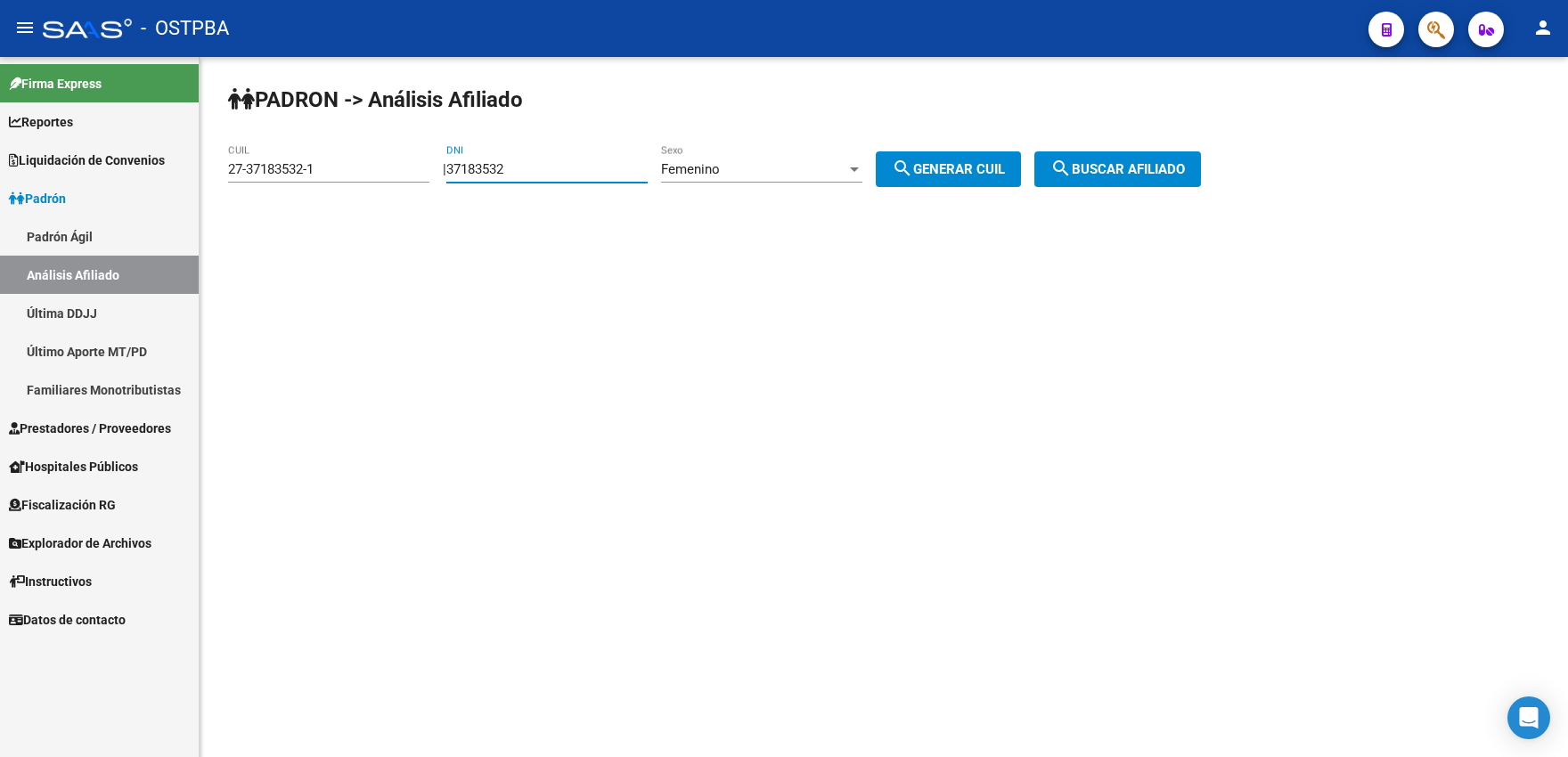
drag, startPoint x: 520, startPoint y: 170, endPoint x: 534, endPoint y: 166, distance: 14.6
click at [534, 166] on input "37183532" at bounding box center [547, 169] width 202 height 16
type input "37183533"
click at [902, 172] on button "search Generar CUIL" at bounding box center [948, 169] width 146 height 35
type input "23-37183533-4"
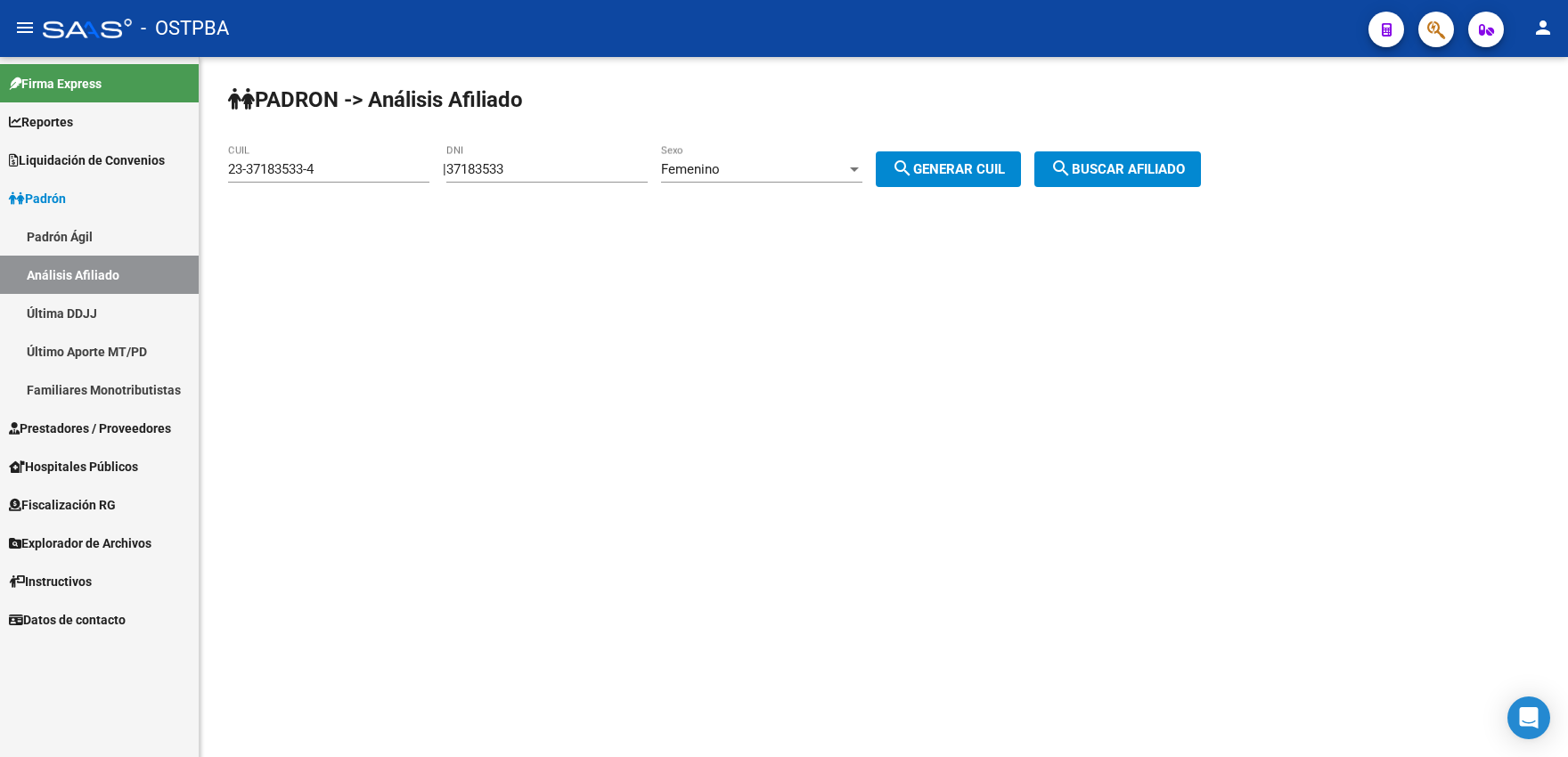
click at [1097, 172] on span "search Buscar afiliado" at bounding box center [1117, 169] width 134 height 16
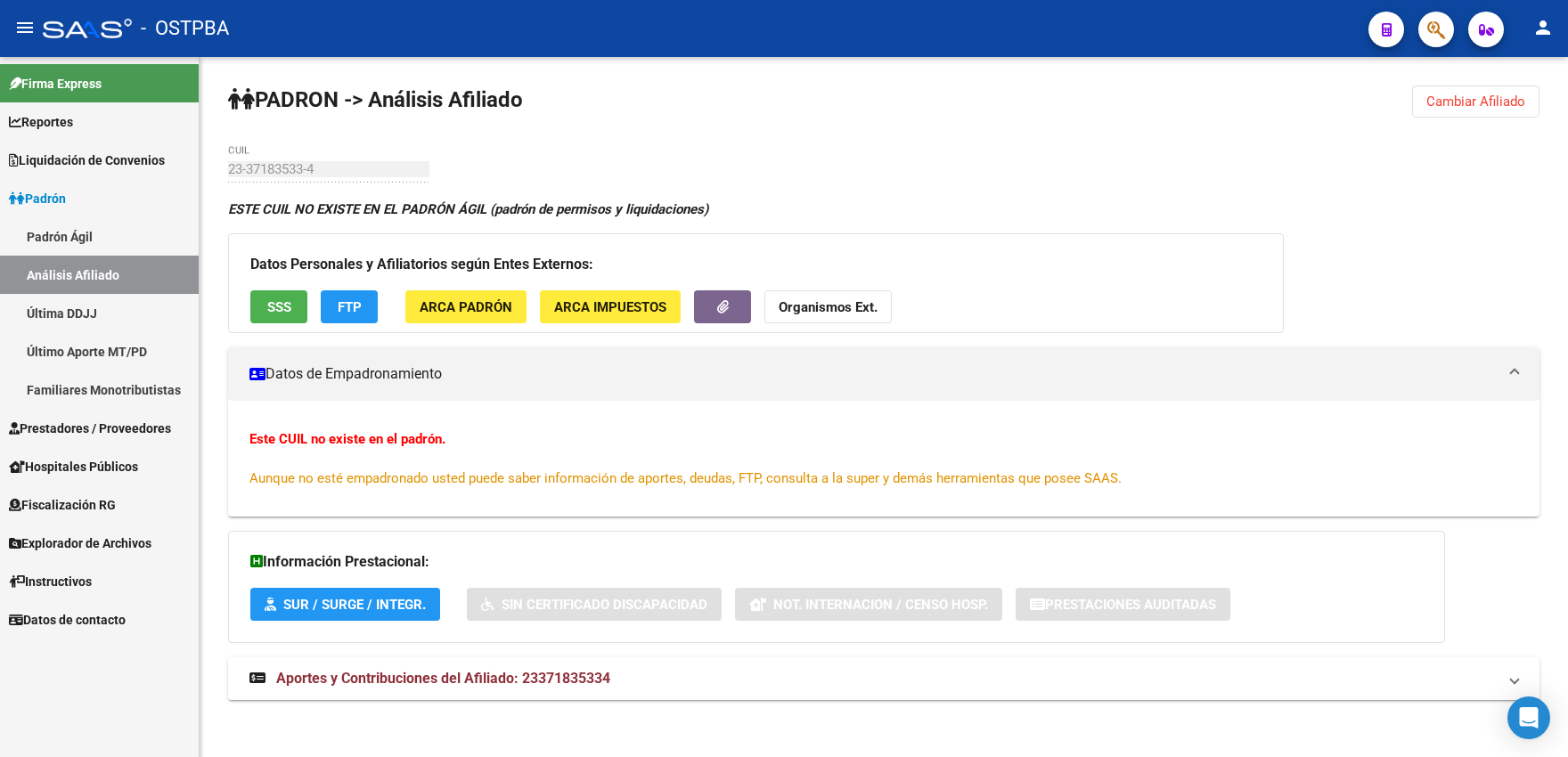
drag, startPoint x: 1471, startPoint y: 97, endPoint x: 1451, endPoint y: 104, distance: 21.2
click at [1470, 98] on span "Cambiar Afiliado" at bounding box center [1476, 101] width 99 height 16
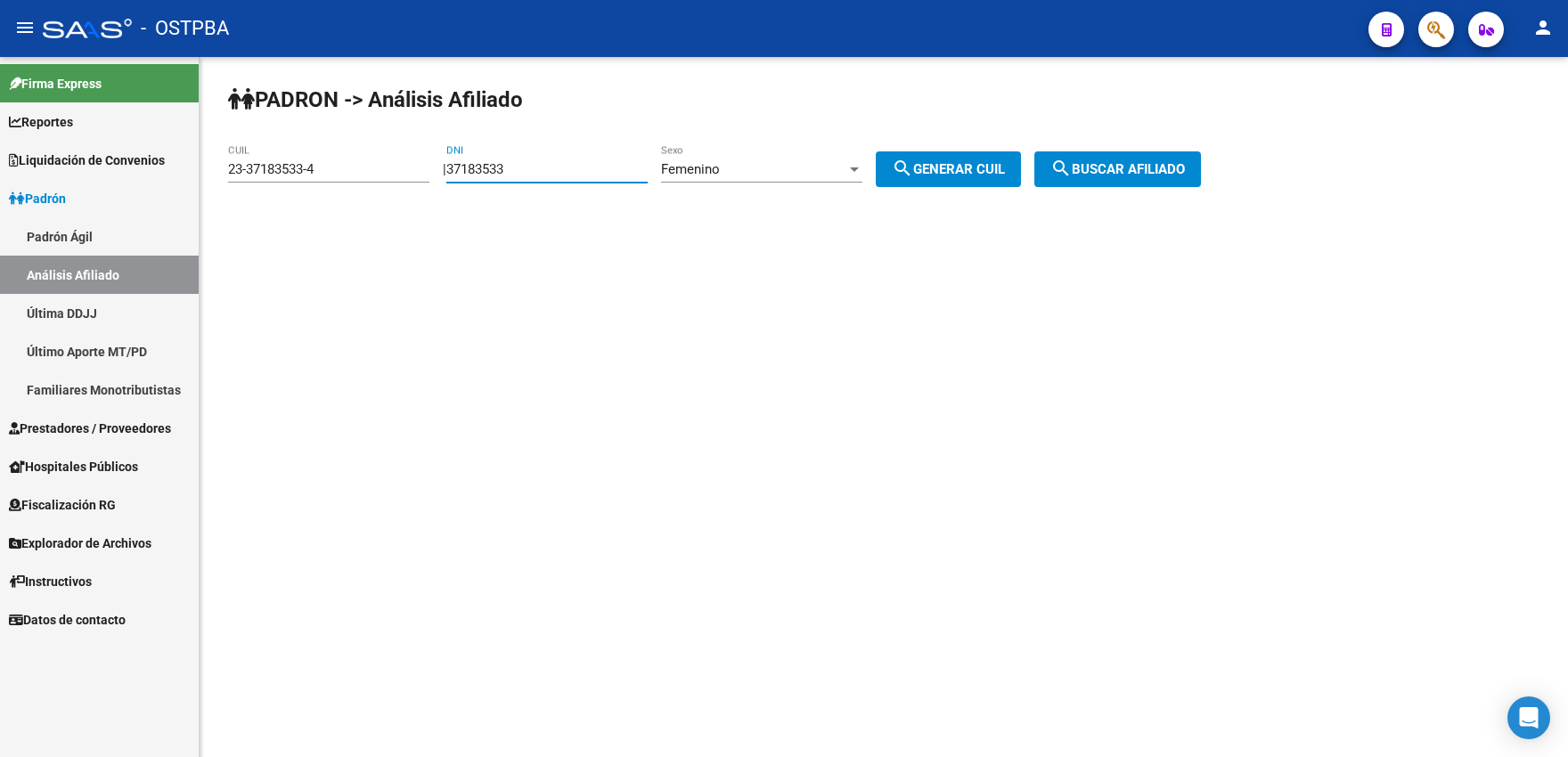
drag, startPoint x: 516, startPoint y: 165, endPoint x: 535, endPoint y: 163, distance: 19.1
click at [533, 165] on input "37183533" at bounding box center [547, 169] width 202 height 16
type input "37183534"
click at [995, 159] on button "search Generar CUIL" at bounding box center [948, 169] width 146 height 35
type input "27-37183534-8"
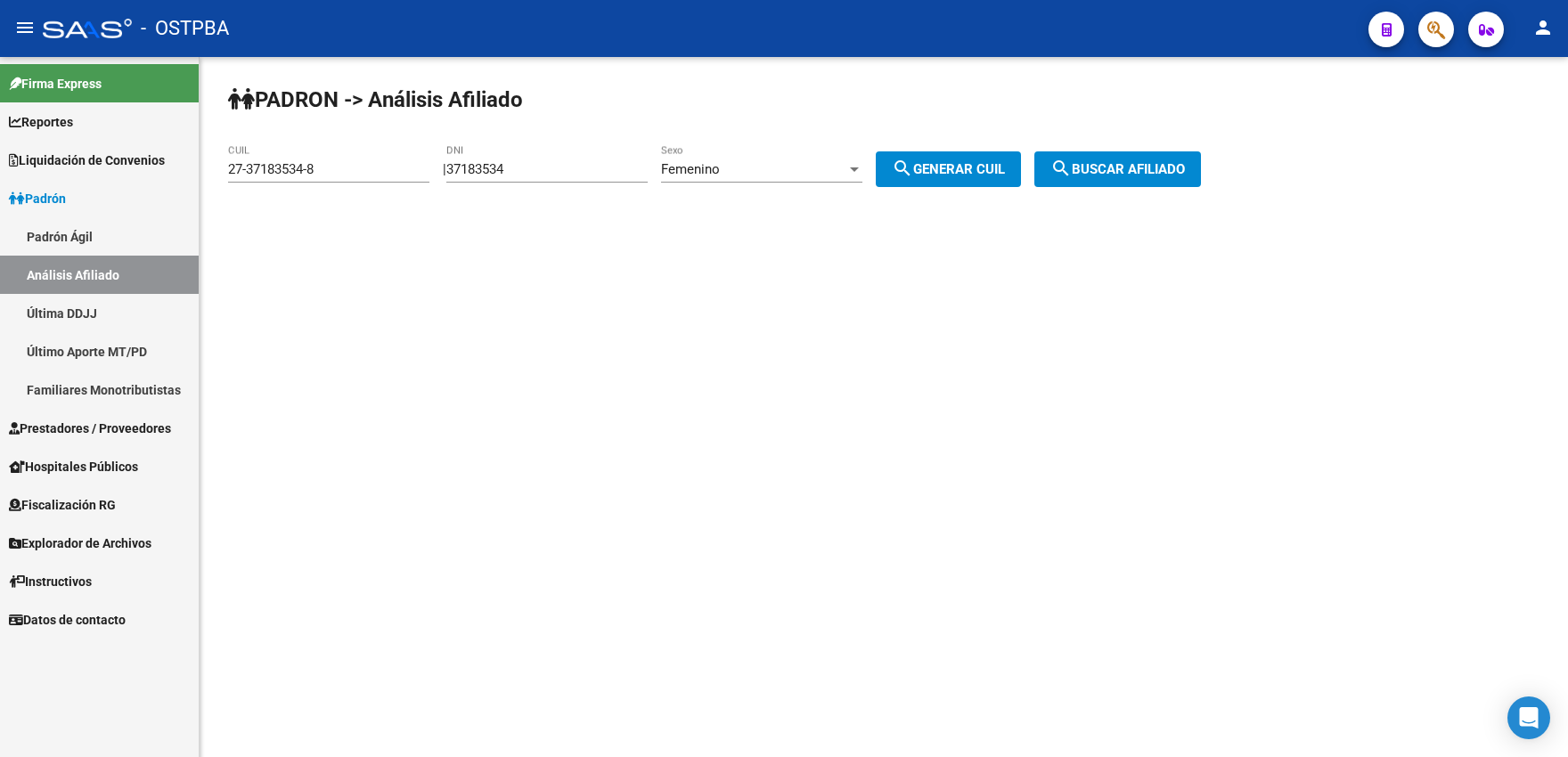
click at [1126, 170] on span "search Buscar afiliado" at bounding box center [1117, 169] width 134 height 16
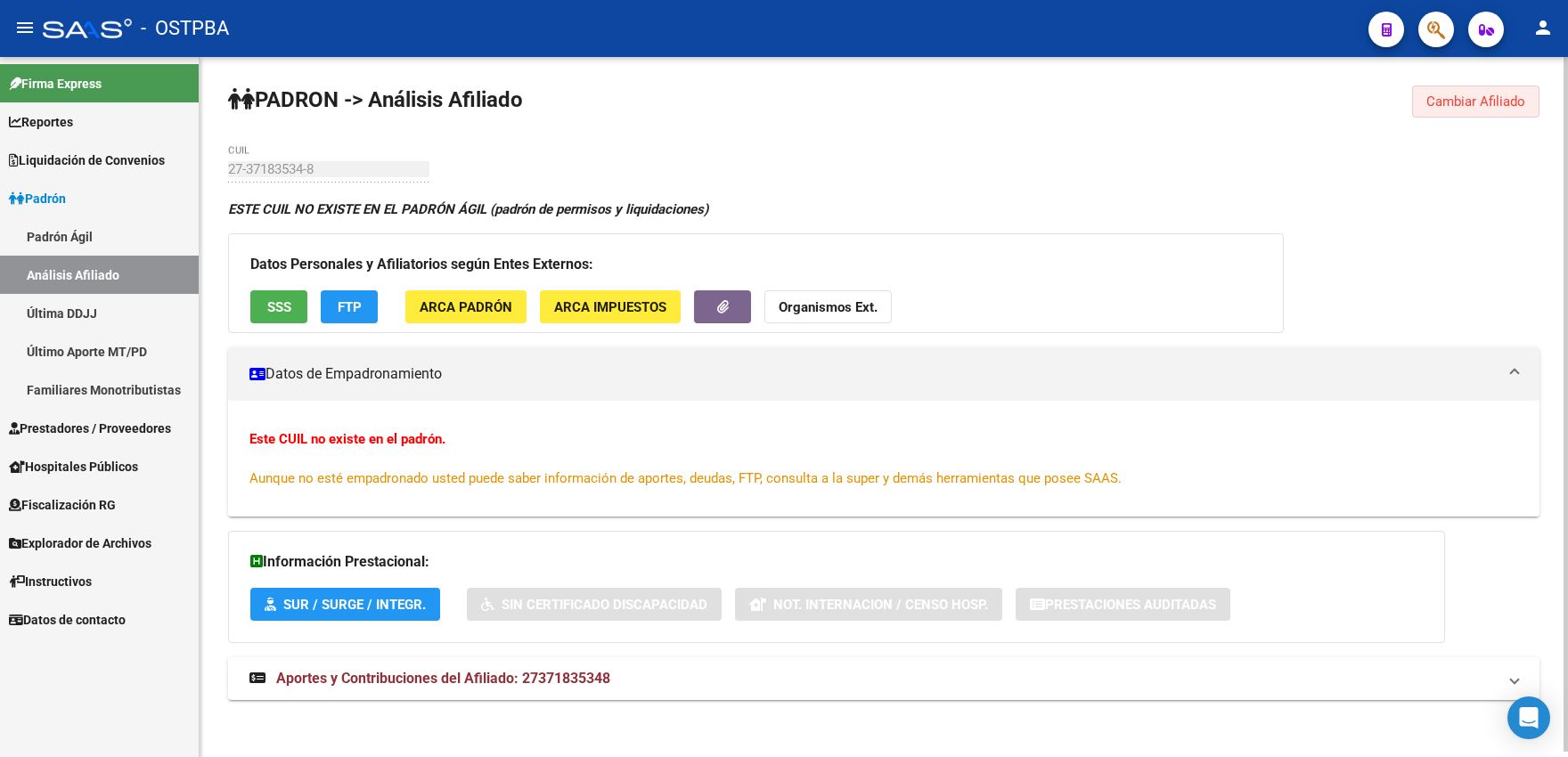
drag, startPoint x: 1465, startPoint y: 102, endPoint x: 1028, endPoint y: 100, distance: 437.0
click at [1449, 105] on span "Cambiar Afiliado" at bounding box center [1476, 101] width 99 height 16
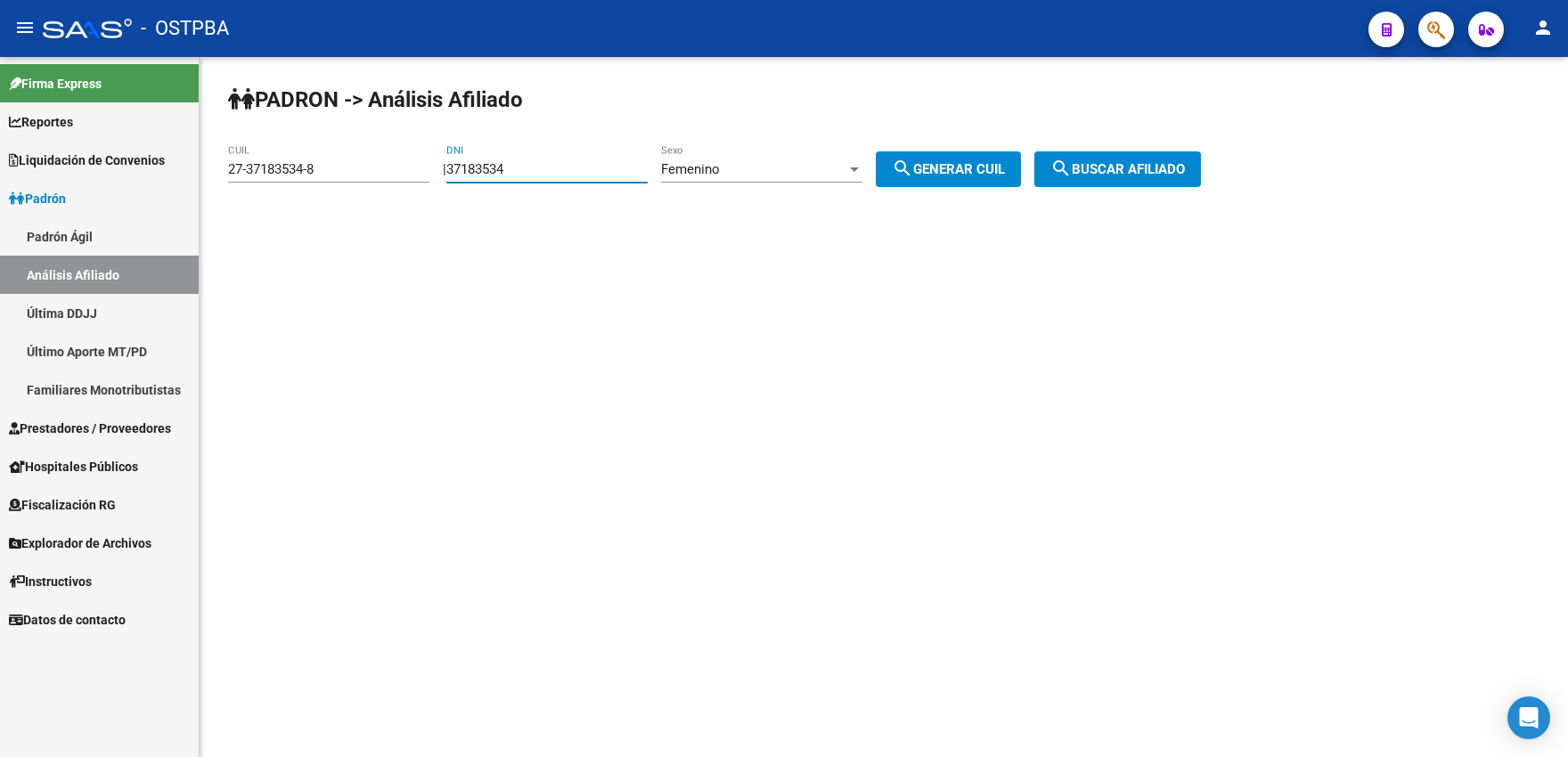
click at [523, 173] on input "37183534" at bounding box center [547, 169] width 202 height 16
type input "37183535"
click at [935, 162] on span "search Generar CUIL" at bounding box center [947, 169] width 113 height 16
type input "27-37183535-6"
click at [1071, 174] on mat-icon "search" at bounding box center [1060, 168] width 21 height 21
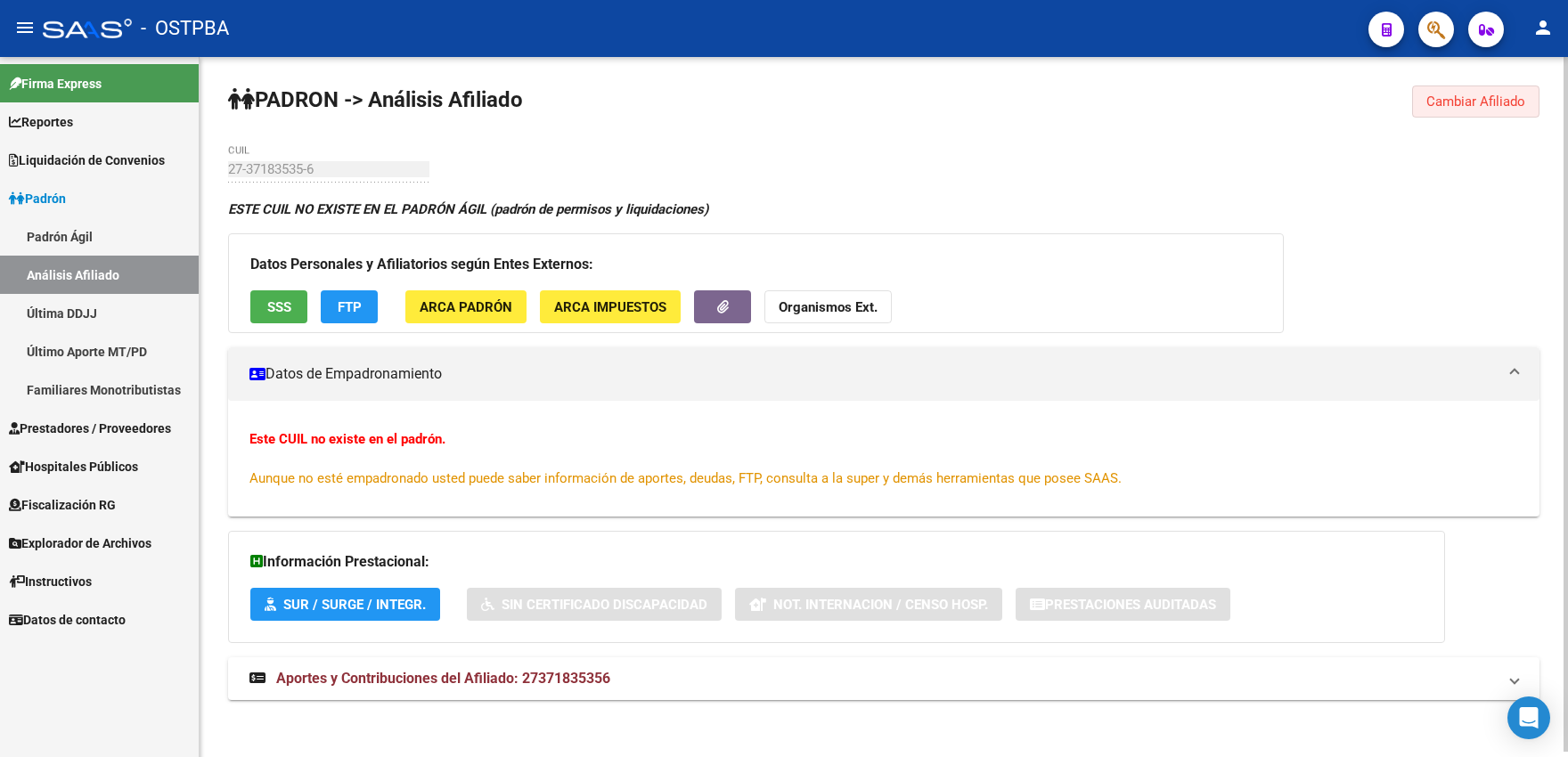
drag, startPoint x: 1465, startPoint y: 110, endPoint x: 1407, endPoint y: 121, distance: 59.0
click at [1460, 112] on button "Cambiar Afiliado" at bounding box center [1476, 102] width 127 height 32
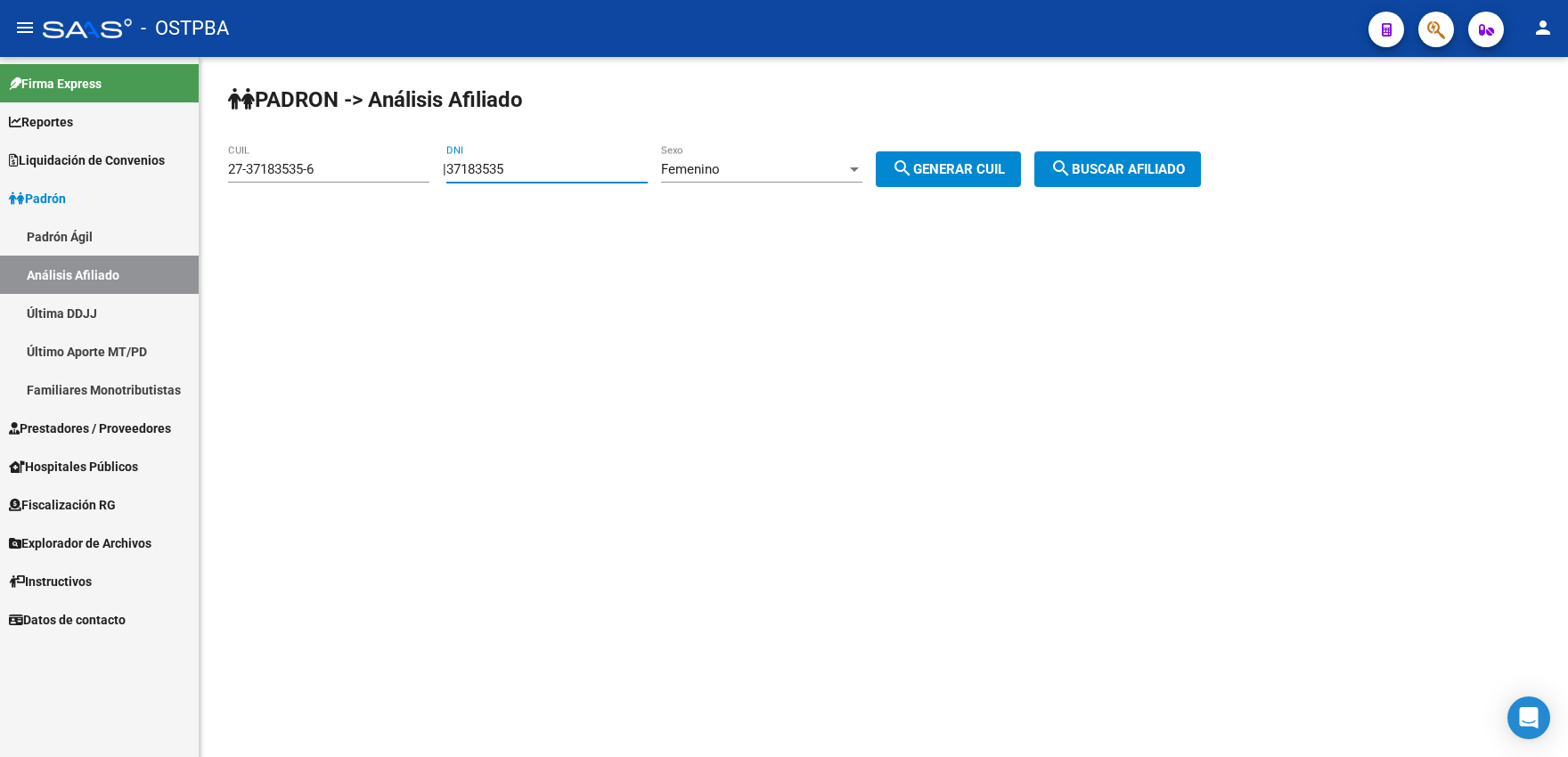
click at [528, 173] on input "37183535" at bounding box center [547, 169] width 202 height 16
type input "37183537"
click at [1004, 172] on span "search Generar CUIL" at bounding box center [947, 169] width 113 height 16
type input "27-37183537-2"
click at [1133, 170] on span "search Buscar afiliado" at bounding box center [1117, 169] width 134 height 16
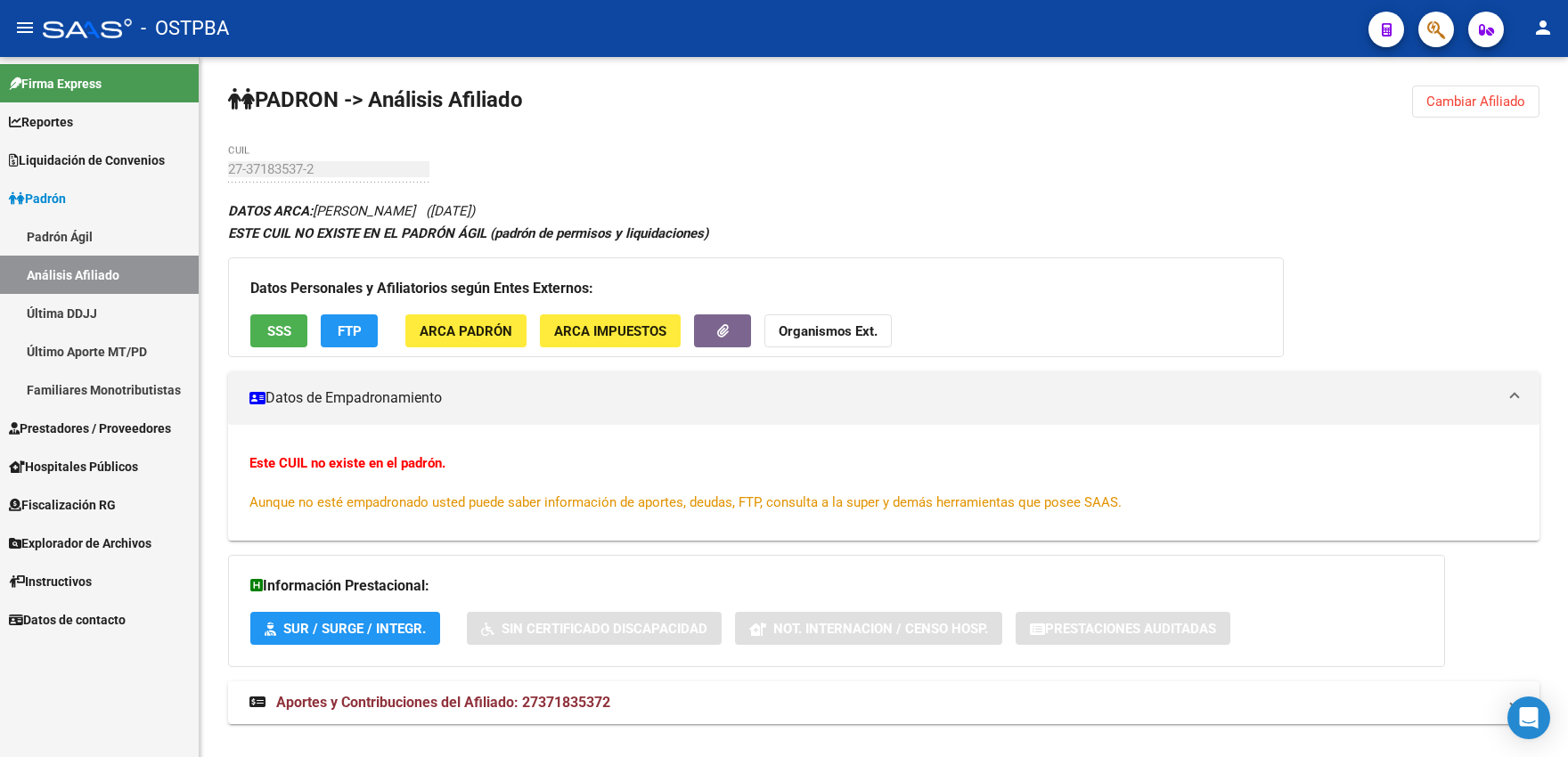
click at [1455, 102] on span "Cambiar Afiliado" at bounding box center [1476, 101] width 99 height 16
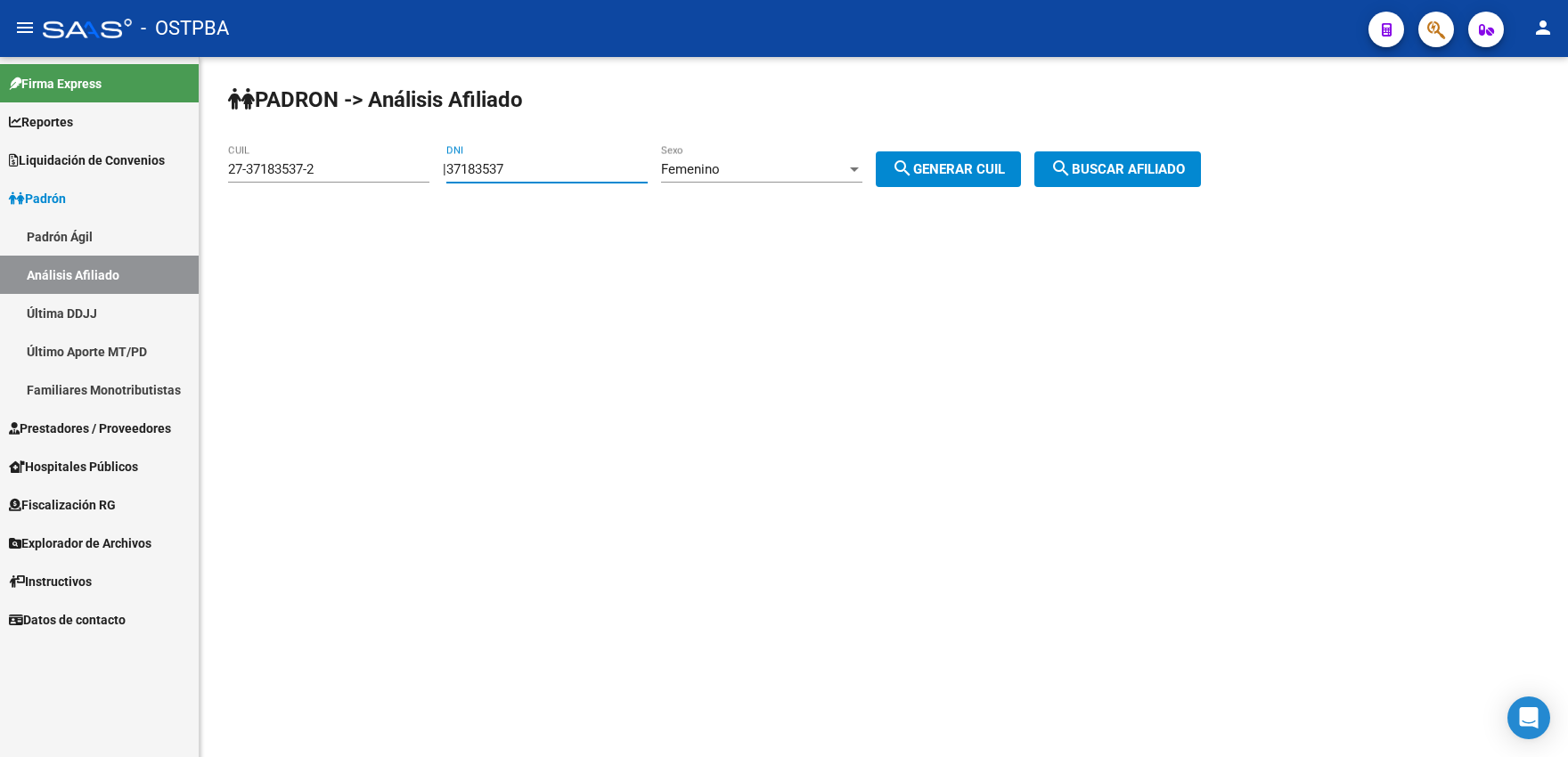
drag, startPoint x: 514, startPoint y: 168, endPoint x: 533, endPoint y: 165, distance: 19.2
click at [533, 165] on input "37183537" at bounding box center [547, 169] width 202 height 16
type input "37183538"
click at [945, 177] on button "search Generar CUIL" at bounding box center [948, 169] width 146 height 35
type input "27-37183538-0"
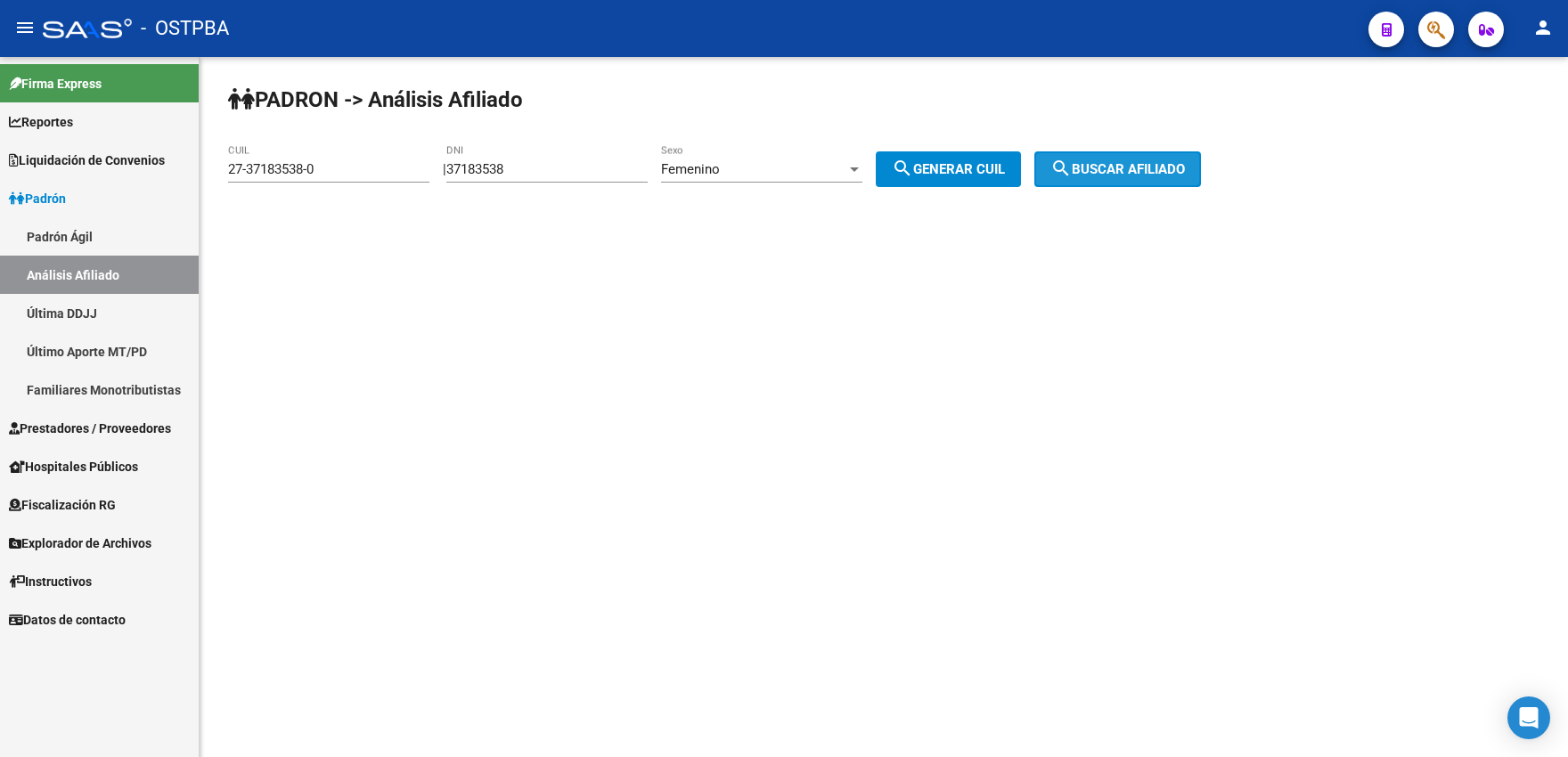
click at [1079, 158] on button "search Buscar afiliado" at bounding box center [1117, 169] width 166 height 35
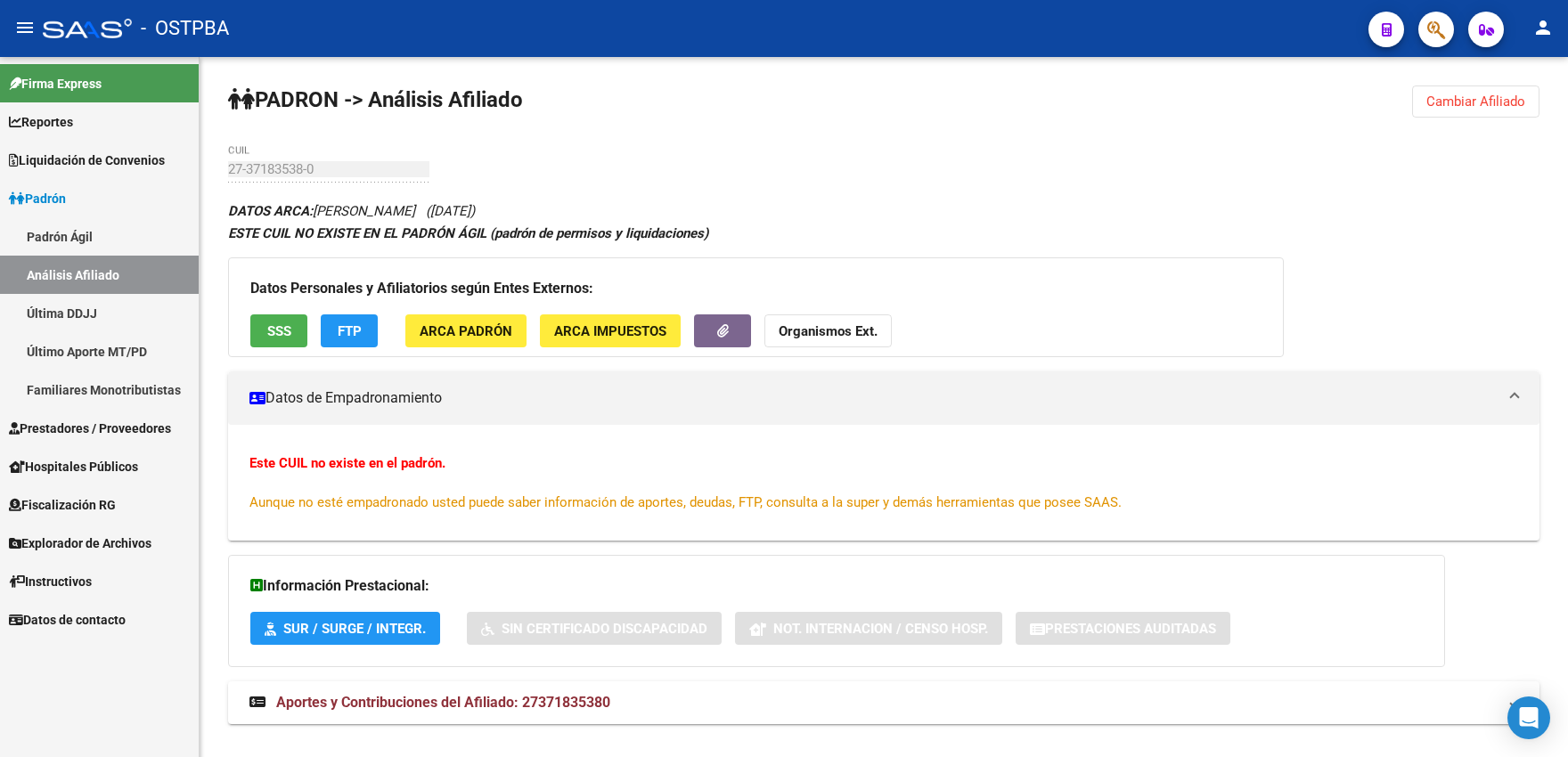
click at [1453, 106] on span "Cambiar Afiliado" at bounding box center [1476, 101] width 99 height 16
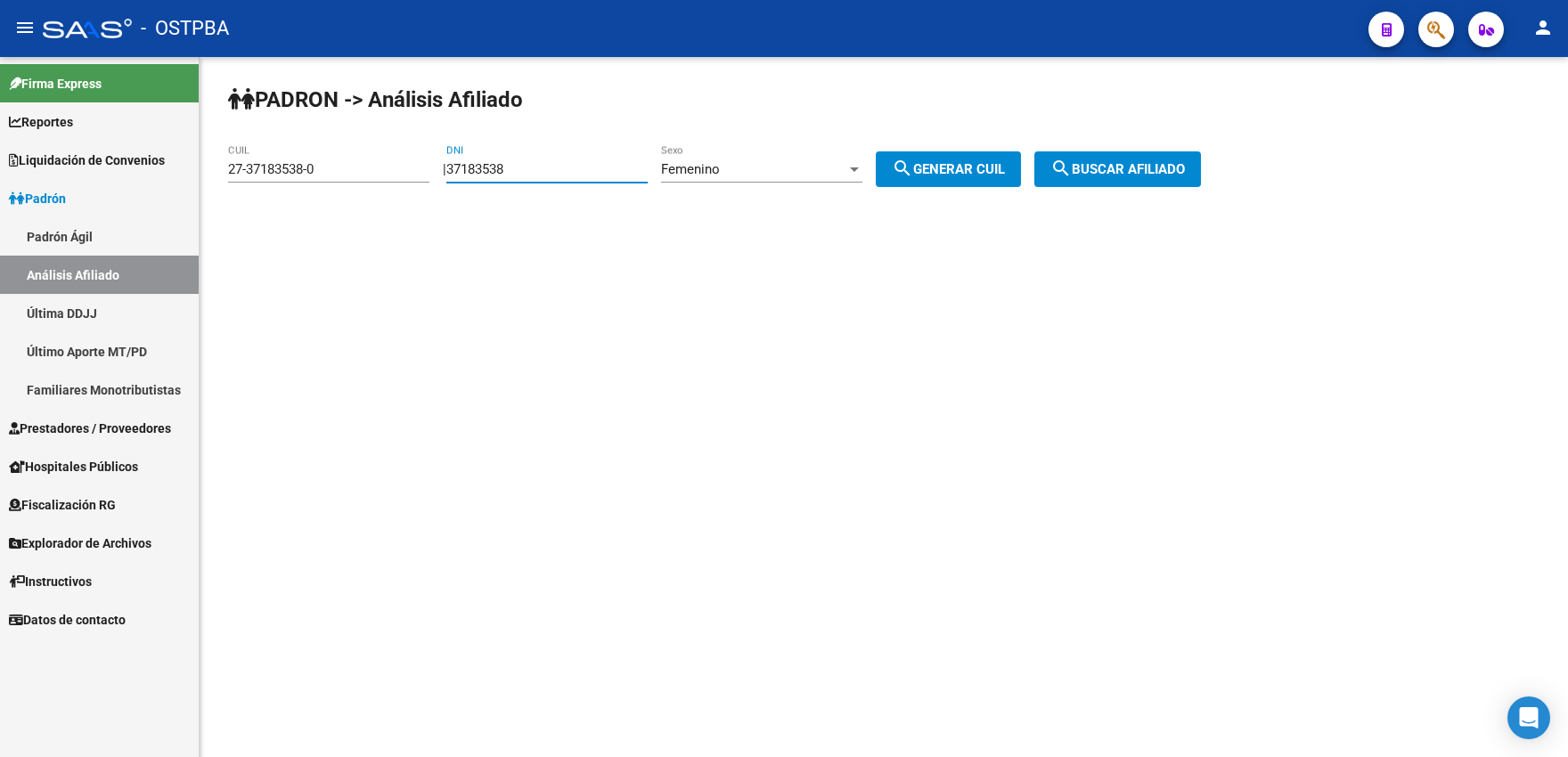
drag, startPoint x: 521, startPoint y: 169, endPoint x: 530, endPoint y: 168, distance: 9.1
click at [530, 168] on input "37183538" at bounding box center [547, 169] width 202 height 16
type input "37183539"
click at [913, 171] on mat-icon "search" at bounding box center [902, 168] width 21 height 21
type input "27-37183539-9"
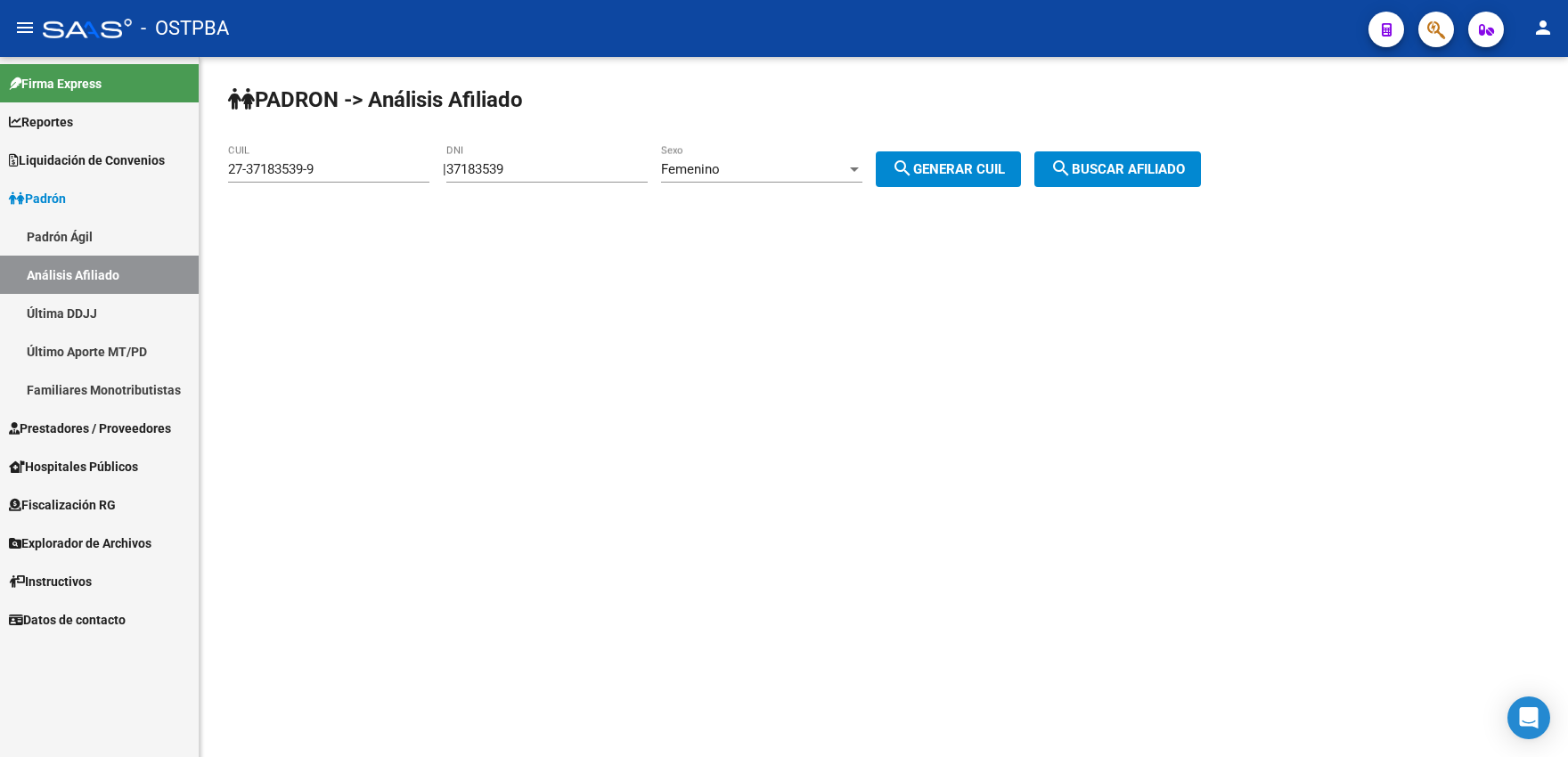
click at [1096, 175] on span "search Buscar afiliado" at bounding box center [1117, 169] width 134 height 16
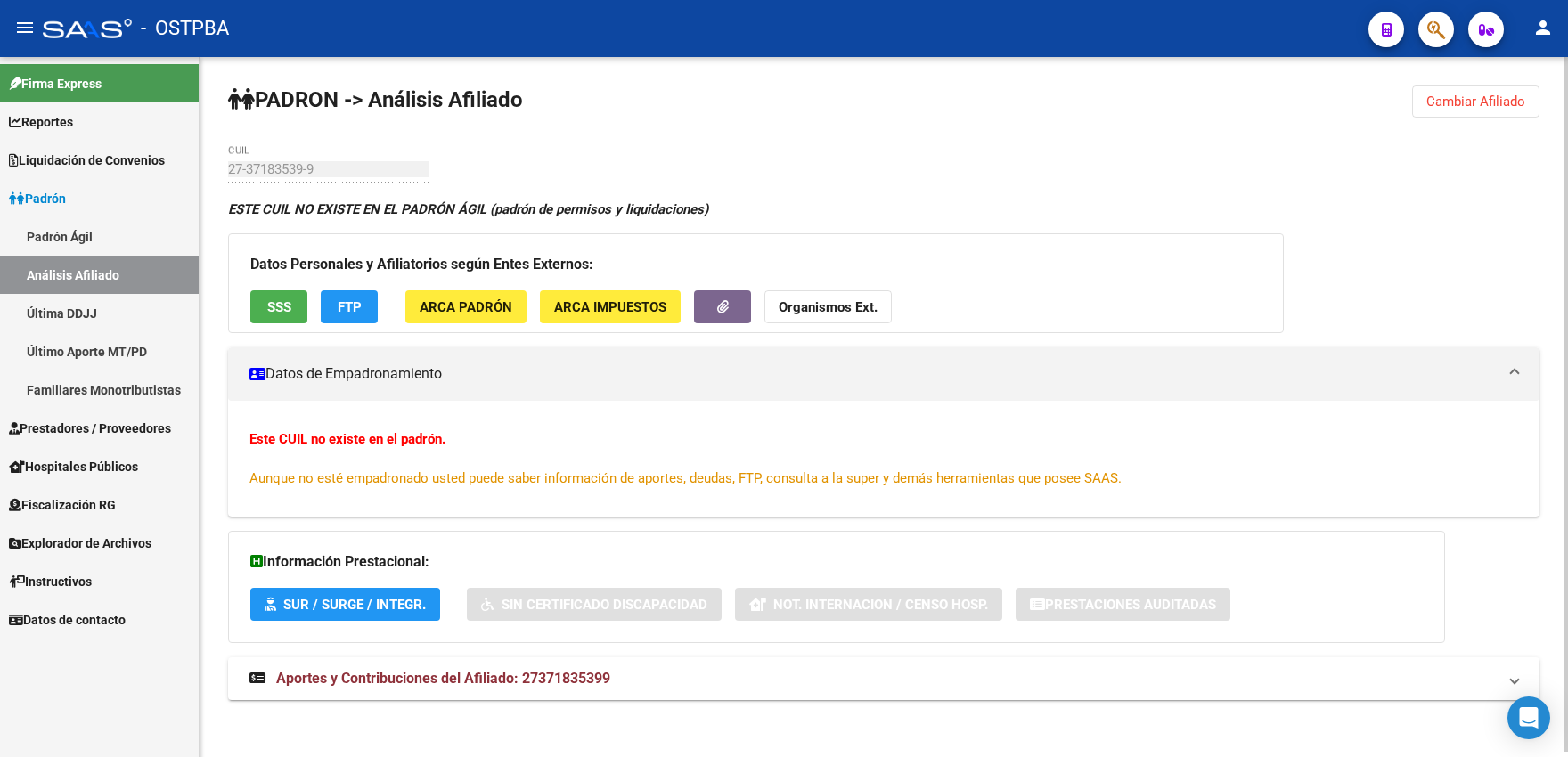
drag, startPoint x: 1449, startPoint y: 105, endPoint x: 1101, endPoint y: 143, distance: 350.1
click at [1447, 106] on span "Cambiar Afiliado" at bounding box center [1476, 101] width 99 height 16
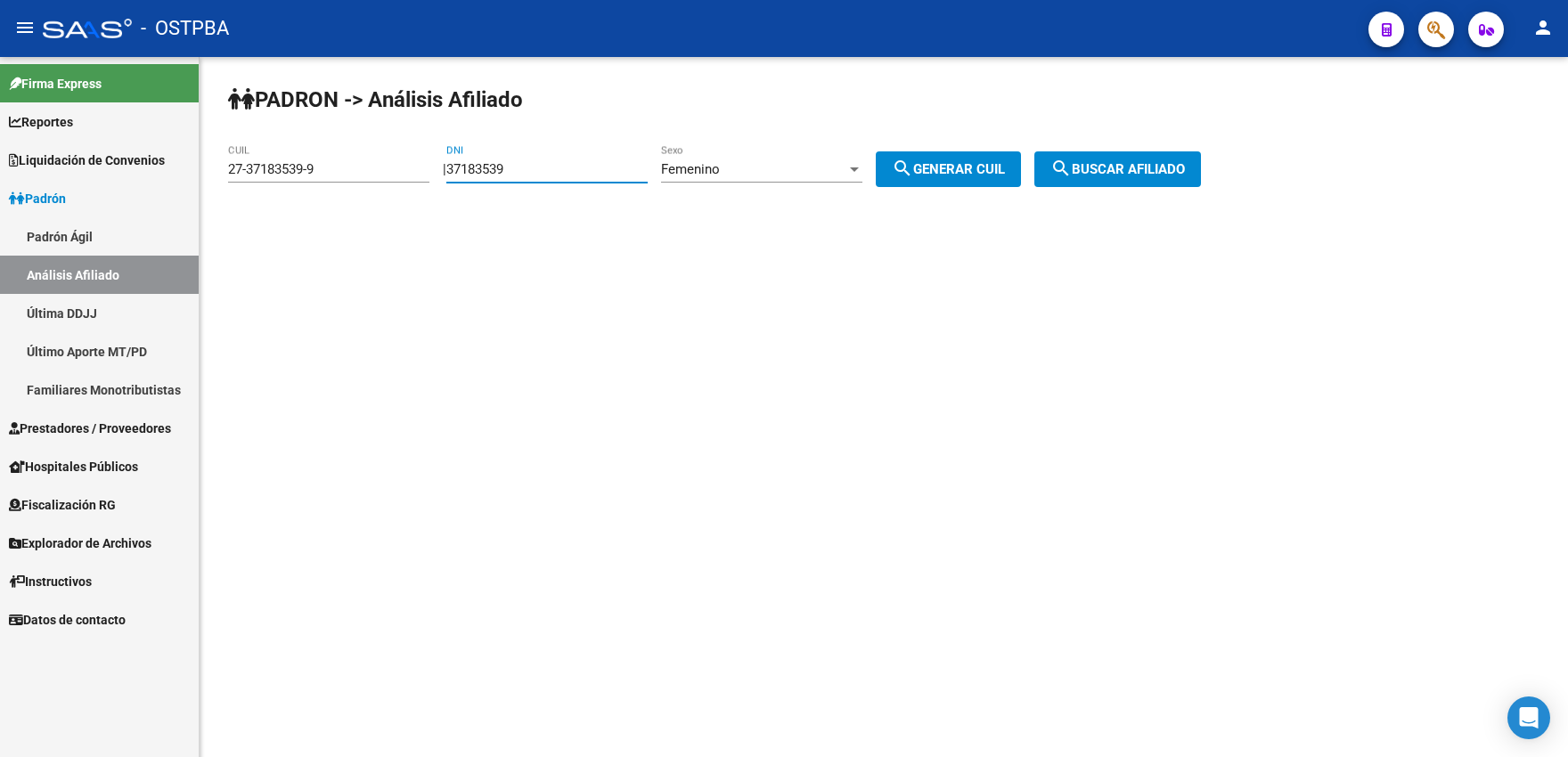
drag, startPoint x: 511, startPoint y: 169, endPoint x: 548, endPoint y: 165, distance: 37.2
click at [547, 165] on input "37183539" at bounding box center [547, 169] width 202 height 16
type input "37183540"
click at [938, 165] on span "search Generar CUIL" at bounding box center [947, 169] width 113 height 16
type input "27-37183540-2"
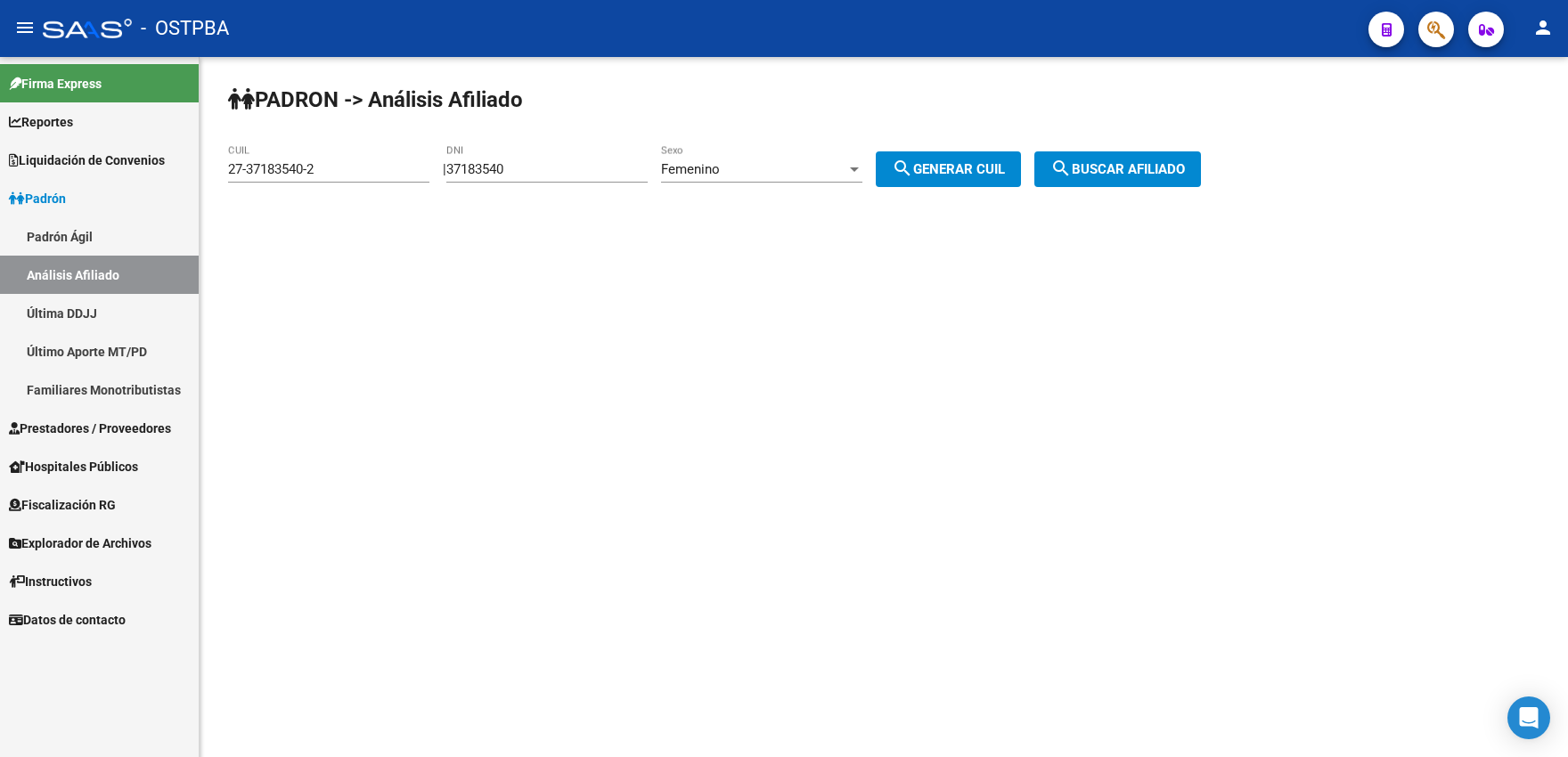
click at [1141, 188] on div "PADRON -> Análisis Afiliado 27-37183540-2 CUIL | 37183540 DNI Femenino Sexo sea…" at bounding box center [884, 150] width 1368 height 187
click at [1139, 180] on button "search Buscar afiliado" at bounding box center [1117, 169] width 166 height 35
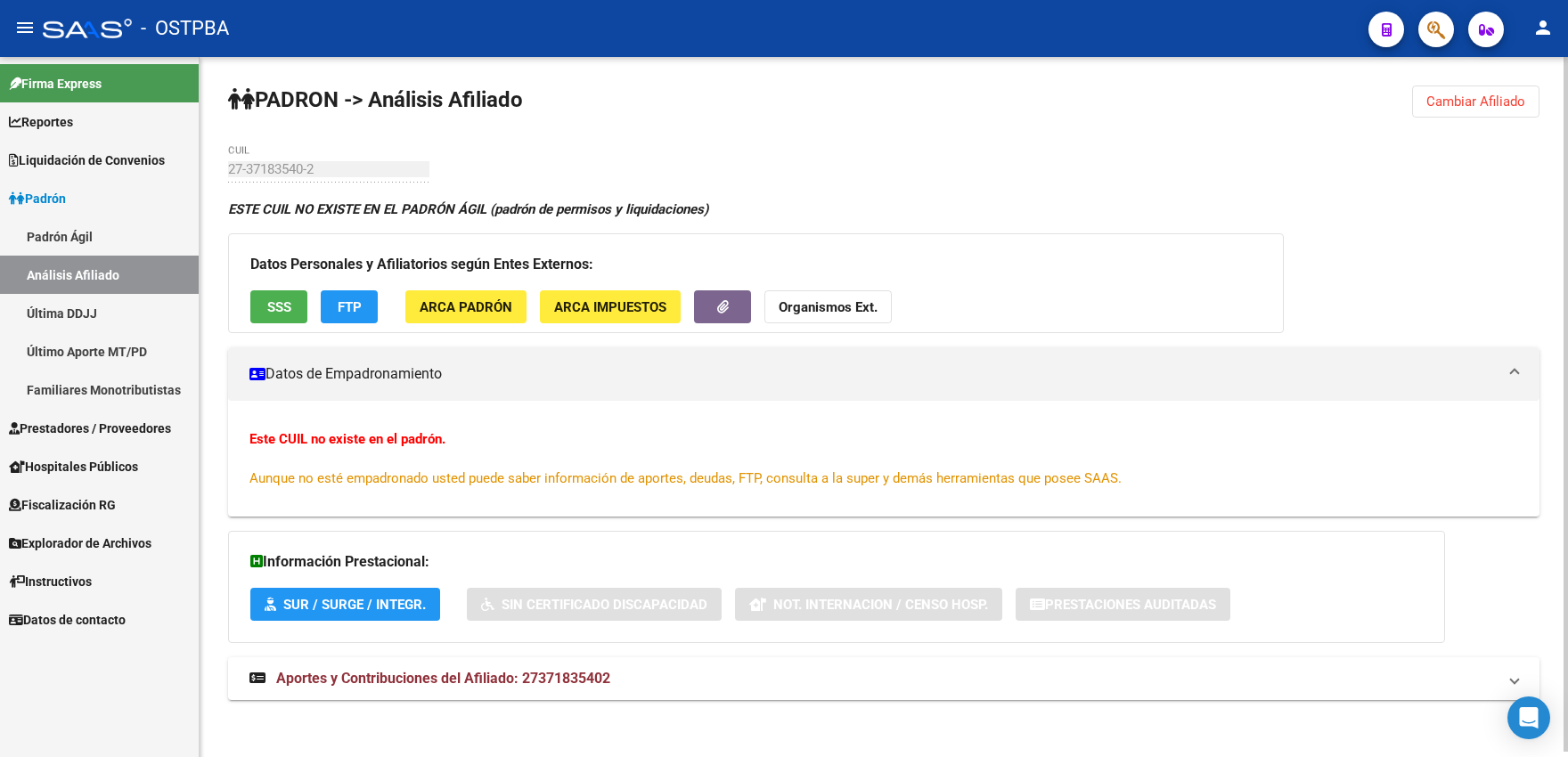
drag, startPoint x: 1448, startPoint y: 93, endPoint x: 1419, endPoint y: 109, distance: 33.1
click at [1448, 96] on span "Cambiar Afiliado" at bounding box center [1476, 101] width 99 height 16
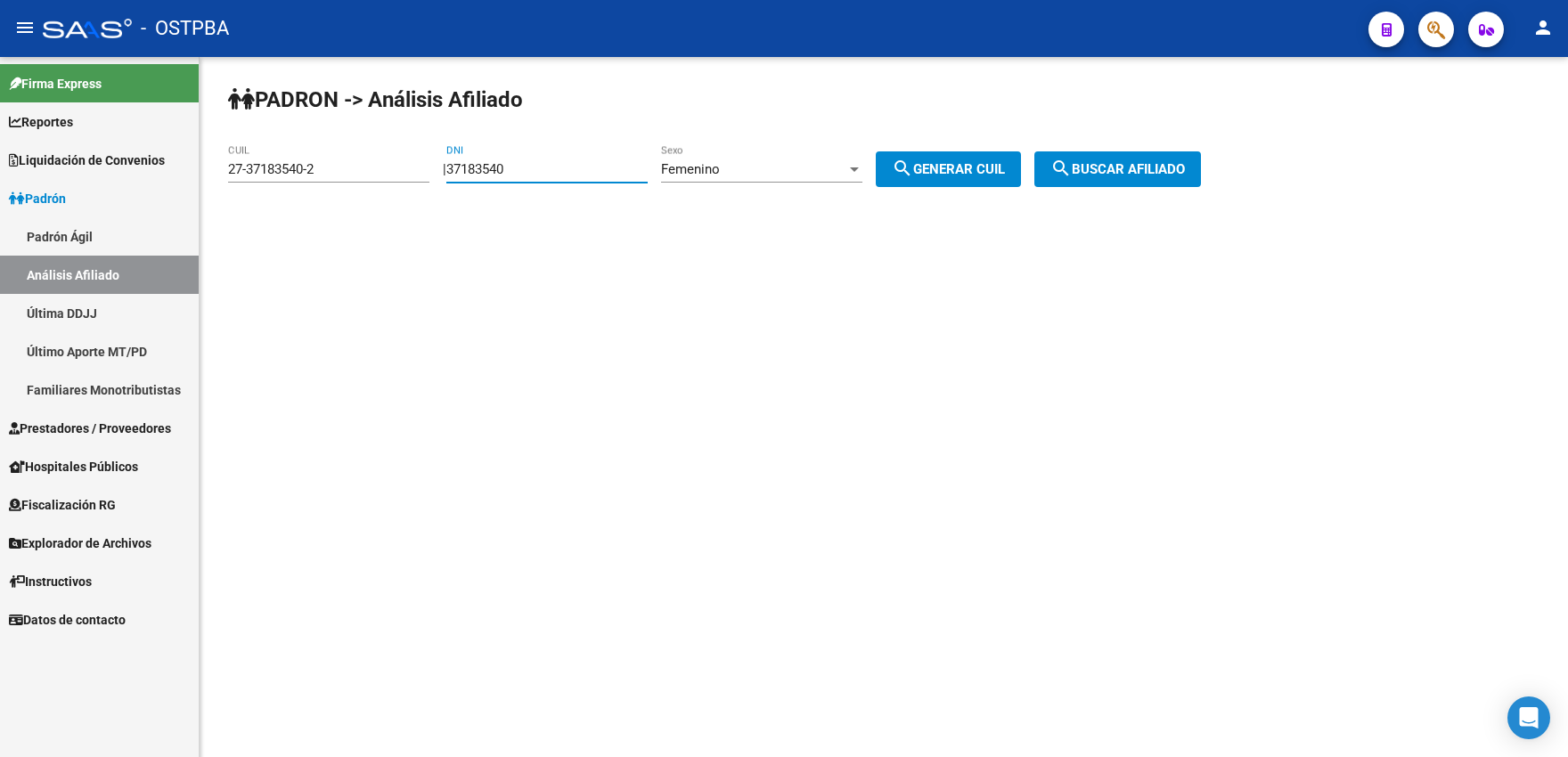
click at [525, 170] on input "37183540" at bounding box center [547, 169] width 202 height 16
type input "37183541"
click at [945, 170] on span "search Generar CUIL" at bounding box center [947, 169] width 113 height 16
type input "27-37183541-0"
click at [1093, 173] on span "search Buscar afiliado" at bounding box center [1117, 169] width 134 height 16
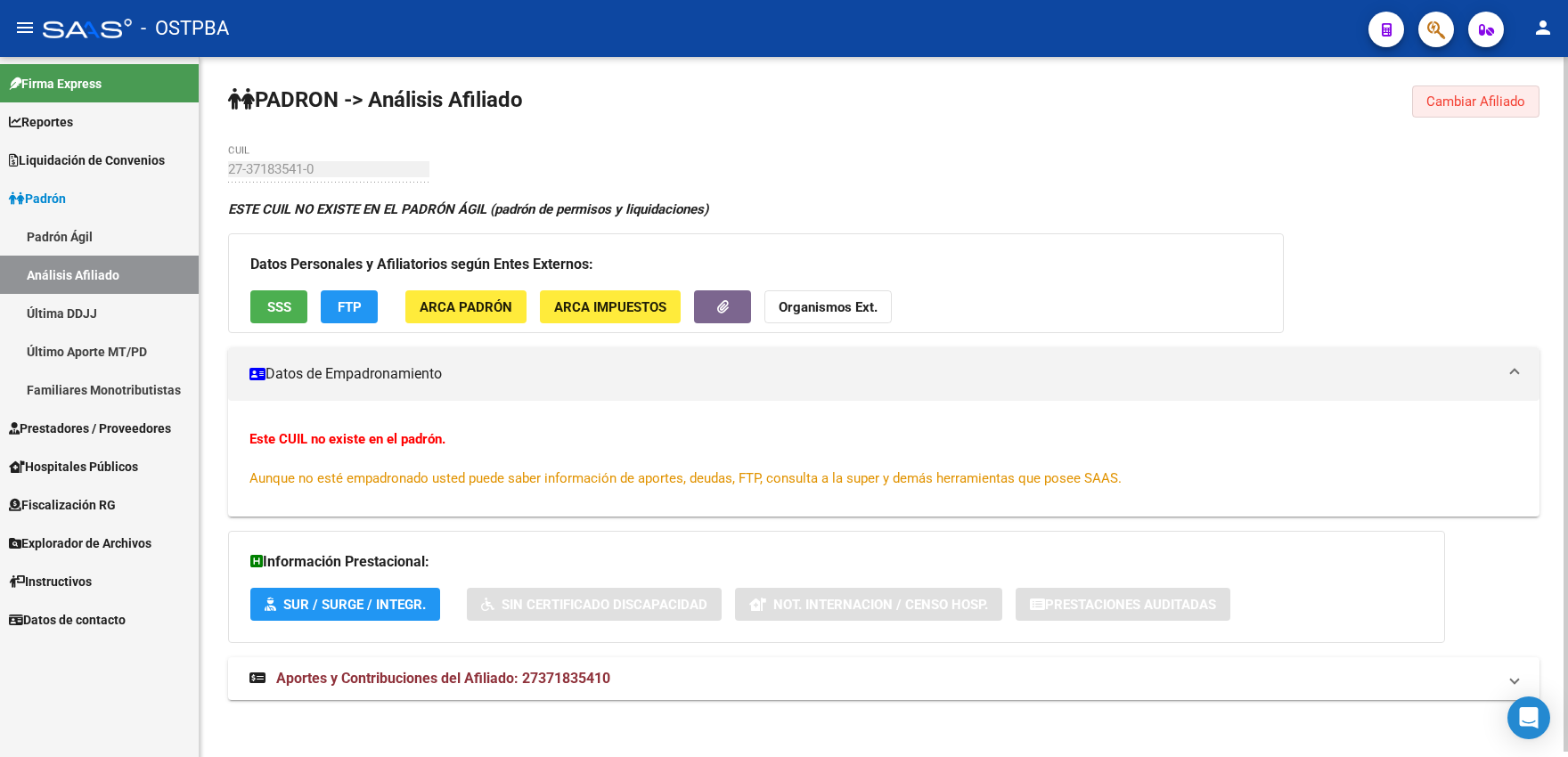
drag, startPoint x: 1448, startPoint y: 97, endPoint x: 1373, endPoint y: 124, distance: 79.7
click at [1447, 99] on span "Cambiar Afiliado" at bounding box center [1476, 101] width 99 height 16
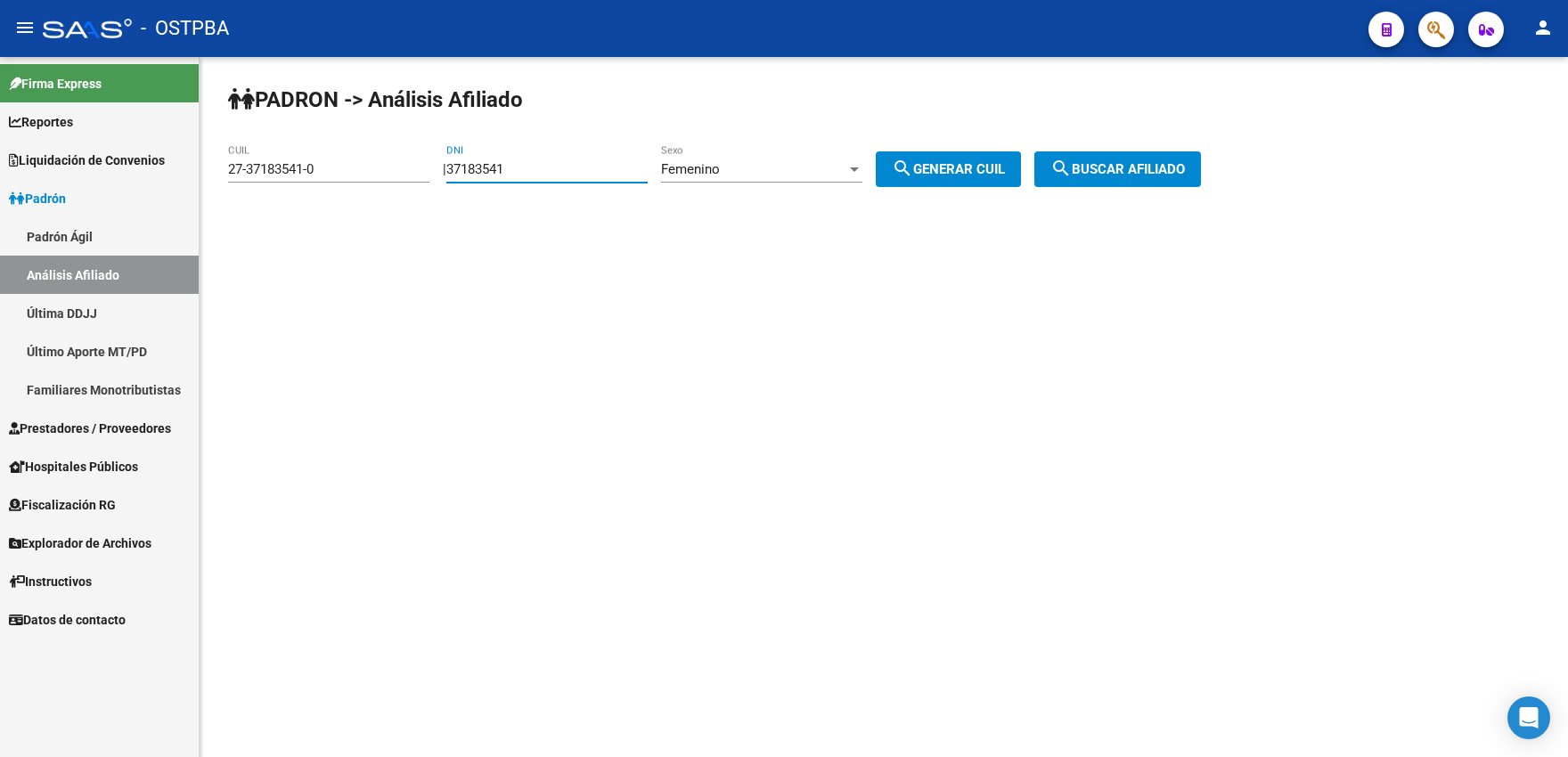
drag, startPoint x: 521, startPoint y: 170, endPoint x: 533, endPoint y: 165, distance: 13.0
click at [533, 165] on input "37183541" at bounding box center [547, 169] width 202 height 16
type input "37183542"
click at [910, 158] on button "search Generar CUIL" at bounding box center [948, 169] width 146 height 35
type input "27-37183542-9"
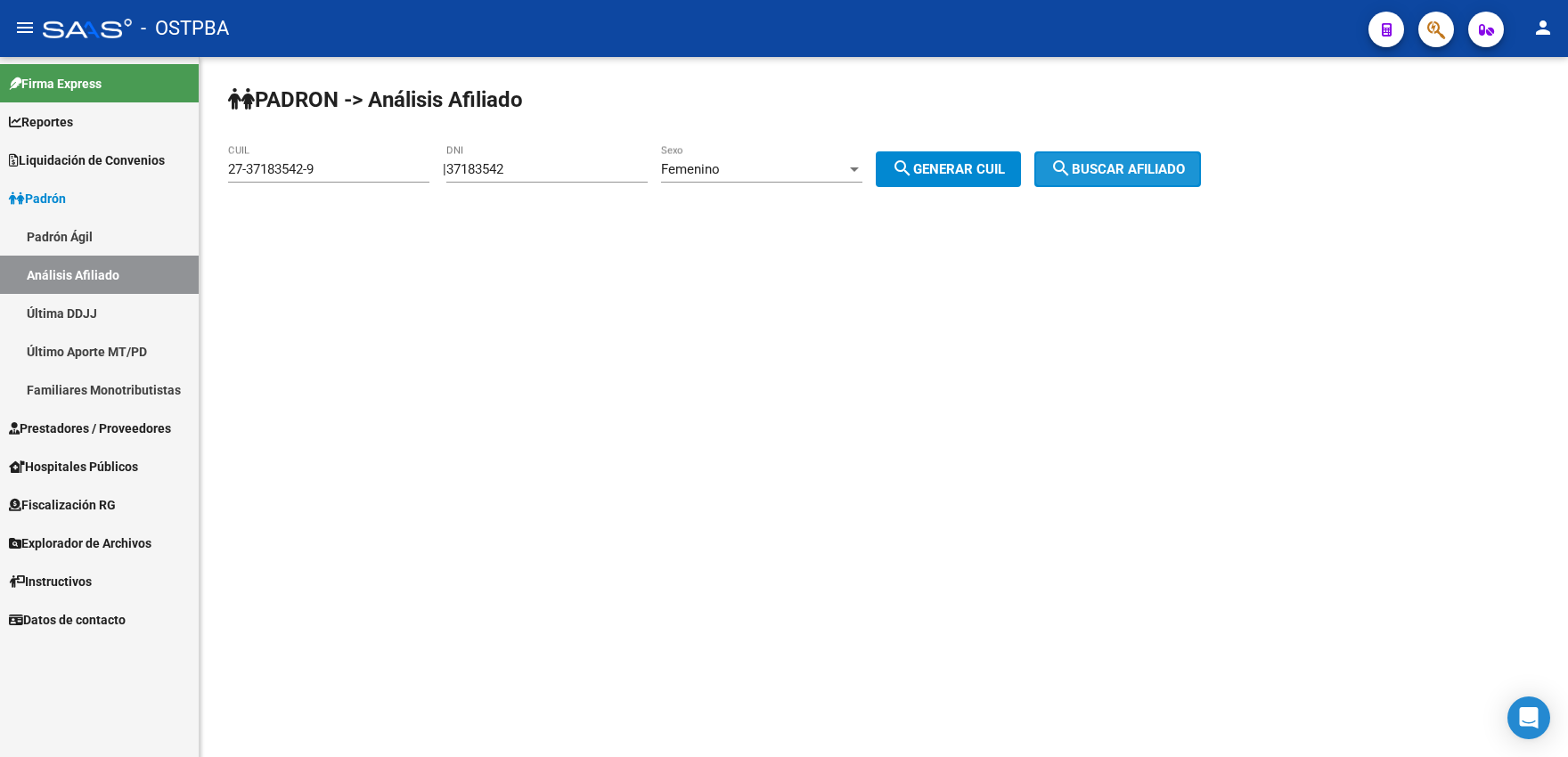
click at [1122, 172] on span "search Buscar afiliado" at bounding box center [1117, 169] width 134 height 16
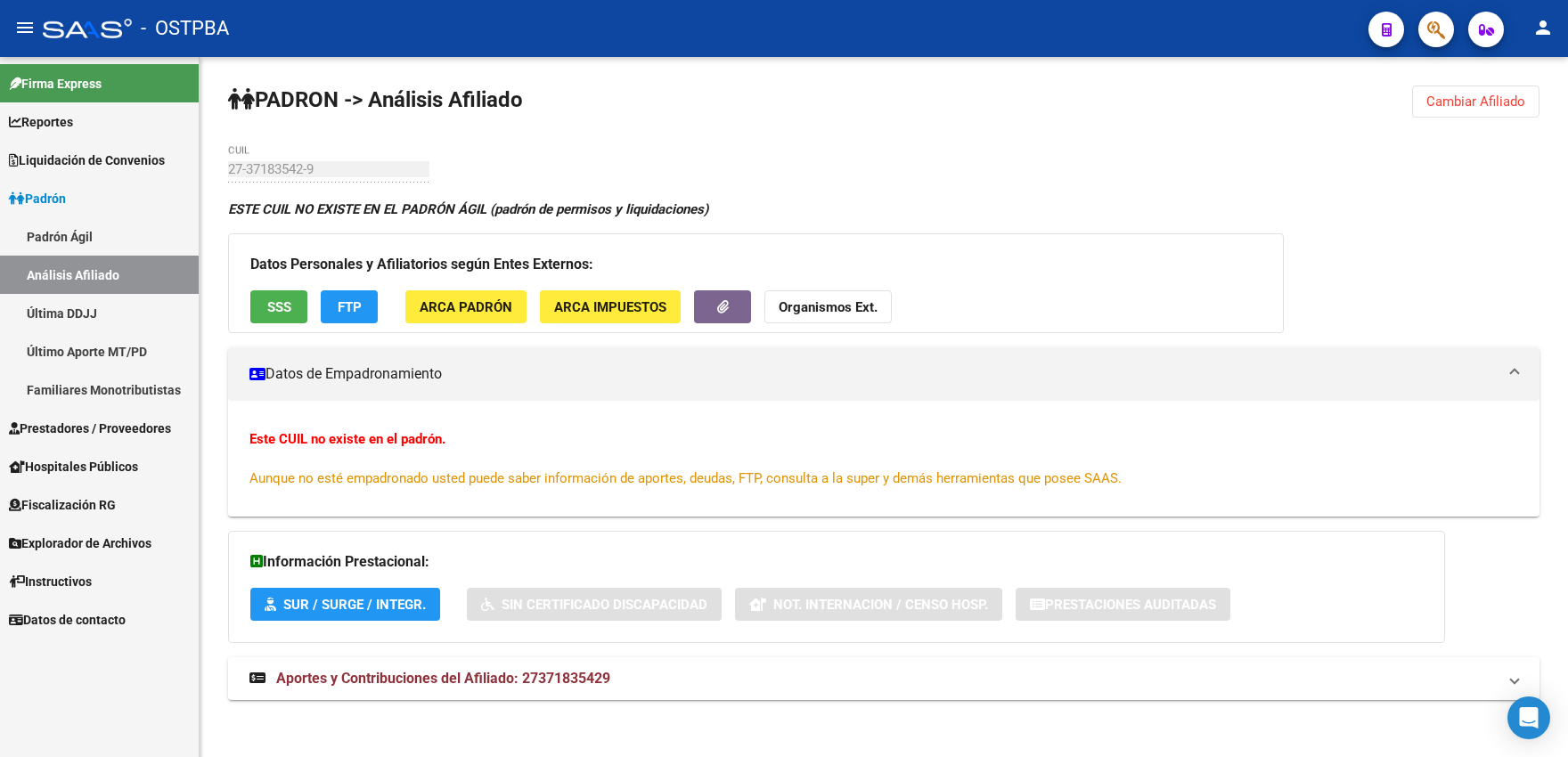
click at [1465, 94] on span "Cambiar Afiliado" at bounding box center [1476, 101] width 99 height 16
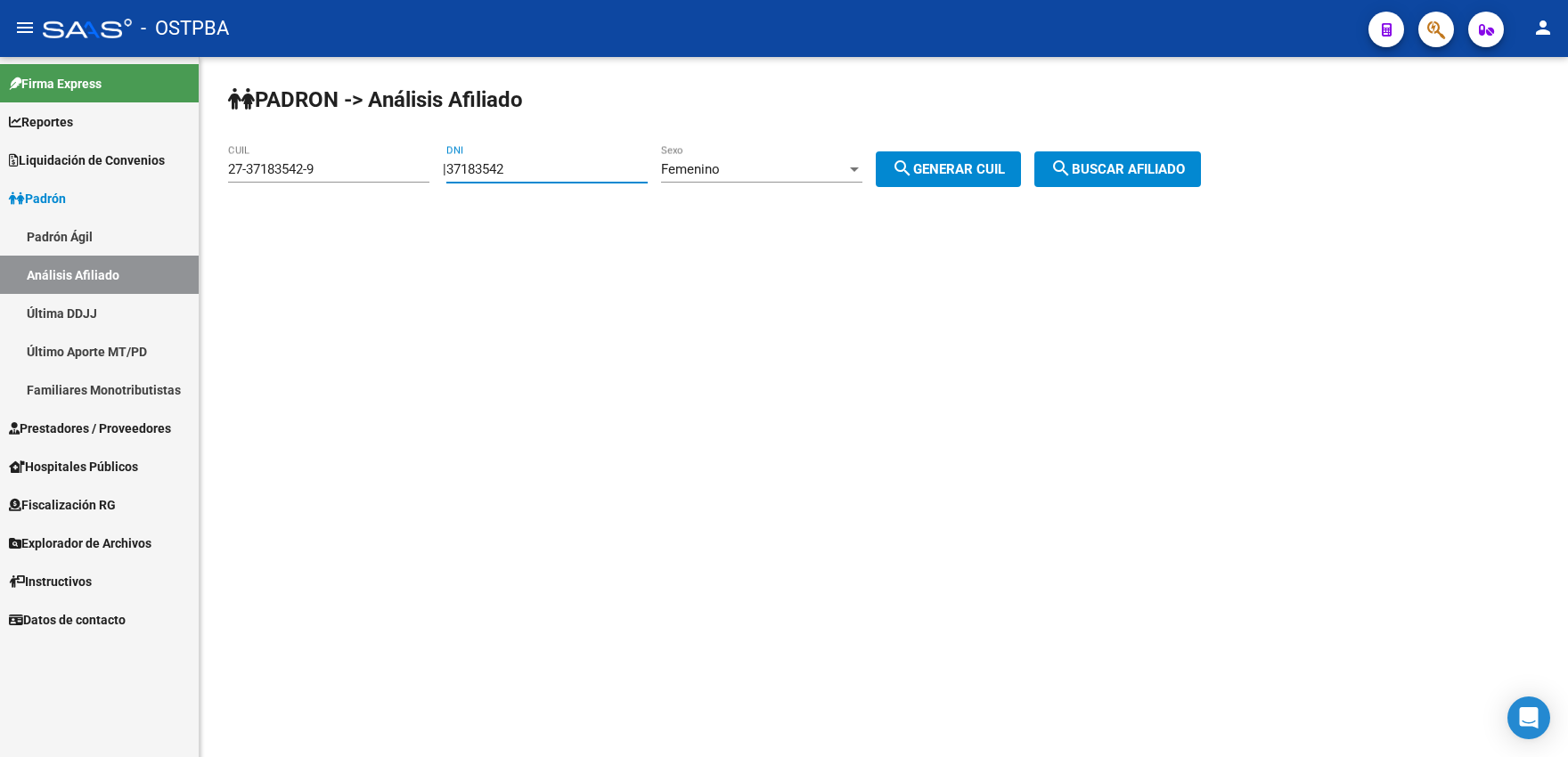
drag, startPoint x: 518, startPoint y: 174, endPoint x: 528, endPoint y: 173, distance: 10.0
click at [528, 173] on input "37183542" at bounding box center [547, 169] width 202 height 16
type input "37183543"
click at [976, 183] on button "search Generar CUIL" at bounding box center [948, 169] width 146 height 35
type input "27-37183543-7"
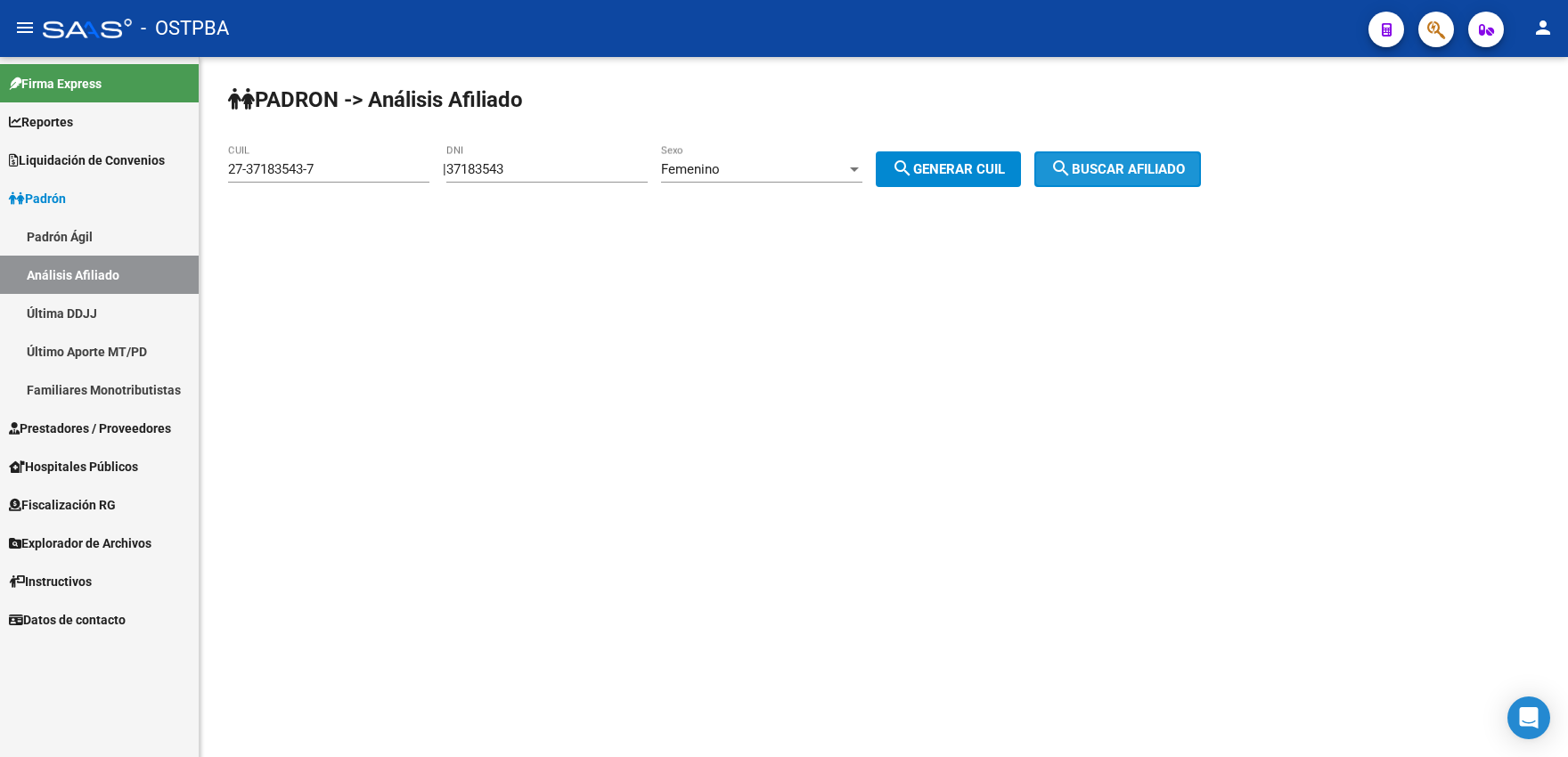
click at [1108, 179] on button "search Buscar afiliado" at bounding box center [1117, 169] width 166 height 35
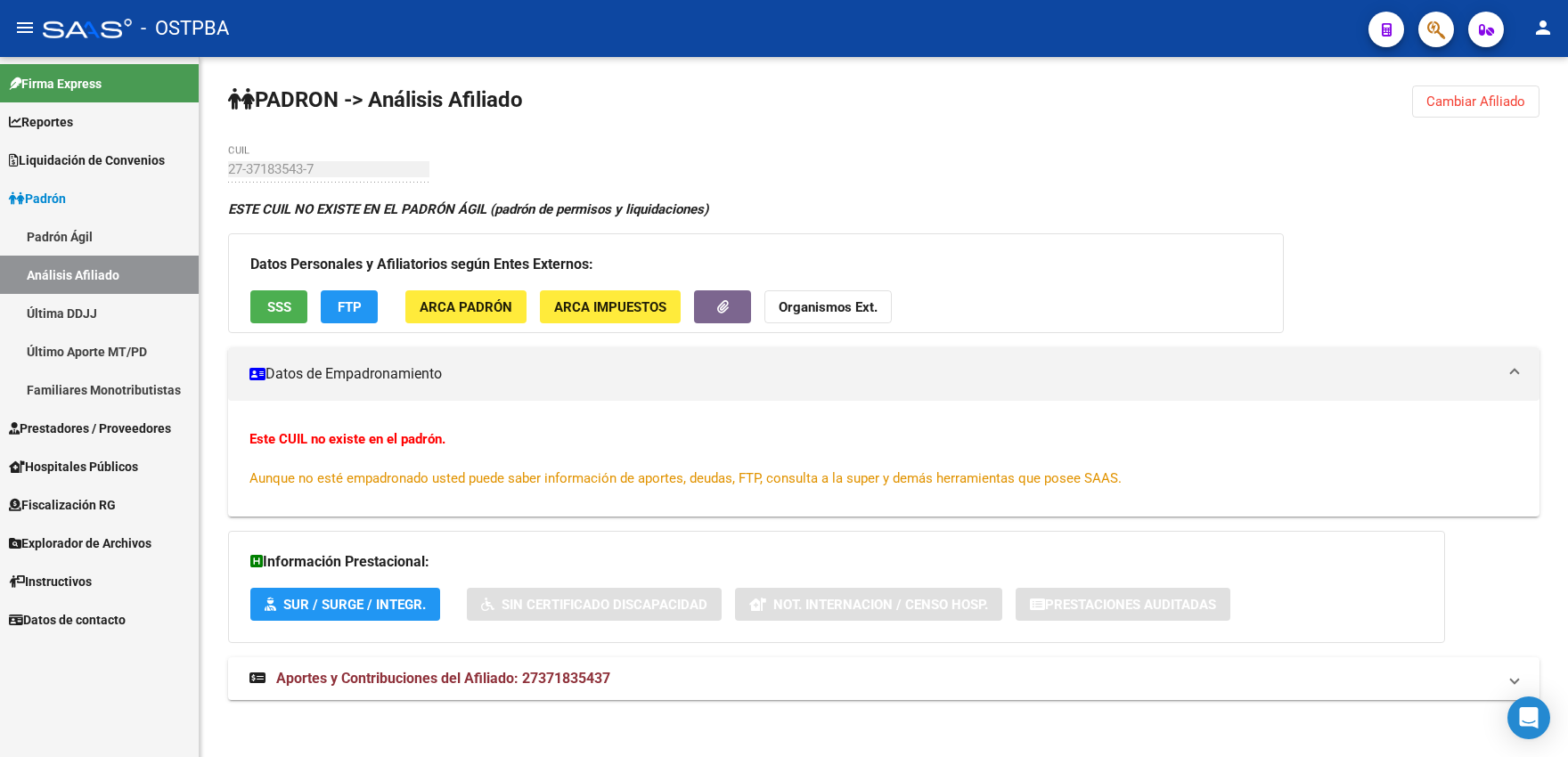
click at [1108, 179] on div "PADRON -> Análisis Afiliado Cambiar Afiliado 27-37183543-7 CUIL ESTE CUIL NO EX…" at bounding box center [884, 410] width 1368 height 706
drag, startPoint x: 1435, startPoint y: 98, endPoint x: 1217, endPoint y: 142, distance: 222.4
click at [1432, 101] on span "Cambiar Afiliado" at bounding box center [1476, 101] width 99 height 16
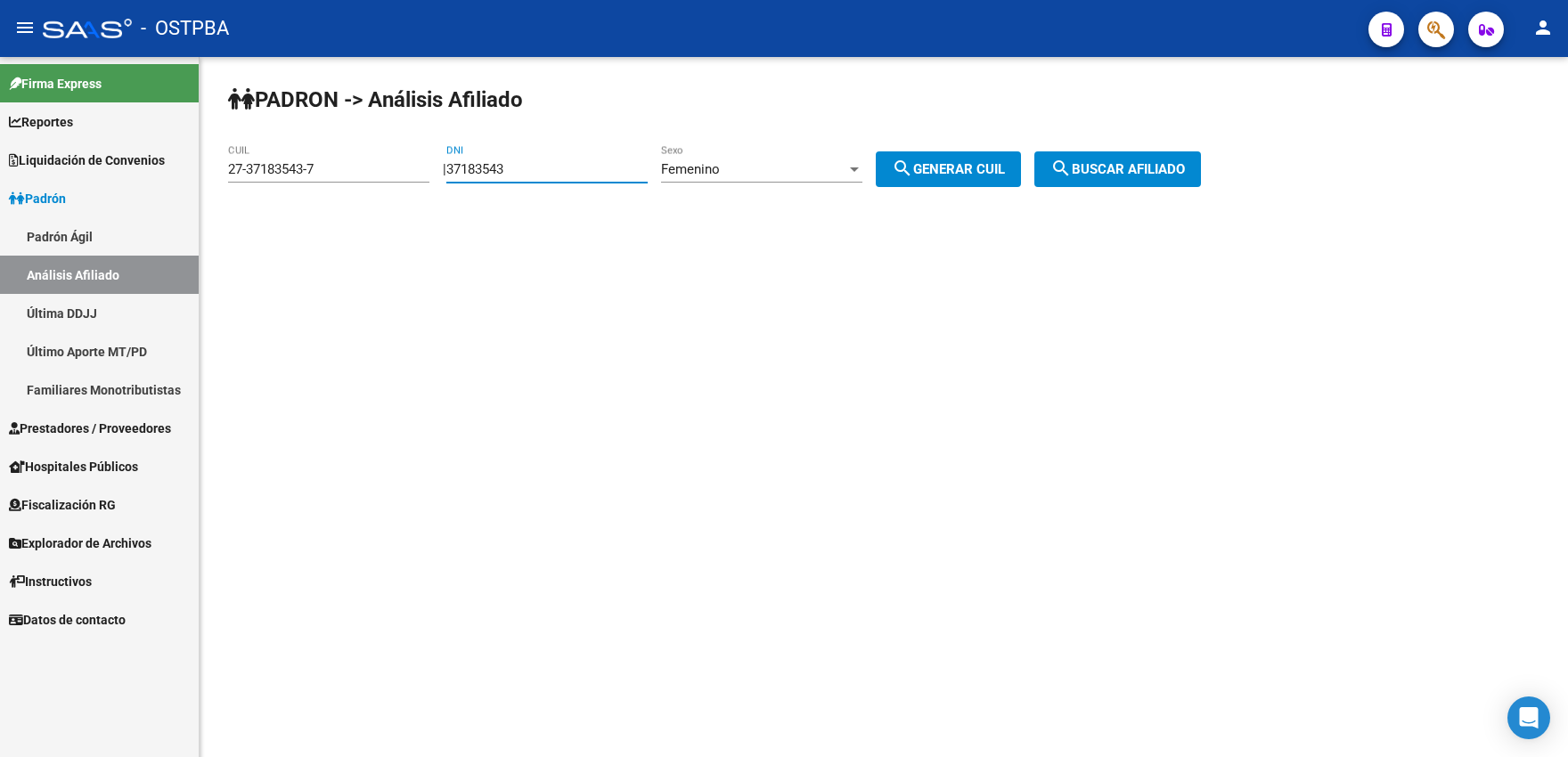
drag, startPoint x: 512, startPoint y: 174, endPoint x: 536, endPoint y: 171, distance: 24.2
click at [536, 171] on input "37183543" at bounding box center [547, 169] width 202 height 16
type input "37183544"
click at [937, 178] on button "search Generar CUIL" at bounding box center [948, 169] width 146 height 35
type input "27-37183544-5"
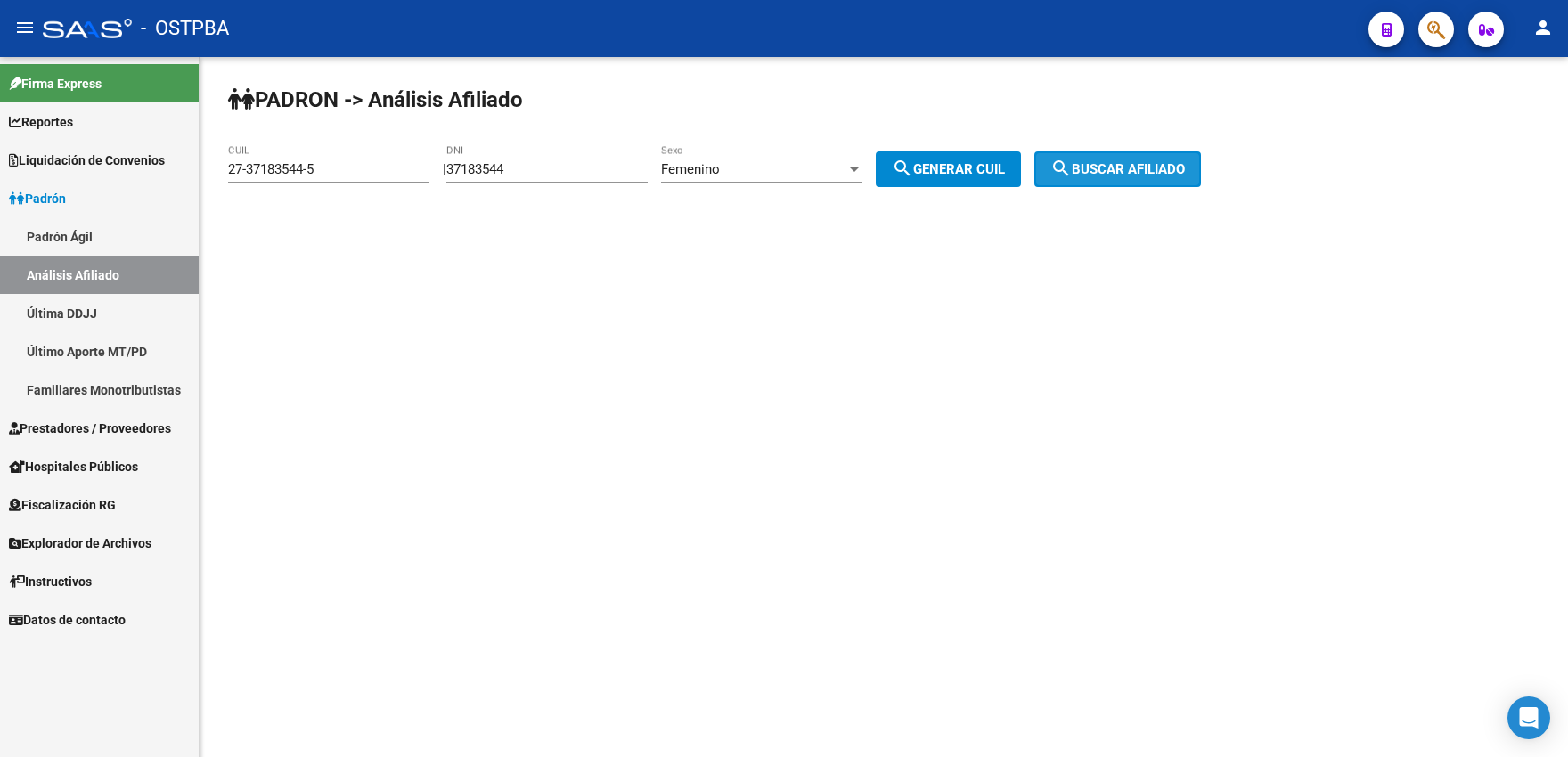
click at [1071, 170] on mat-icon "search" at bounding box center [1060, 168] width 21 height 21
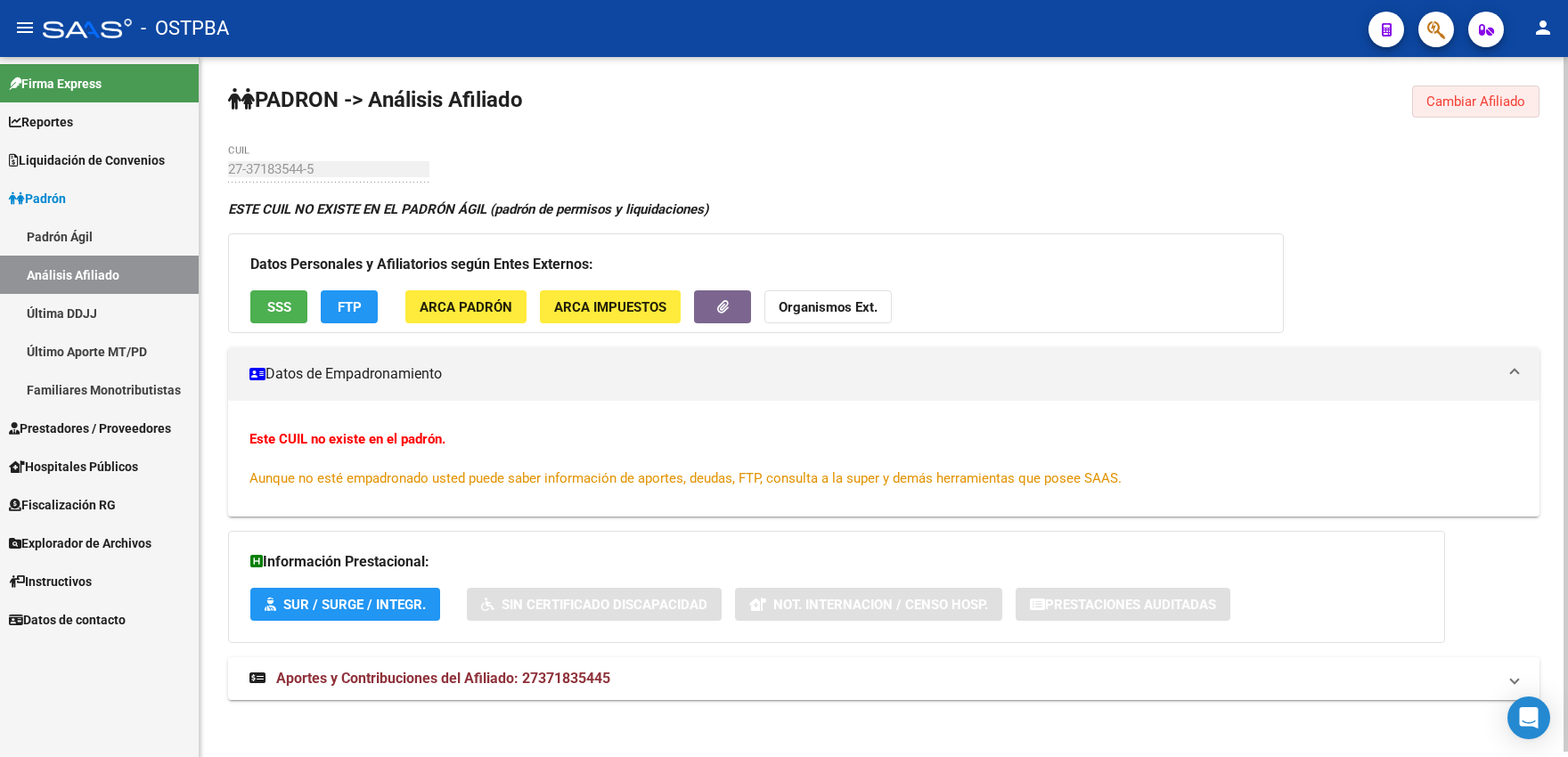
drag, startPoint x: 1428, startPoint y: 104, endPoint x: 1412, endPoint y: 112, distance: 17.9
click at [1428, 105] on span "Cambiar Afiliado" at bounding box center [1476, 101] width 99 height 16
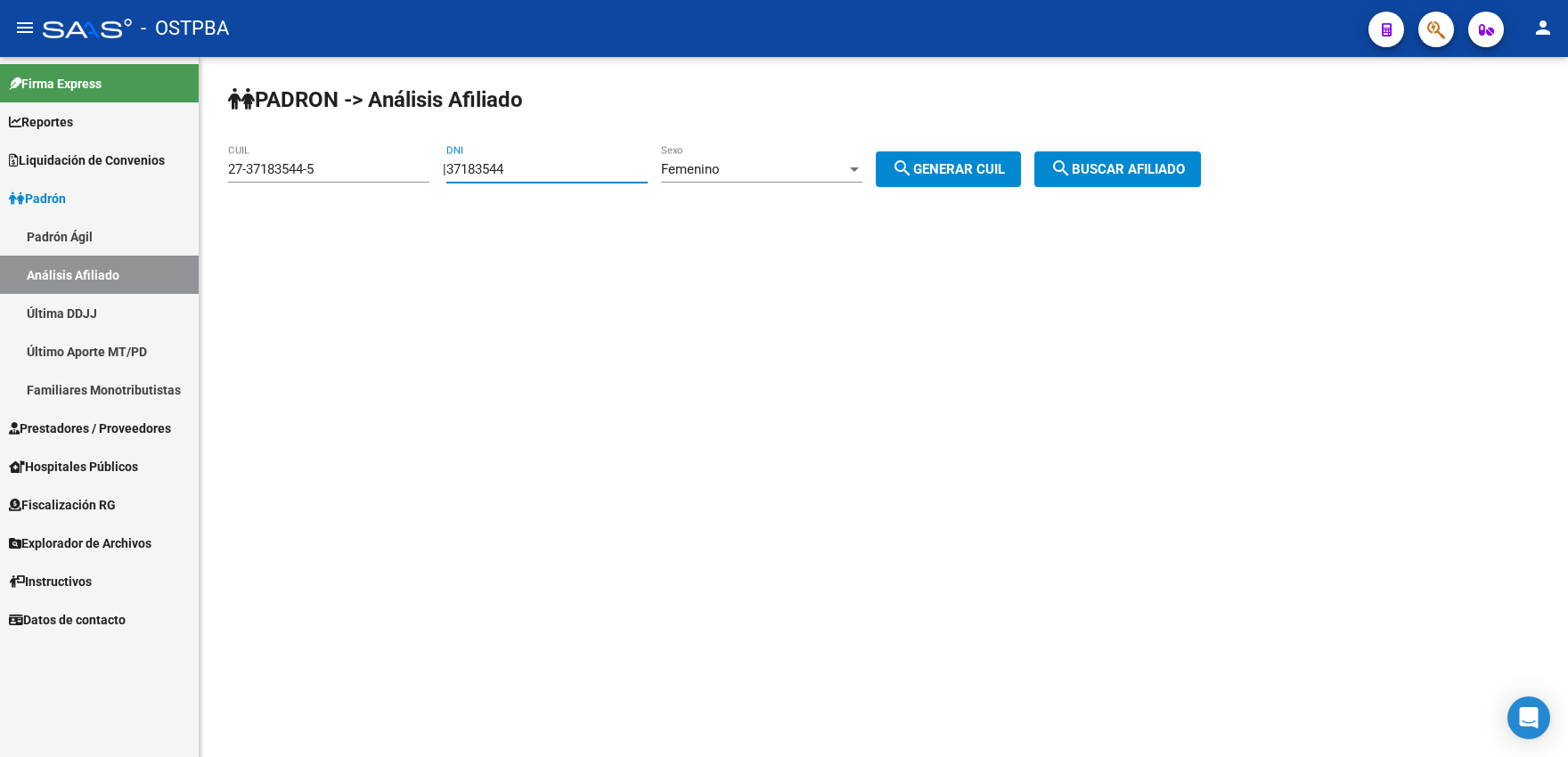
drag, startPoint x: 516, startPoint y: 169, endPoint x: 539, endPoint y: 170, distance: 23.0
click at [539, 170] on input "37183544" at bounding box center [547, 169] width 202 height 16
type input "37183545"
click at [964, 161] on button "search Generar CUIL" at bounding box center [948, 169] width 146 height 35
type input "27-37183545-3"
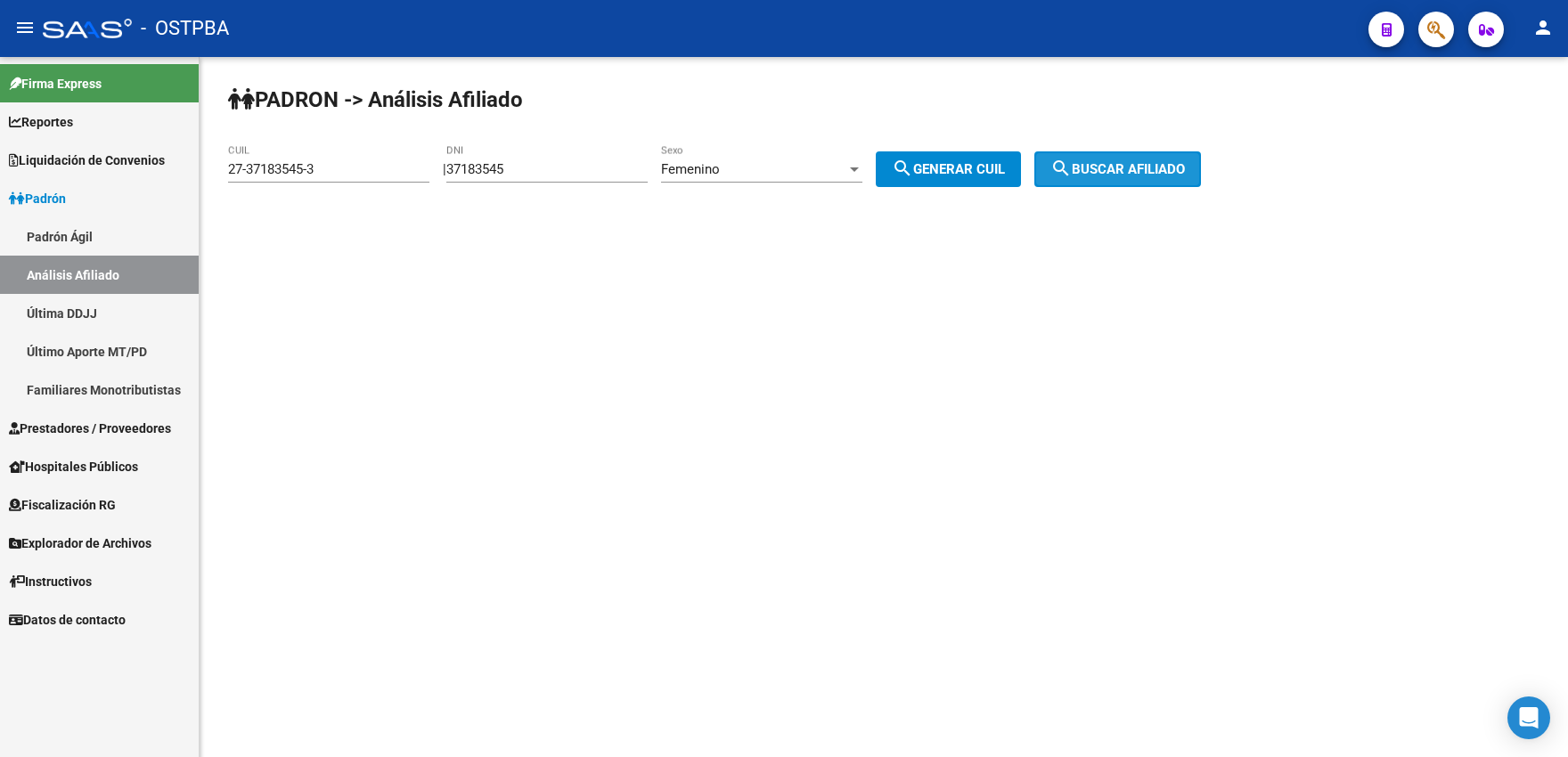
click at [1116, 184] on button "search Buscar afiliado" at bounding box center [1117, 169] width 166 height 35
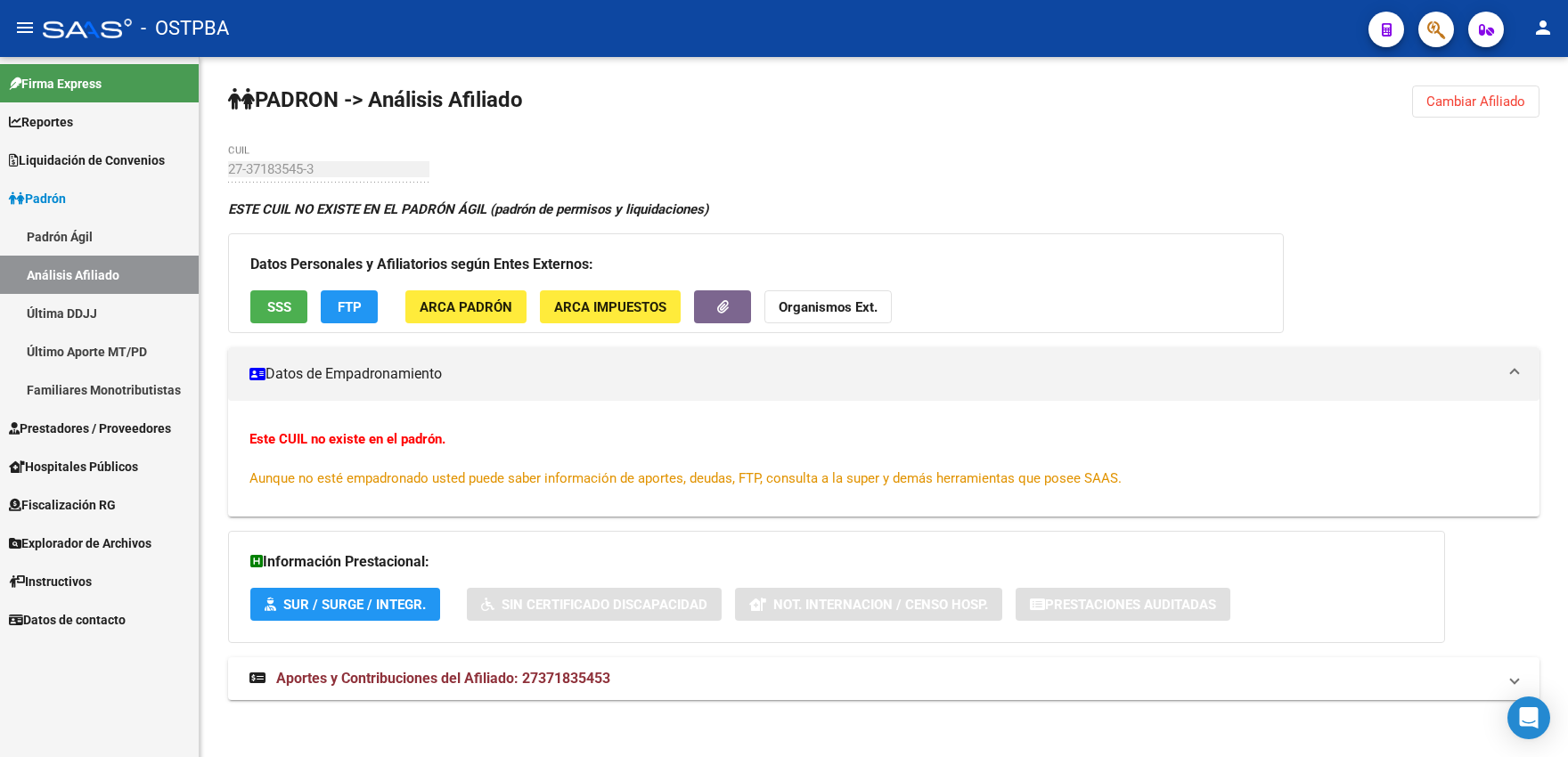
click at [1465, 102] on span "Cambiar Afiliado" at bounding box center [1476, 101] width 99 height 16
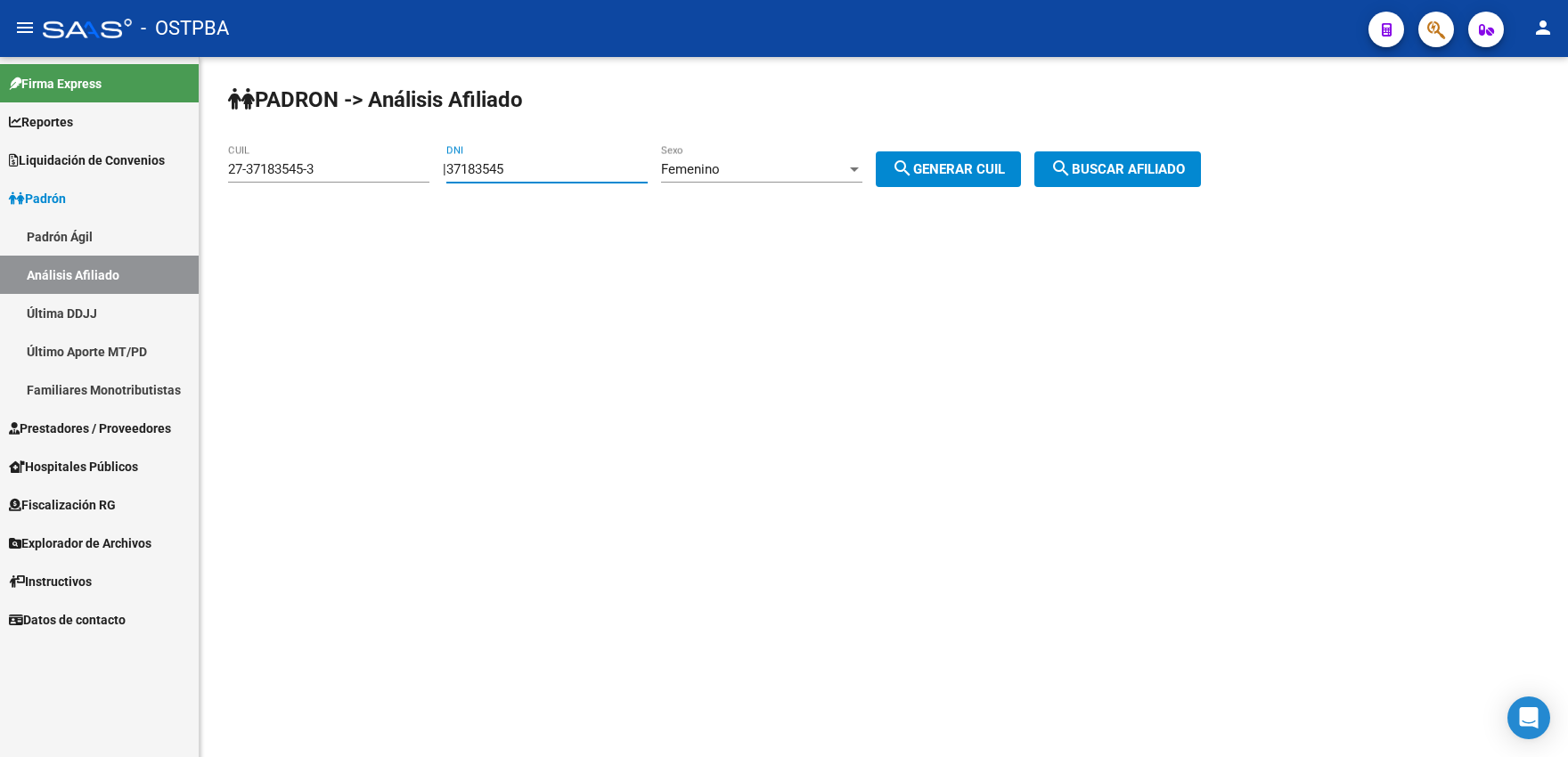
drag, startPoint x: 516, startPoint y: 174, endPoint x: 528, endPoint y: 173, distance: 12.0
click at [528, 173] on input "37183545" at bounding box center [547, 169] width 202 height 16
type input "37183546"
click at [958, 175] on span "search Generar CUIL" at bounding box center [947, 169] width 113 height 16
type input "27-37183546-1"
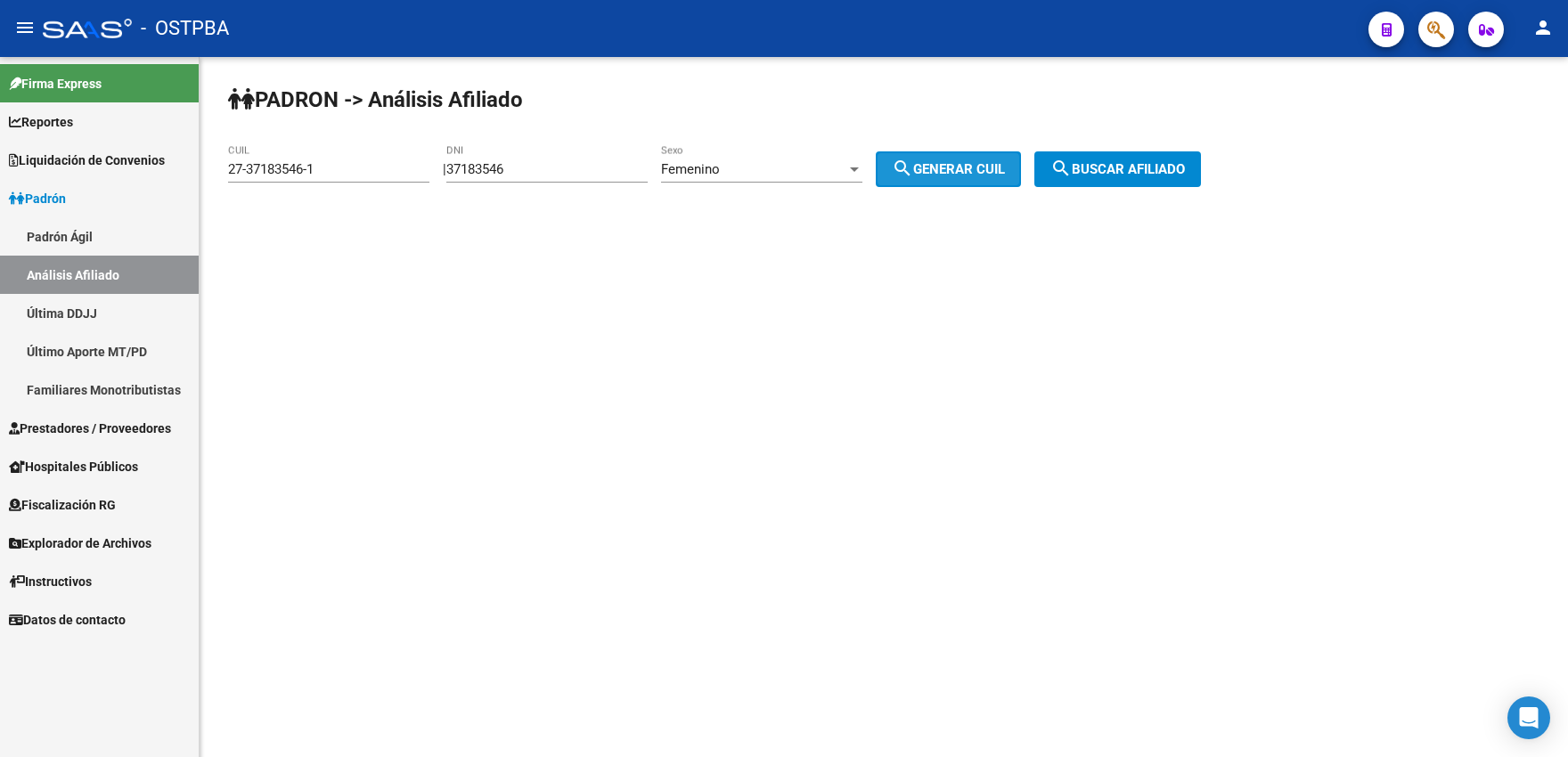
click at [940, 168] on span "search Generar CUIL" at bounding box center [947, 169] width 113 height 16
click at [1104, 162] on span "search Buscar afiliado" at bounding box center [1117, 169] width 134 height 16
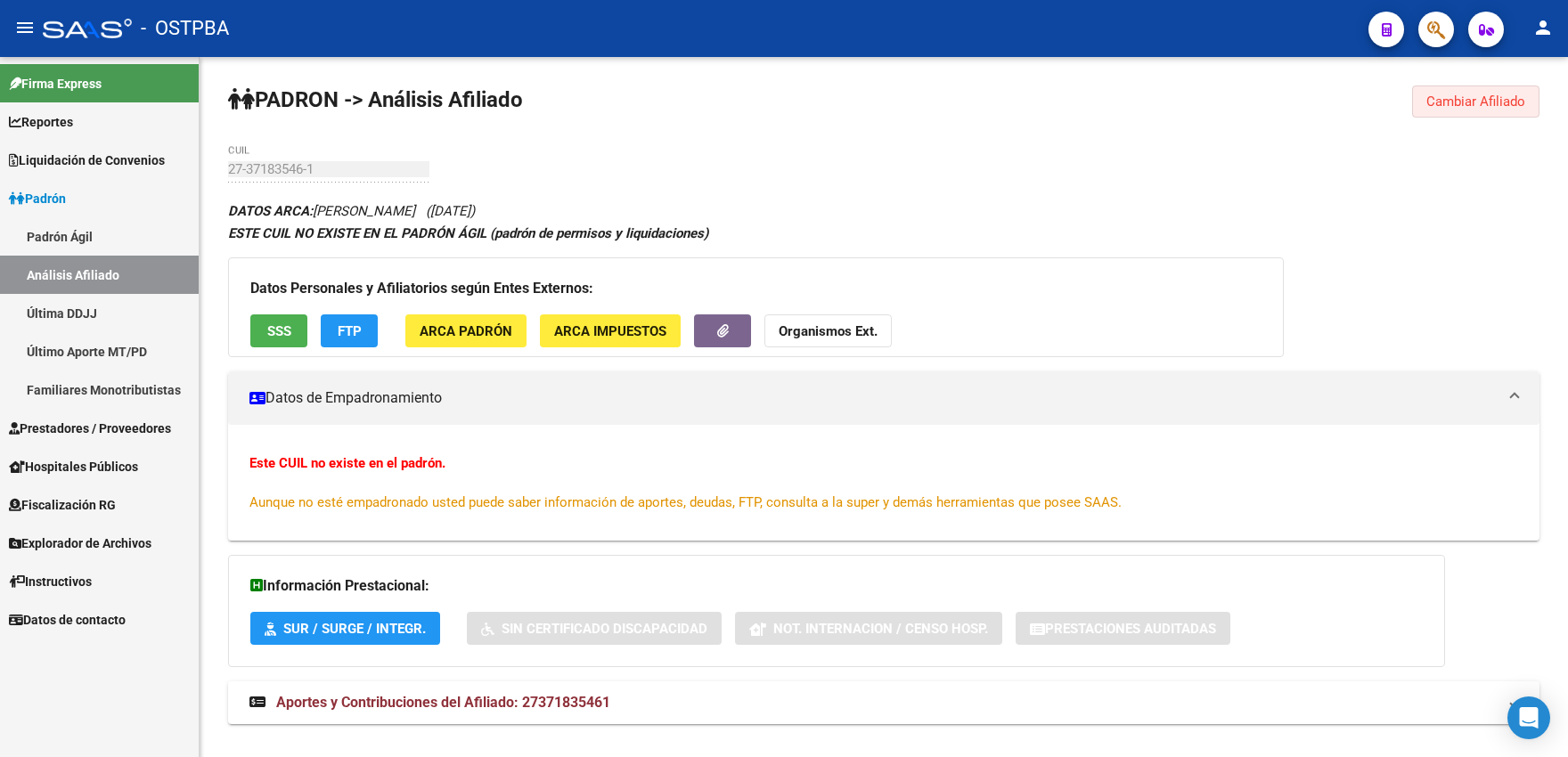
click at [1455, 106] on span "Cambiar Afiliado" at bounding box center [1476, 101] width 99 height 16
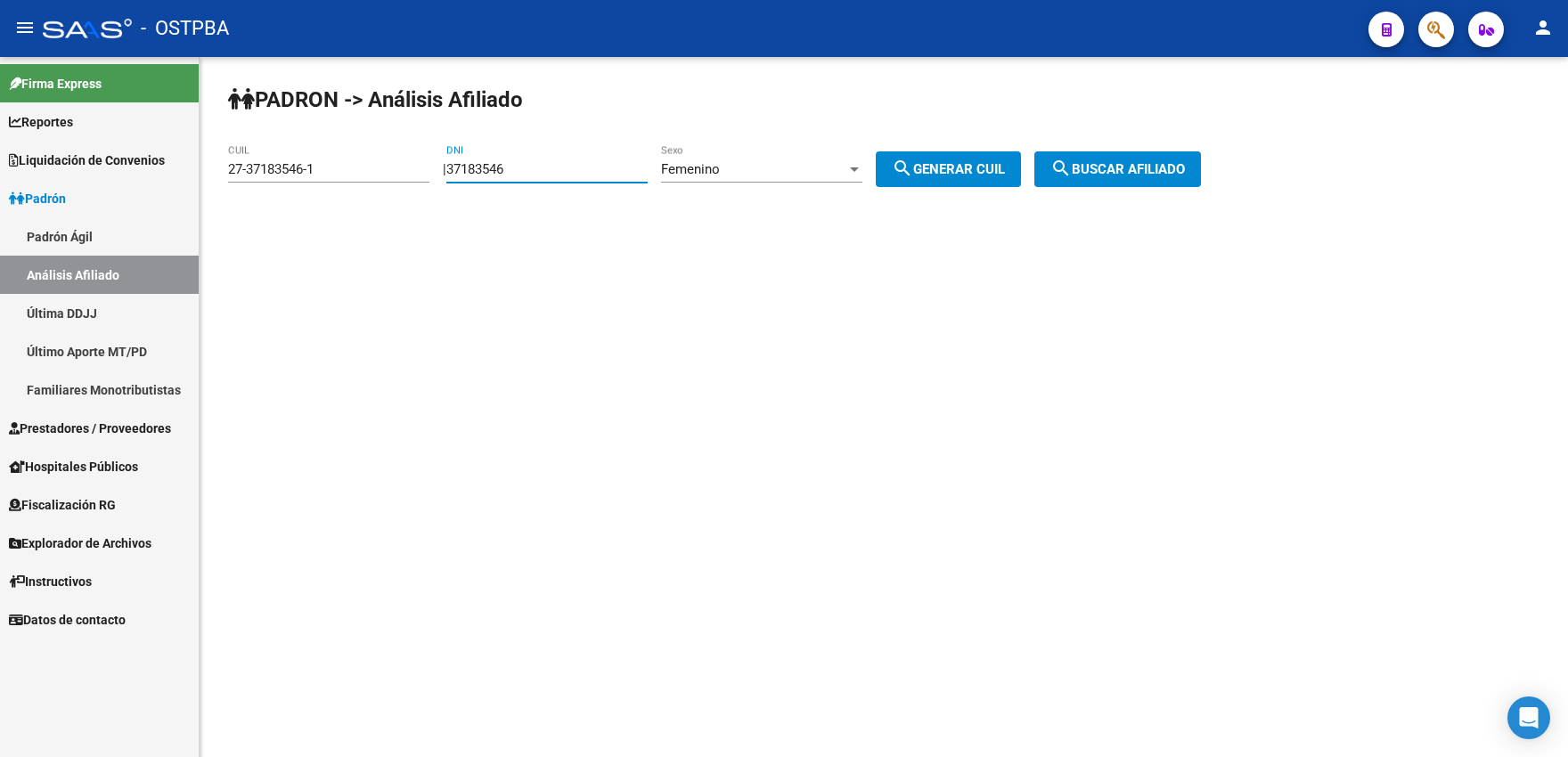
drag, startPoint x: 522, startPoint y: 172, endPoint x: 532, endPoint y: 172, distance: 10.0
click at [532, 172] on input "37183546" at bounding box center [547, 169] width 202 height 16
type input "37183547"
click at [956, 177] on button "search Generar CUIL" at bounding box center [948, 169] width 146 height 35
type input "23-37183547-4"
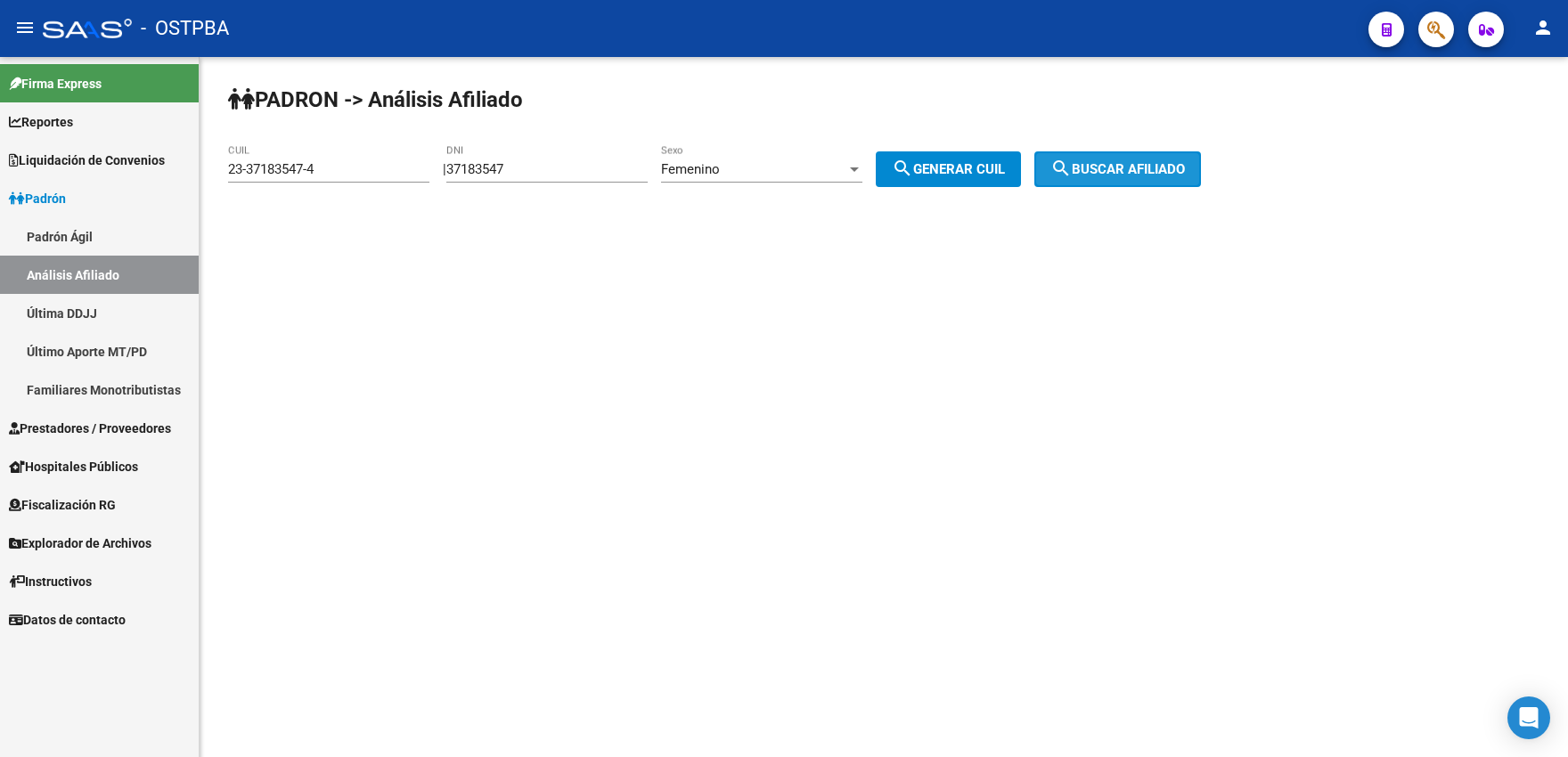
click at [1071, 167] on mat-icon "search" at bounding box center [1060, 168] width 21 height 21
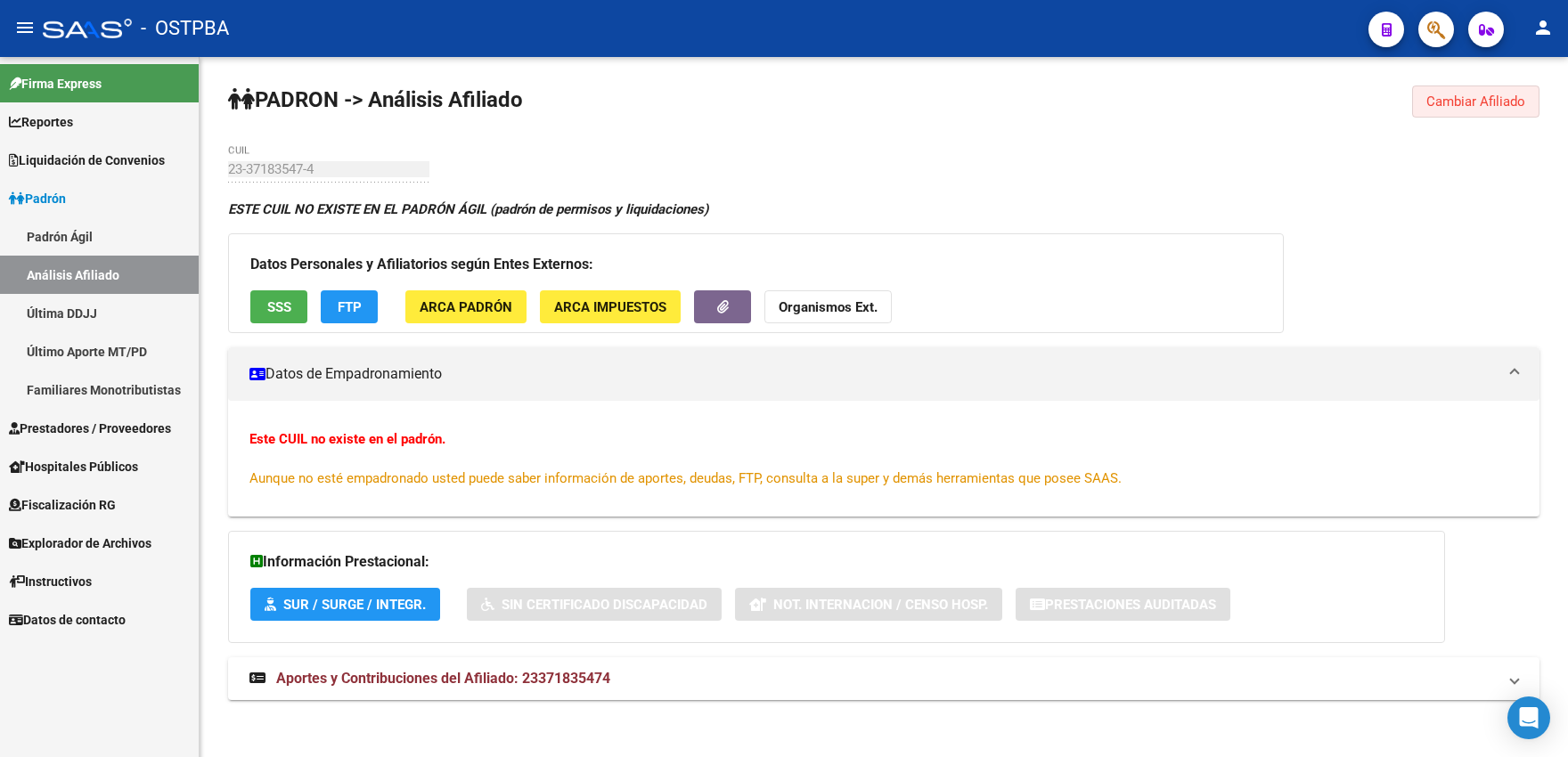
click at [1459, 103] on span "Cambiar Afiliado" at bounding box center [1476, 101] width 99 height 16
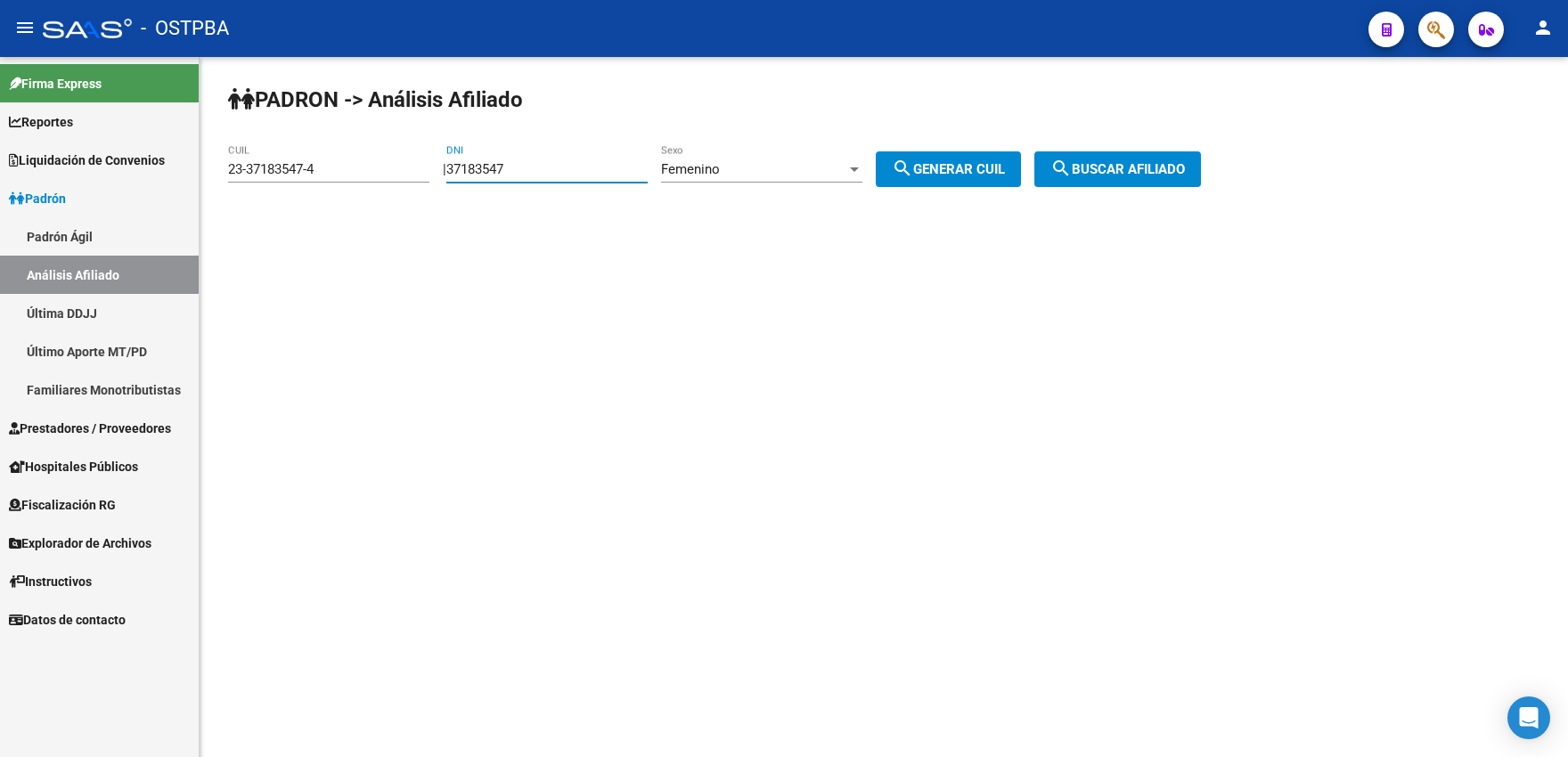
drag, startPoint x: 521, startPoint y: 172, endPoint x: 532, endPoint y: 170, distance: 11.2
click at [532, 170] on input "37183547" at bounding box center [547, 169] width 202 height 16
type input "37183548"
click at [913, 167] on mat-icon "search" at bounding box center [902, 168] width 21 height 21
type input "27-37183548-8"
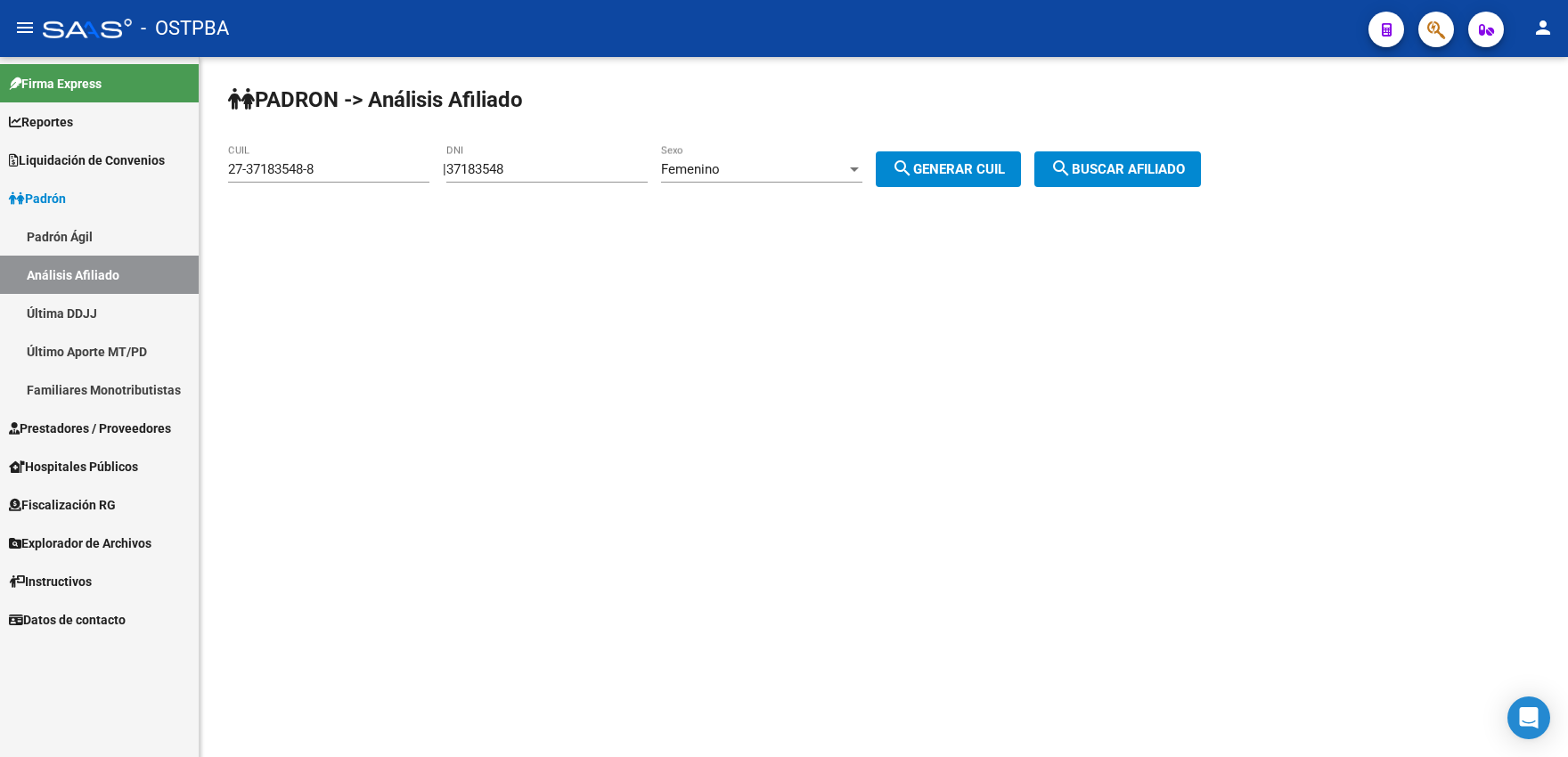
click at [1100, 171] on span "search Buscar afiliado" at bounding box center [1117, 169] width 134 height 16
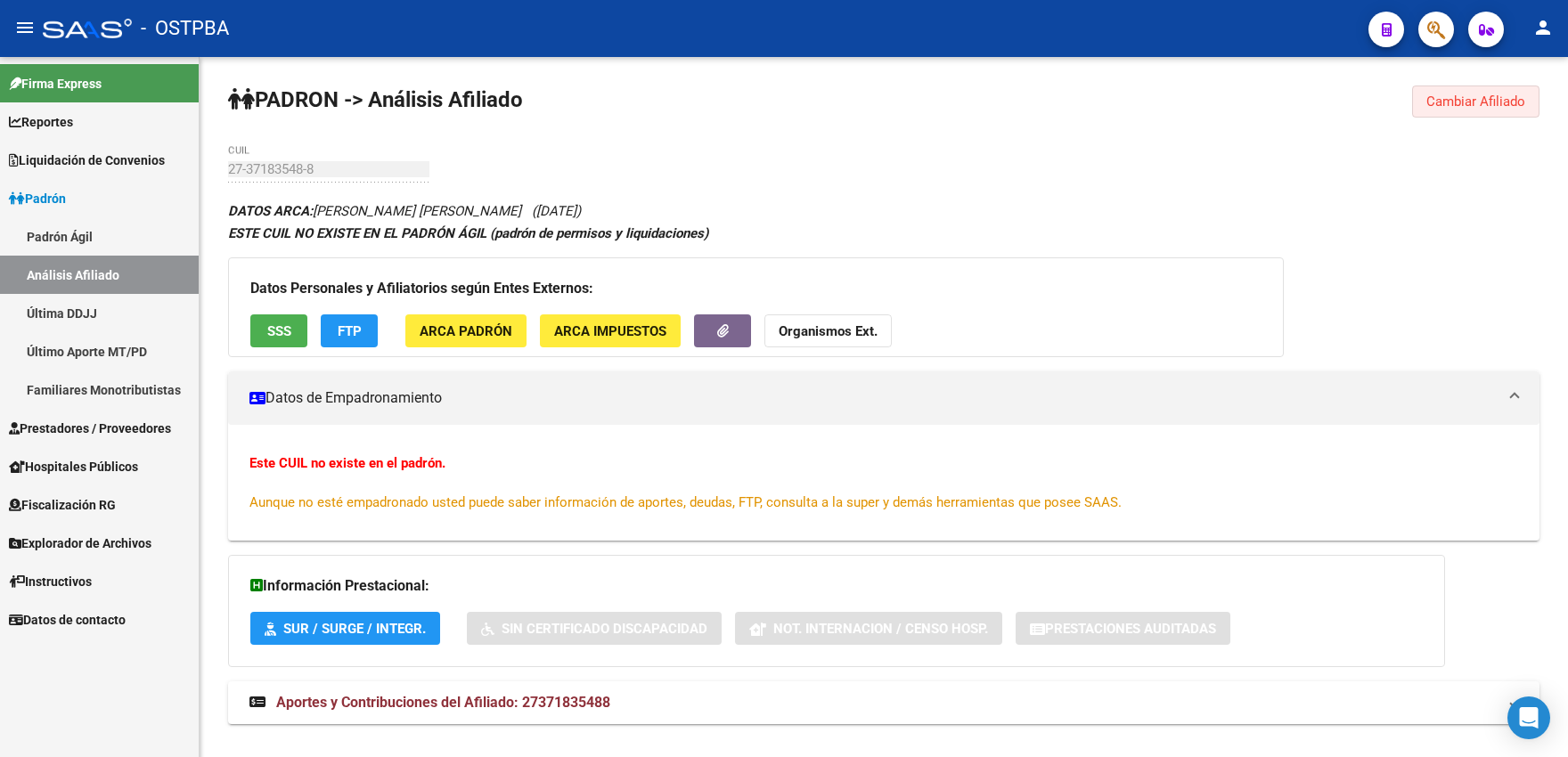
drag, startPoint x: 1484, startPoint y: 107, endPoint x: 1210, endPoint y: 130, distance: 275.0
click at [1483, 107] on span "Cambiar Afiliado" at bounding box center [1476, 101] width 99 height 16
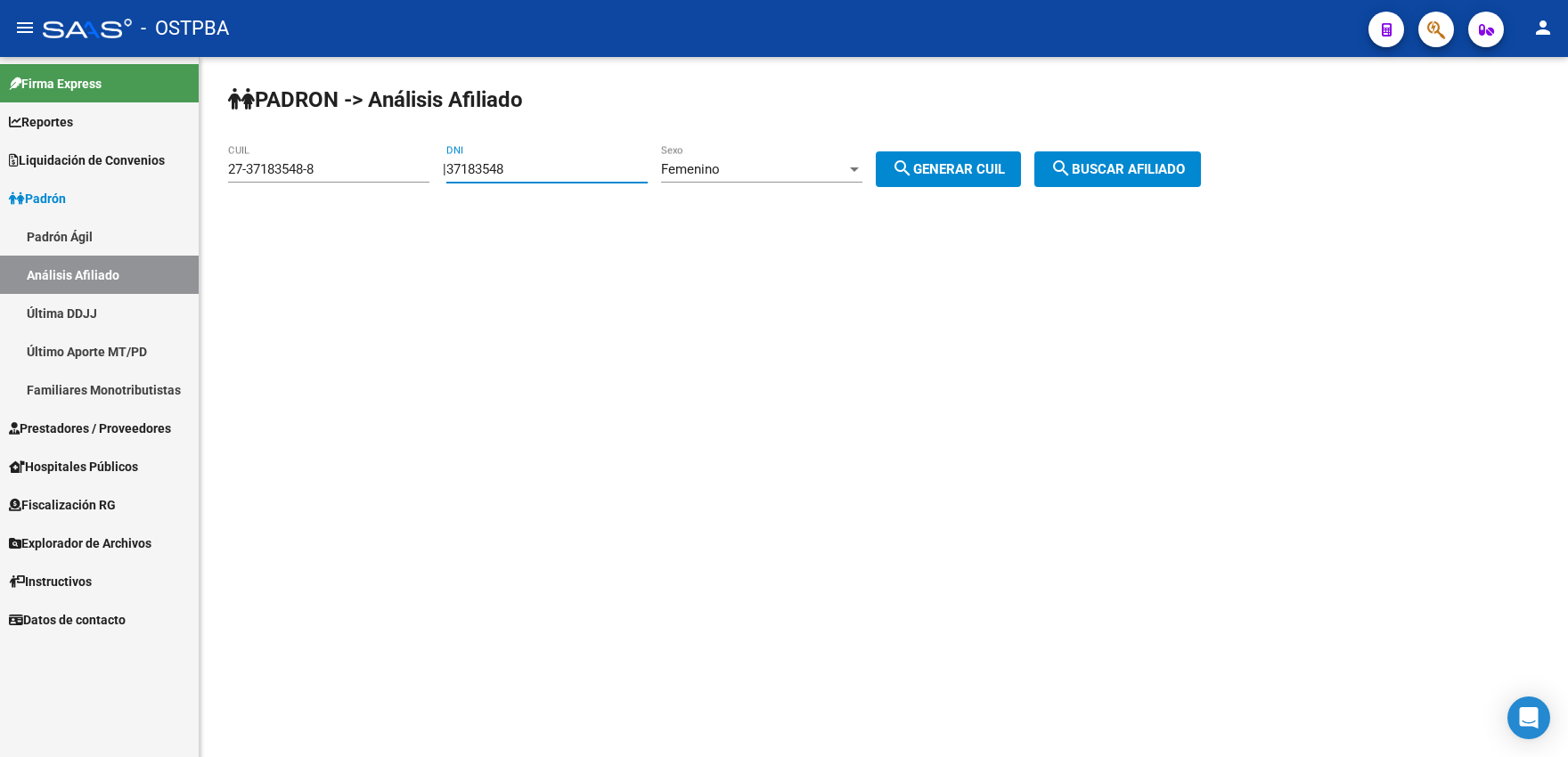
click at [534, 167] on input "37183548" at bounding box center [547, 169] width 202 height 16
type input "37183549"
click at [935, 165] on span "search Generar CUIL" at bounding box center [947, 169] width 113 height 16
type input "27-37183549-6"
click at [1096, 171] on span "search Buscar afiliado" at bounding box center [1117, 169] width 134 height 16
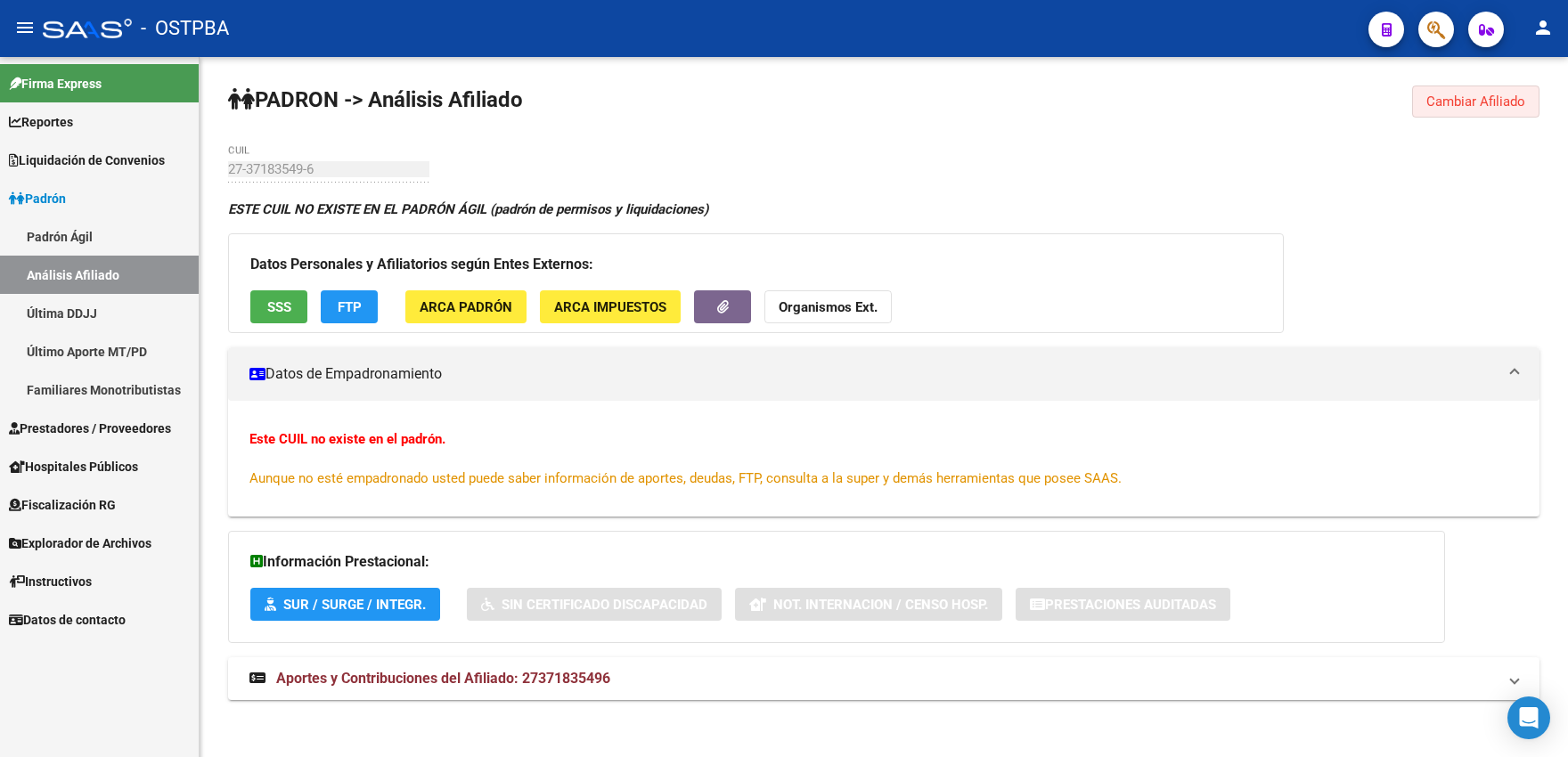
drag, startPoint x: 1447, startPoint y: 110, endPoint x: 1393, endPoint y: 127, distance: 56.6
click at [1444, 112] on button "Cambiar Afiliado" at bounding box center [1476, 102] width 127 height 32
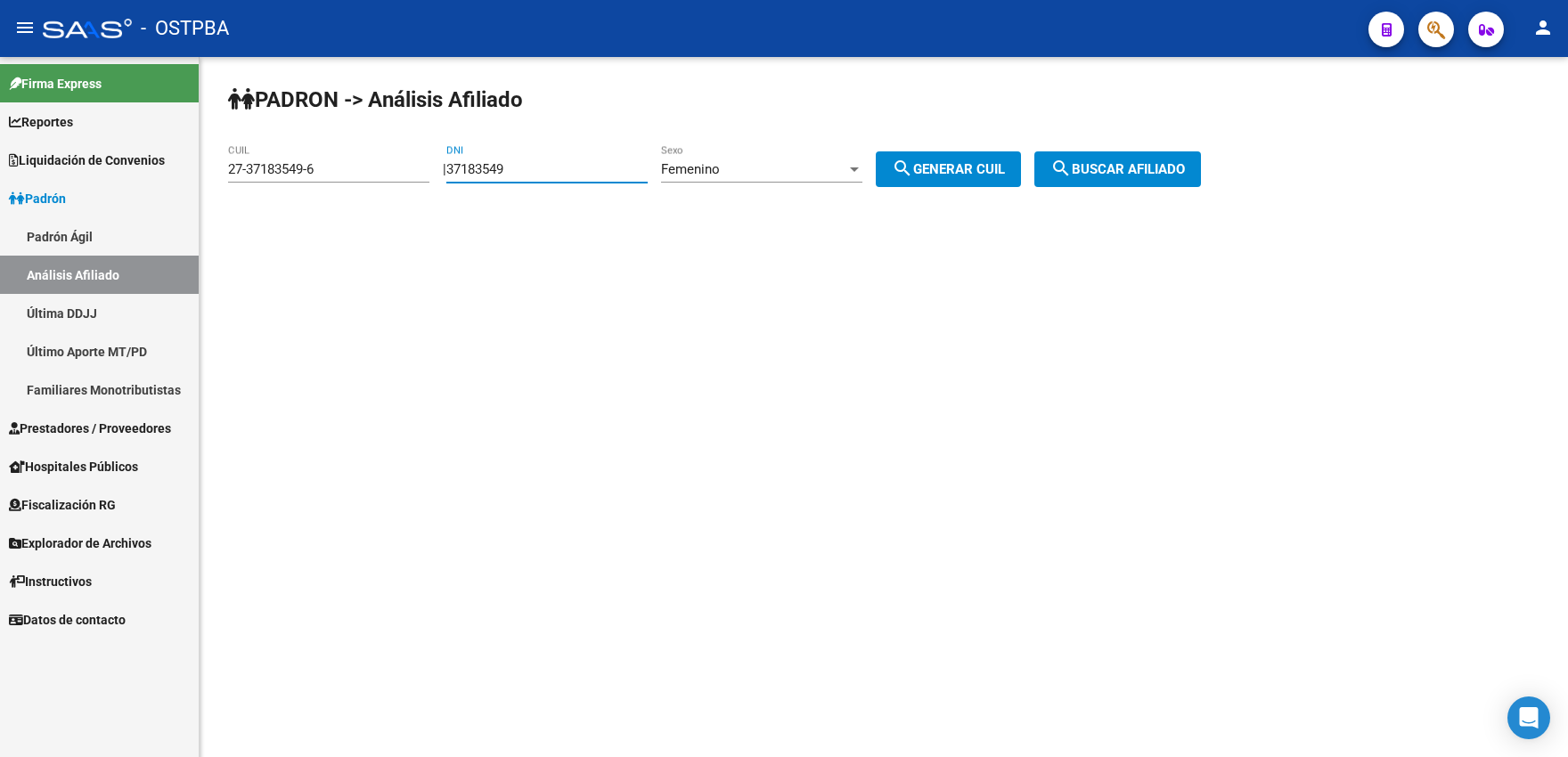
drag, startPoint x: 511, startPoint y: 172, endPoint x: 550, endPoint y: 170, distance: 39.1
click at [550, 170] on input "37183549" at bounding box center [547, 169] width 202 height 16
type input "37183550"
click at [913, 159] on mat-icon "search" at bounding box center [902, 168] width 21 height 21
type input "23-37183550-4"
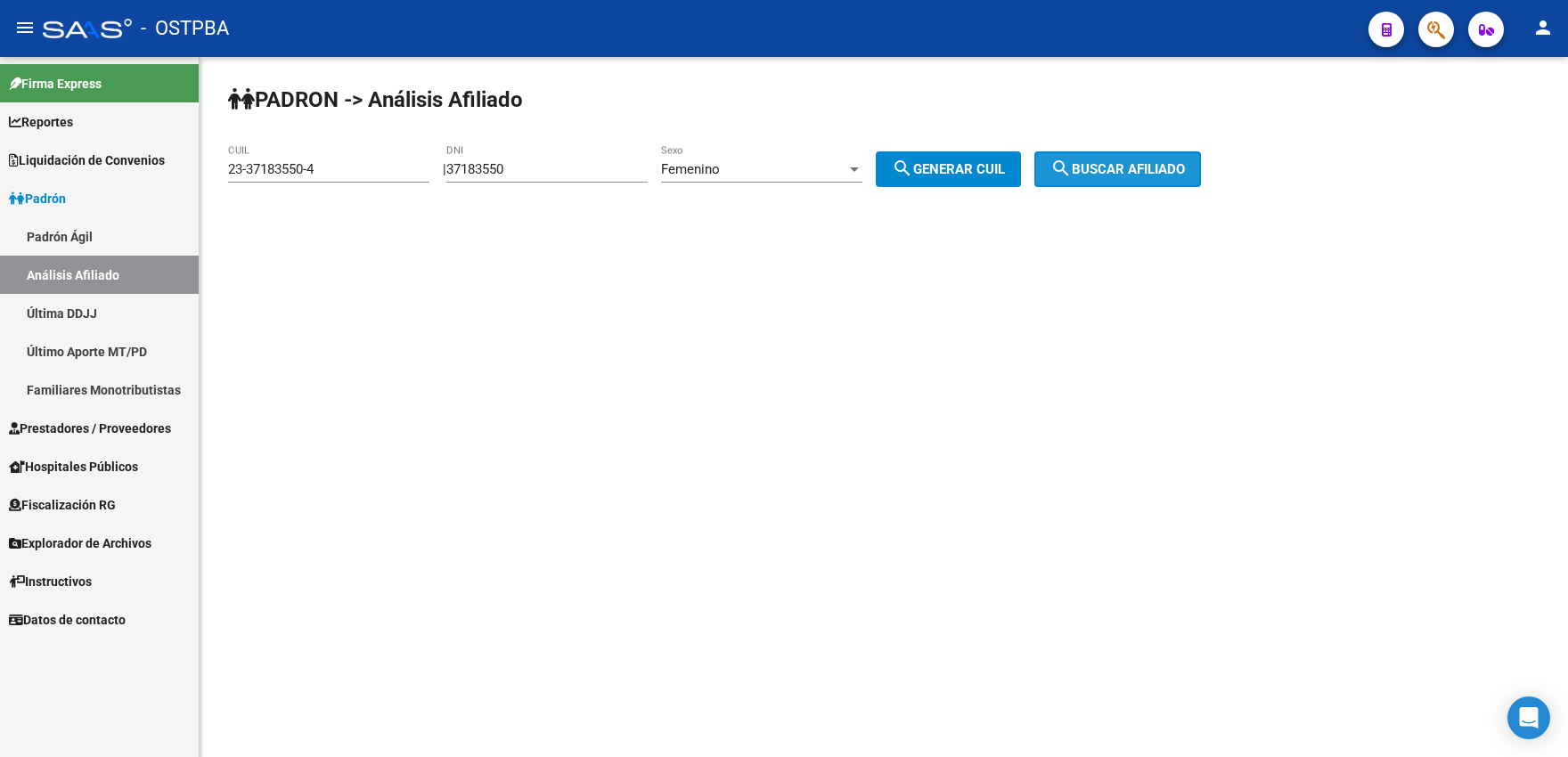
click at [1113, 168] on span "search Buscar afiliado" at bounding box center [1117, 169] width 134 height 16
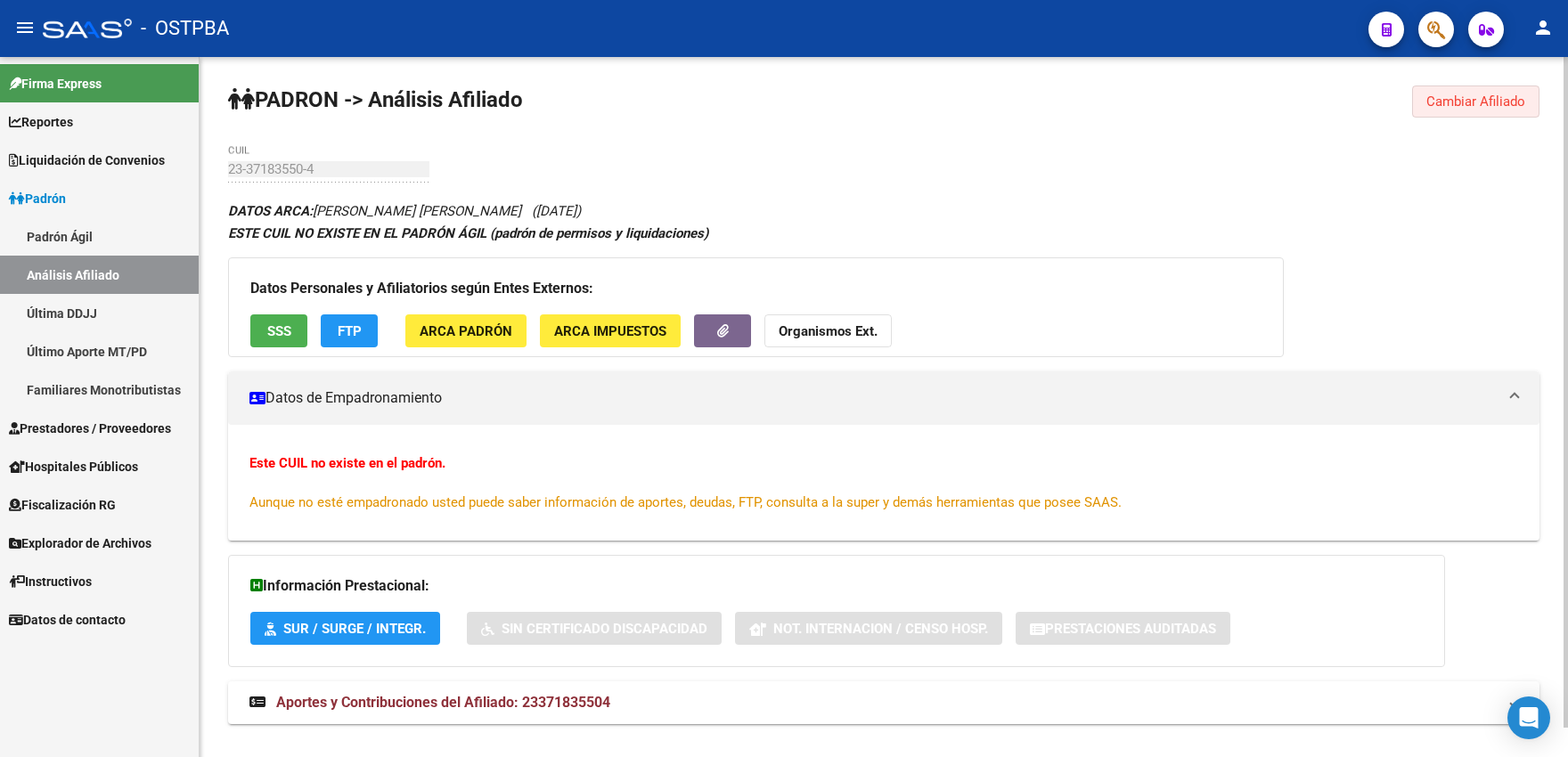
click at [1479, 103] on span "Cambiar Afiliado" at bounding box center [1476, 101] width 99 height 16
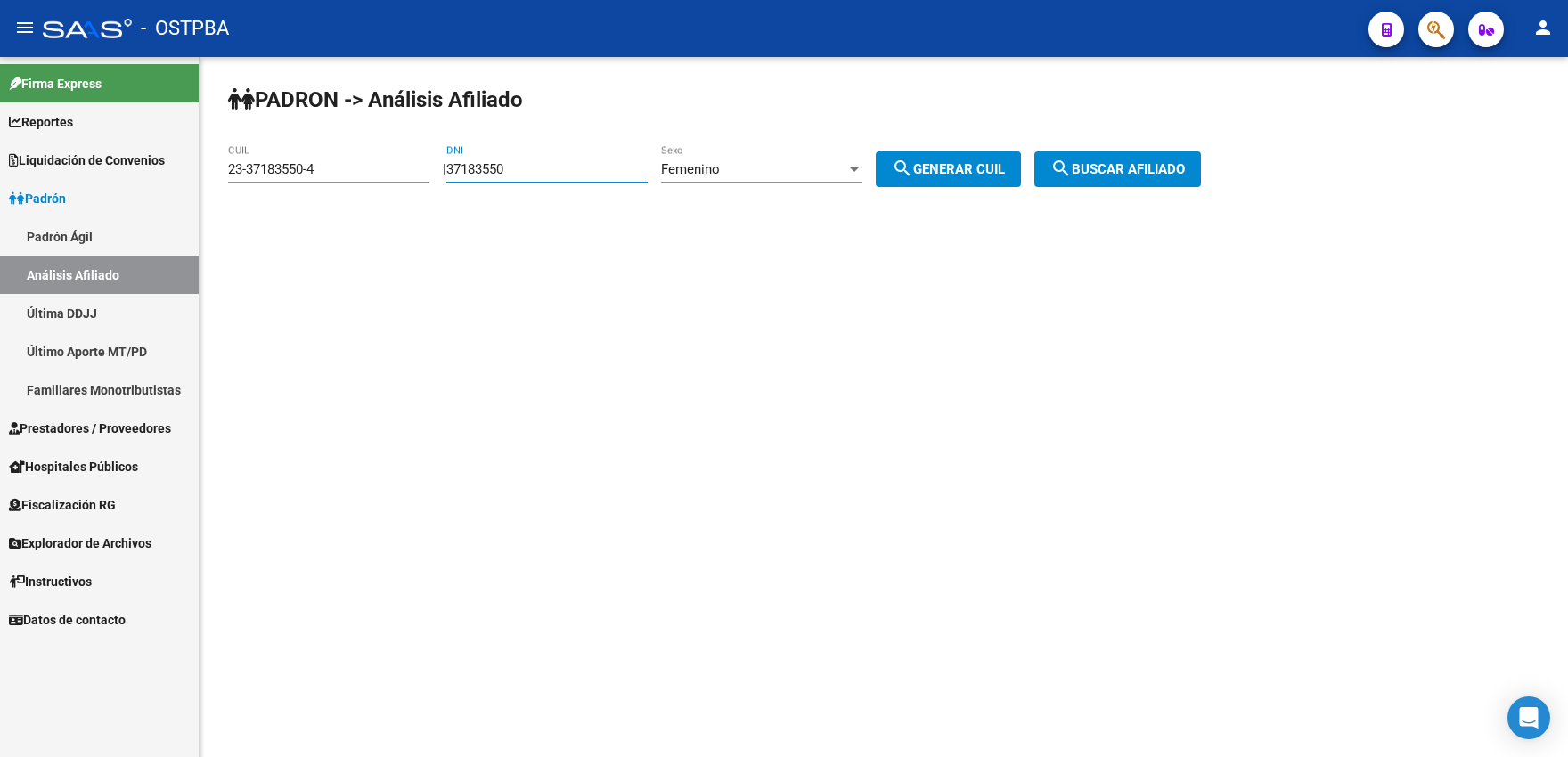
drag, startPoint x: 522, startPoint y: 165, endPoint x: 535, endPoint y: 165, distance: 13.0
click at [535, 165] on input "37183550" at bounding box center [547, 169] width 202 height 16
type input "37183551"
click at [956, 184] on button "search Generar CUIL" at bounding box center [948, 169] width 146 height 35
type input "27-37183551-8"
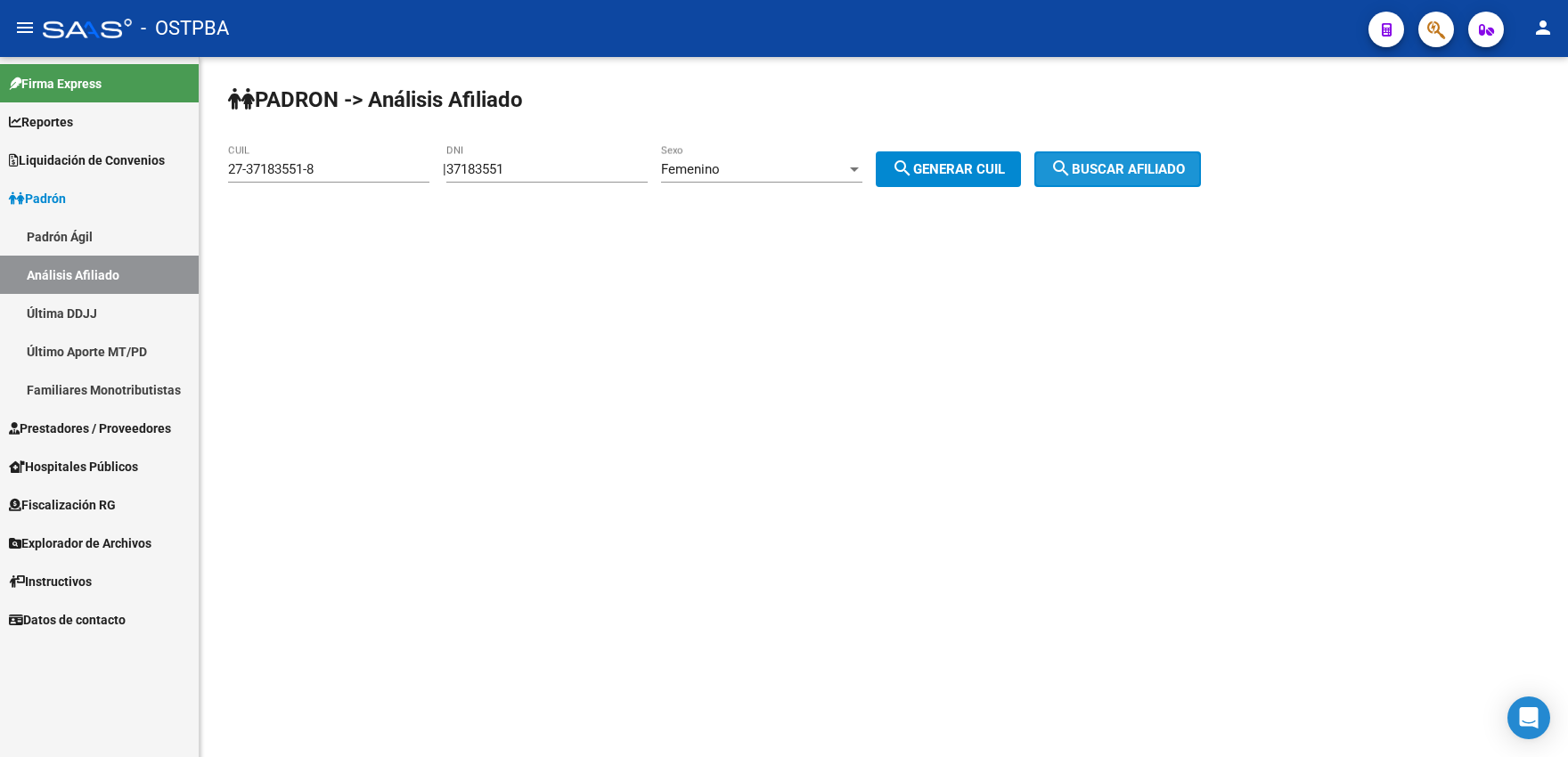
click at [1112, 176] on span "search Buscar afiliado" at bounding box center [1117, 169] width 134 height 16
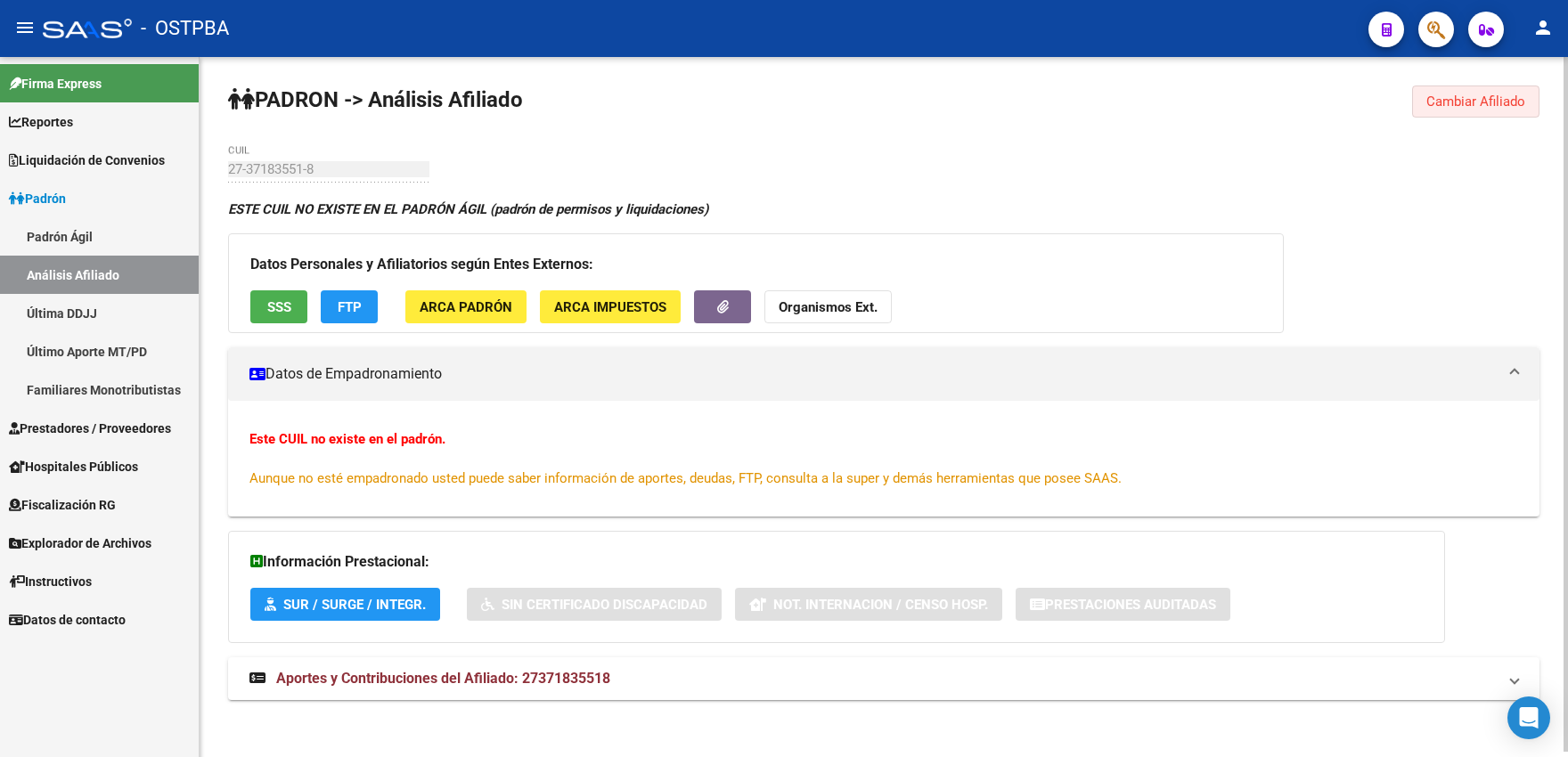
click at [1446, 104] on span "Cambiar Afiliado" at bounding box center [1476, 101] width 99 height 16
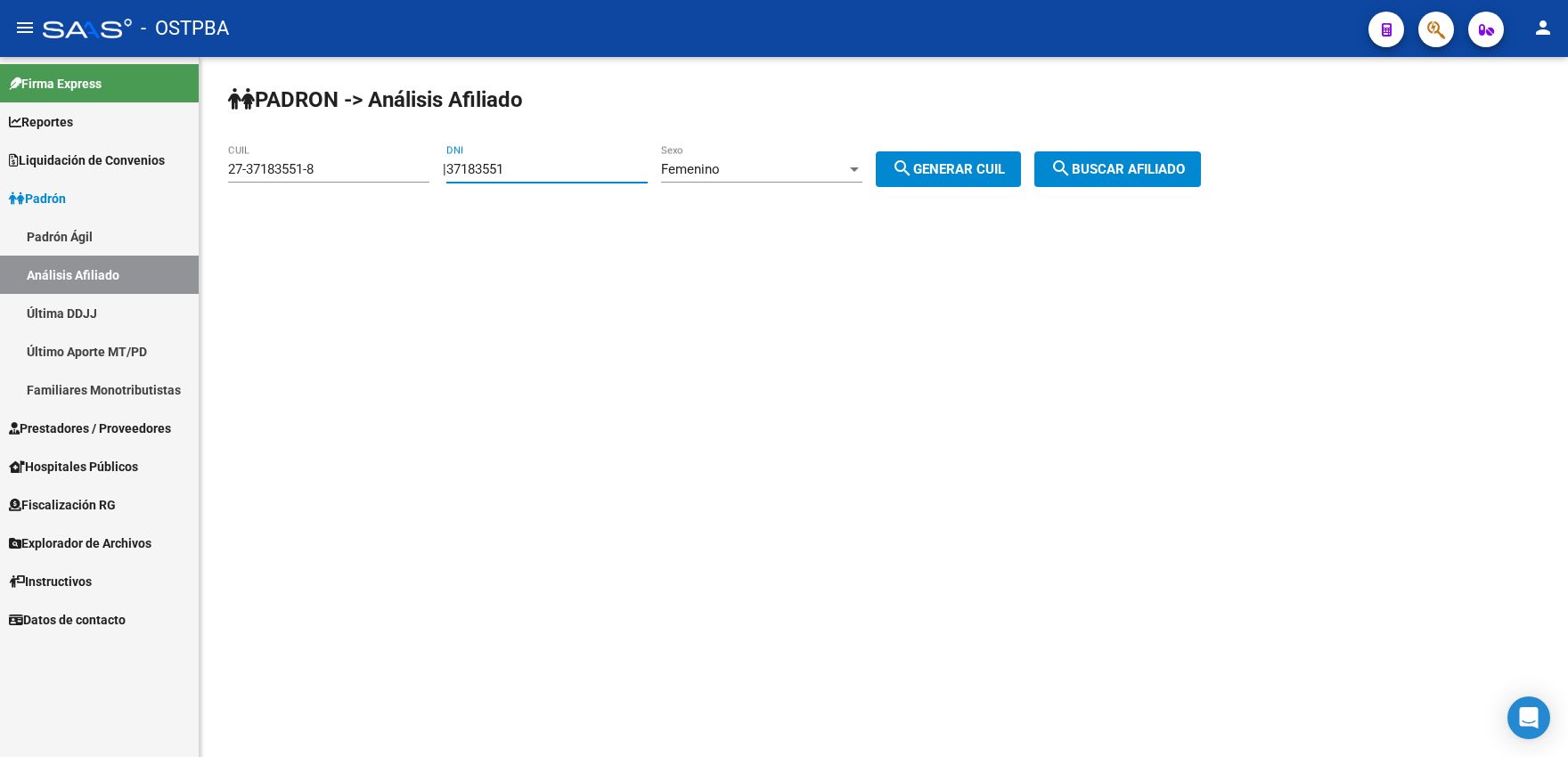
drag, startPoint x: 517, startPoint y: 169, endPoint x: 539, endPoint y: 165, distance: 22.4
click at [539, 165] on input "37183551" at bounding box center [547, 169] width 202 height 16
type input "37183552"
click at [937, 160] on button "search Generar CUIL" at bounding box center [948, 169] width 146 height 35
type input "27-37183552-6"
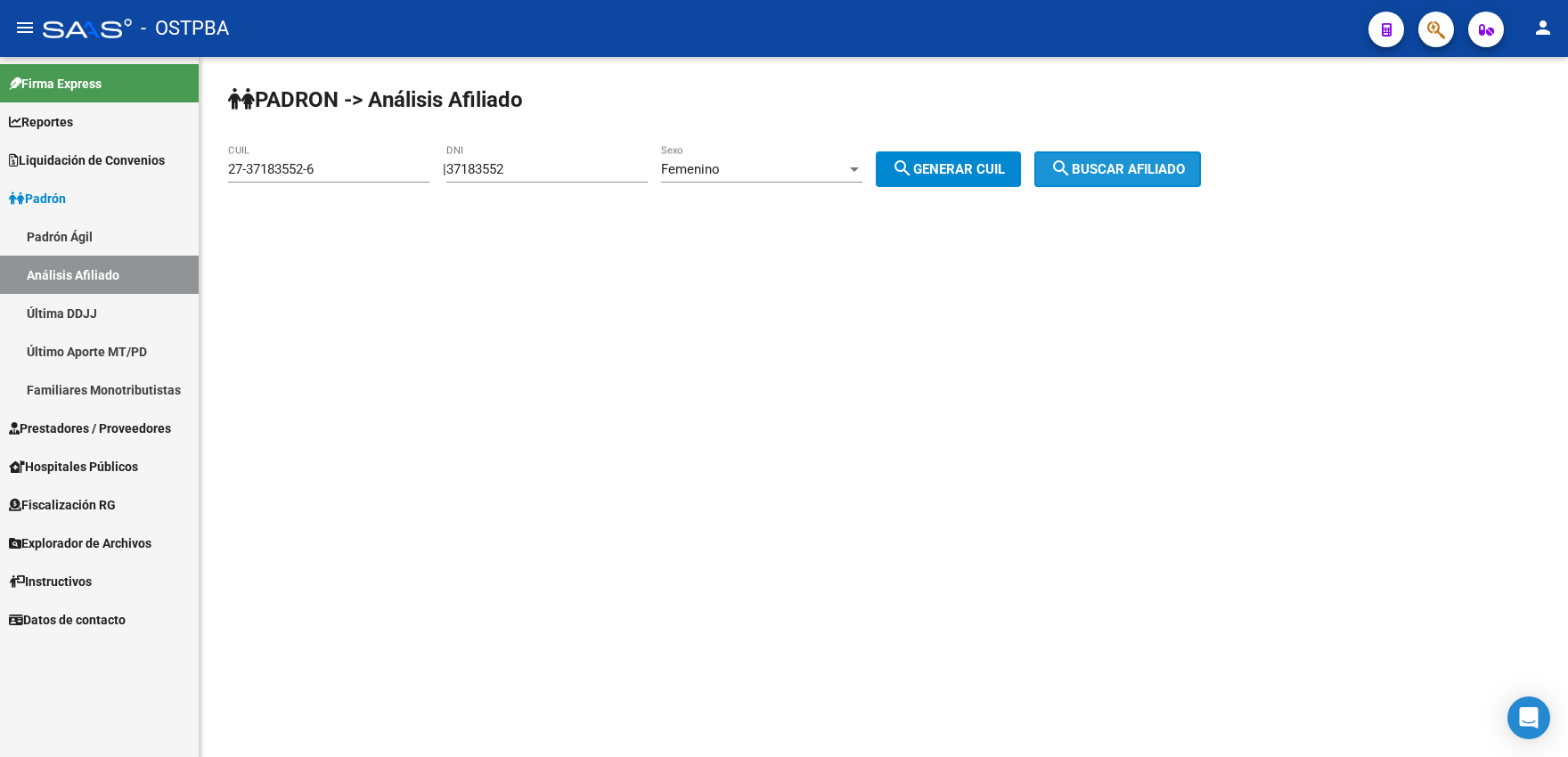
click at [1119, 170] on span "search Buscar afiliado" at bounding box center [1117, 169] width 134 height 16
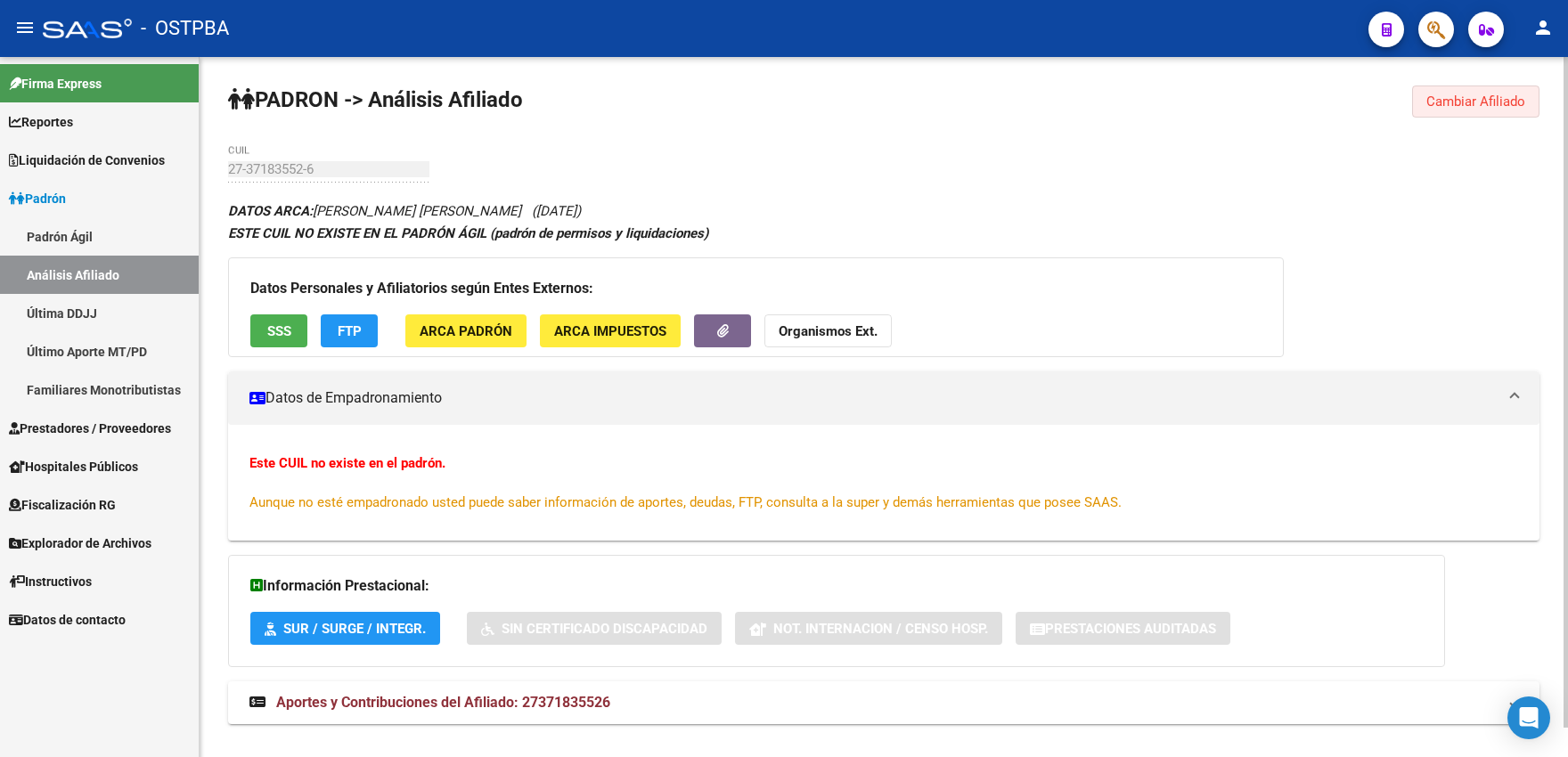
click at [1455, 94] on span "Cambiar Afiliado" at bounding box center [1476, 101] width 99 height 16
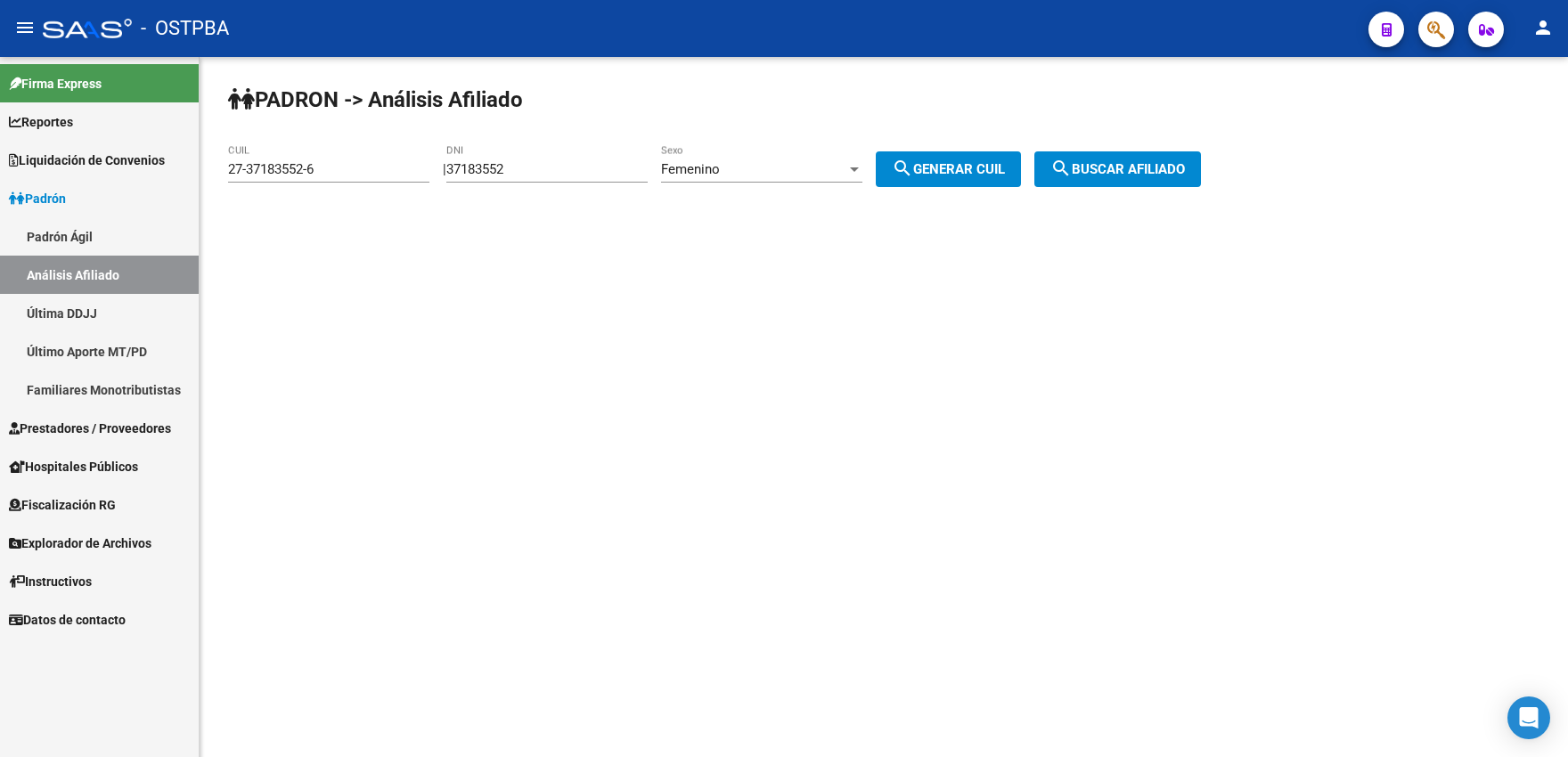
click at [526, 169] on input "37183552" at bounding box center [547, 169] width 202 height 16
type input "37183553"
click at [945, 175] on span "search Generar CUIL" at bounding box center [947, 169] width 113 height 16
type input "27-37183553-4"
click at [1097, 172] on span "search Buscar afiliado" at bounding box center [1117, 169] width 134 height 16
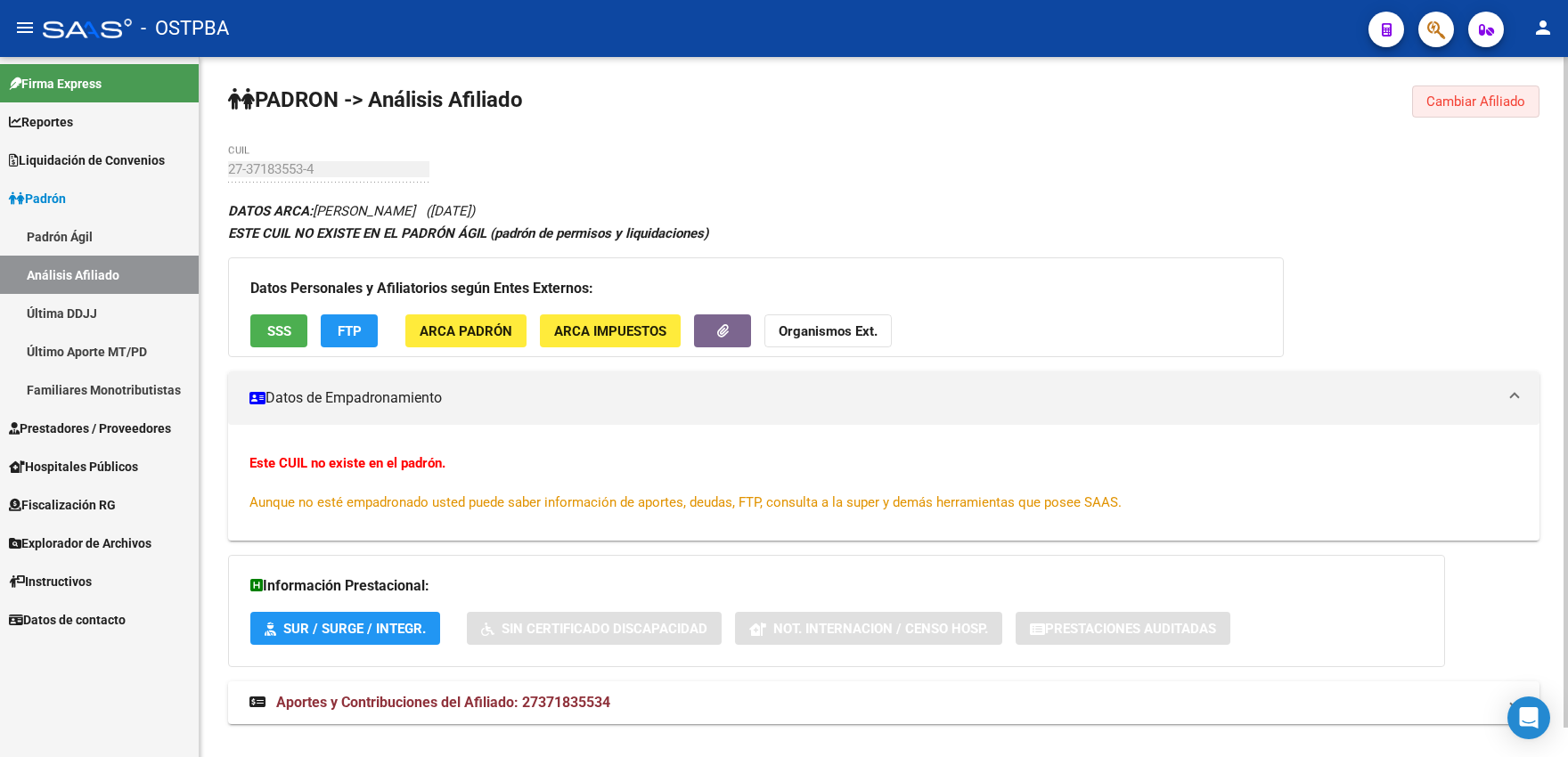
drag, startPoint x: 1447, startPoint y: 103, endPoint x: 1123, endPoint y: 122, distance: 324.6
click at [1446, 105] on span "Cambiar Afiliado" at bounding box center [1476, 101] width 99 height 16
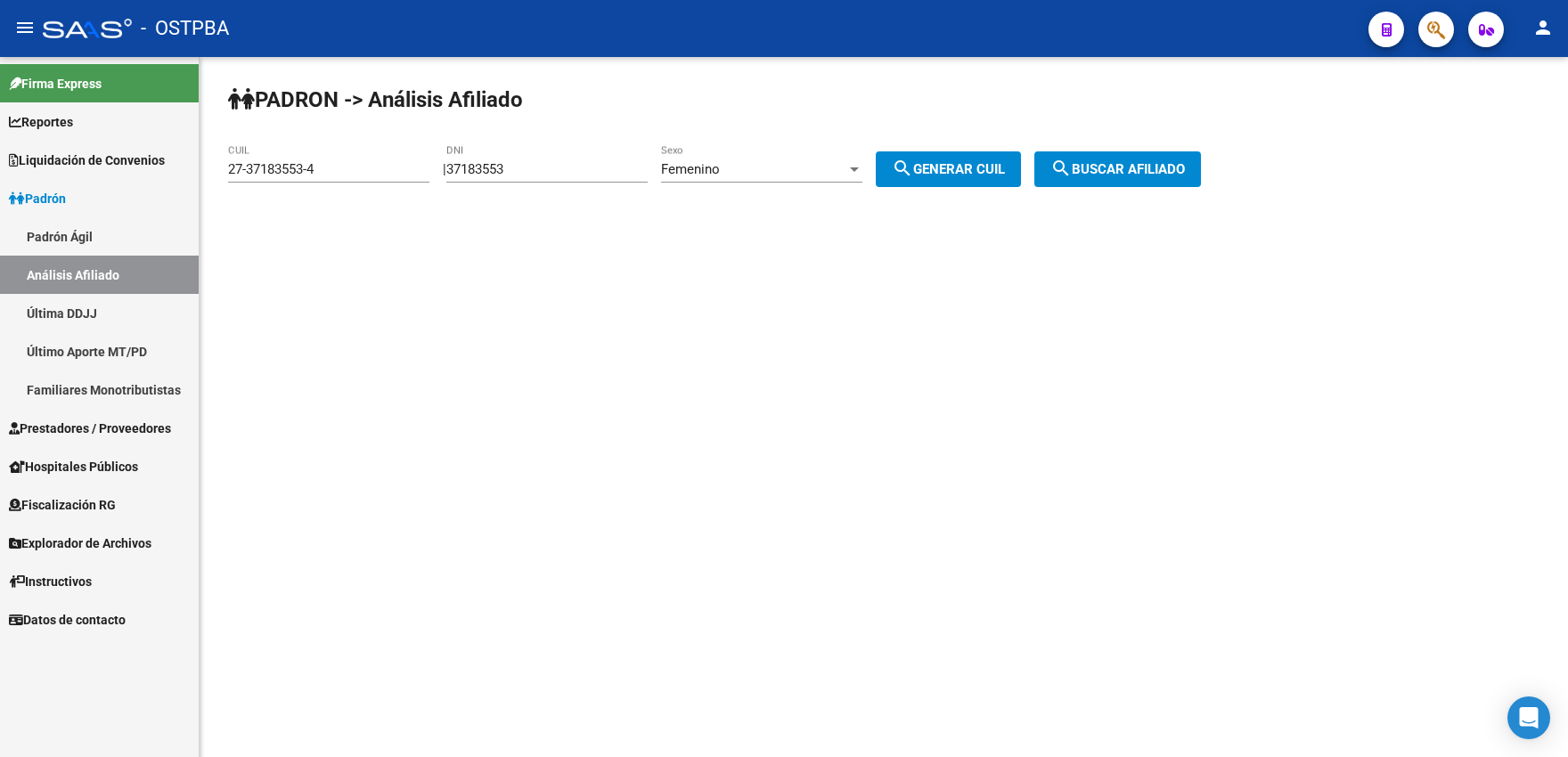
click at [531, 170] on input "37183553" at bounding box center [547, 169] width 202 height 16
type input "37183554"
click at [1021, 183] on button "search Generar CUIL" at bounding box center [948, 169] width 146 height 35
type input "27-37183554-2"
click at [1098, 172] on span "search Buscar afiliado" at bounding box center [1117, 169] width 134 height 16
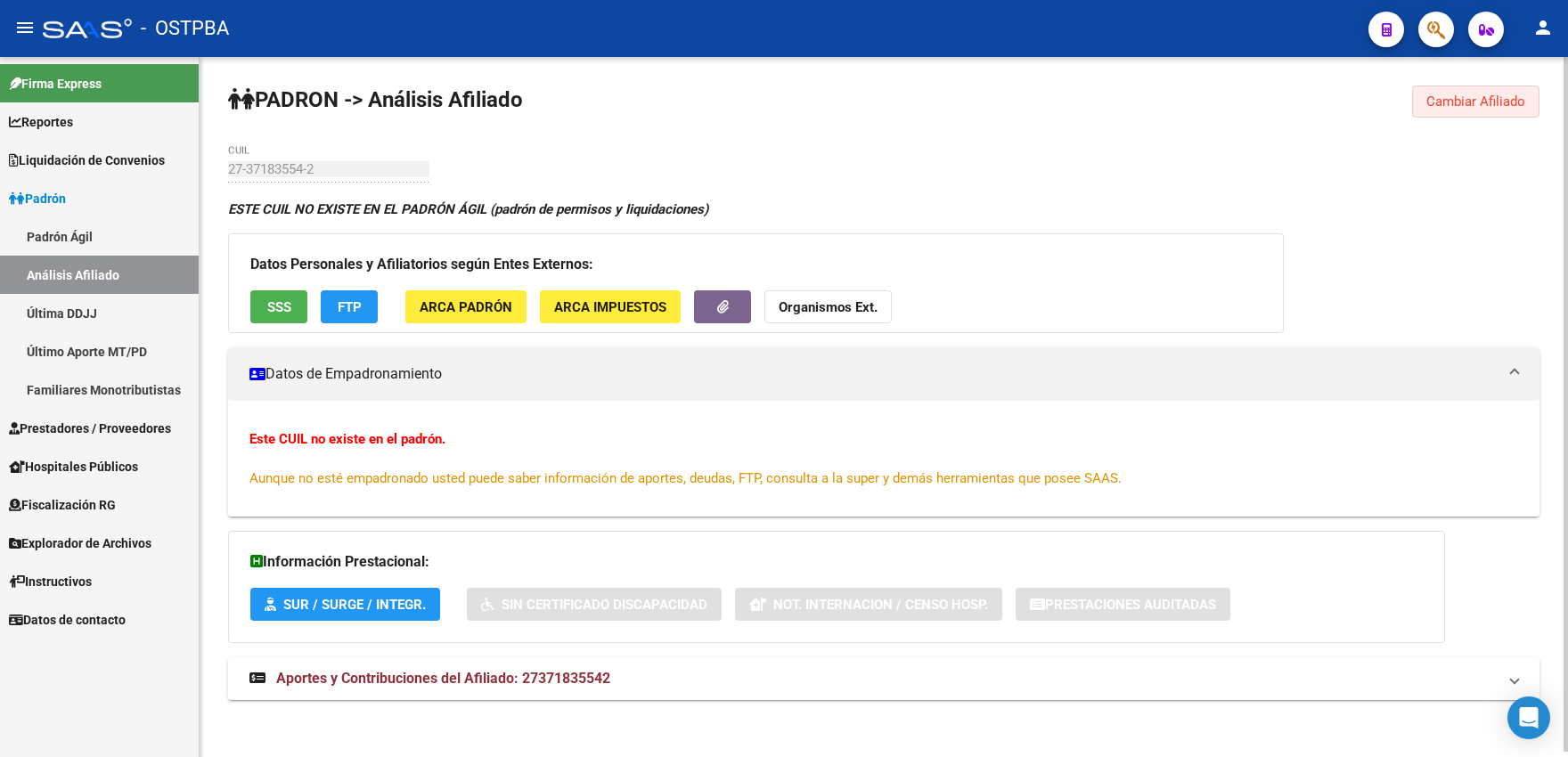
drag, startPoint x: 1437, startPoint y: 106, endPoint x: 1186, endPoint y: 133, distance: 252.4
click at [1436, 106] on span "Cambiar Afiliado" at bounding box center [1476, 101] width 99 height 16
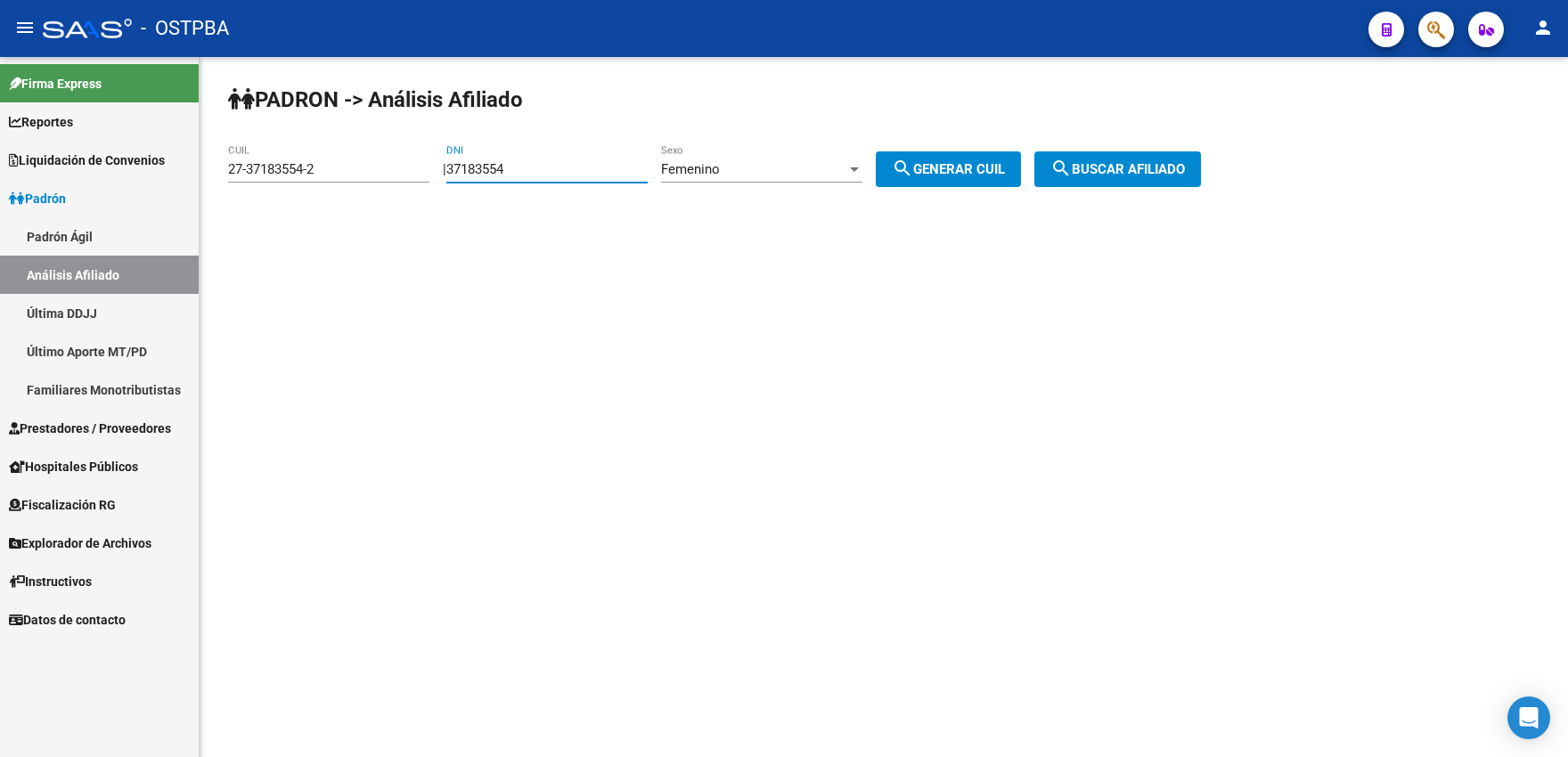
drag, startPoint x: 520, startPoint y: 170, endPoint x: 534, endPoint y: 168, distance: 14.1
click at [534, 168] on input "37183554" at bounding box center [547, 169] width 202 height 16
type input "37183555"
click at [985, 177] on button "search Generar CUIL" at bounding box center [948, 169] width 146 height 35
type input "27-37183555-0"
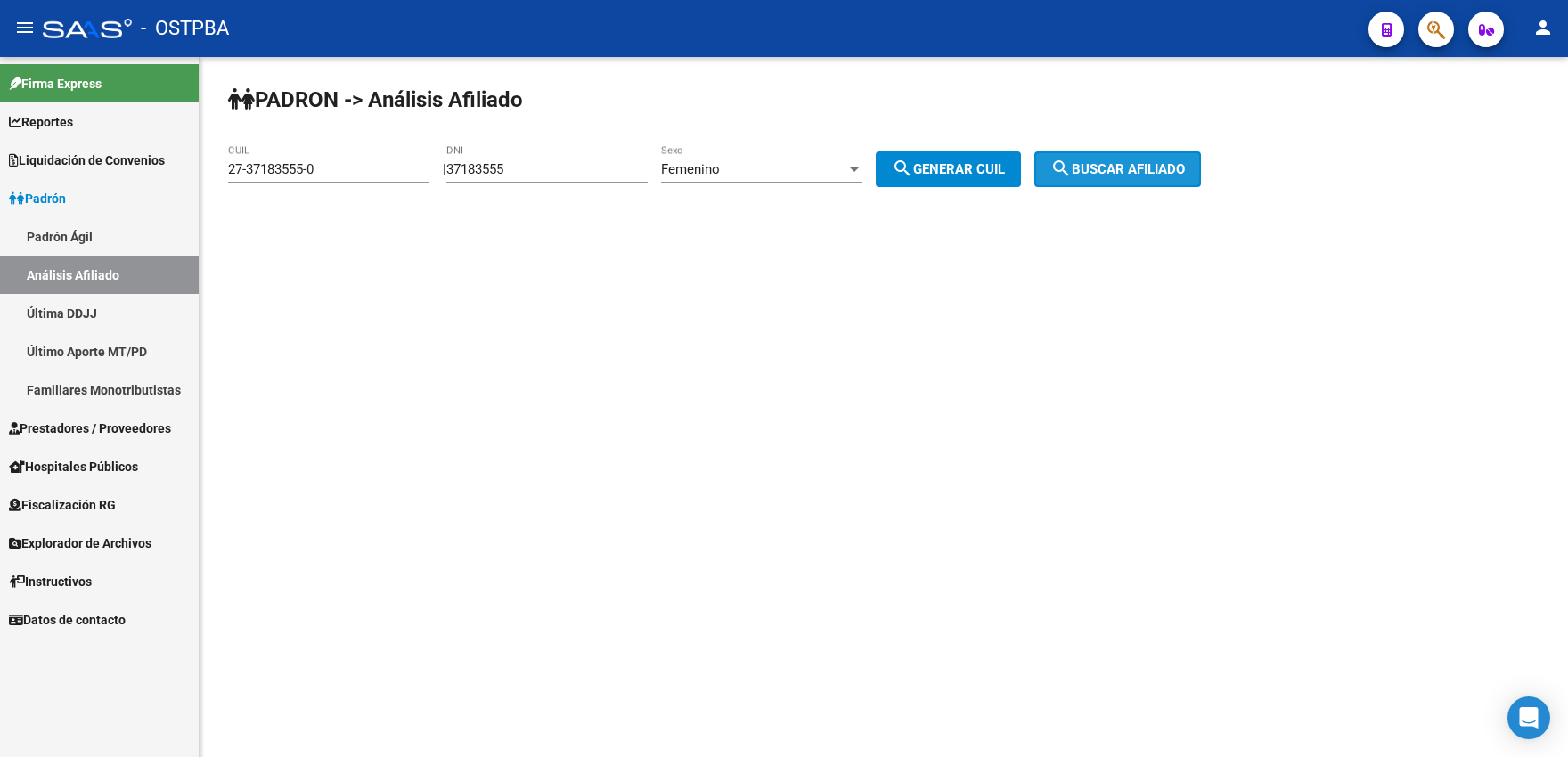
click at [1121, 172] on span "search Buscar afiliado" at bounding box center [1117, 169] width 134 height 16
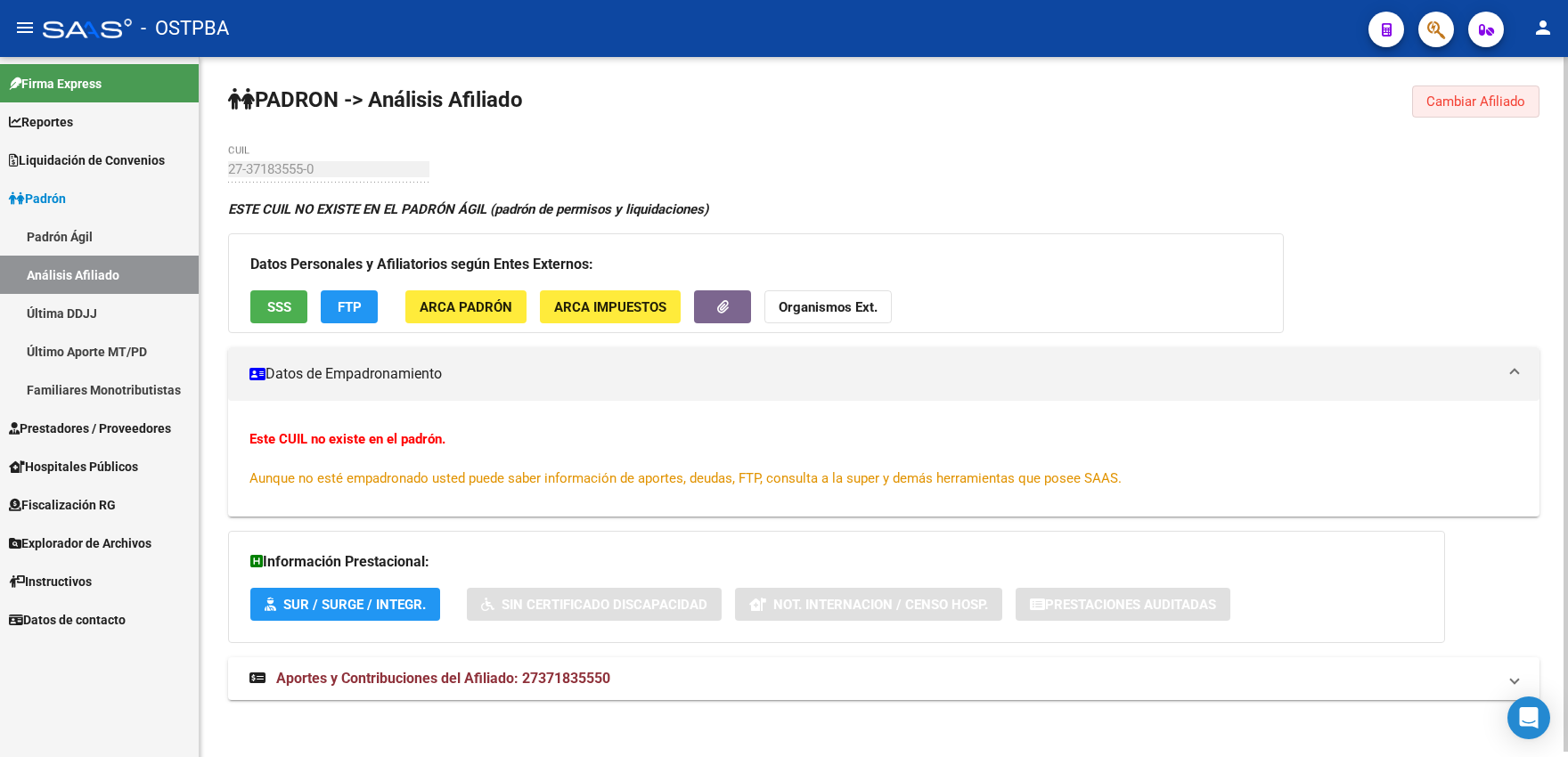
click at [1434, 106] on span "Cambiar Afiliado" at bounding box center [1476, 101] width 99 height 16
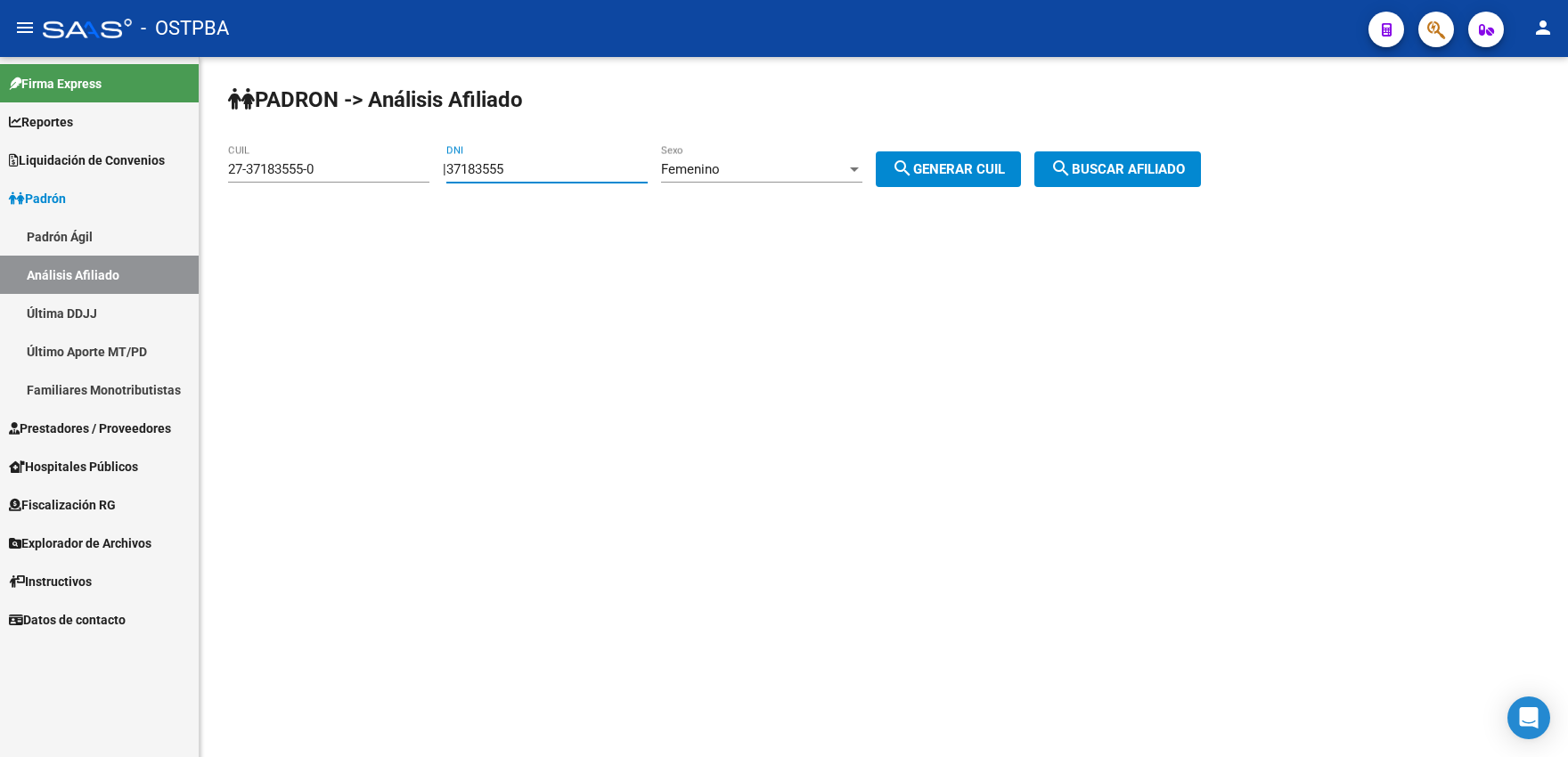
click at [525, 171] on input "37183555" at bounding box center [547, 169] width 202 height 16
type input "37183556"
click at [942, 167] on span "search Generar CUIL" at bounding box center [947, 169] width 113 height 16
type input "27-37183556-9"
click at [1137, 178] on button "search Buscar afiliado" at bounding box center [1117, 169] width 166 height 35
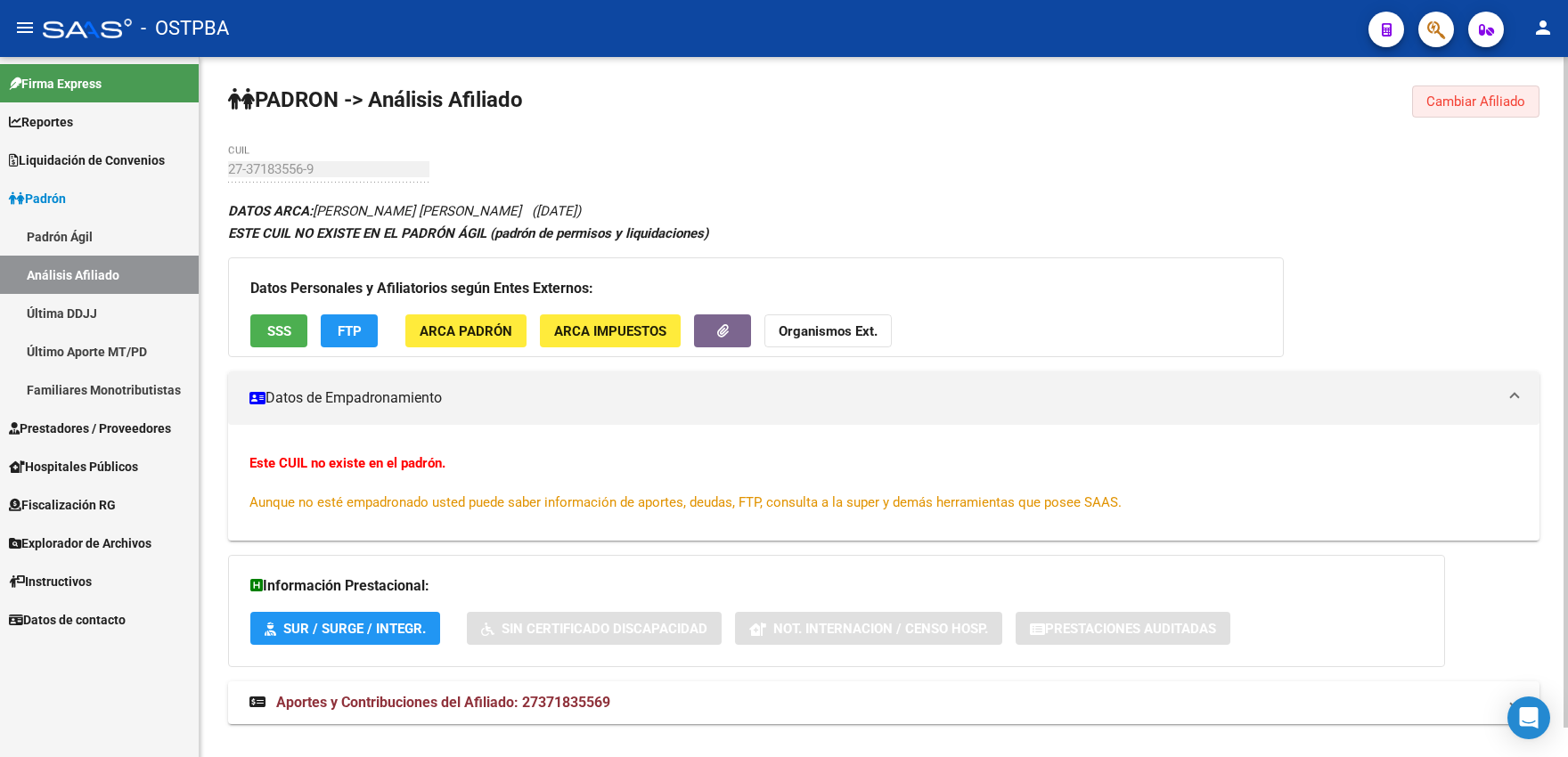
drag, startPoint x: 1450, startPoint y: 109, endPoint x: 965, endPoint y: 113, distance: 485.0
click at [1446, 109] on span "Cambiar Afiliado" at bounding box center [1476, 101] width 99 height 16
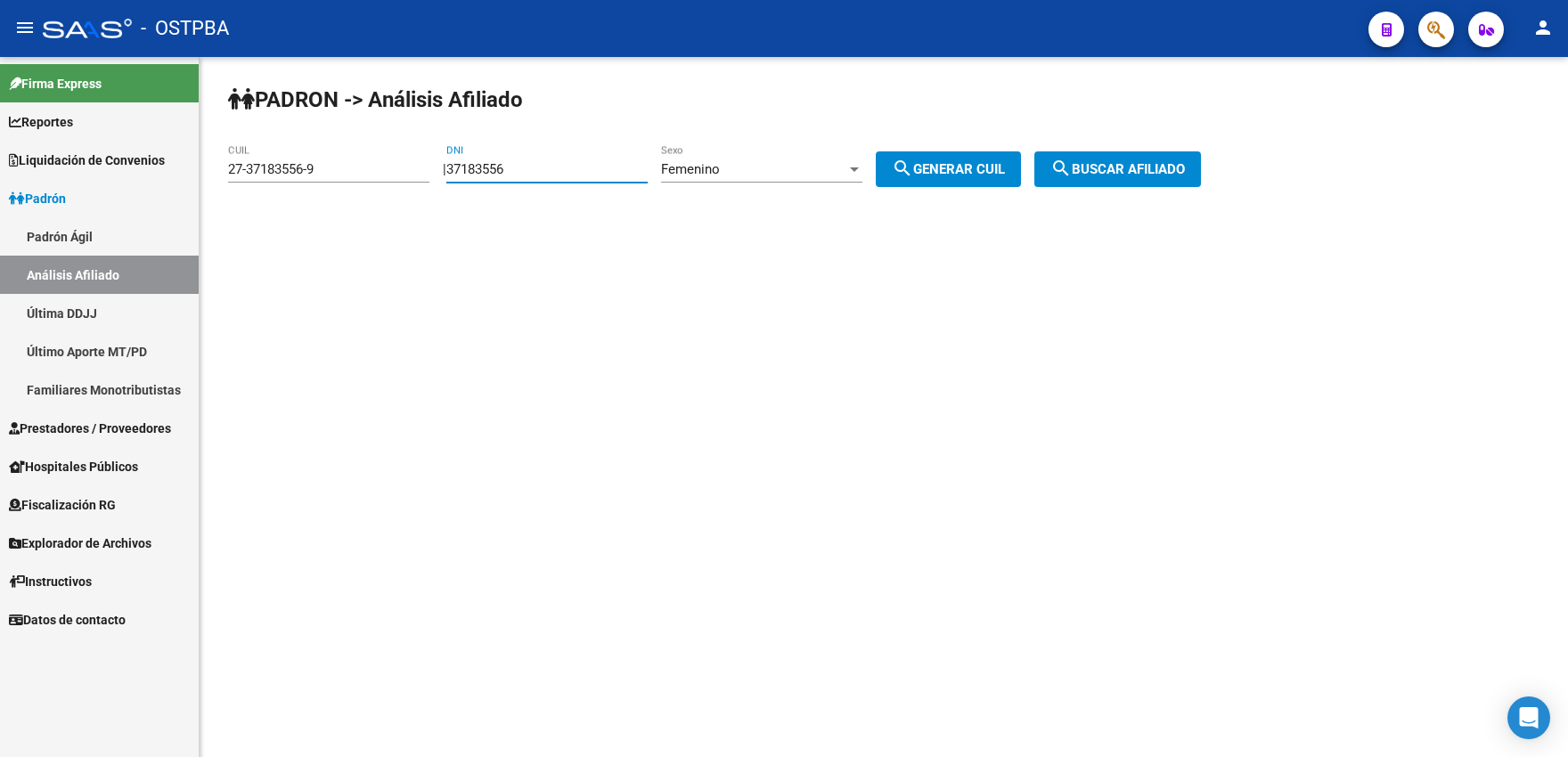
drag, startPoint x: 516, startPoint y: 164, endPoint x: 535, endPoint y: 164, distance: 19.0
click at [535, 164] on input "37183556" at bounding box center [547, 169] width 202 height 16
type input "37183557"
click at [982, 172] on span "search Generar CUIL" at bounding box center [947, 169] width 113 height 16
type input "27-37183557-7"
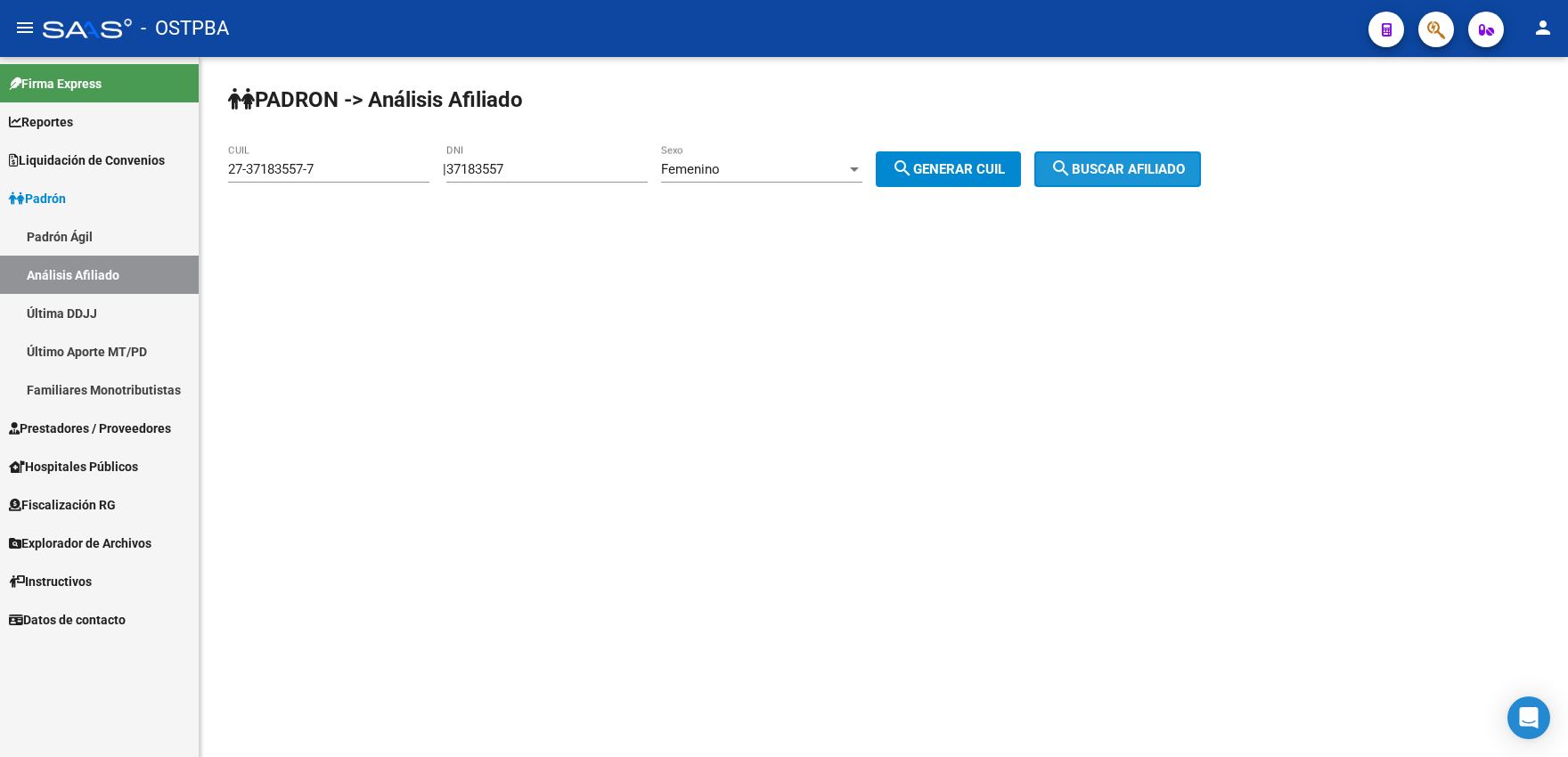
click at [1119, 166] on span "search Buscar afiliado" at bounding box center [1117, 169] width 134 height 16
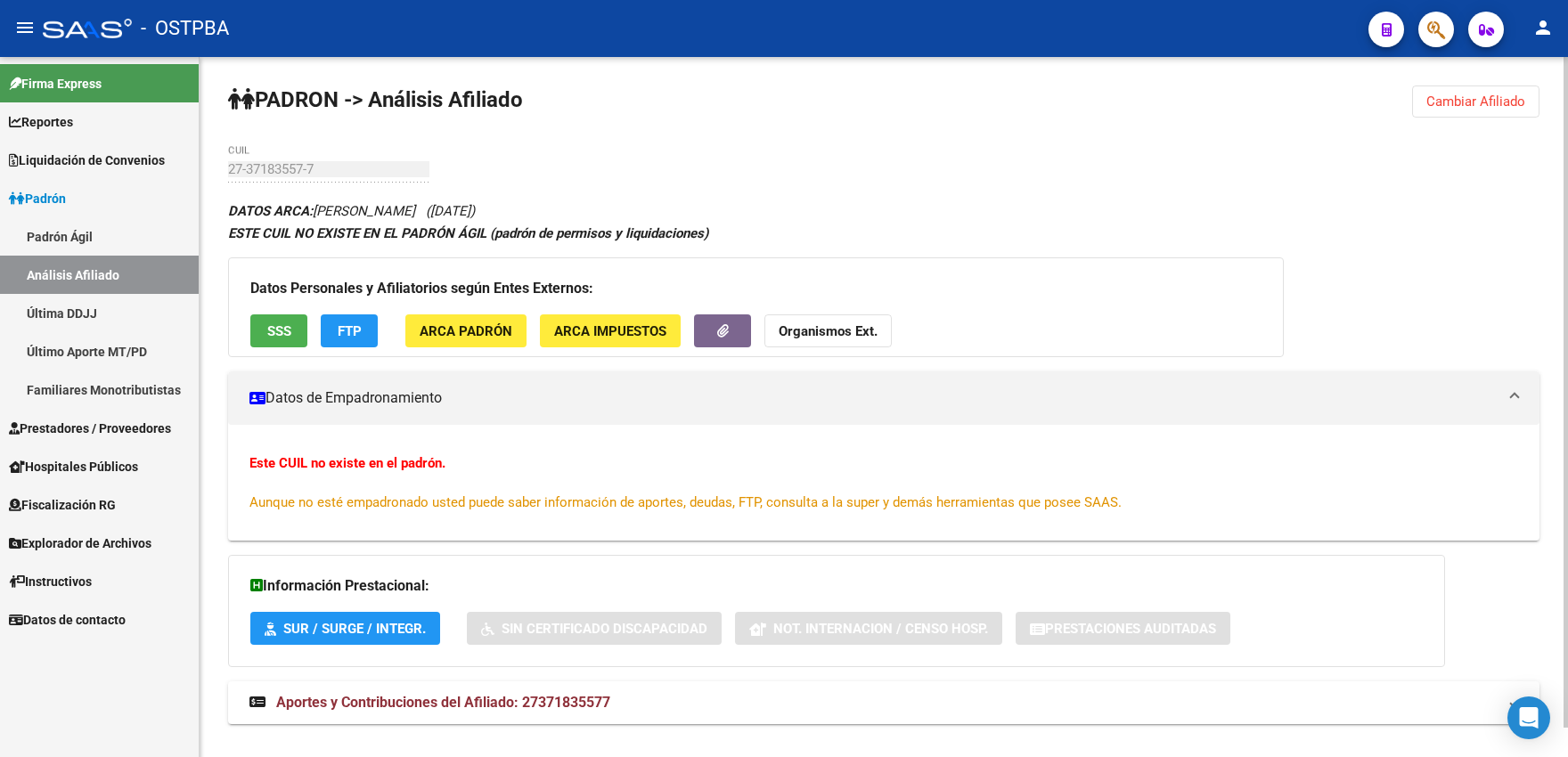
click at [1456, 106] on span "Cambiar Afiliado" at bounding box center [1476, 101] width 99 height 16
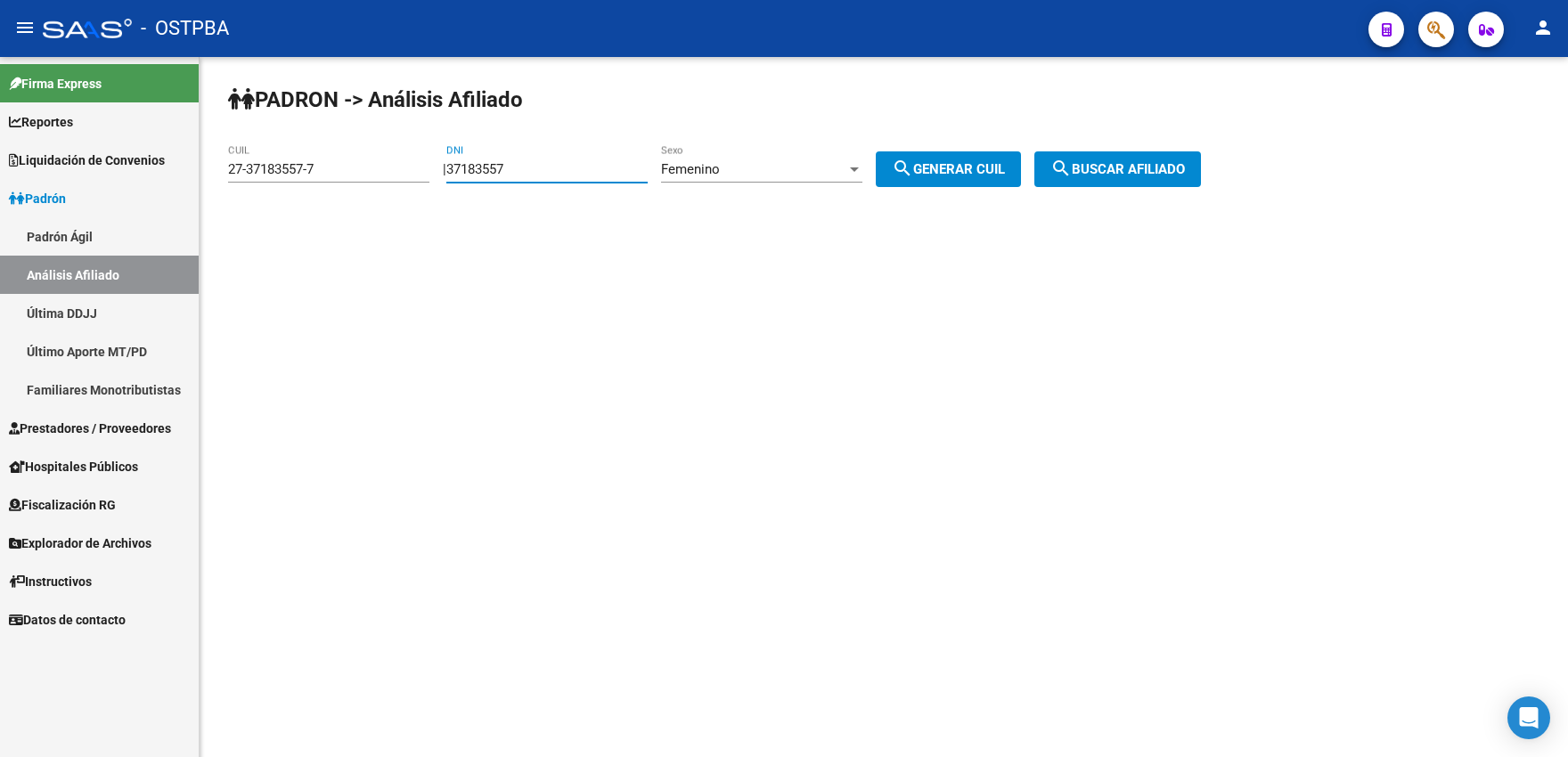
drag, startPoint x: 515, startPoint y: 167, endPoint x: 533, endPoint y: 166, distance: 18.0
click at [533, 166] on input "37183557" at bounding box center [547, 169] width 202 height 16
type input "37183558"
click at [943, 172] on span "search Generar CUIL" at bounding box center [947, 169] width 113 height 16
type input "27-37183558-5"
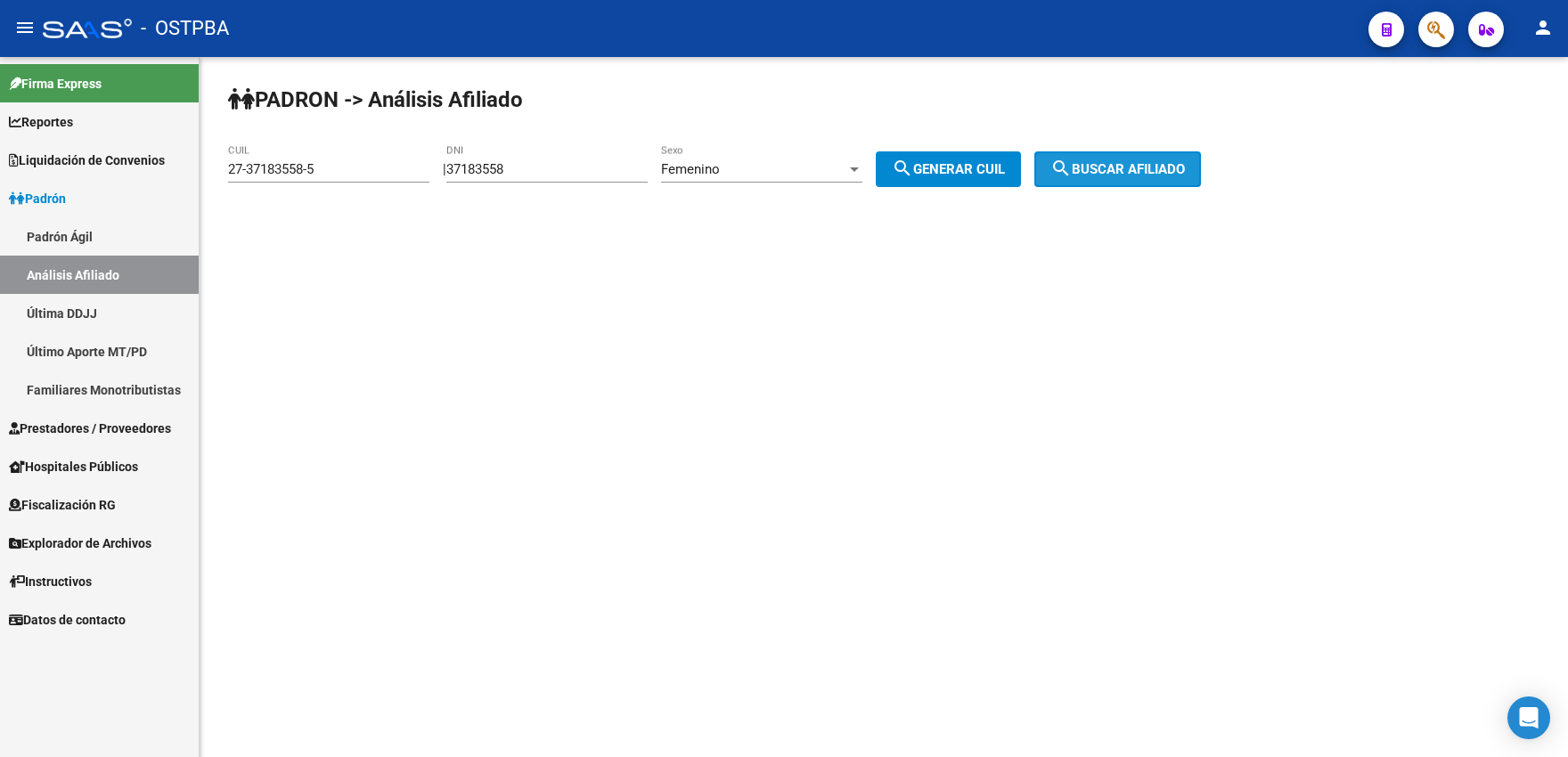
click at [1128, 172] on span "search Buscar afiliado" at bounding box center [1117, 169] width 134 height 16
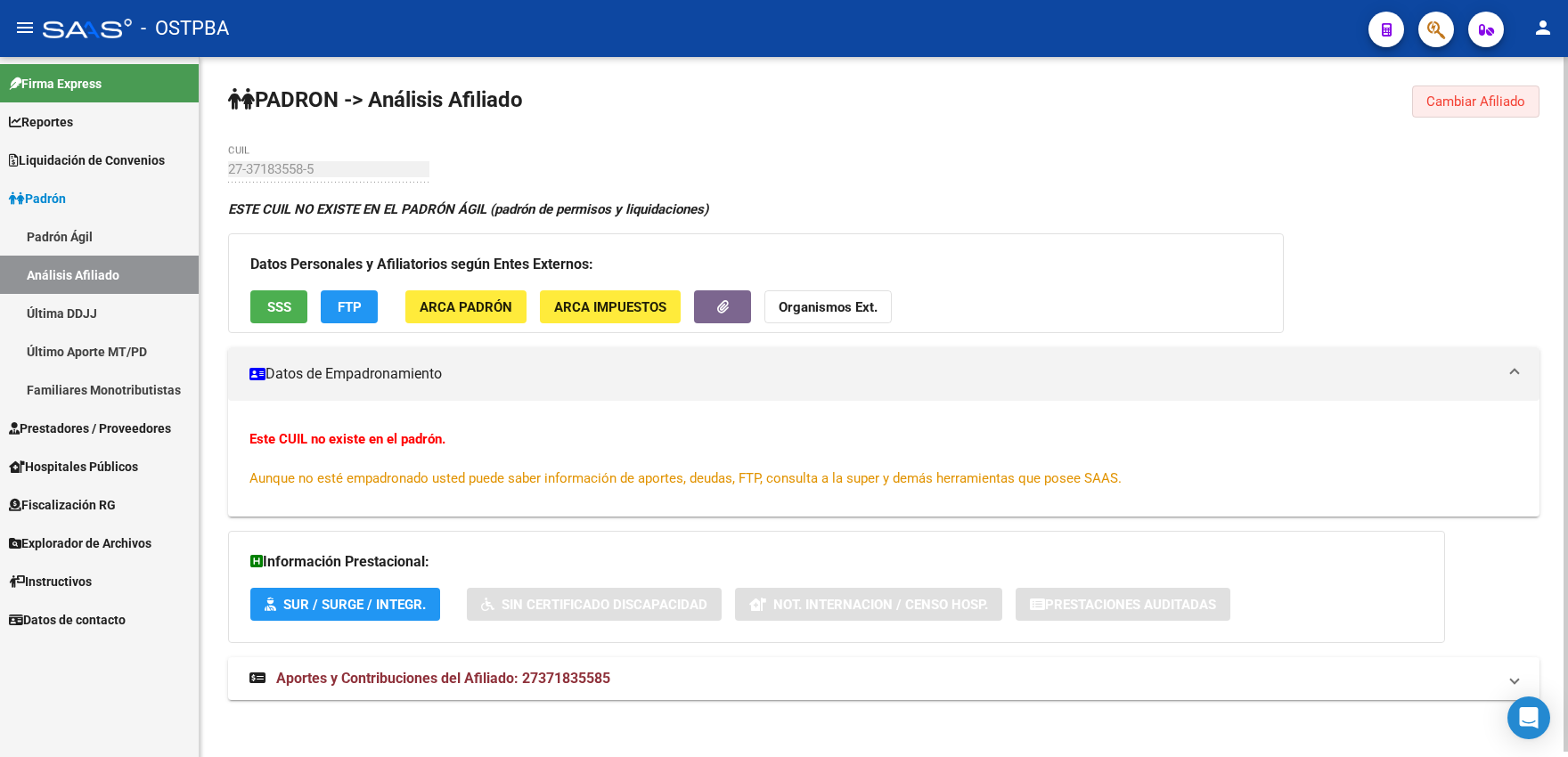
click at [1457, 105] on span "Cambiar Afiliado" at bounding box center [1476, 101] width 99 height 16
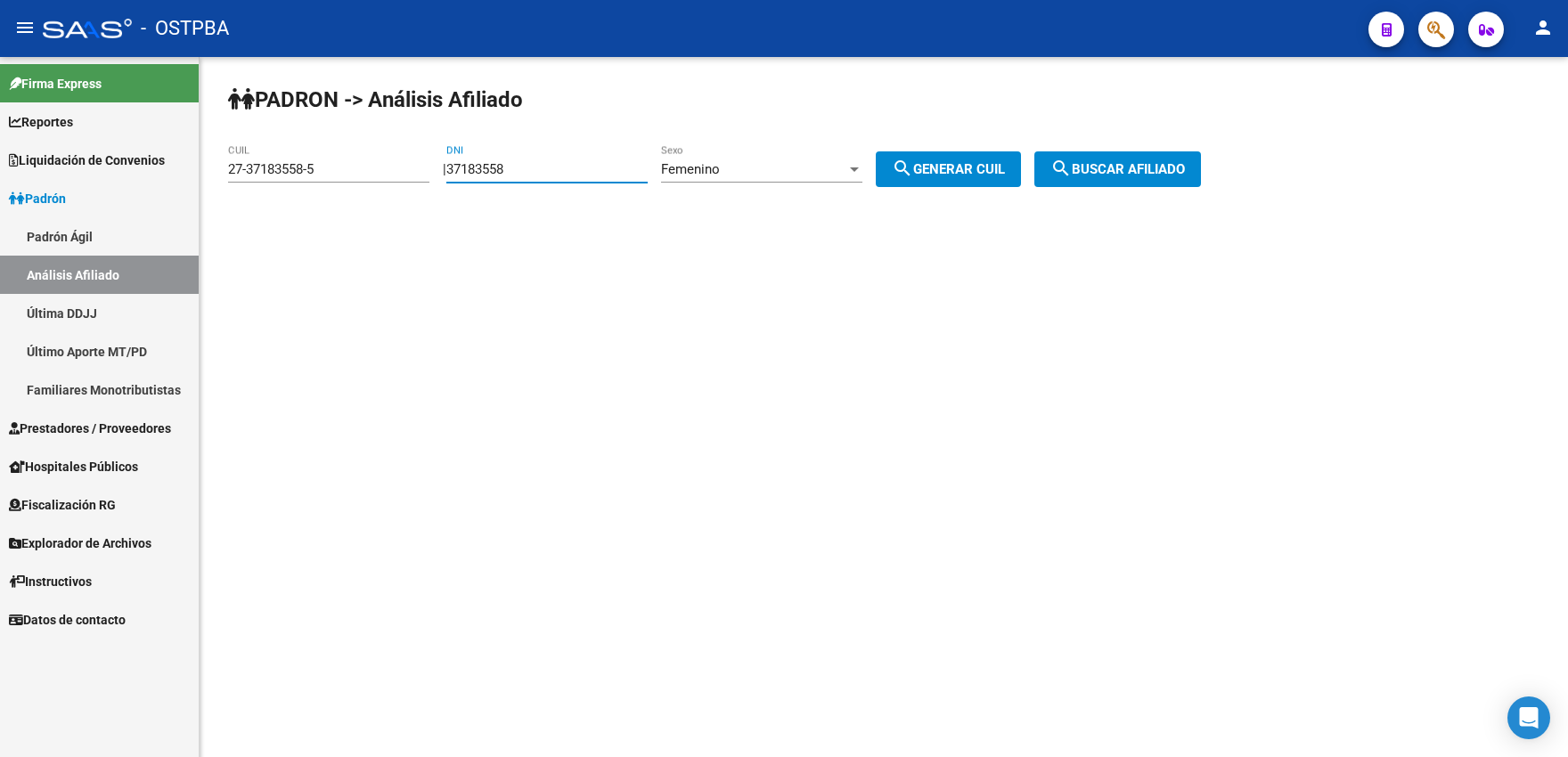
drag, startPoint x: 517, startPoint y: 167, endPoint x: 528, endPoint y: 167, distance: 11.0
click at [528, 167] on input "37183558" at bounding box center [547, 169] width 202 height 16
type input "37183559"
click at [955, 162] on button "search Generar CUIL" at bounding box center [948, 169] width 146 height 35
type input "27-37183559-3"
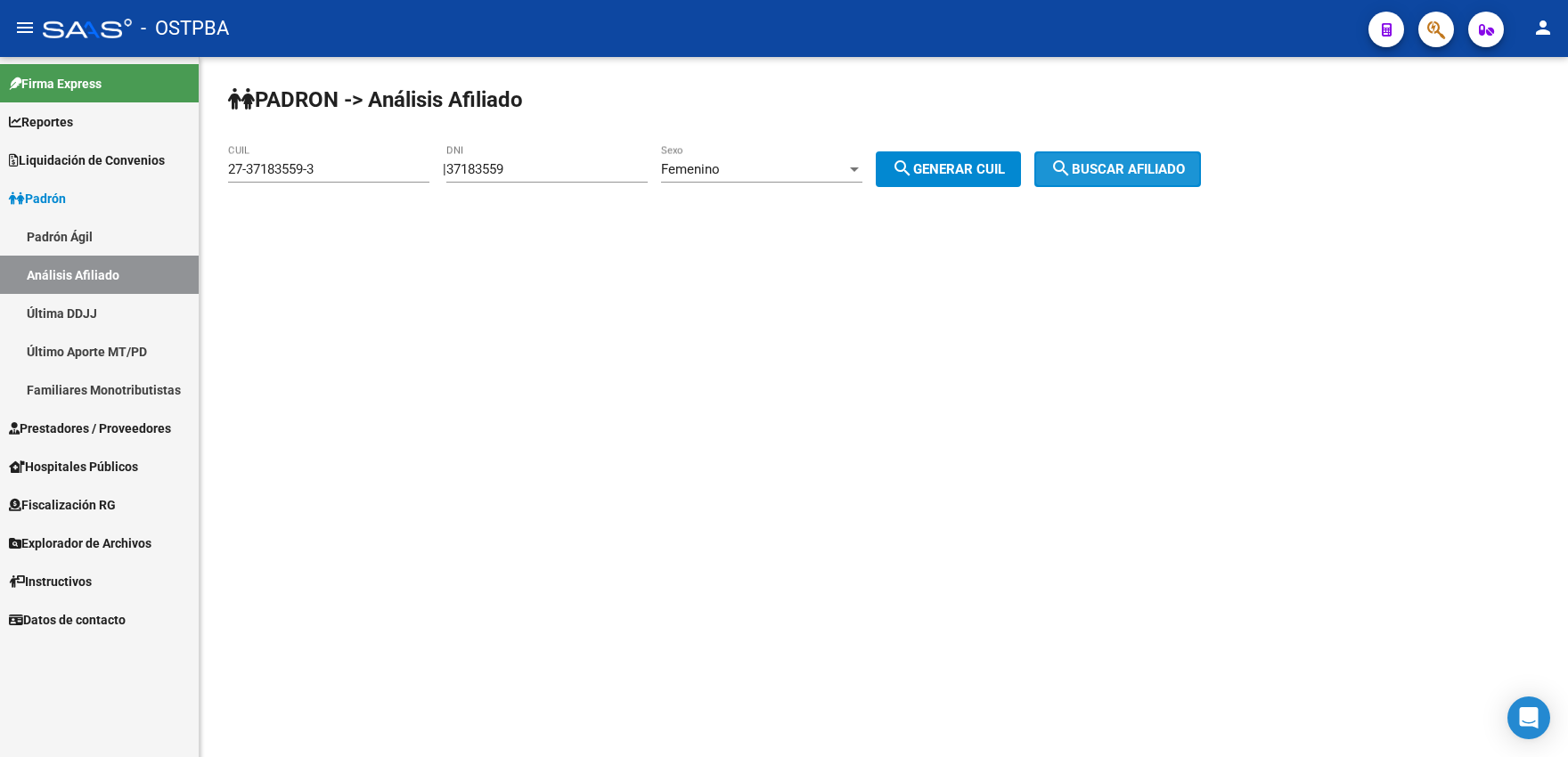
click at [1094, 172] on span "search Buscar afiliado" at bounding box center [1117, 169] width 134 height 16
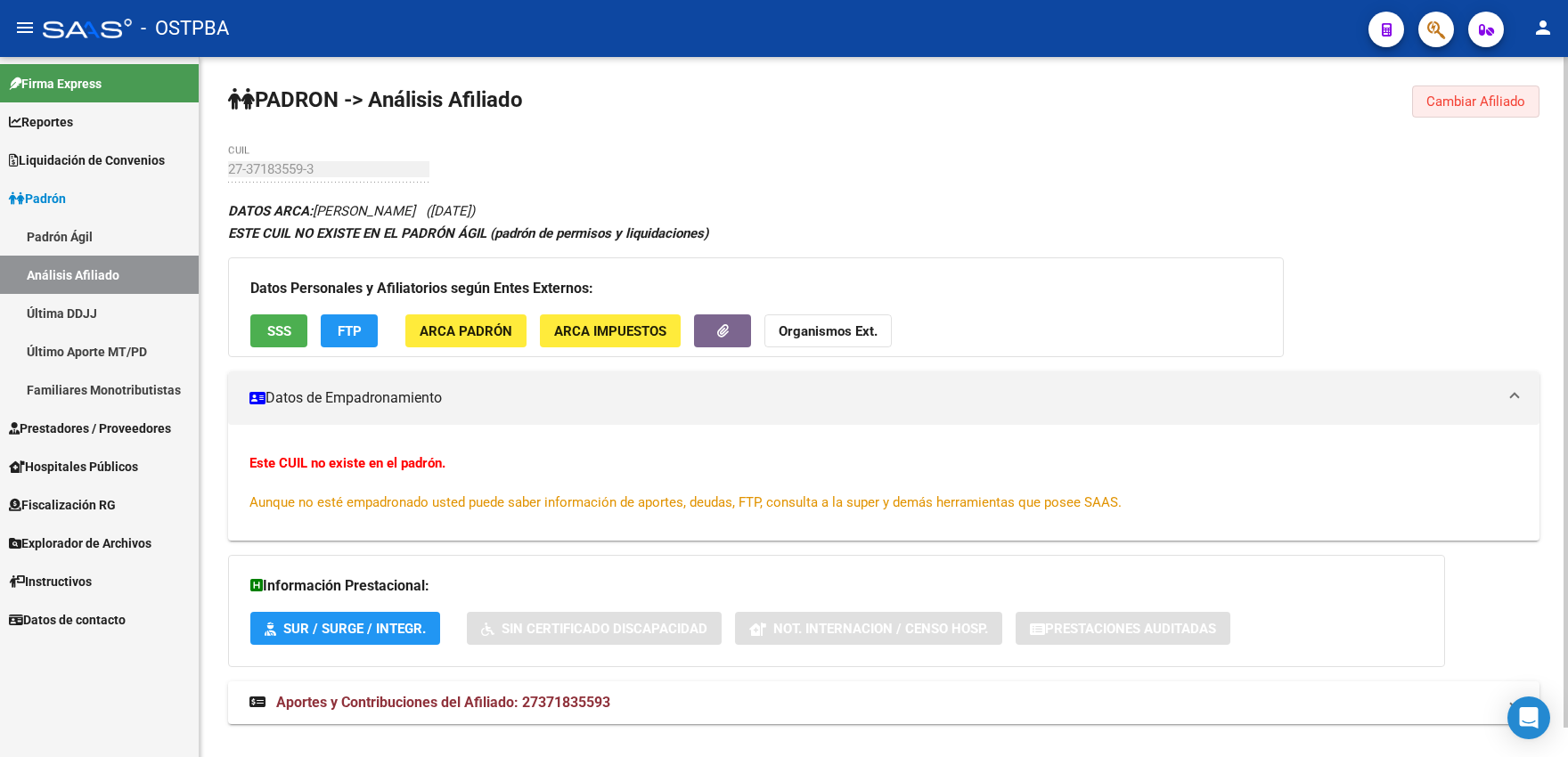
drag, startPoint x: 1439, startPoint y: 96, endPoint x: 1191, endPoint y: 121, distance: 249.3
click at [1436, 98] on span "Cambiar Afiliado" at bounding box center [1476, 101] width 99 height 16
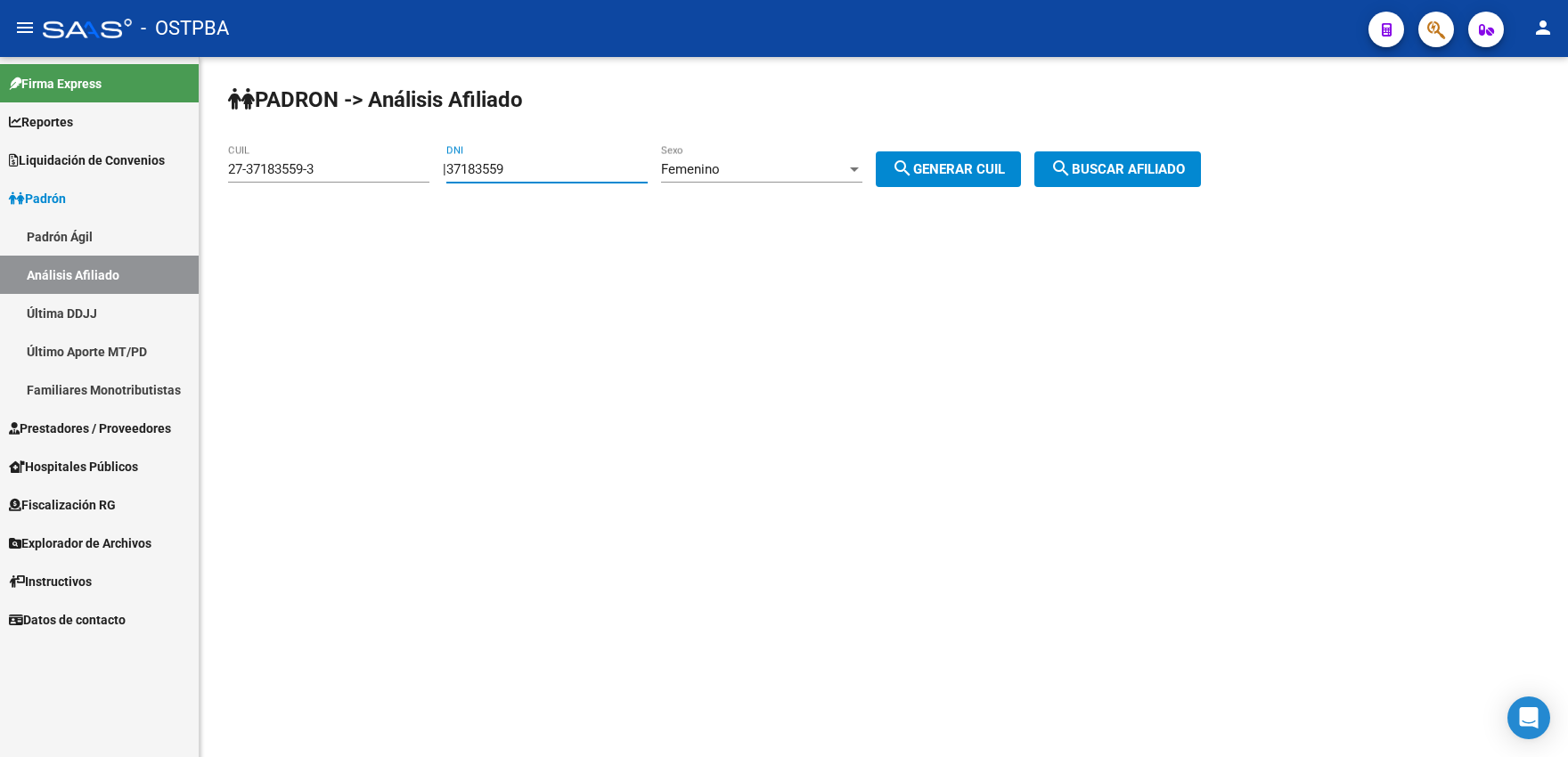
drag, startPoint x: 513, startPoint y: 171, endPoint x: 553, endPoint y: 164, distance: 40.6
click at [552, 165] on input "37183559" at bounding box center [547, 169] width 202 height 16
type input "37183560"
click at [994, 166] on span "search Generar CUIL" at bounding box center [947, 169] width 113 height 16
type input "27-37183560-7"
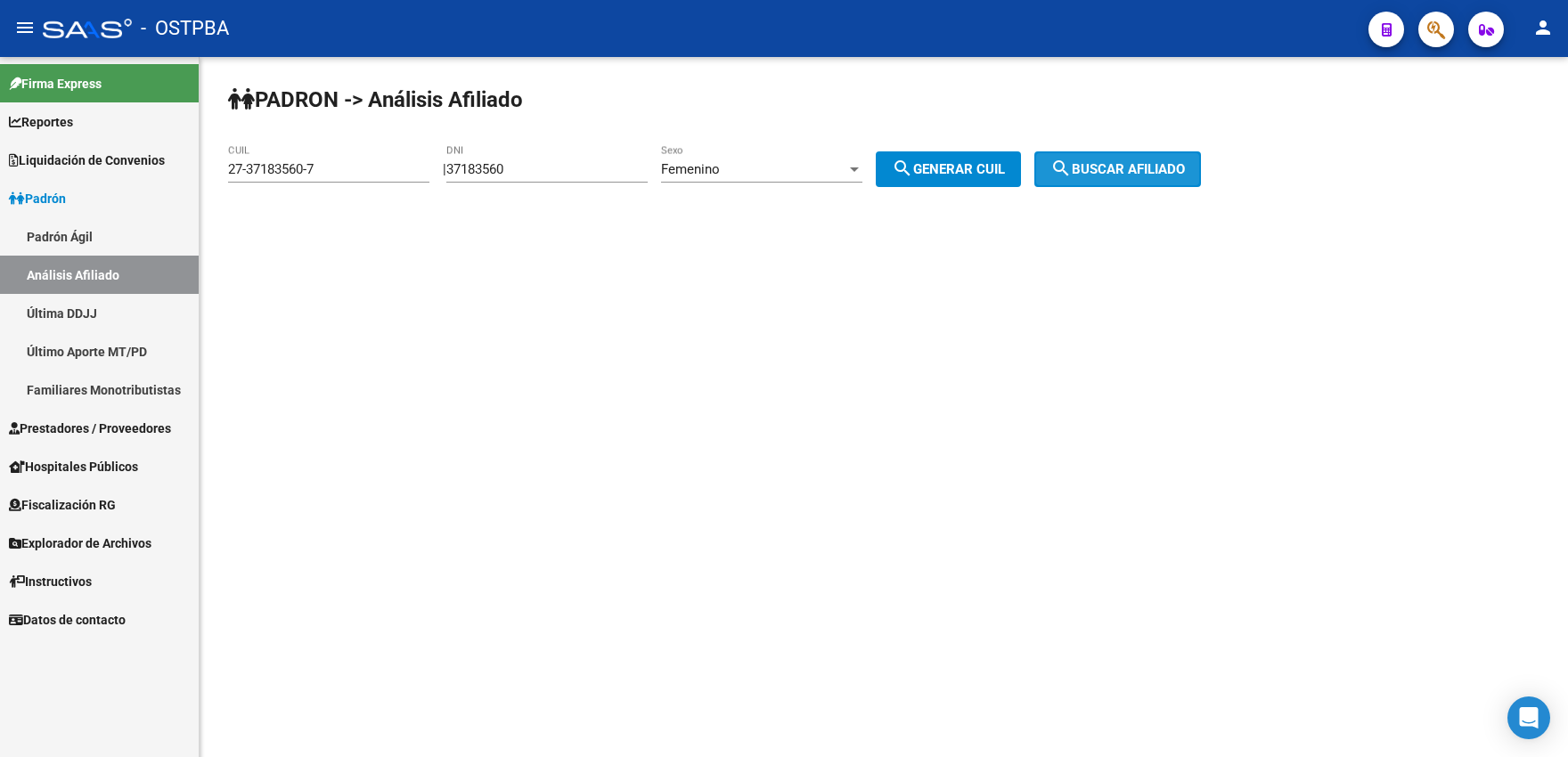
click at [1097, 165] on span "search Buscar afiliado" at bounding box center [1117, 169] width 134 height 16
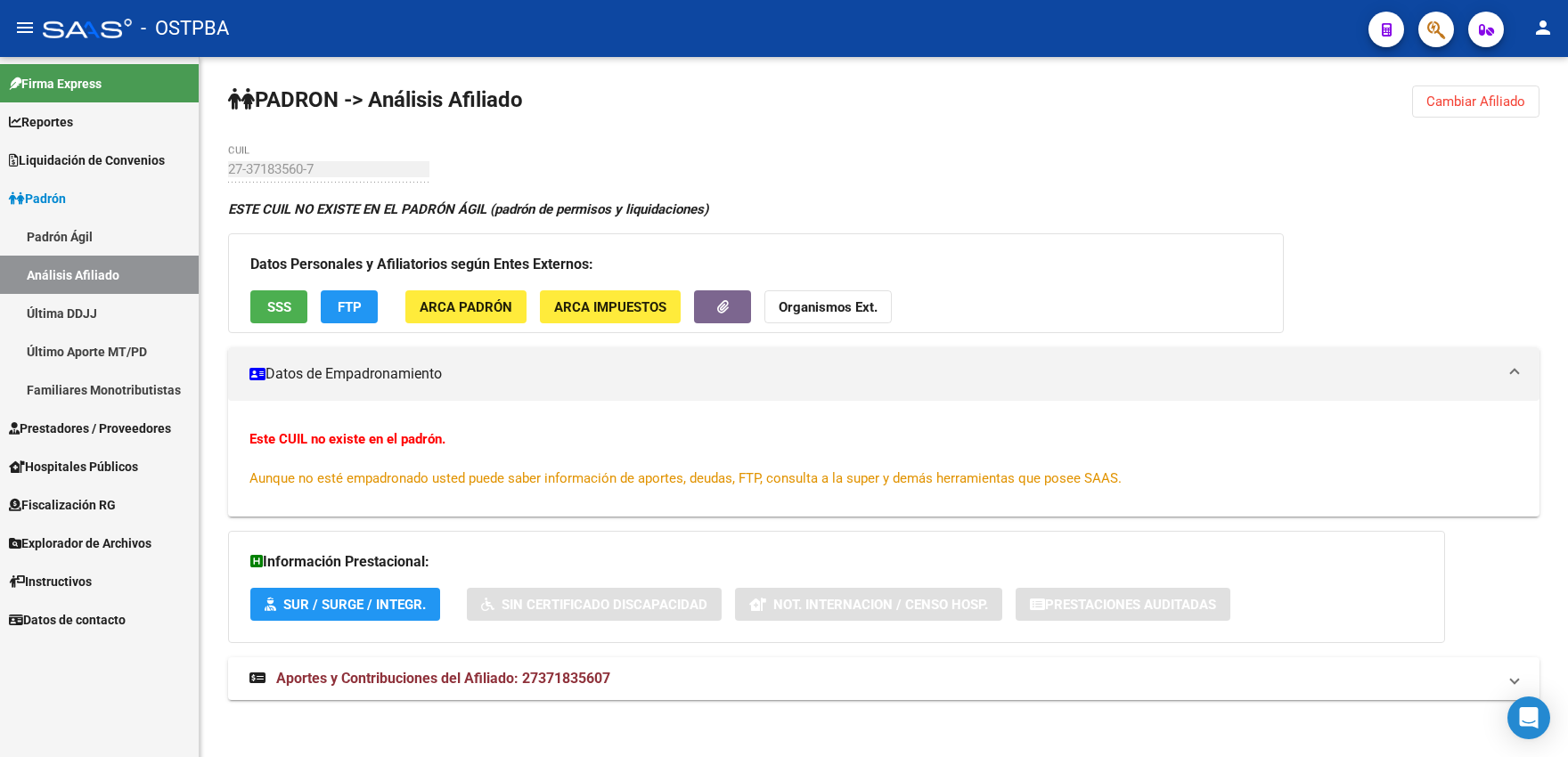
drag, startPoint x: 1453, startPoint y: 93, endPoint x: 1170, endPoint y: 133, distance: 285.8
click at [1453, 93] on button "Cambiar Afiliado" at bounding box center [1476, 102] width 127 height 32
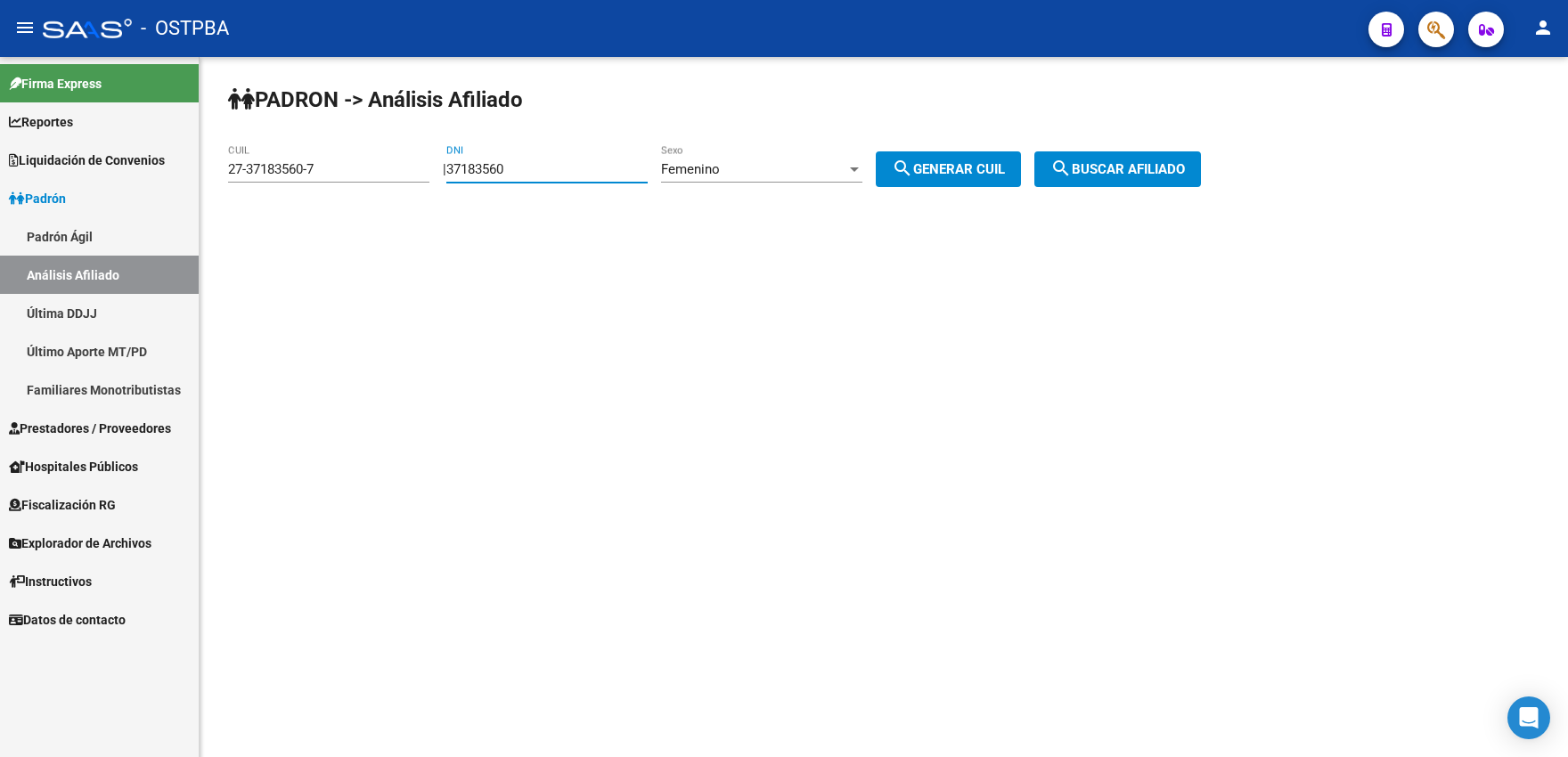
drag, startPoint x: 519, startPoint y: 172, endPoint x: 533, endPoint y: 170, distance: 14.1
click at [533, 171] on input "37183560" at bounding box center [547, 169] width 202 height 16
type input "37183561"
click at [895, 172] on div "| 37183561 DNI Femenino Sexo search Generar CUIL" at bounding box center [738, 169] width 592 height 16
click at [1071, 164] on mat-icon "search" at bounding box center [1060, 168] width 21 height 21
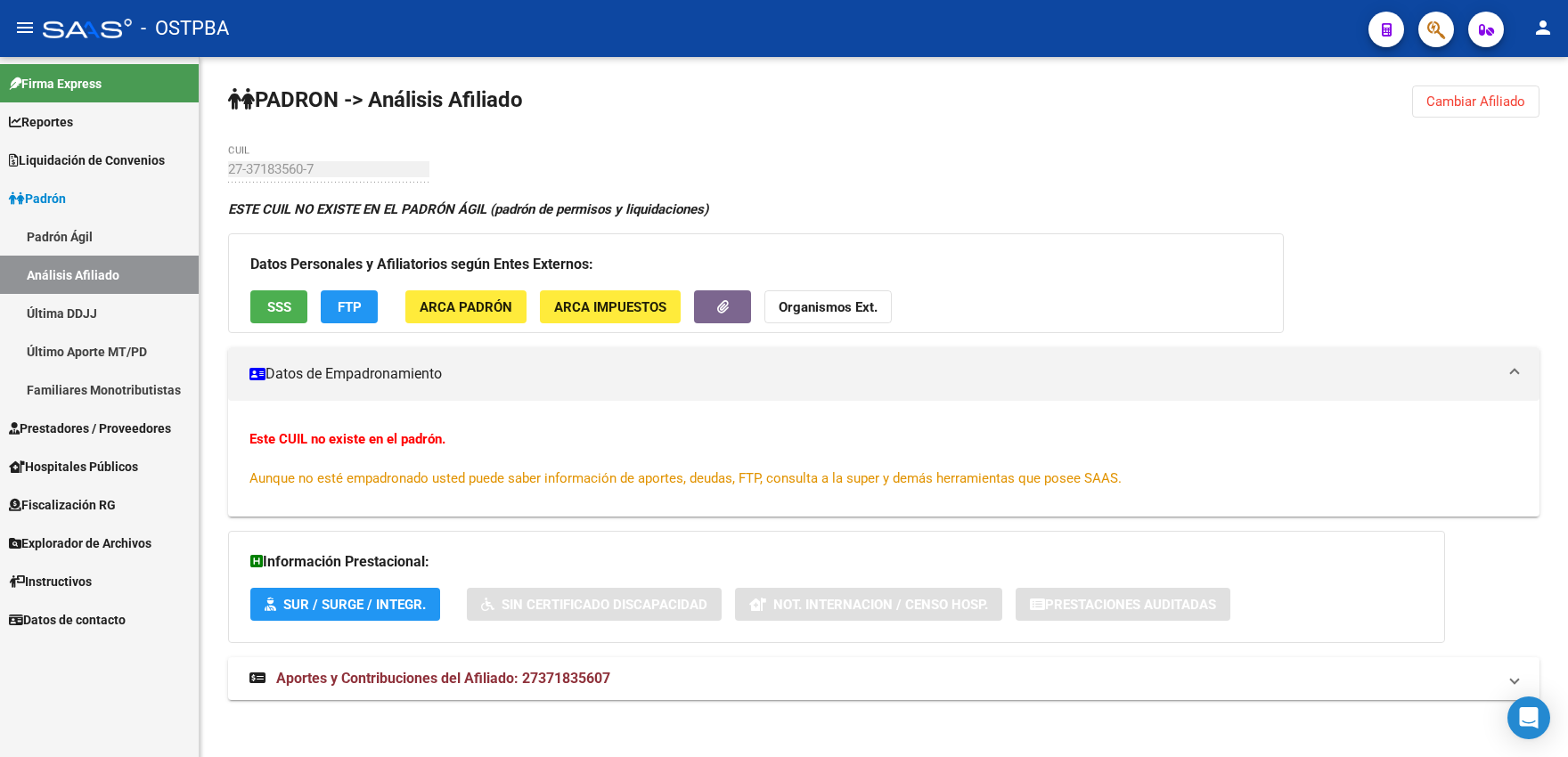
click at [1435, 98] on span "Cambiar Afiliado" at bounding box center [1476, 101] width 99 height 16
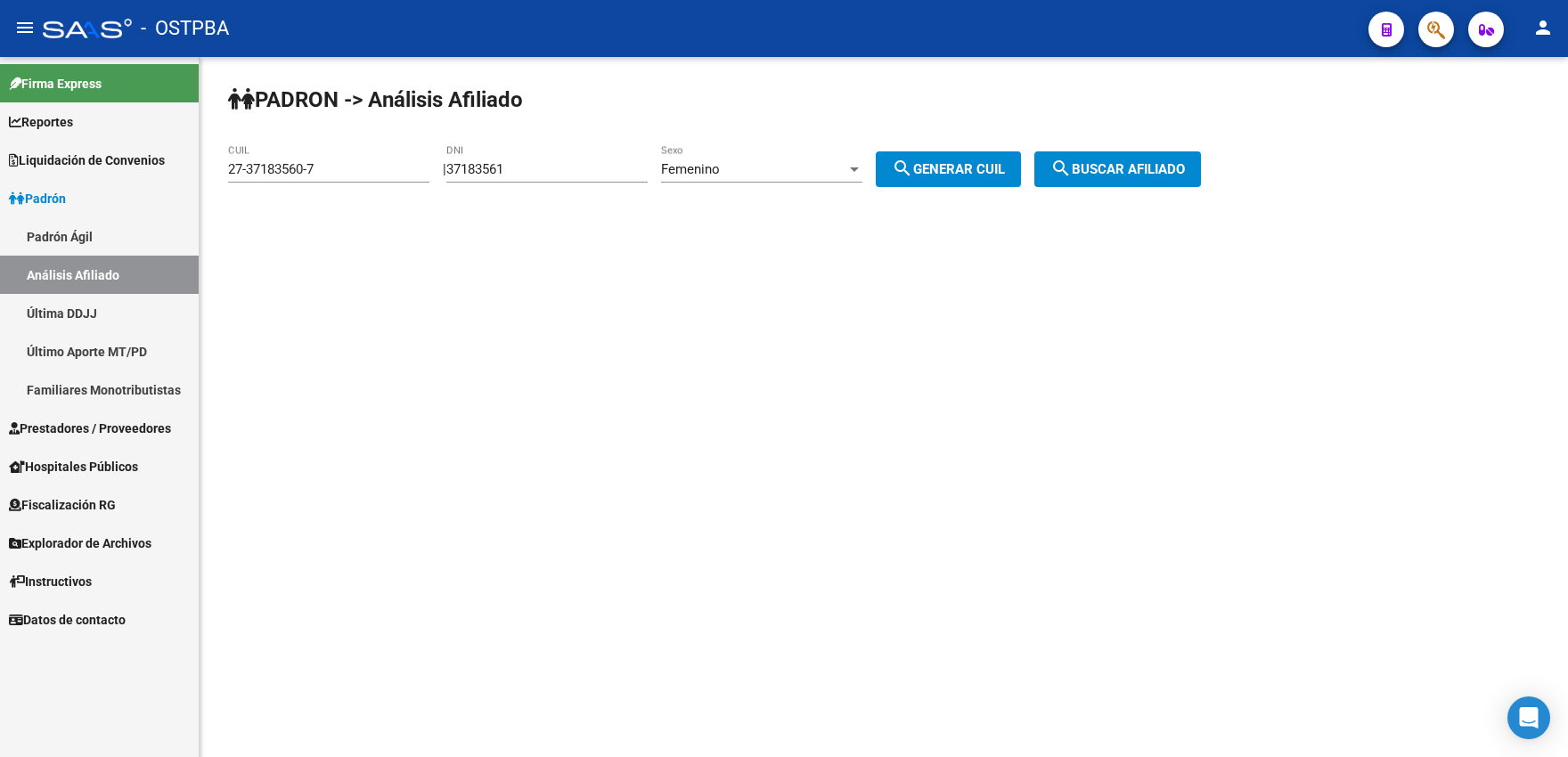
click at [981, 173] on span "search Generar CUIL" at bounding box center [947, 169] width 113 height 16
type input "27-37183561-5"
click at [1102, 155] on button "search Buscar afiliado" at bounding box center [1117, 169] width 166 height 35
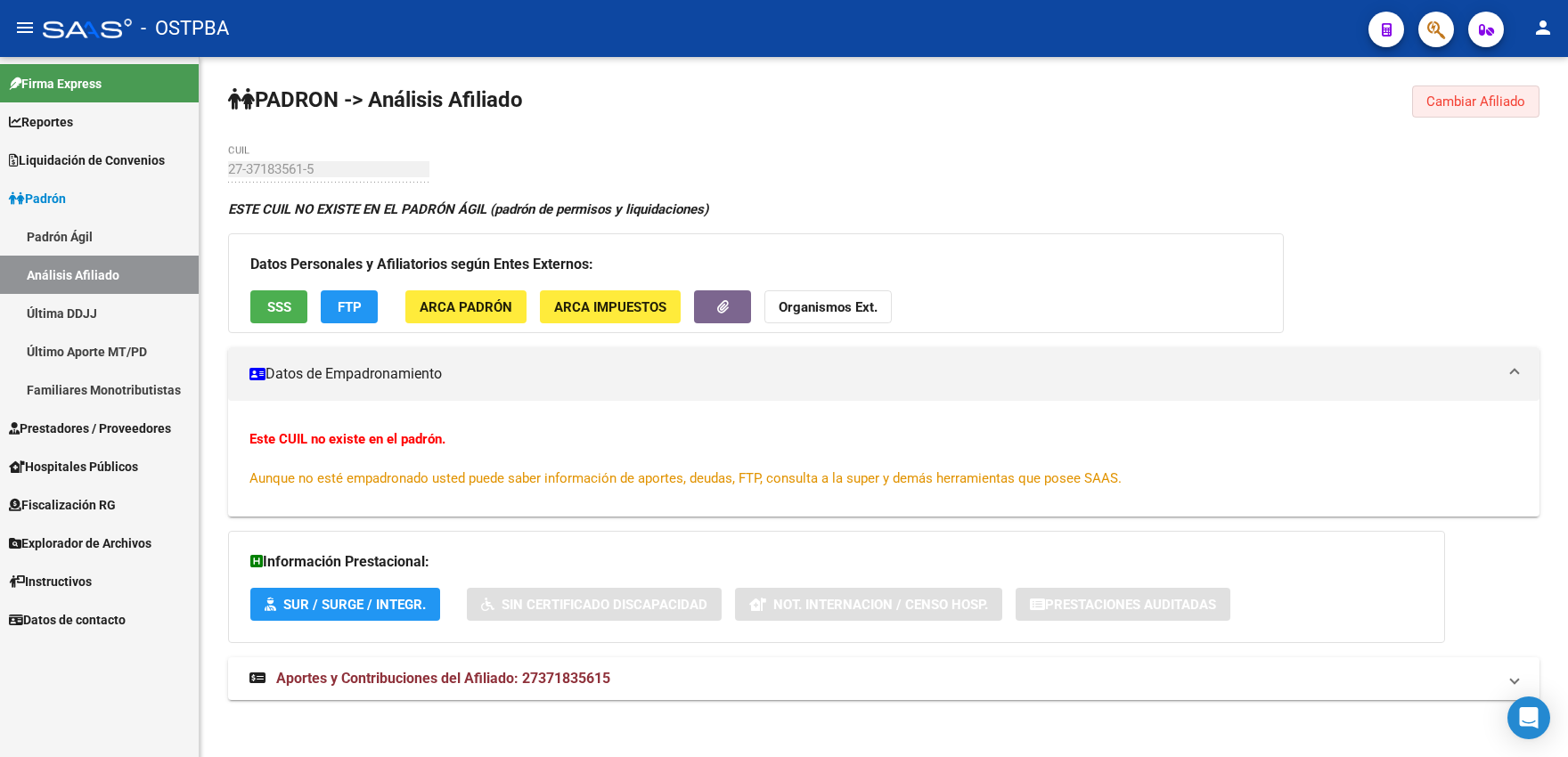
drag, startPoint x: 1475, startPoint y: 104, endPoint x: 1259, endPoint y: 121, distance: 216.7
click at [1472, 105] on span "Cambiar Afiliado" at bounding box center [1476, 101] width 99 height 16
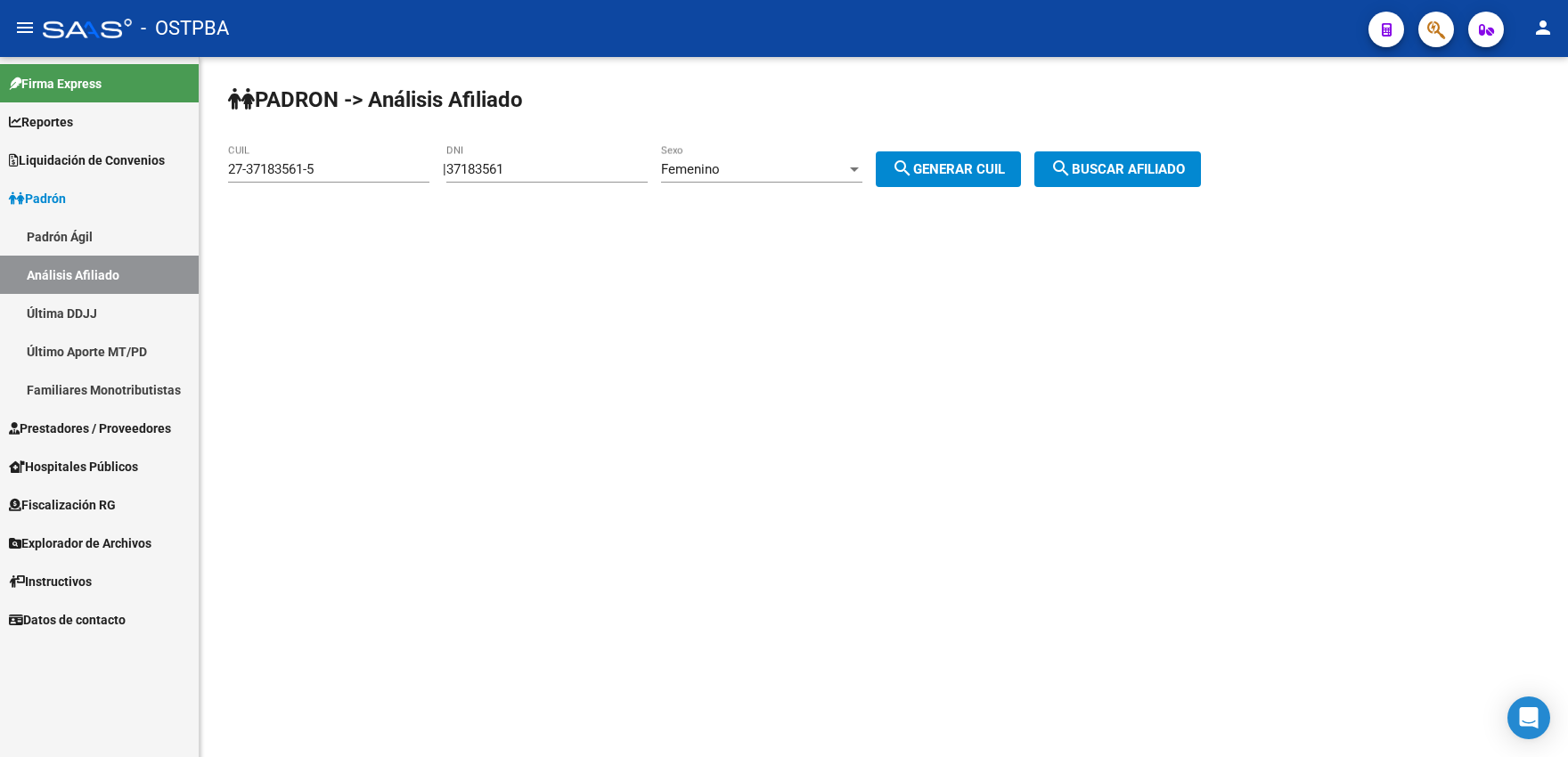
click at [537, 168] on input "37183561" at bounding box center [547, 169] width 202 height 16
type input "37183562"
click at [948, 164] on span "search Generar CUIL" at bounding box center [947, 169] width 113 height 16
type input "27-37183562-3"
click at [1095, 162] on span "search Buscar afiliado" at bounding box center [1117, 169] width 134 height 16
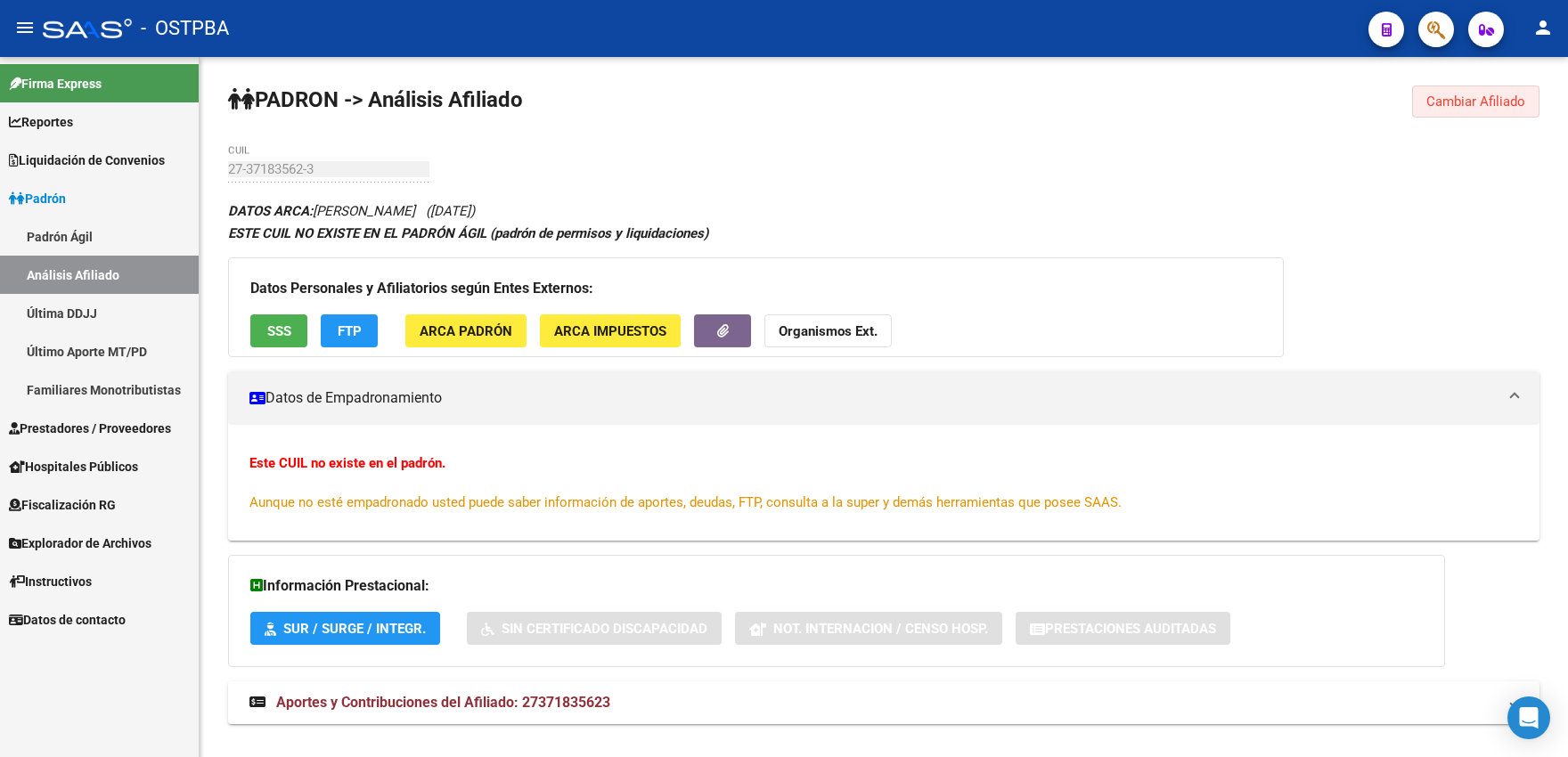
drag, startPoint x: 1435, startPoint y: 96, endPoint x: 1377, endPoint y: 119, distance: 62.4
click at [1435, 97] on span "Cambiar Afiliado" at bounding box center [1476, 101] width 99 height 16
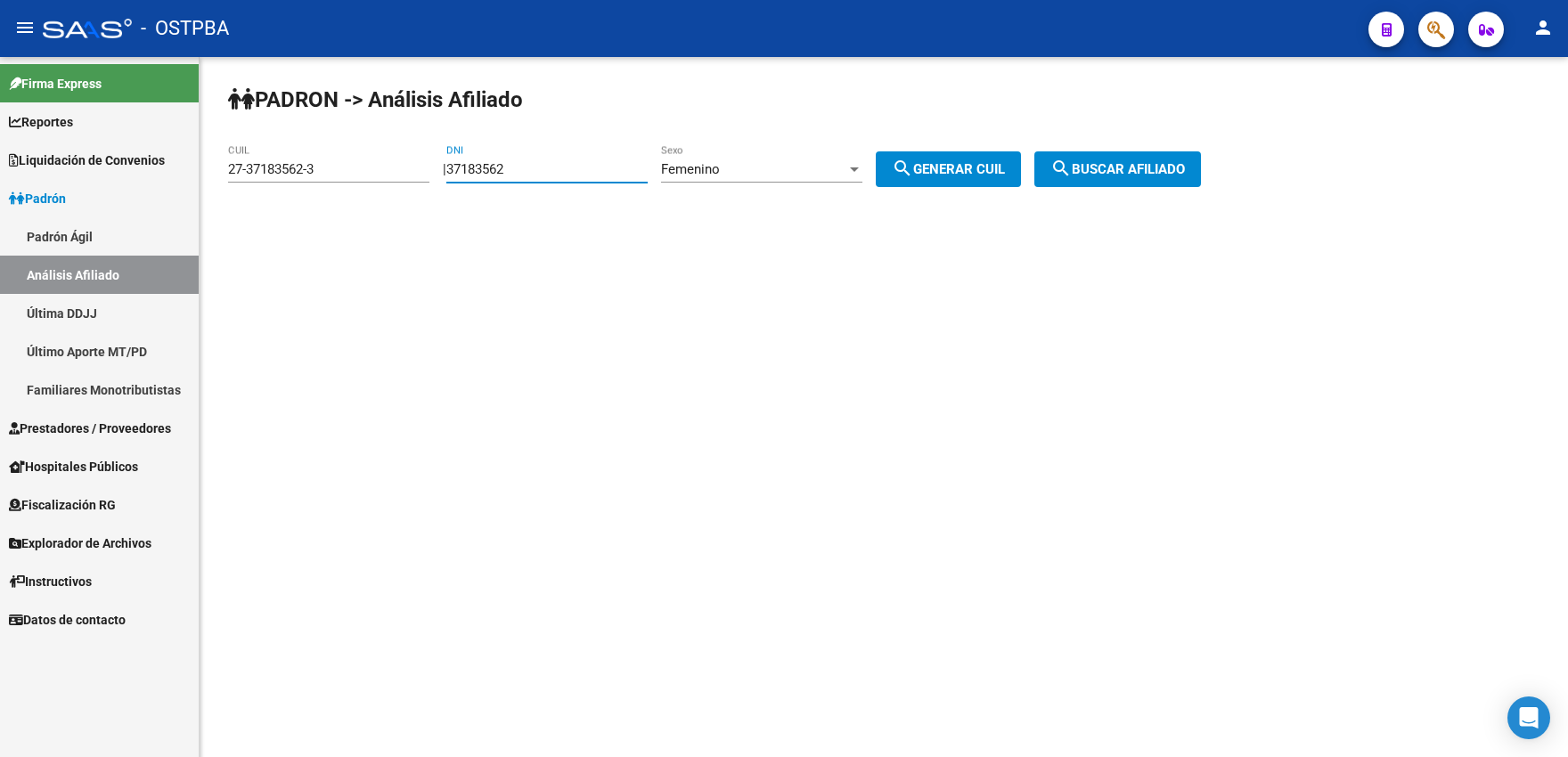
drag, startPoint x: 511, startPoint y: 162, endPoint x: 537, endPoint y: 162, distance: 26.0
click at [537, 162] on input "37183562" at bounding box center [547, 169] width 202 height 16
type input "37183563"
click at [968, 179] on button "search Generar CUIL" at bounding box center [948, 169] width 146 height 35
type input "27-37183563-1"
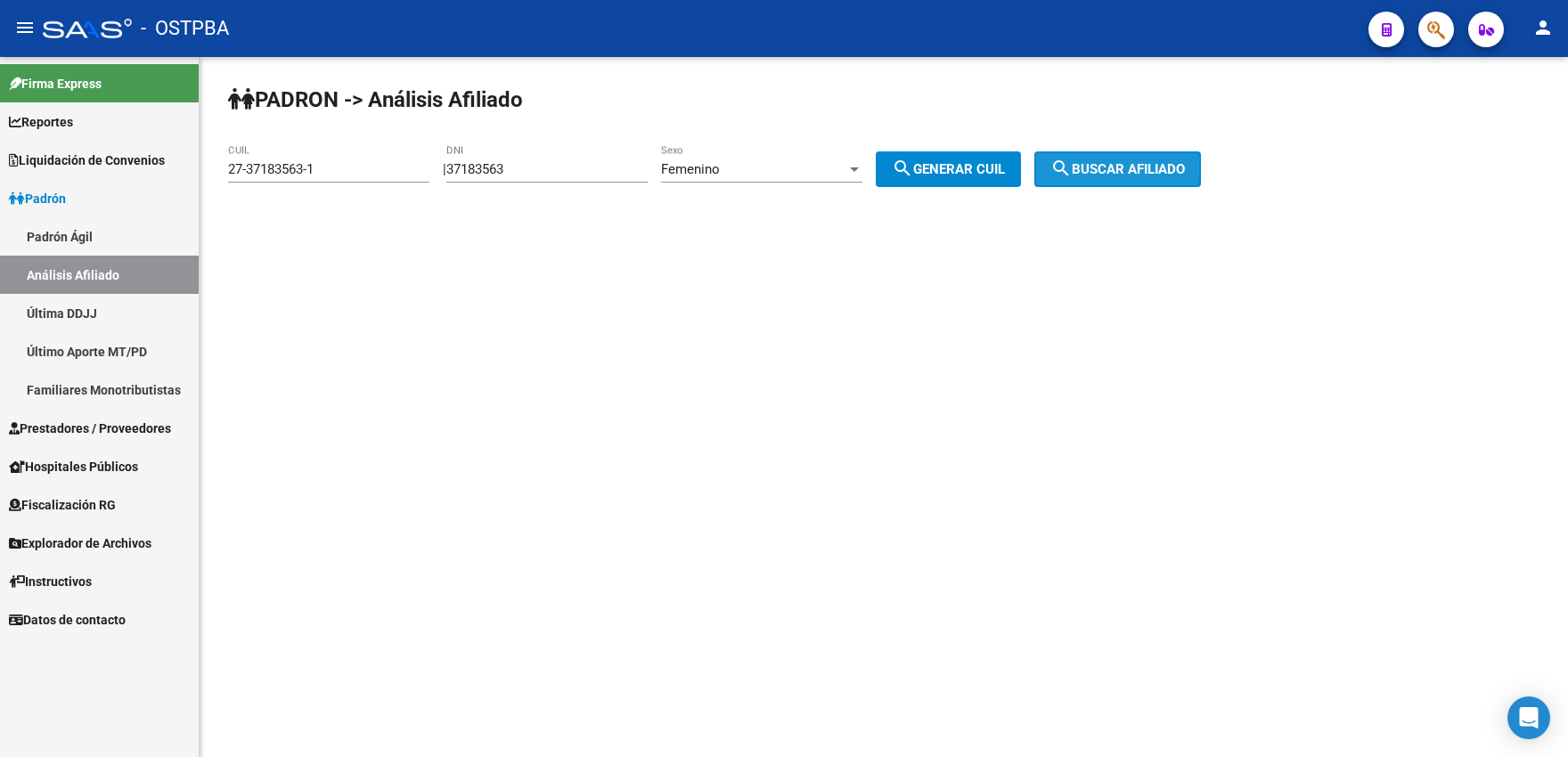
drag, startPoint x: 1123, startPoint y: 170, endPoint x: 1077, endPoint y: 196, distance: 52.8
click at [1123, 171] on span "search Buscar afiliado" at bounding box center [1117, 169] width 134 height 16
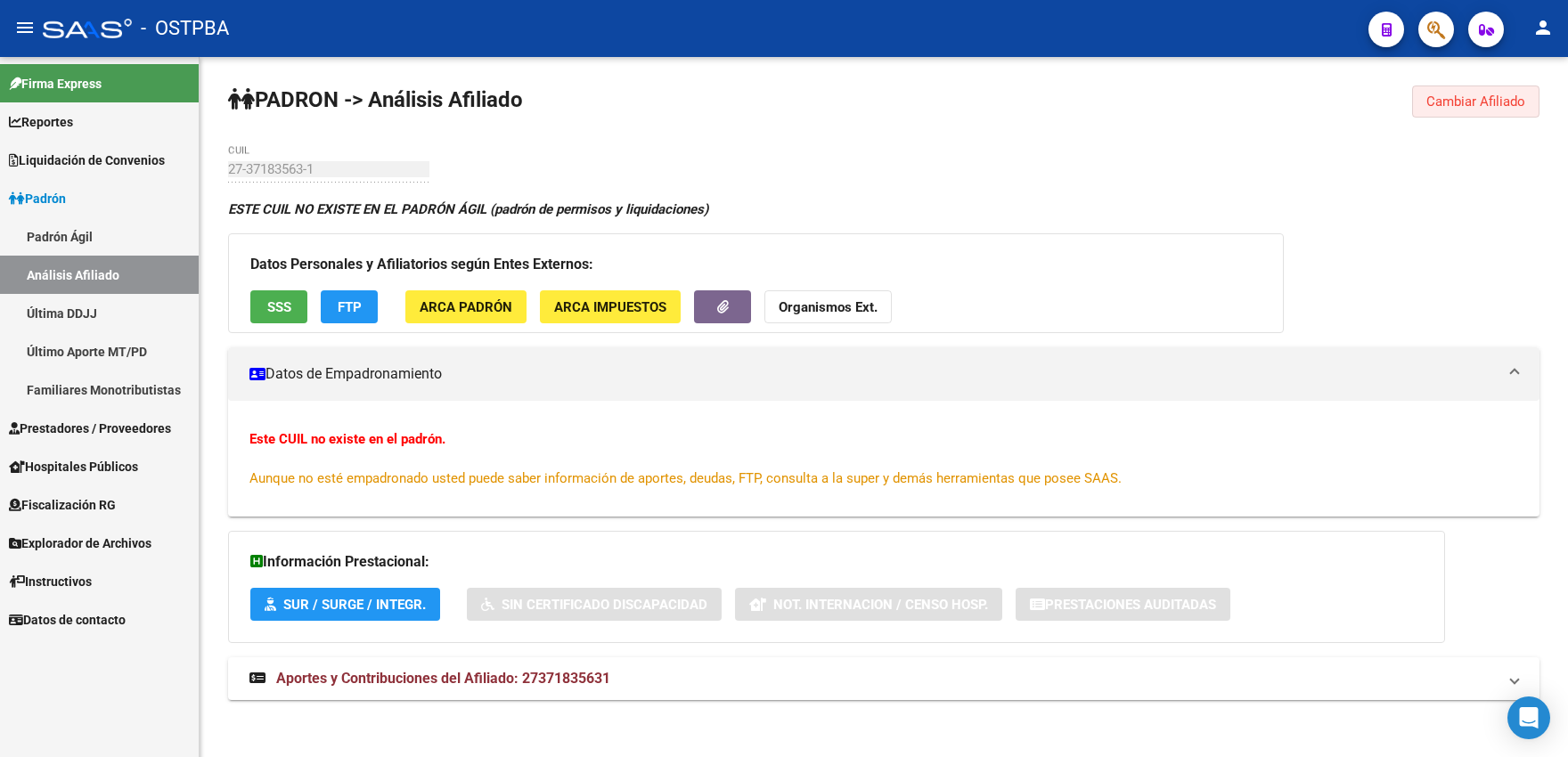
click at [1455, 109] on span "Cambiar Afiliado" at bounding box center [1476, 101] width 99 height 16
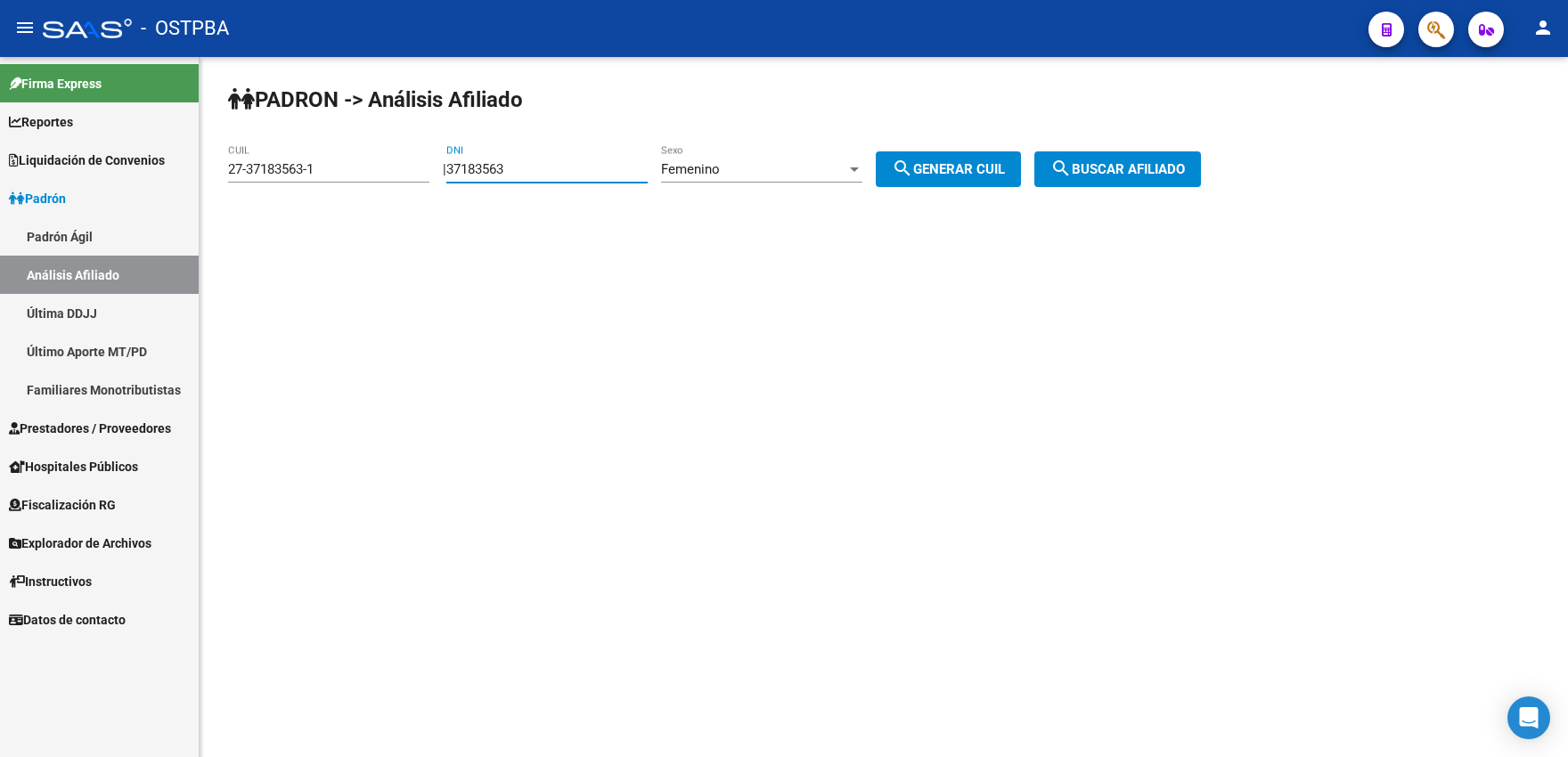
click at [528, 168] on input "37183563" at bounding box center [547, 169] width 202 height 16
type input "37183564"
click at [998, 176] on span "search Generar CUIL" at bounding box center [947, 169] width 113 height 16
type input "23-37183564-4"
click at [1071, 161] on mat-icon "search" at bounding box center [1060, 168] width 21 height 21
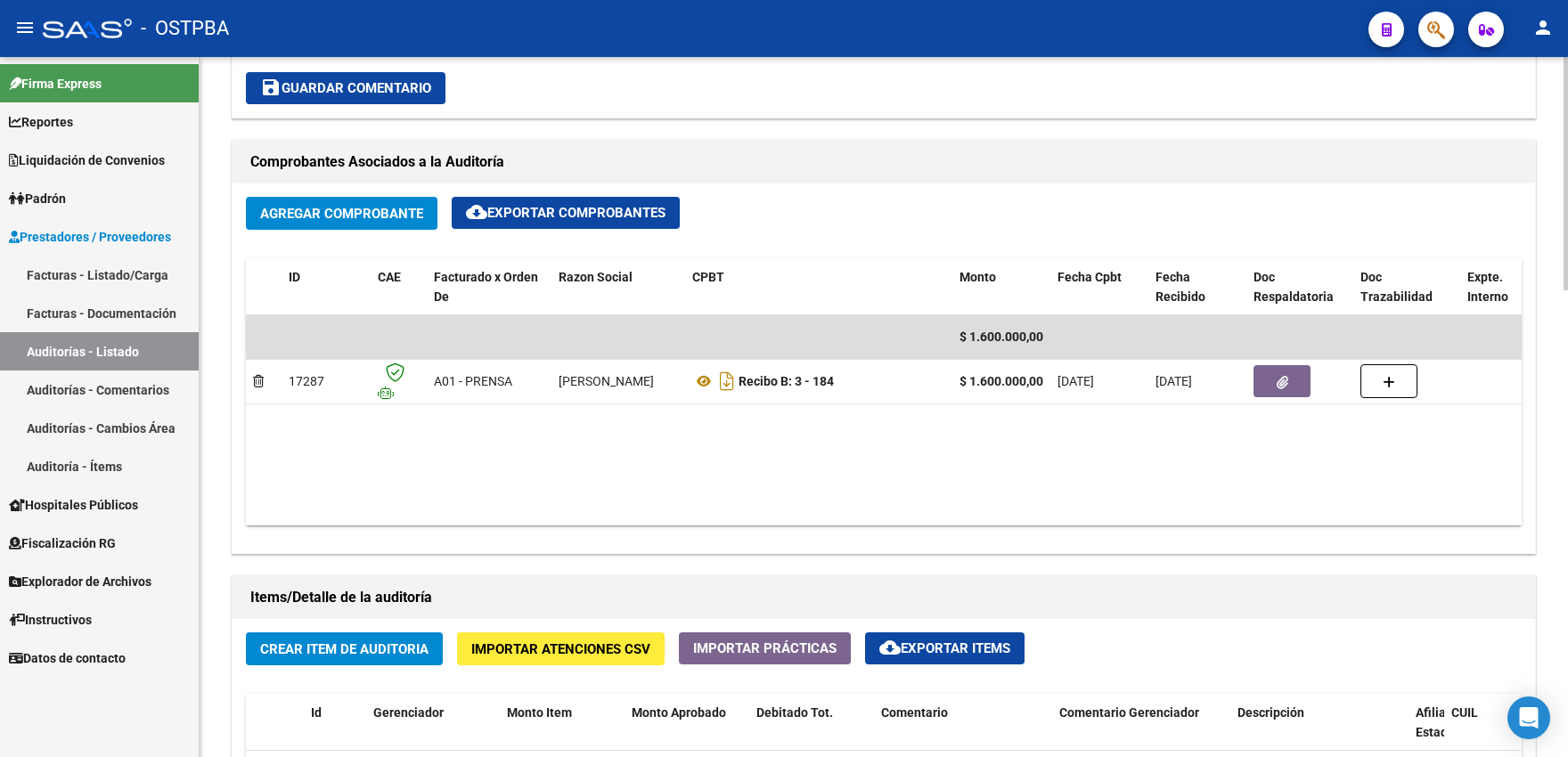
scroll to position [784, 0]
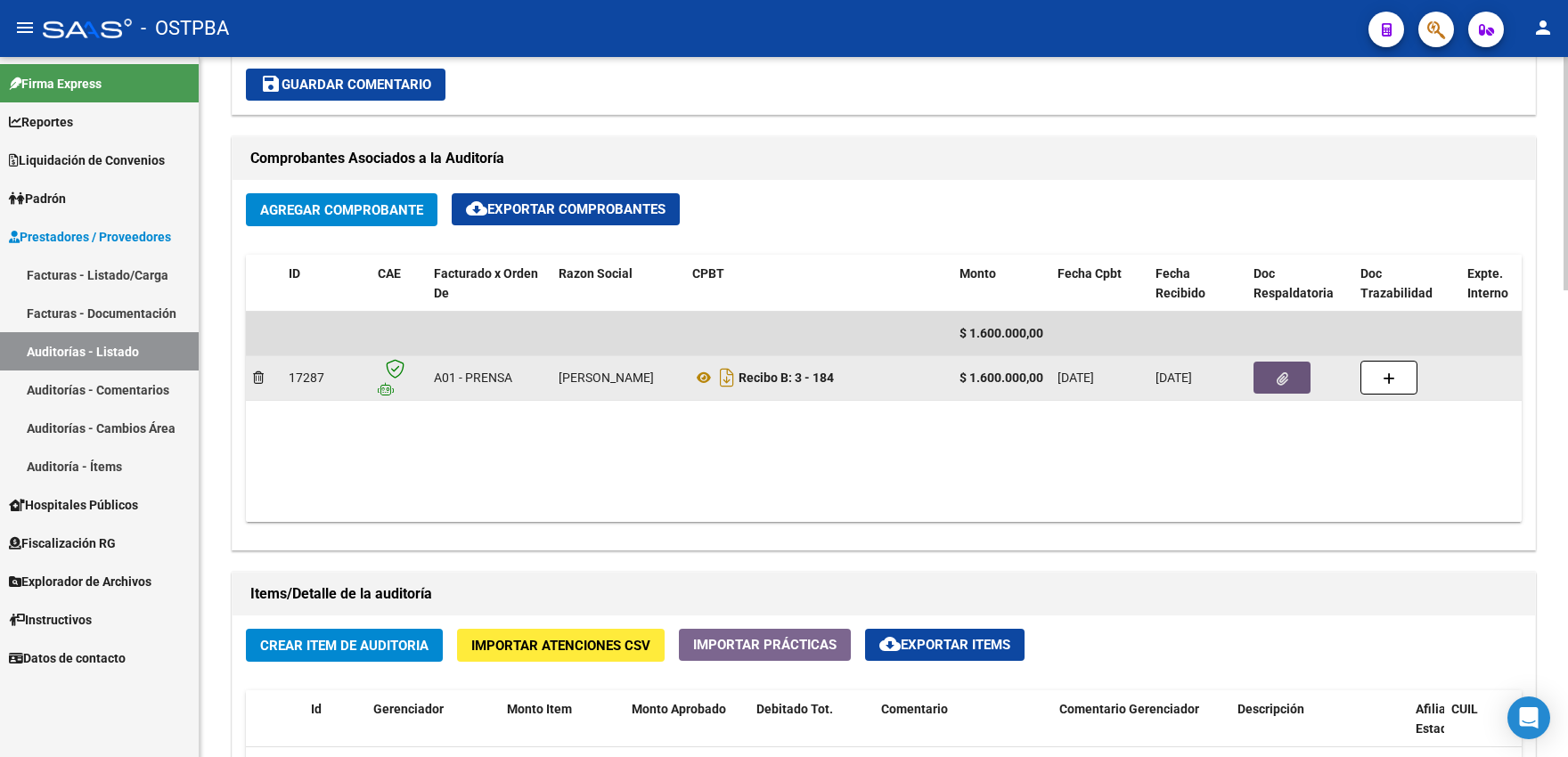
click at [1273, 388] on button "button" at bounding box center [1281, 377] width 57 height 32
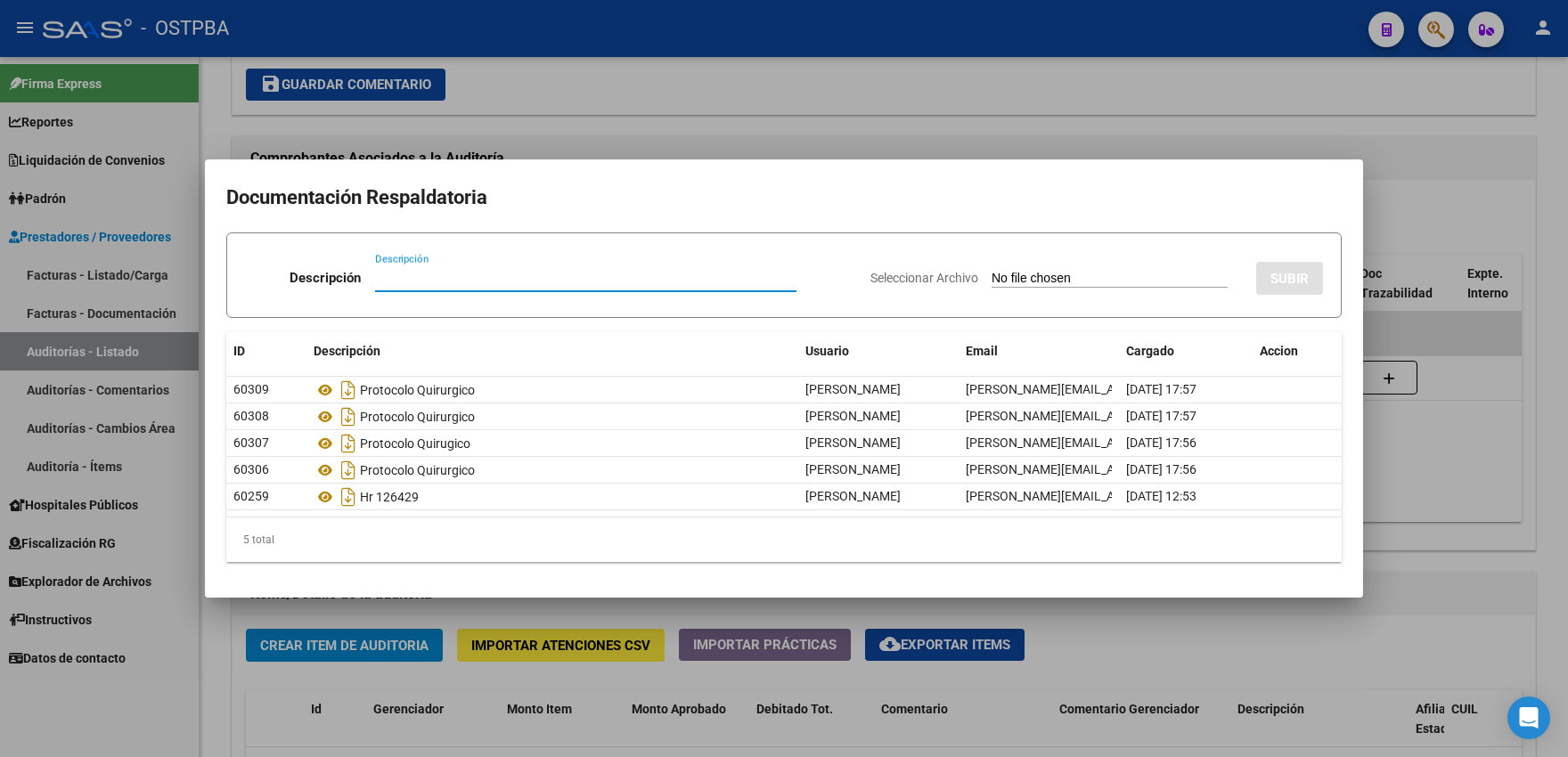
click at [595, 147] on div at bounding box center [784, 378] width 1568 height 757
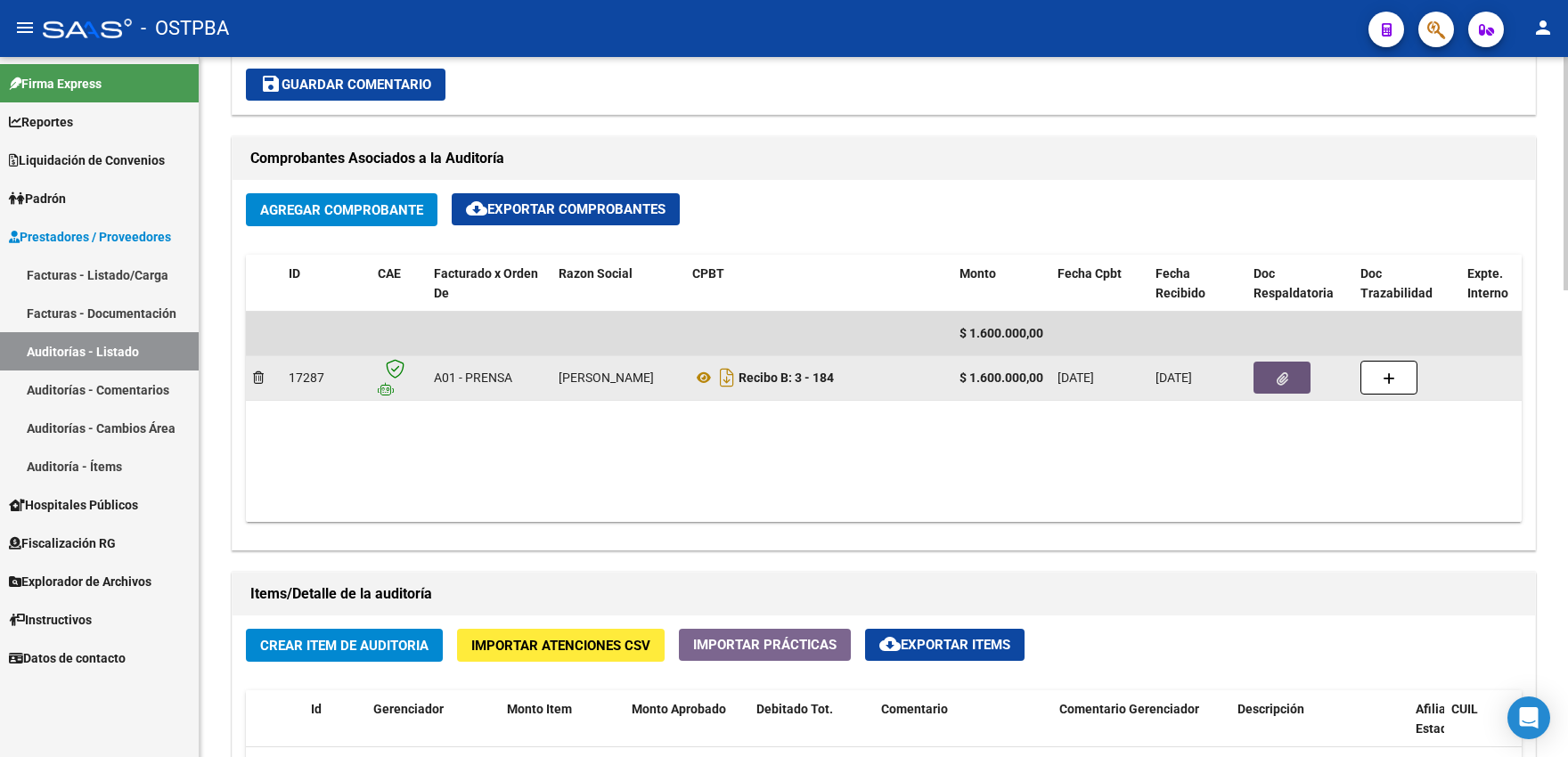
click at [1274, 387] on button "button" at bounding box center [1281, 377] width 57 height 32
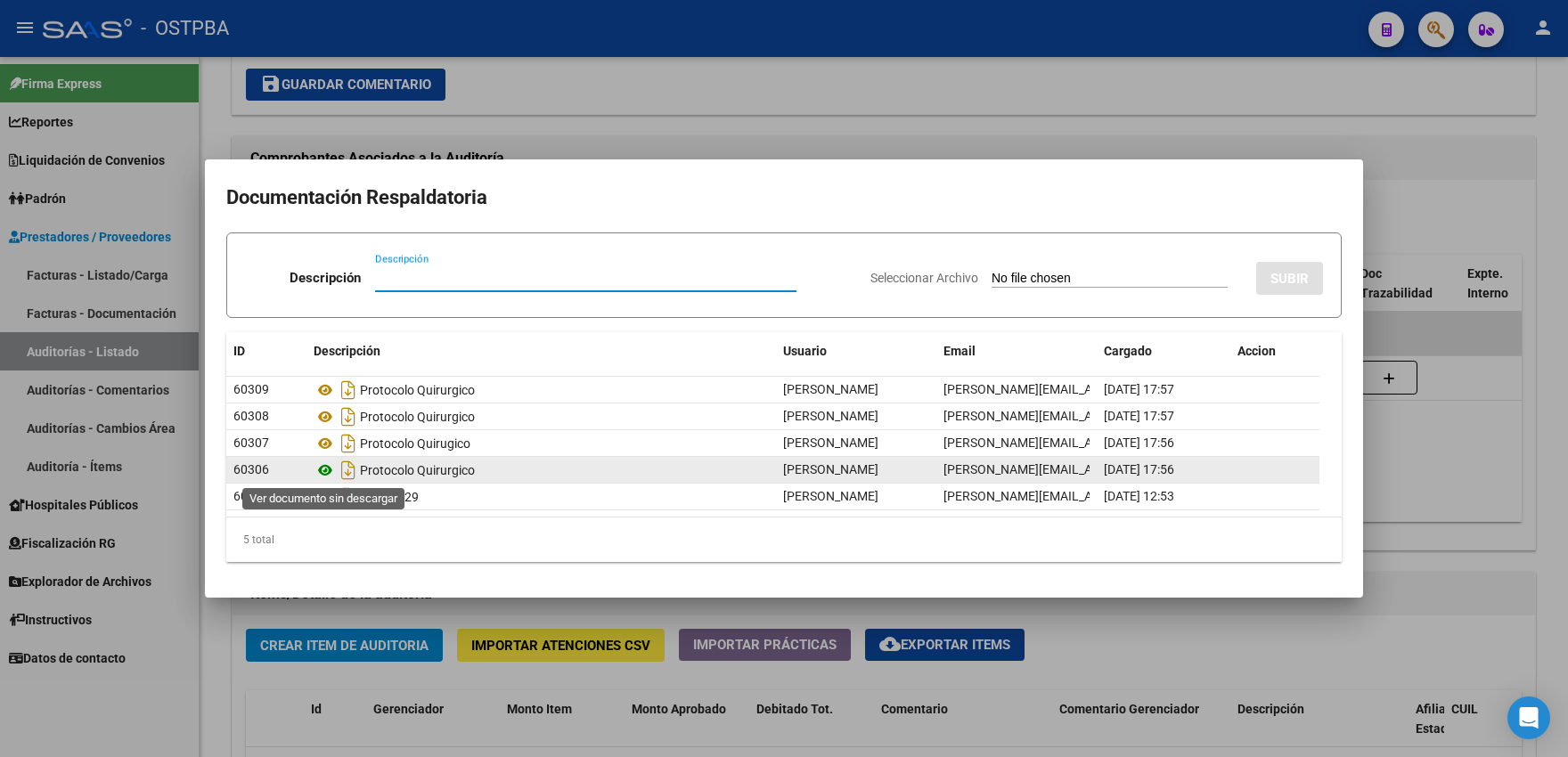
click at [317, 471] on icon at bounding box center [325, 470] width 23 height 21
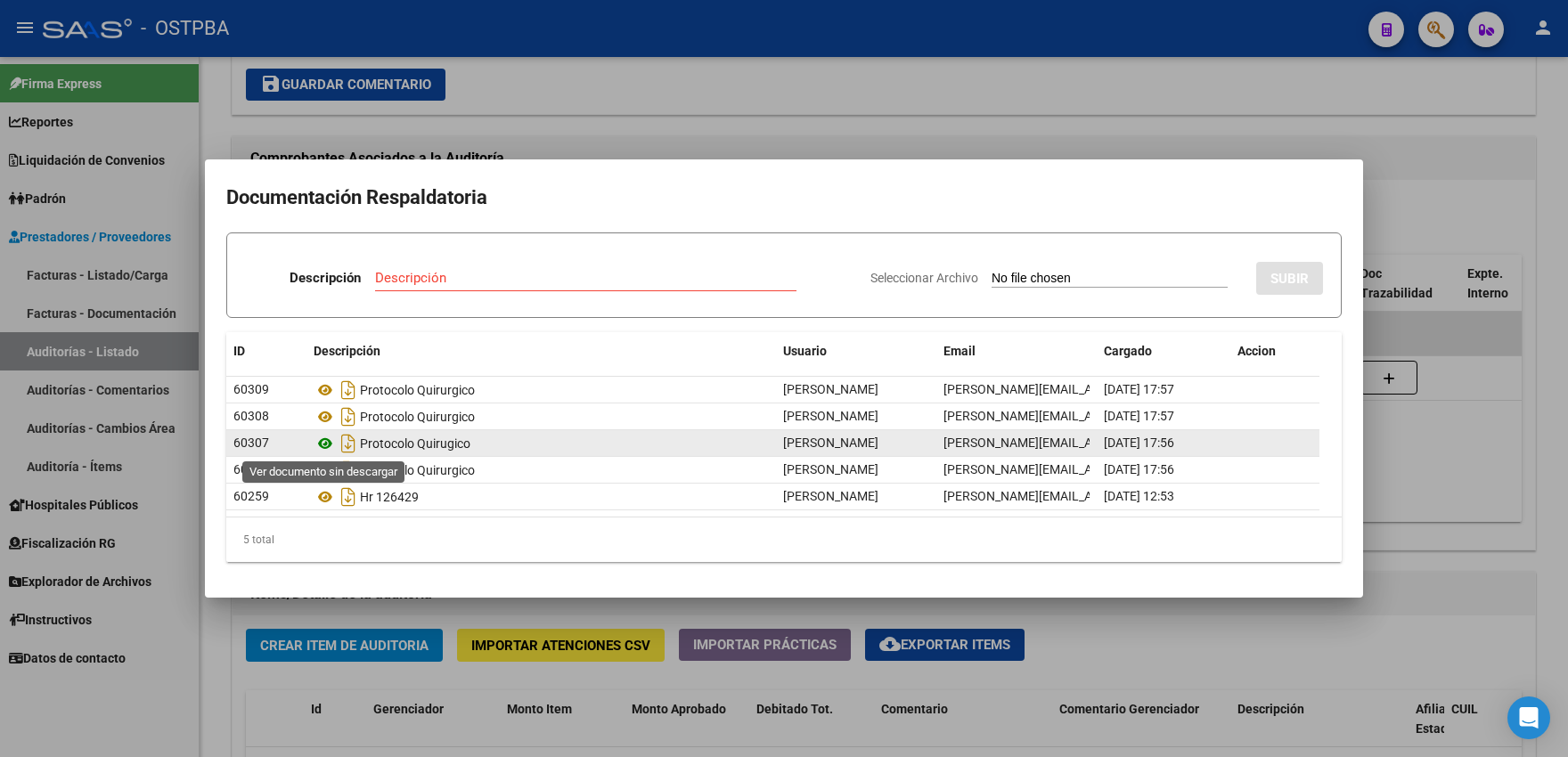
click at [327, 446] on icon at bounding box center [325, 443] width 23 height 21
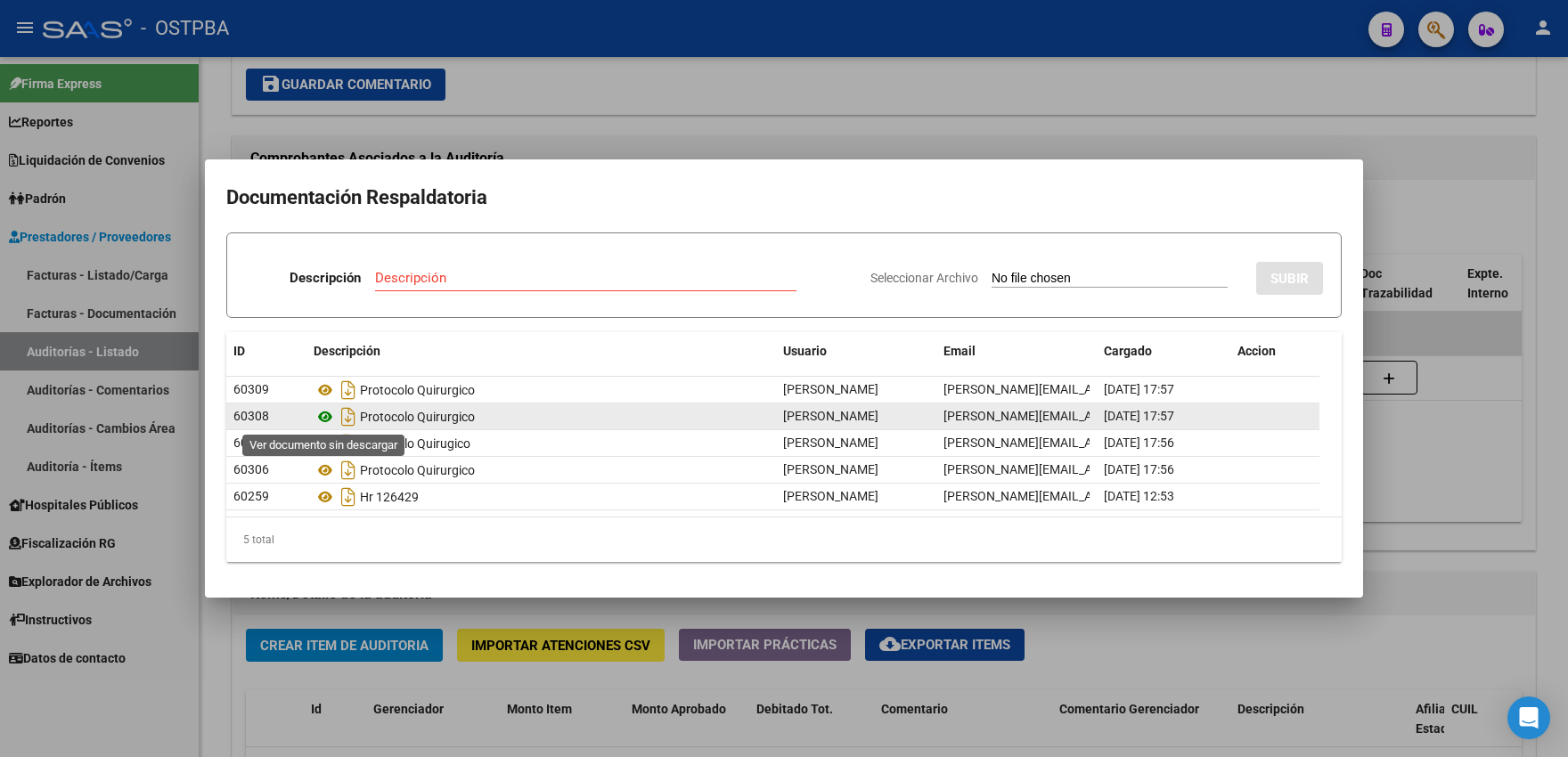
click at [323, 418] on icon at bounding box center [325, 416] width 23 height 21
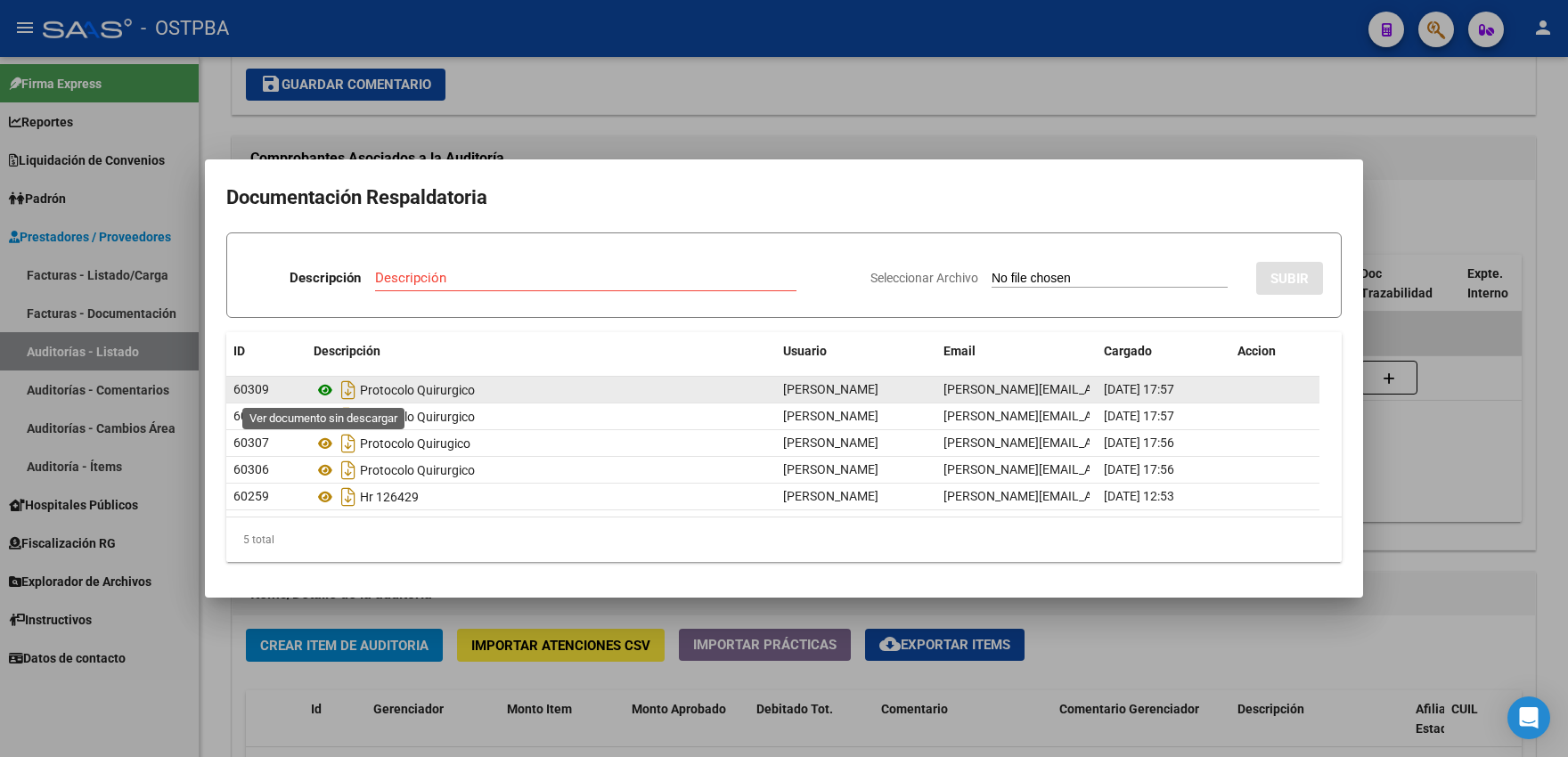
click at [321, 391] on icon at bounding box center [325, 390] width 23 height 21
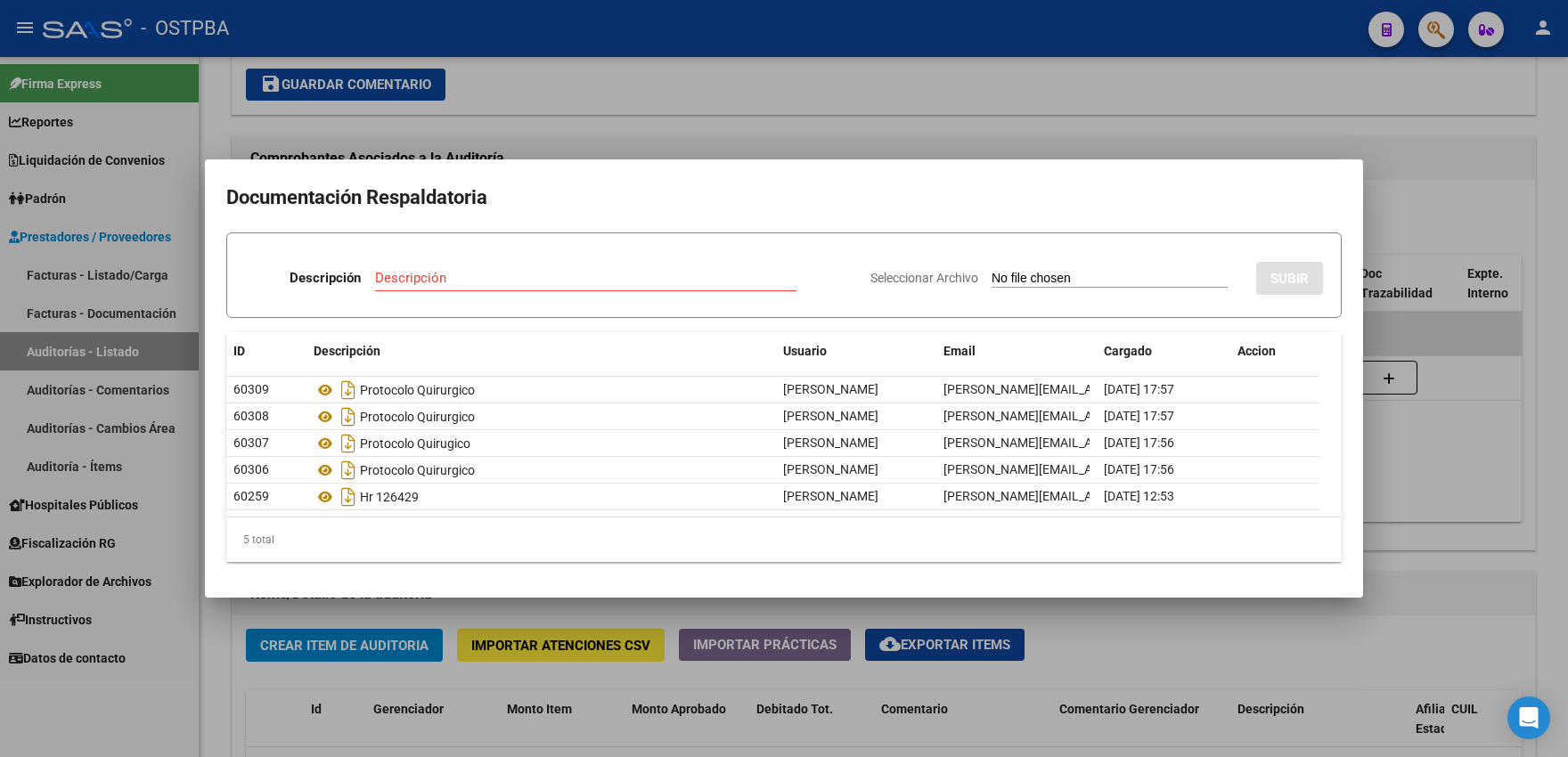
click at [224, 625] on div at bounding box center [784, 378] width 1568 height 757
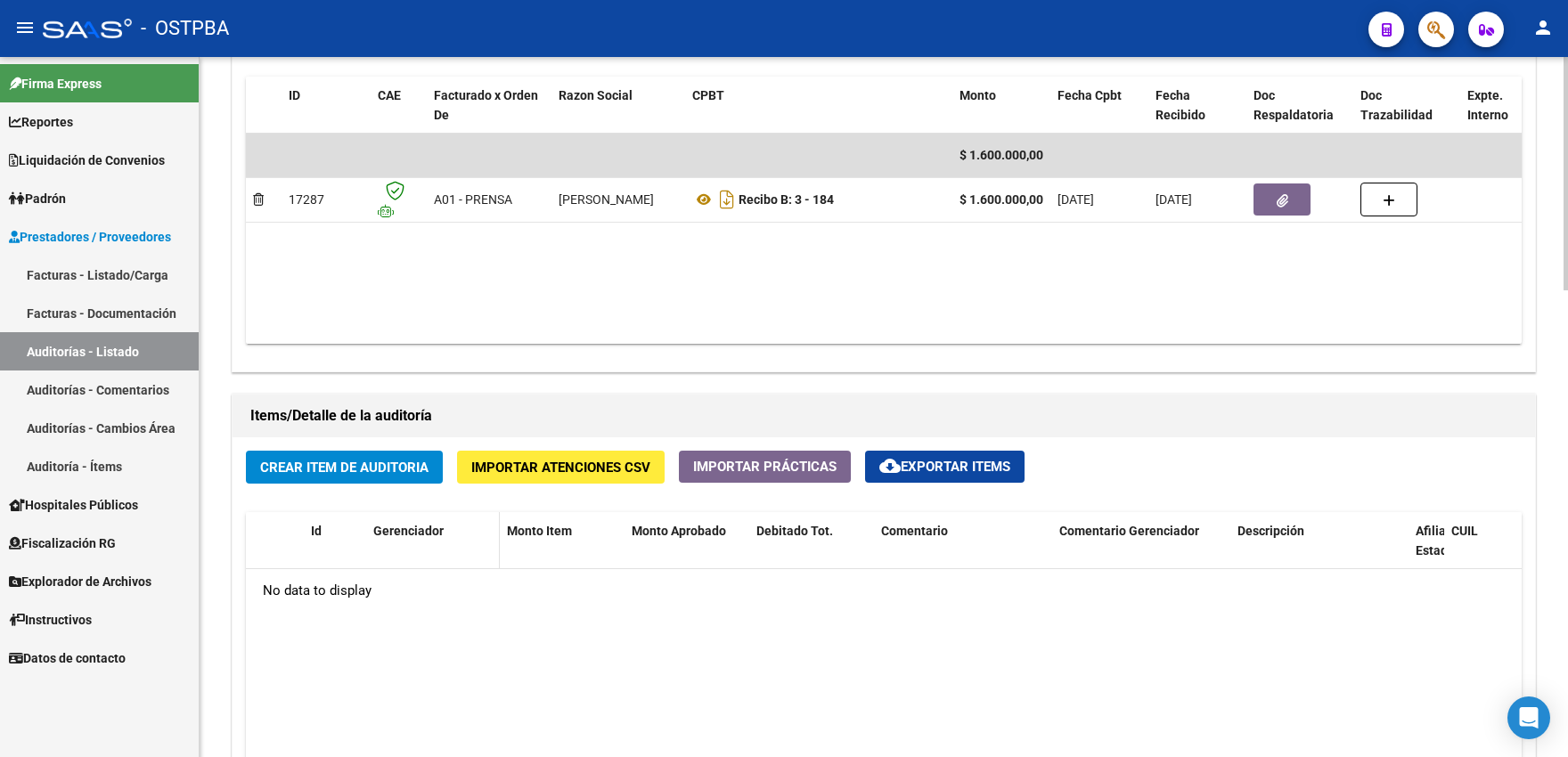
scroll to position [980, 0]
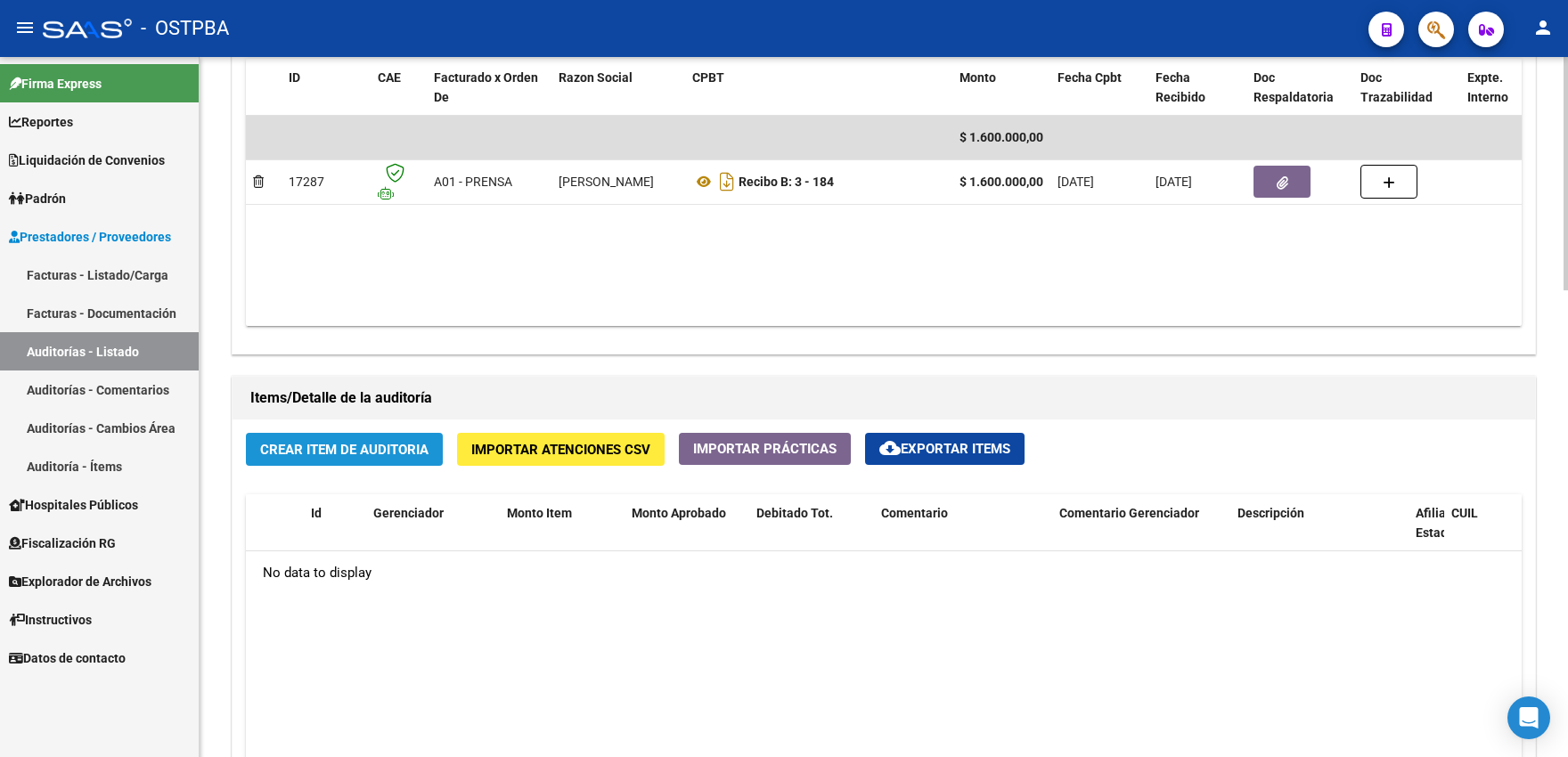
click at [370, 457] on span "Crear Item de Auditoria" at bounding box center [344, 449] width 168 height 16
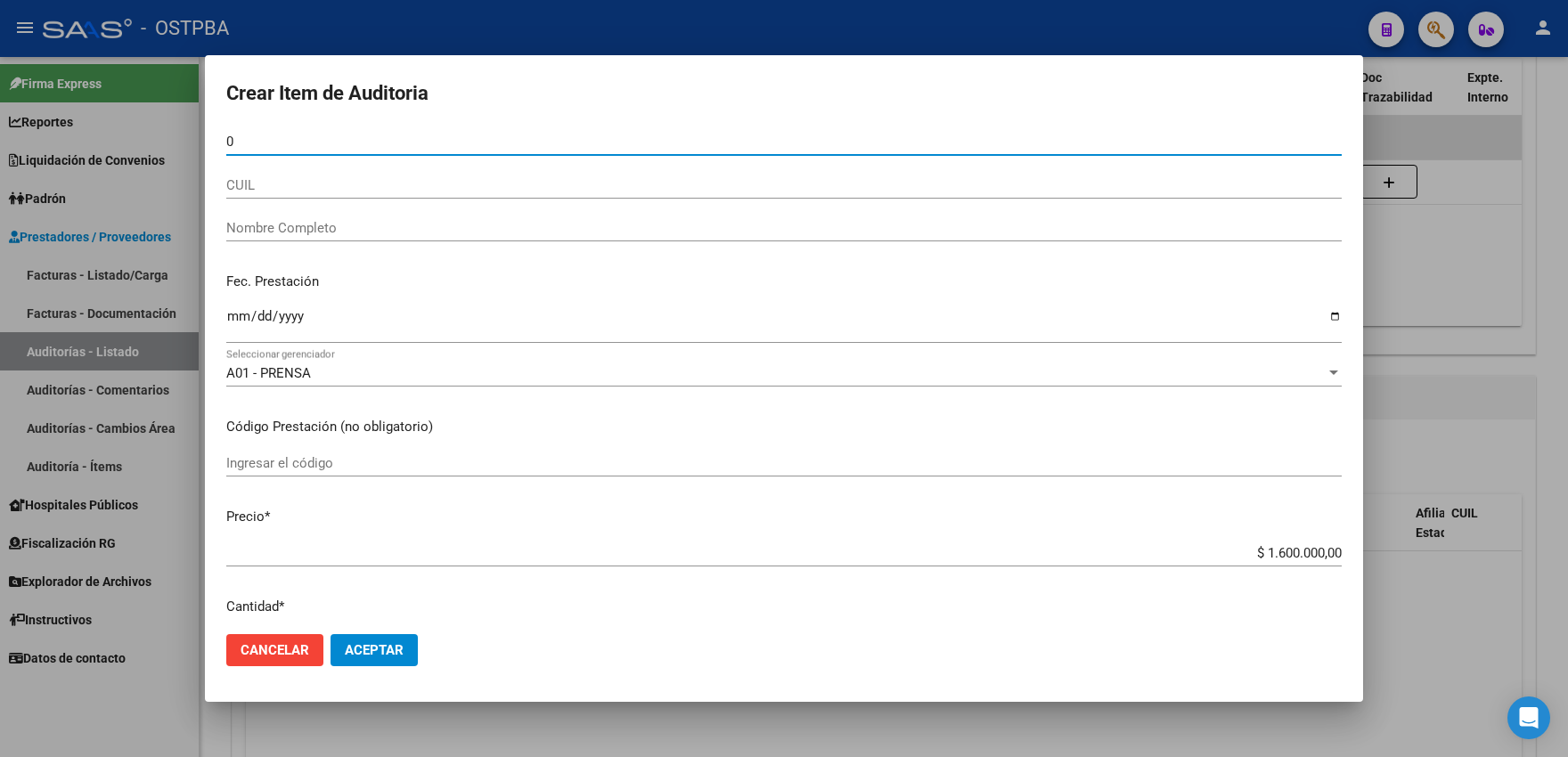
paste input "3926703"
type input "03926703"
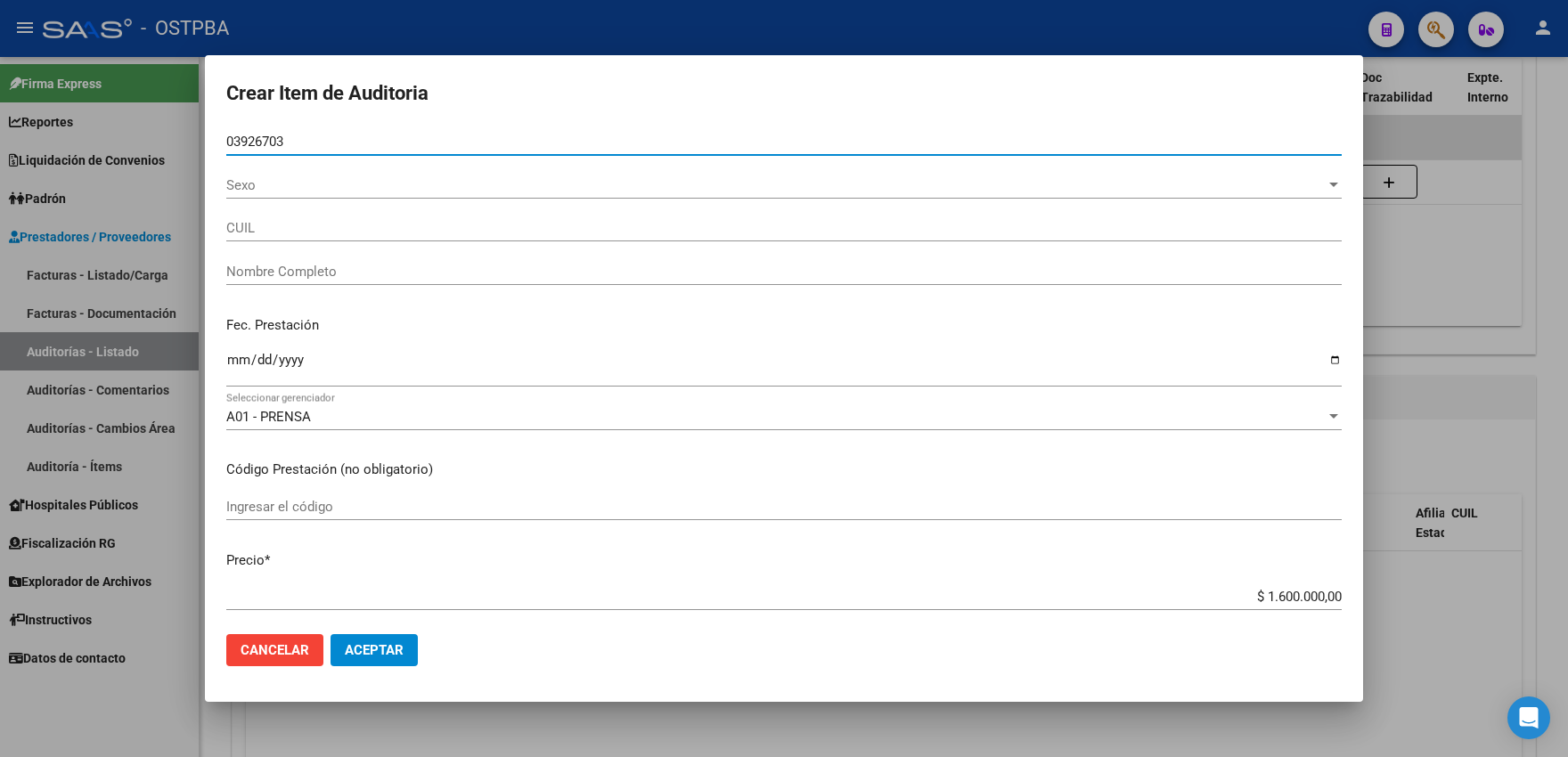
type input "27039267034"
type input "CHENA BEATRIZ"
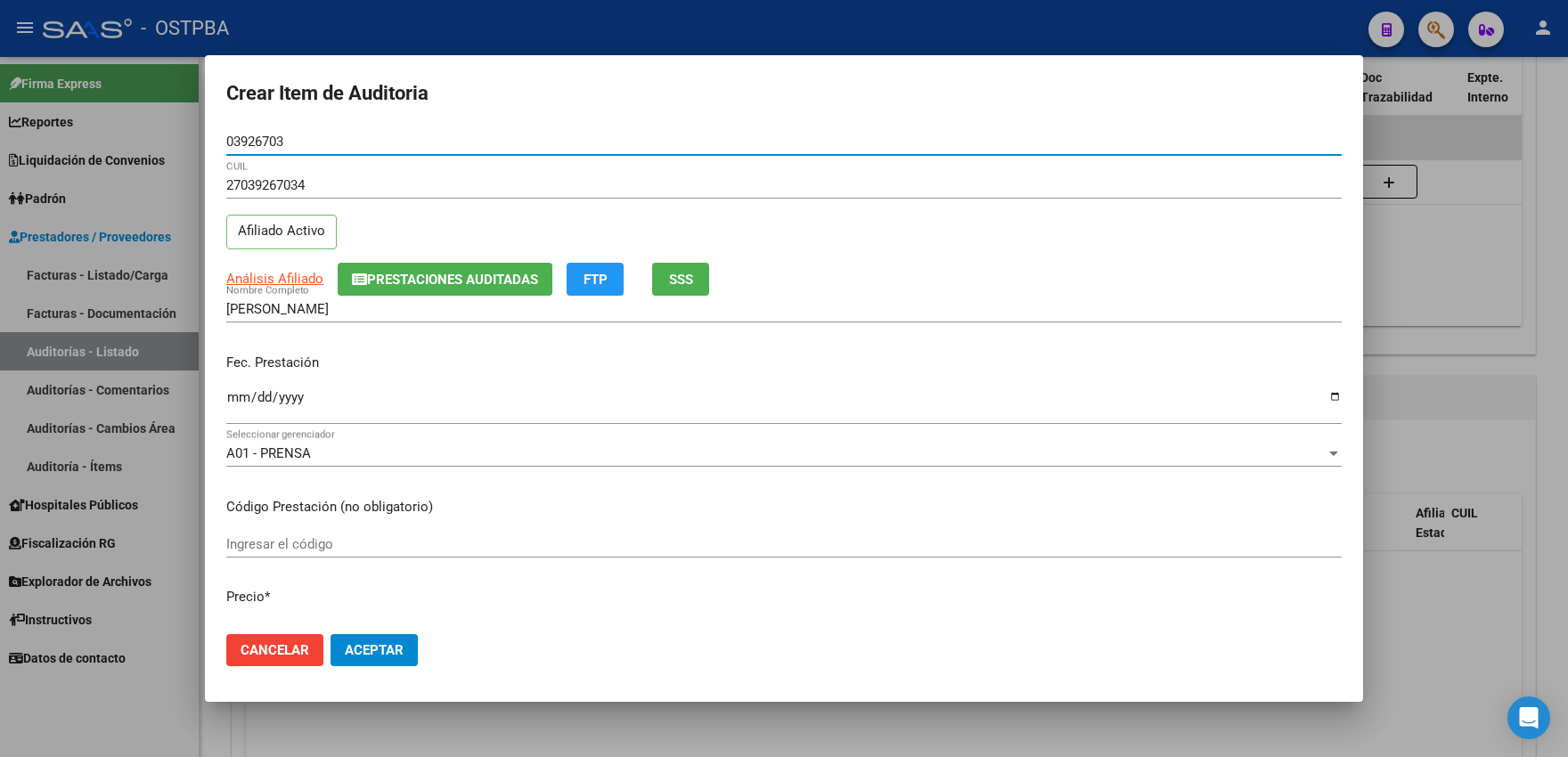
type input "03926703"
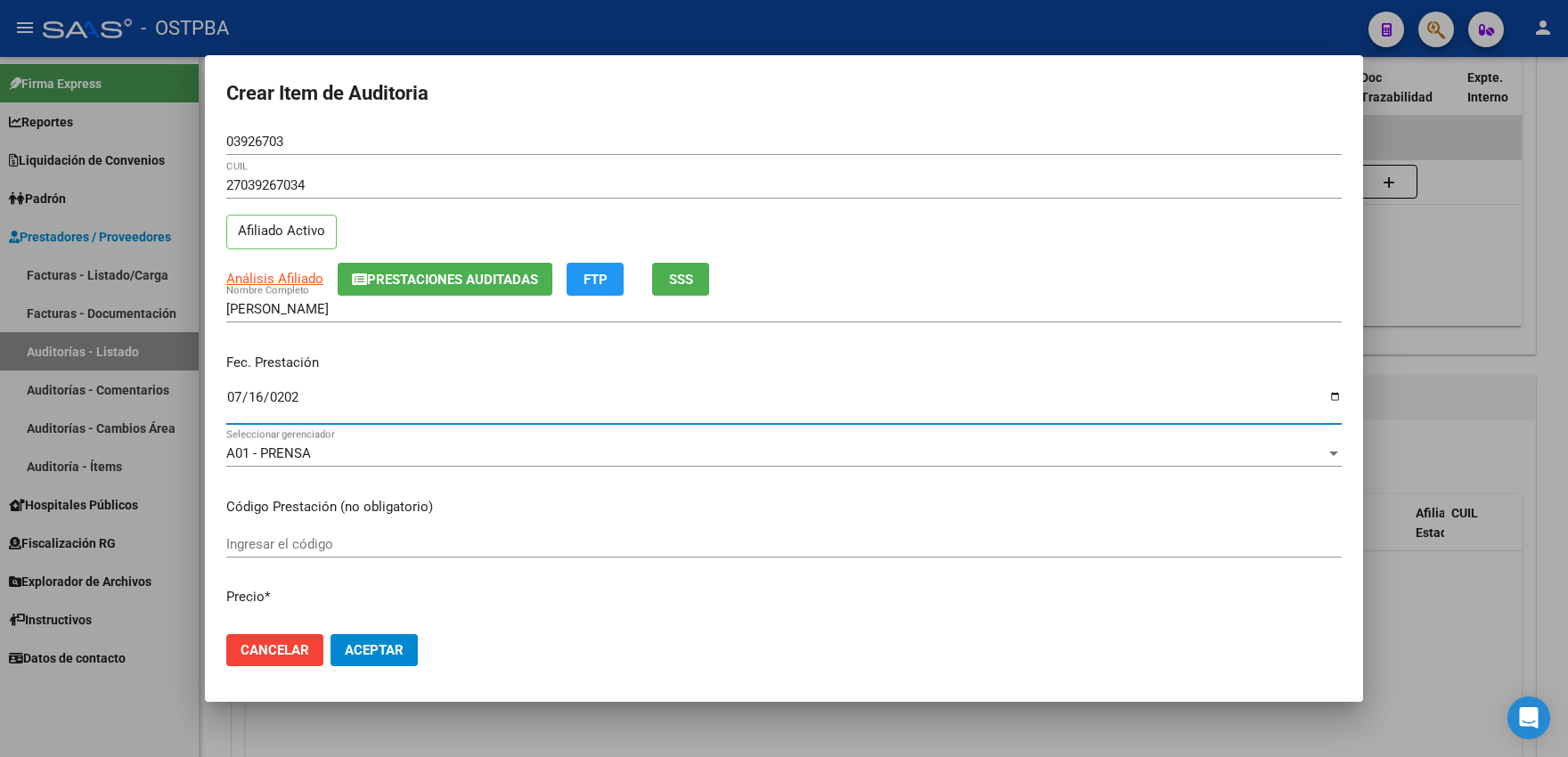
type input "2025-07-16"
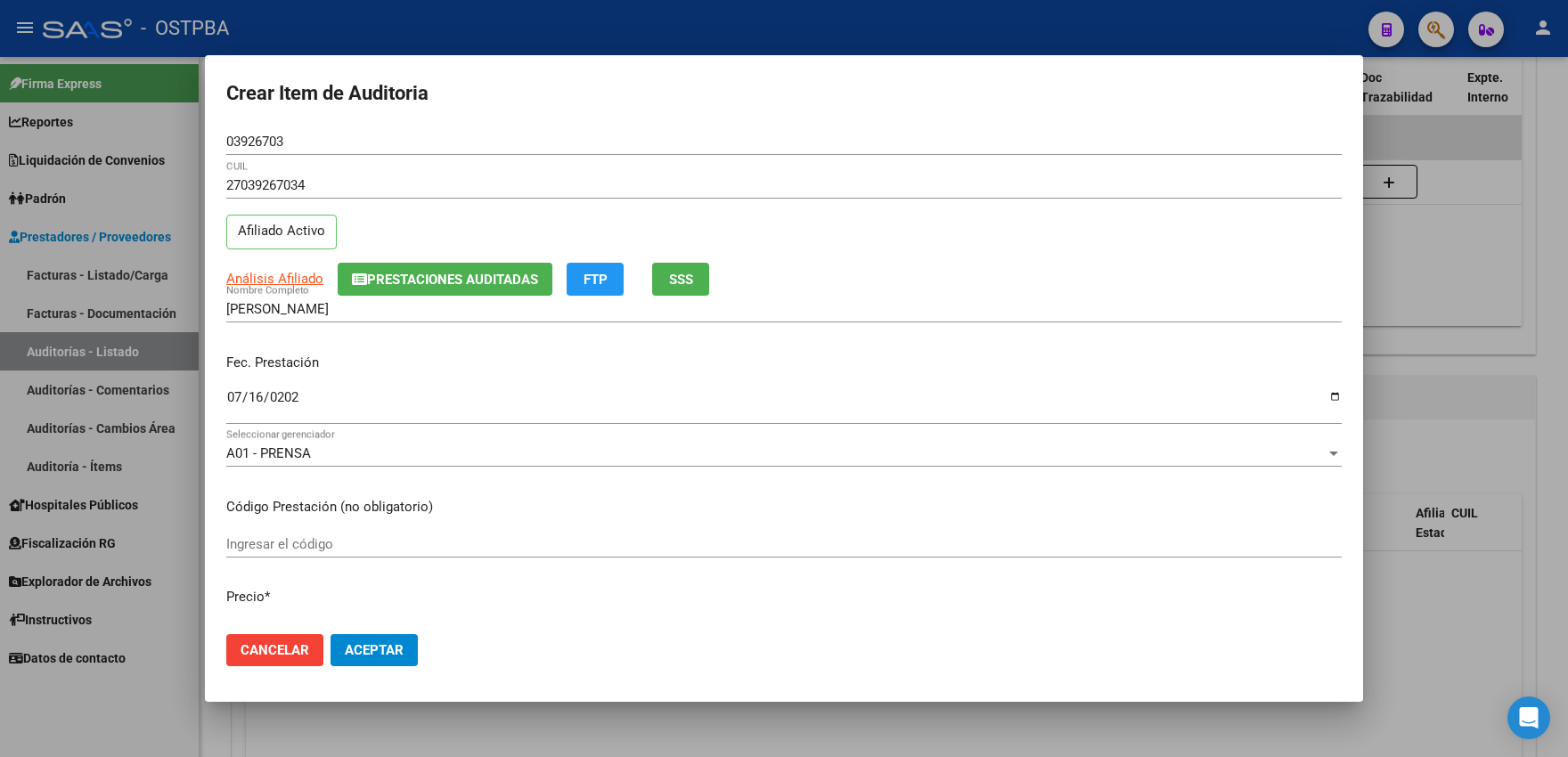
scroll to position [11, 0]
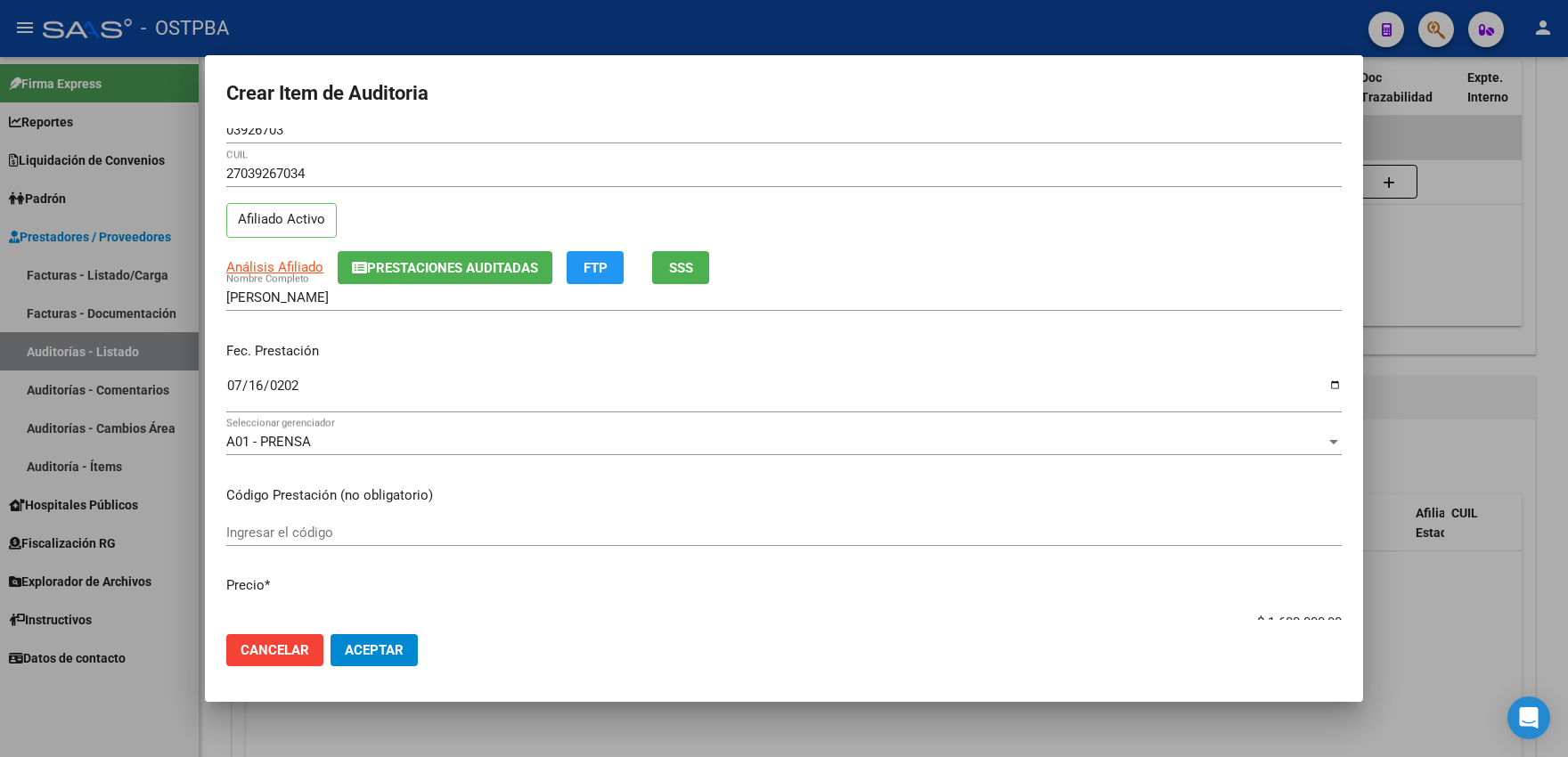
type input "$ 0,04"
type input "$ 0,40"
type input "$ 4,00"
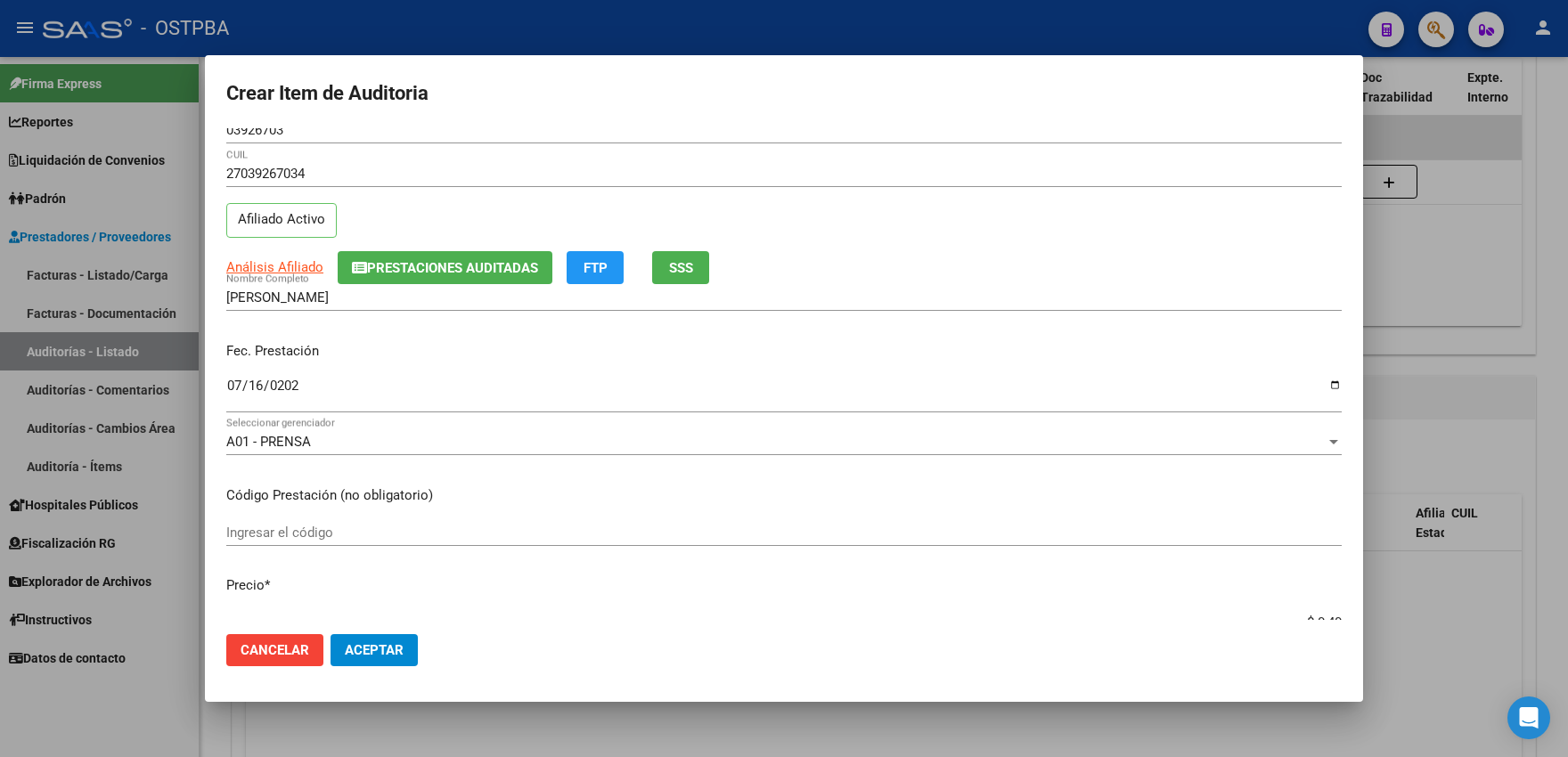
type input "$ 4,00"
type input "$ 40,00"
type input "$ 400,00"
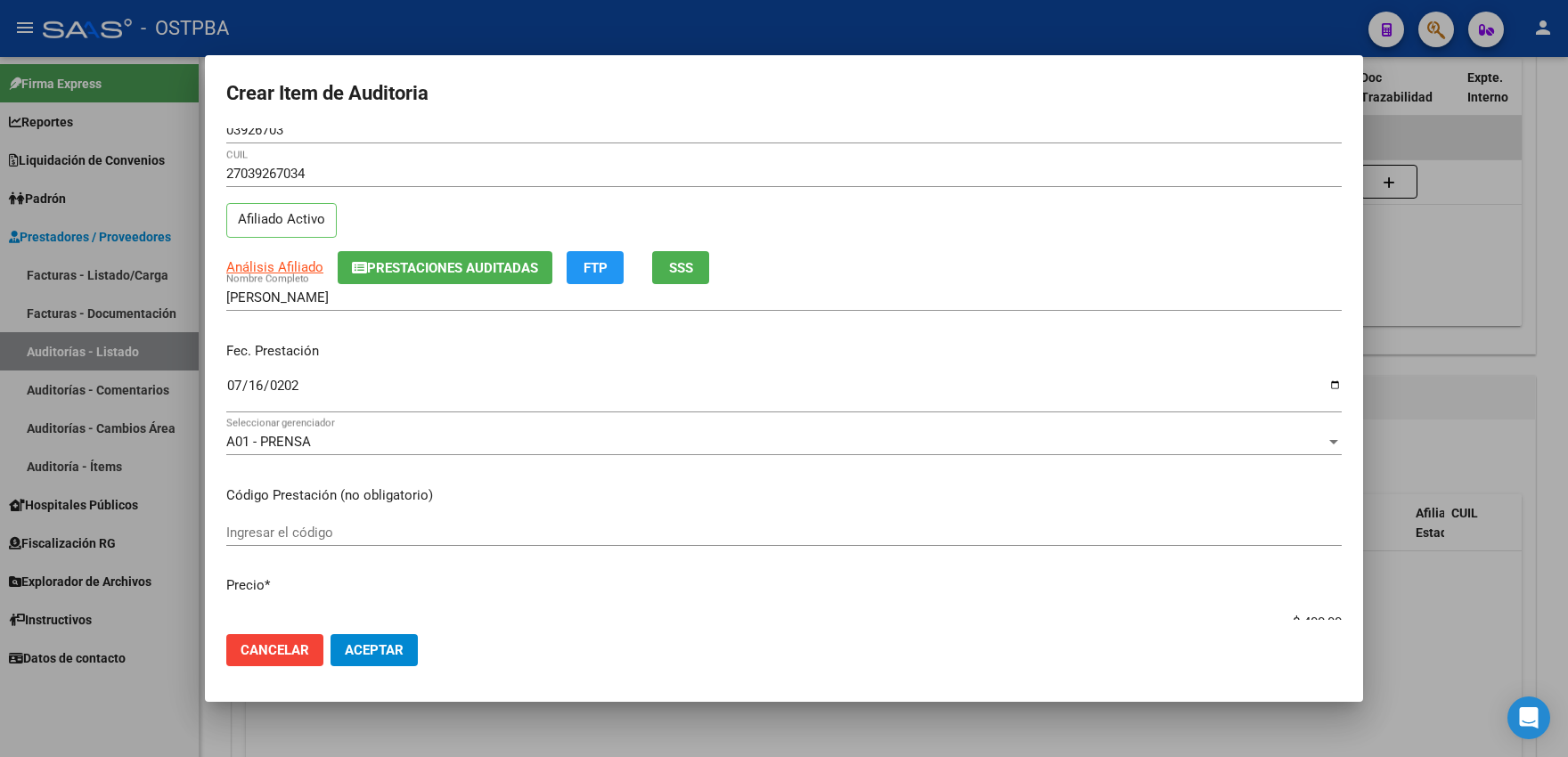
type input "$ 4.000,00"
type input "$ 40.000,00"
type input "$ 400.000,00"
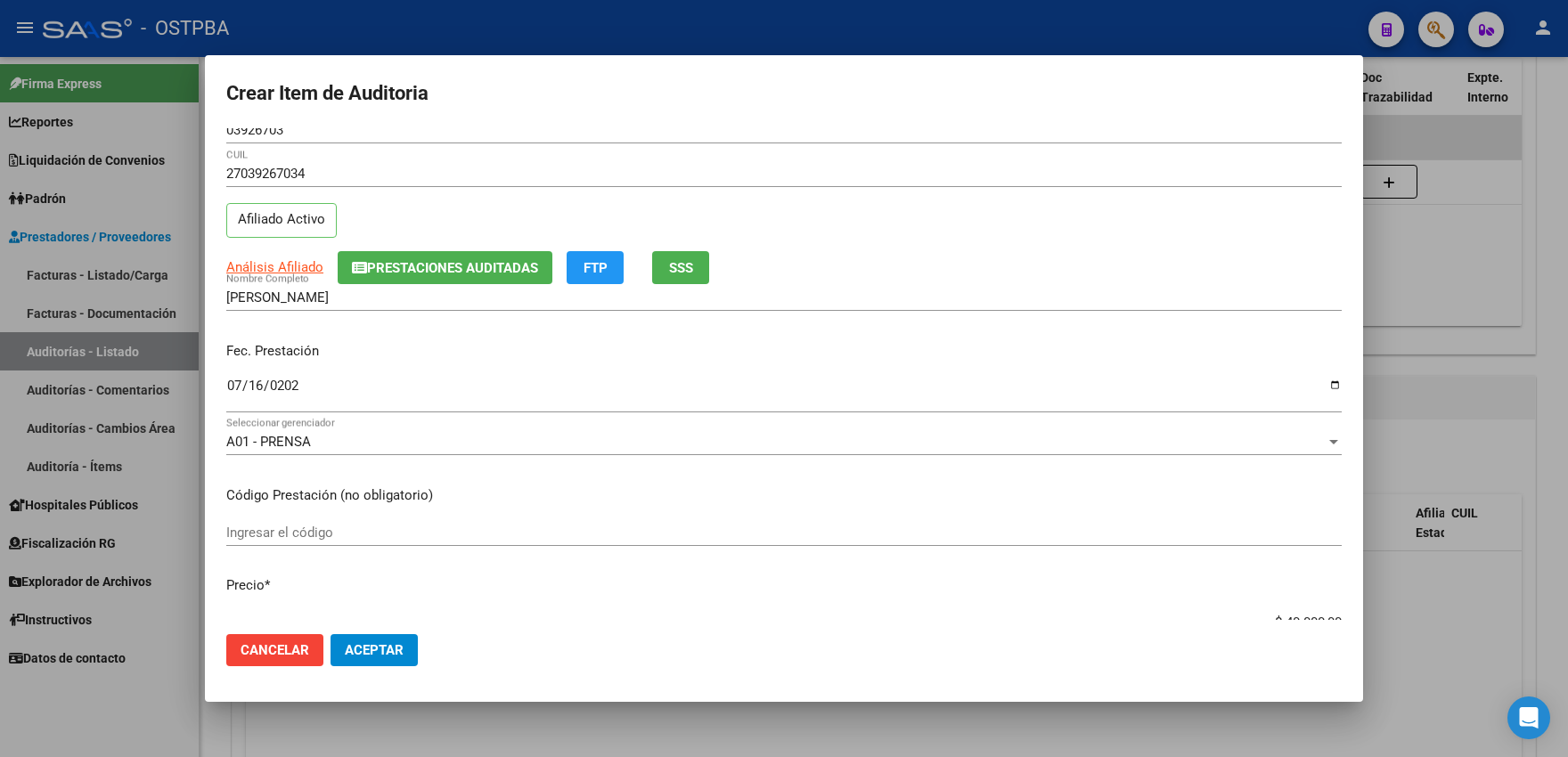
type input "$ 400.000,00"
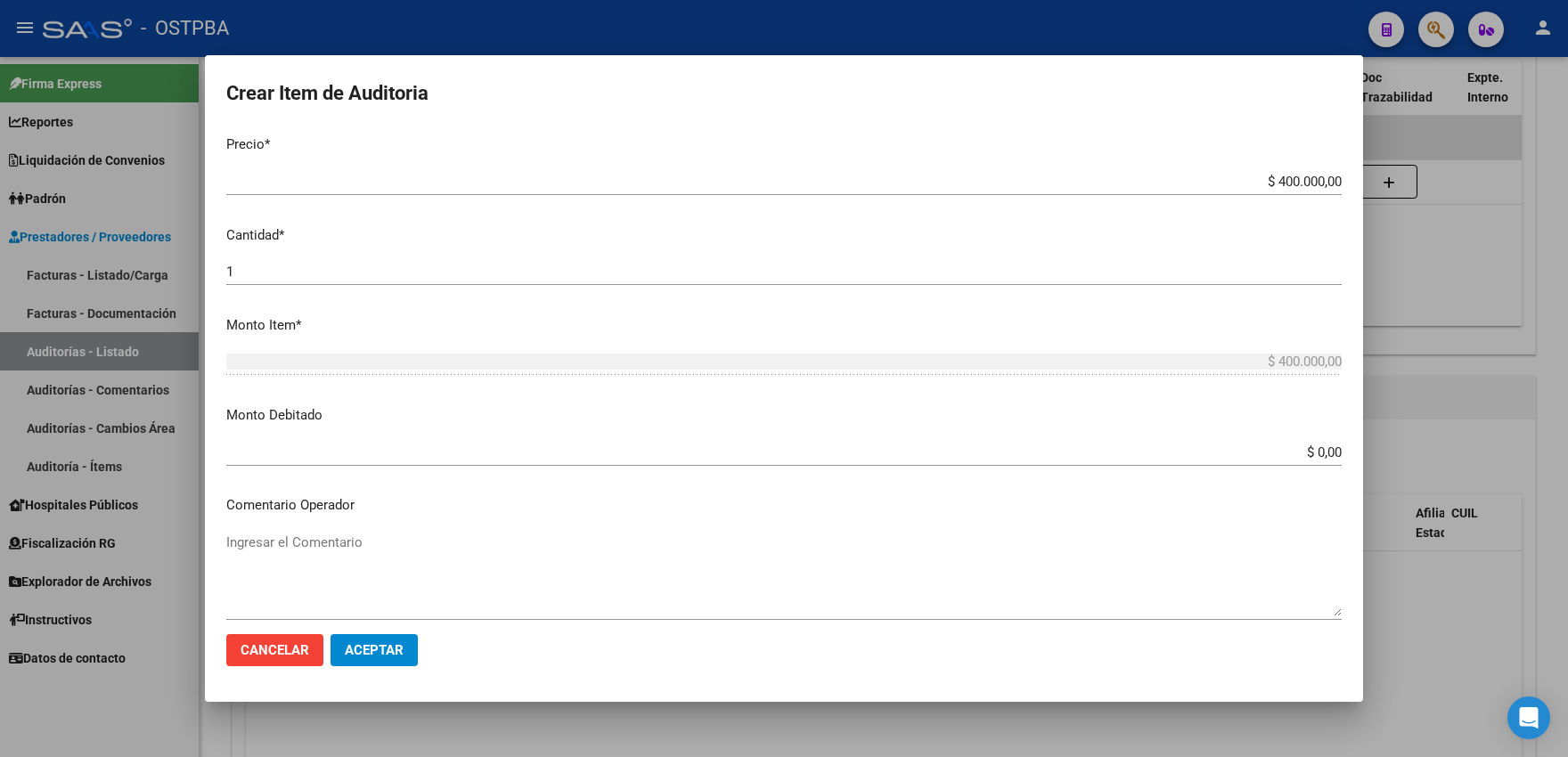
scroll to position [789, 0]
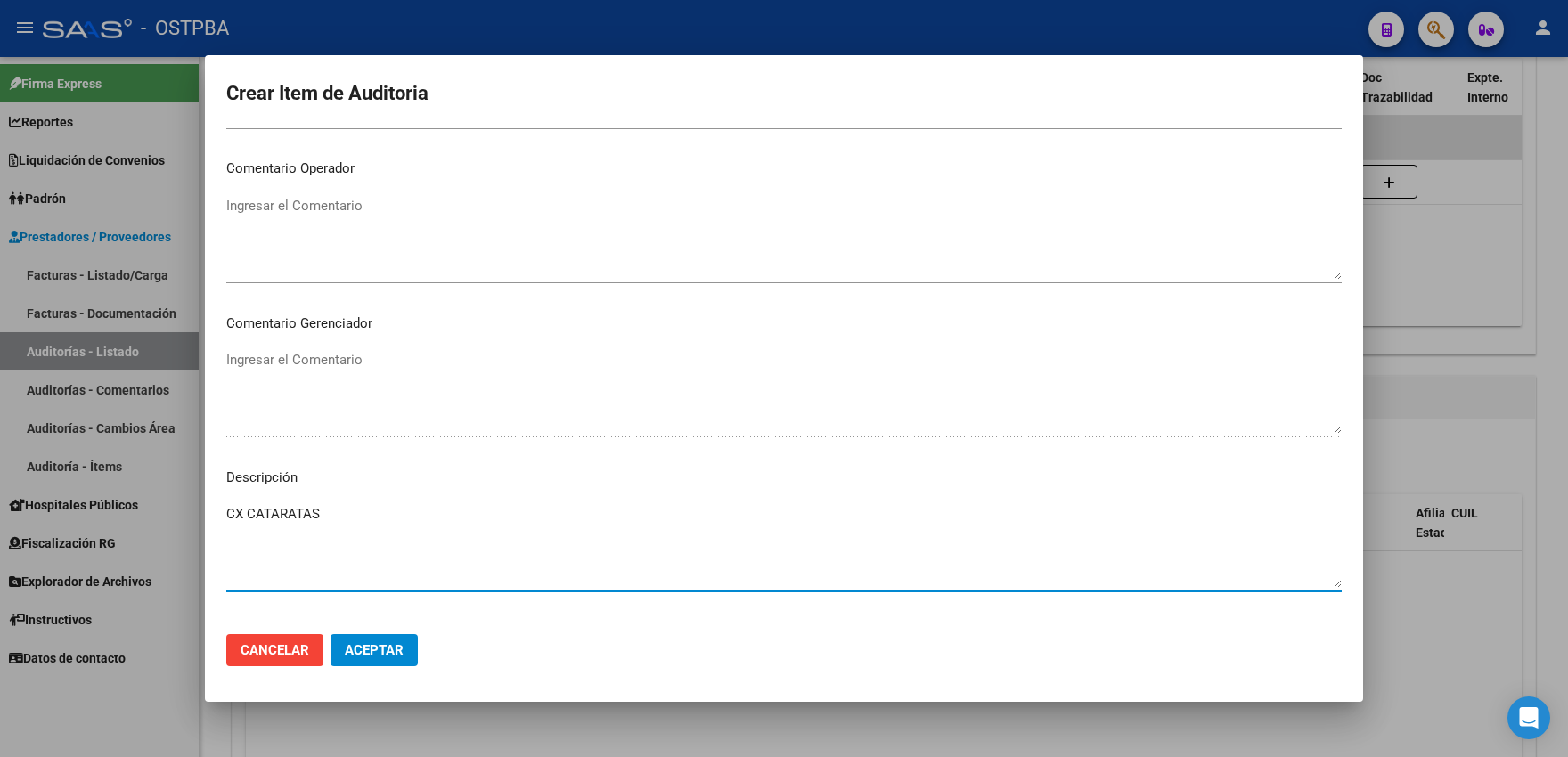
type textarea "CX CATARATAS"
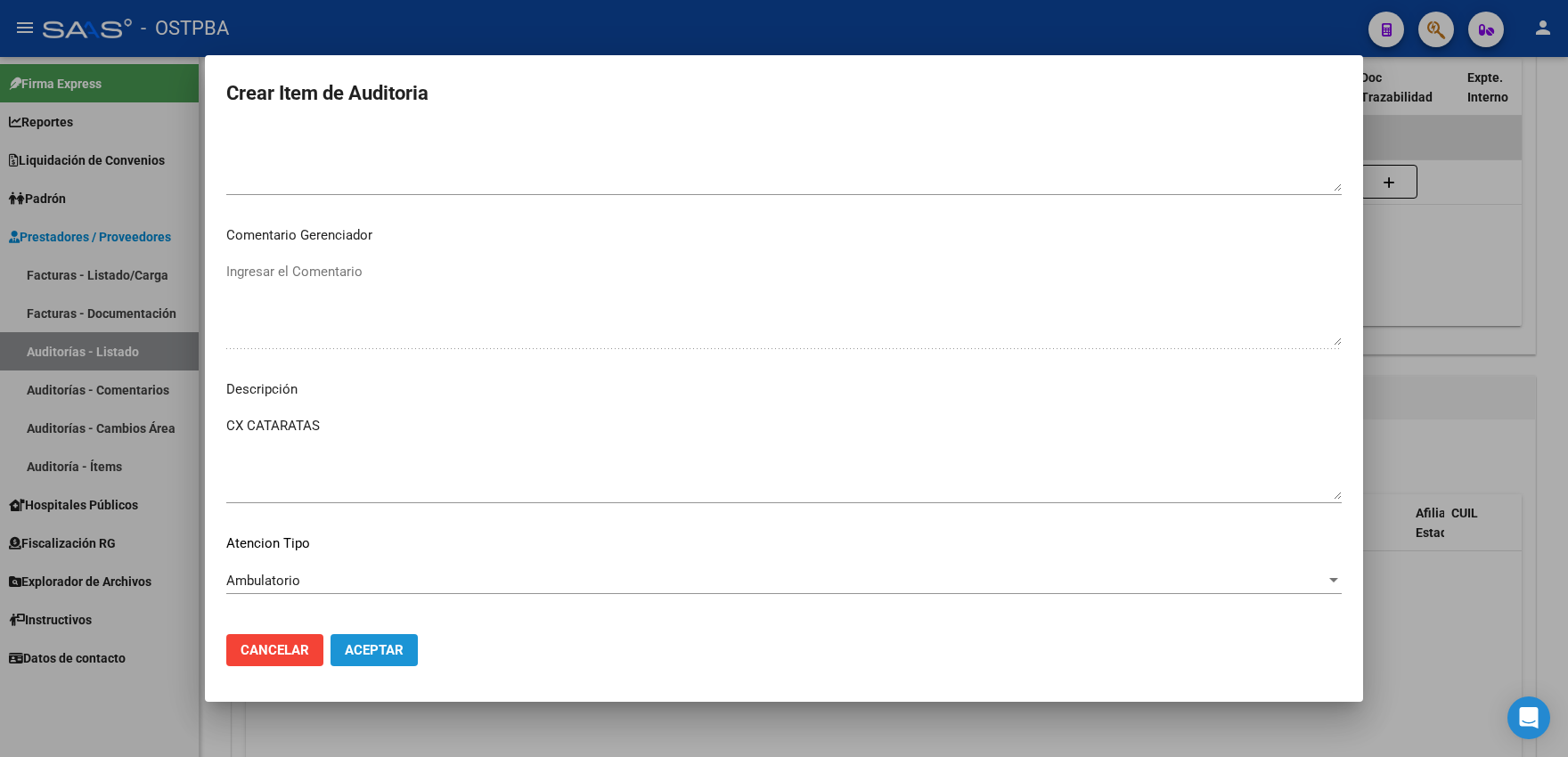
click at [359, 645] on span "Aceptar" at bounding box center [373, 650] width 59 height 16
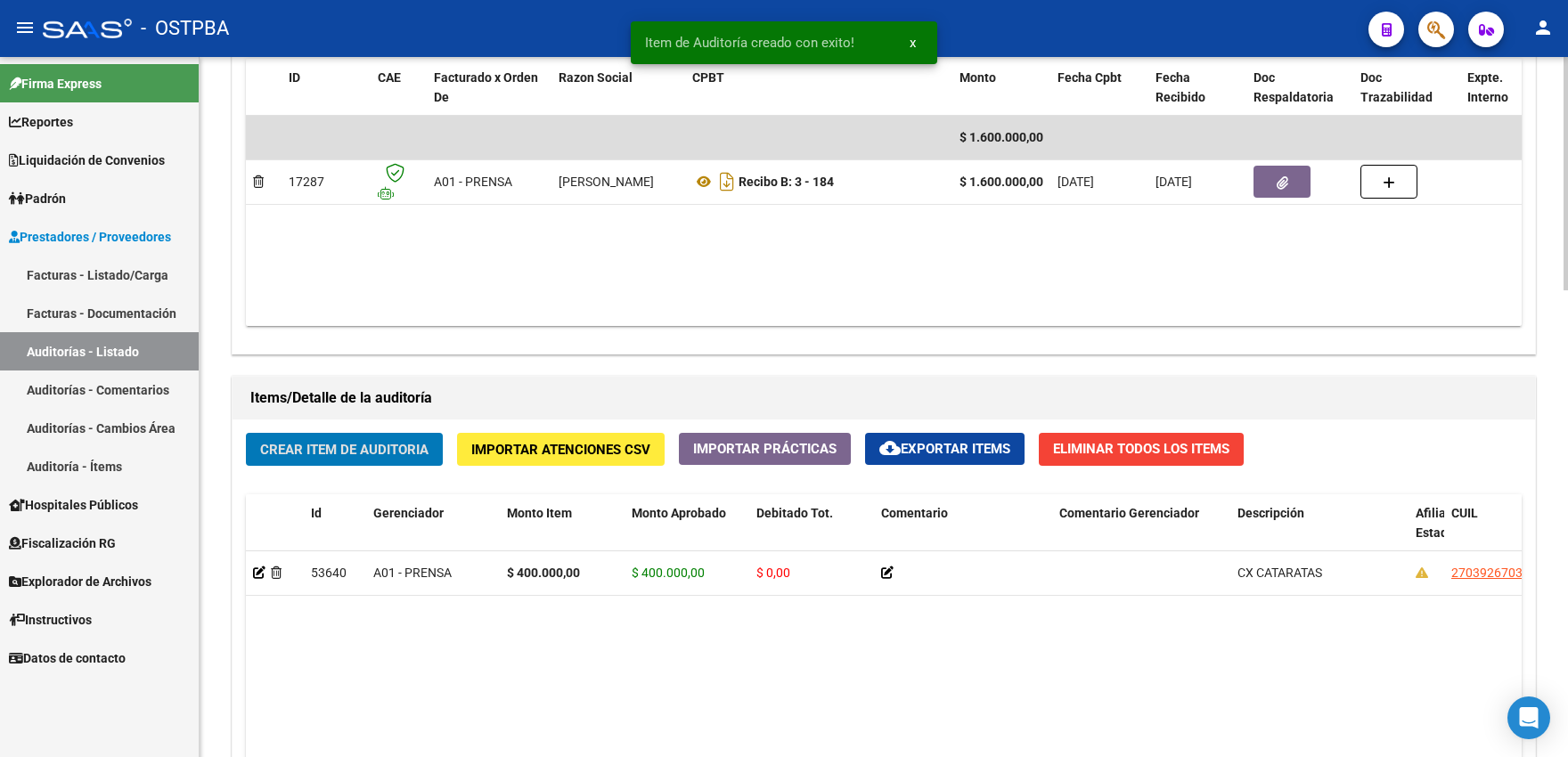
scroll to position [981, 0]
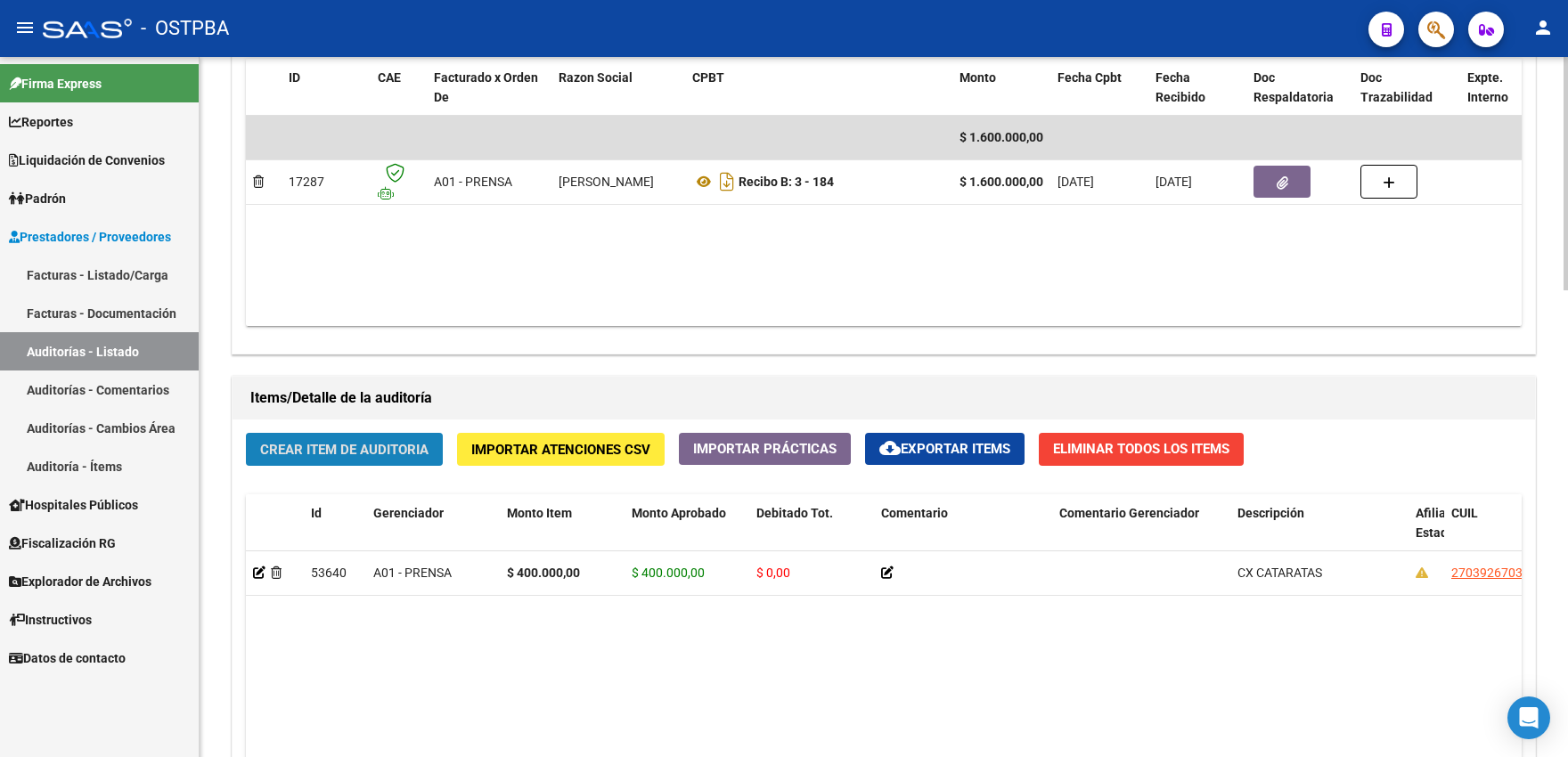
click at [398, 452] on button "Crear Item de Auditoria" at bounding box center [343, 449] width 197 height 33
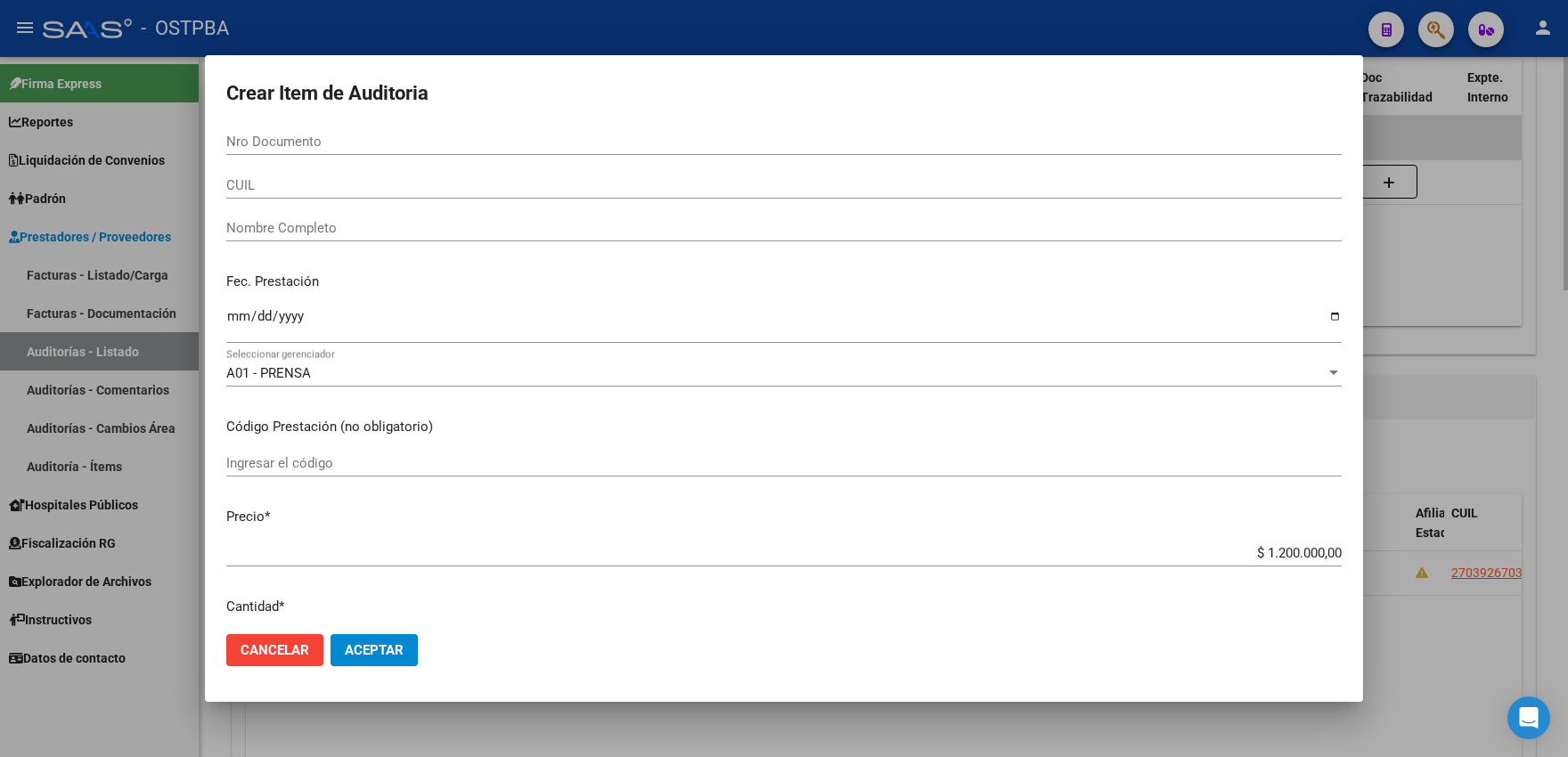
click at [396, 460] on div "Ingresar el código" at bounding box center [783, 463] width 1115 height 27
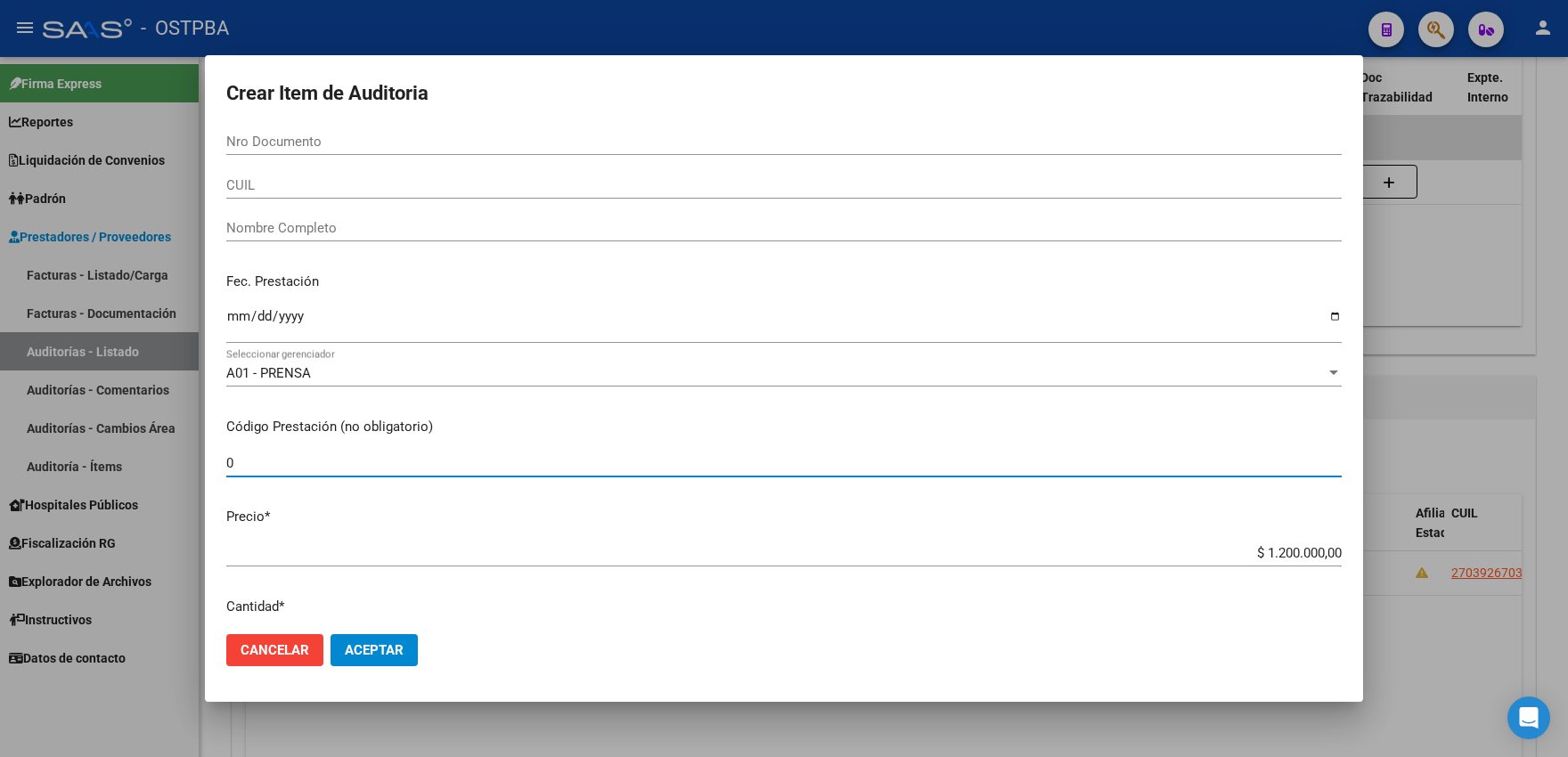
paste input "3944233"
type input "03944233"
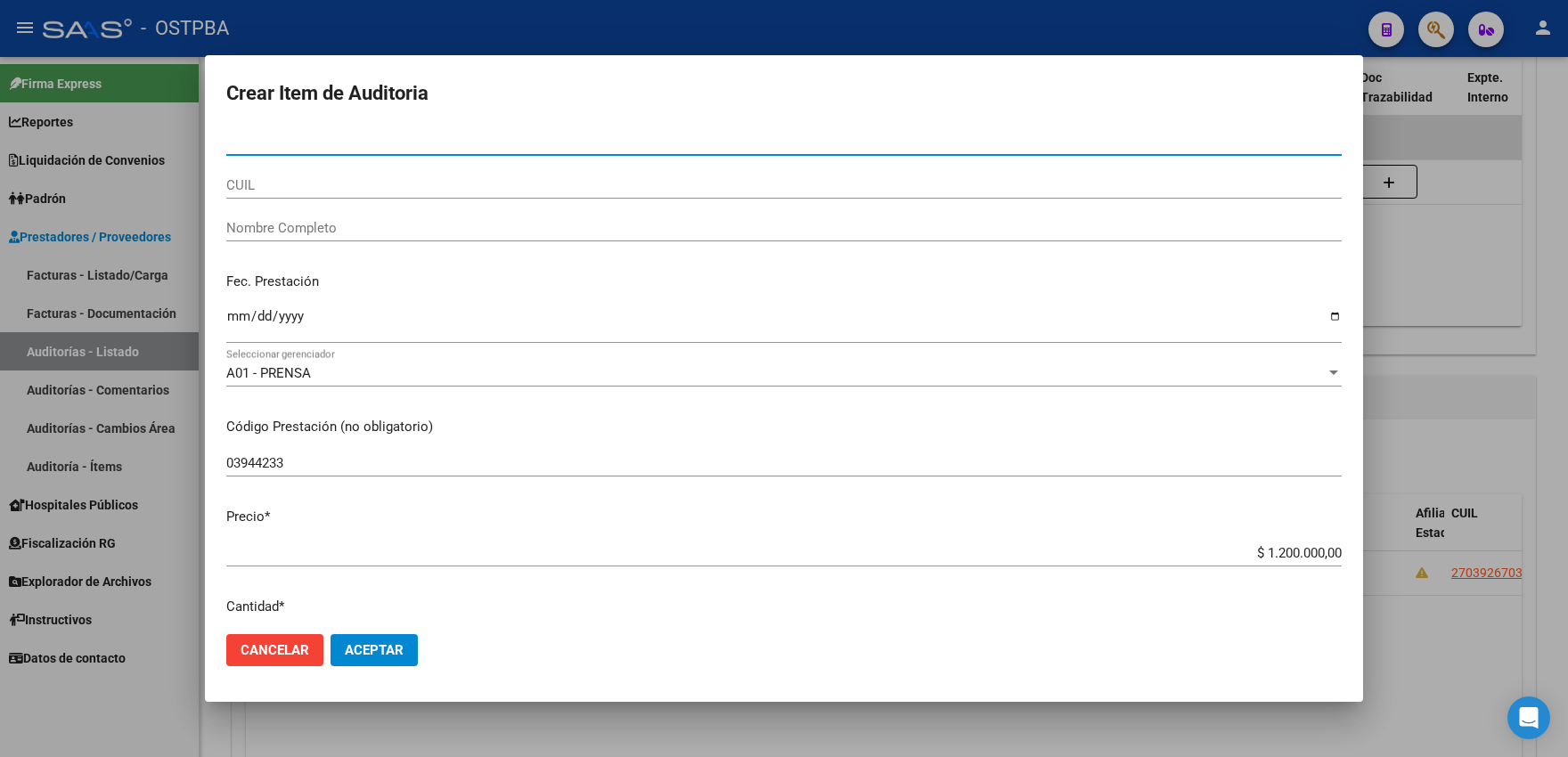
click at [283, 142] on input "Nro Documento" at bounding box center [783, 141] width 1115 height 16
paste input "3944233"
type input "03944233"
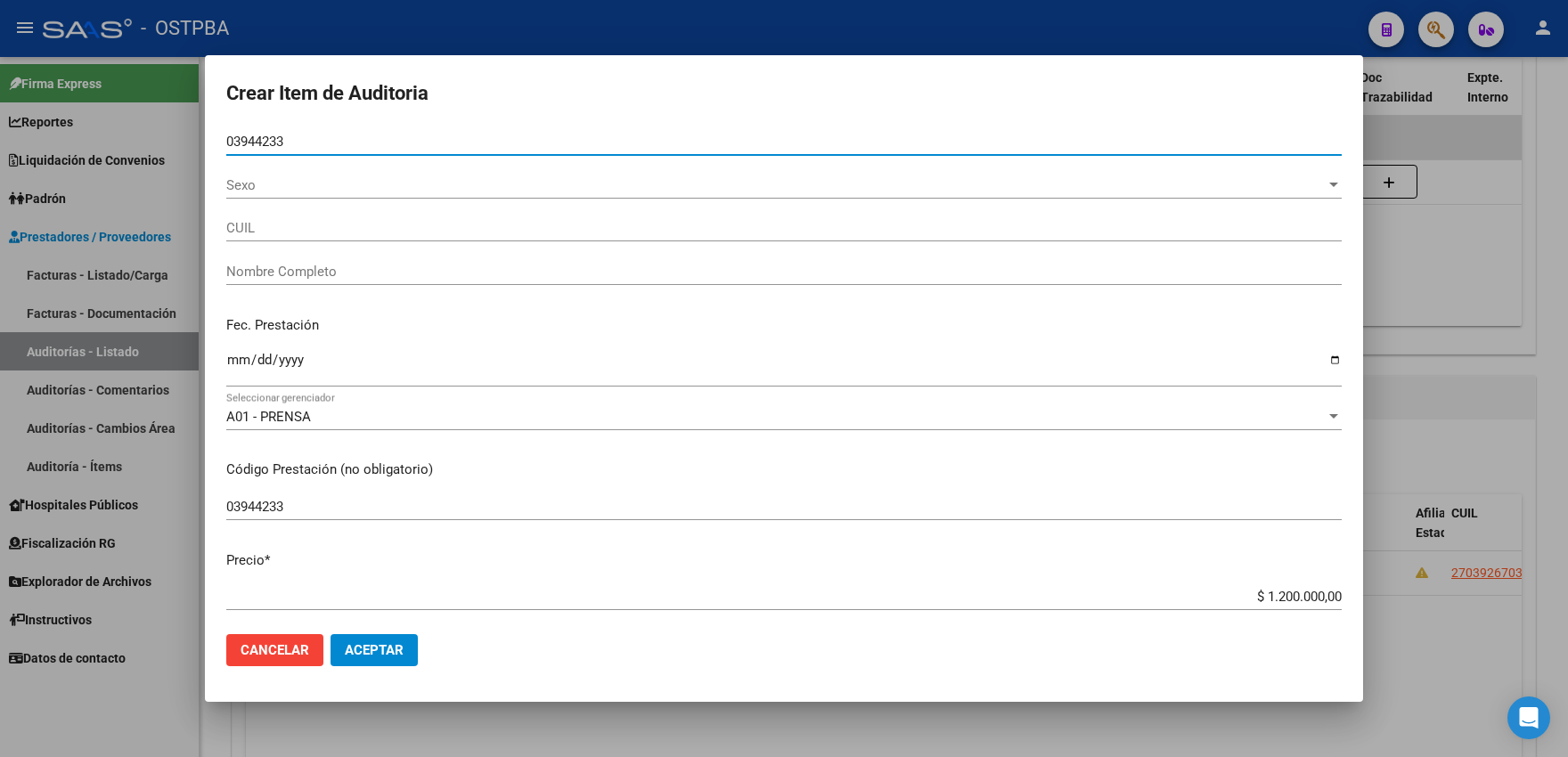
type input "27039442332"
type input "ALEMIAN ALICIA"
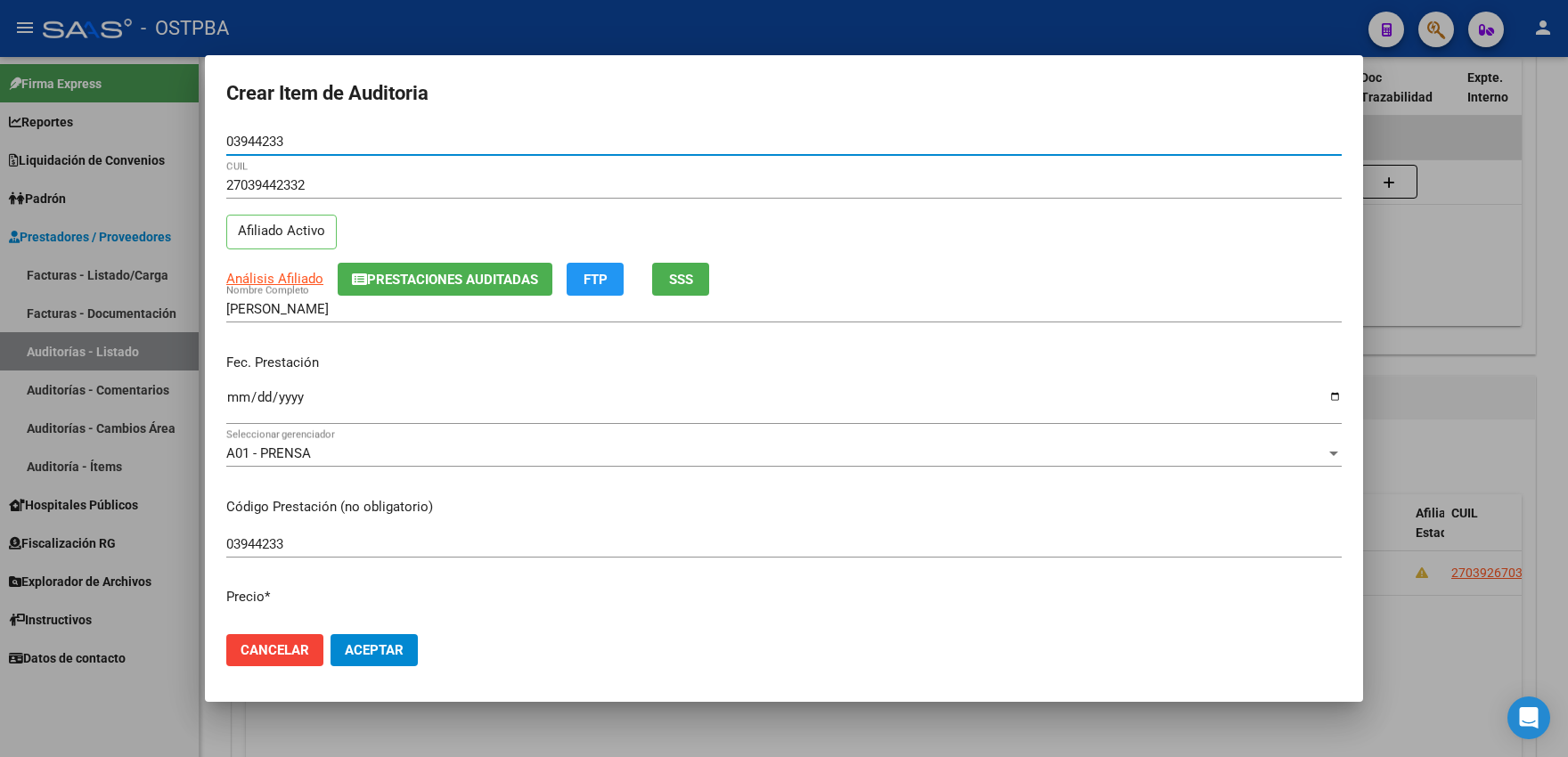
type input "03944233"
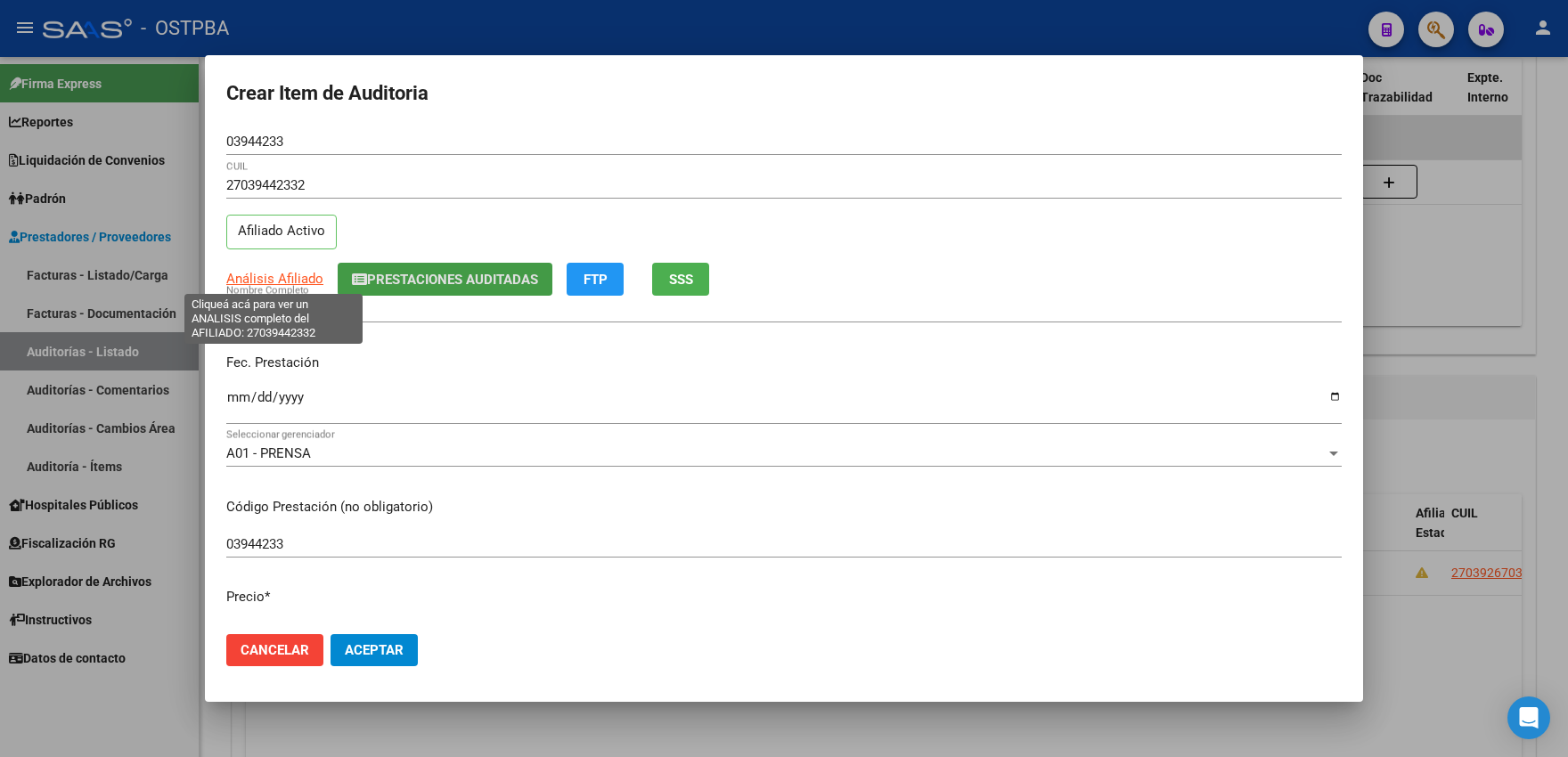
click at [273, 280] on span "Análisis Afiliado" at bounding box center [274, 278] width 97 height 16
type textarea "27039442332"
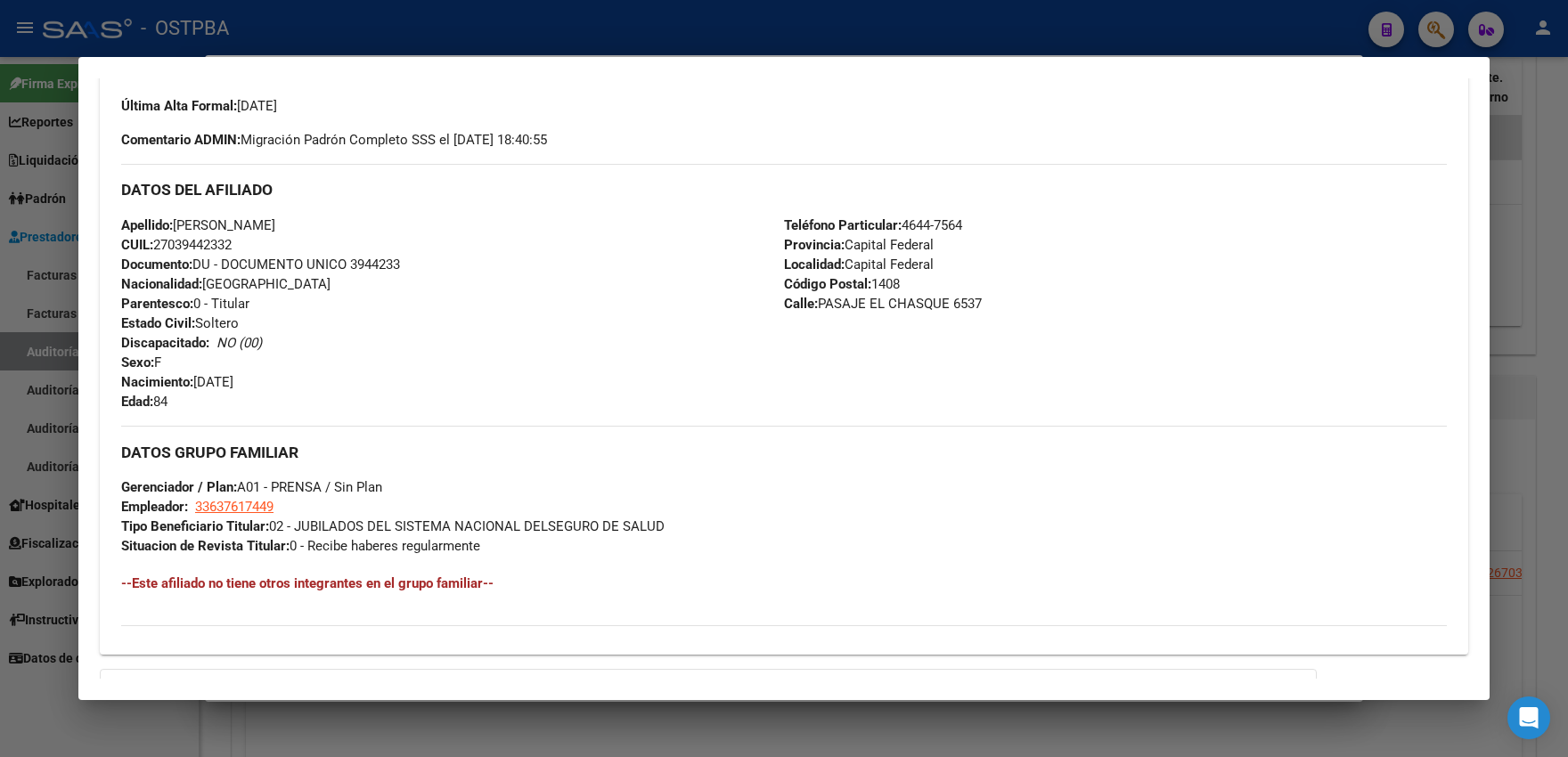
scroll to position [490, 0]
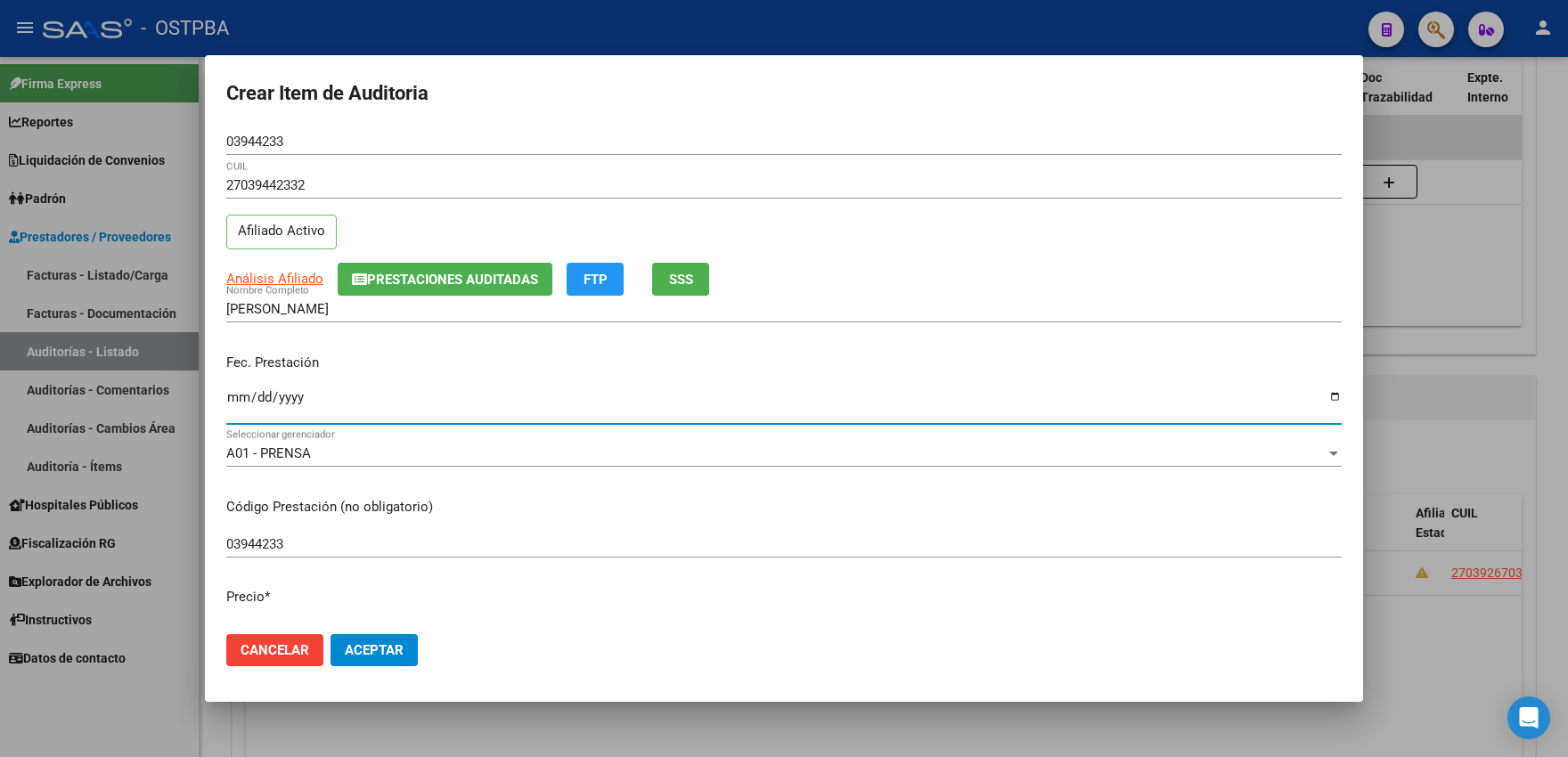
click at [238, 400] on input "Ingresar la fecha" at bounding box center [783, 404] width 1115 height 29
drag, startPoint x: 234, startPoint y: 400, endPoint x: 236, endPoint y: 387, distance: 13.2
click at [234, 398] on input "Ingresar la fecha" at bounding box center [783, 404] width 1115 height 29
type input "2025-07-16"
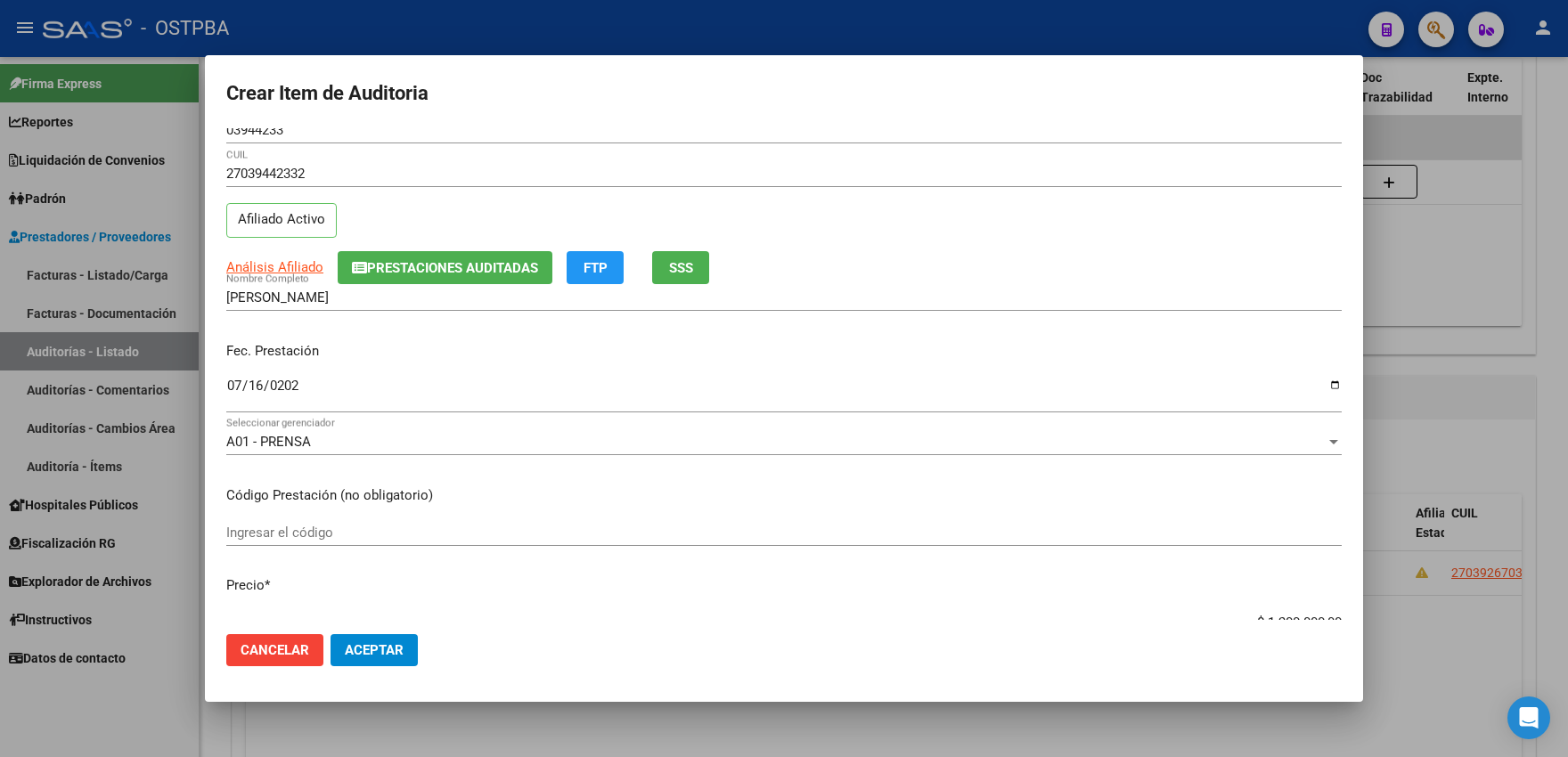
scroll to position [103, 0]
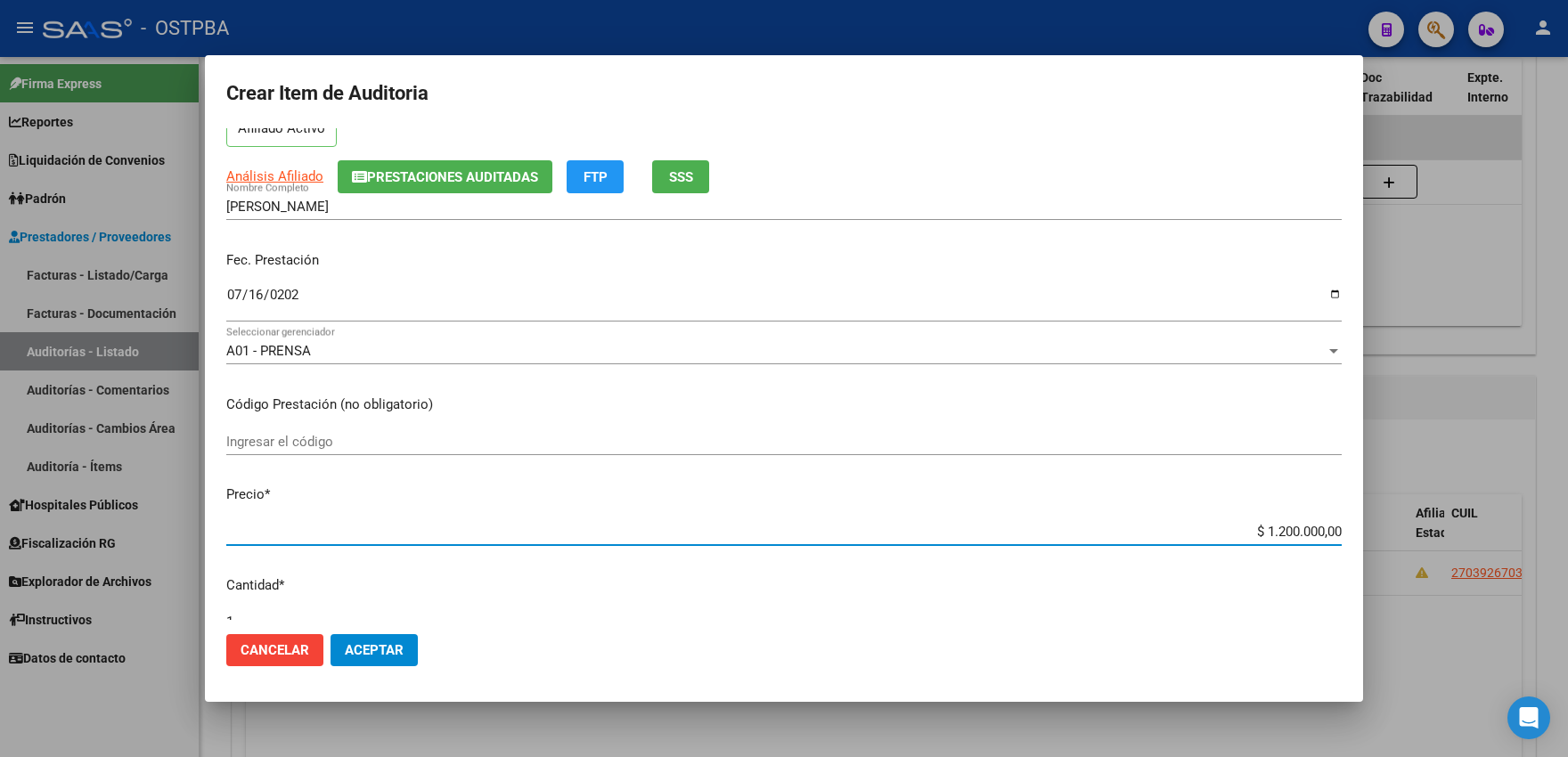
drag, startPoint x: 1189, startPoint y: 521, endPoint x: 1477, endPoint y: 519, distance: 288.0
click at [1341, 524] on input "$ 1.200.000,00" at bounding box center [783, 531] width 1115 height 16
type input "$ 0,04"
type input "$ 0,40"
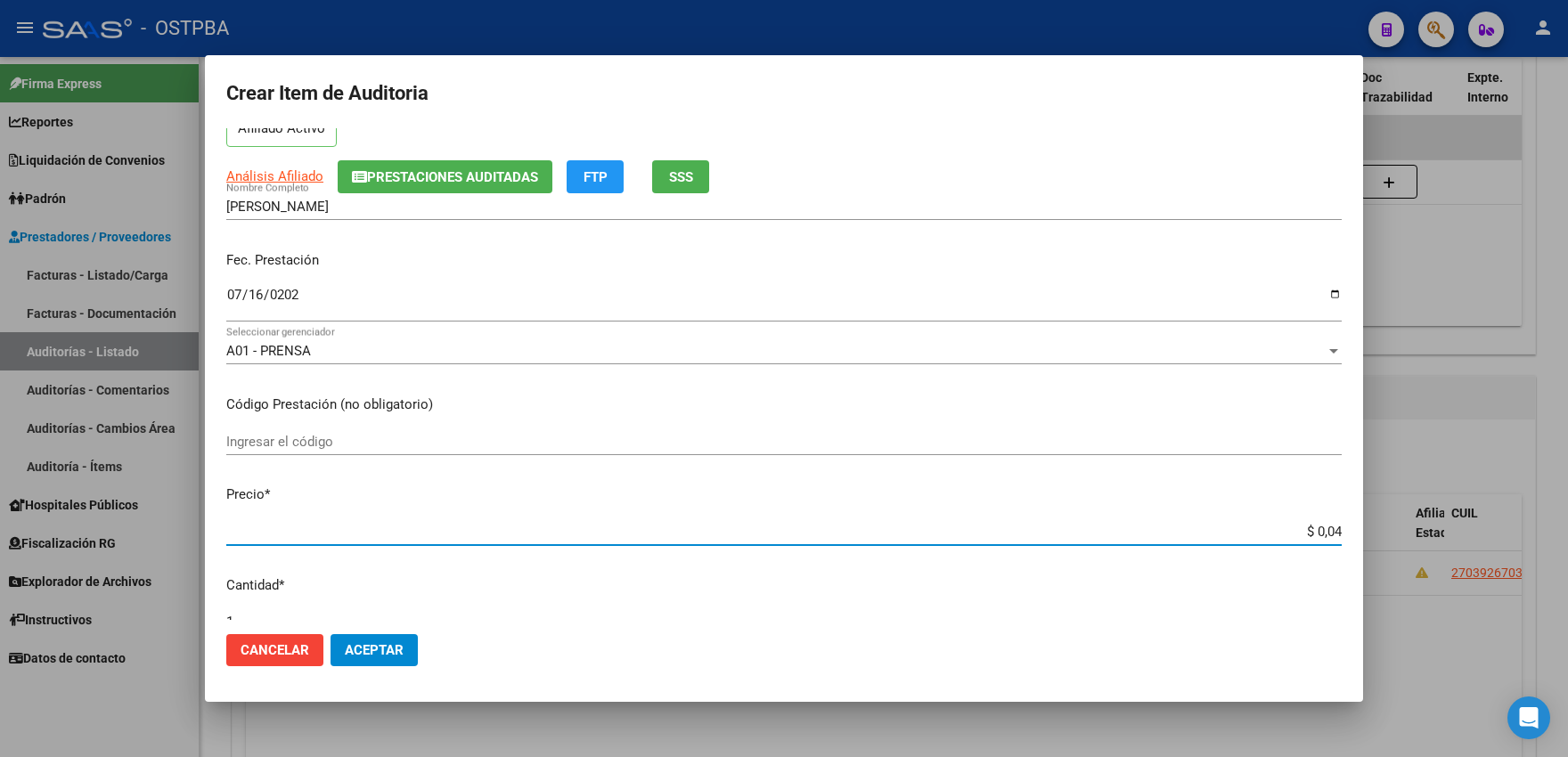
type input "$ 0,40"
type input "$ 4,00"
type input "$ 40,00"
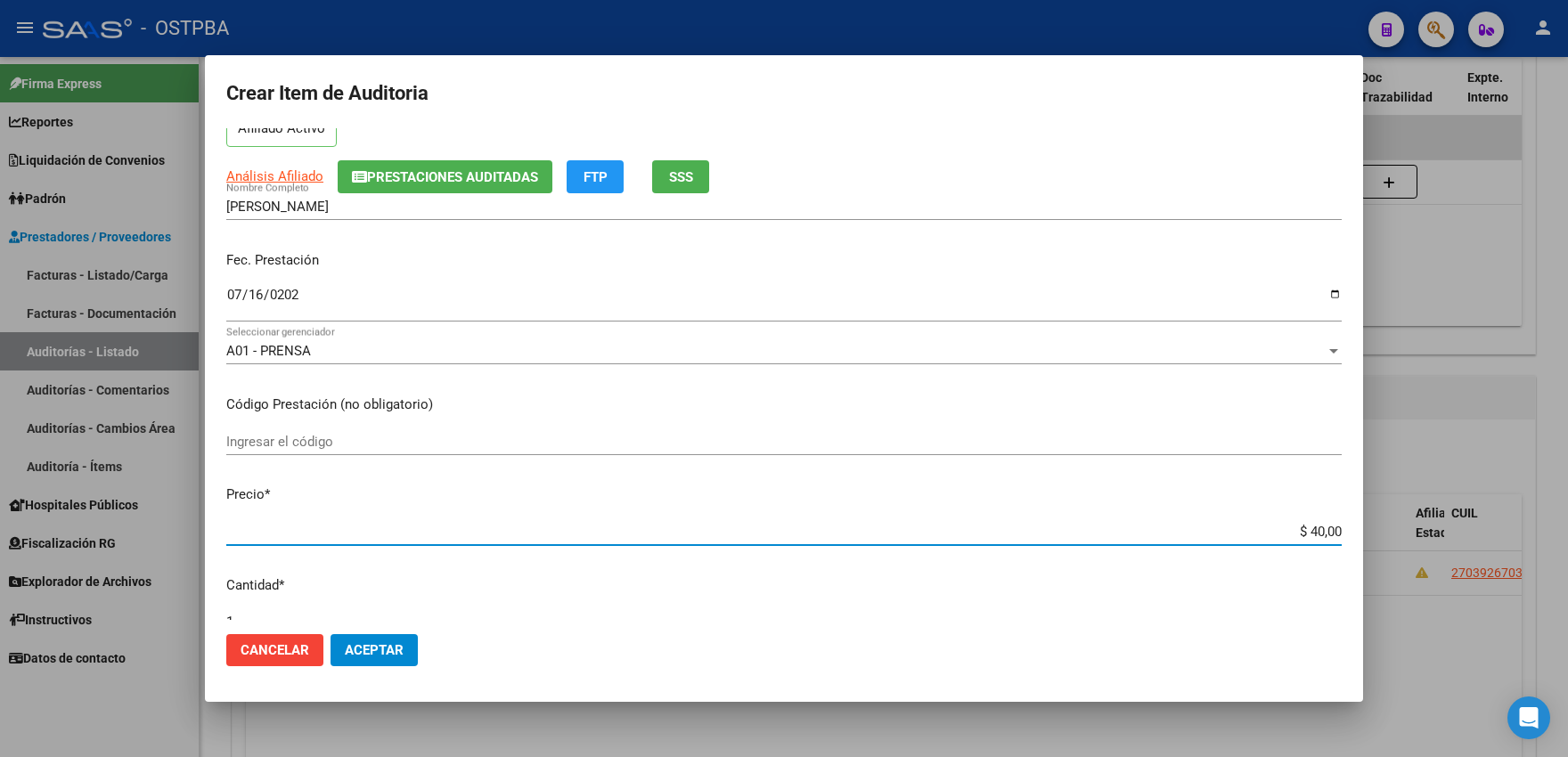
type input "$ 400,00"
type input "$ 4.000,00"
type input "$ 40.000,00"
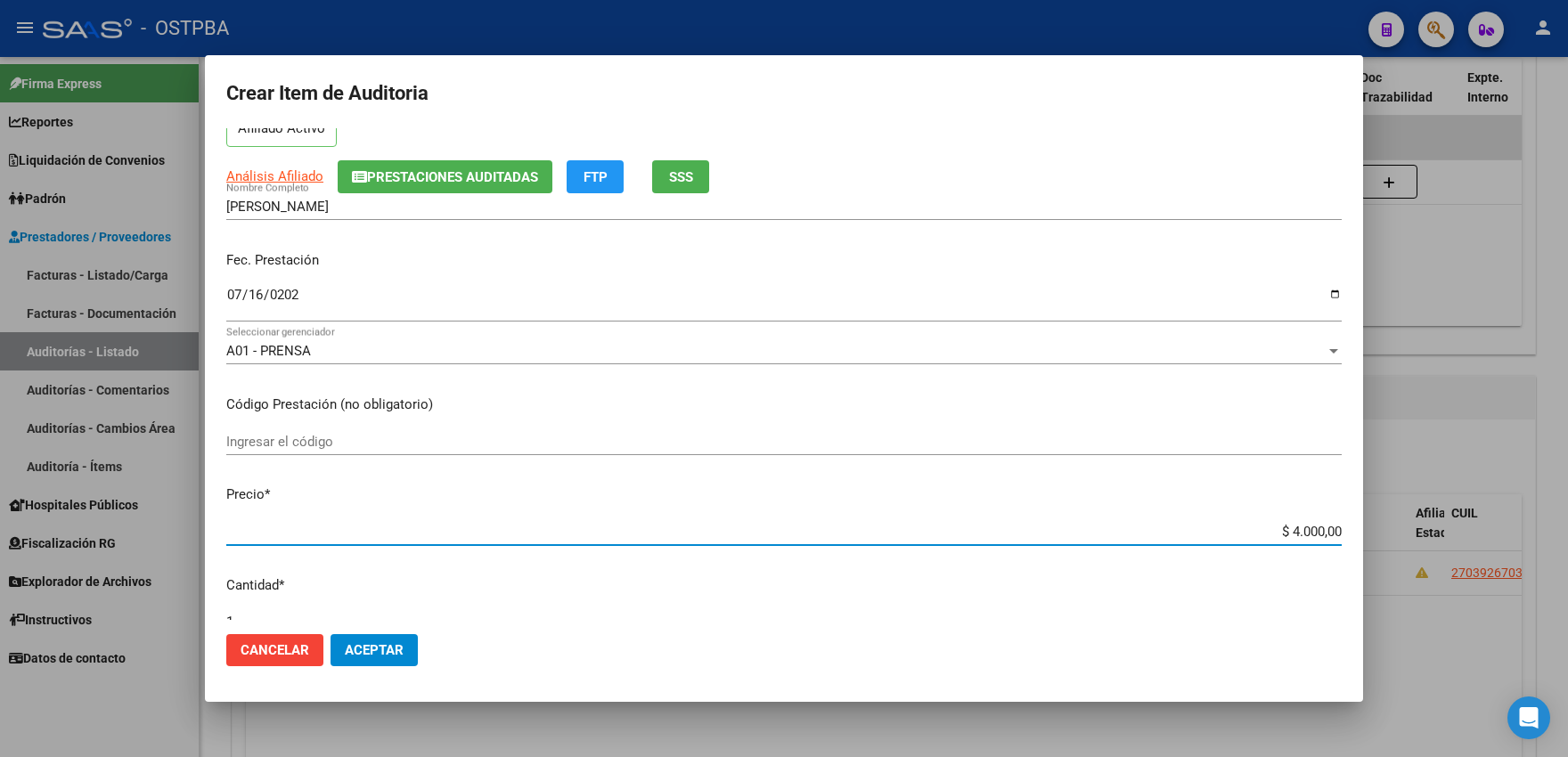
type input "$ 40.000,00"
type input "$ 400.000,00"
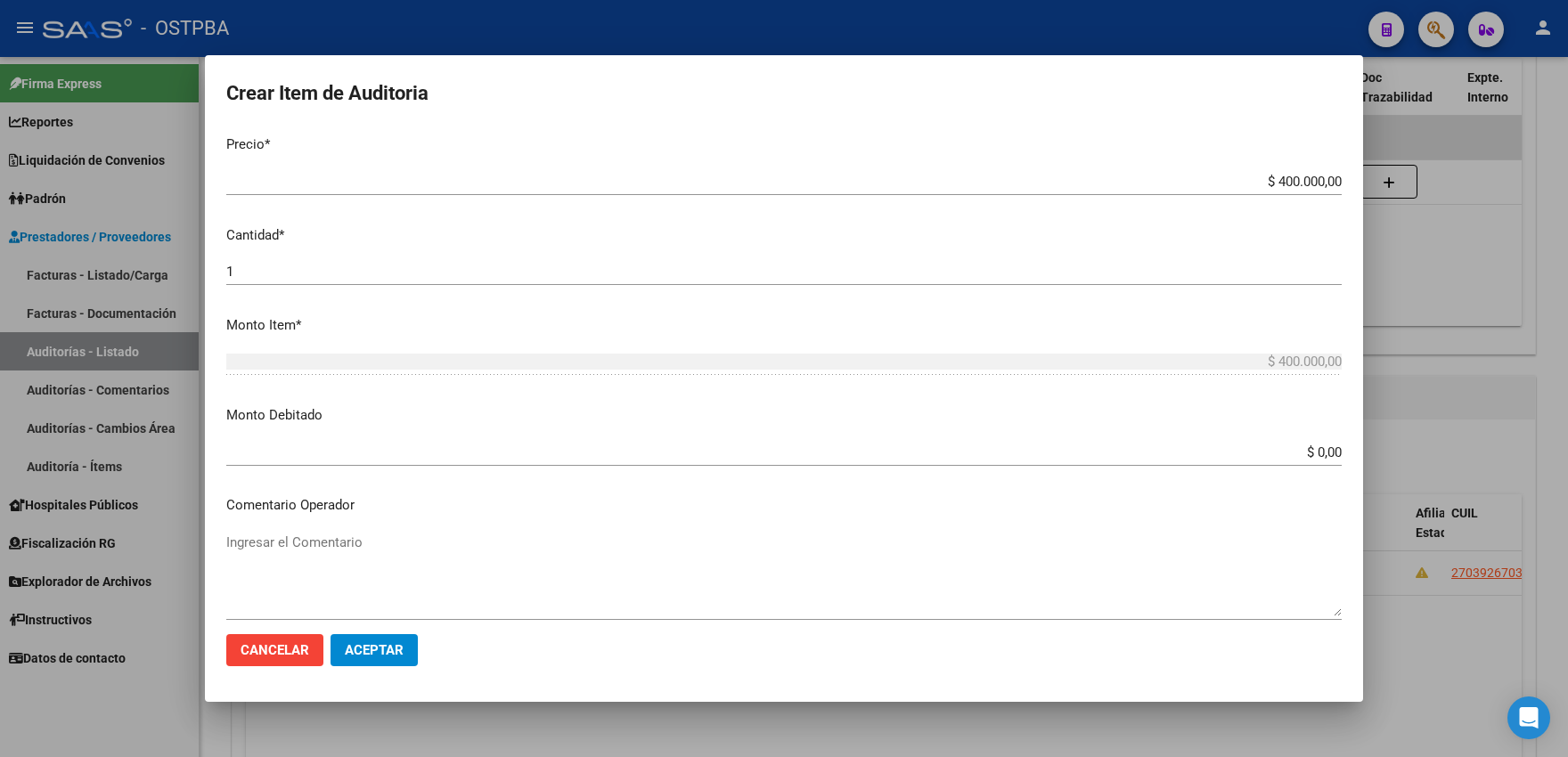
scroll to position [789, 0]
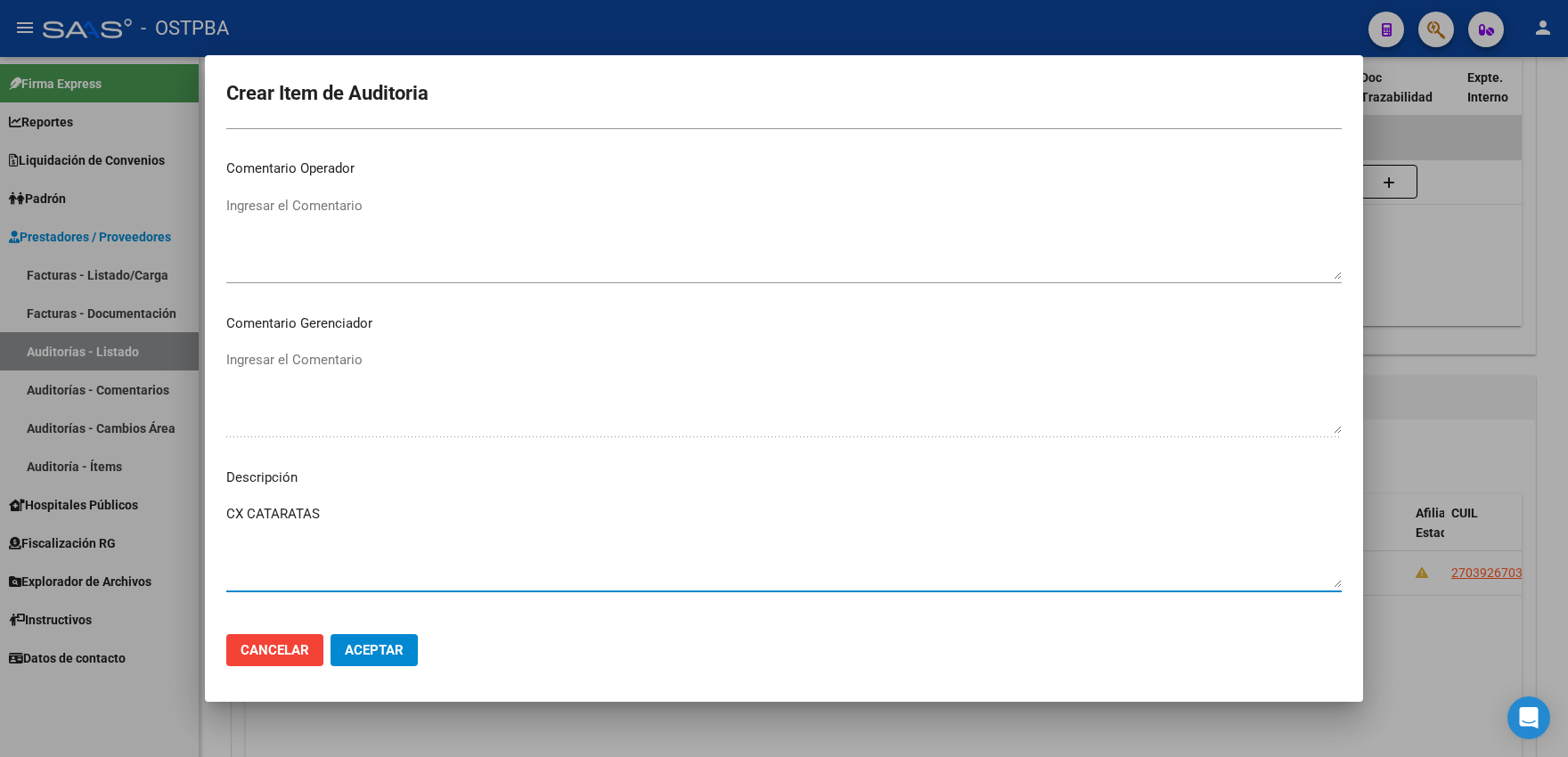
type textarea "CX CATARATAS"
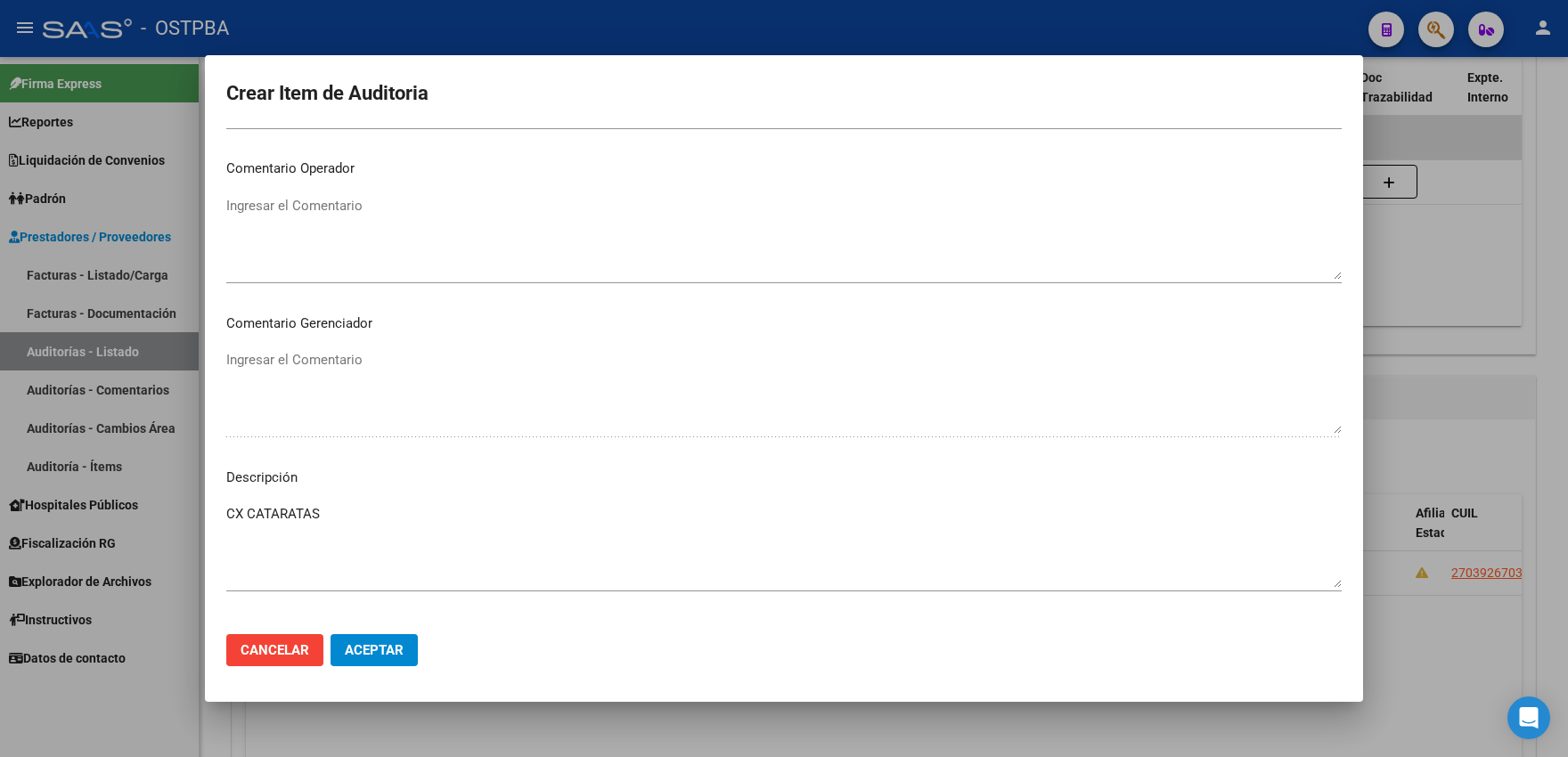
scroll to position [877, 0]
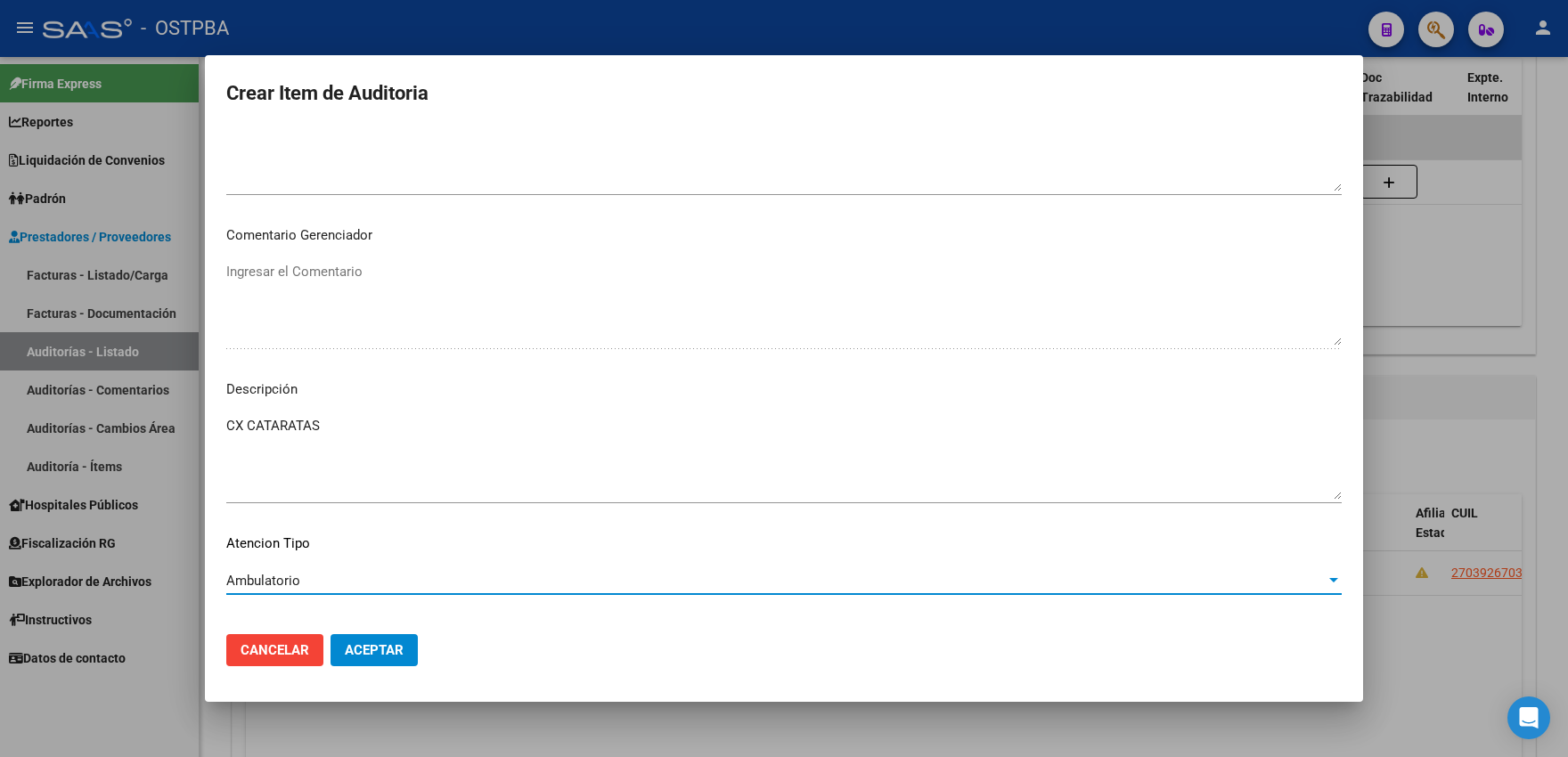
click at [390, 662] on button "Aceptar" at bounding box center [374, 650] width 88 height 32
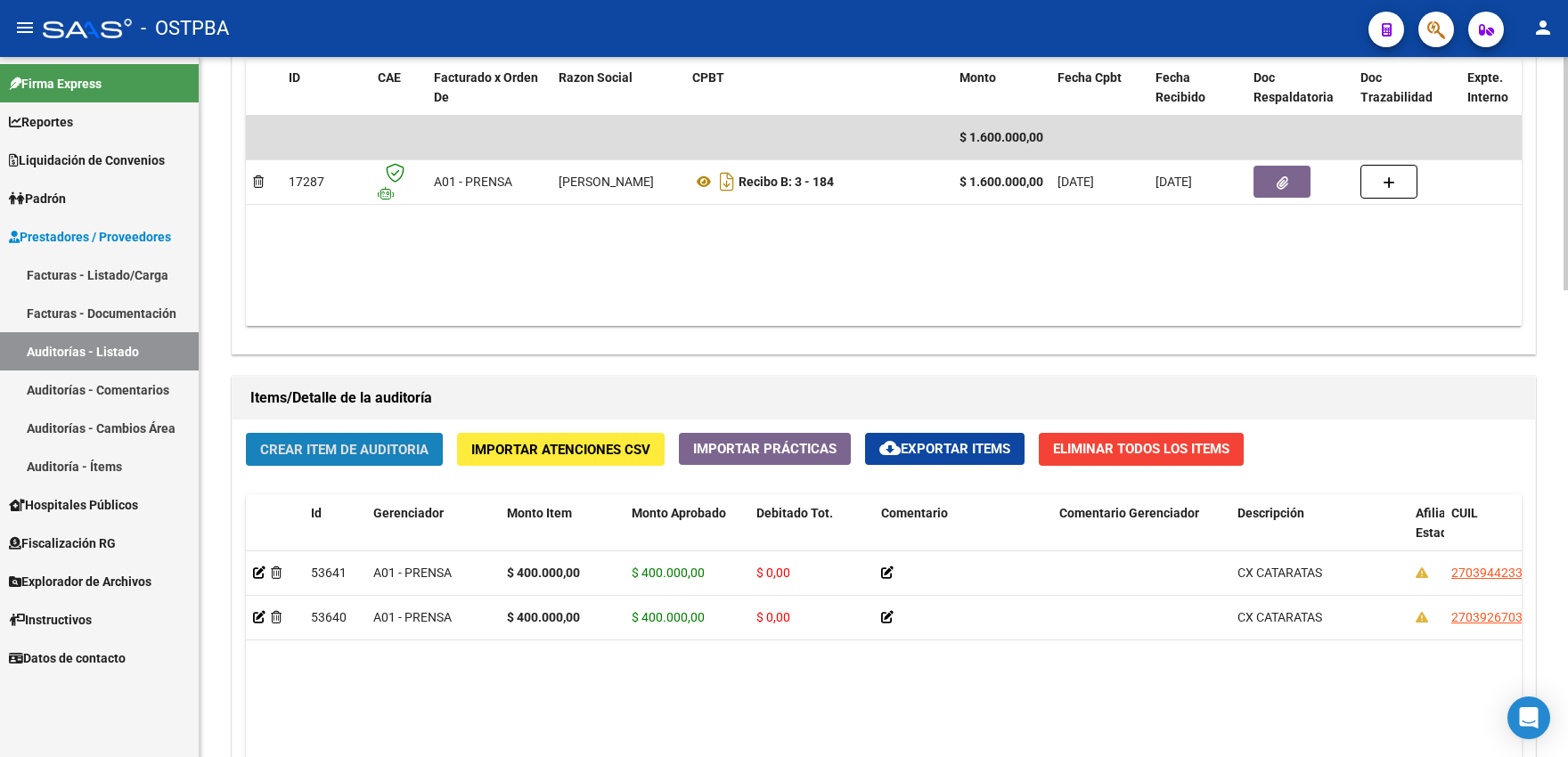
click at [352, 457] on span "Crear Item de Auditoria" at bounding box center [344, 449] width 168 height 16
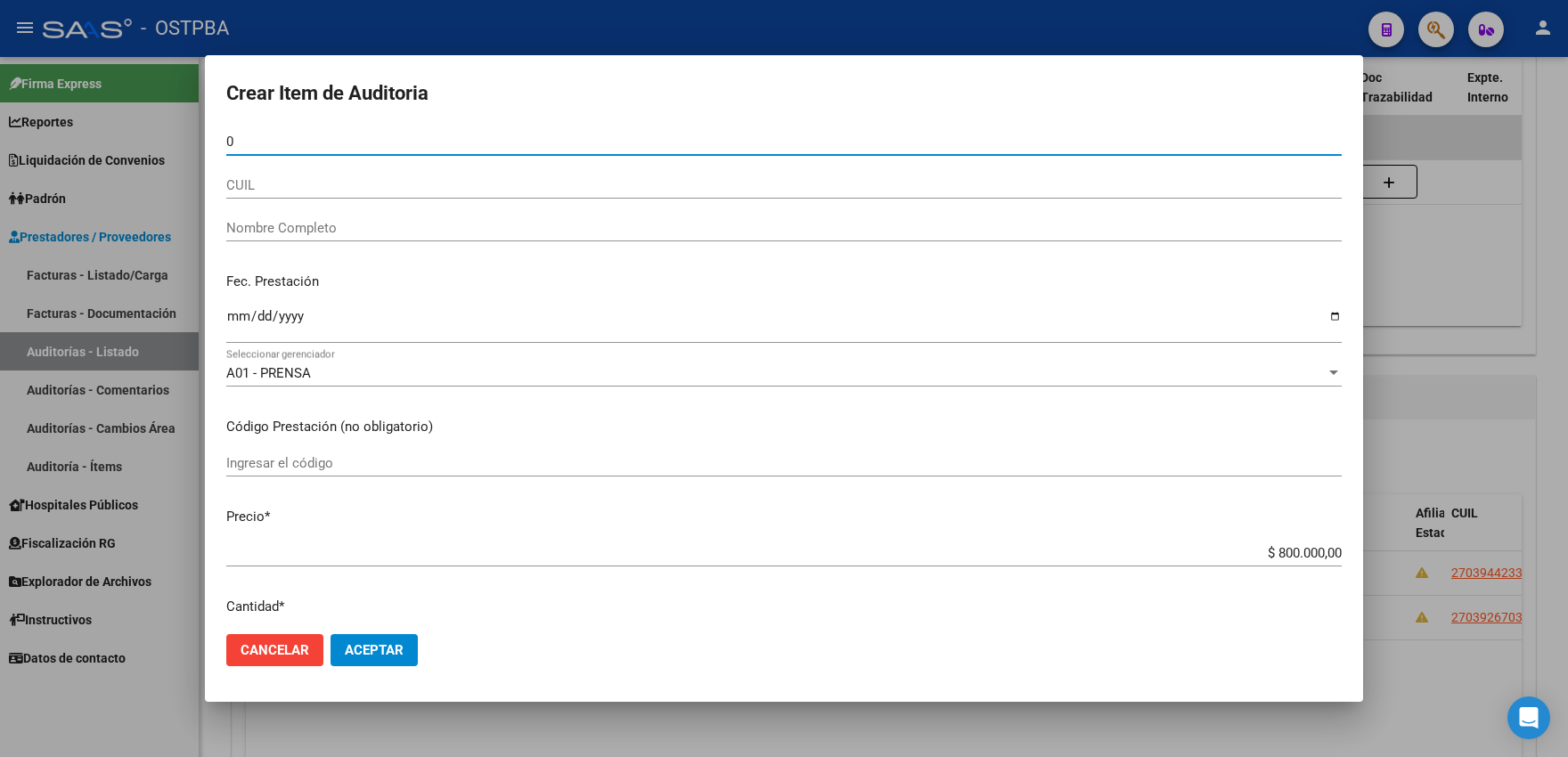
paste input "5497651"
type input "05497651"
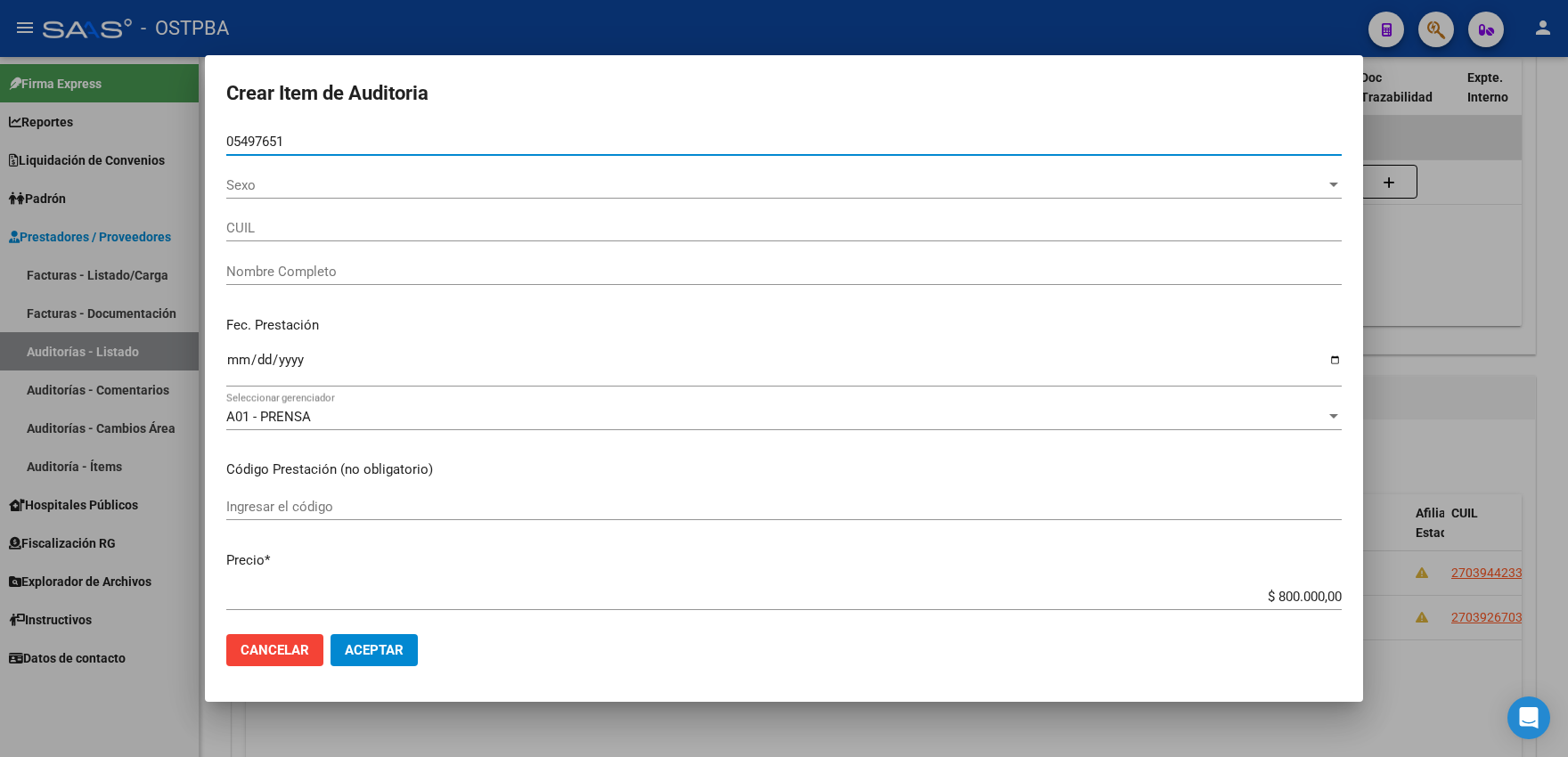
type input "27054976513"
type input "PEREZ MARIA ISABEL"
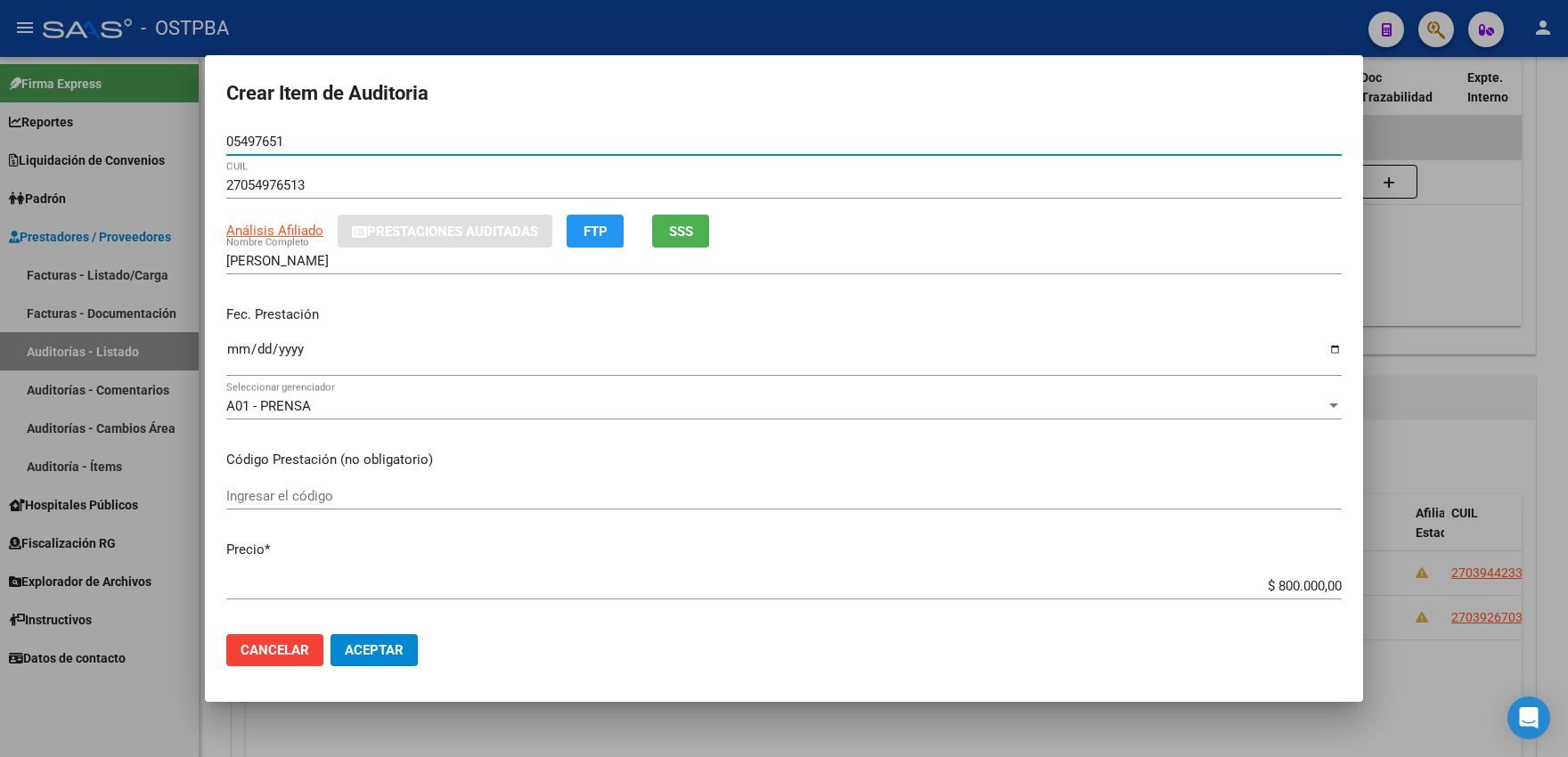
type input "05497651"
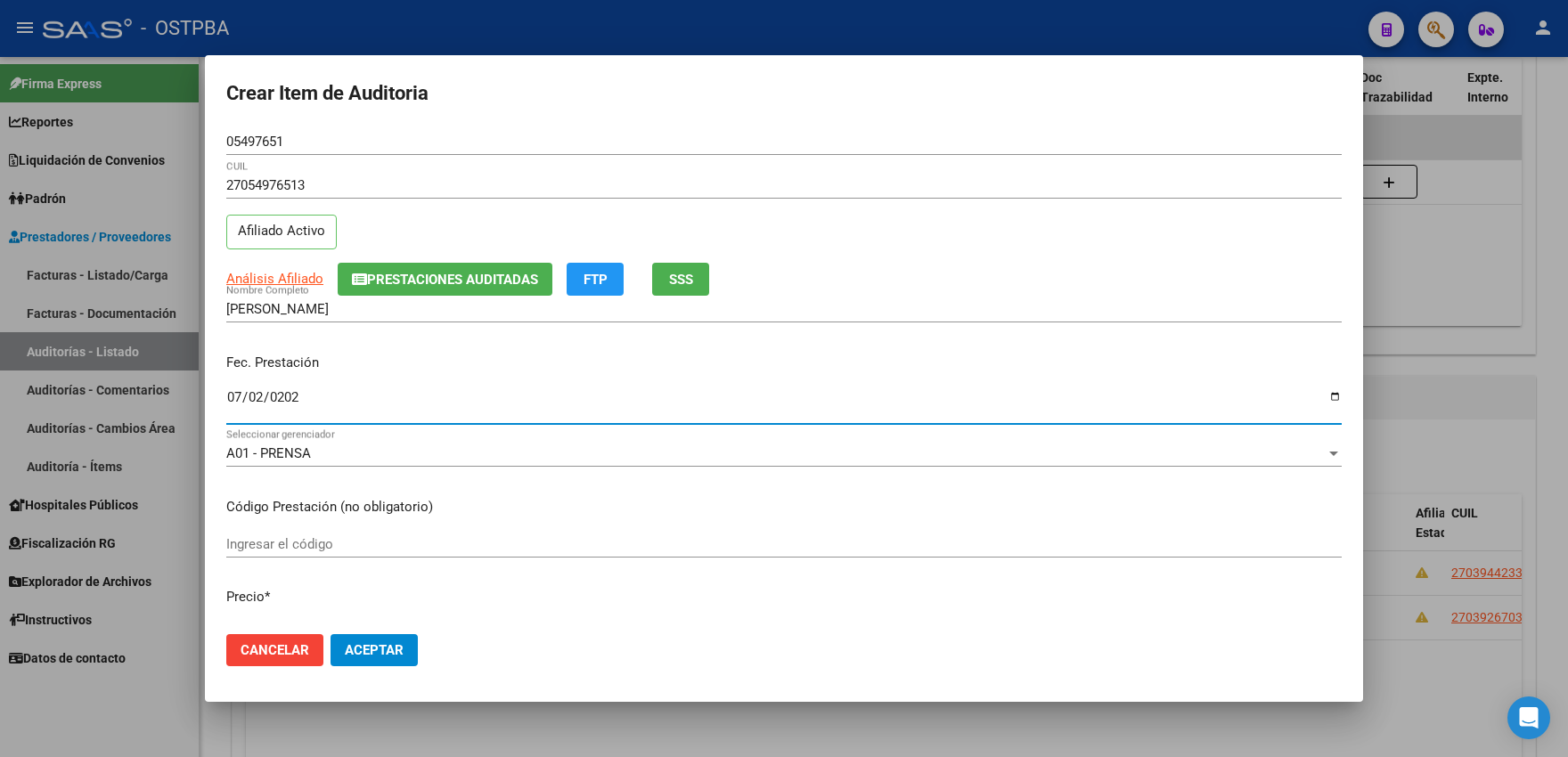
type input "2025-07-02"
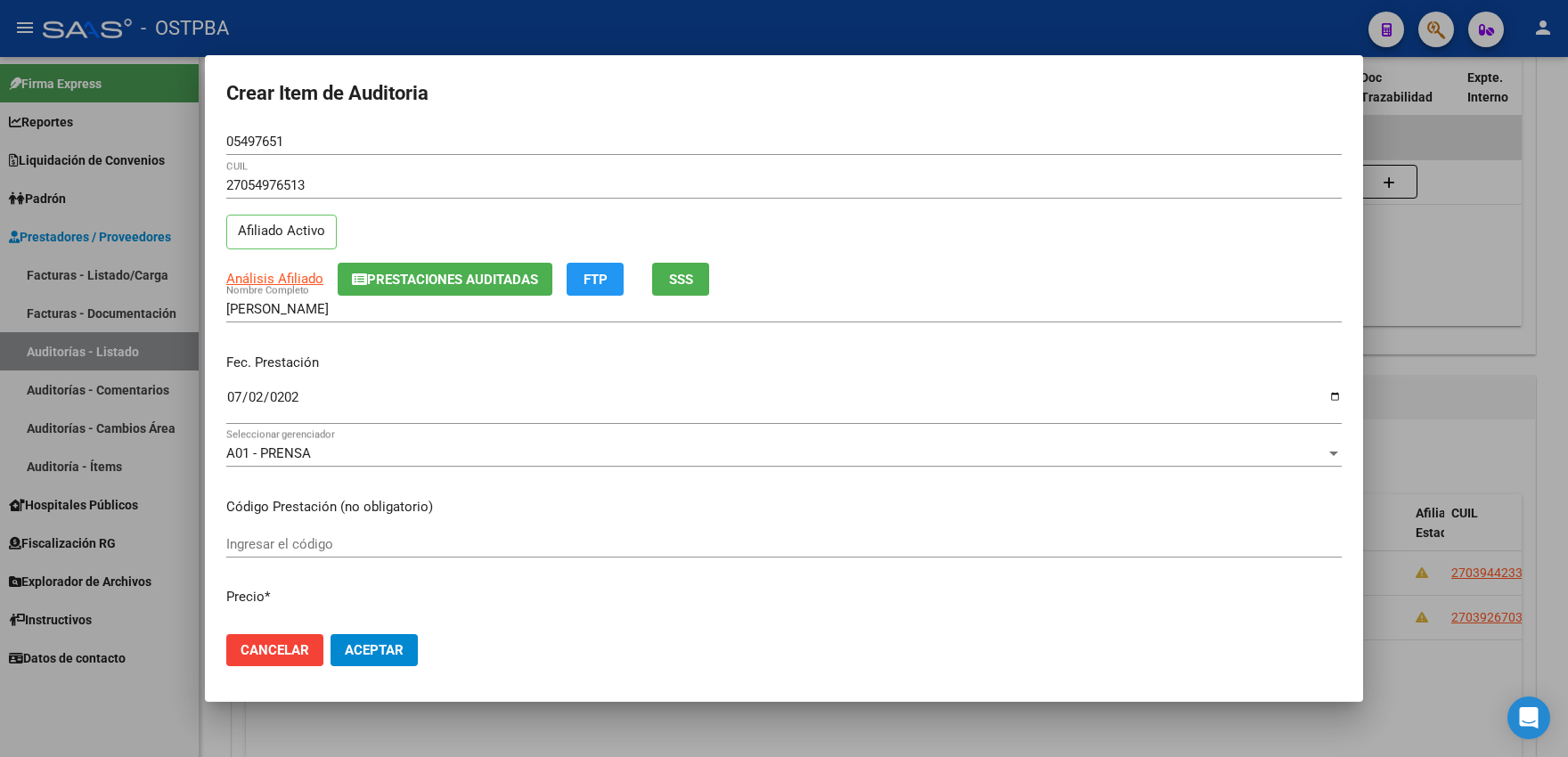
scroll to position [11, 0]
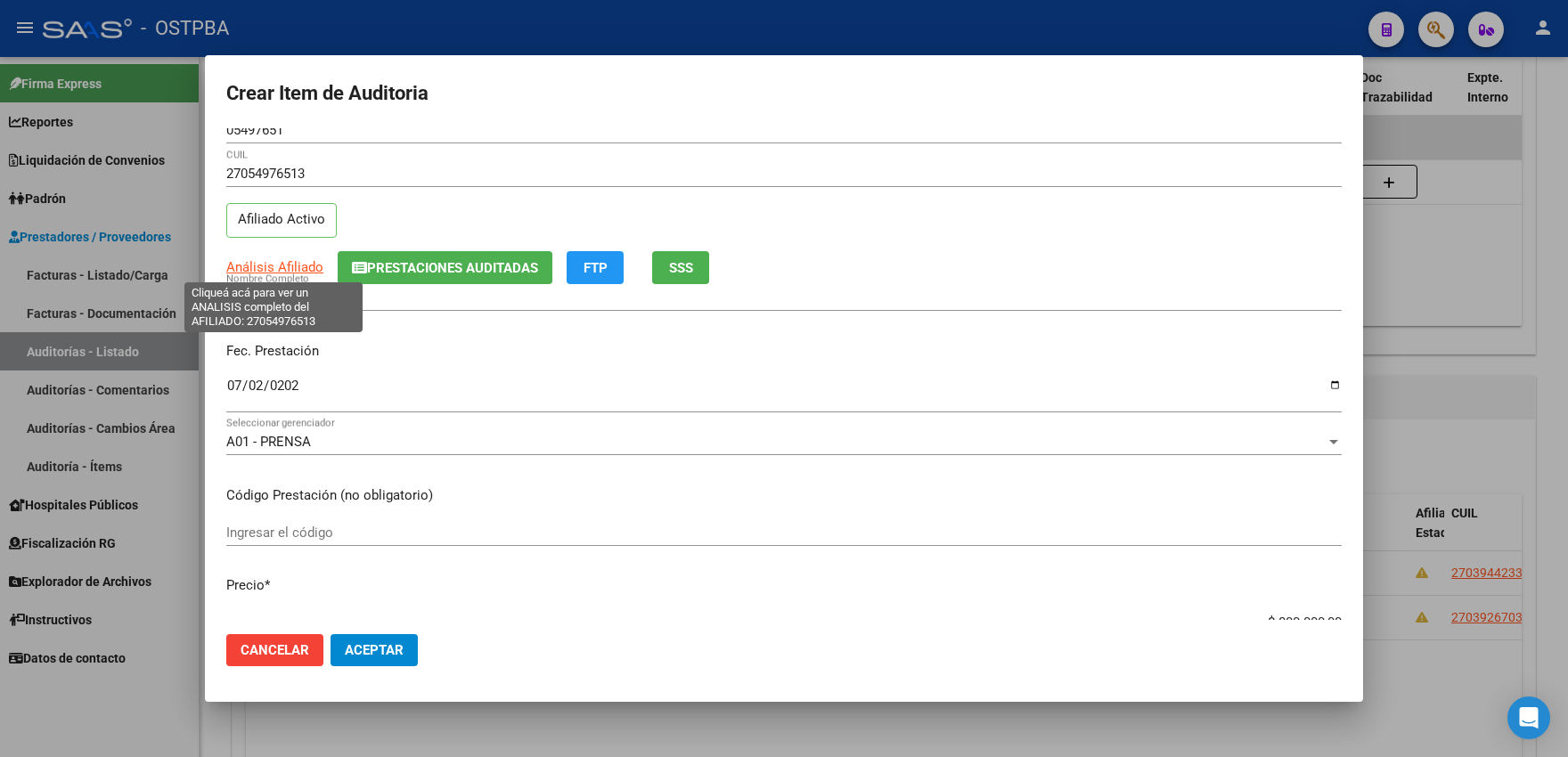
type input "$ 0,04"
type input "$ 0,40"
type input "$ 4,00"
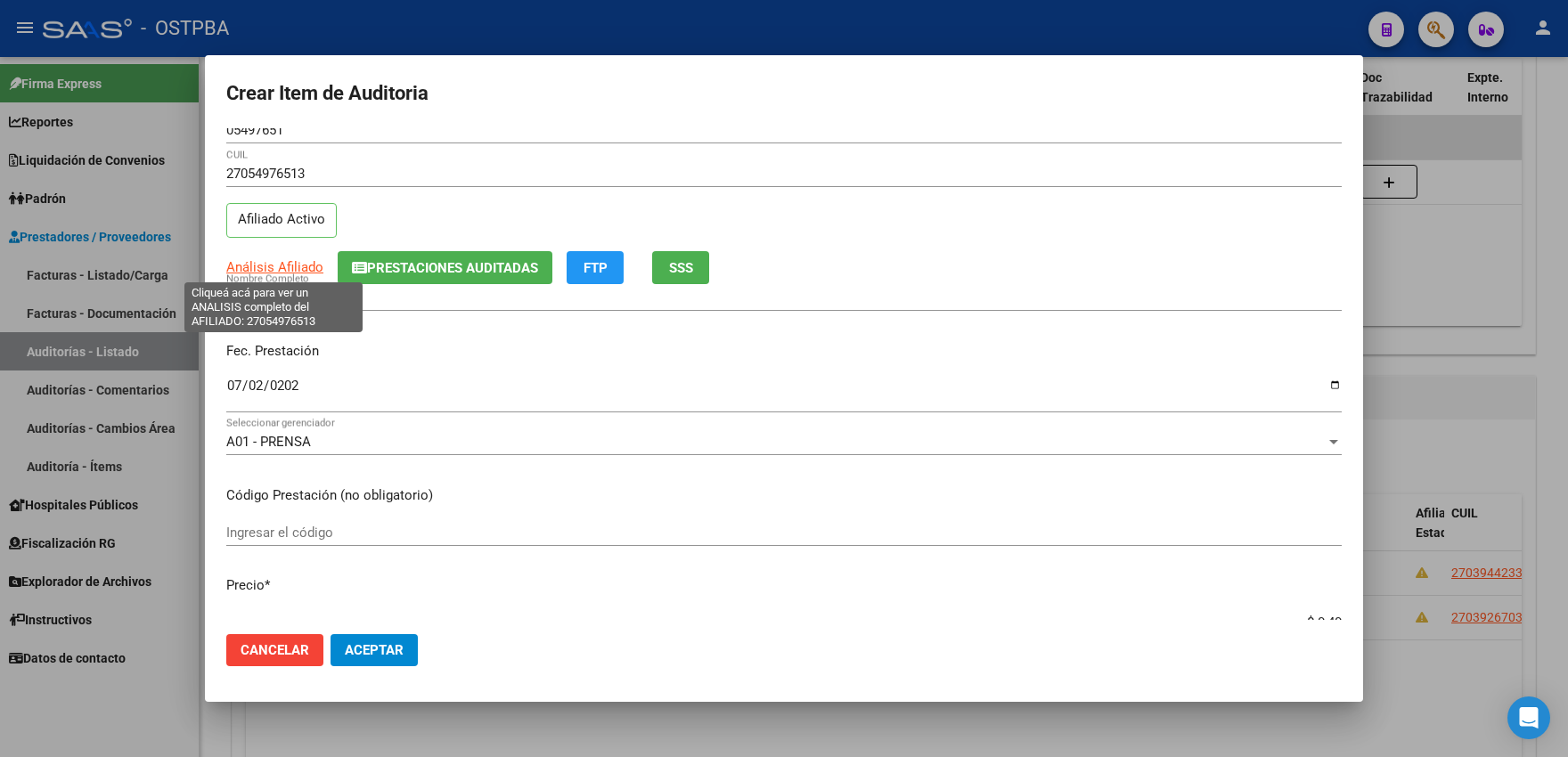
type input "$ 4,00"
type input "$ 40,00"
type input "$ 400,00"
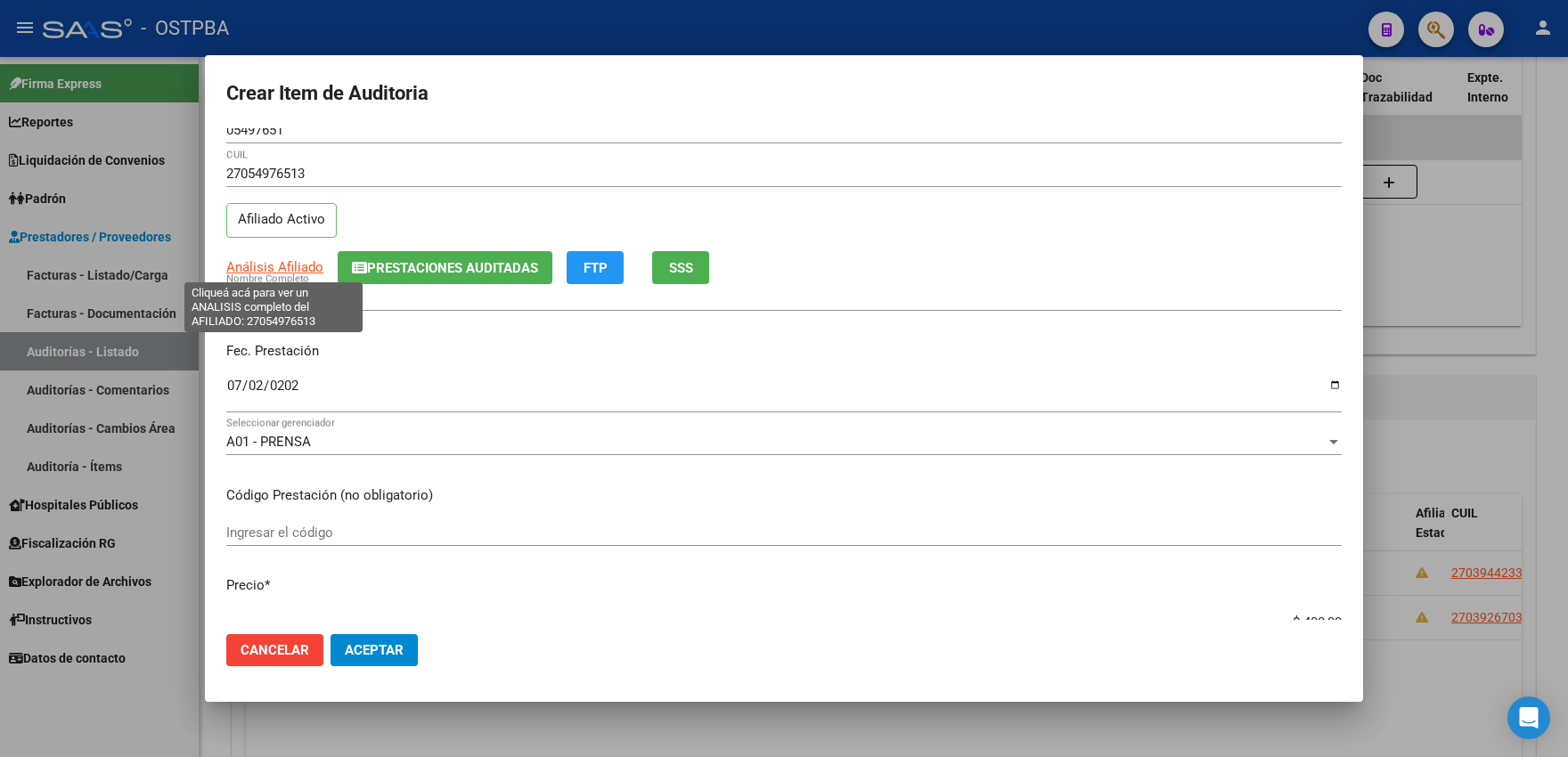
type input "$ 4.000,00"
type input "$ 40.000,00"
type input "$ 400.000,00"
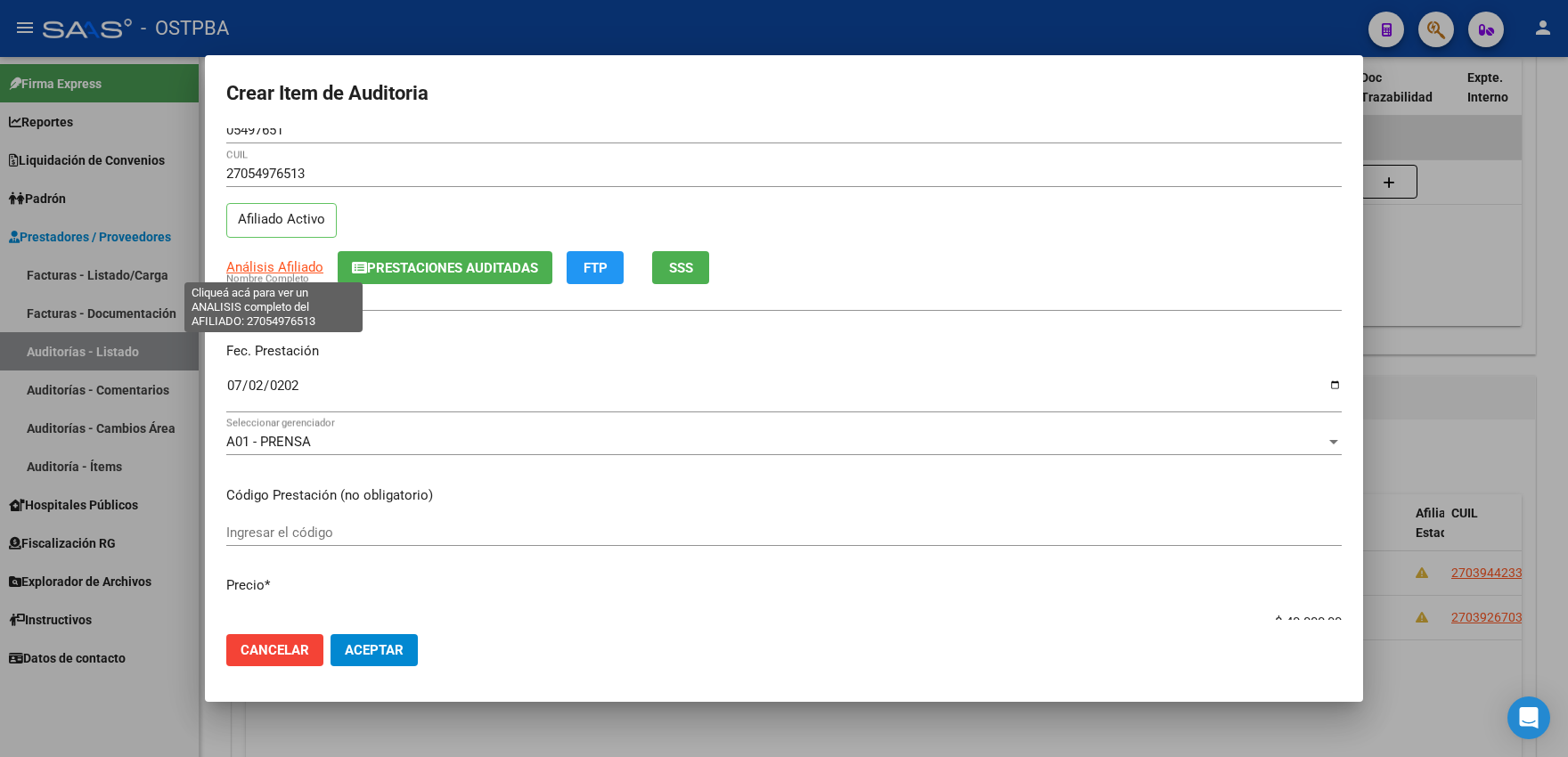
type input "$ 400.000,00"
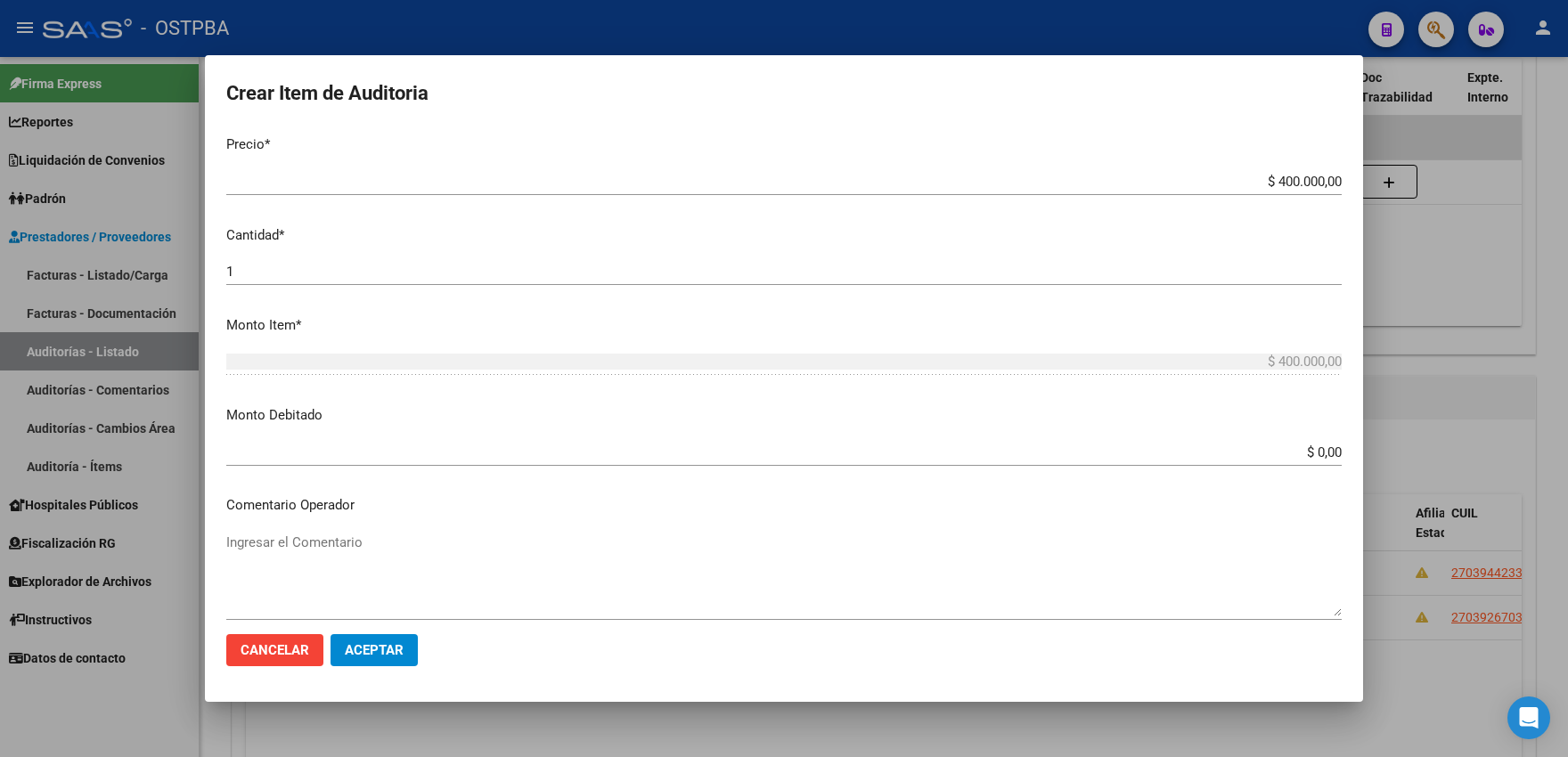
scroll to position [789, 0]
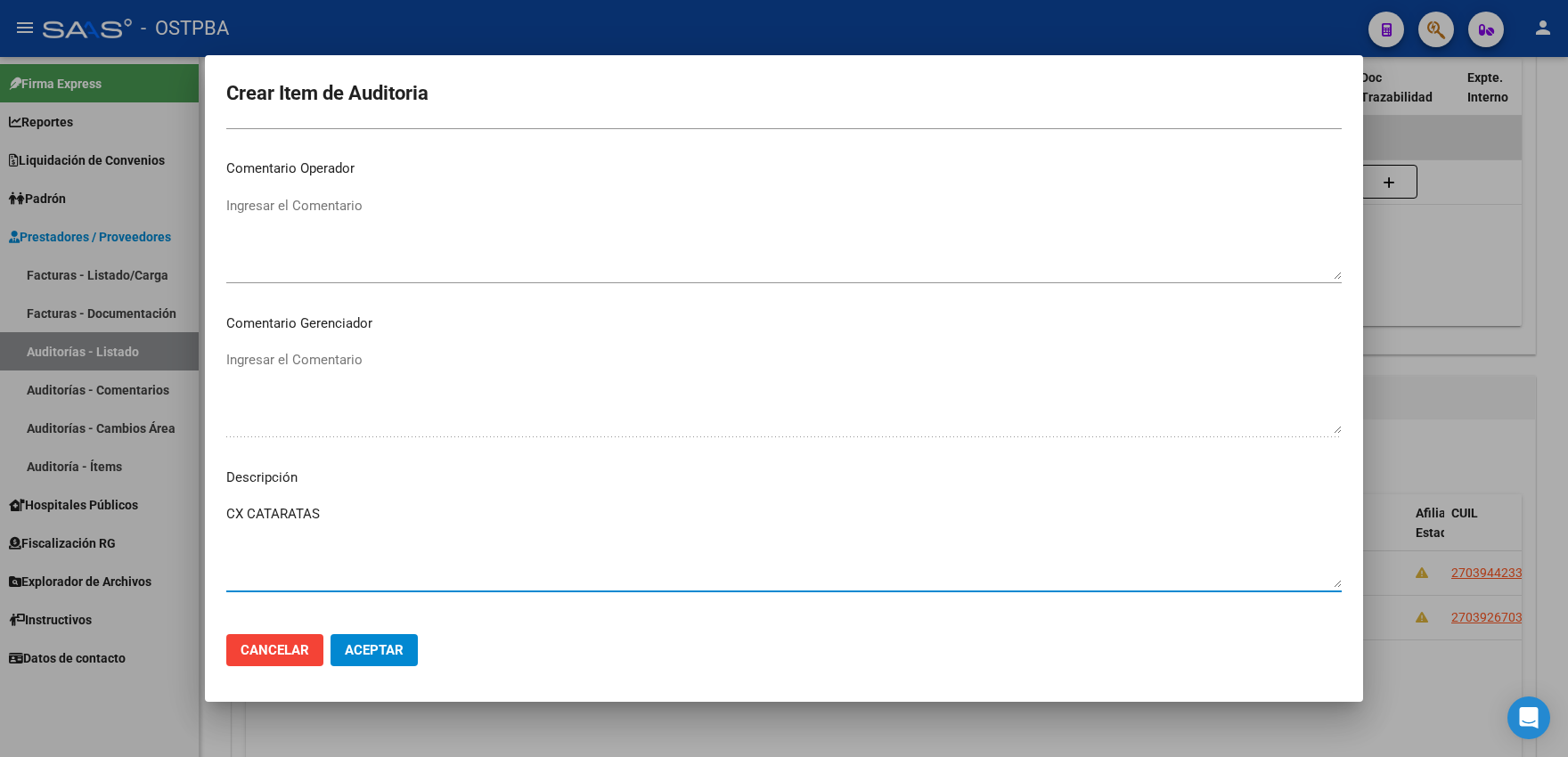
type textarea "CX CATARATAS"
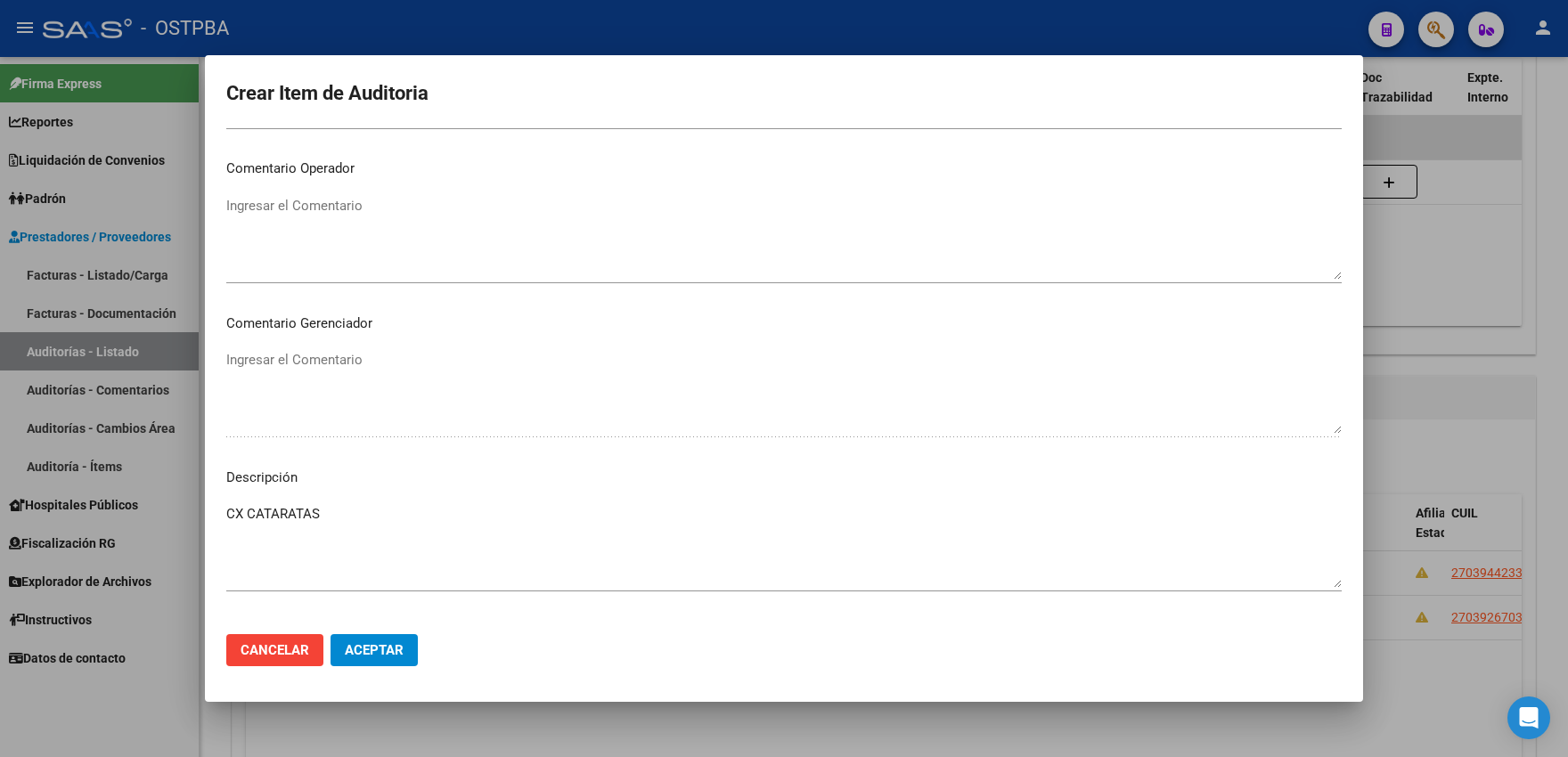
scroll to position [877, 0]
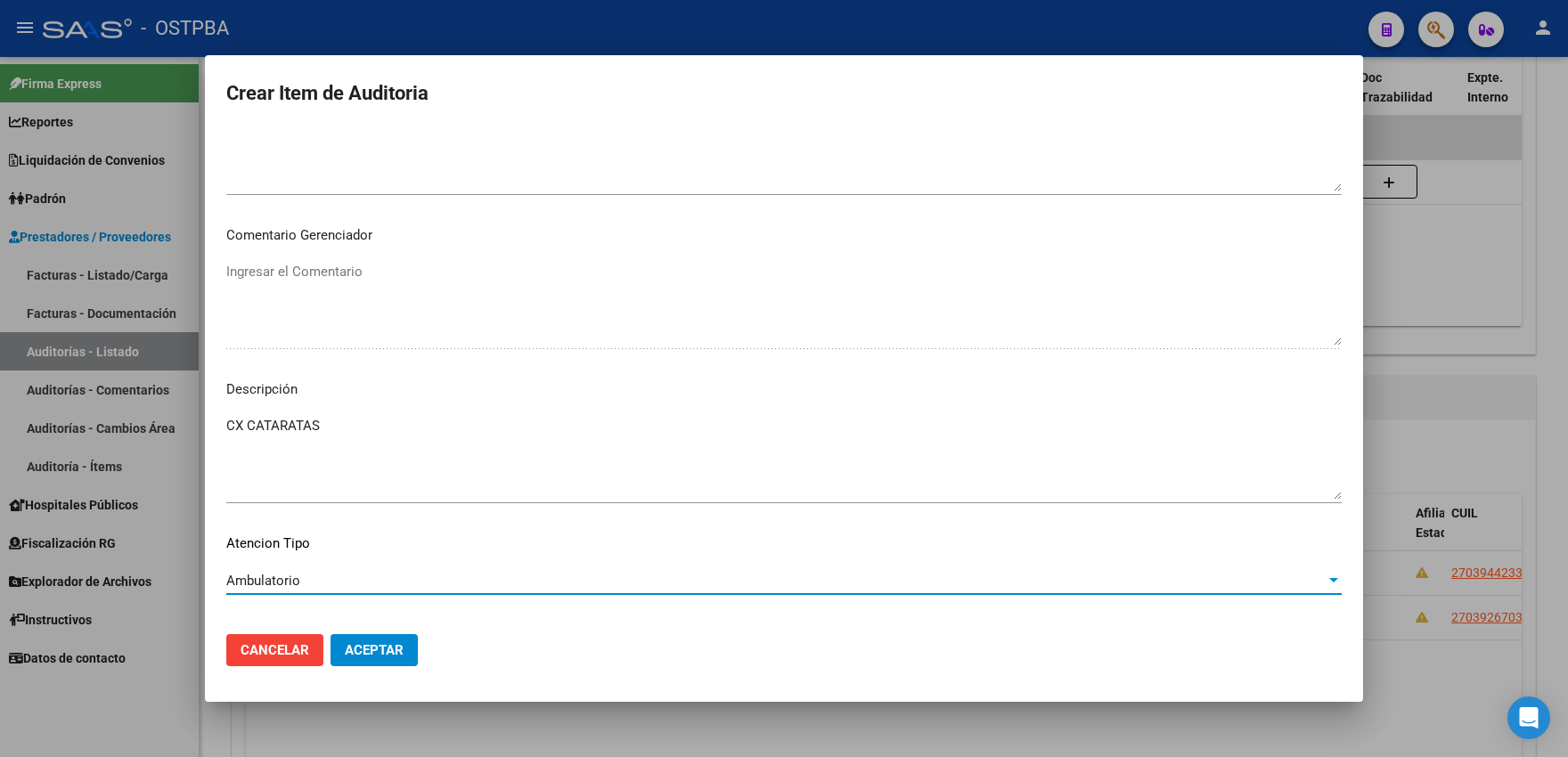
click at [368, 653] on span "Aceptar" at bounding box center [373, 650] width 59 height 16
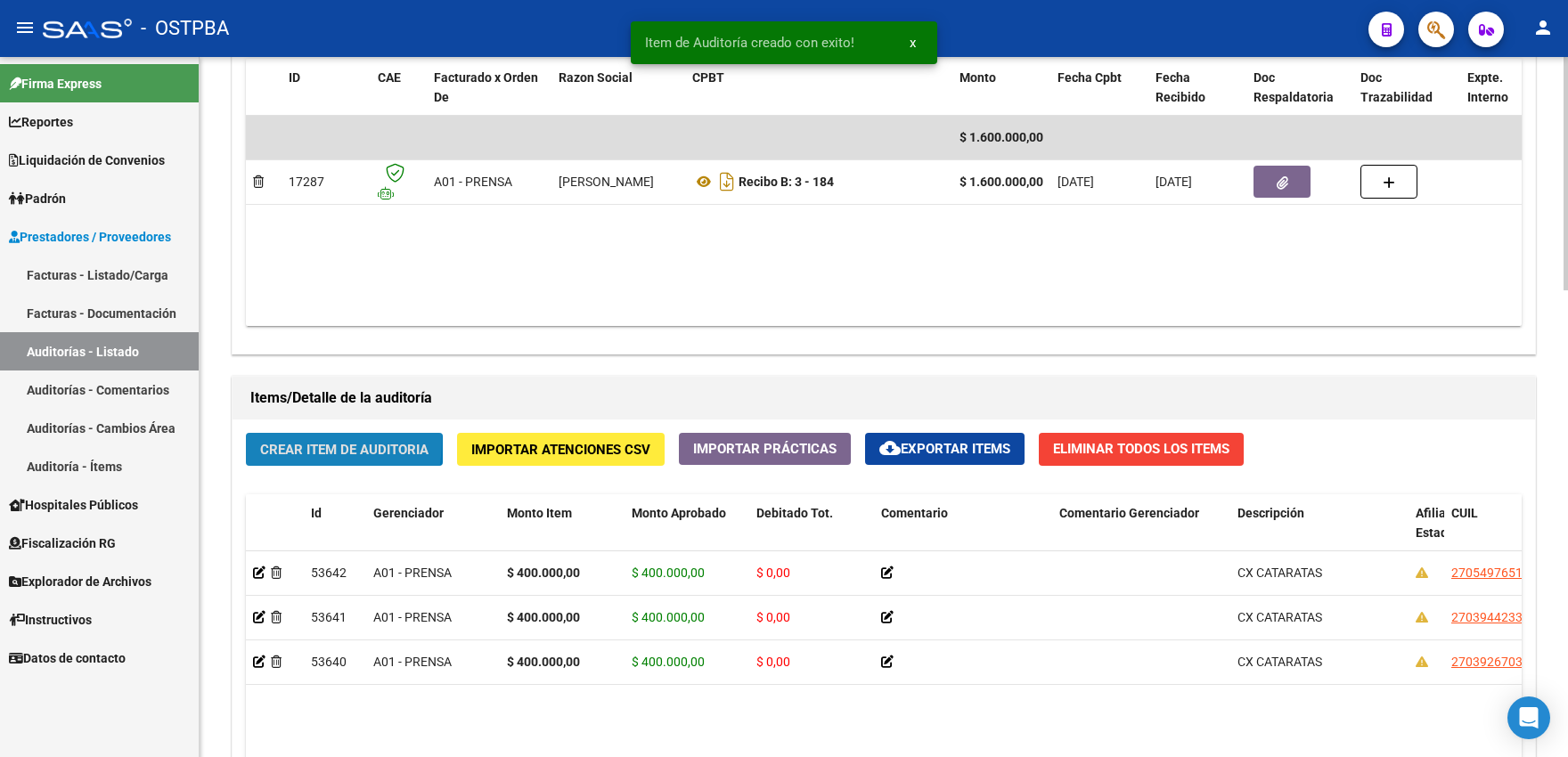
click at [269, 454] on button "Crear Item de Auditoria" at bounding box center [343, 449] width 197 height 33
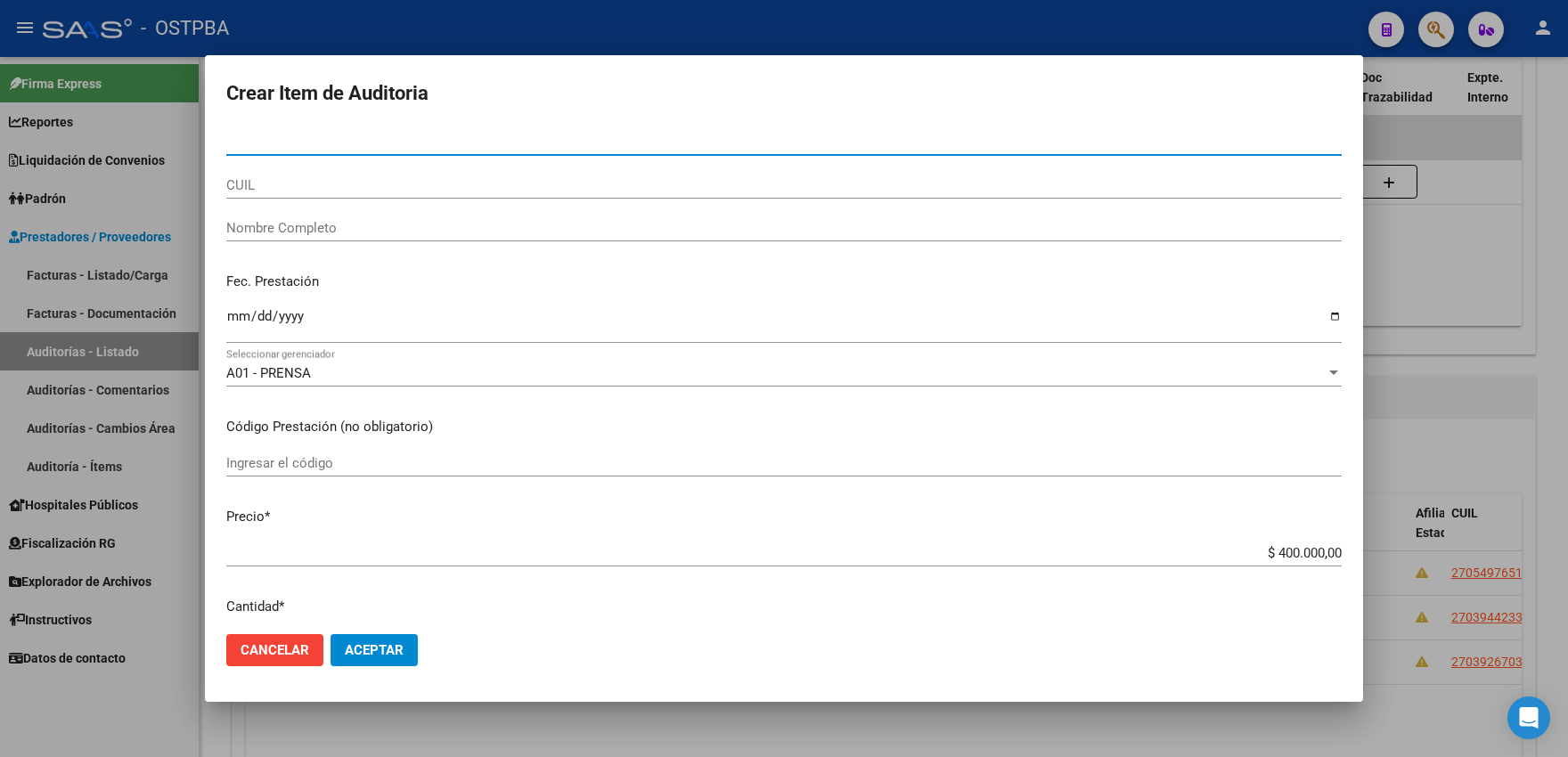
paste input "12980746"
type input "12980746"
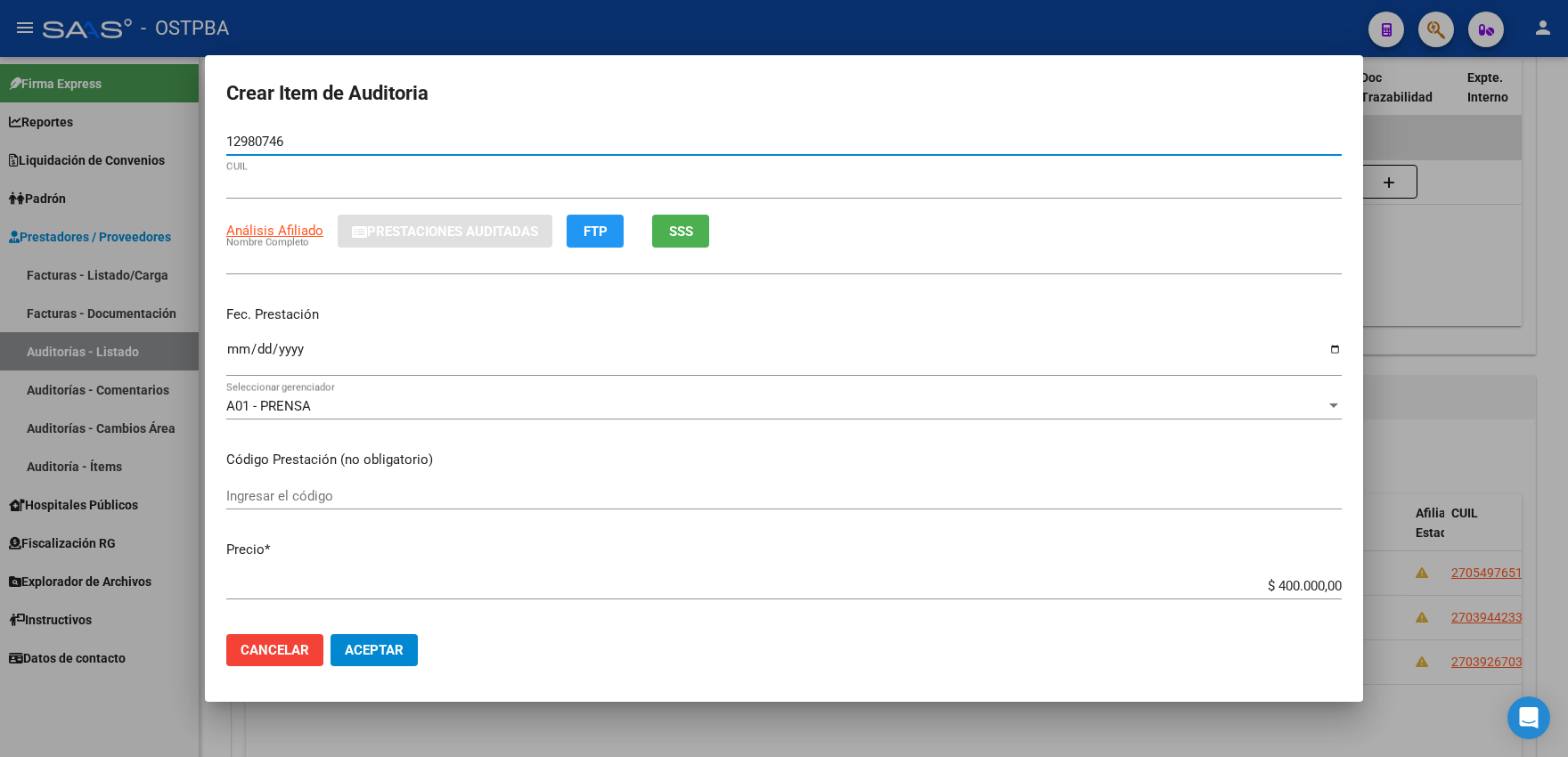
type input "27129807461"
type input "ZUAZO MARIA ROSA"
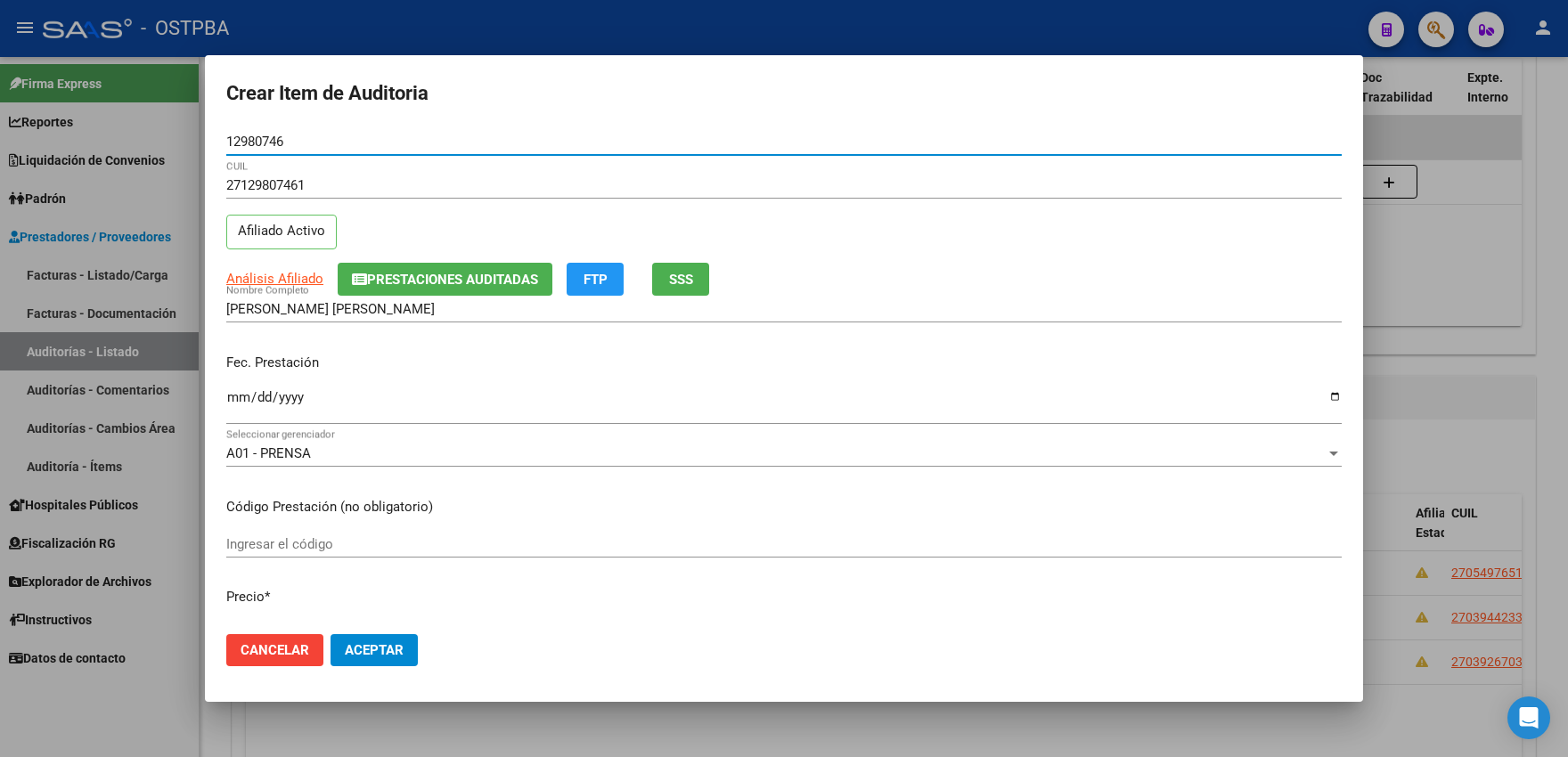
type input "12980746"
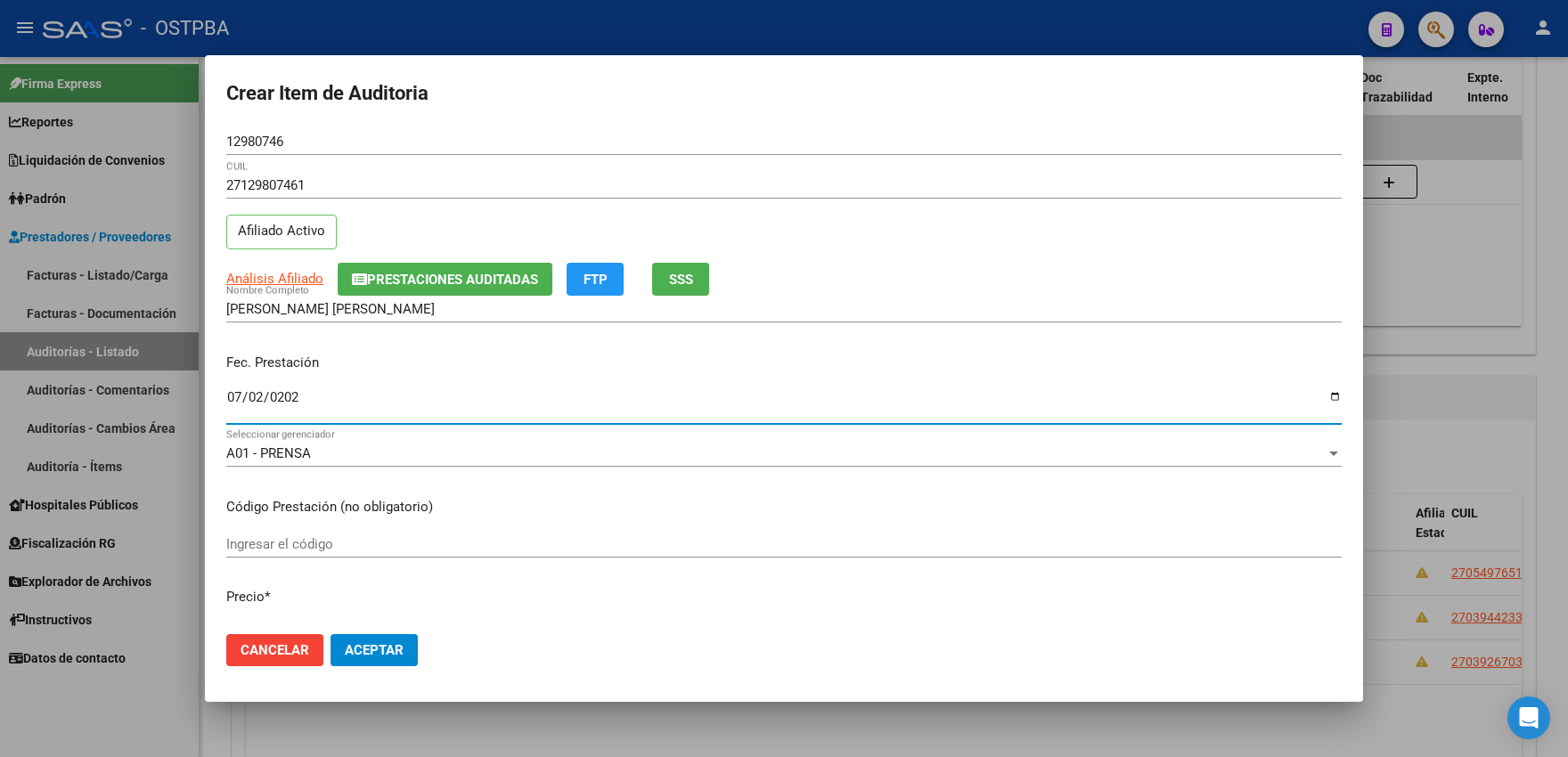
type input "2025-07-02"
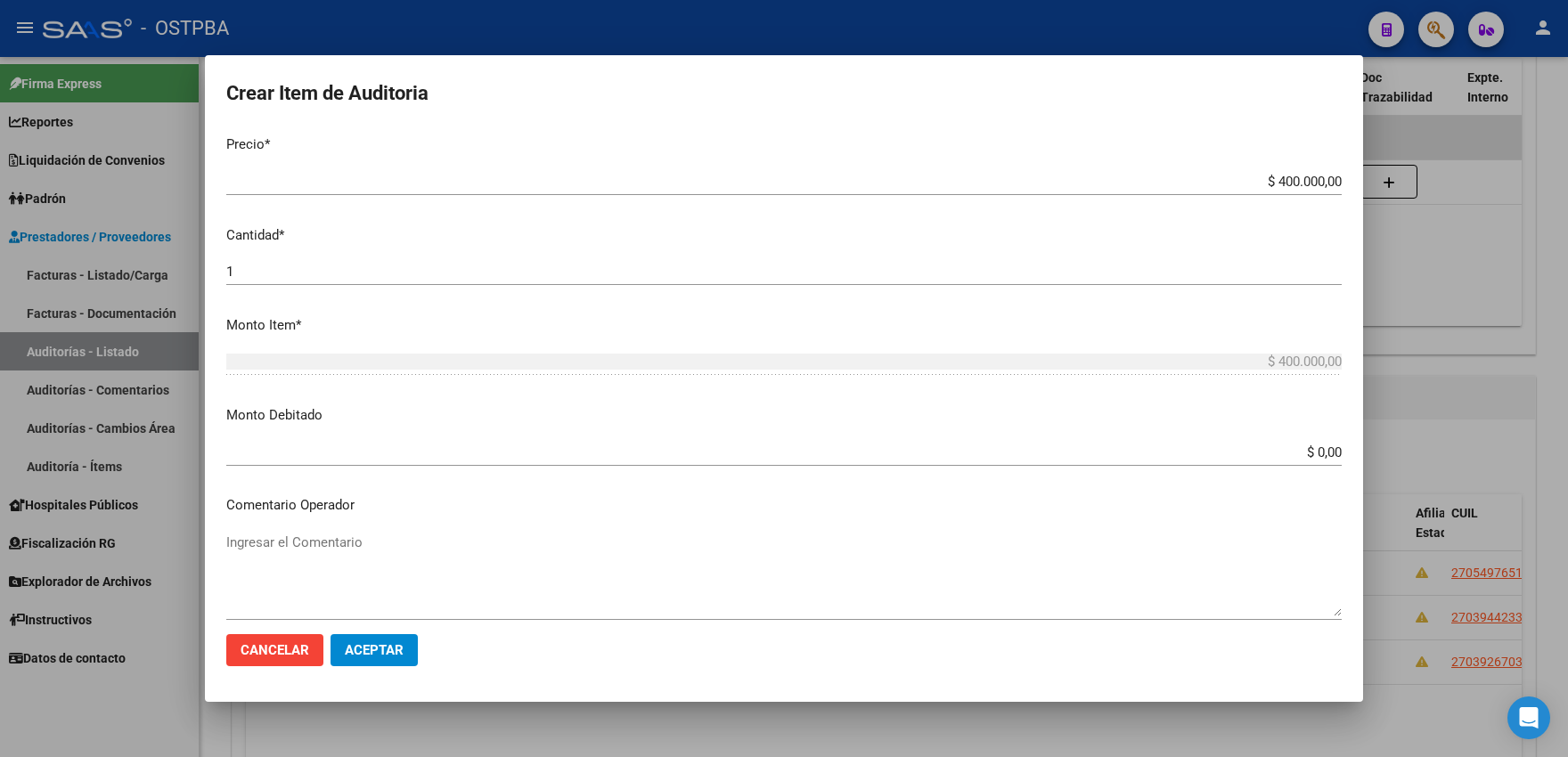
scroll to position [789, 0]
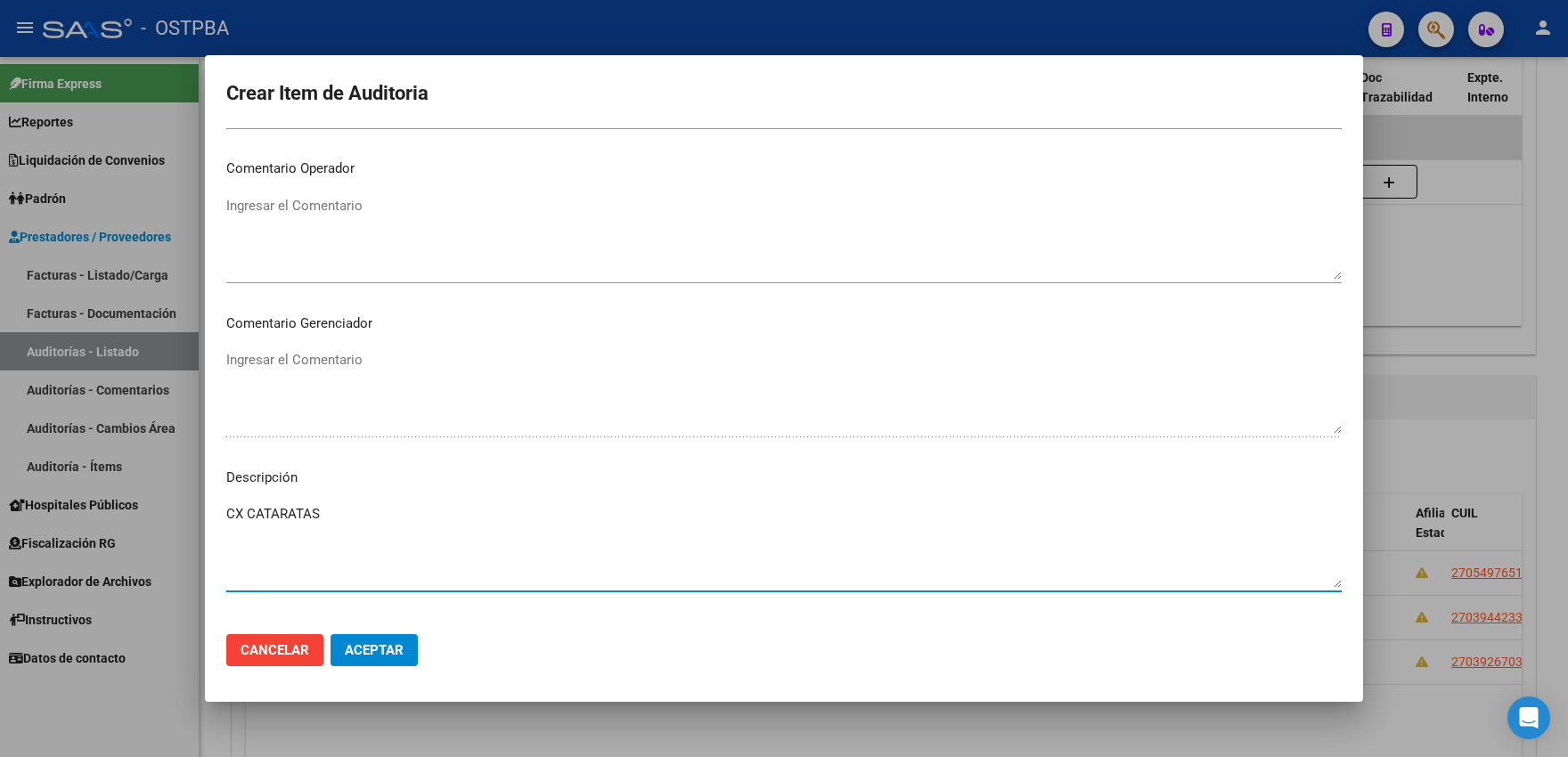
type textarea "CX CATARATAS"
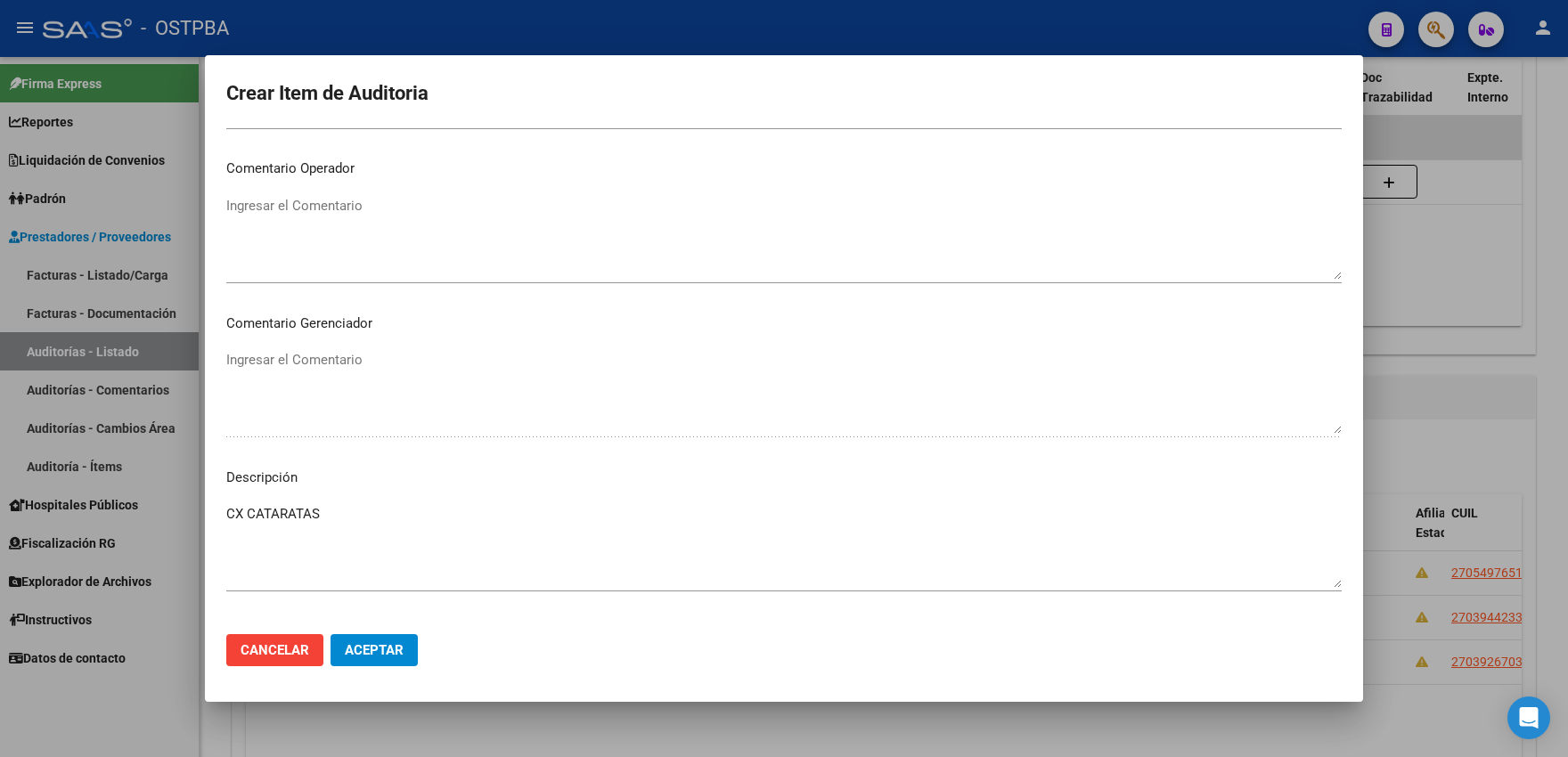
scroll to position [877, 0]
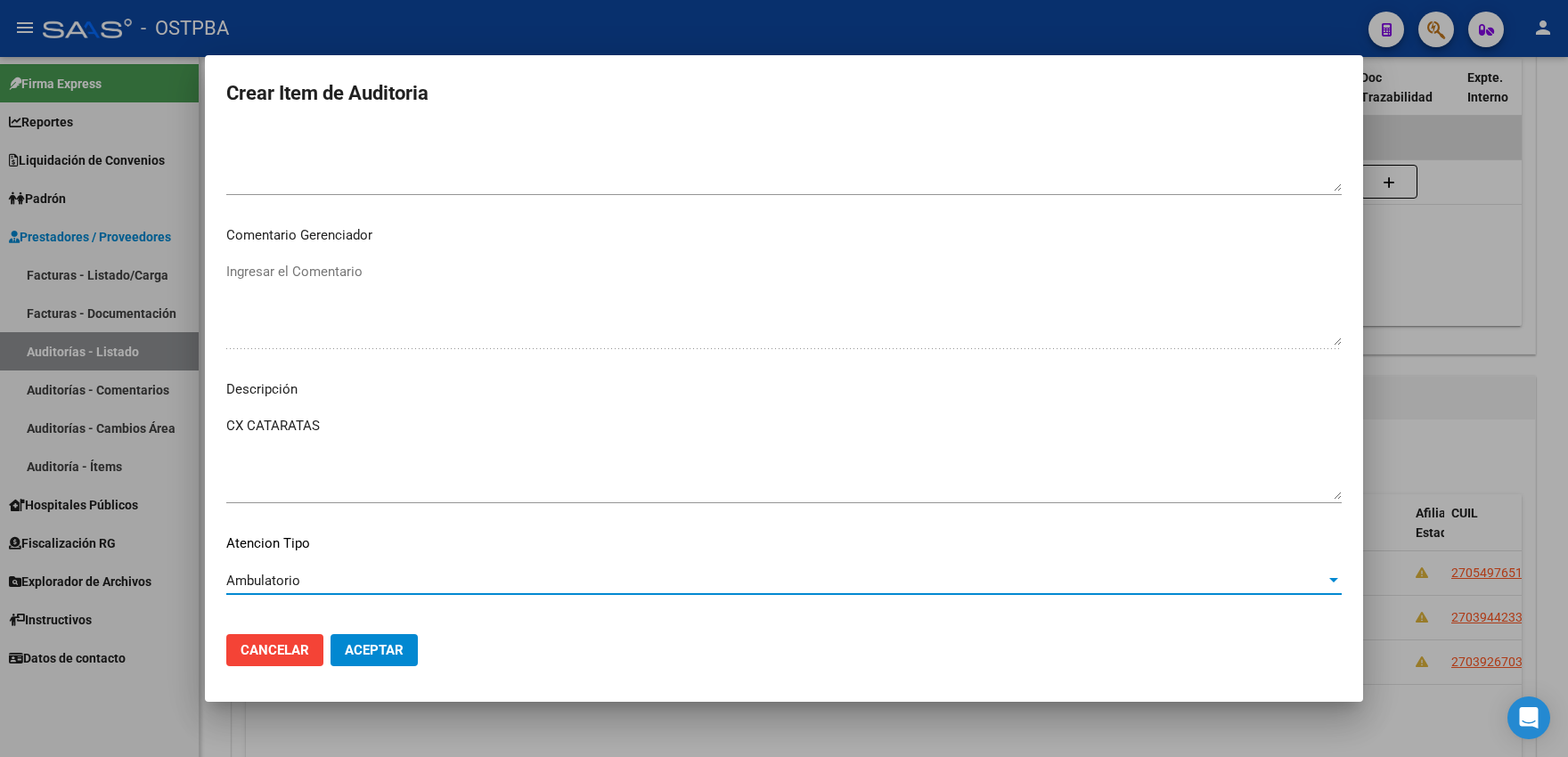
click at [378, 652] on span "Aceptar" at bounding box center [373, 650] width 59 height 16
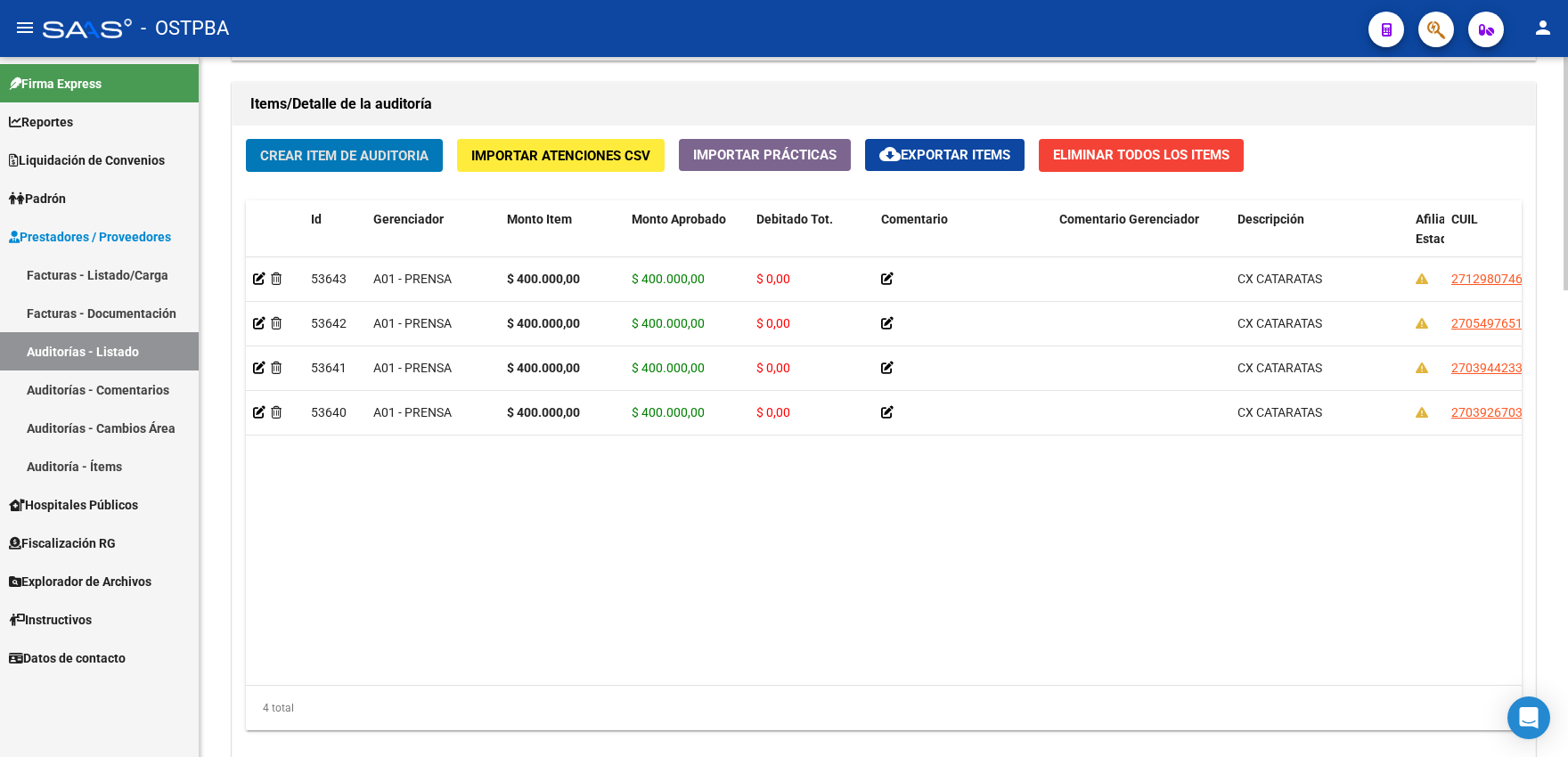
scroll to position [1397, 0]
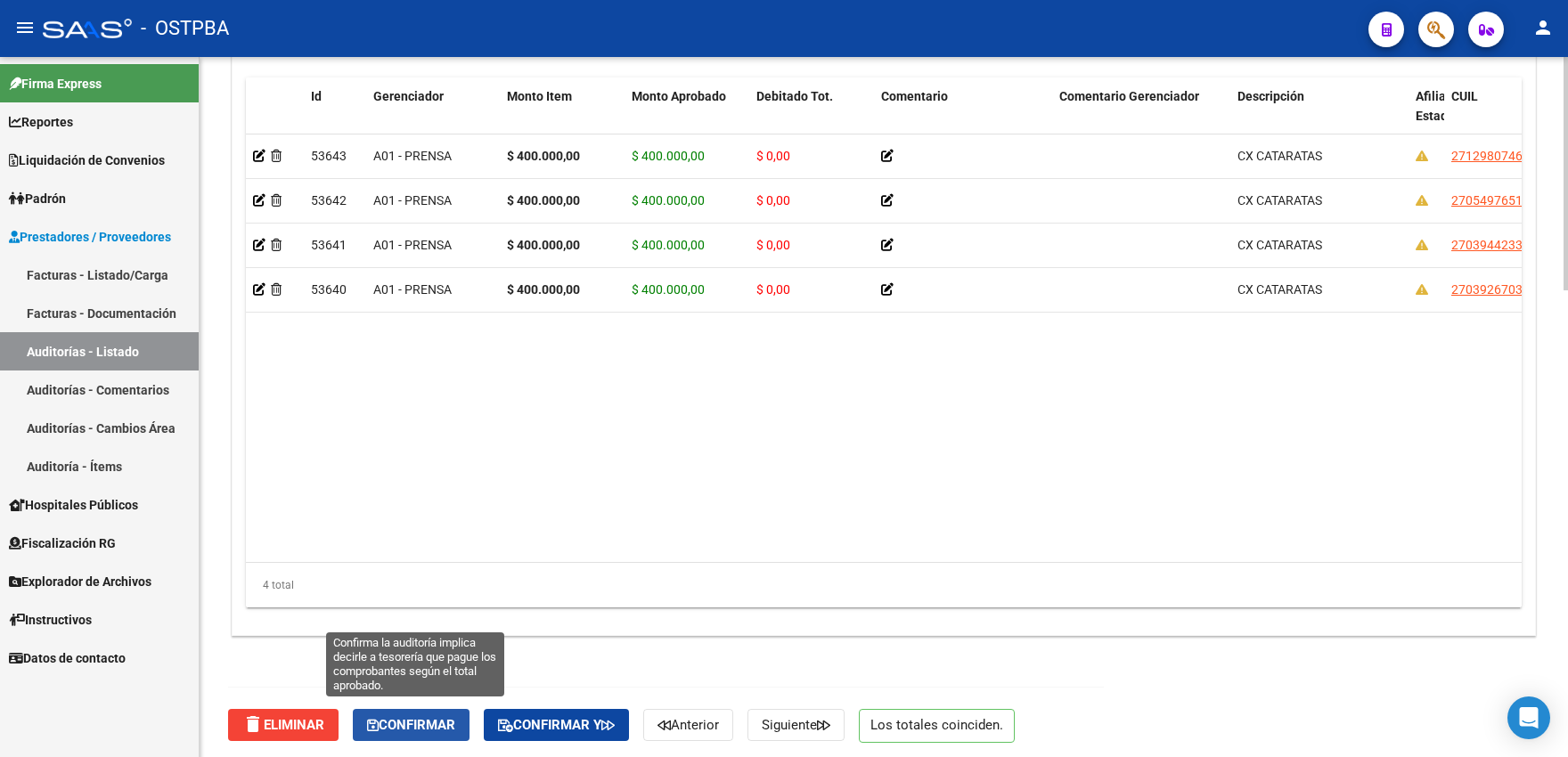
click at [418, 717] on span "Confirmar" at bounding box center [411, 724] width 88 height 16
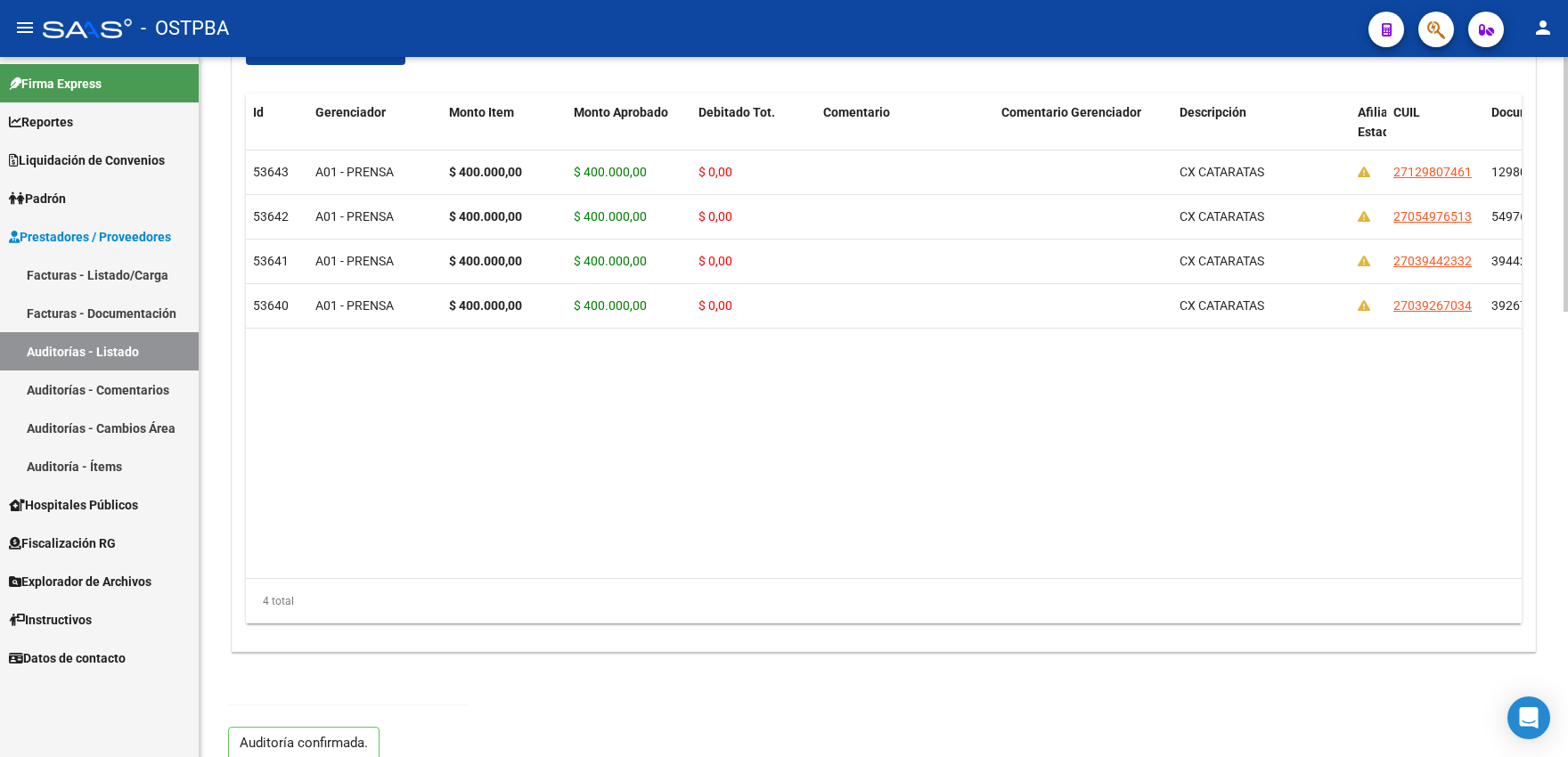
type input "202508"
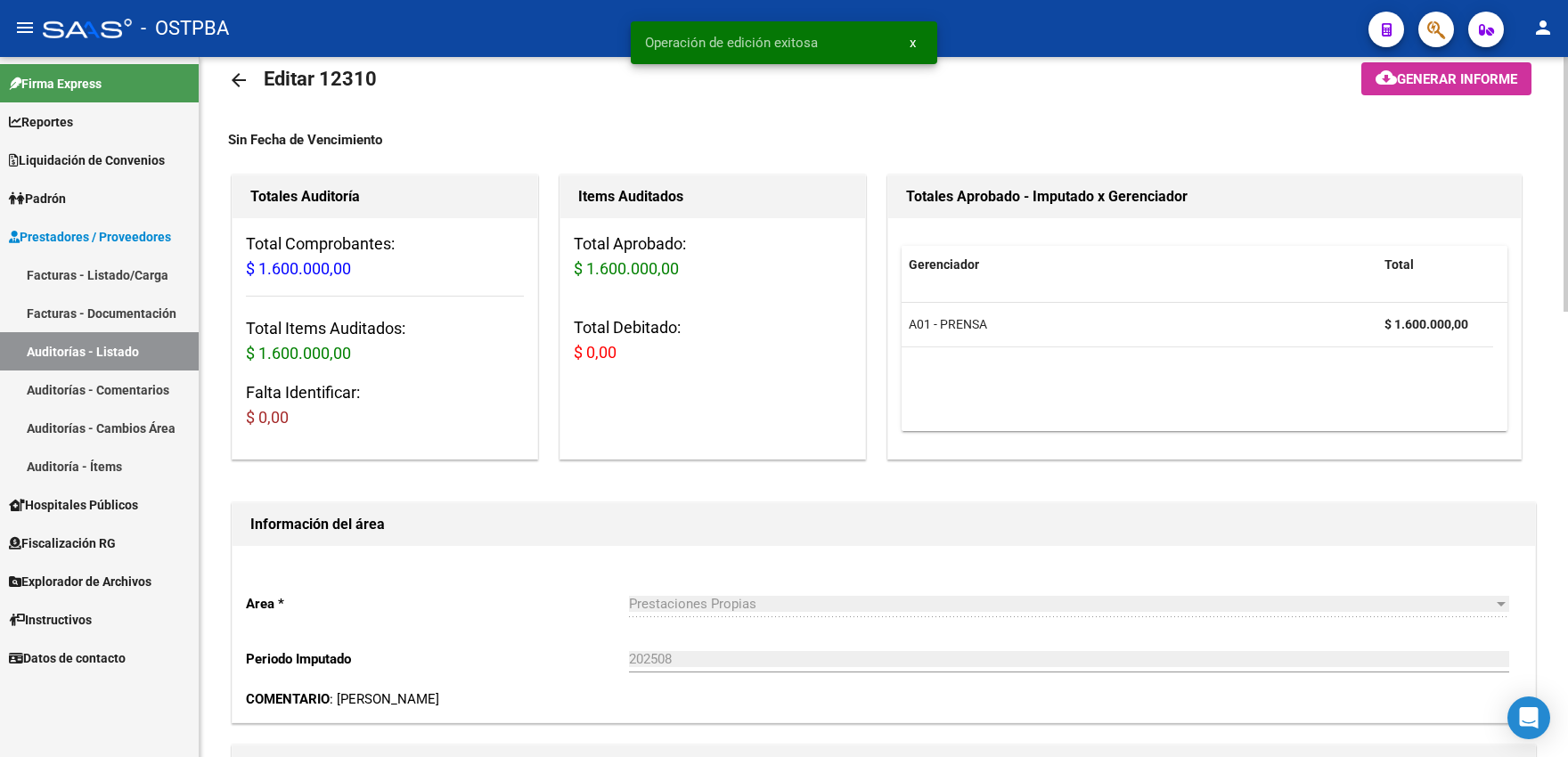
scroll to position [0, 0]
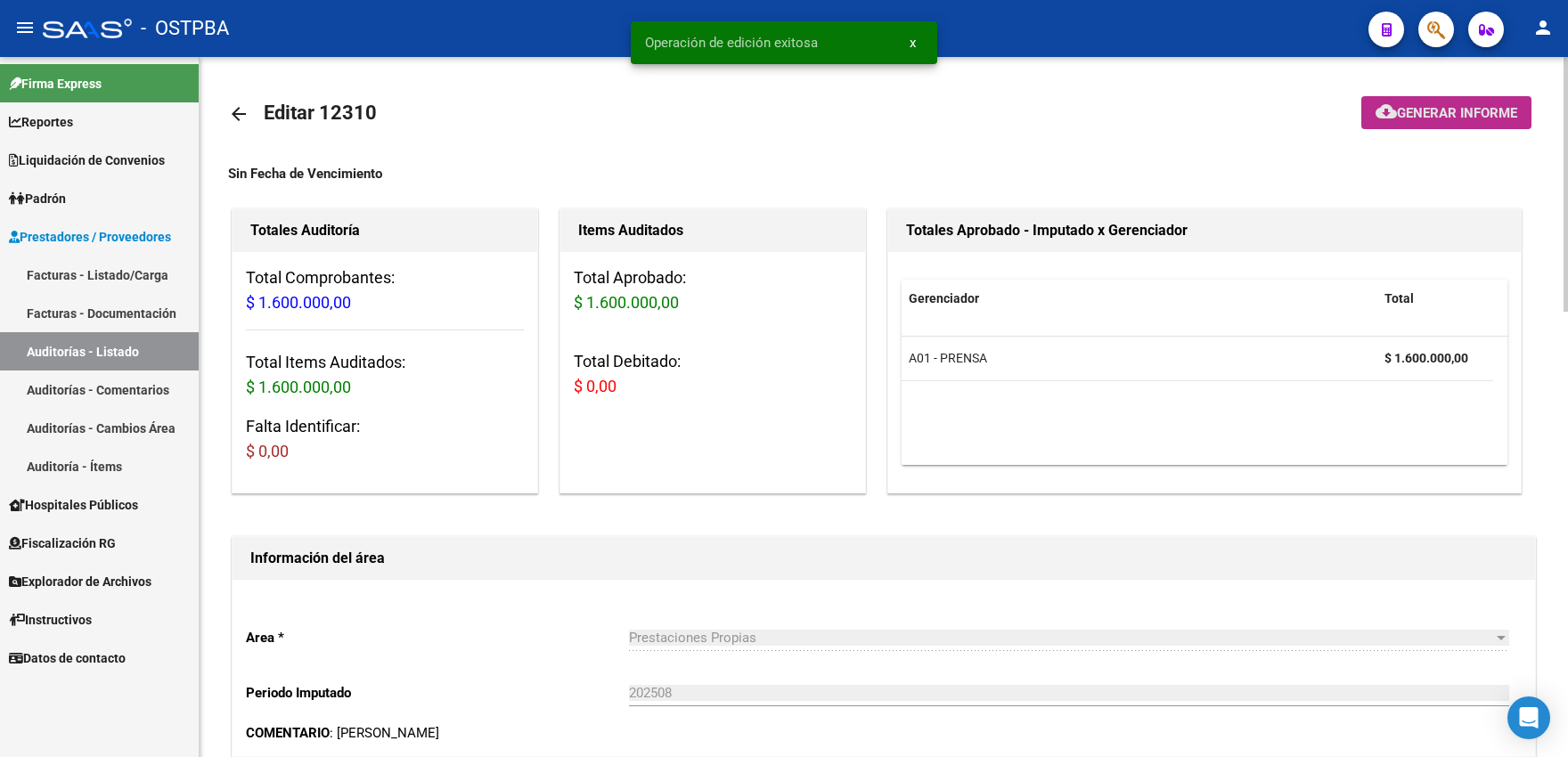
click at [1412, 114] on span "Generar informe" at bounding box center [1456, 113] width 120 height 16
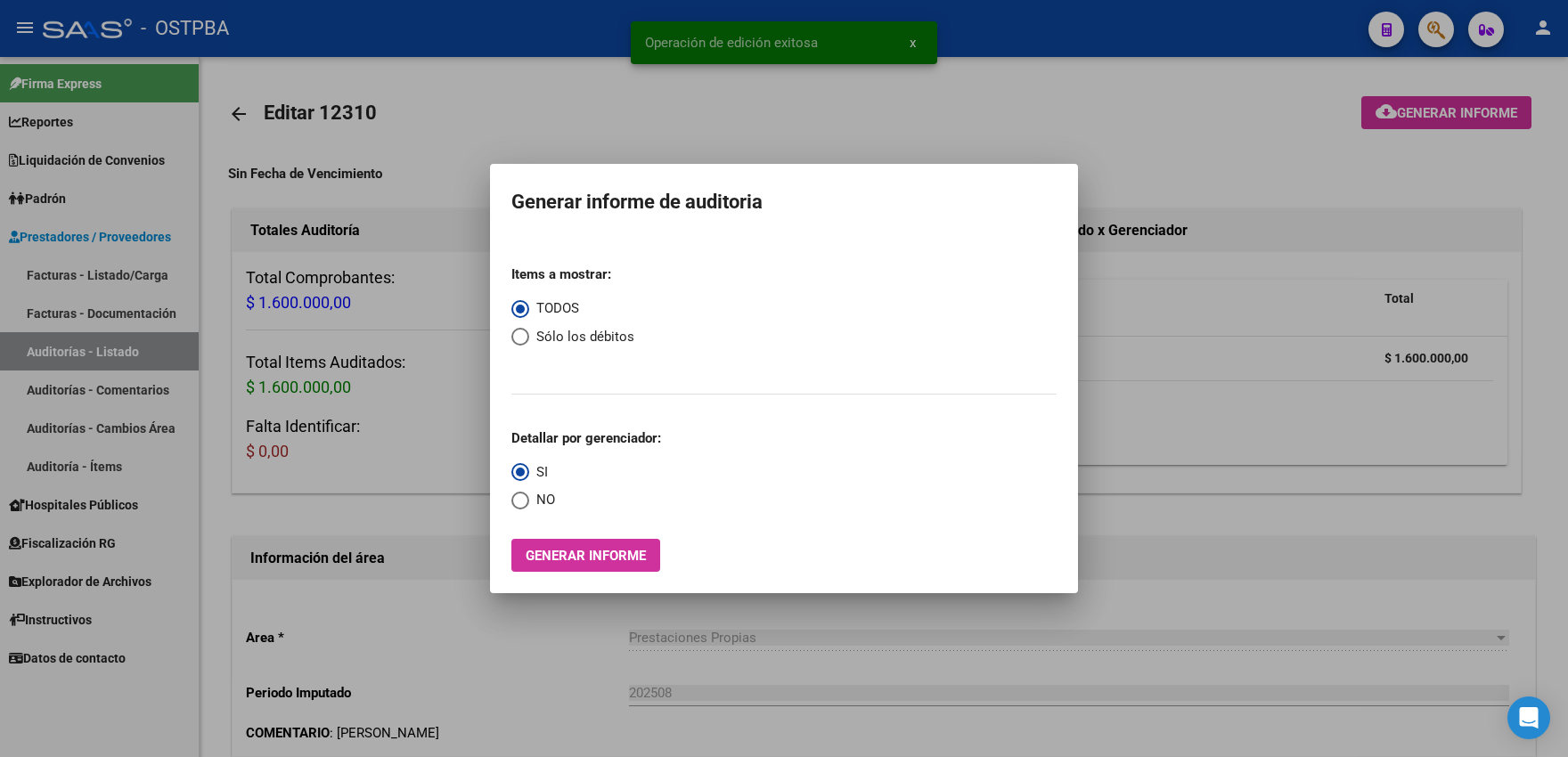
click at [509, 339] on mat-dialog-content "Items a mostrar: TODOS Sólo los débitos Detallar por gerenciador: SI NO Generar…" at bounding box center [784, 404] width 588 height 335
click at [520, 344] on span "Select an option" at bounding box center [520, 336] width 18 height 18
click at [520, 344] on input "Sólo los débitos" at bounding box center [520, 336] width 18 height 18
radio input "true"
click at [557, 548] on span "Generar informe" at bounding box center [585, 554] width 120 height 16
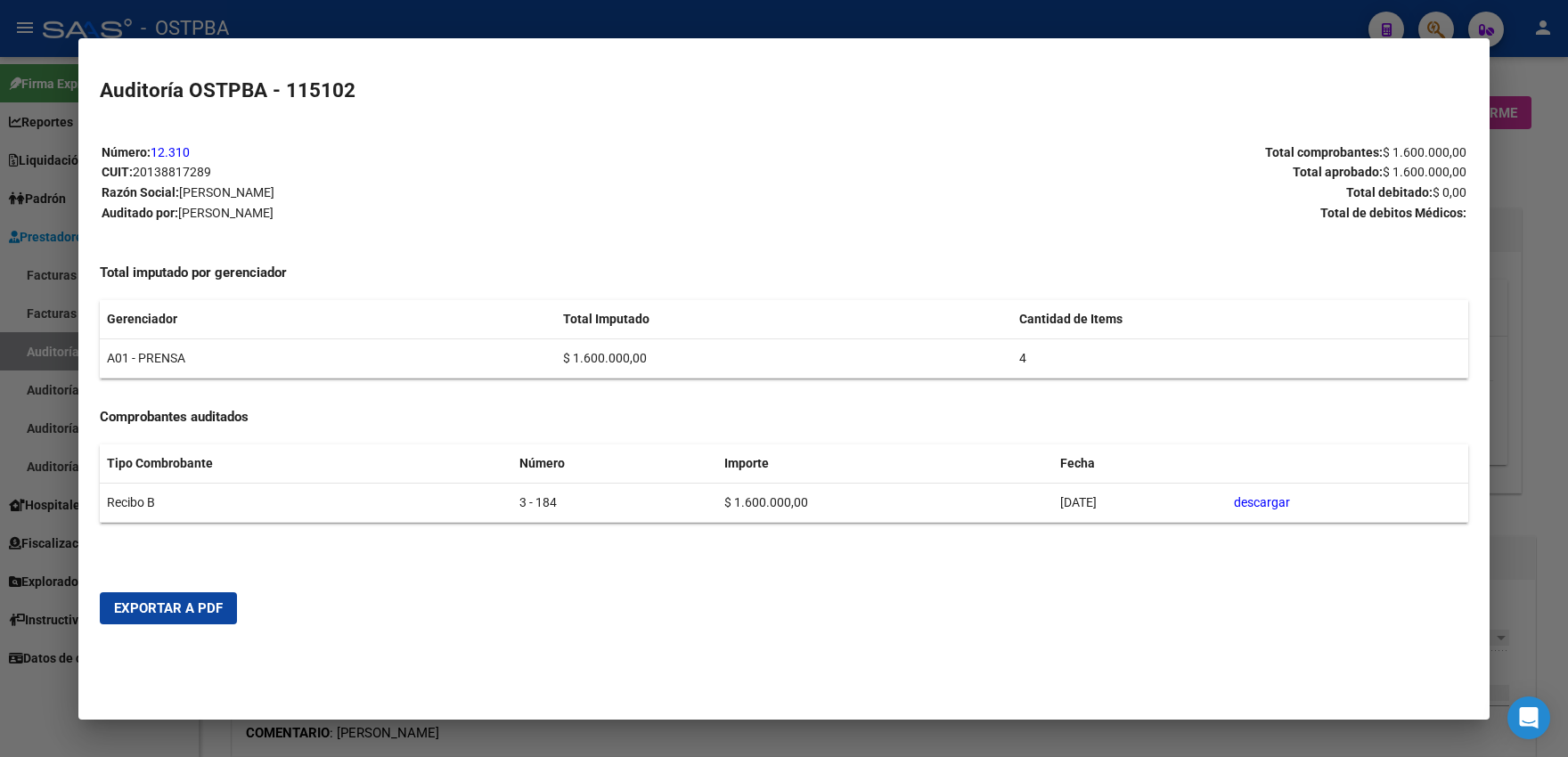
click at [203, 610] on span "Exportar a PDF" at bounding box center [168, 608] width 108 height 16
click at [40, 167] on div at bounding box center [784, 378] width 1568 height 757
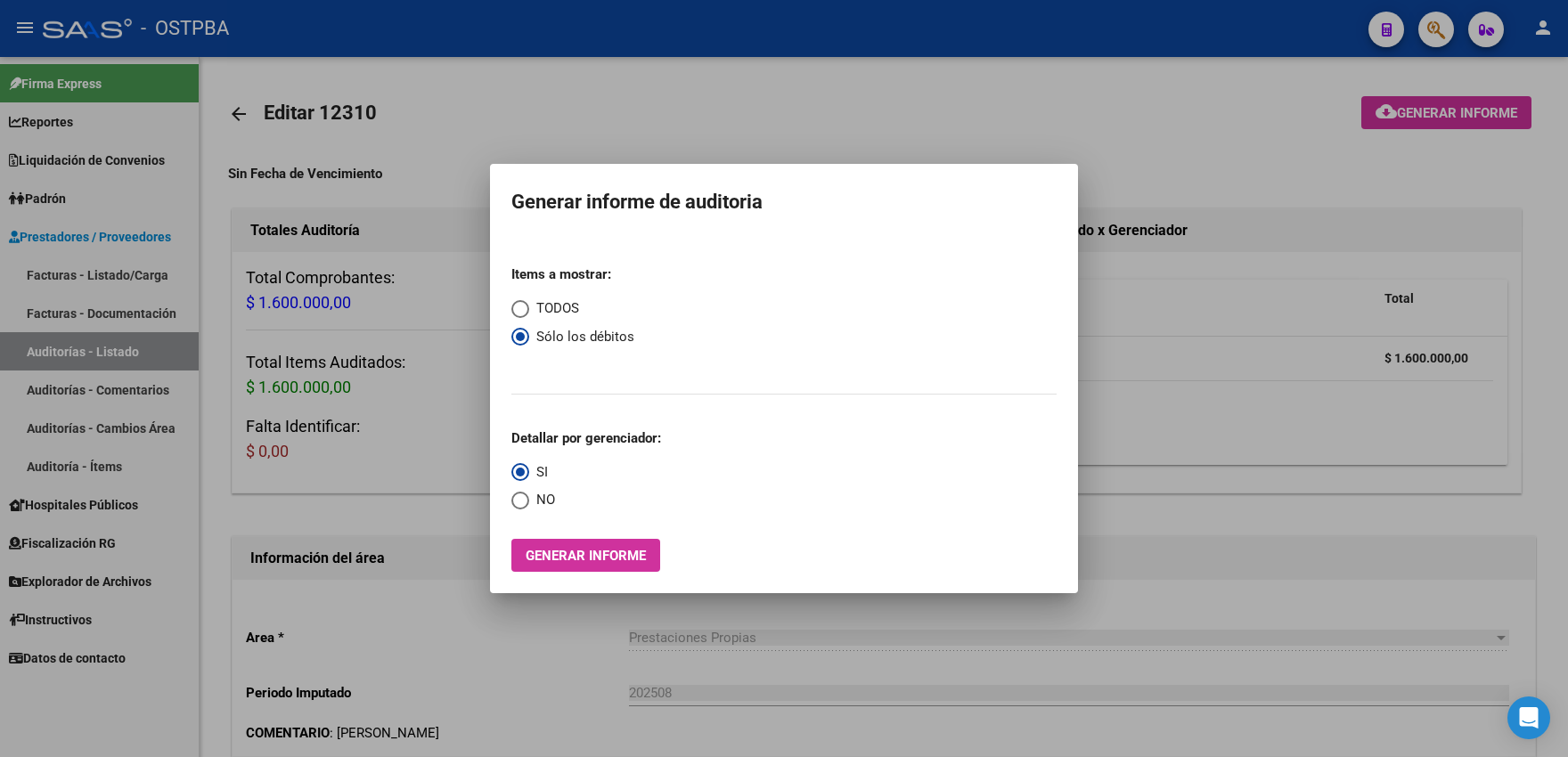
click at [660, 111] on div at bounding box center [784, 378] width 1568 height 757
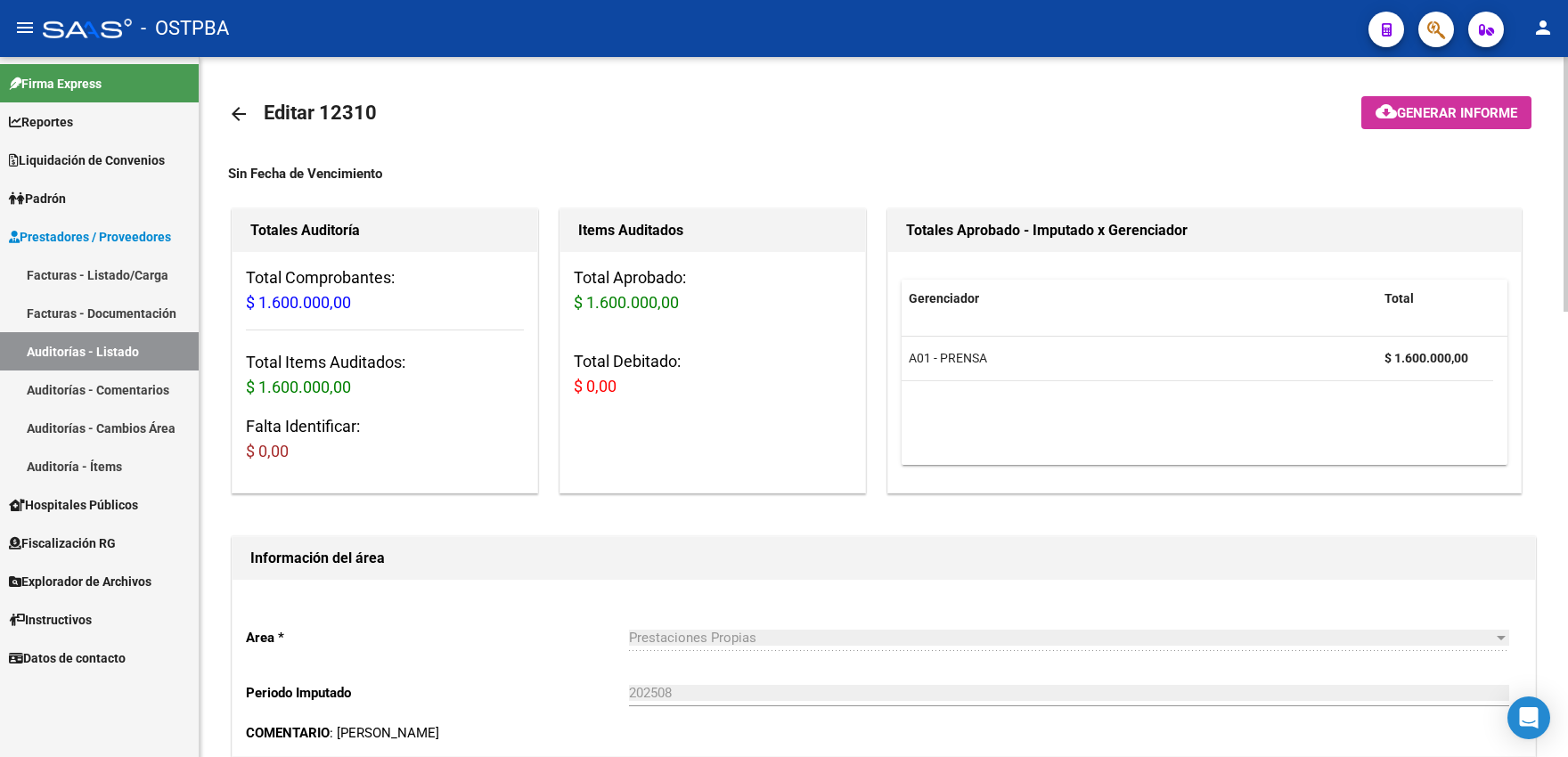
click at [231, 115] on mat-icon "arrow_back" at bounding box center [238, 114] width 21 height 21
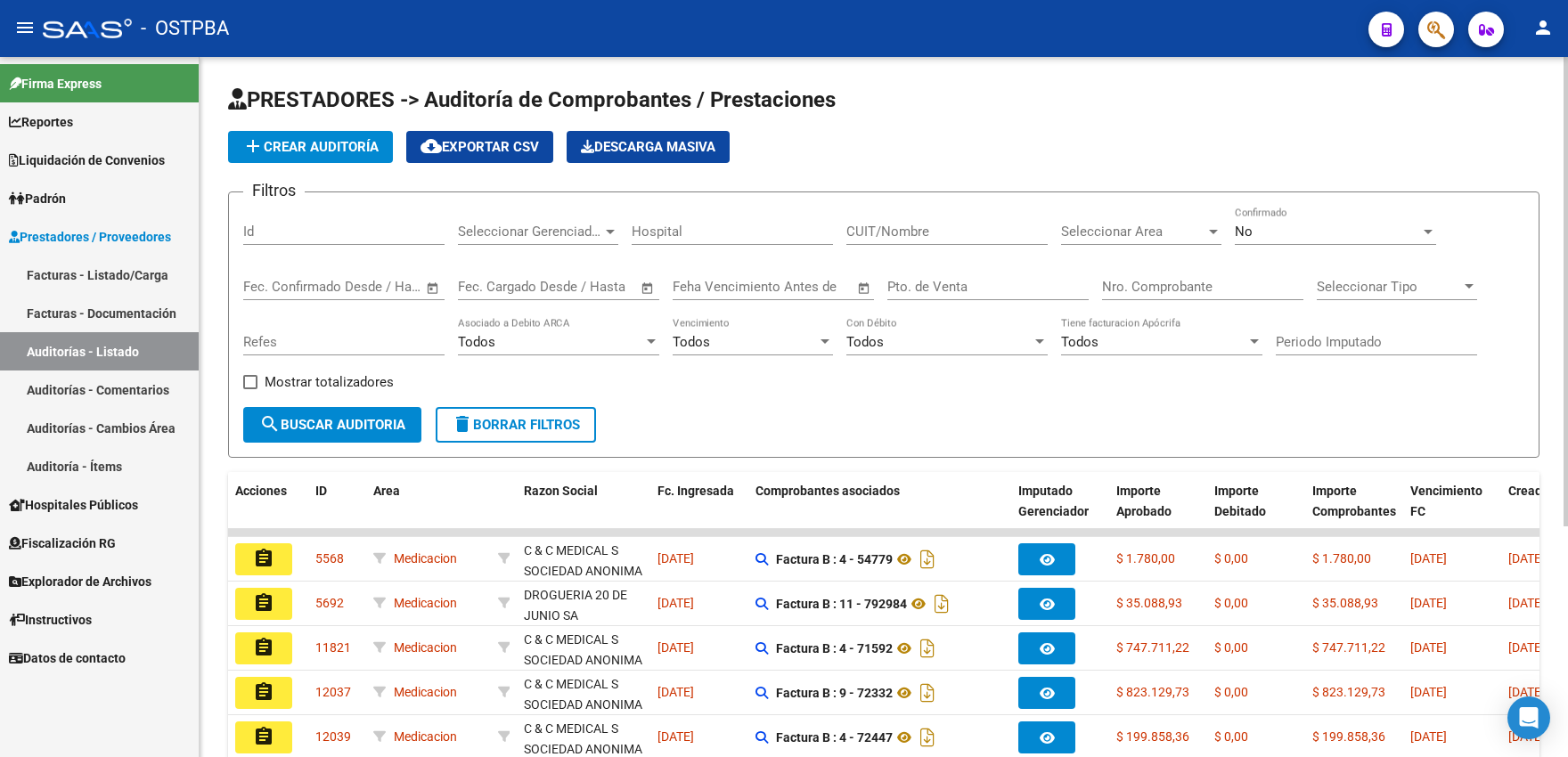
click at [1104, 241] on div "Seleccionar Area Seleccionar Area" at bounding box center [1141, 225] width 161 height 38
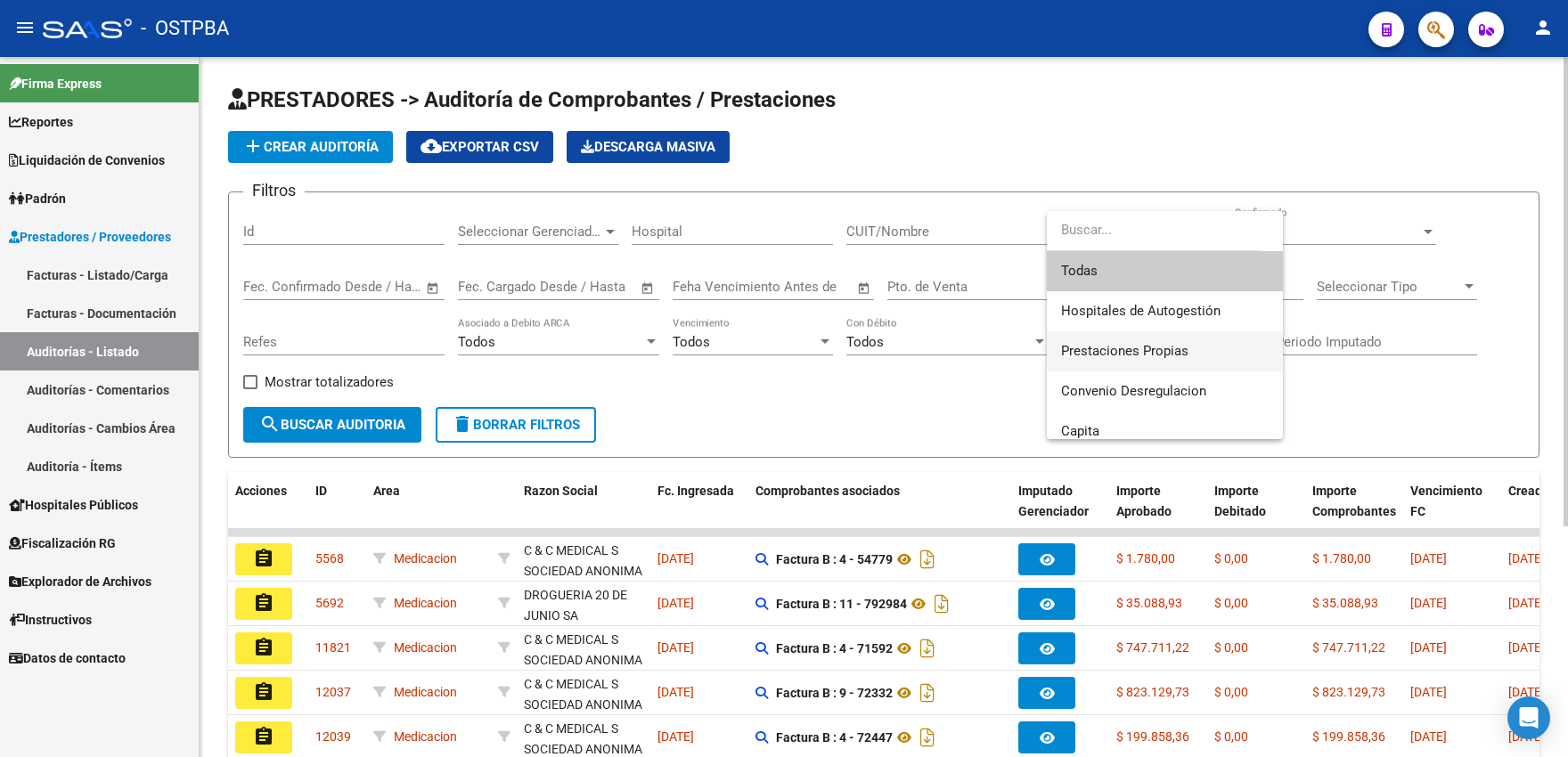
click at [1091, 346] on span "Prestaciones Propias" at bounding box center [1125, 350] width 127 height 16
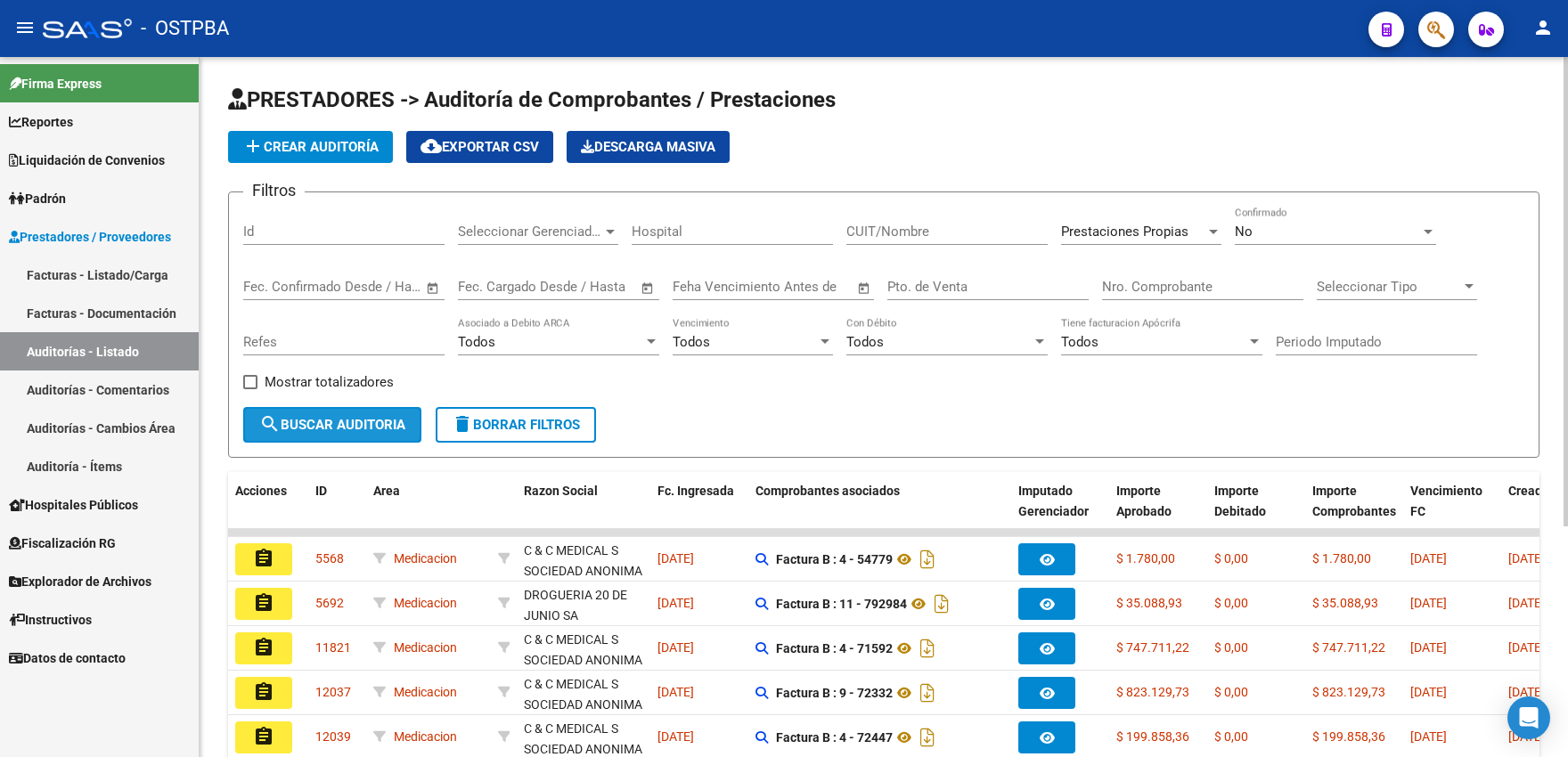
click at [312, 417] on span "search Buscar Auditoria" at bounding box center [332, 425] width 147 height 16
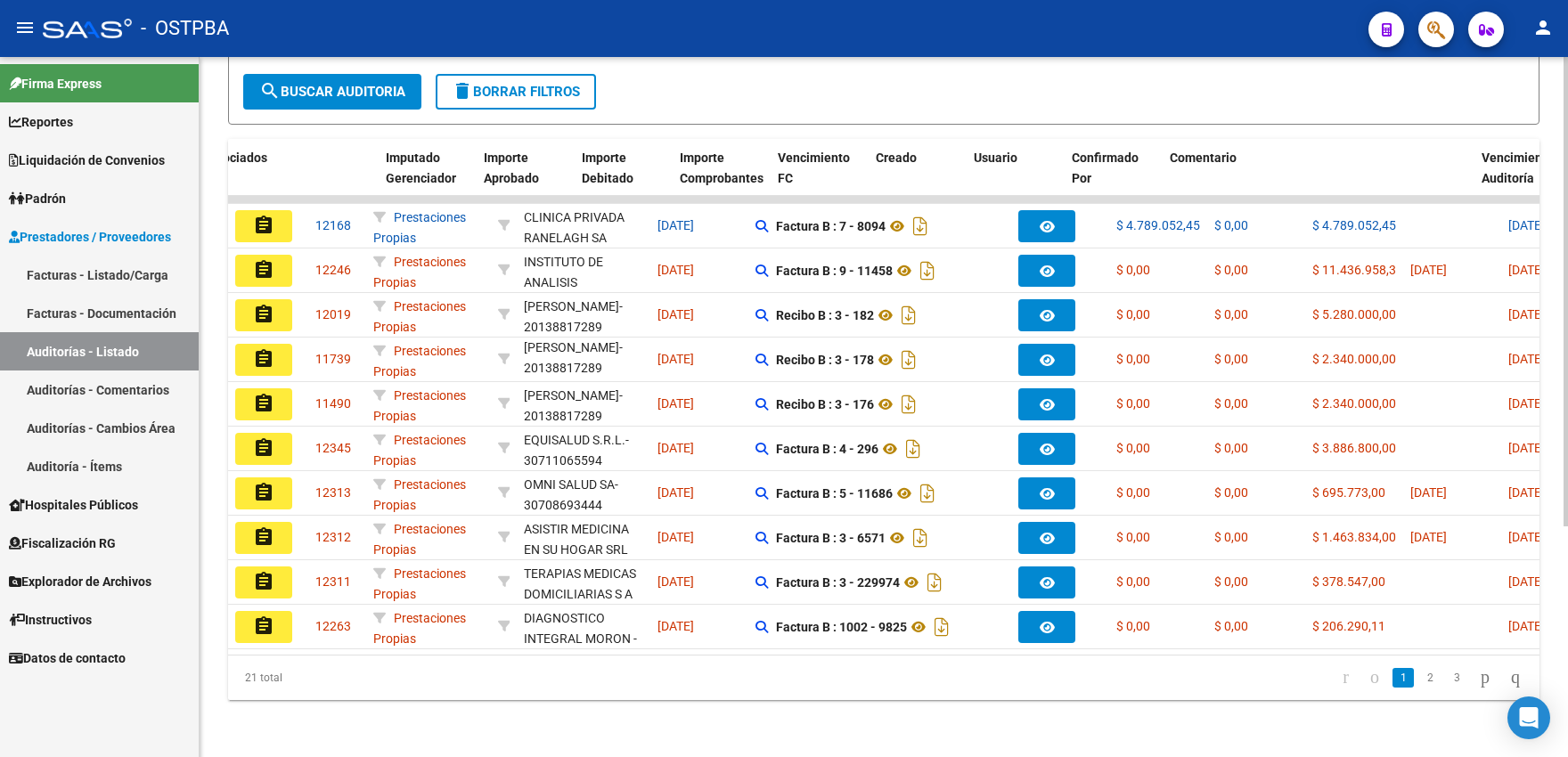
scroll to position [0, 1075]
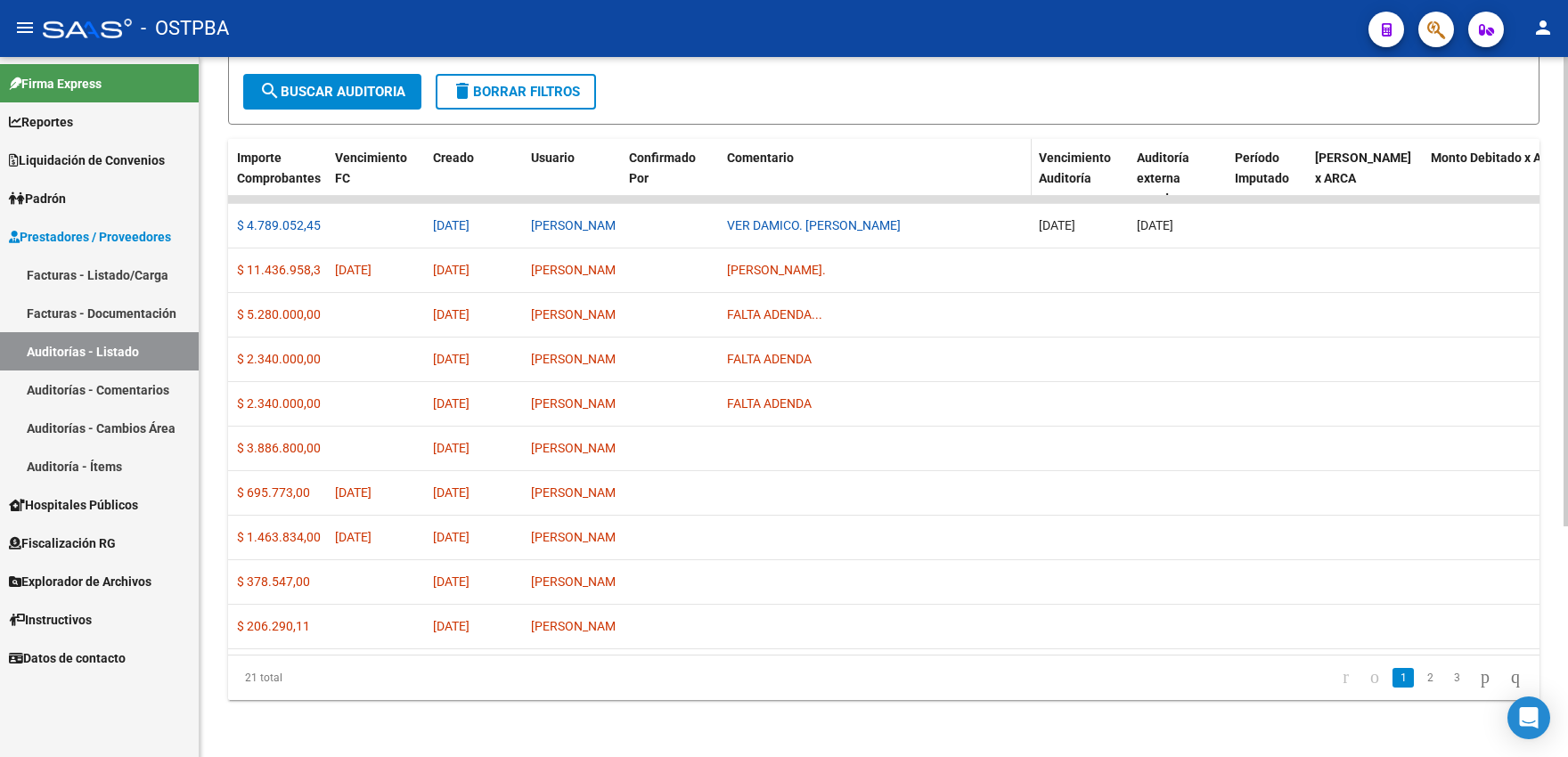
click at [777, 150] on span "Comentario" at bounding box center [761, 157] width 67 height 14
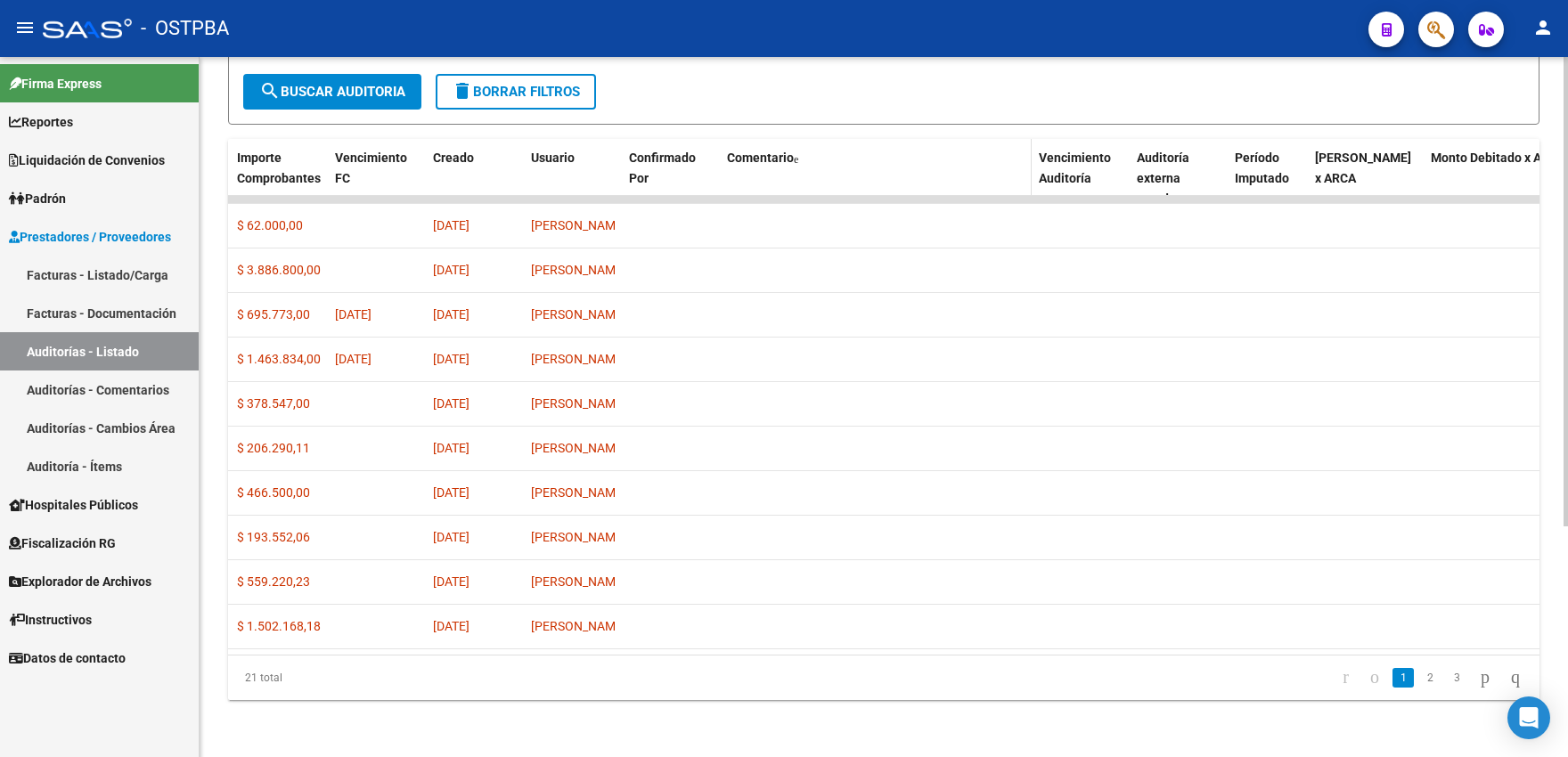
click at [777, 150] on span "Comentario" at bounding box center [761, 157] width 67 height 14
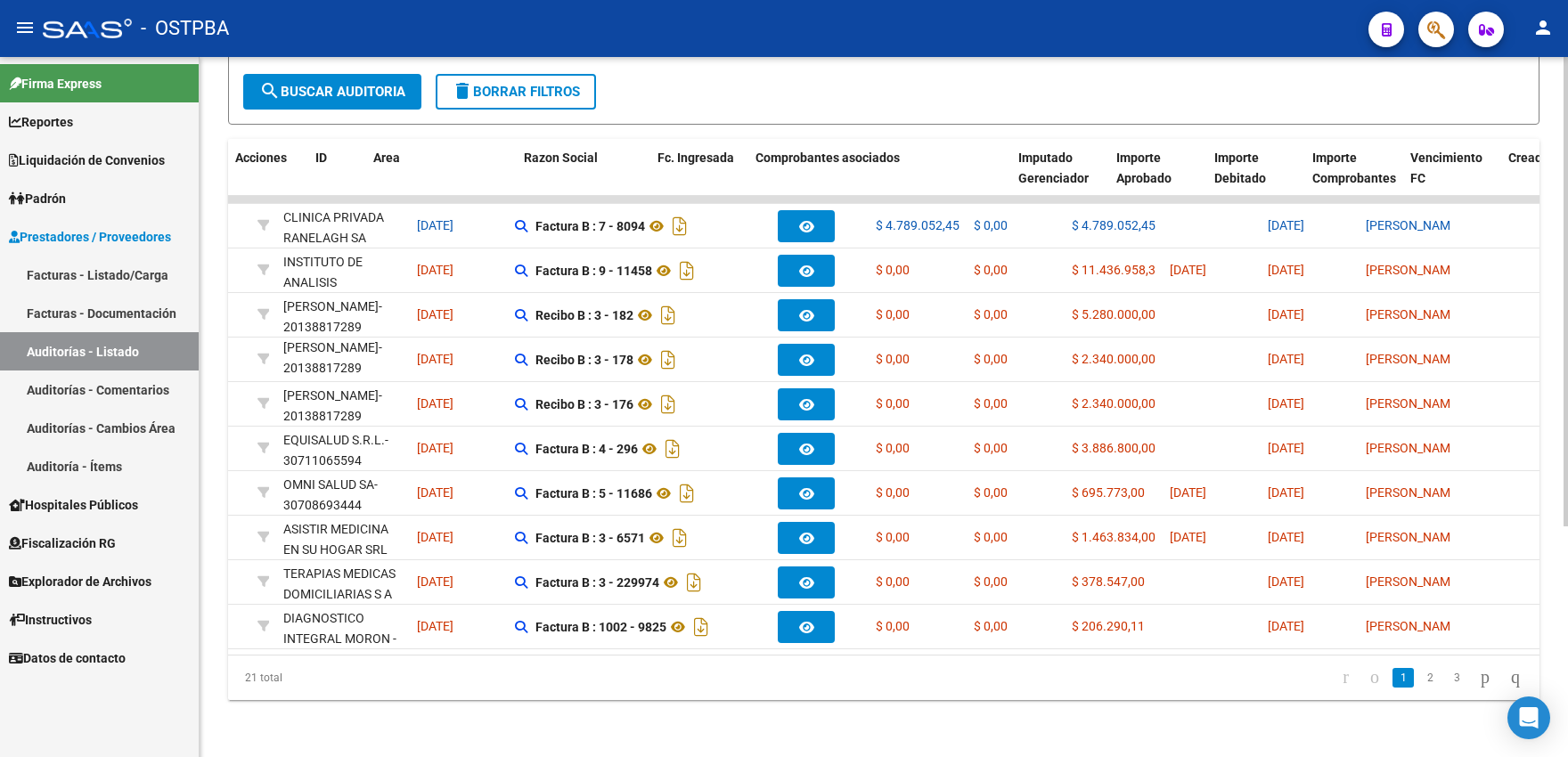
scroll to position [0, 0]
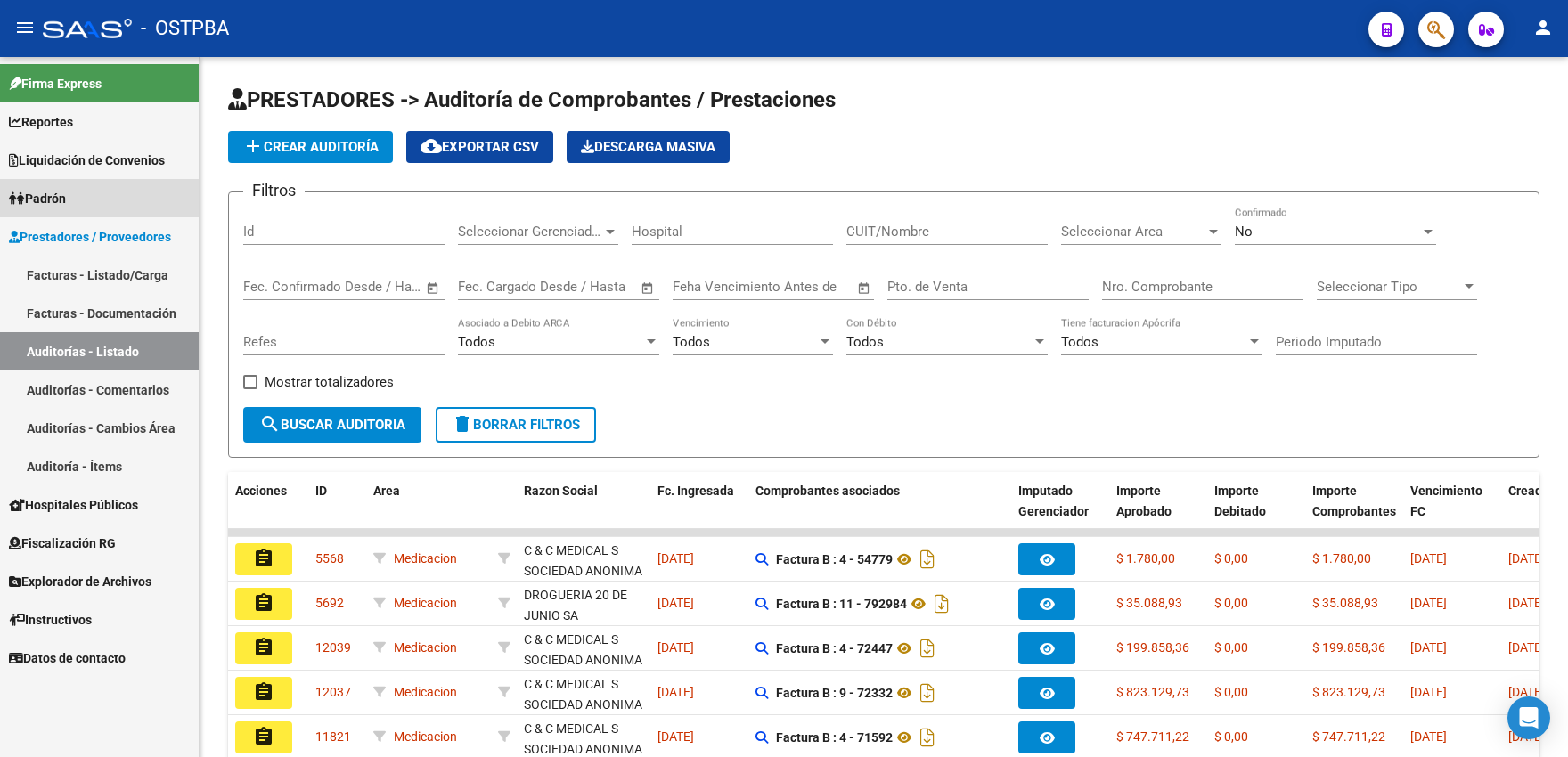
click at [66, 203] on span "Padrón" at bounding box center [37, 198] width 57 height 20
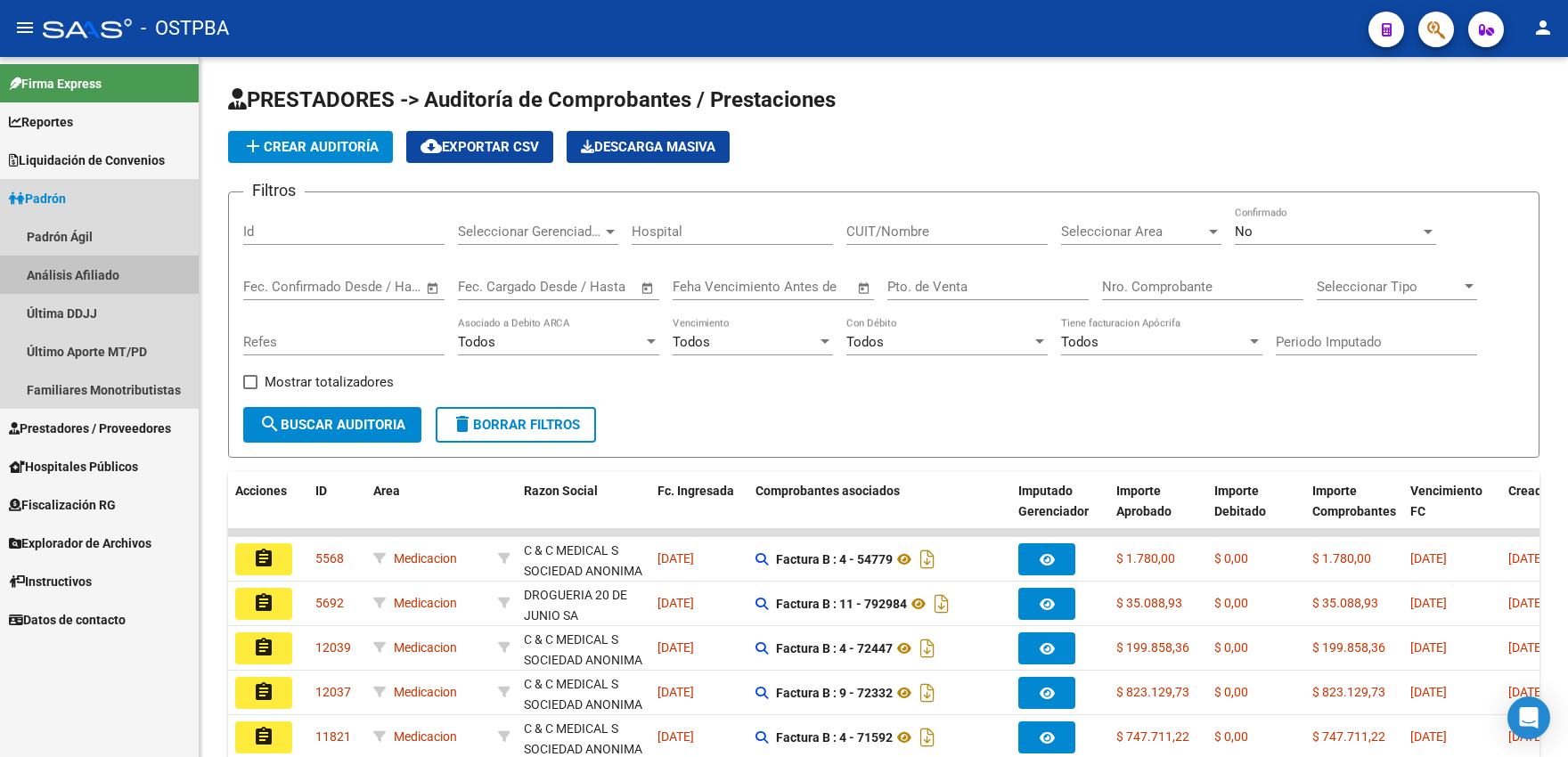
click at [69, 273] on link "Análisis Afiliado" at bounding box center [99, 274] width 199 height 38
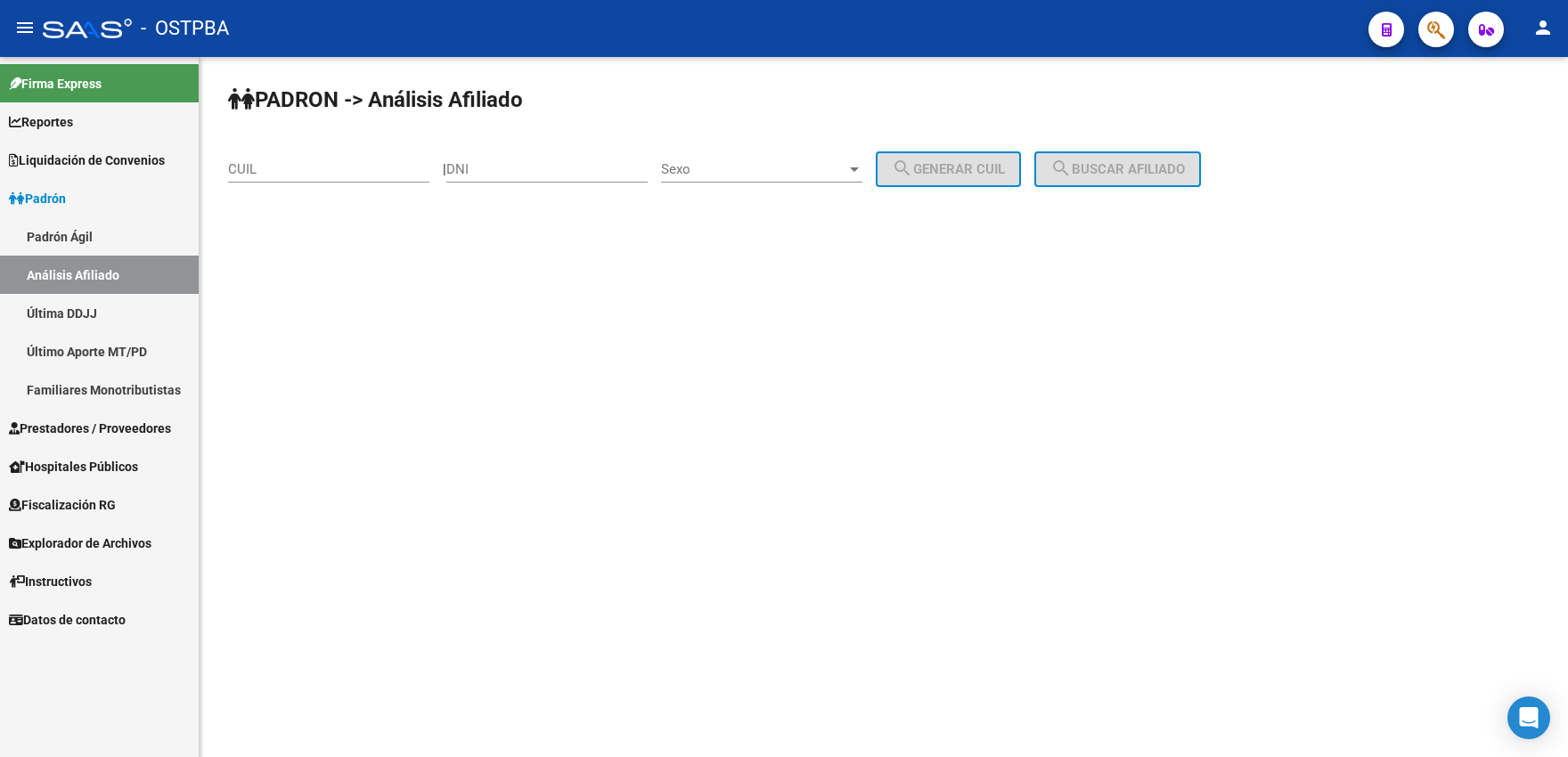
click at [546, 171] on input "DNI" at bounding box center [547, 169] width 202 height 16
type input "33522219"
click at [984, 176] on span "search Generar CUIL" at bounding box center [947, 169] width 113 height 16
type input "27-33522219-4"
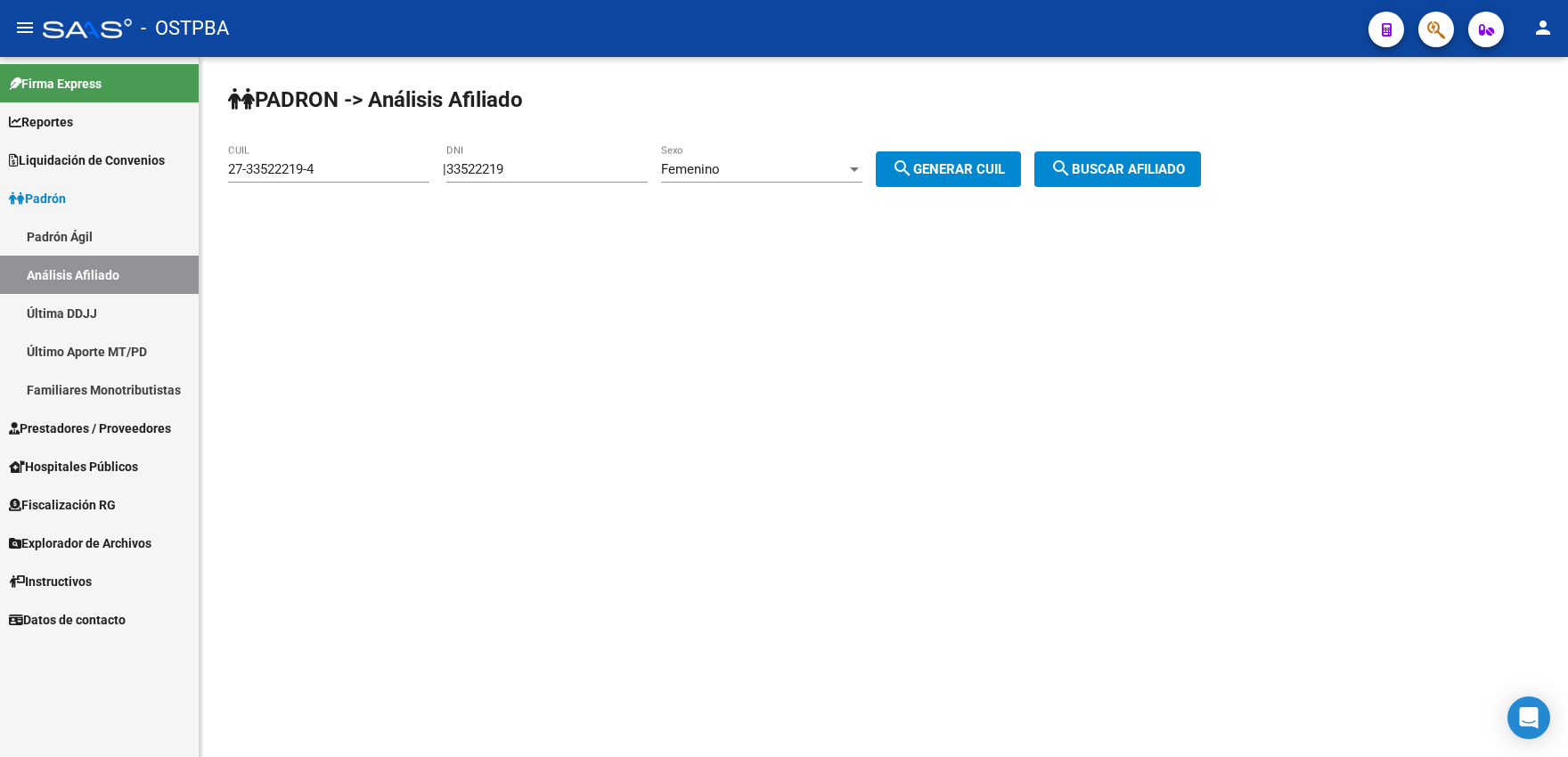
click at [1071, 172] on mat-icon "search" at bounding box center [1060, 168] width 21 height 21
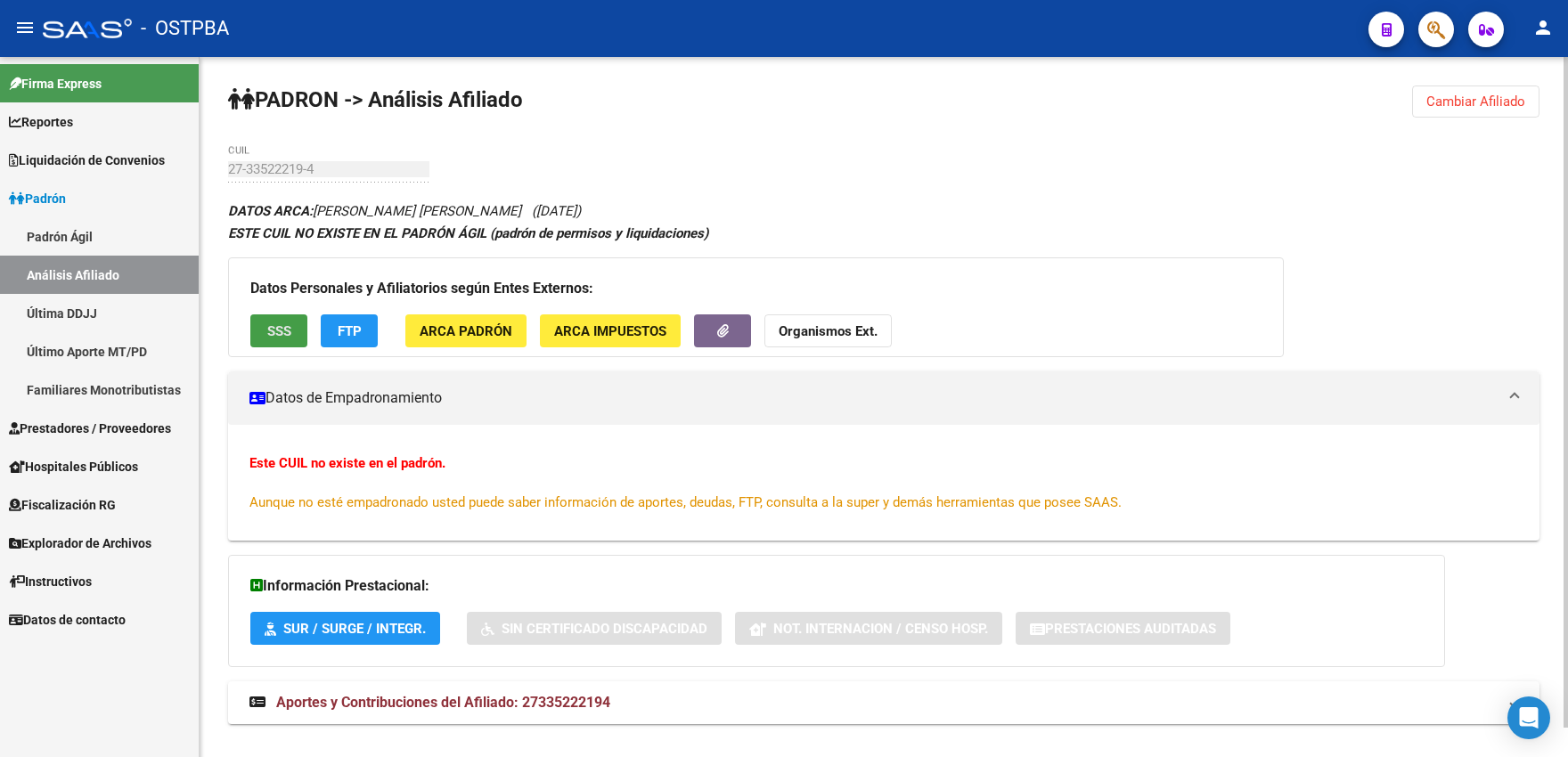
click at [279, 339] on span "SSS" at bounding box center [279, 330] width 24 height 16
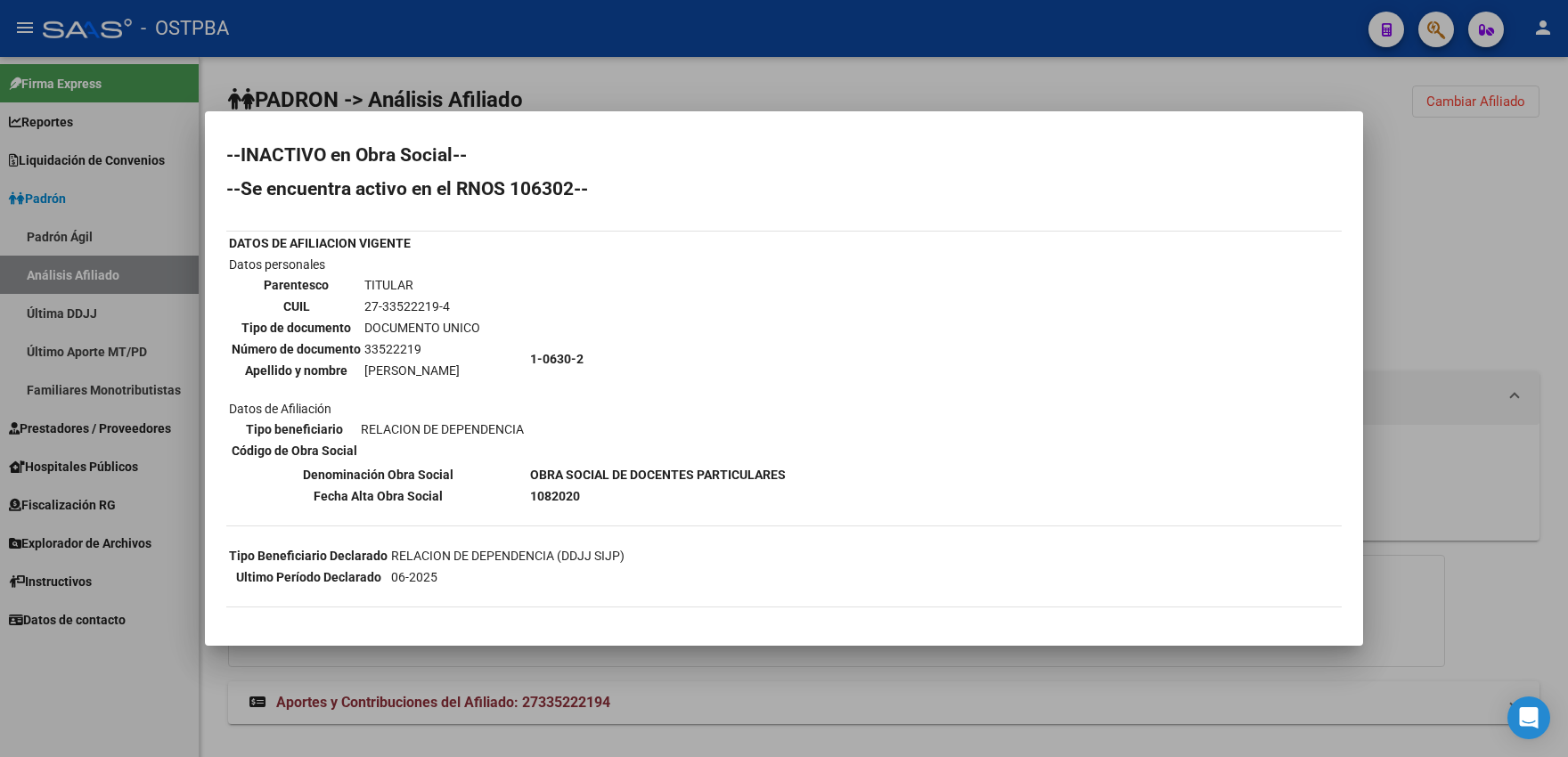
scroll to position [3, 0]
click at [569, 78] on div at bounding box center [784, 378] width 1568 height 757
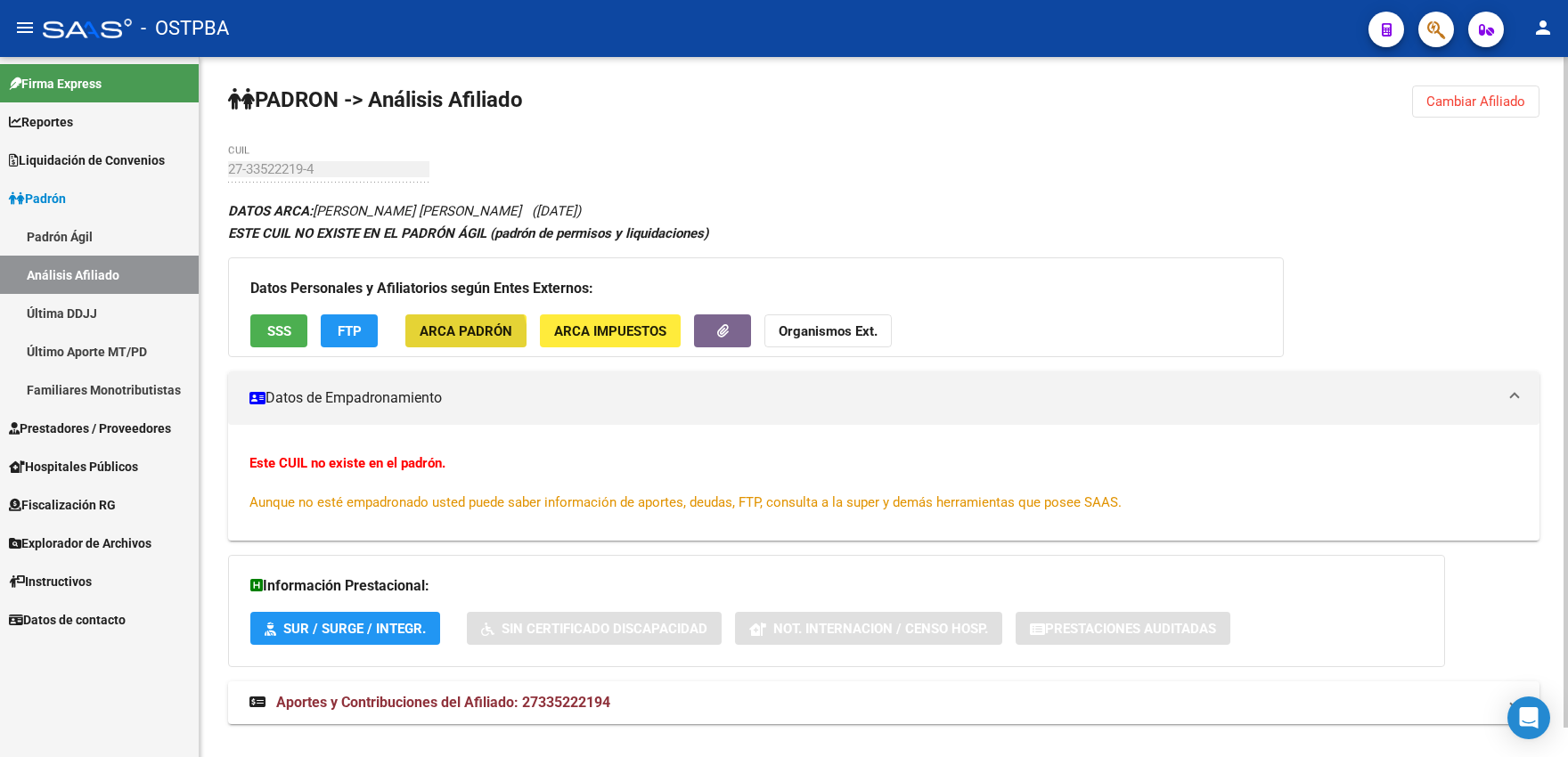
click at [443, 342] on button "ARCA Padrón" at bounding box center [466, 330] width 121 height 33
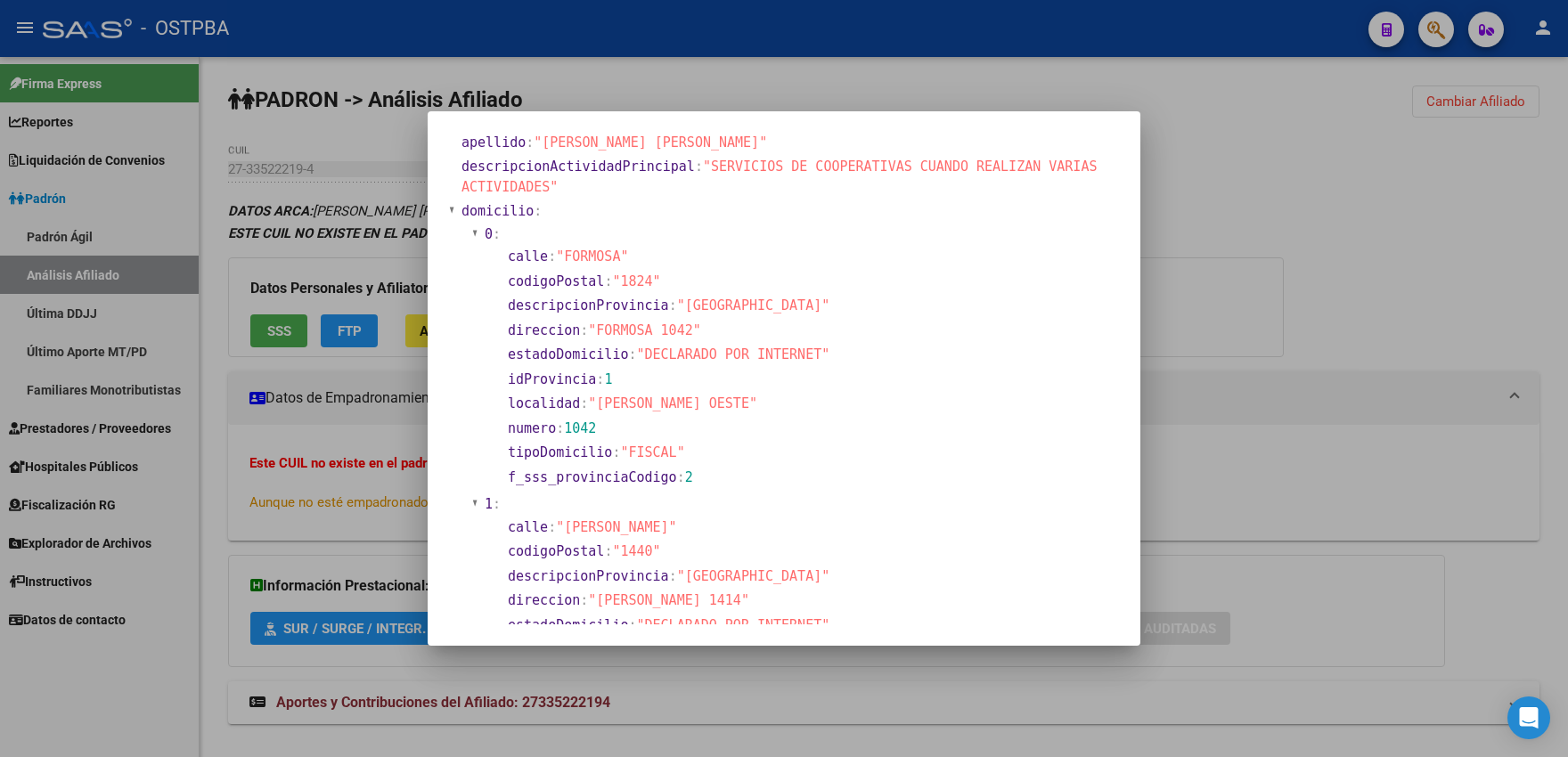
scroll to position [11, 0]
click at [776, 77] on div at bounding box center [784, 378] width 1568 height 757
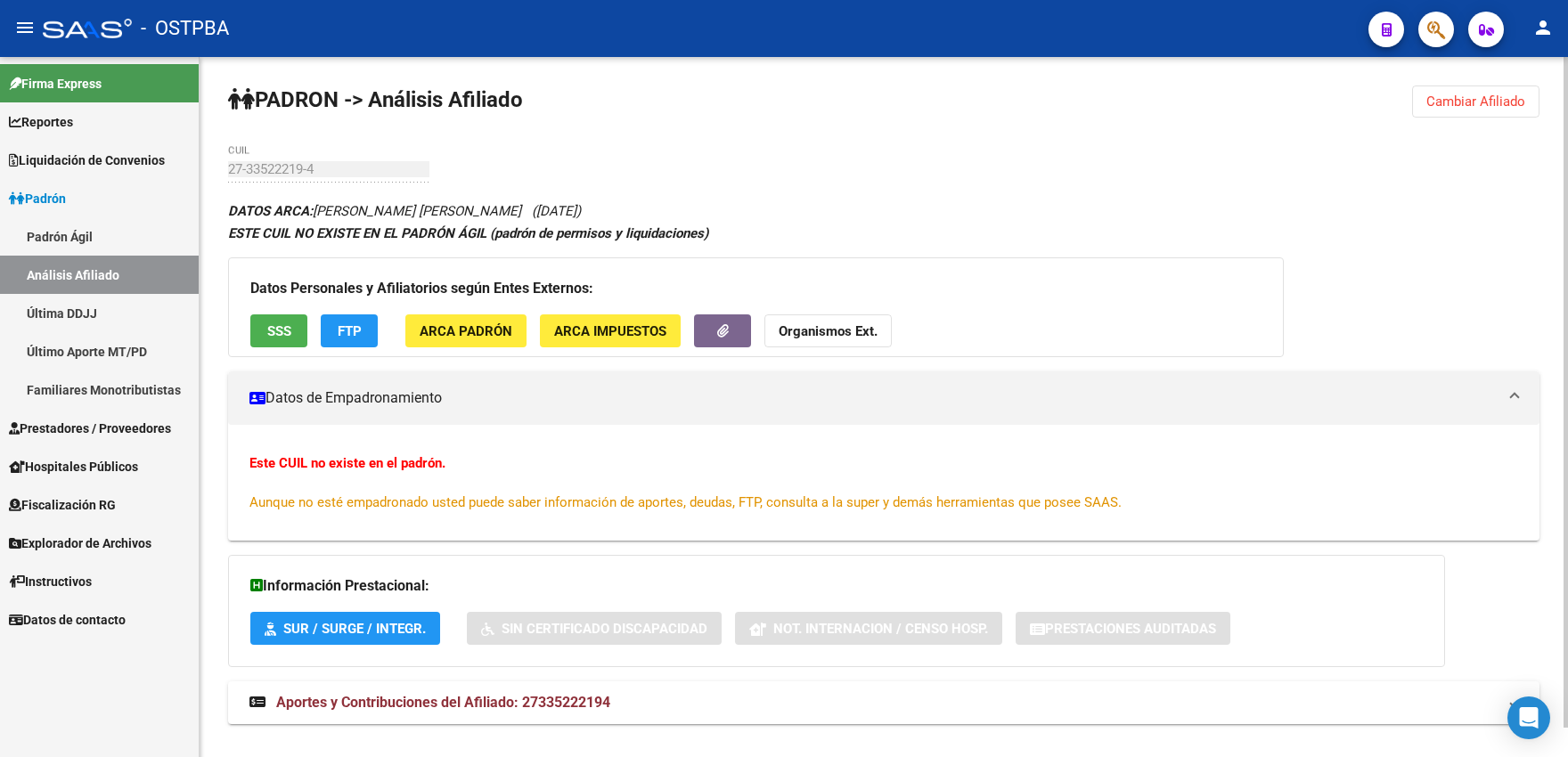
click at [576, 332] on span "ARCA Impuestos" at bounding box center [610, 330] width 112 height 16
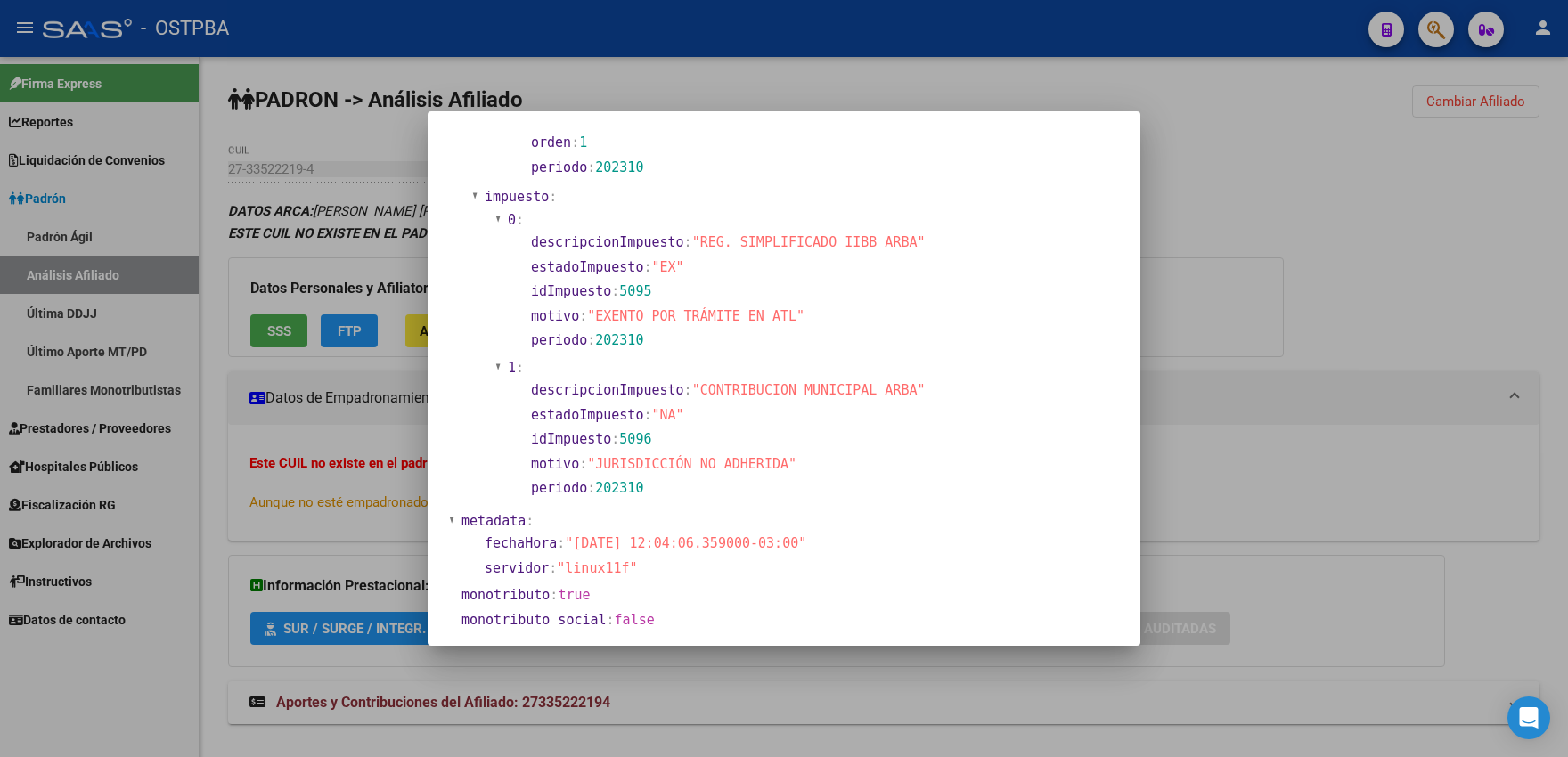
scroll to position [1263, 0]
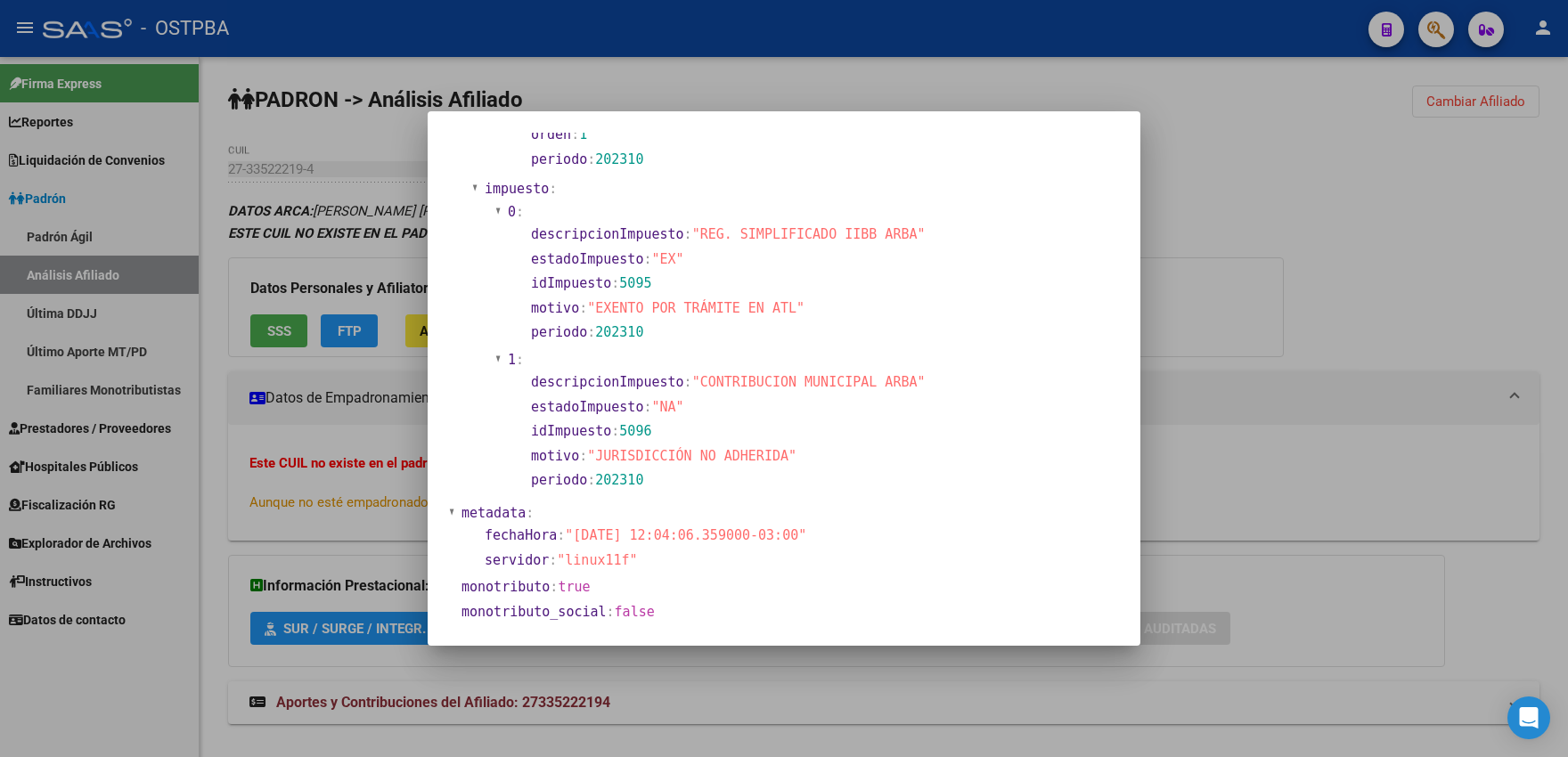
click at [808, 91] on div at bounding box center [784, 378] width 1568 height 757
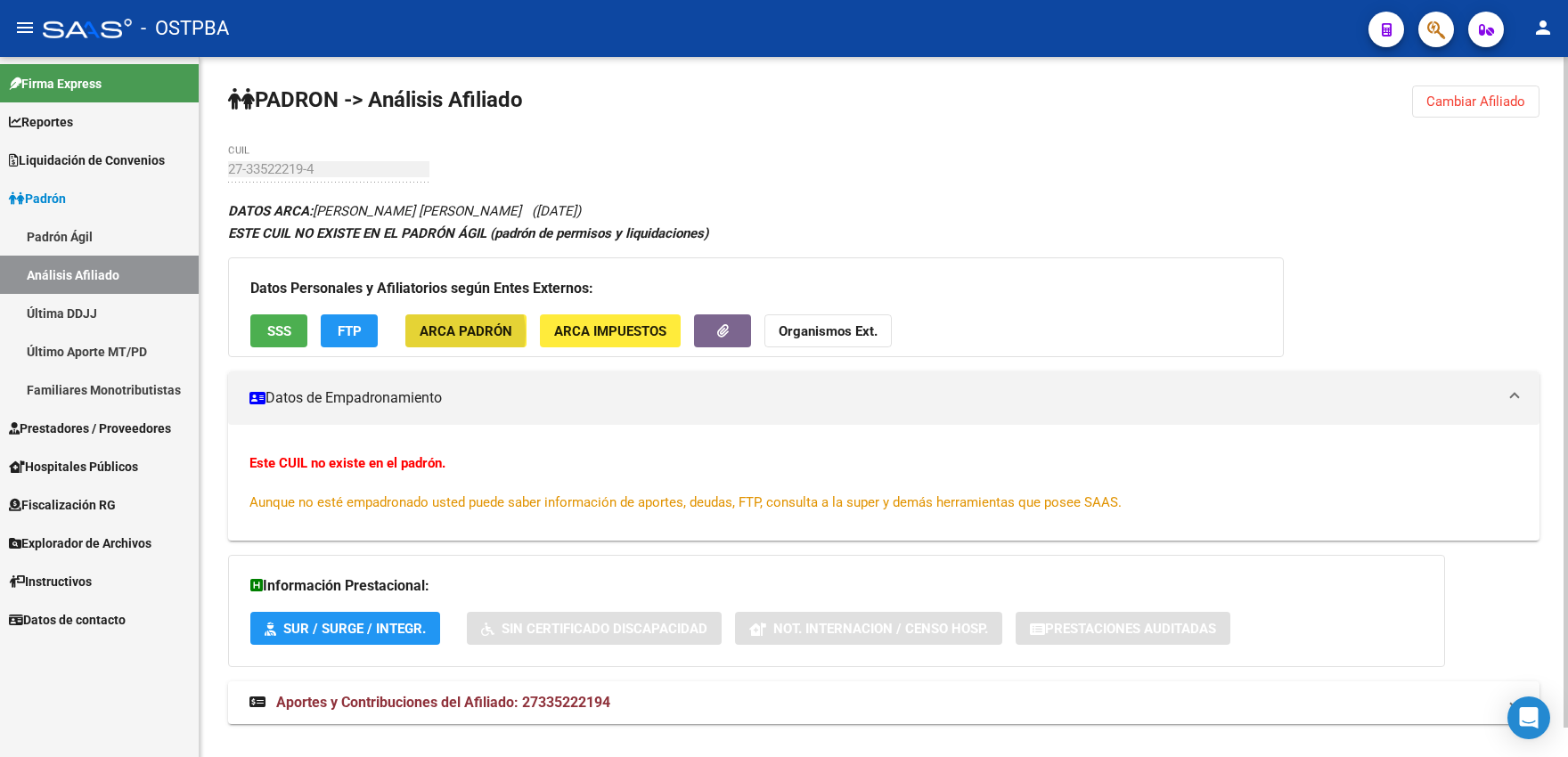
click at [441, 333] on span "ARCA Padrón" at bounding box center [465, 330] width 92 height 16
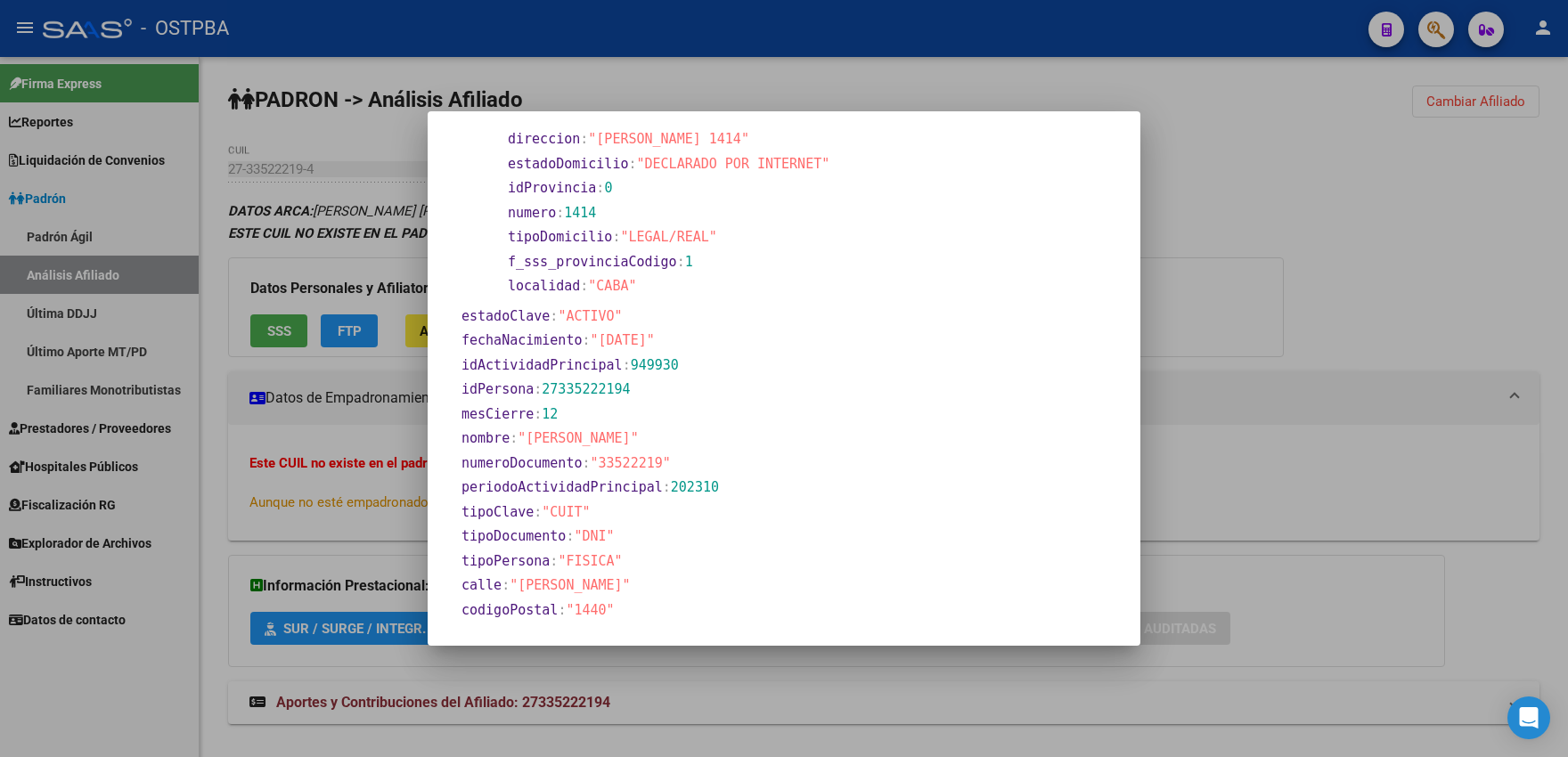
scroll to position [490, 0]
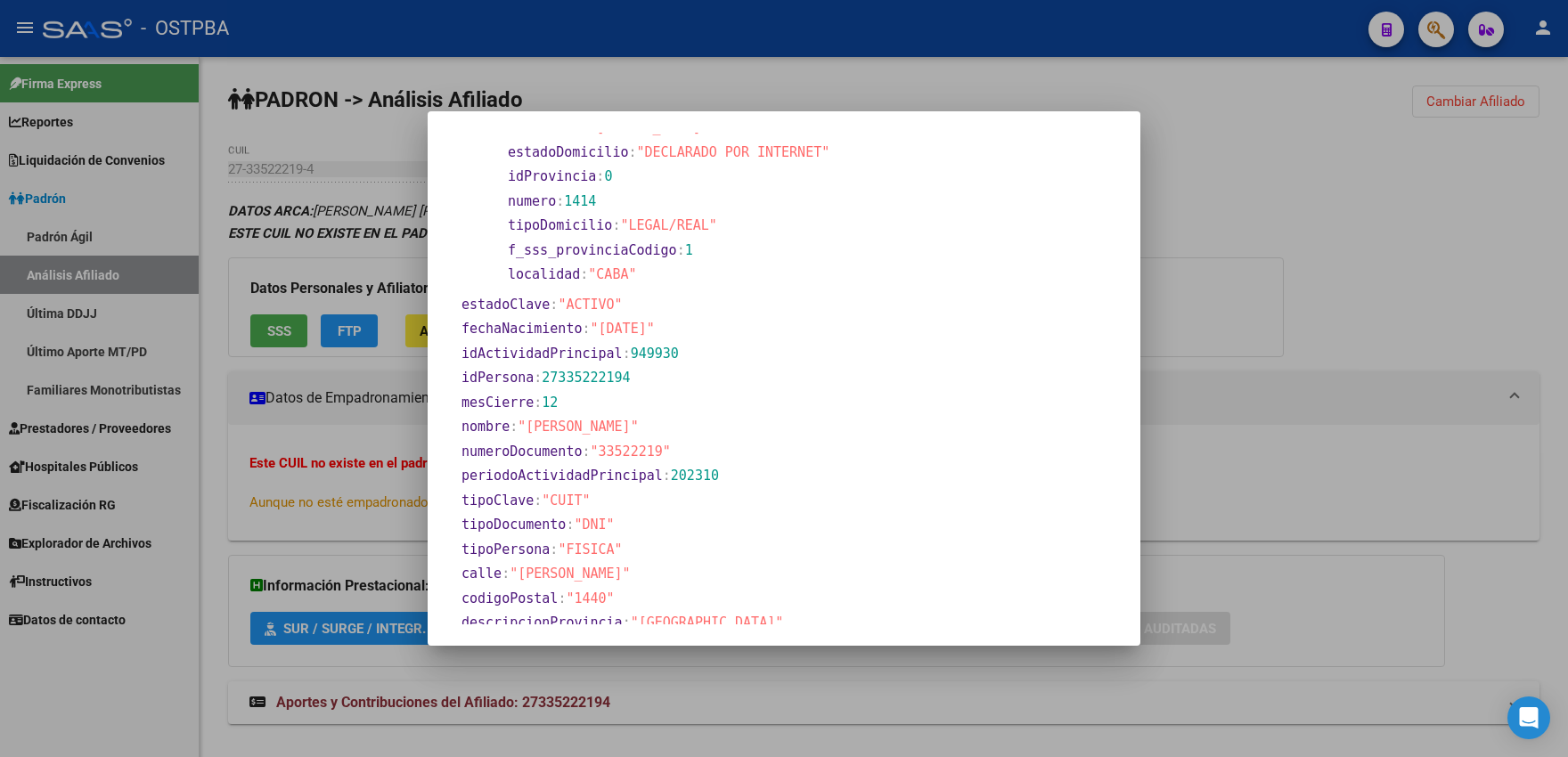
click at [379, 263] on div at bounding box center [784, 378] width 1568 height 757
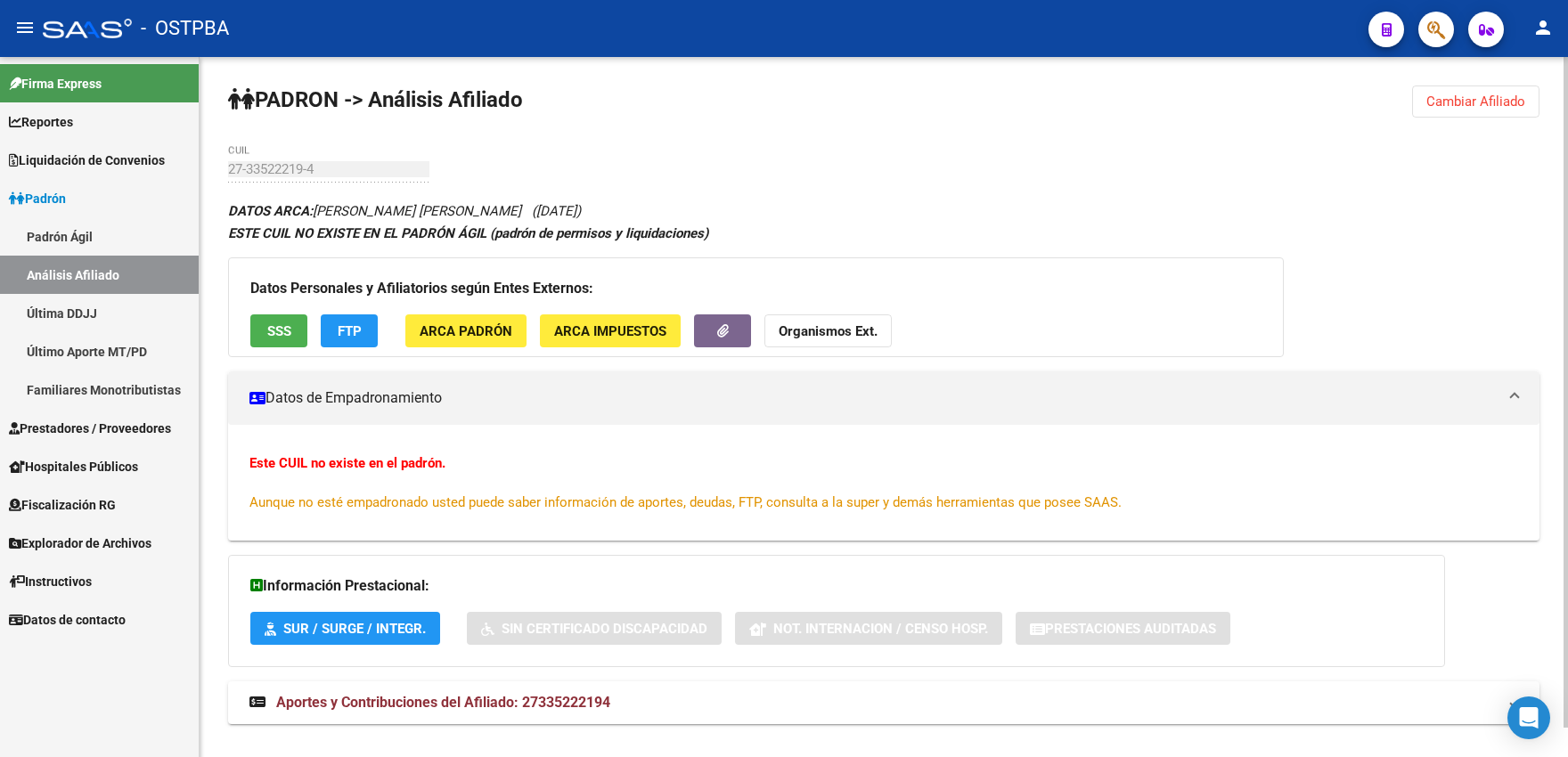
click at [419, 325] on button "ARCA Padrón" at bounding box center [466, 330] width 121 height 33
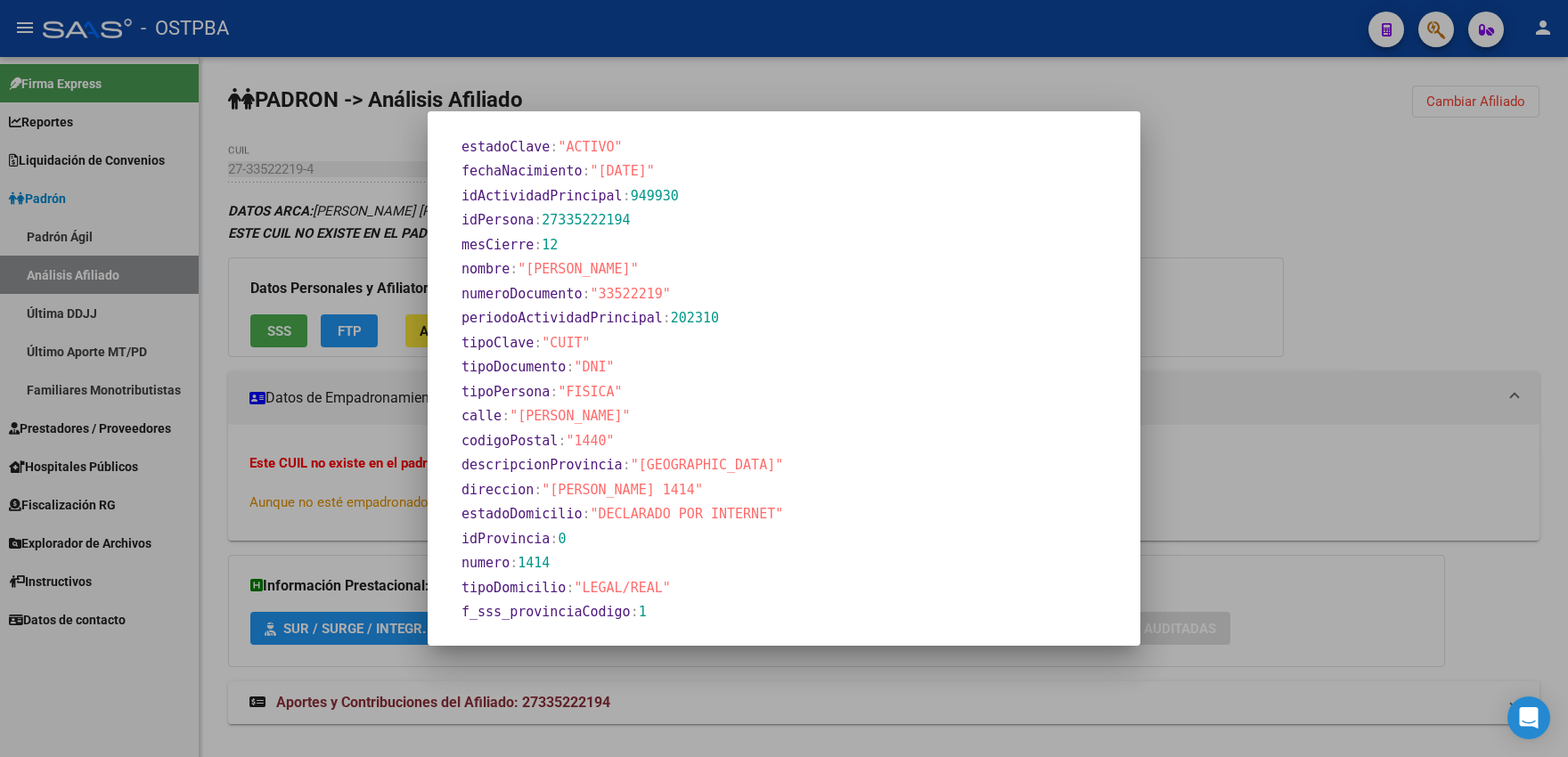
scroll to position [697, 0]
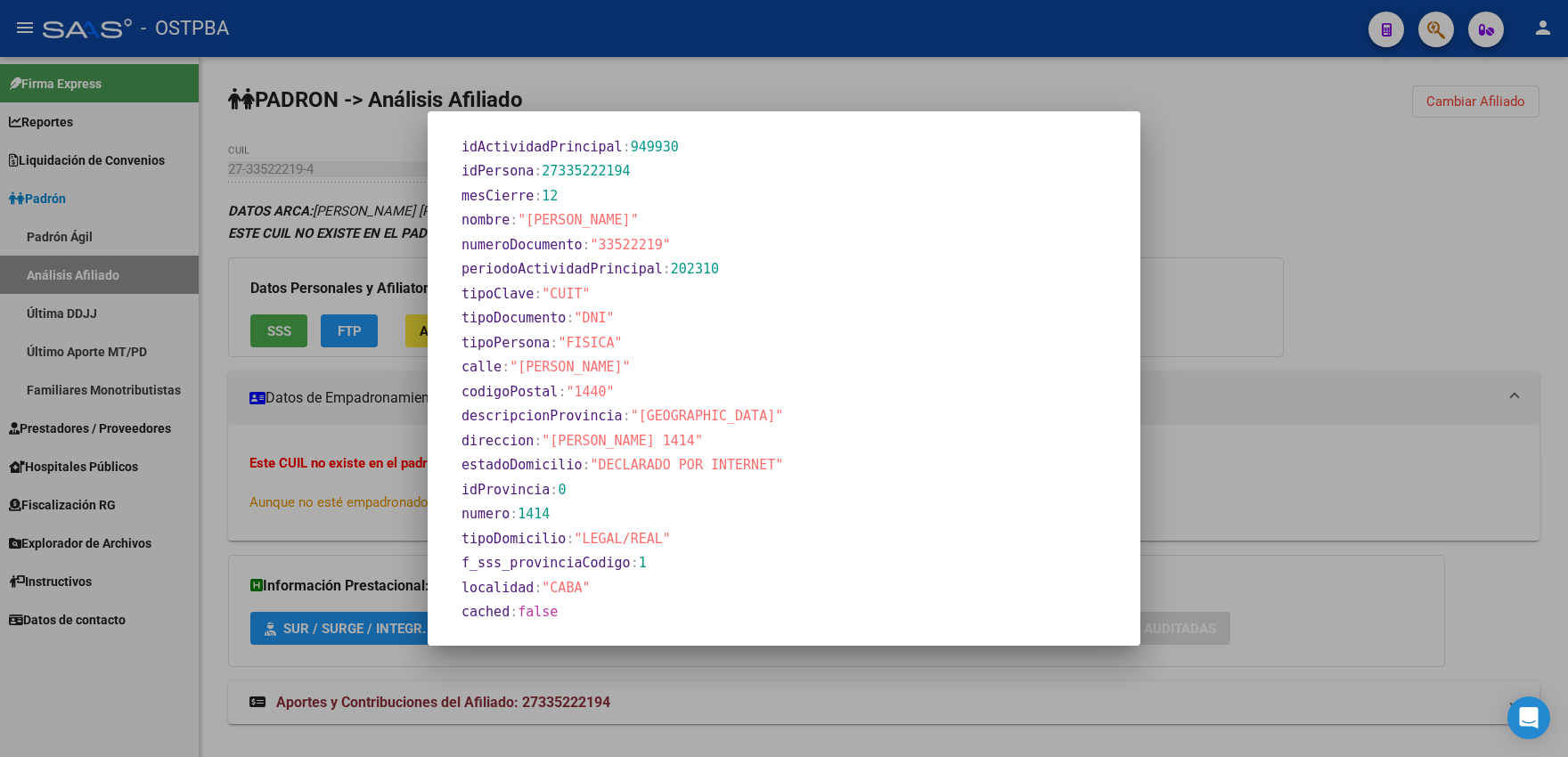
drag, startPoint x: 594, startPoint y: 245, endPoint x: 652, endPoint y: 245, distance: 58.0
click at [652, 245] on span ""33522219"" at bounding box center [631, 245] width 80 height 16
copy span "33522219"
drag, startPoint x: 553, startPoint y: 447, endPoint x: 642, endPoint y: 439, distance: 89.4
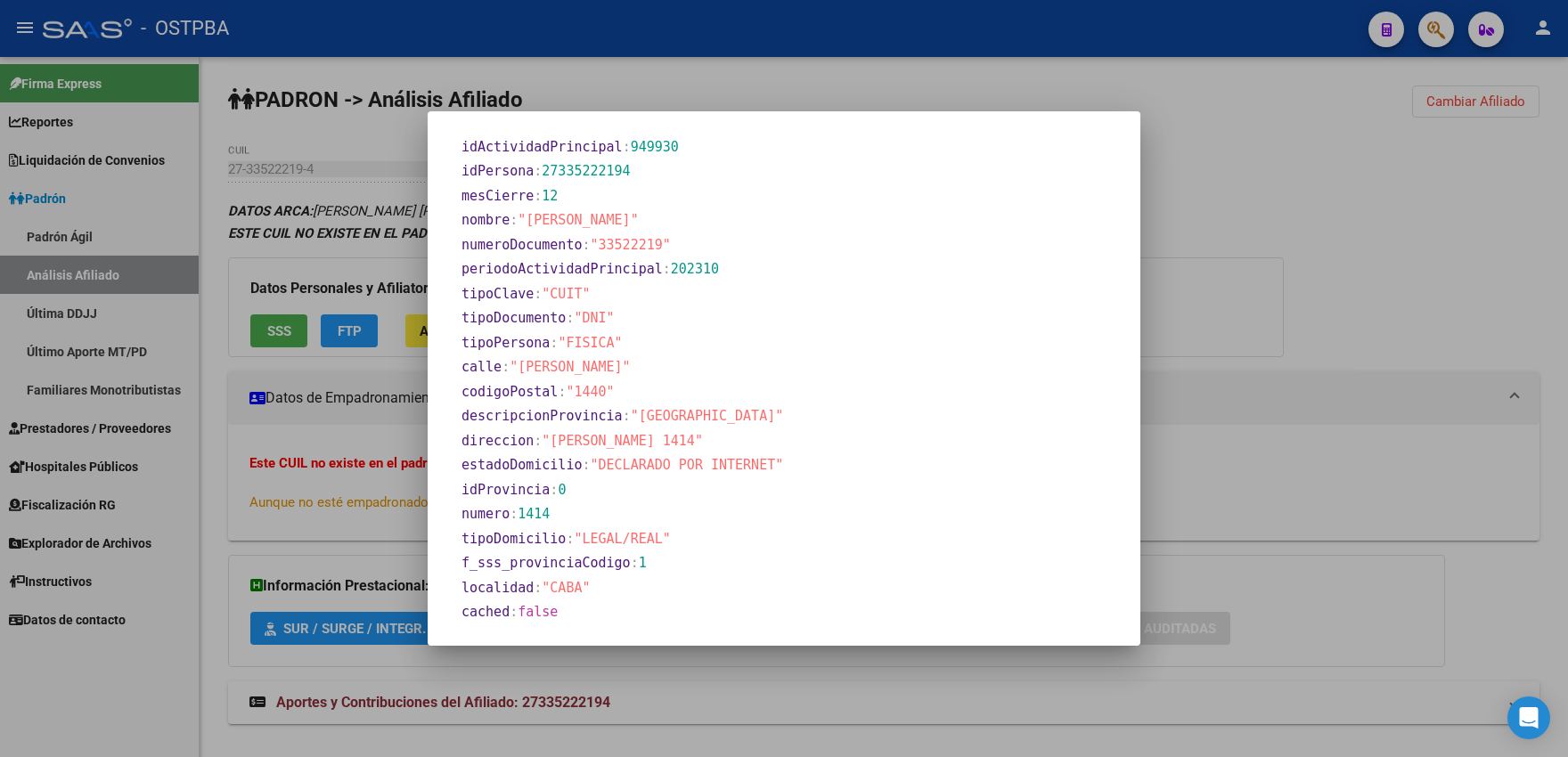
click at [642, 439] on span ""[PERSON_NAME] 1414"" at bounding box center [622, 441] width 161 height 16
copy span "[PERSON_NAME] 1414"
click at [580, 65] on div at bounding box center [784, 378] width 1568 height 757
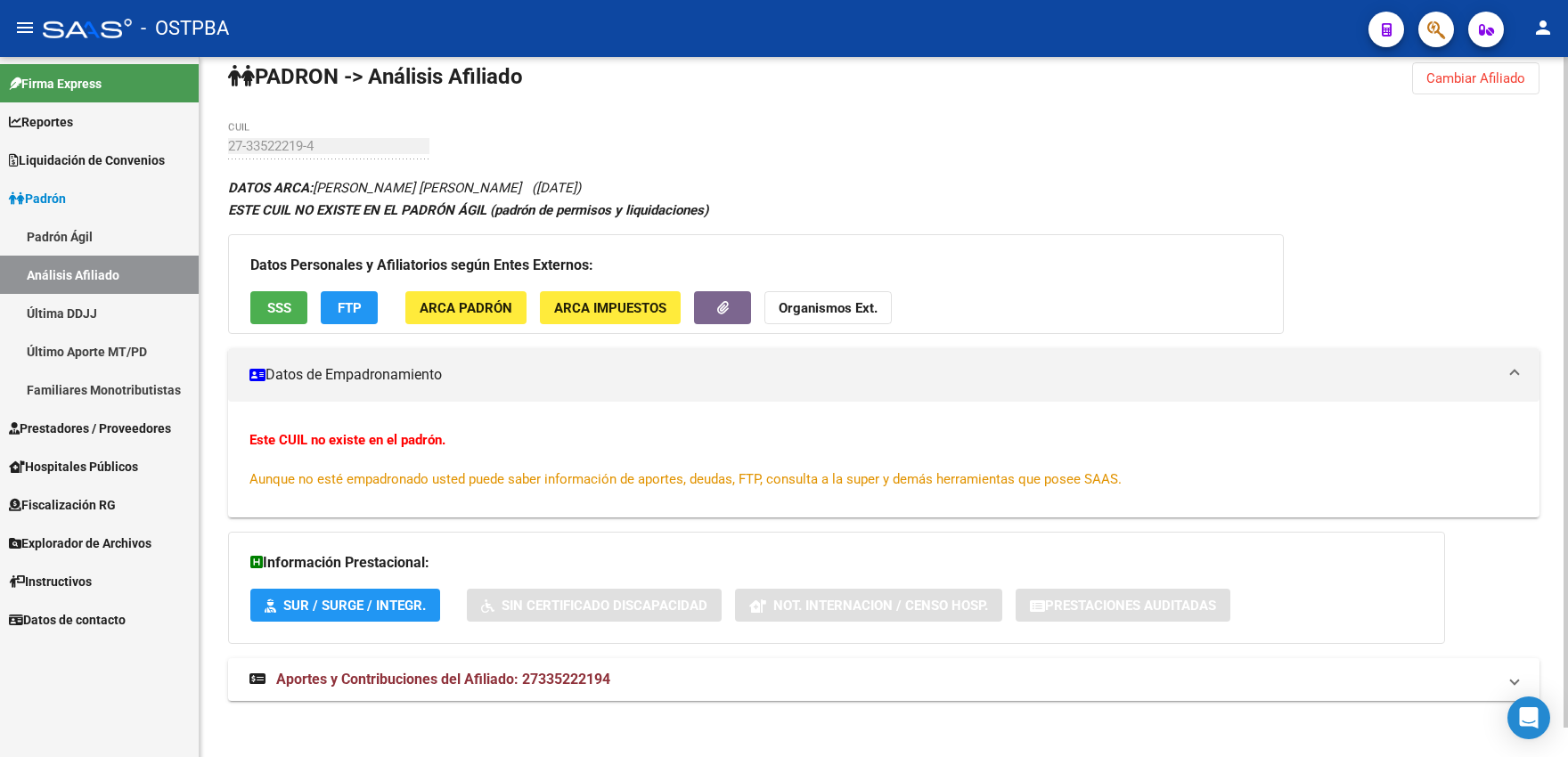
scroll to position [30, 0]
